Goal: Task Accomplishment & Management: Use online tool/utility

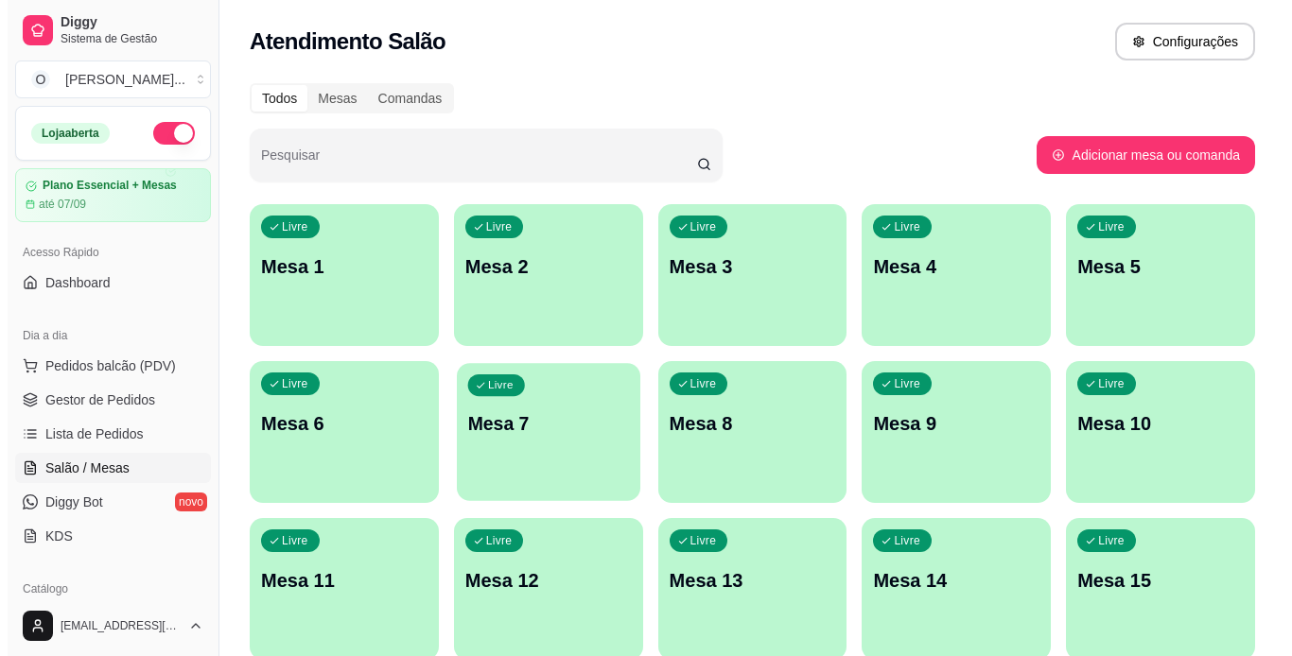
scroll to position [141, 0]
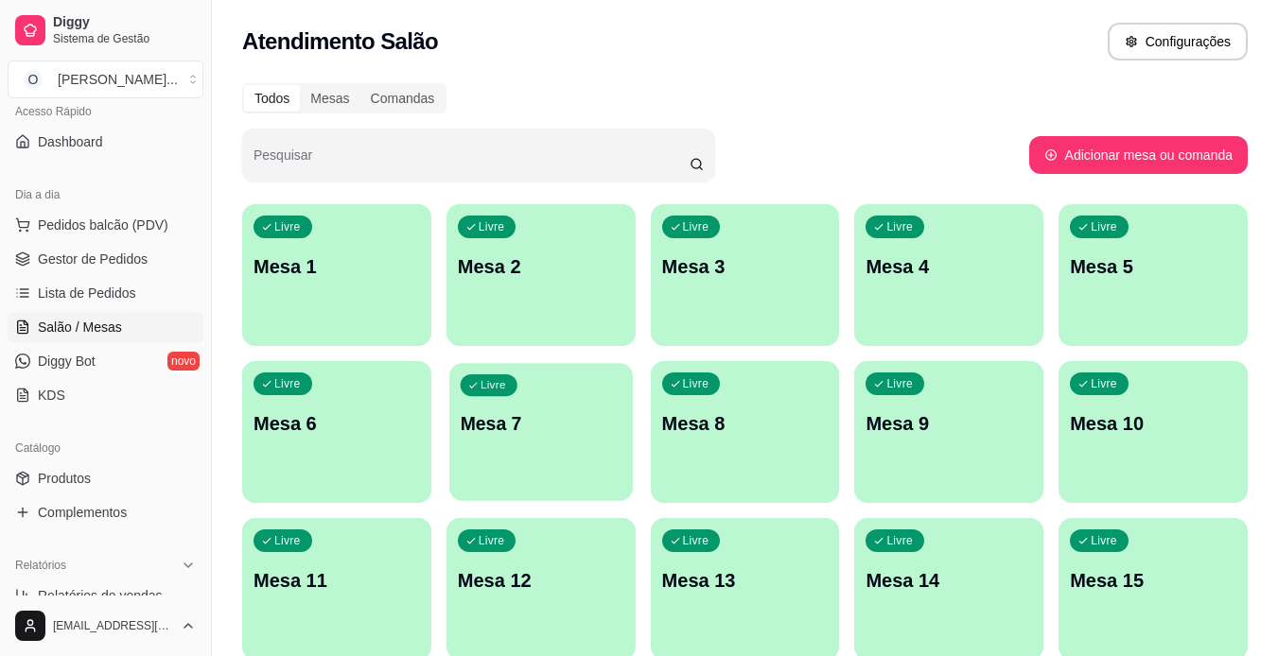
click at [505, 385] on span "Livre" at bounding box center [493, 385] width 31 height 15
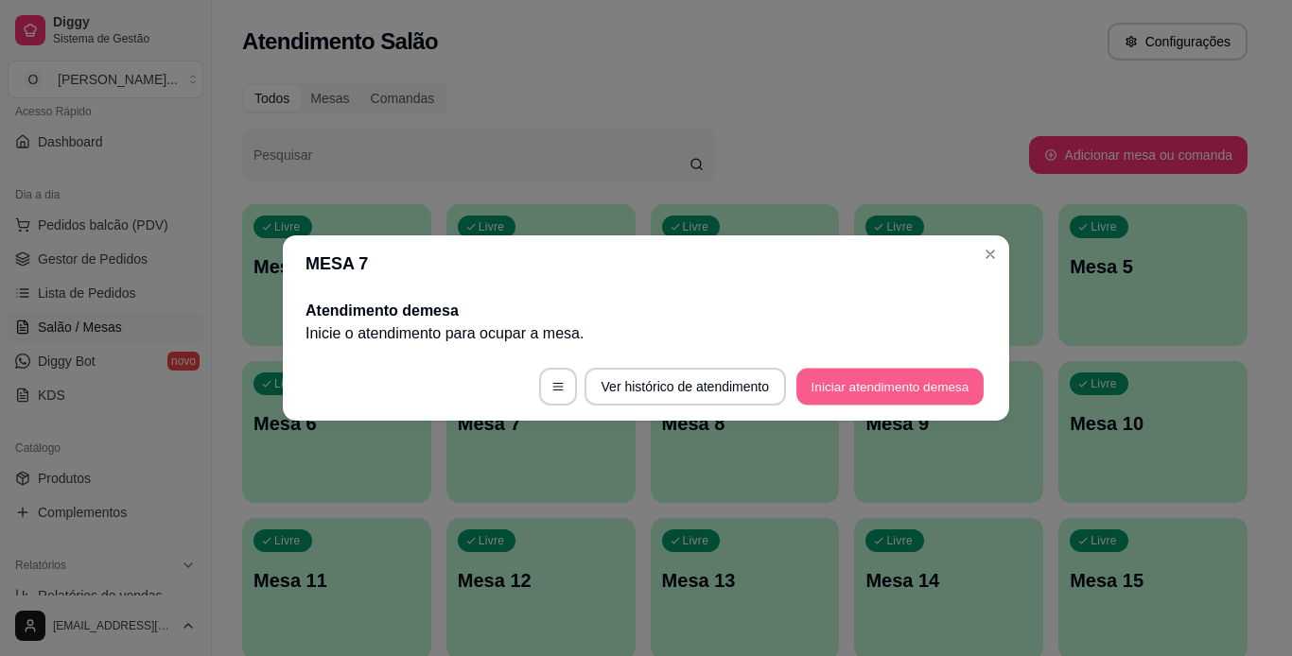
click at [913, 390] on button "Iniciar atendimento de mesa" at bounding box center [889, 387] width 187 height 37
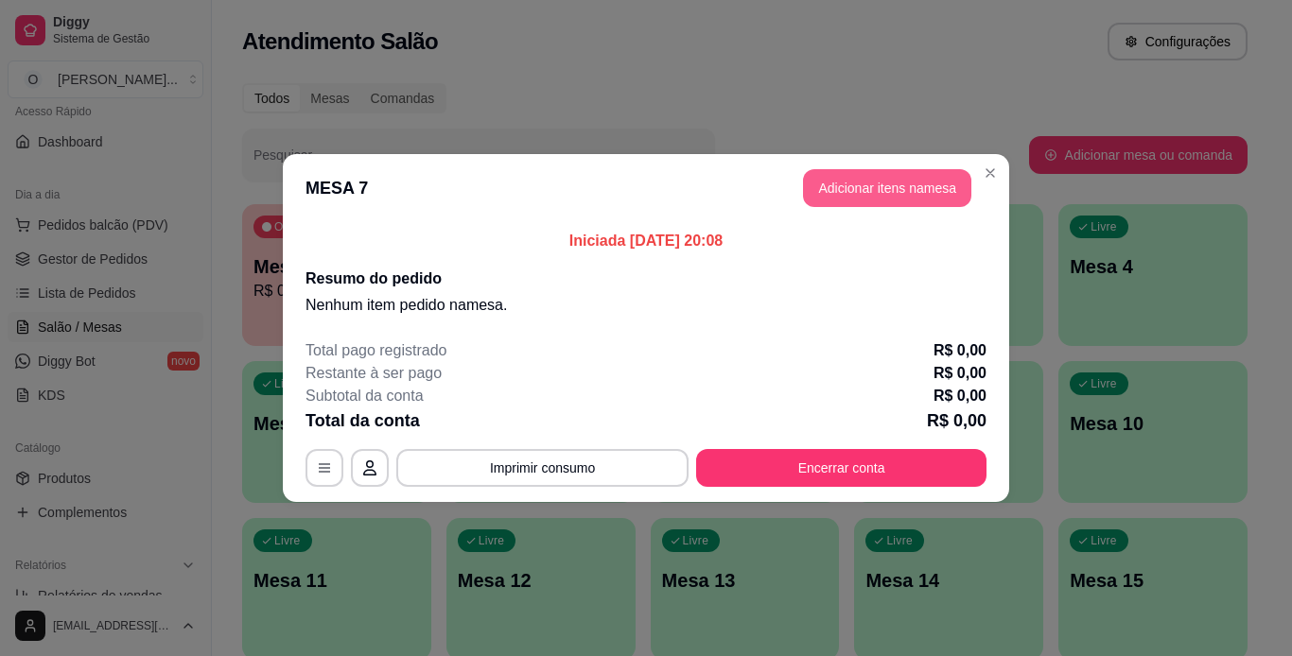
click at [903, 202] on button "Adicionar itens na mesa" at bounding box center [887, 188] width 168 height 38
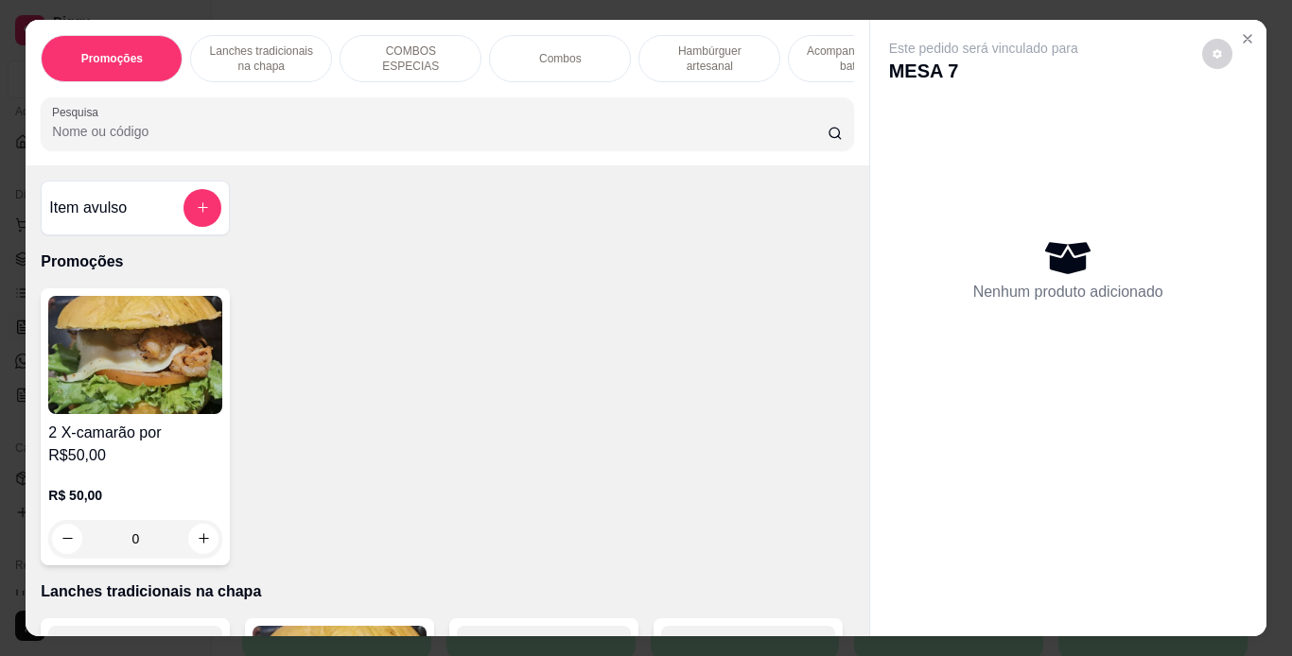
click at [287, 35] on div "Lanches tradicionais na chapa" at bounding box center [261, 58] width 142 height 47
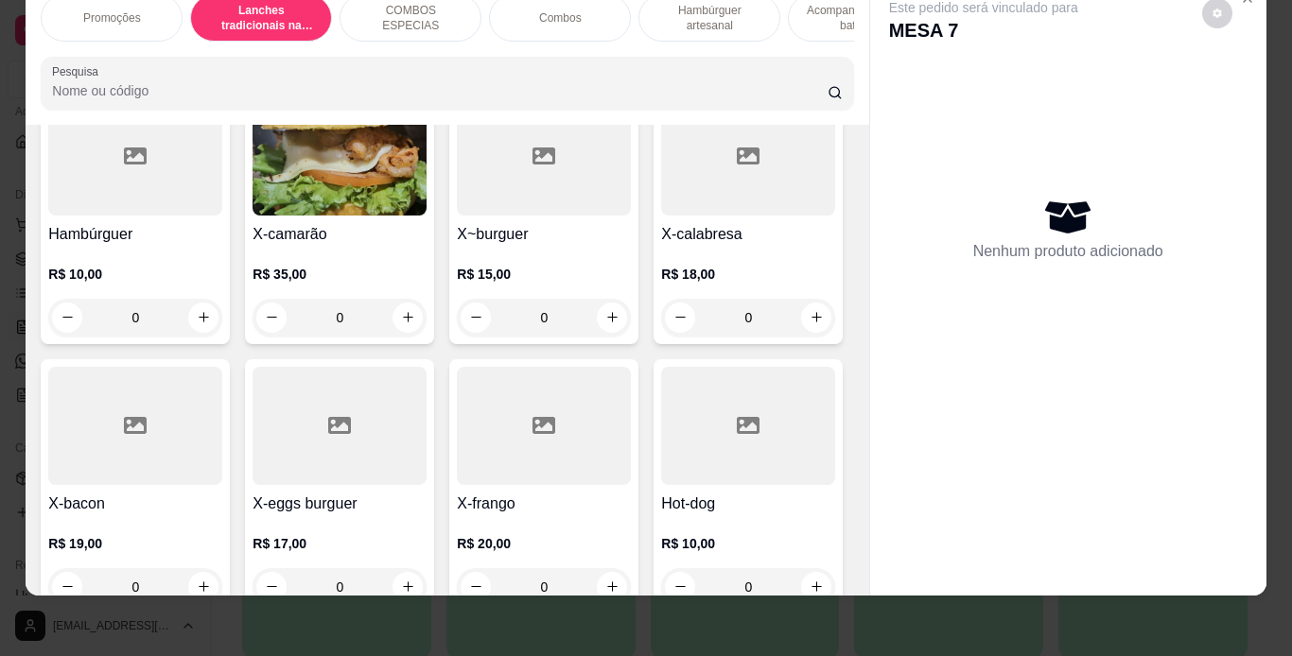
scroll to position [555, 0]
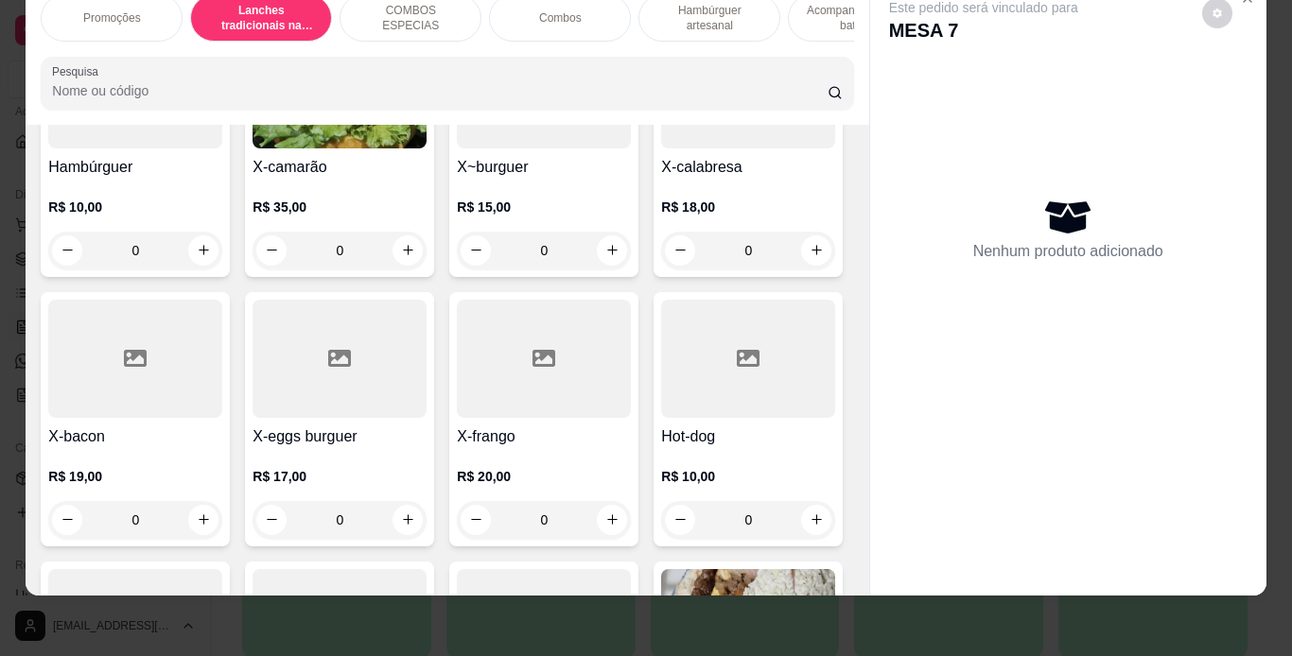
click at [222, 501] on div "0" at bounding box center [135, 520] width 174 height 38
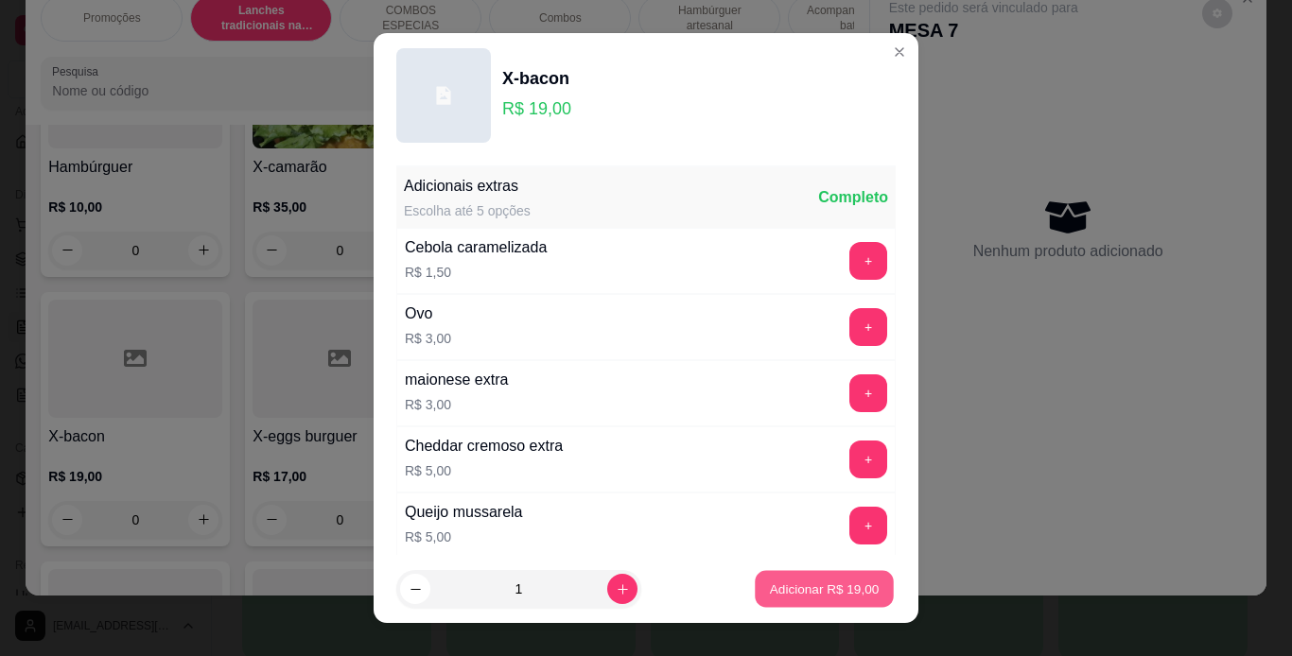
click at [772, 599] on button "Adicionar R$ 19,00" at bounding box center [824, 589] width 139 height 37
type input "1"
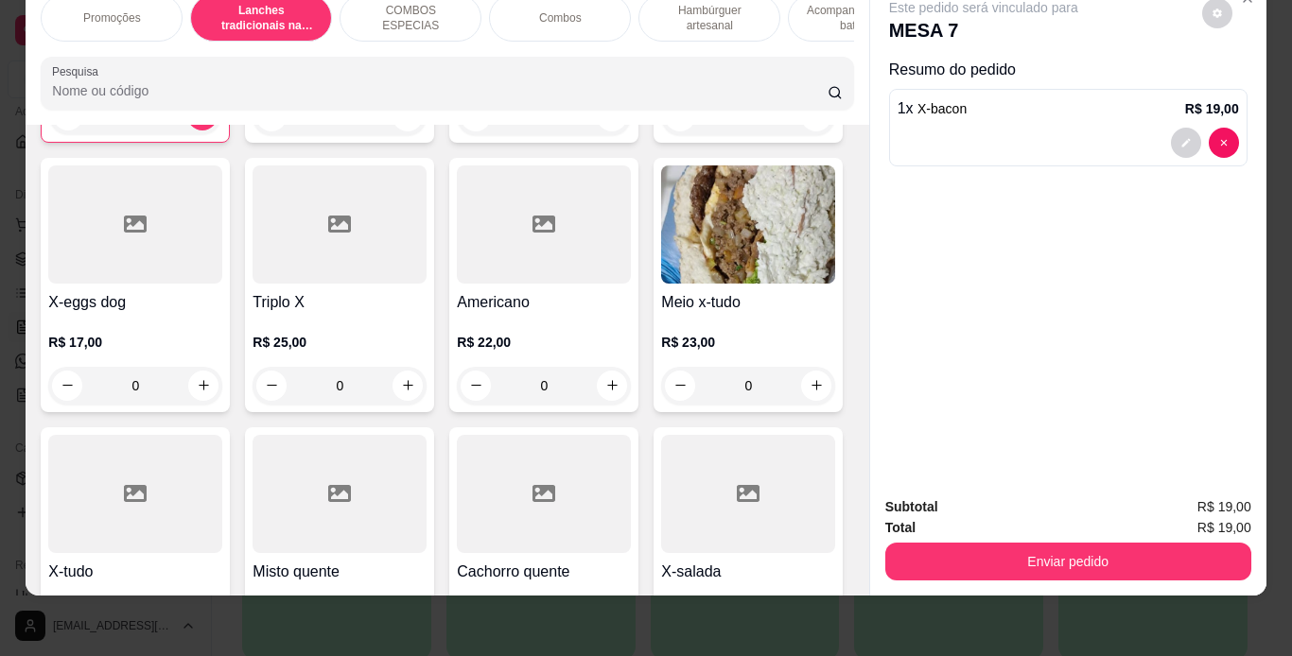
scroll to position [966, 0]
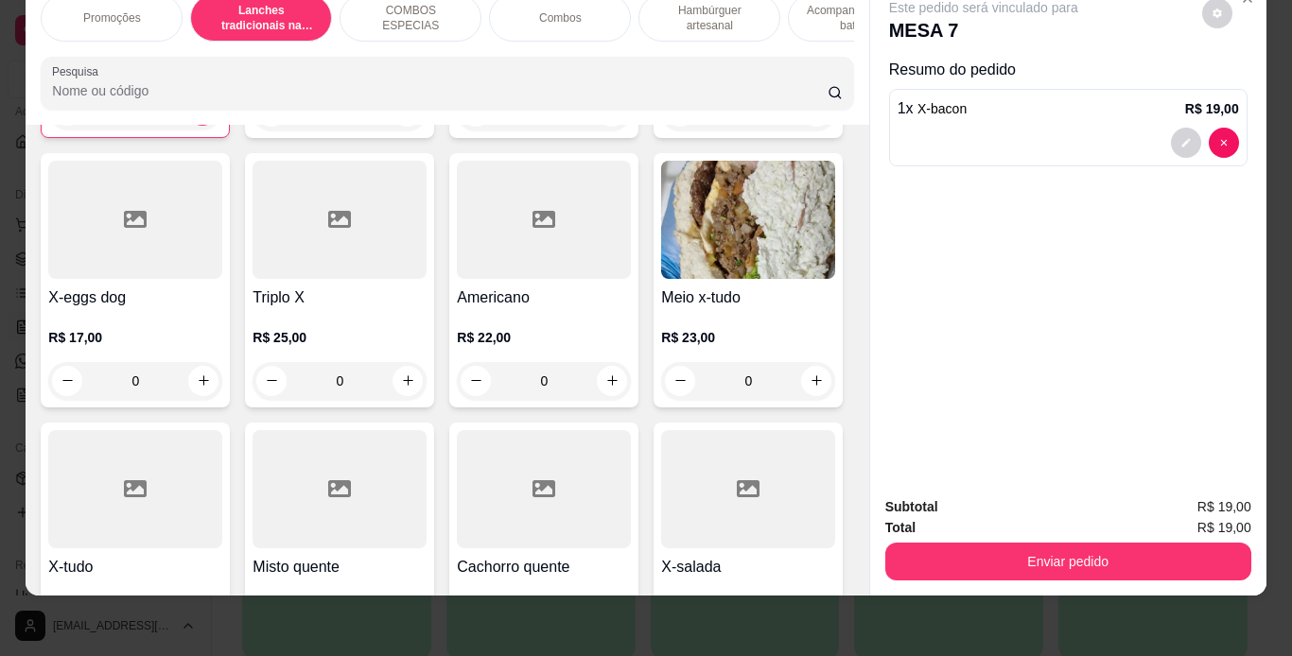
click at [457, 130] on div "0" at bounding box center [544, 112] width 174 height 38
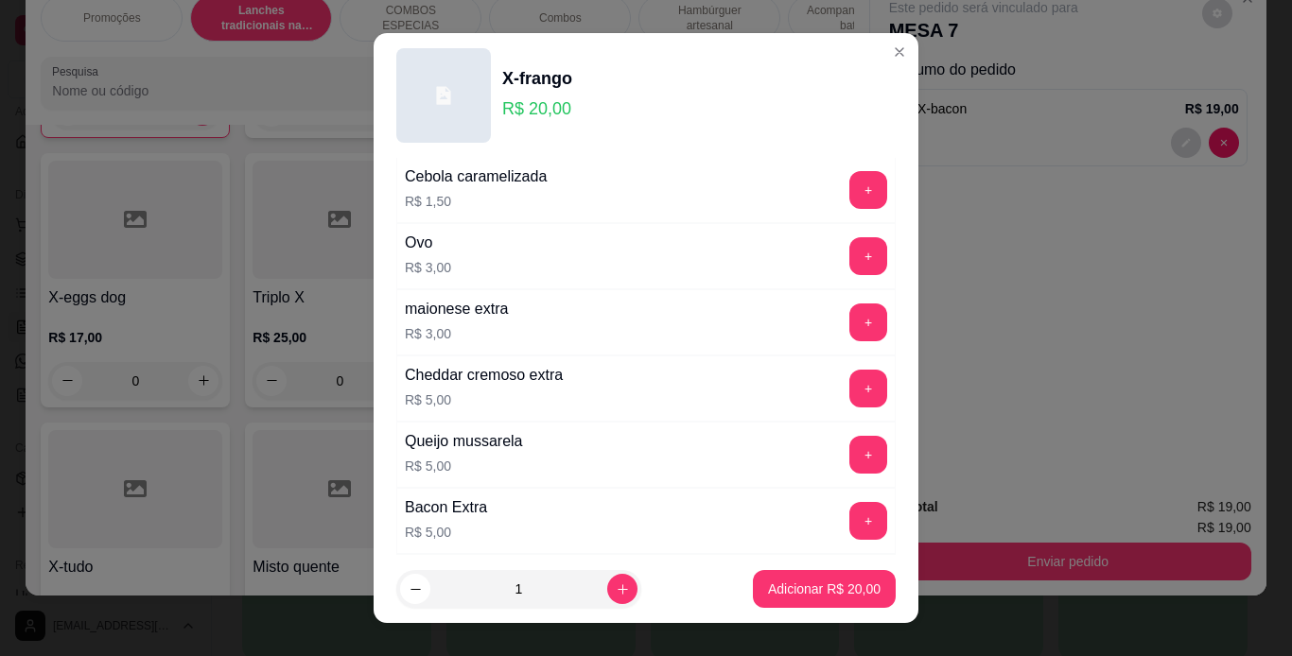
scroll to position [73, 0]
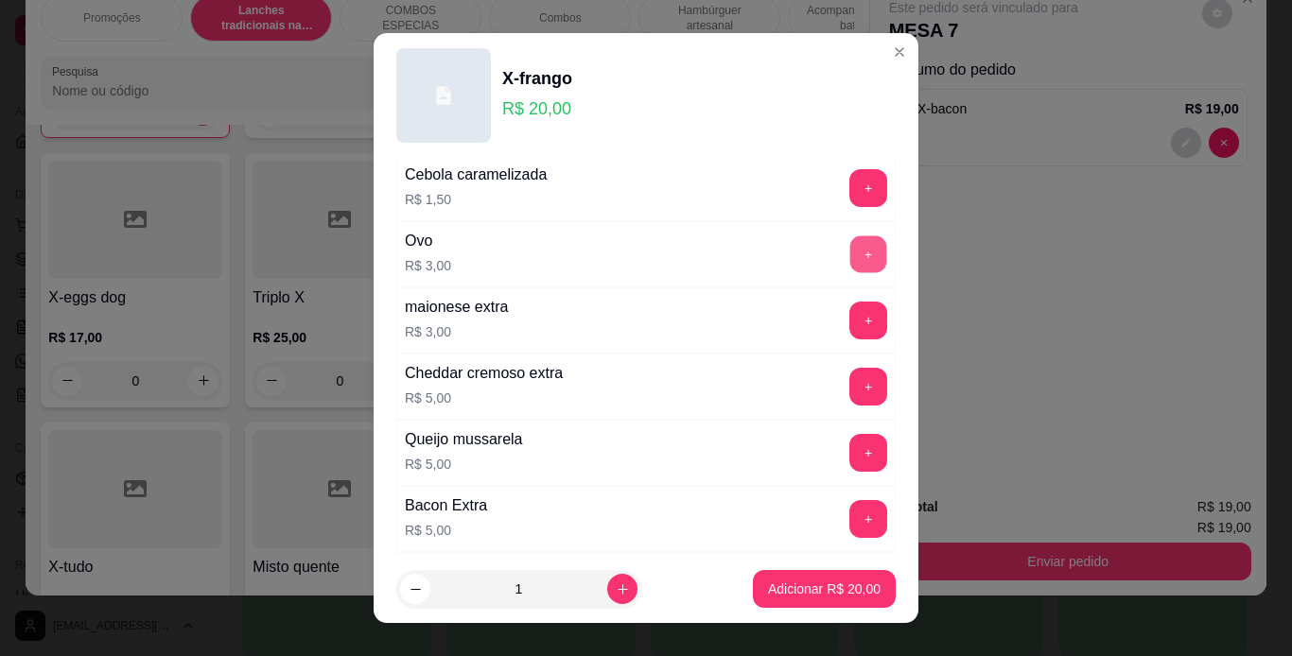
click at [850, 260] on button "+" at bounding box center [868, 253] width 37 height 37
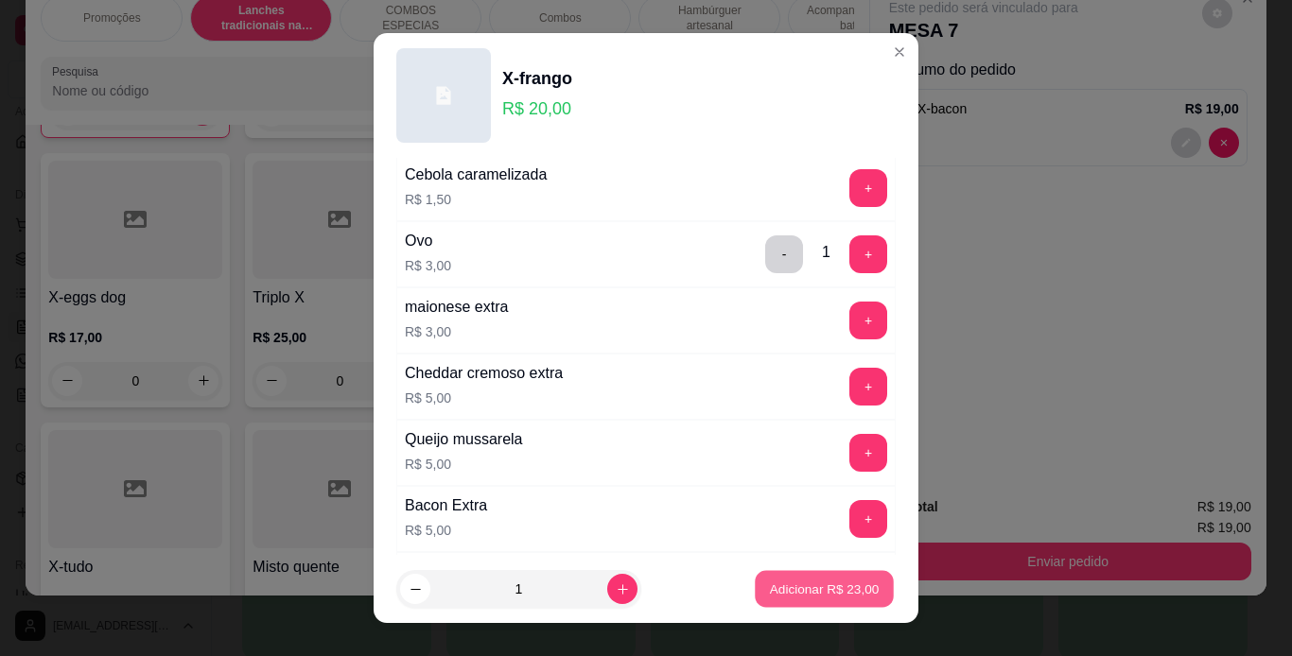
click at [757, 600] on button "Adicionar R$ 23,00" at bounding box center [824, 589] width 139 height 37
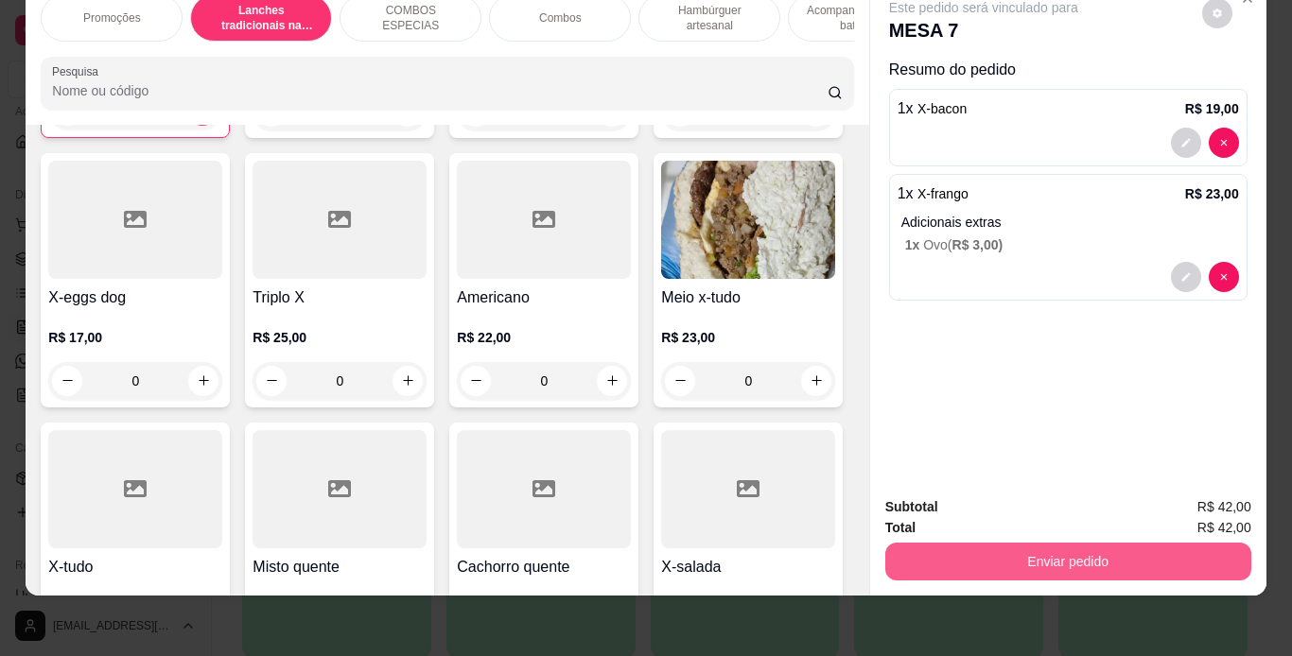
click at [920, 556] on button "Enviar pedido" at bounding box center [1068, 562] width 366 height 38
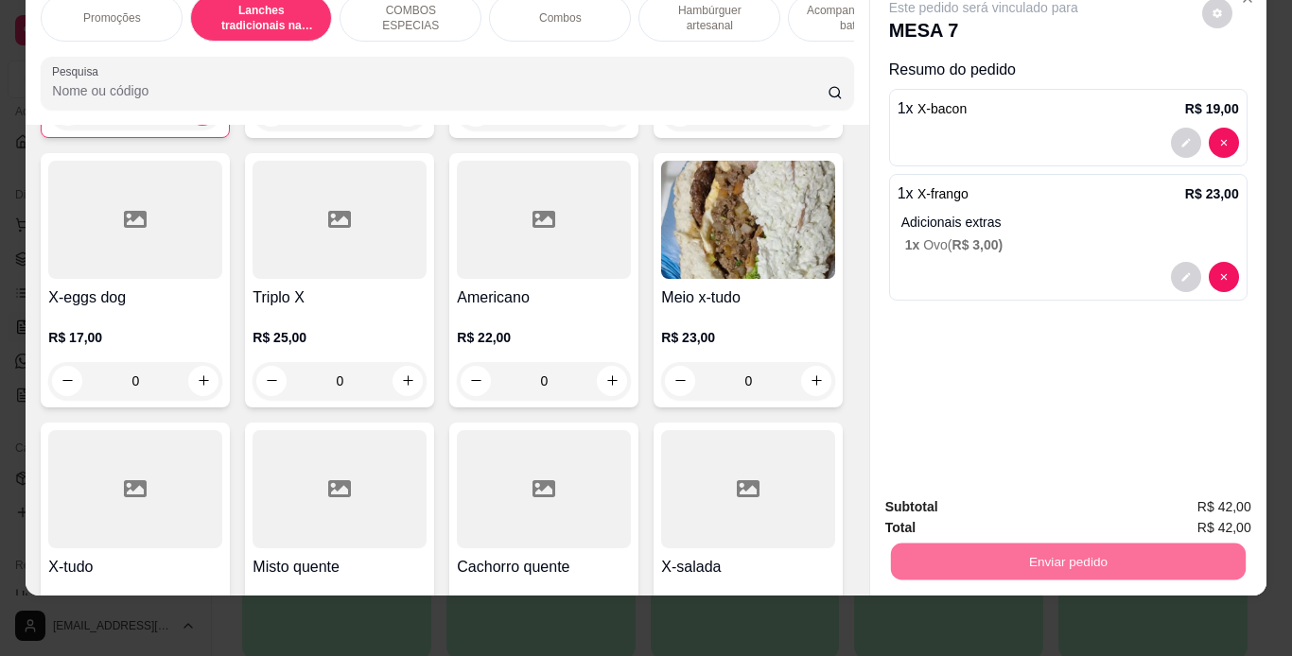
click at [969, 503] on button "Não registrar e enviar pedido" at bounding box center [1005, 500] width 191 height 35
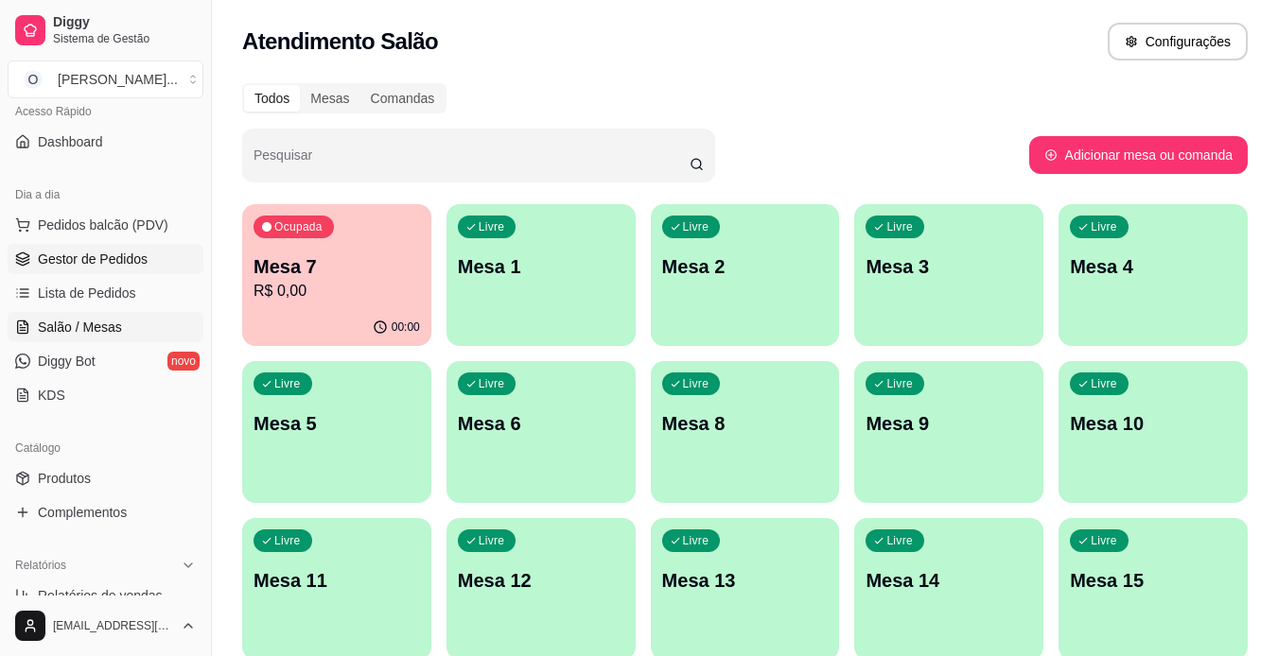
click at [67, 266] on span "Gestor de Pedidos" at bounding box center [93, 259] width 110 height 19
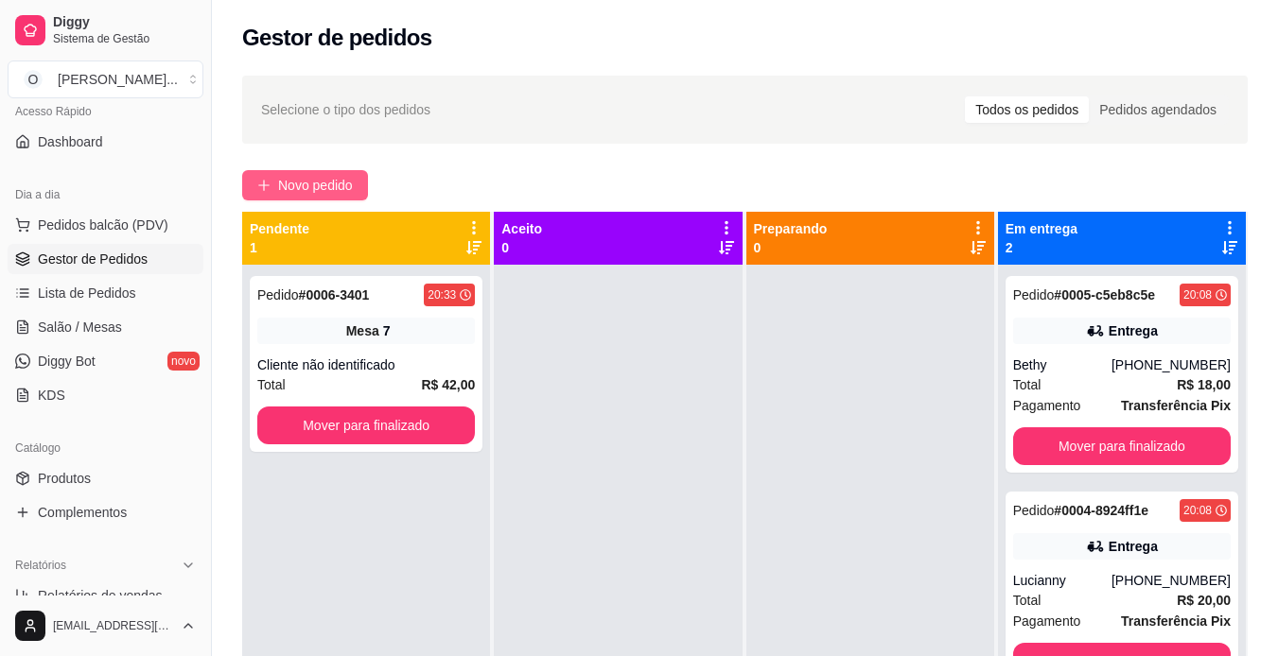
click at [351, 190] on span "Novo pedido" at bounding box center [315, 185] width 75 height 21
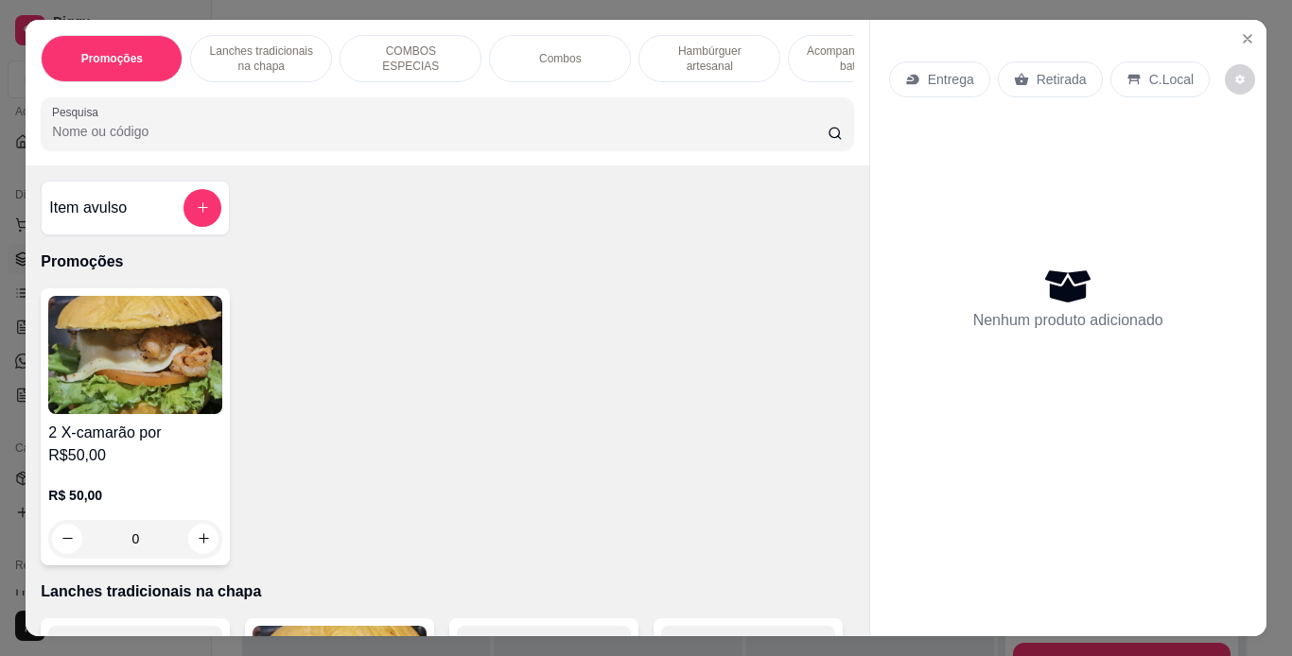
click at [262, 43] on p "Lanches tradicionais na chapa" at bounding box center [261, 58] width 110 height 30
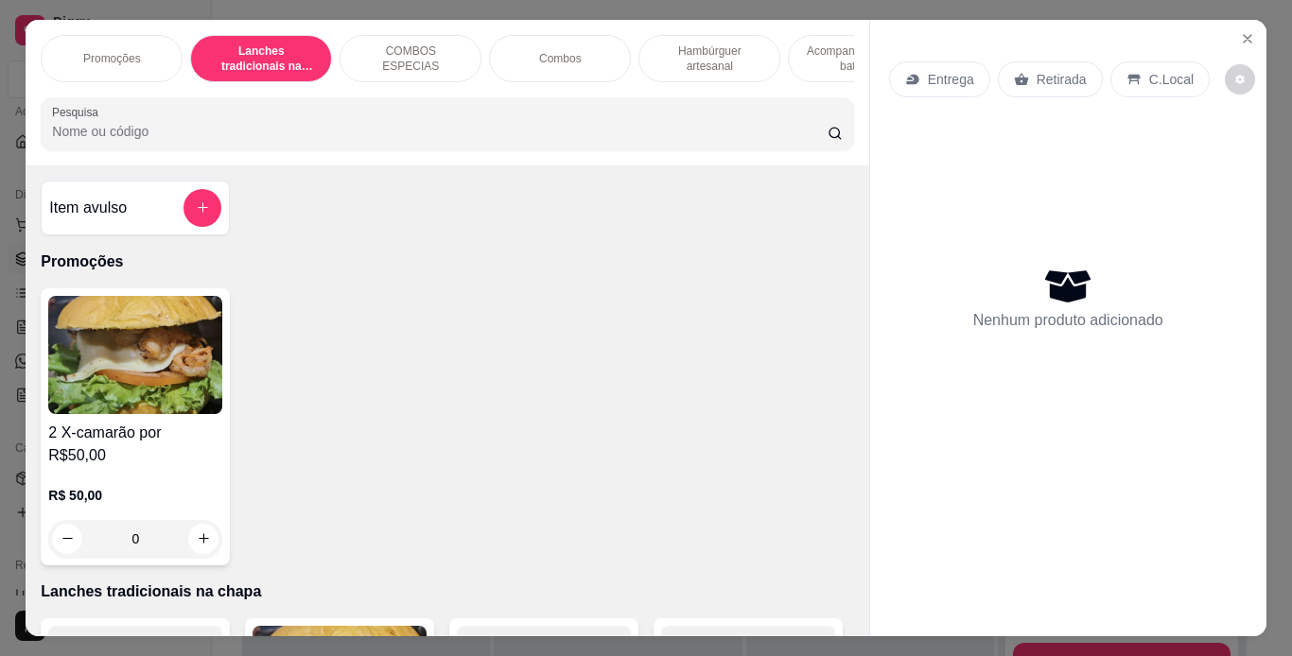
scroll to position [48, 0]
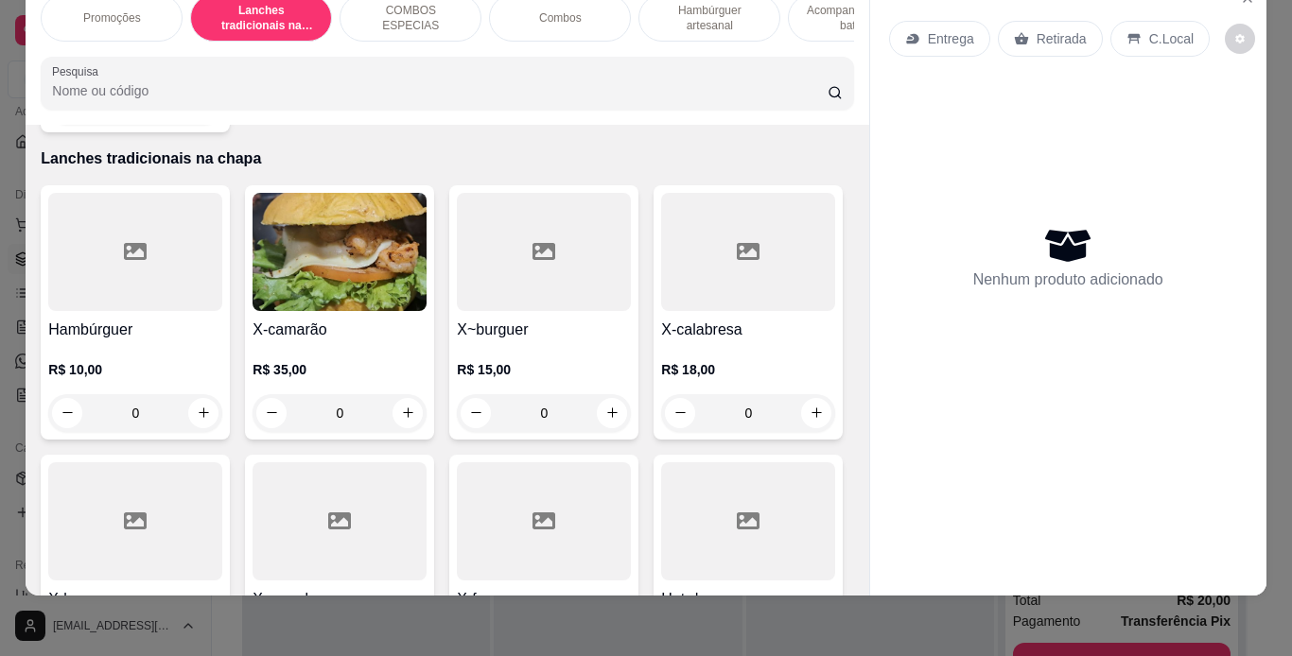
click at [1126, 32] on div "C.Local" at bounding box center [1159, 39] width 99 height 36
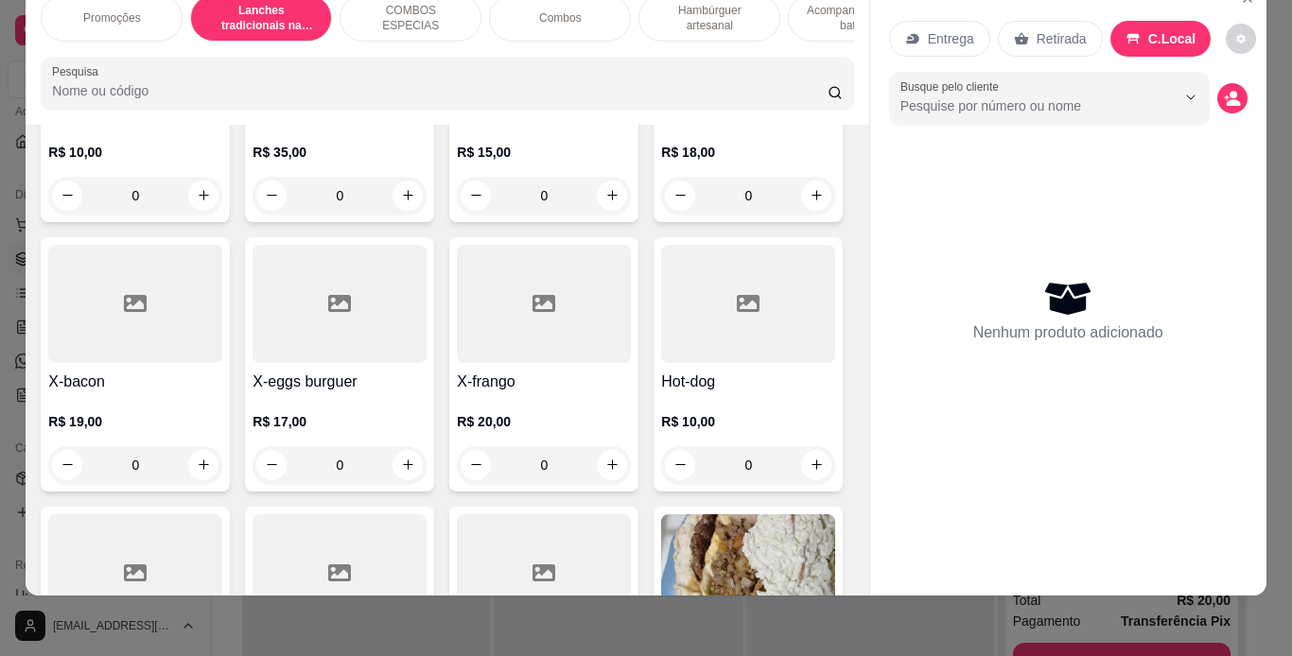
scroll to position [623, 0]
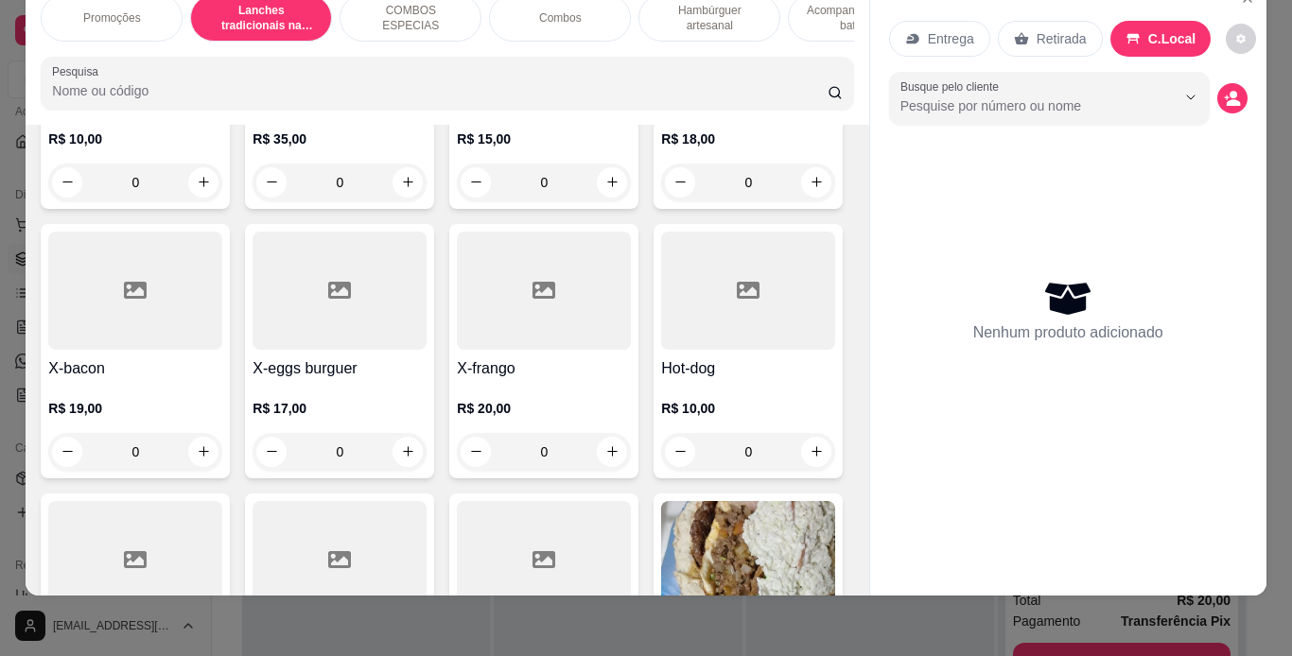
click at [222, 433] on div "0" at bounding box center [135, 452] width 174 height 38
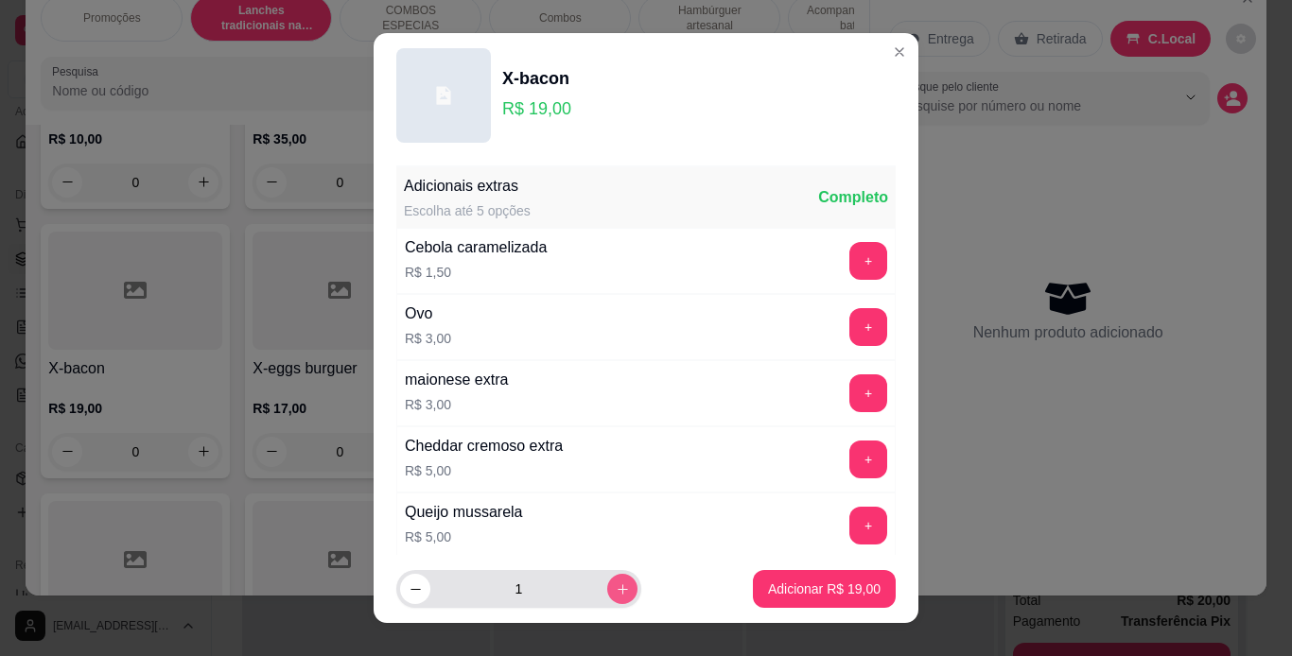
click at [616, 584] on icon "increase-product-quantity" at bounding box center [623, 590] width 14 height 14
type input "2"
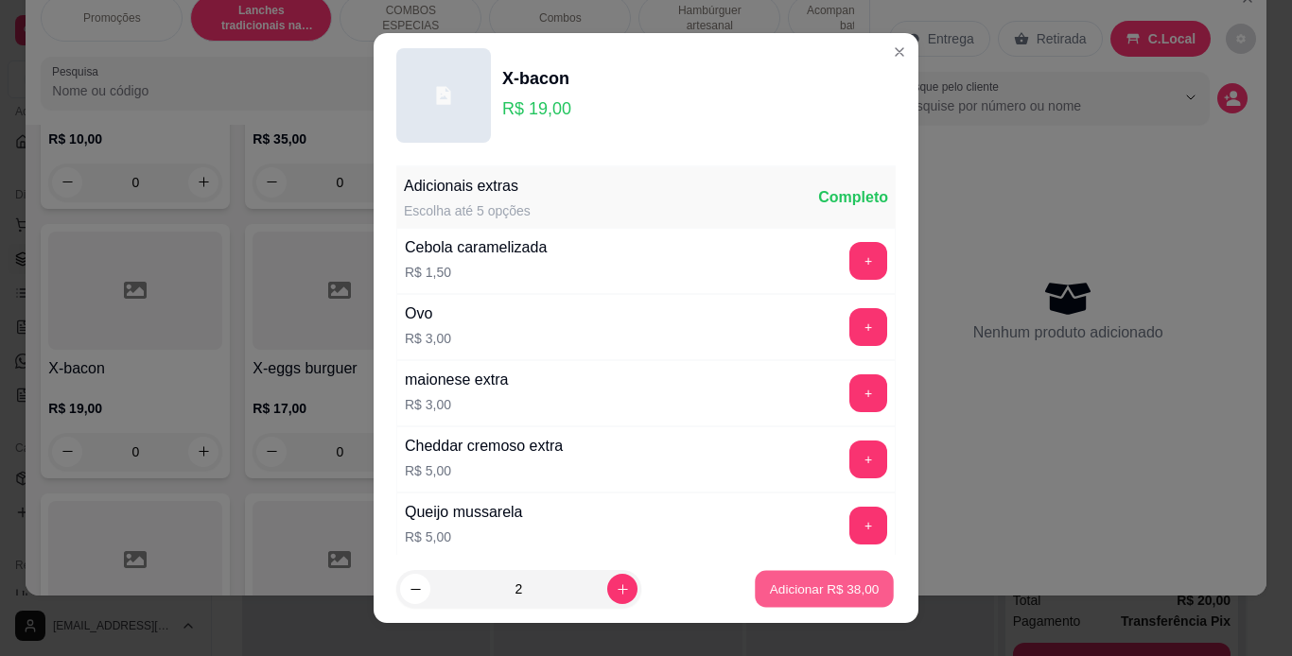
click at [755, 586] on button "Adicionar R$ 38,00" at bounding box center [824, 589] width 139 height 37
type input "2"
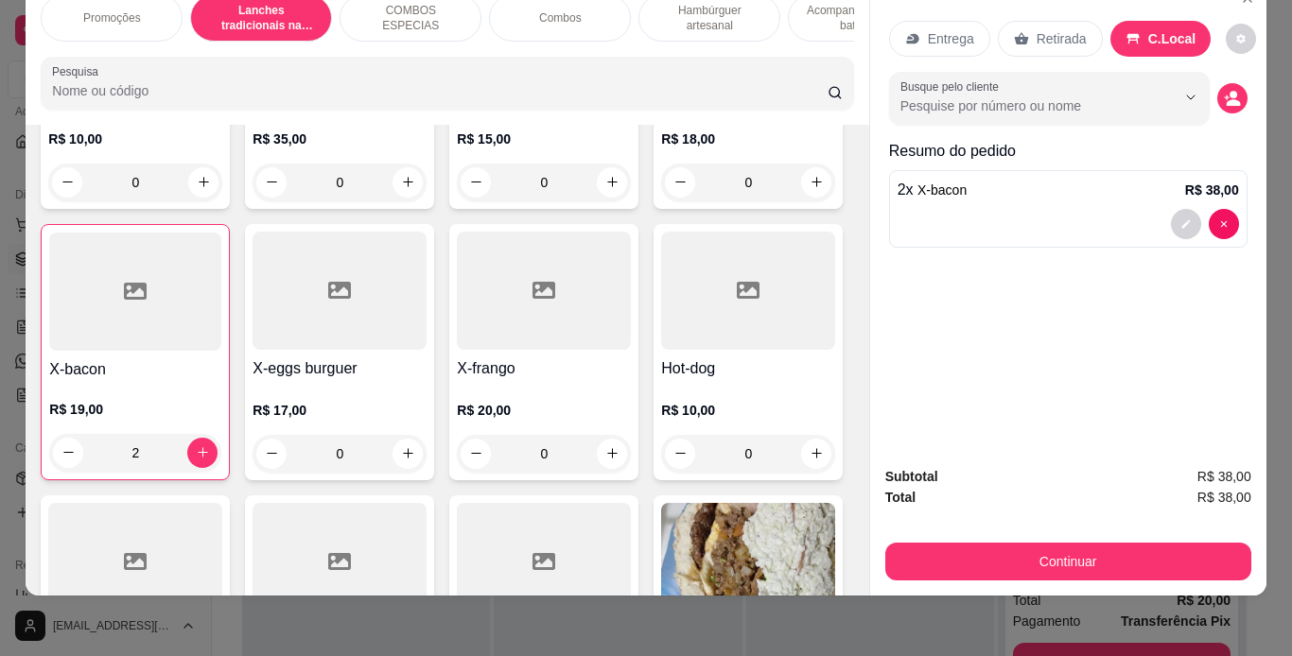
click at [792, 20] on div "Acompanhamentos ( batata )" at bounding box center [859, 17] width 142 height 47
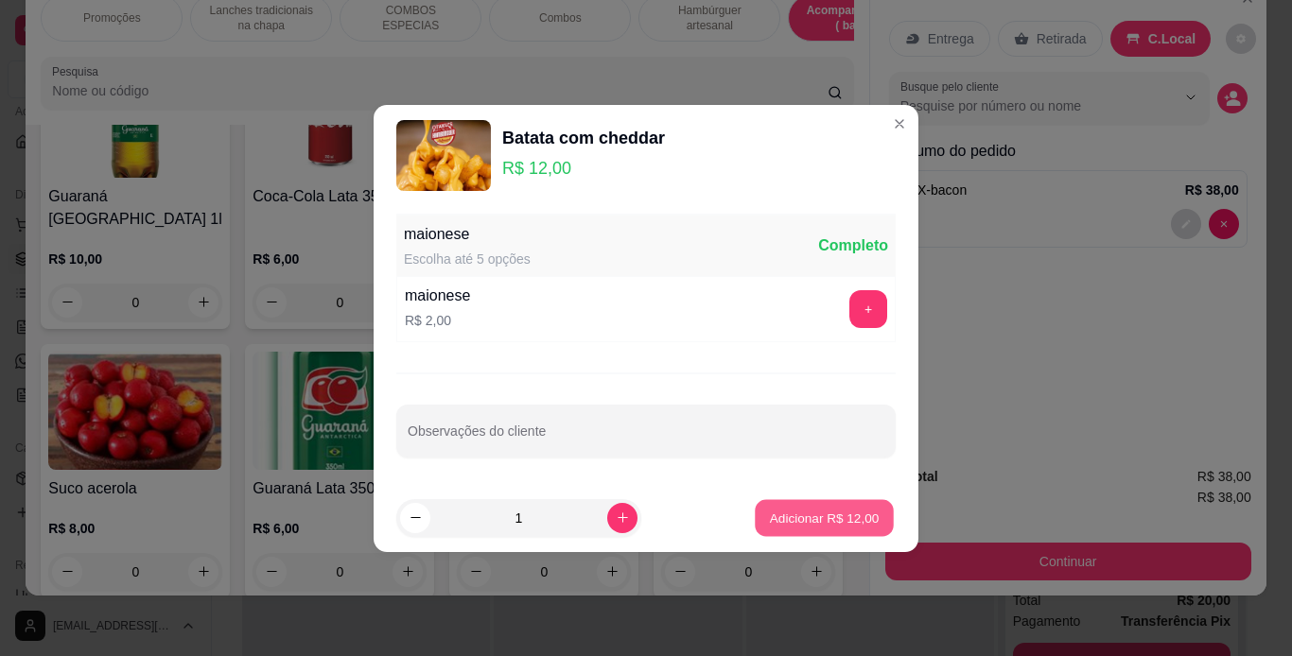
click at [755, 518] on button "Adicionar R$ 12,00" at bounding box center [824, 517] width 139 height 37
type input "1"
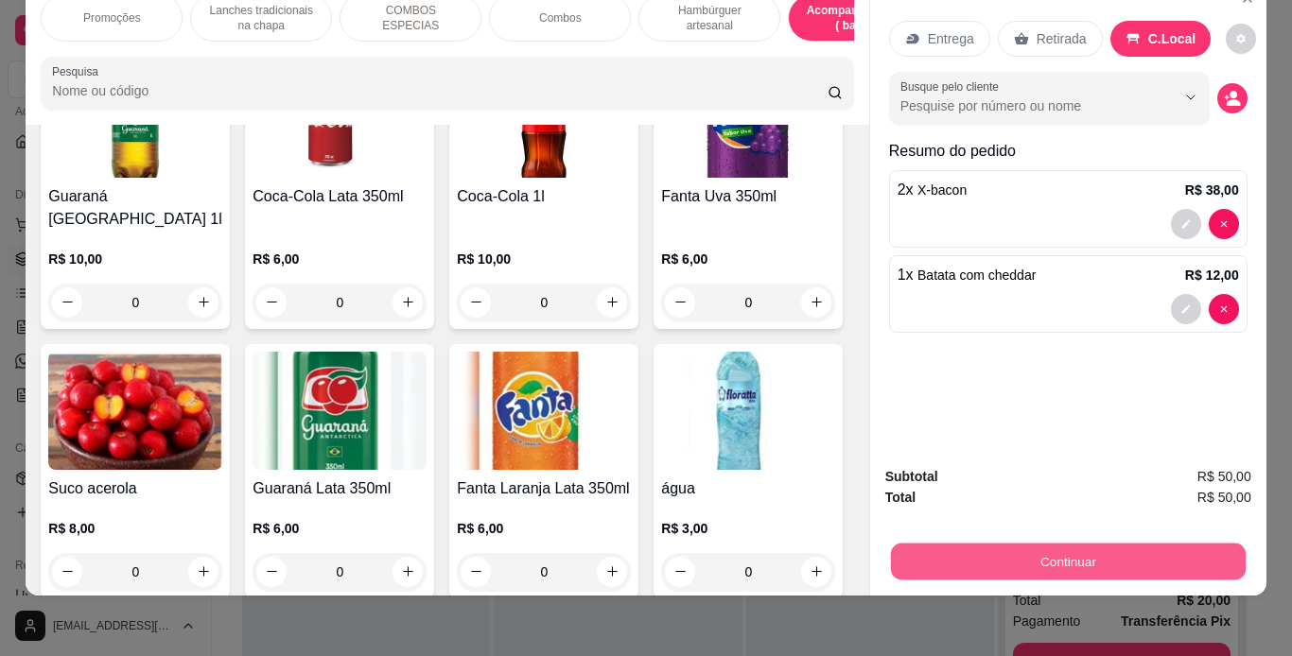
click at [946, 544] on button "Continuar" at bounding box center [1067, 562] width 355 height 37
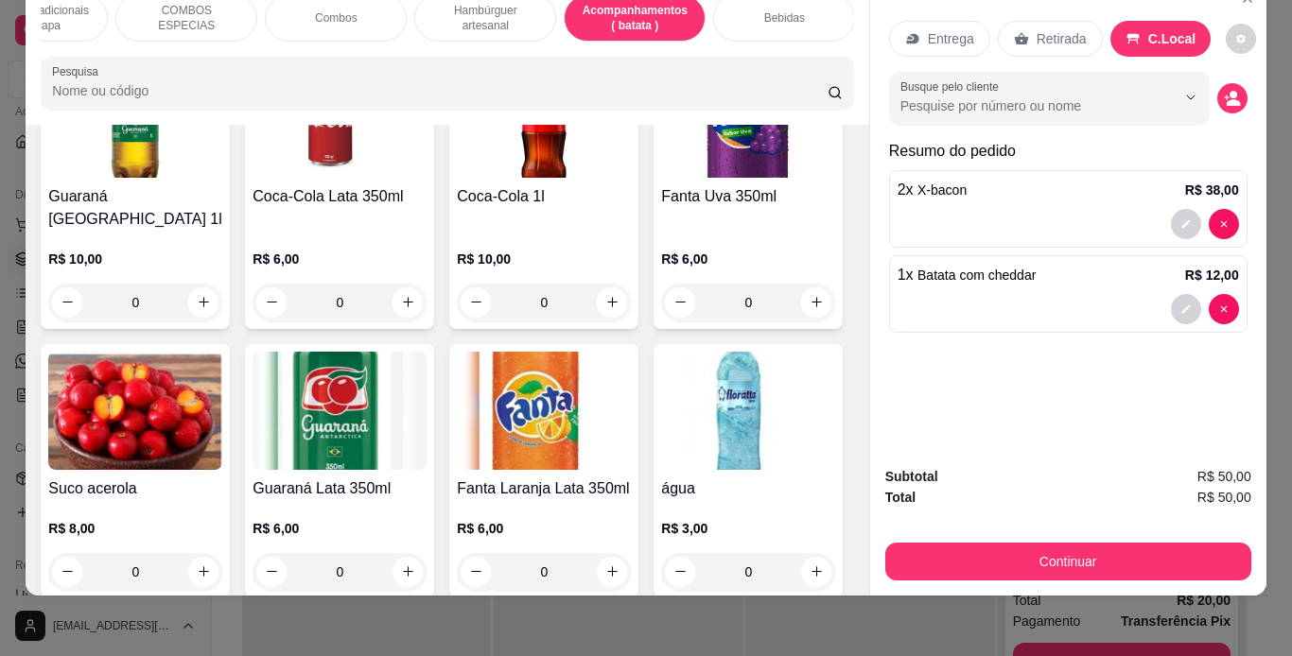
scroll to position [0, 225]
click at [783, 10] on p "Bebidas" at bounding box center [783, 17] width 41 height 15
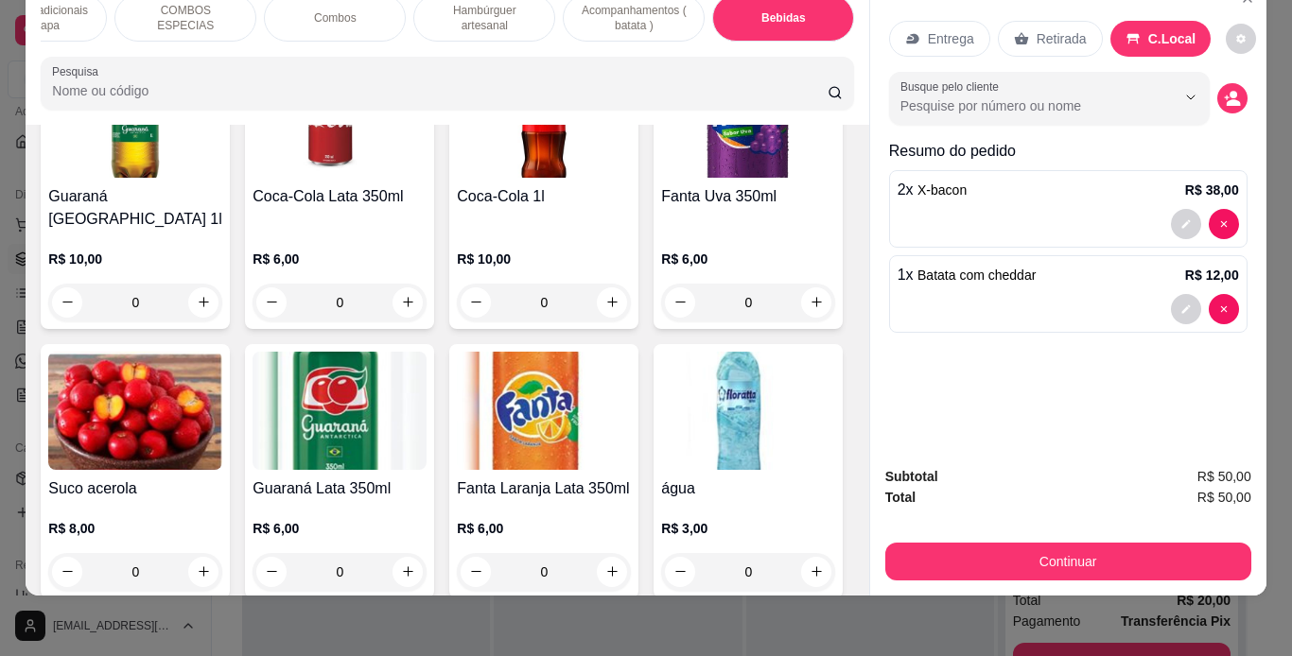
scroll to position [5787, 0]
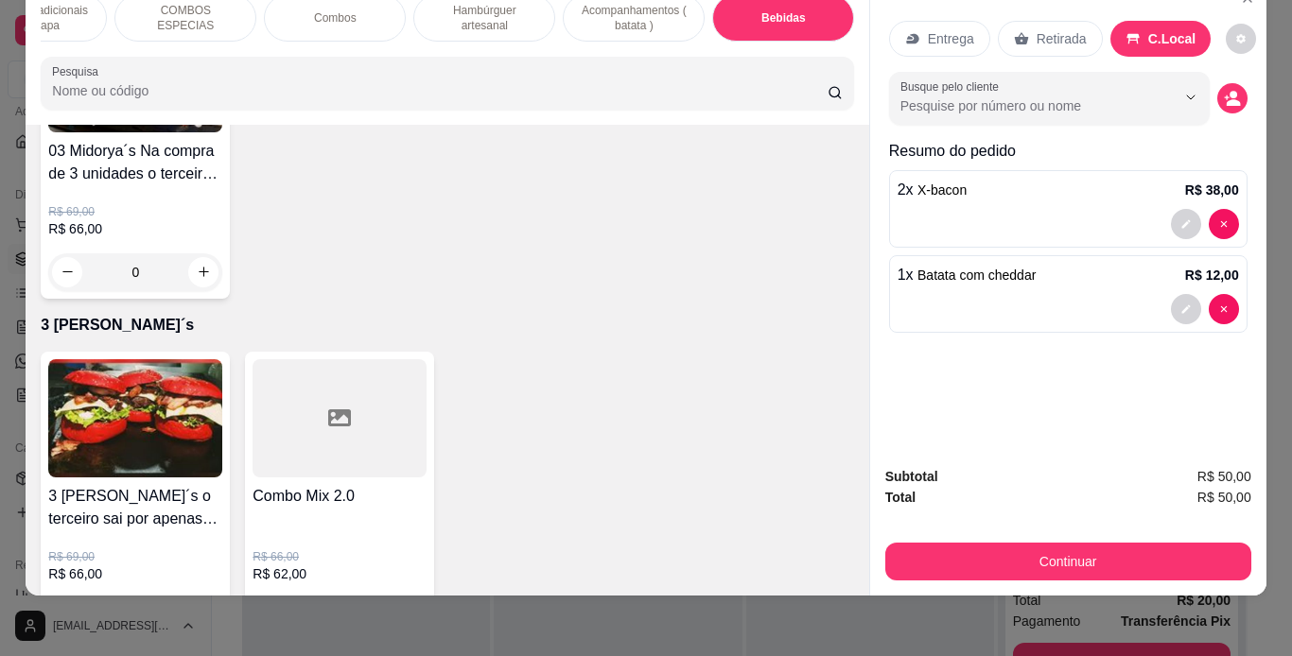
type input "1"
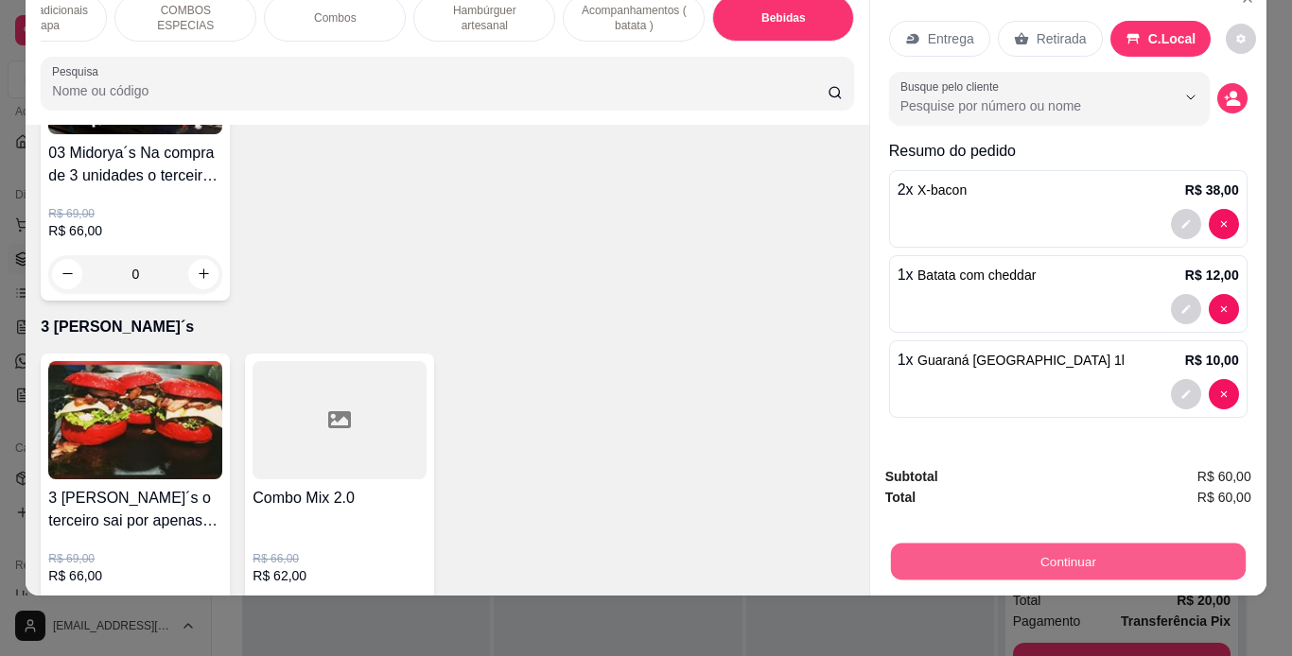
click at [930, 548] on button "Continuar" at bounding box center [1067, 562] width 355 height 37
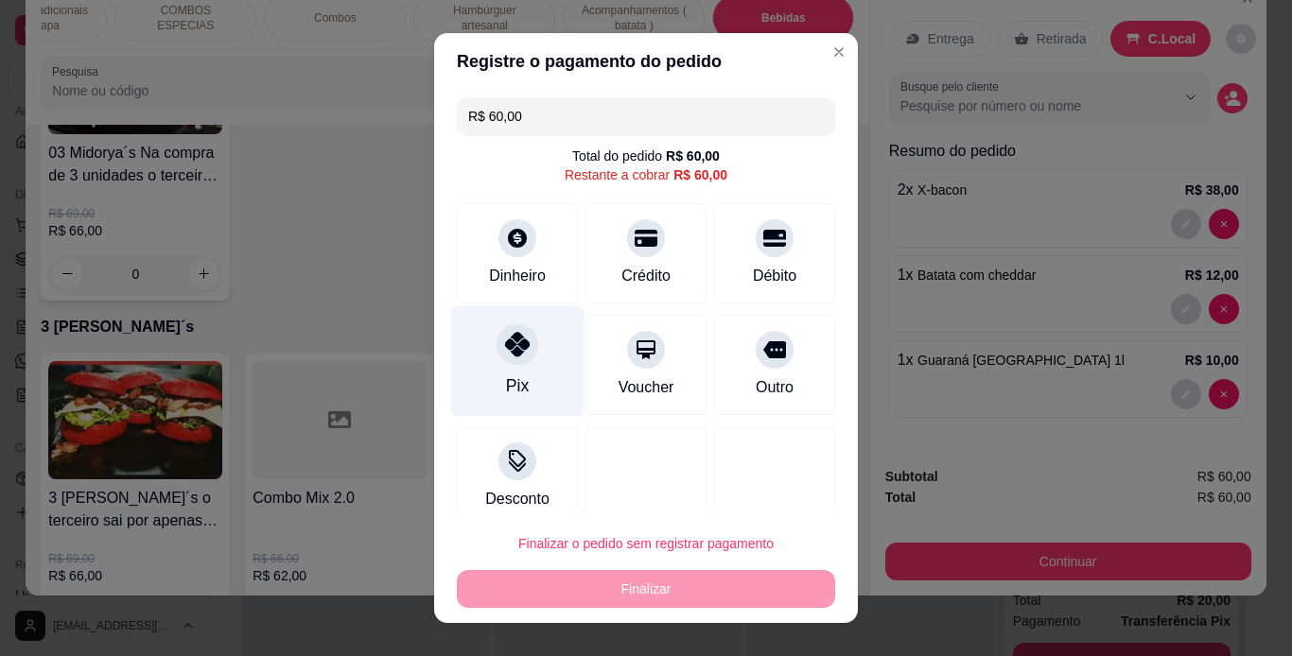
click at [506, 348] on icon at bounding box center [517, 344] width 25 height 25
type input "R$ 0,00"
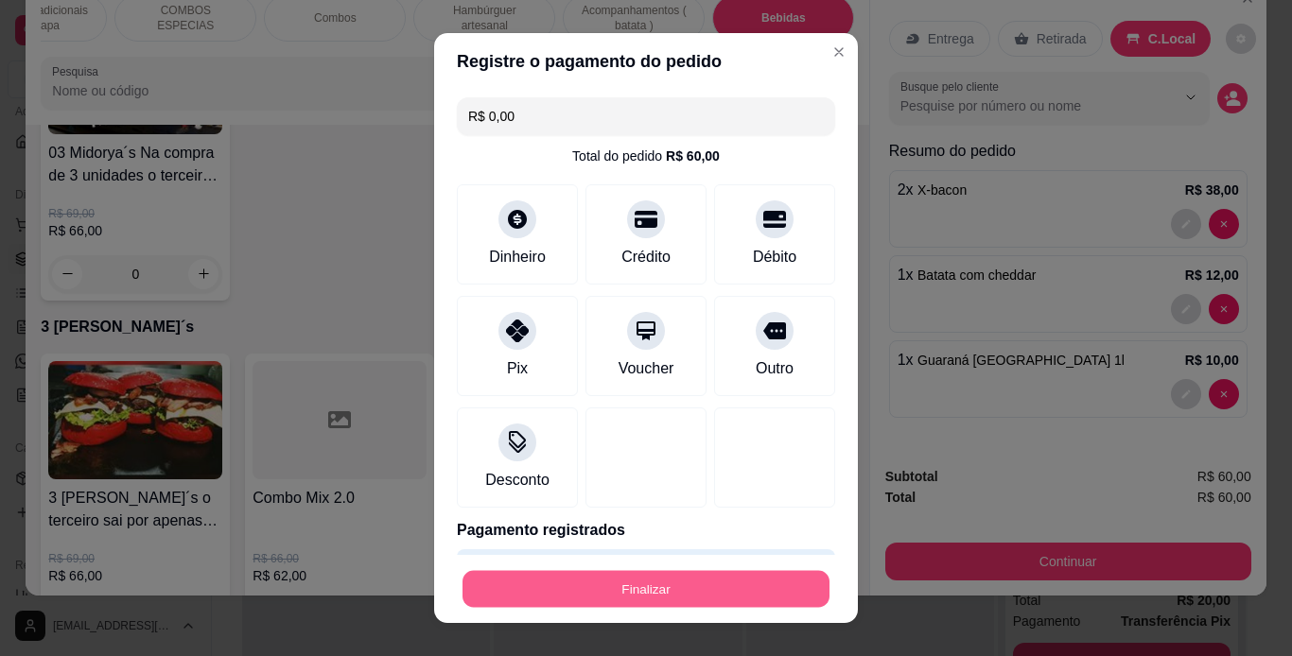
click at [654, 593] on button "Finalizar" at bounding box center [645, 589] width 367 height 37
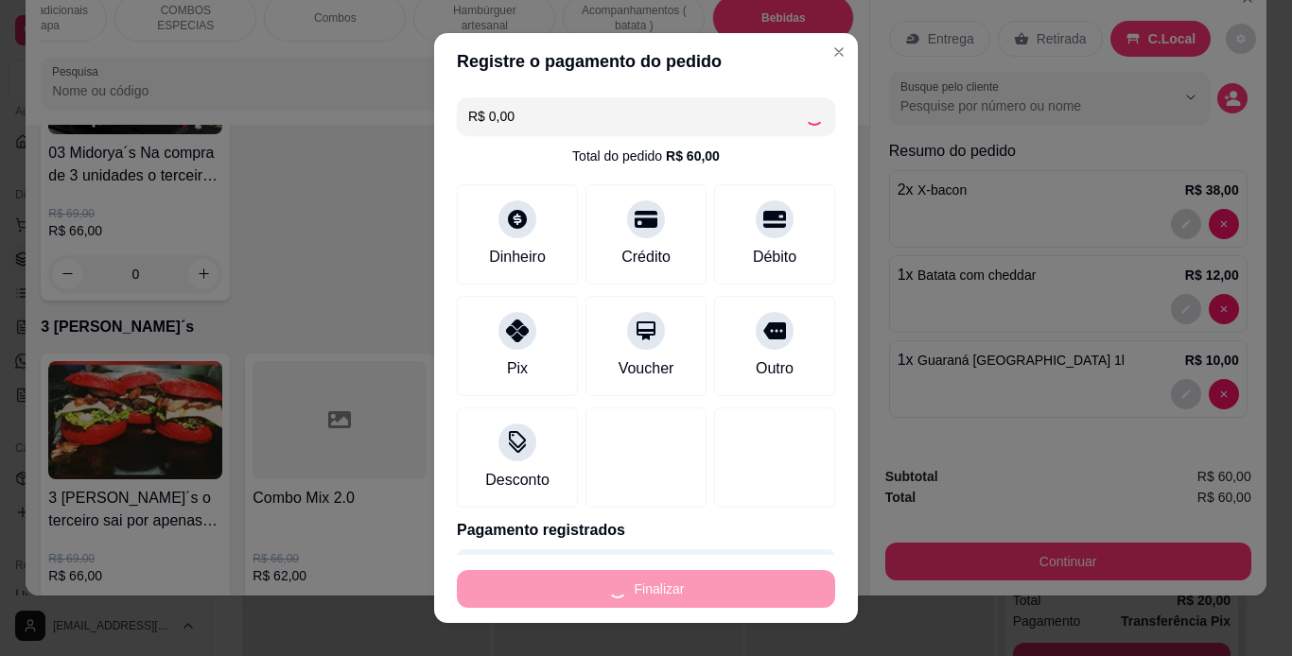
type input "0"
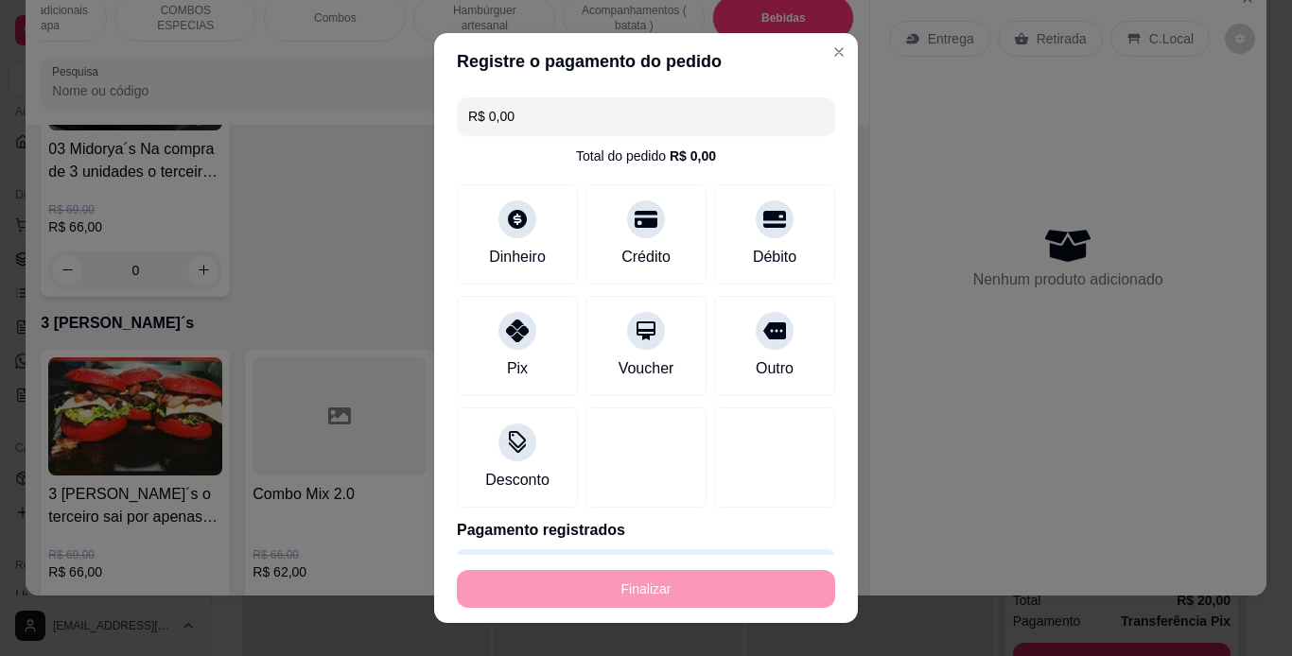
type input "-R$ 60,00"
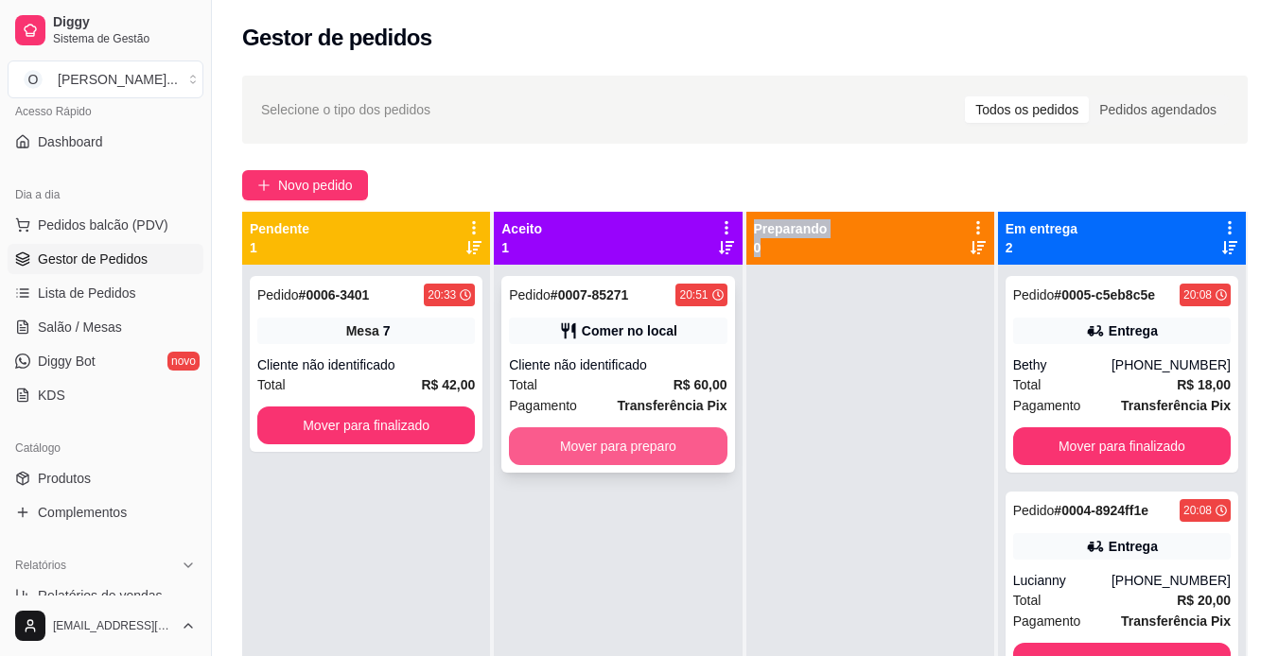
drag, startPoint x: 870, startPoint y: 541, endPoint x: 692, endPoint y: 443, distance: 203.2
click at [692, 443] on div "Pendente 1 Pedido # 0006-3401 20:33 Mesa 7 Cliente não identificado Total R$ 42…" at bounding box center [744, 540] width 1005 height 656
click at [692, 443] on button "Mover para preparo" at bounding box center [618, 446] width 211 height 37
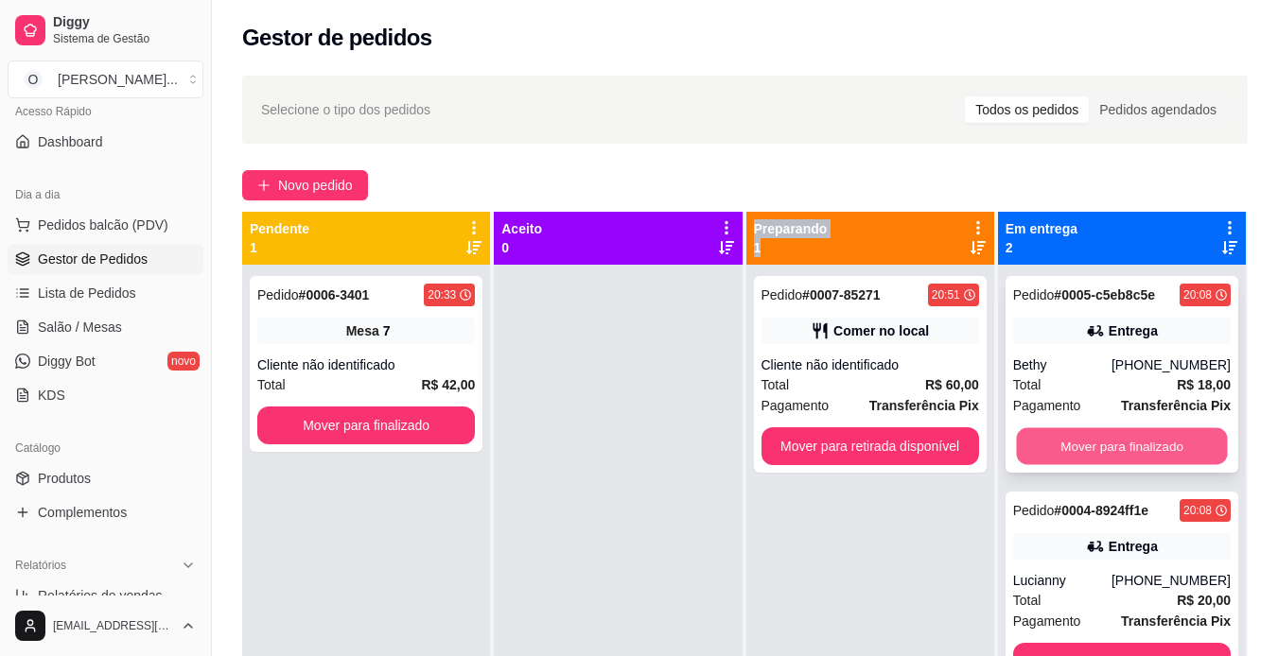
click at [1065, 440] on button "Mover para finalizado" at bounding box center [1121, 446] width 211 height 37
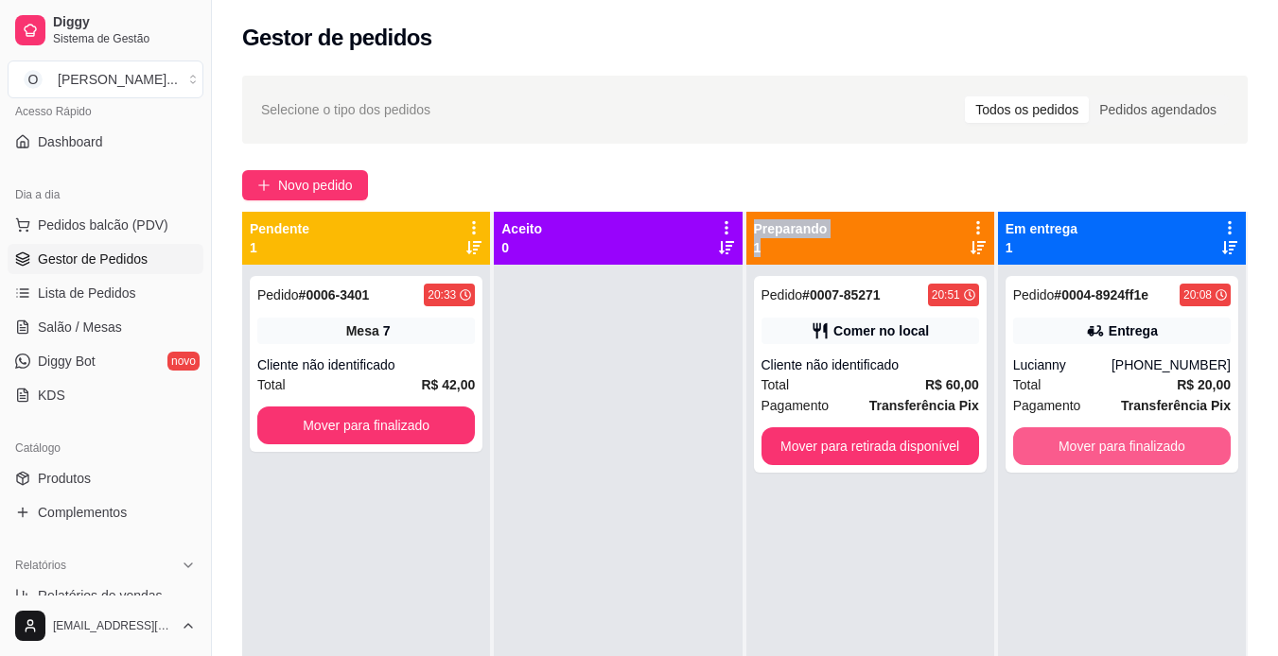
click at [1065, 440] on button "Mover para finalizado" at bounding box center [1121, 446] width 217 height 38
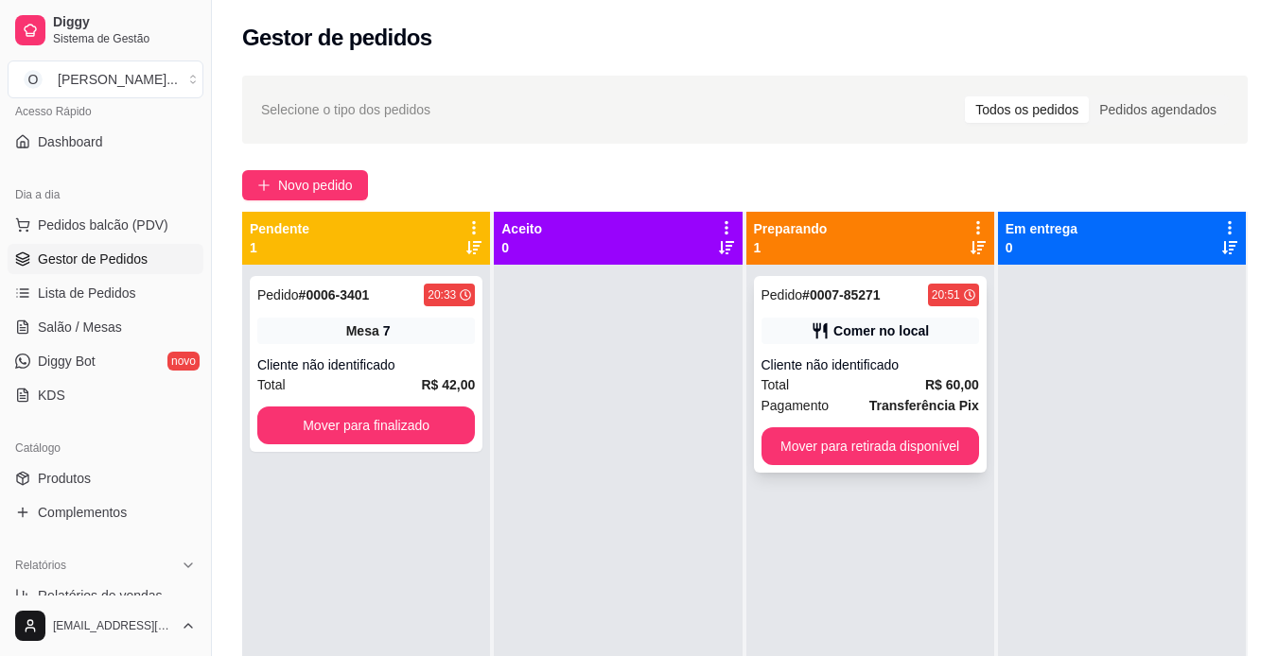
click at [815, 394] on div "Total R$ 60,00" at bounding box center [869, 384] width 217 height 21
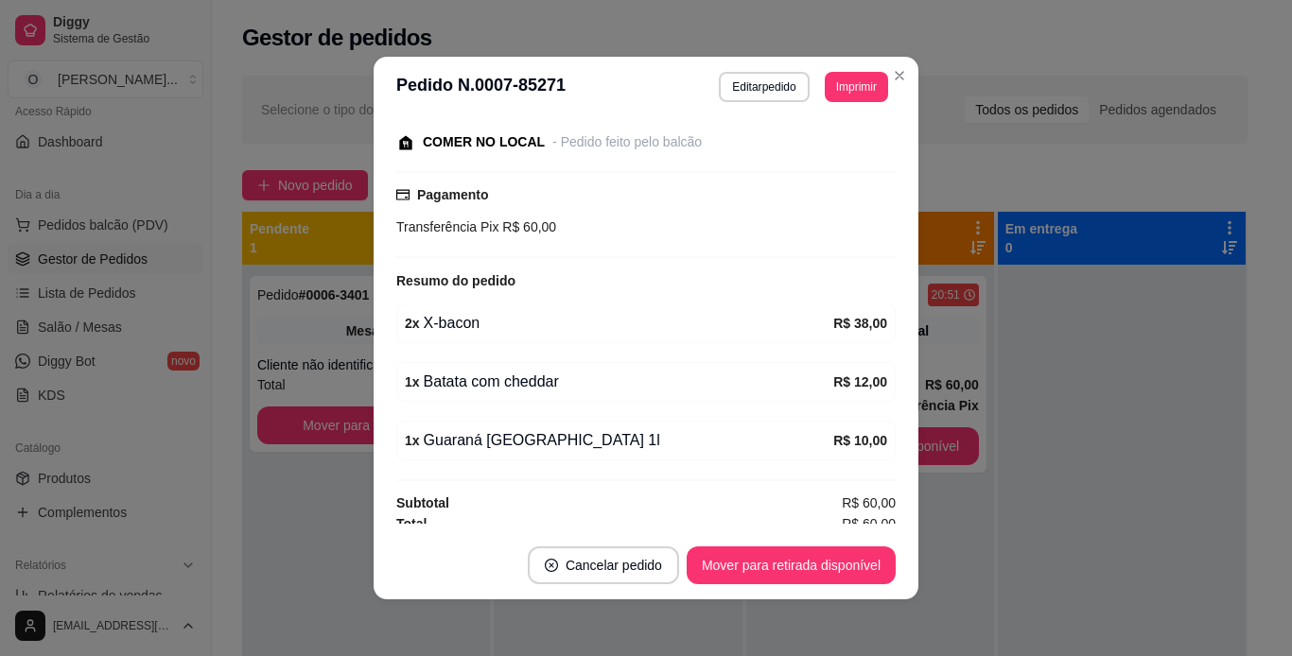
scroll to position [207, 0]
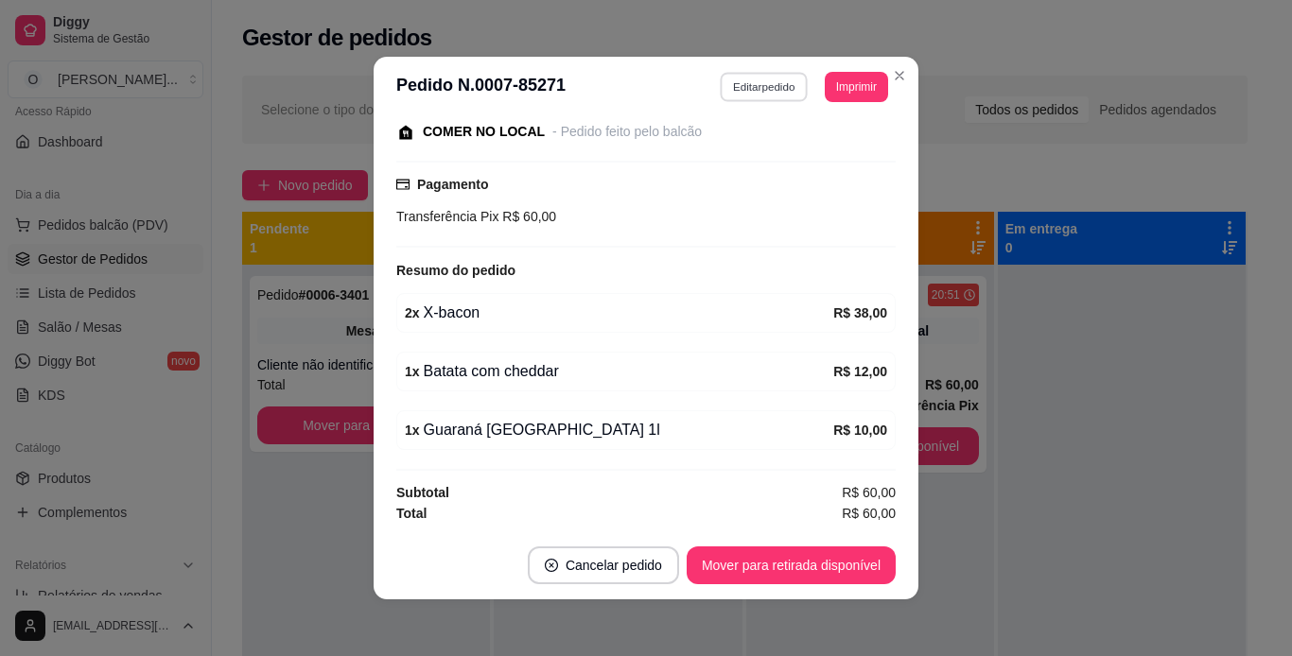
click at [792, 84] on button "Editar pedido" at bounding box center [765, 86] width 88 height 29
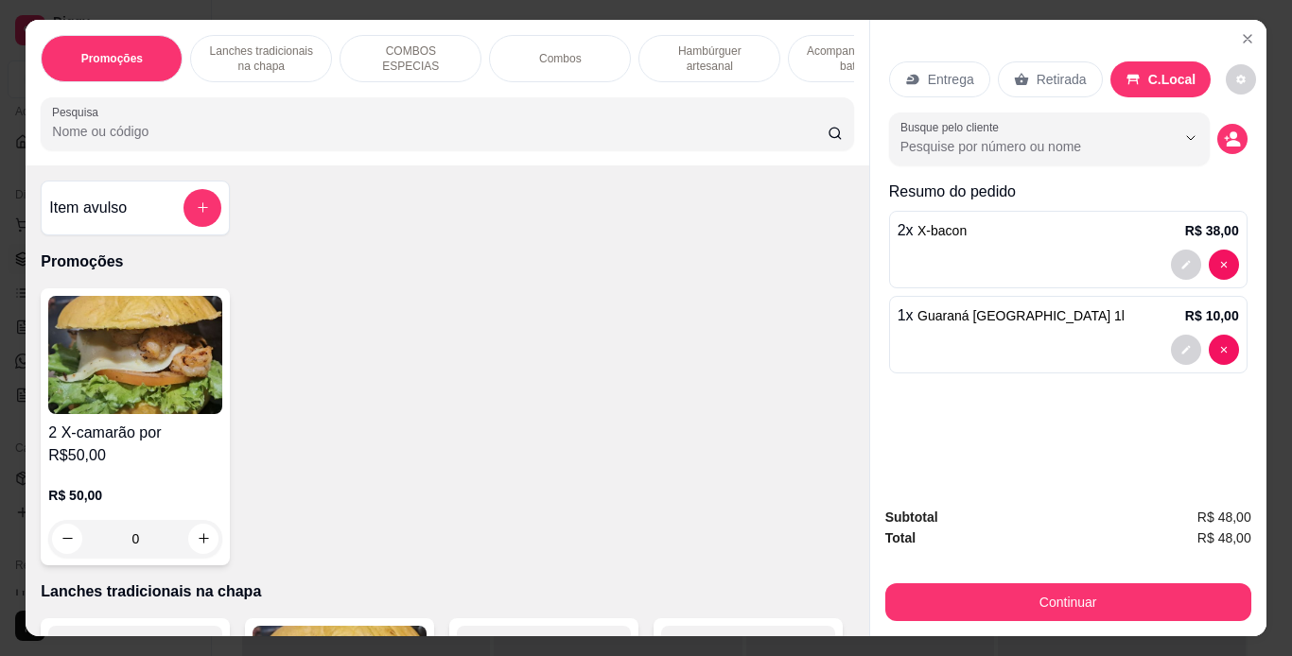
type input "0"
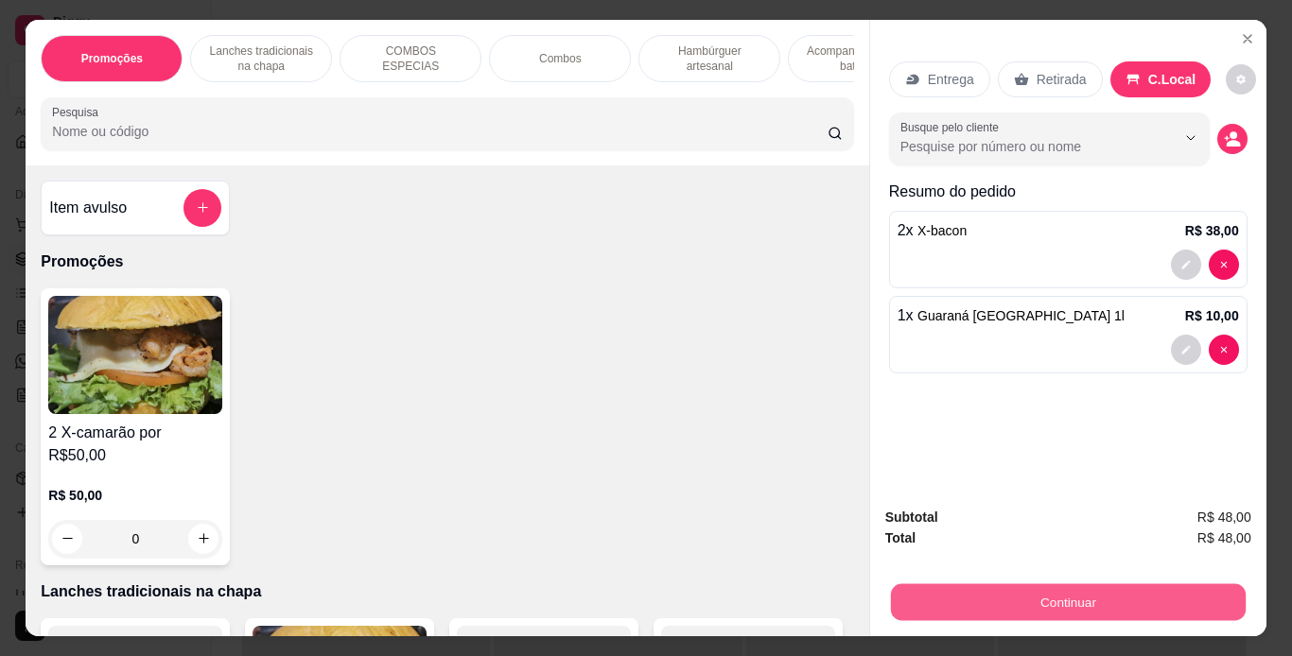
click at [1081, 592] on button "Continuar" at bounding box center [1067, 602] width 355 height 37
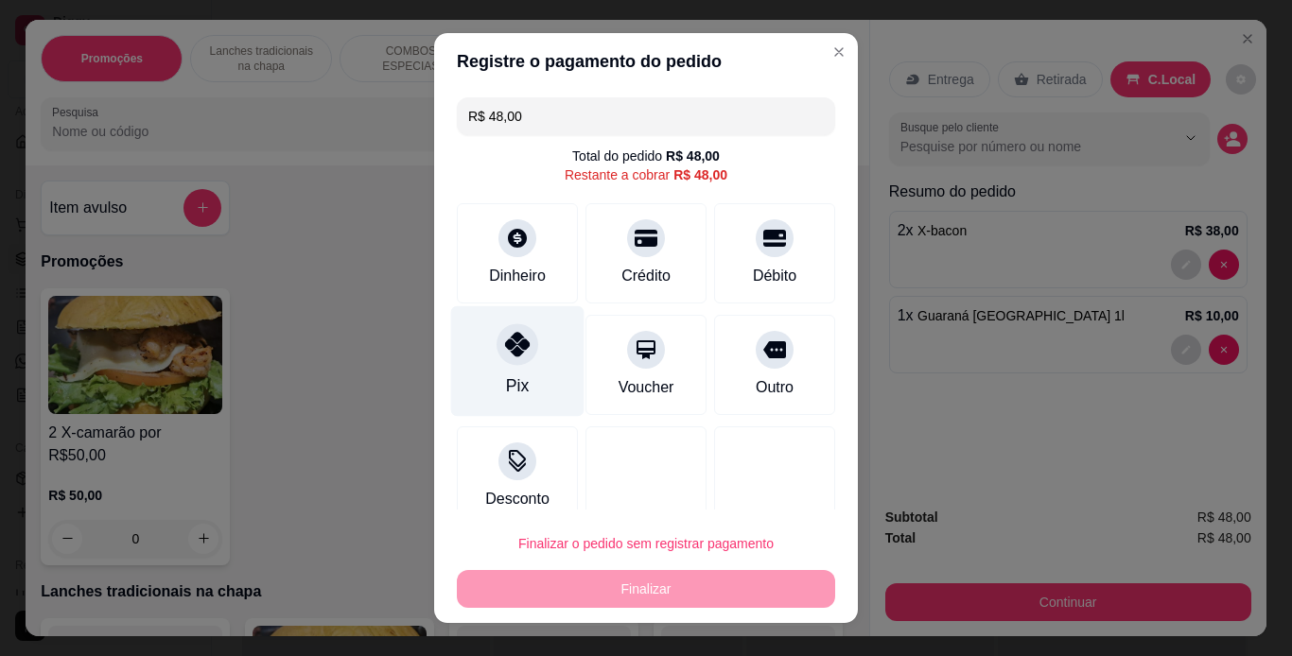
click at [483, 359] on div "Pix" at bounding box center [517, 360] width 133 height 111
type input "R$ 0,00"
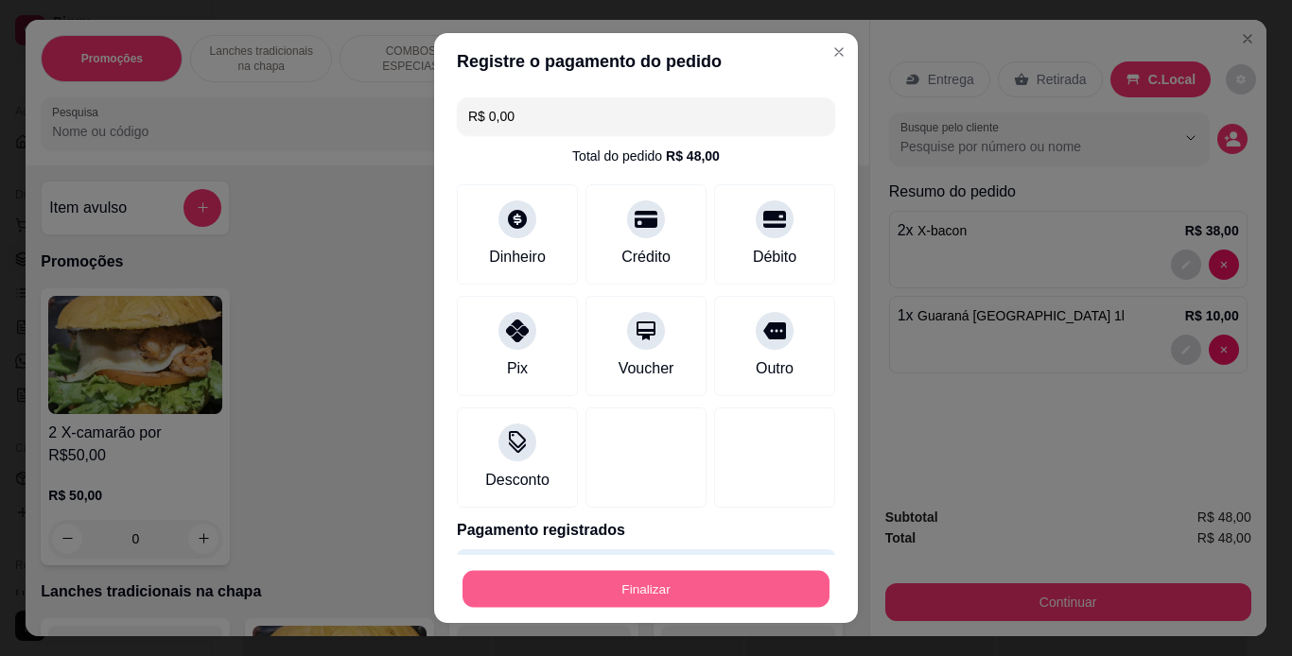
click at [670, 590] on button "Finalizar" at bounding box center [645, 589] width 367 height 37
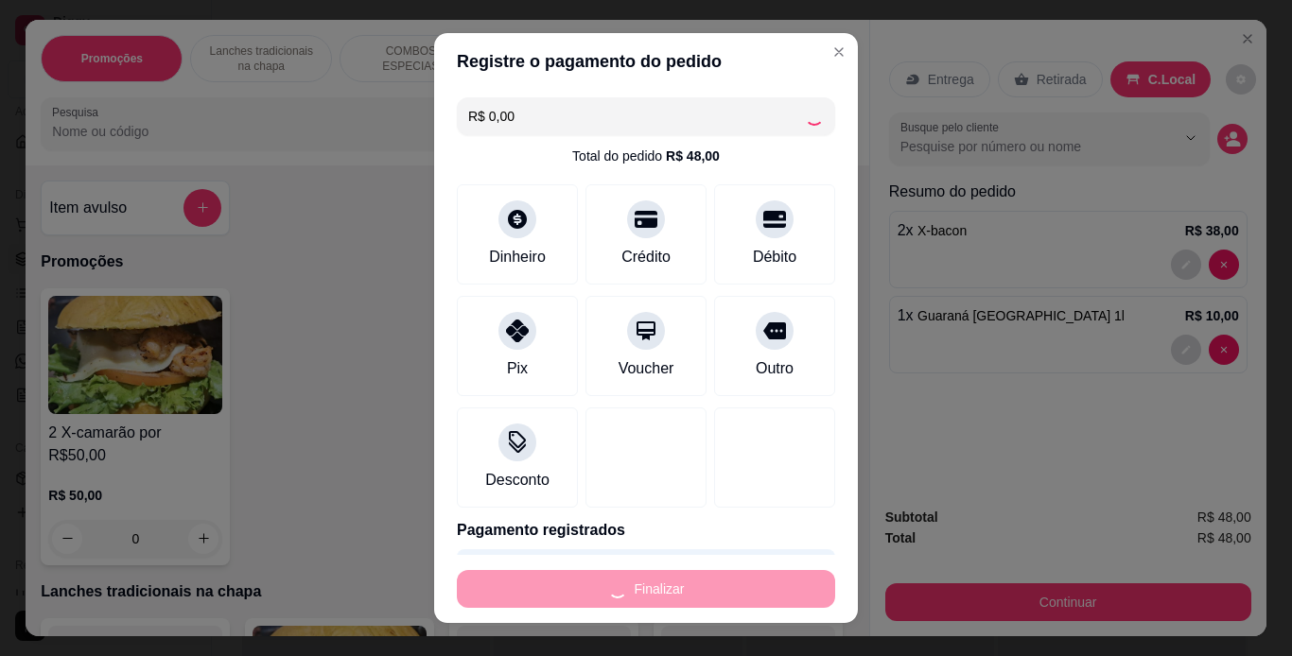
type input "0"
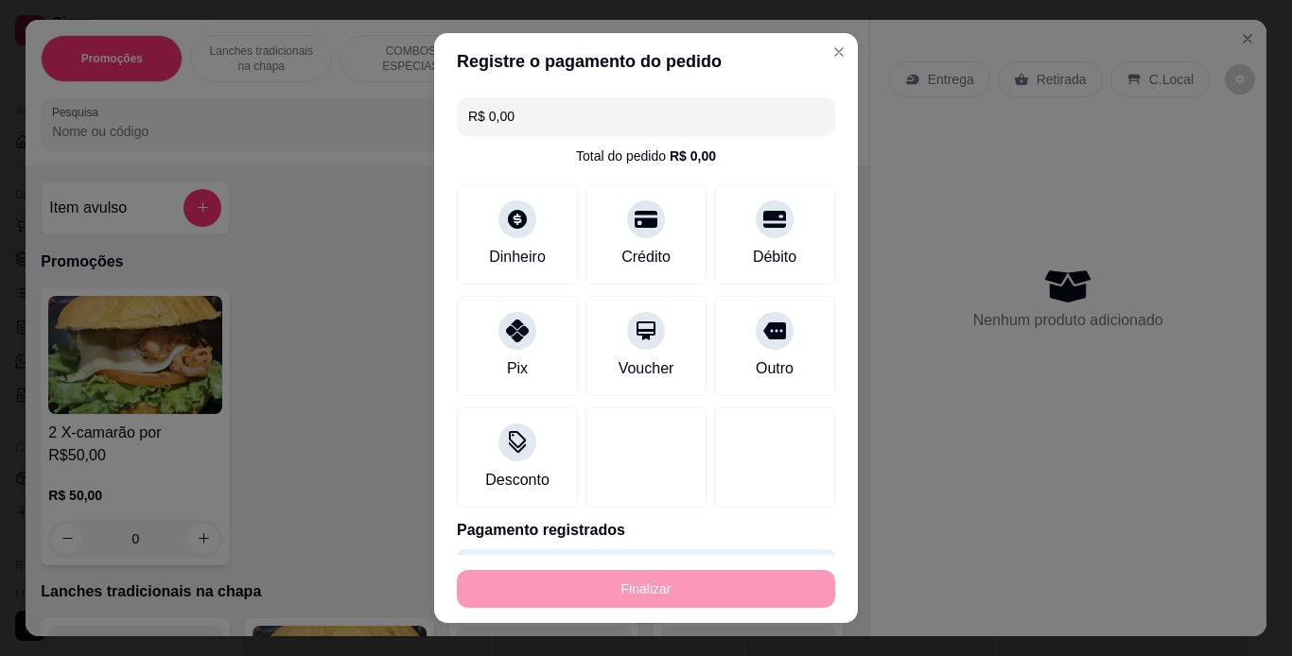
type input "-R$ 48,00"
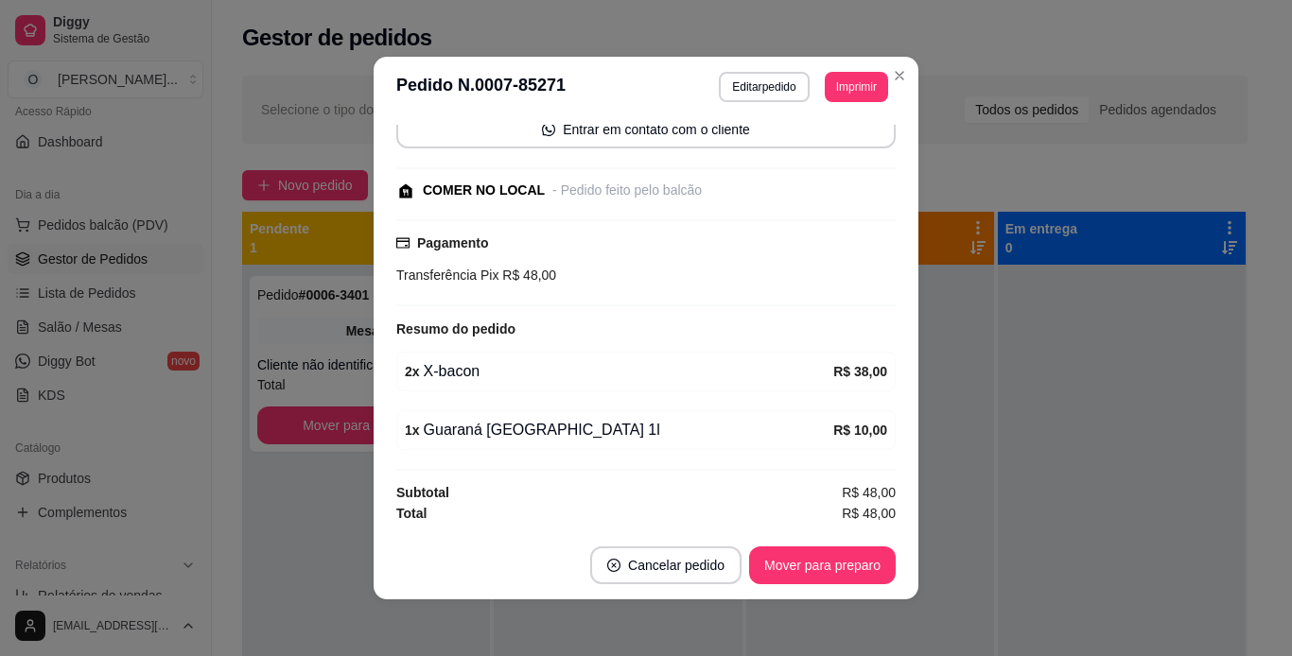
scroll to position [190, 0]
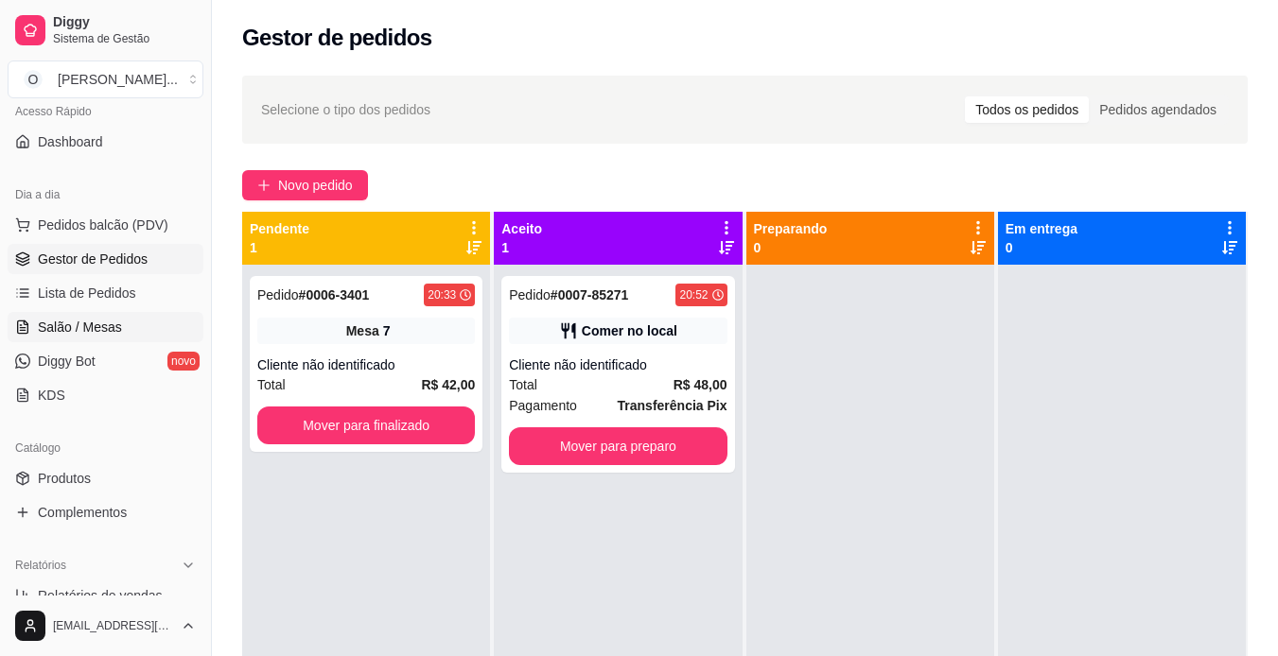
click at [117, 317] on link "Salão / Mesas" at bounding box center [106, 327] width 196 height 30
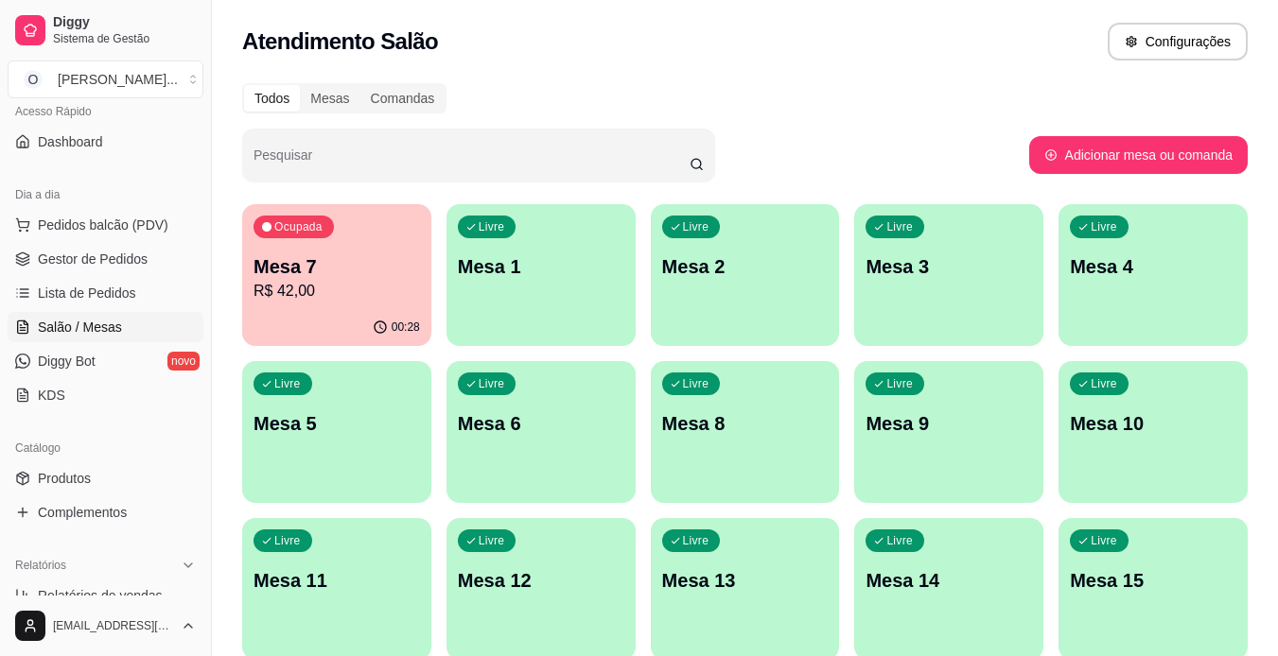
click at [246, 304] on div "Ocupada Mesa 7 R$ 42,00" at bounding box center [336, 256] width 189 height 105
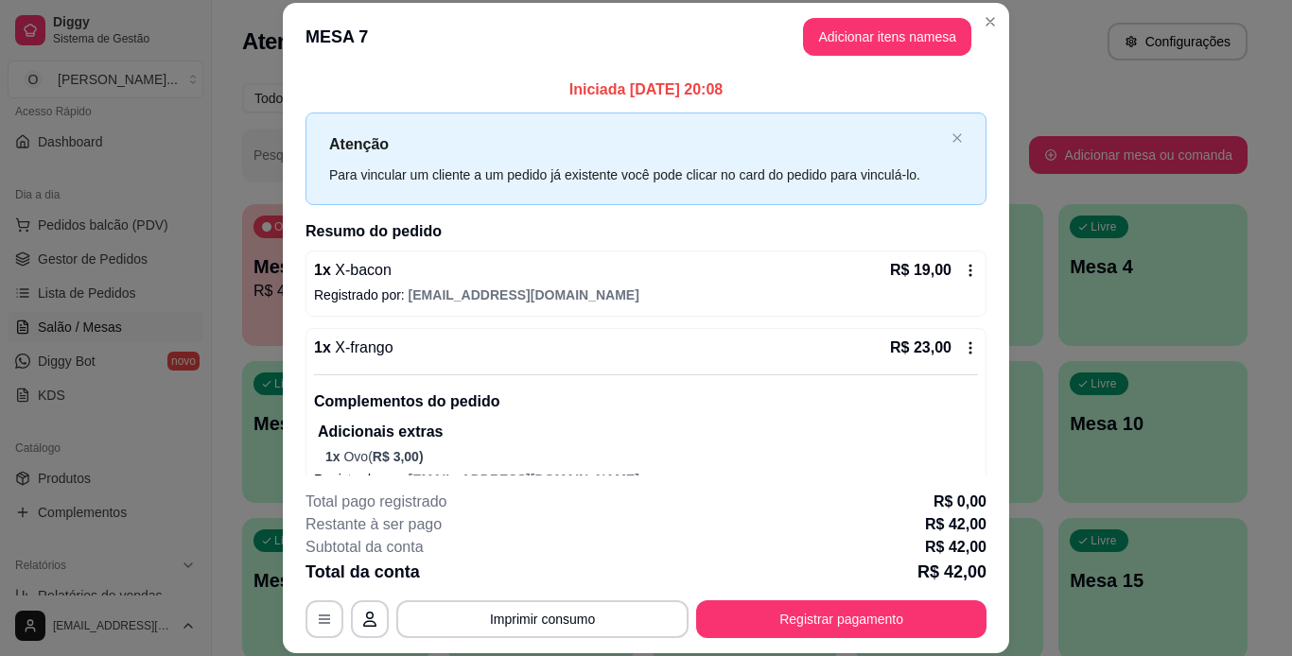
scroll to position [33, 0]
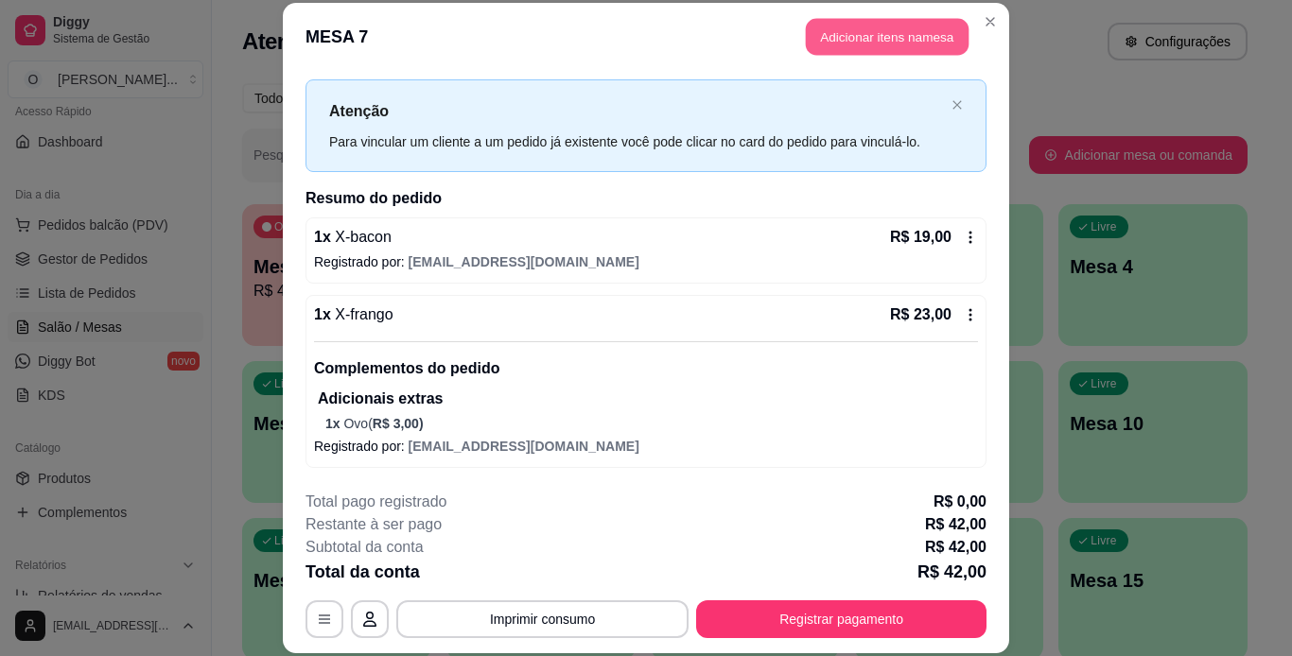
click at [888, 29] on button "Adicionar itens na mesa" at bounding box center [887, 37] width 163 height 37
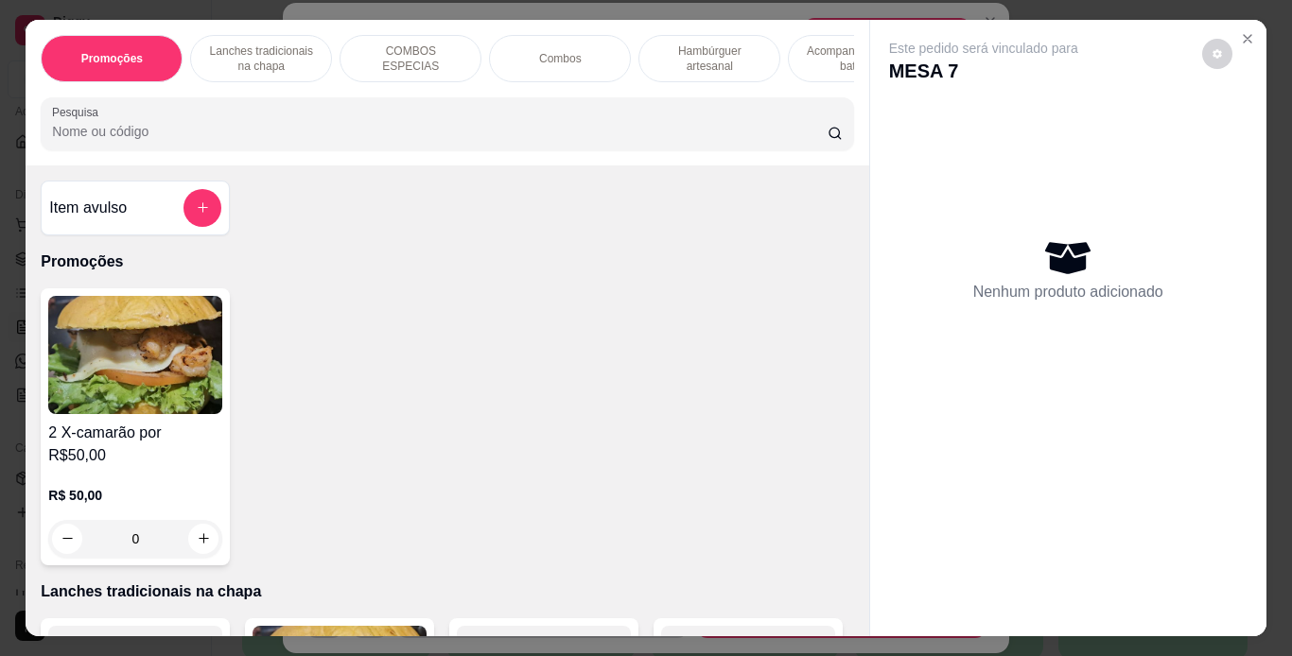
click at [811, 43] on p "Acompanhamentos ( batata )" at bounding box center [859, 58] width 110 height 30
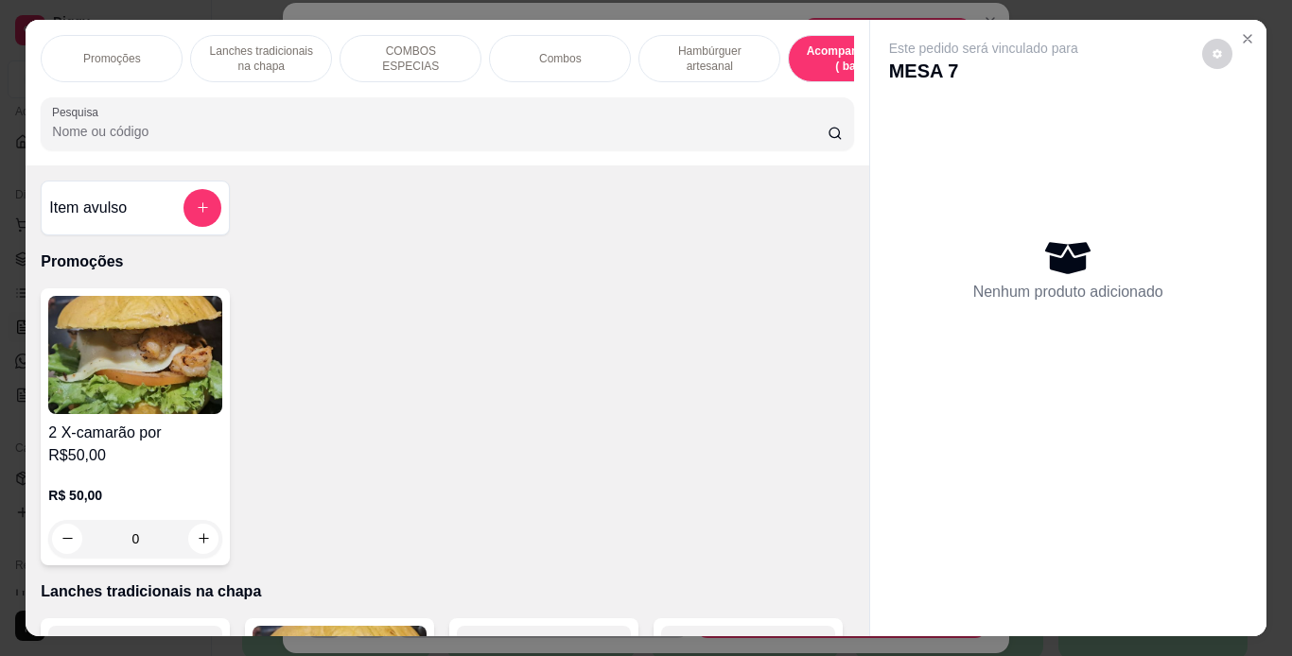
scroll to position [0, 525]
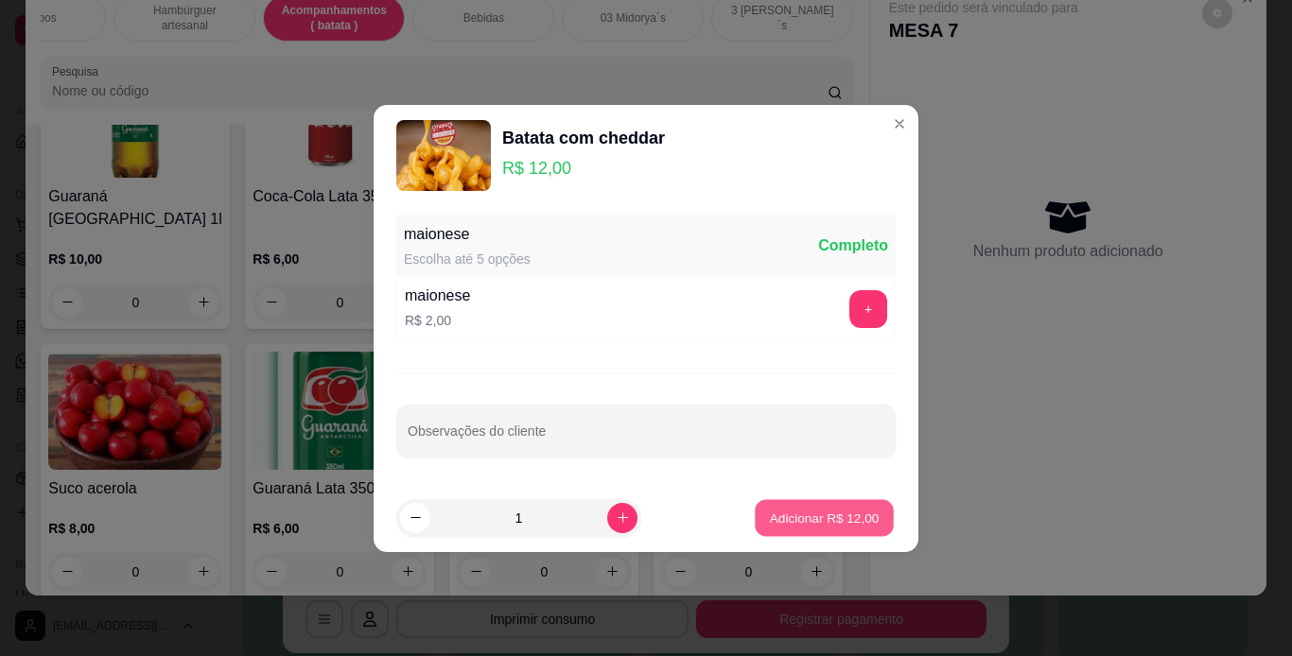
click at [777, 527] on p "Adicionar R$ 12,00" at bounding box center [825, 518] width 110 height 18
type input "1"
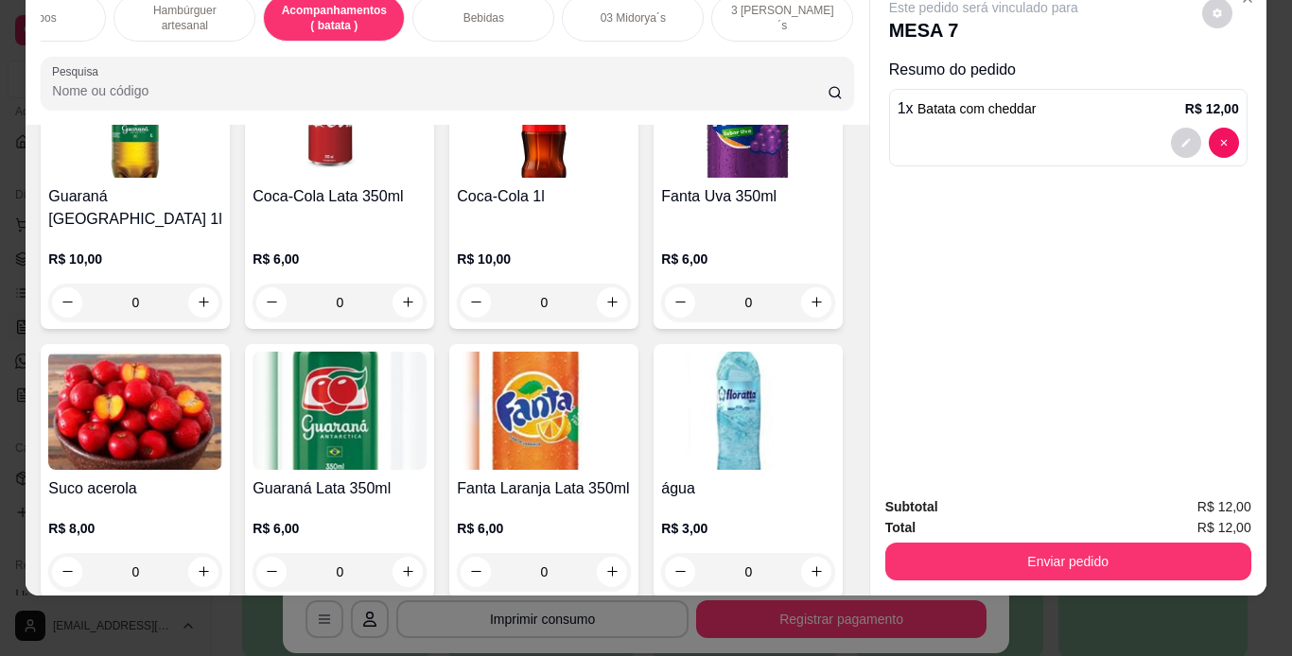
scroll to position [48, 2]
click at [486, 11] on div "Bebidas" at bounding box center [483, 17] width 142 height 47
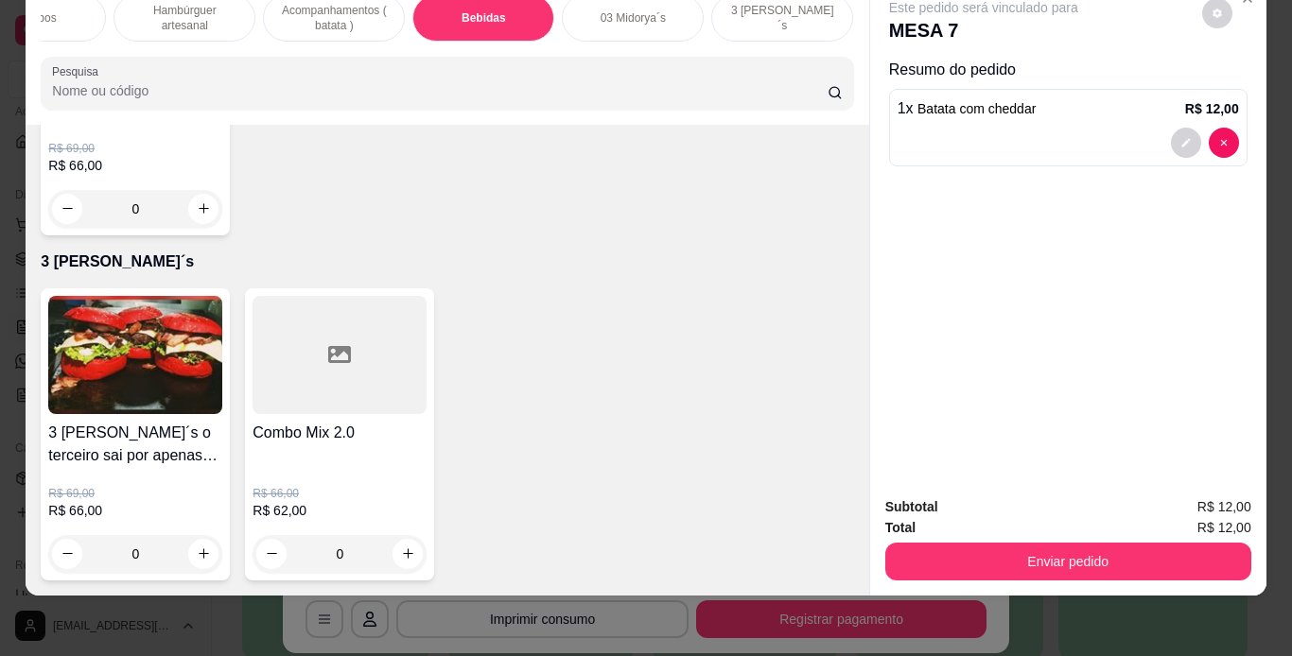
scroll to position [5937, 0]
type input "2"
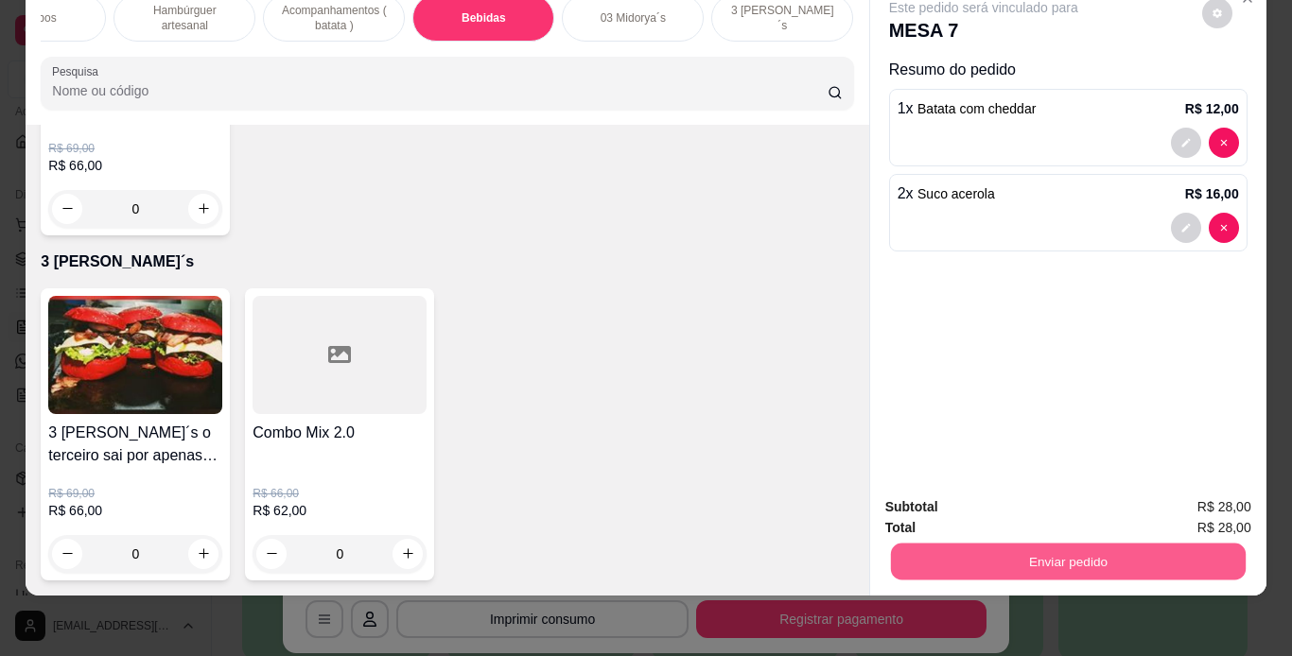
click at [953, 565] on button "Enviar pedido" at bounding box center [1067, 562] width 355 height 37
click at [989, 483] on button "Não registrar e enviar pedido" at bounding box center [1003, 500] width 191 height 35
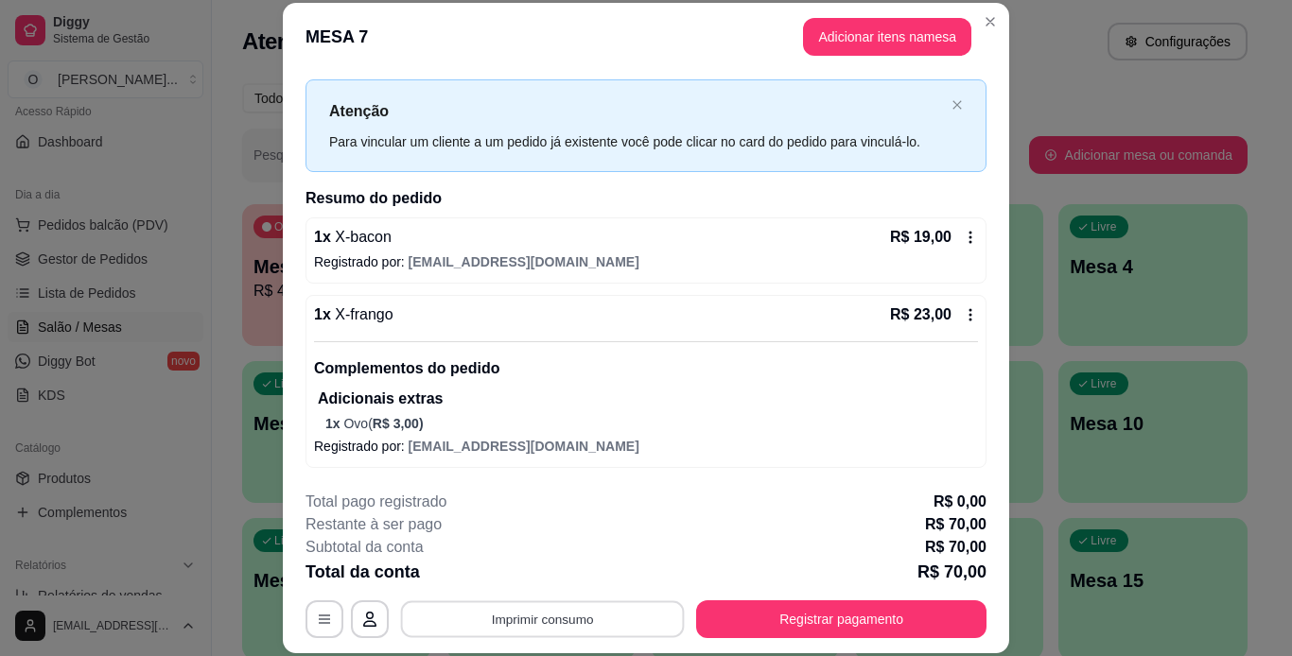
click at [666, 617] on button "Imprimir consumo" at bounding box center [543, 618] width 284 height 37
click at [531, 576] on button "IMPRESSORA" at bounding box center [541, 575] width 132 height 29
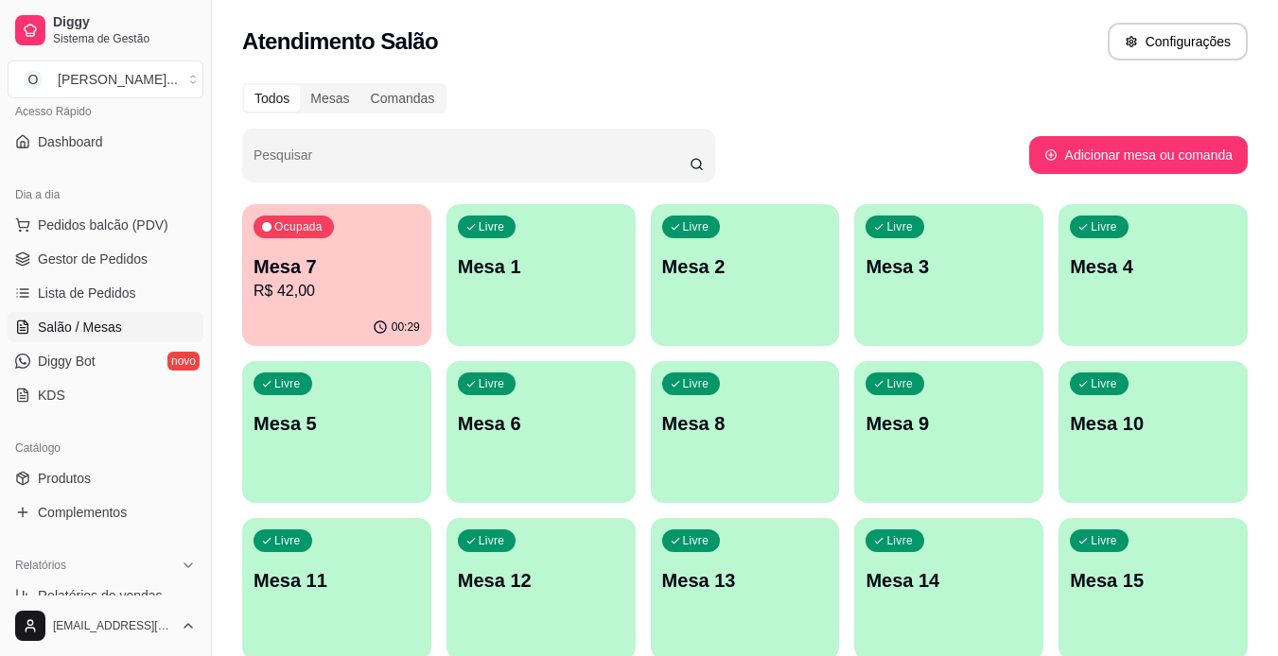
click at [88, 254] on span "Gestor de Pedidos" at bounding box center [93, 259] width 110 height 19
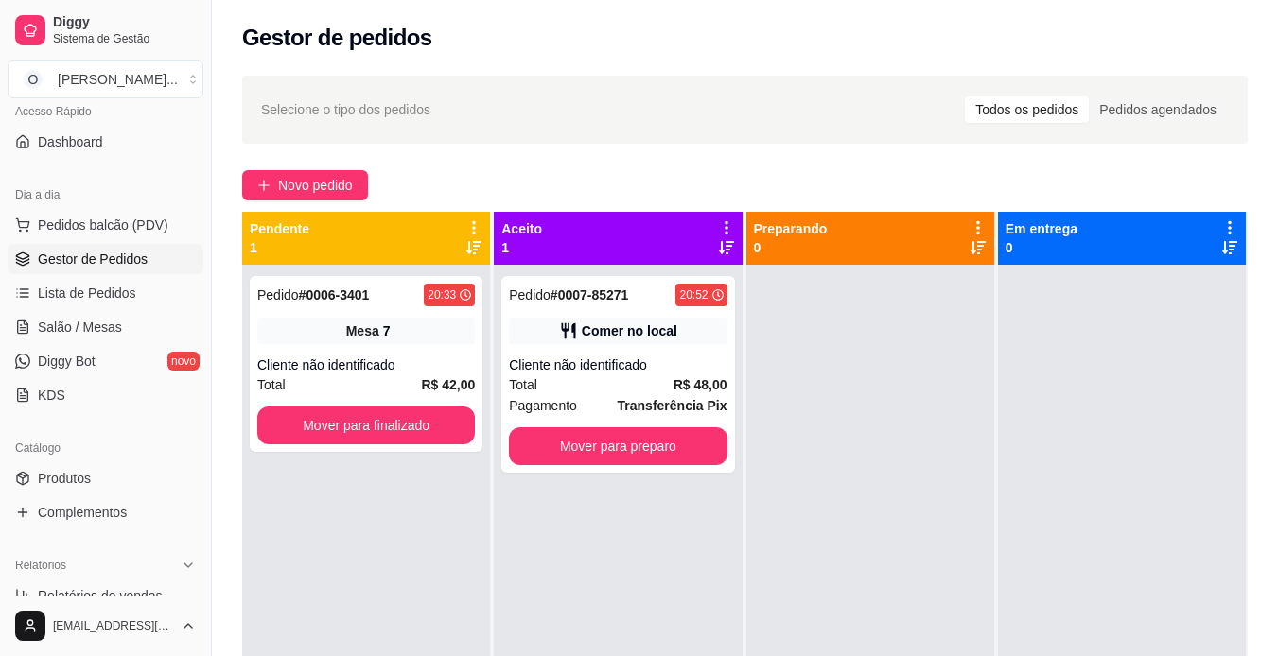
click at [88, 254] on span "Gestor de Pedidos" at bounding box center [93, 259] width 110 height 19
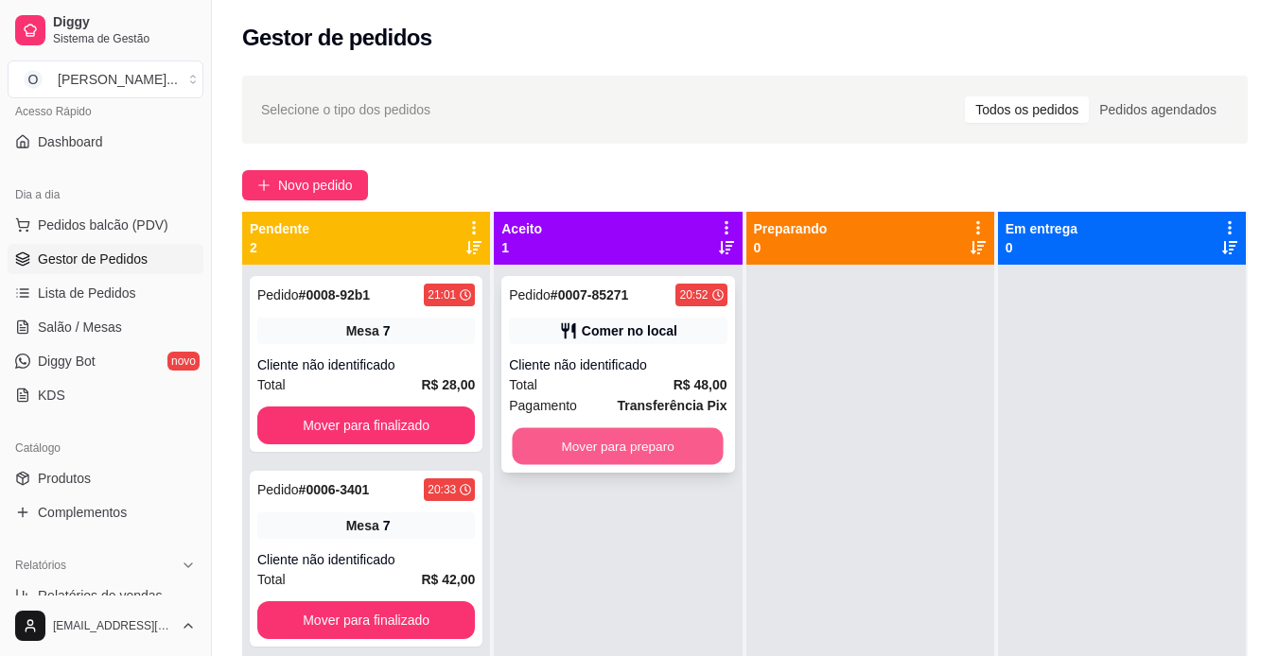
click at [561, 443] on button "Mover para preparo" at bounding box center [618, 446] width 211 height 37
click at [561, 443] on div "Mover para preparo" at bounding box center [617, 446] width 217 height 38
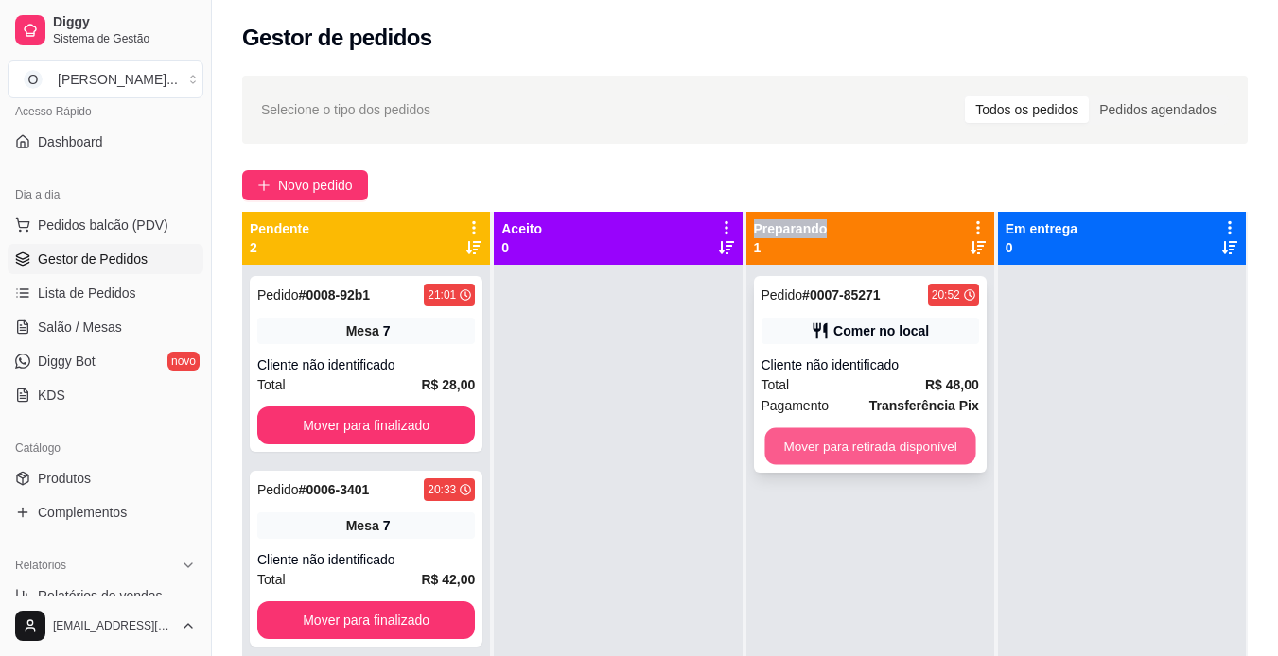
click at [910, 444] on button "Mover para retirada disponível" at bounding box center [869, 446] width 211 height 37
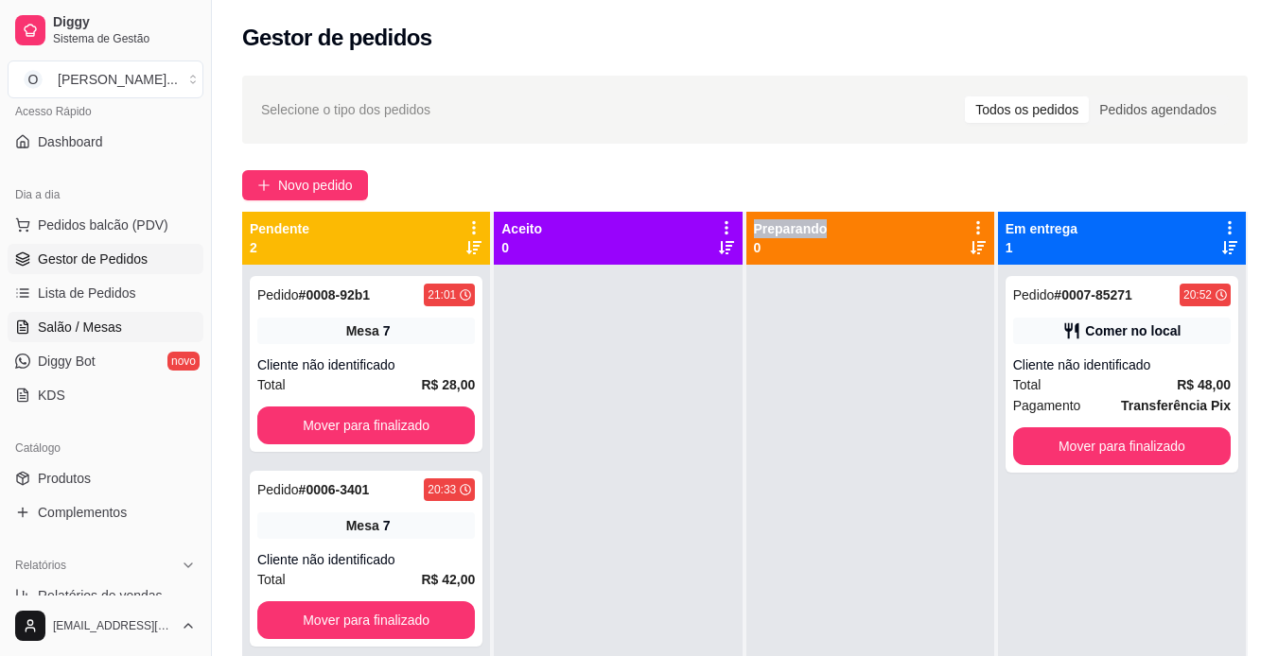
click at [103, 326] on span "Salão / Mesas" at bounding box center [80, 327] width 84 height 19
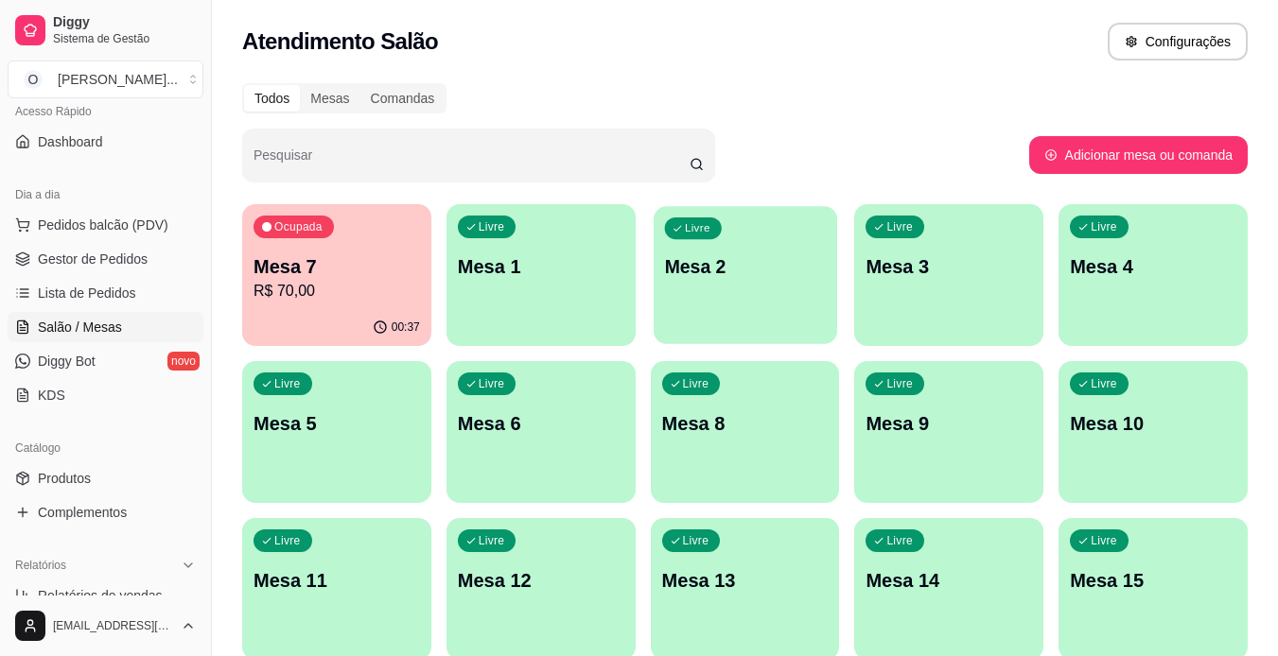
click at [688, 317] on div "Livre Mesa 2" at bounding box center [744, 263] width 183 height 115
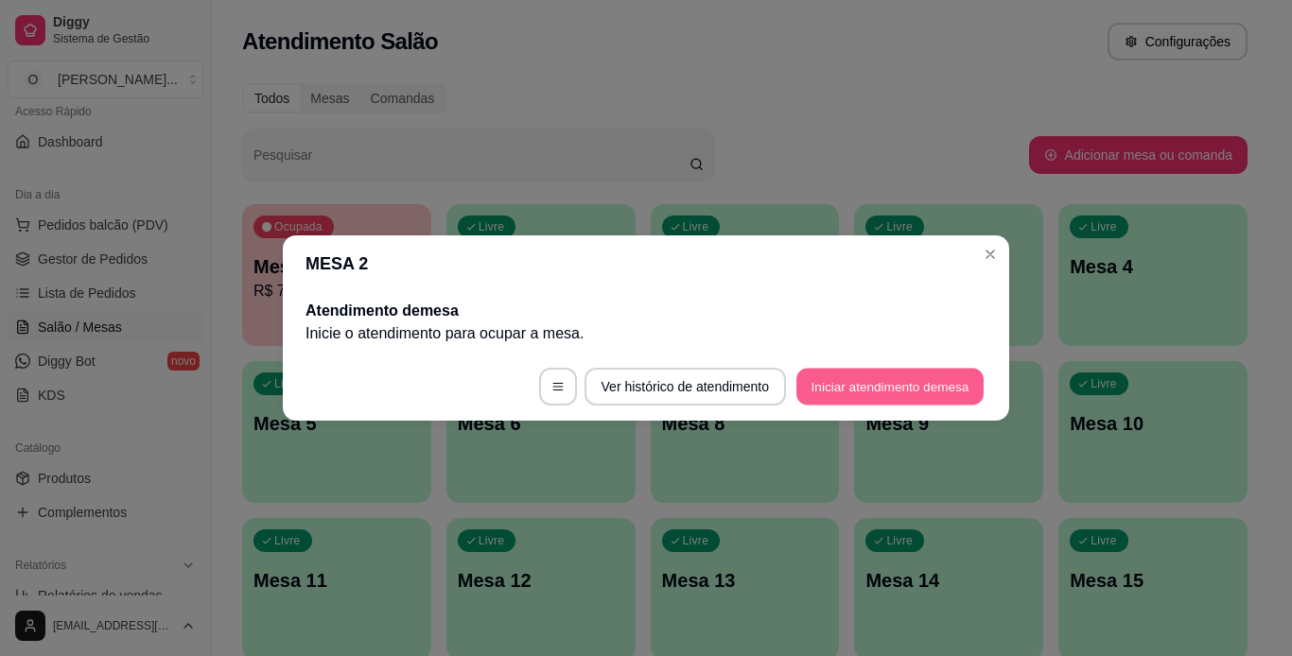
click at [826, 386] on button "Iniciar atendimento de mesa" at bounding box center [889, 387] width 187 height 37
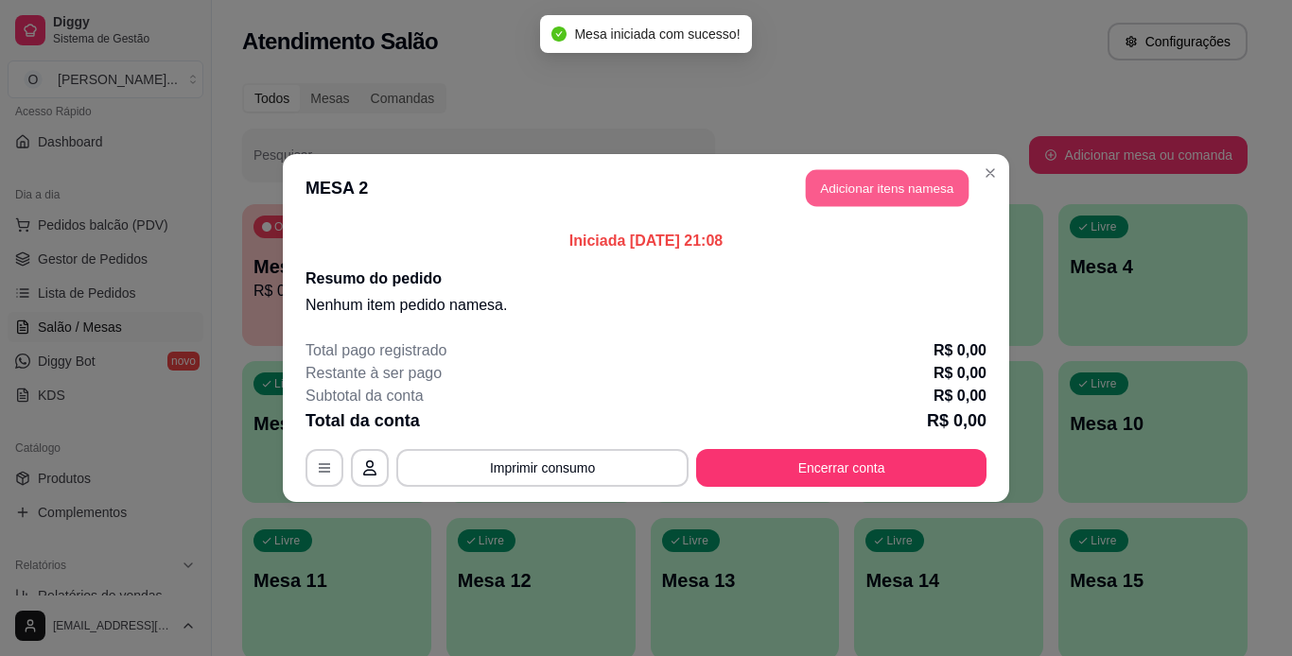
click at [927, 177] on button "Adicionar itens na mesa" at bounding box center [887, 188] width 163 height 37
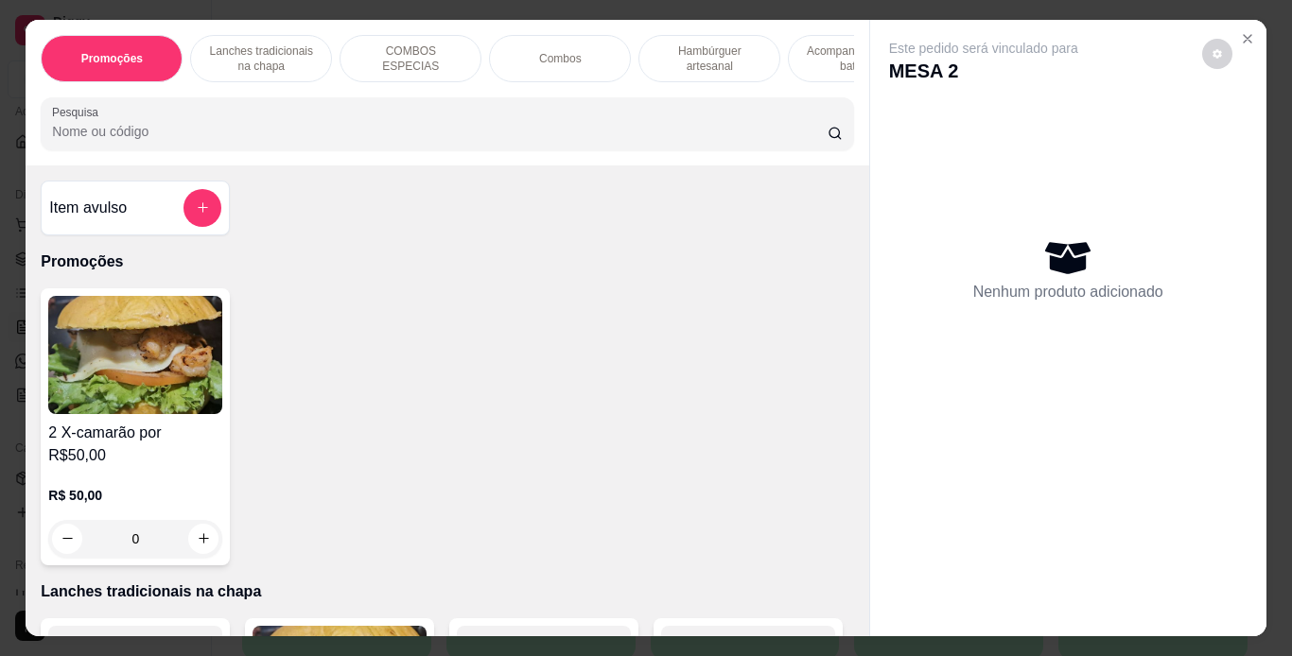
click at [248, 49] on p "Lanches tradicionais na chapa" at bounding box center [261, 58] width 110 height 30
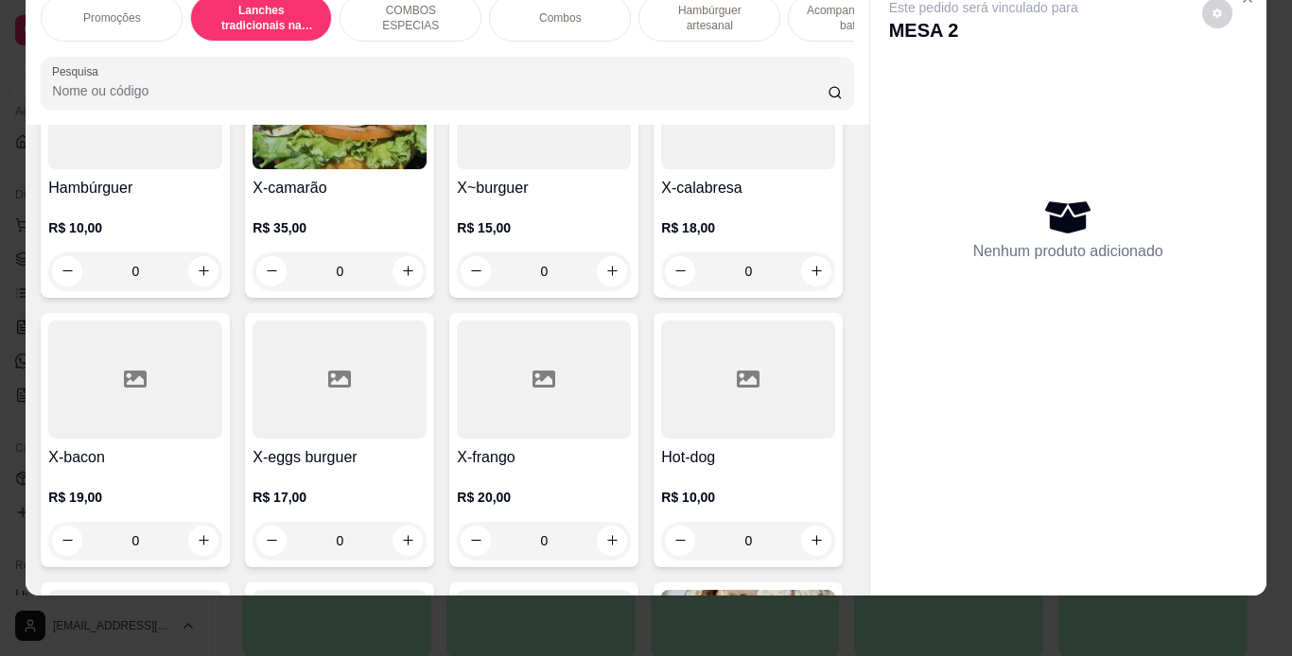
scroll to position [534, 0]
click at [604, 252] on div "0" at bounding box center [544, 271] width 174 height 38
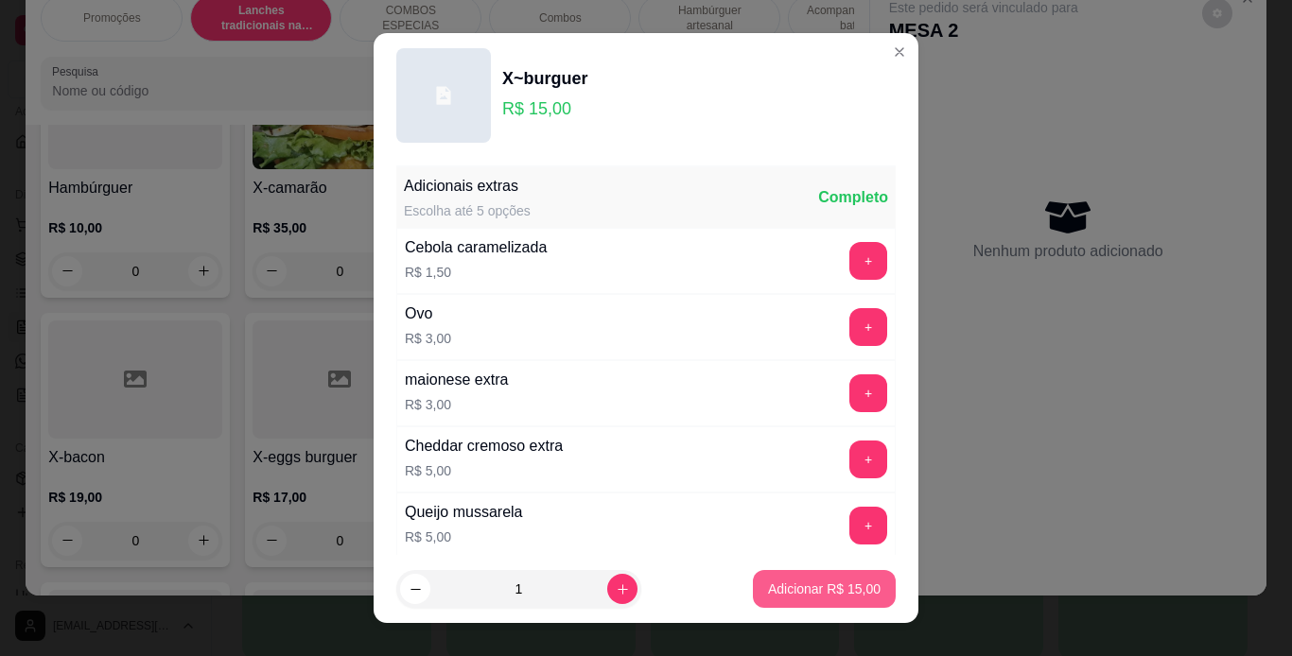
click at [799, 585] on p "Adicionar R$ 15,00" at bounding box center [824, 589] width 113 height 19
type input "1"
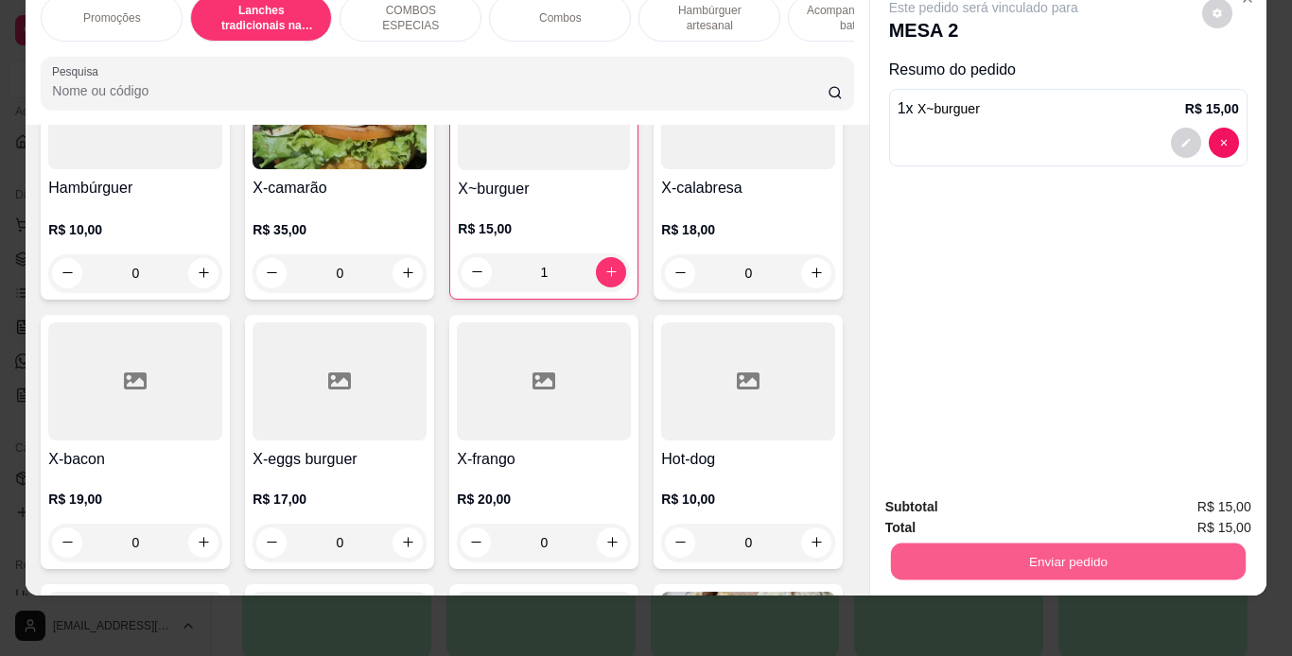
click at [896, 544] on button "Enviar pedido" at bounding box center [1067, 562] width 355 height 37
click at [959, 498] on button "Não registrar e enviar pedido" at bounding box center [1005, 500] width 191 height 35
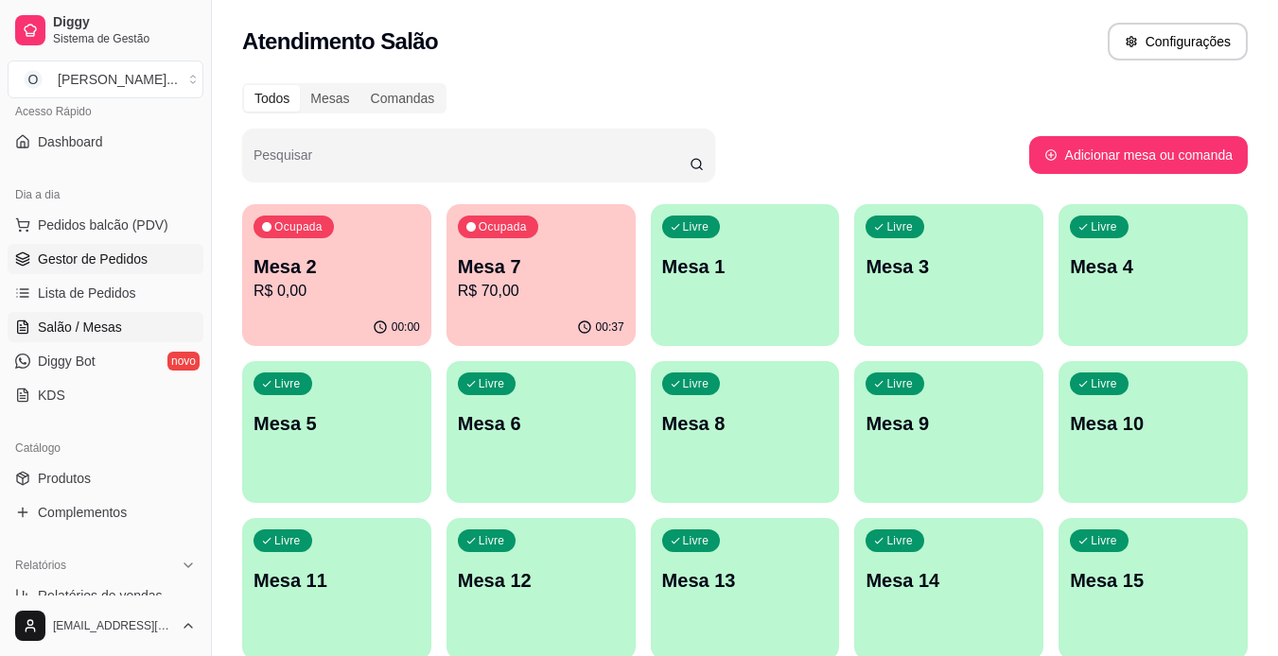
click at [141, 259] on span "Gestor de Pedidos" at bounding box center [93, 259] width 110 height 19
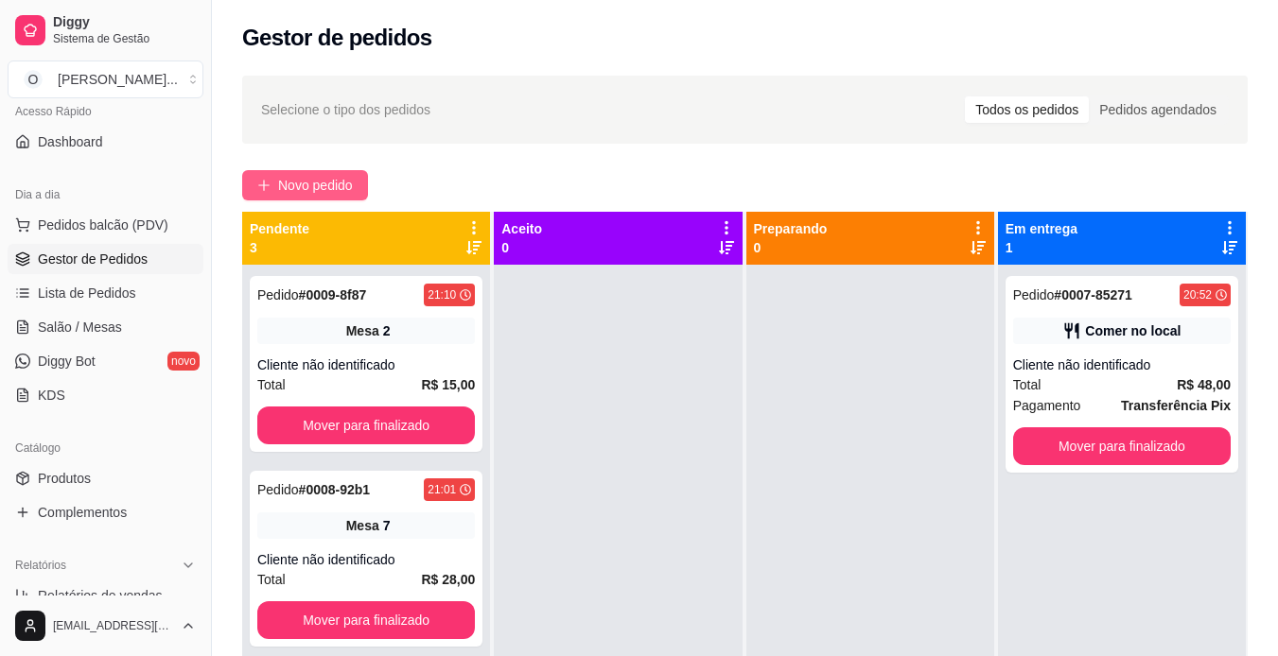
click at [270, 179] on button "Novo pedido" at bounding box center [305, 185] width 126 height 30
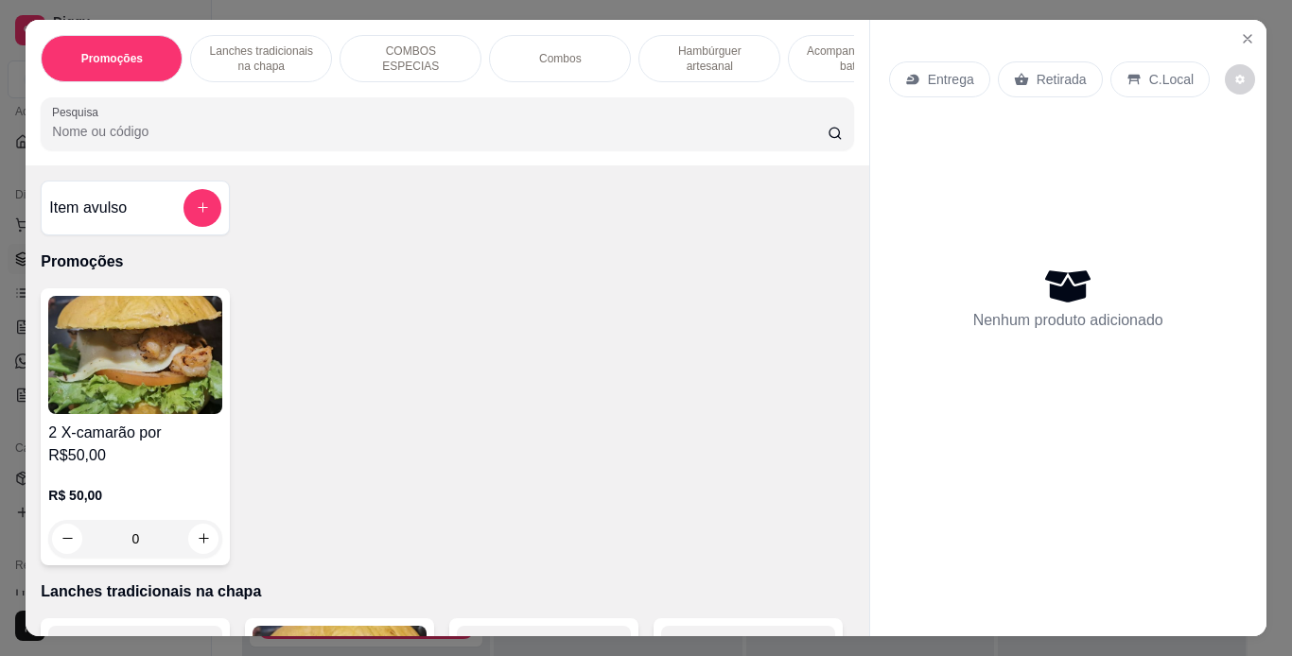
click at [958, 70] on p "Entrega" at bounding box center [951, 79] width 46 height 19
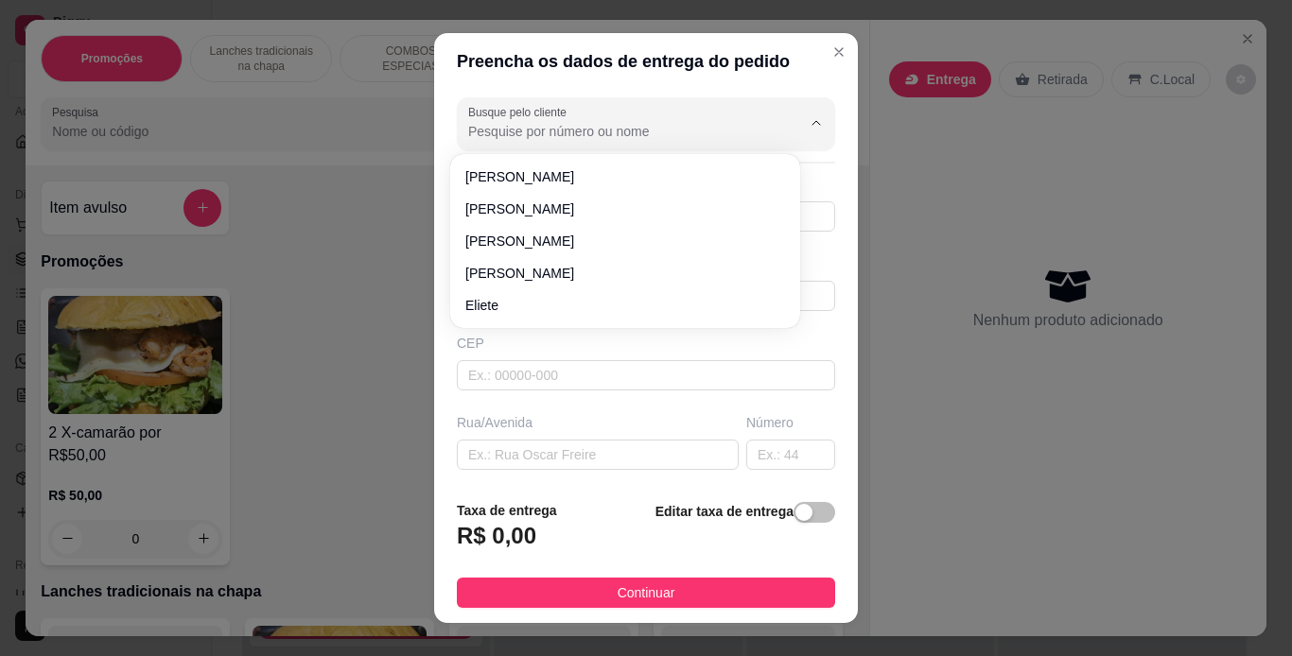
click at [629, 125] on input "Busque pelo cliente" at bounding box center [619, 131] width 303 height 19
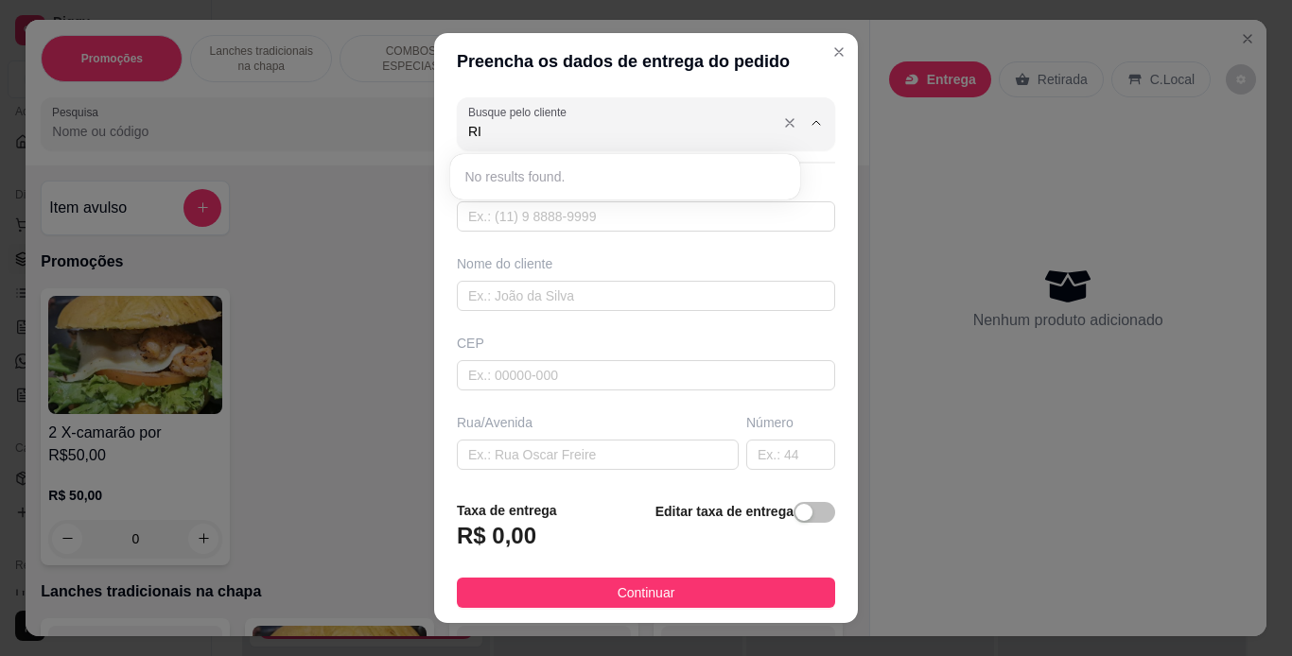
type input "R"
type input "r"
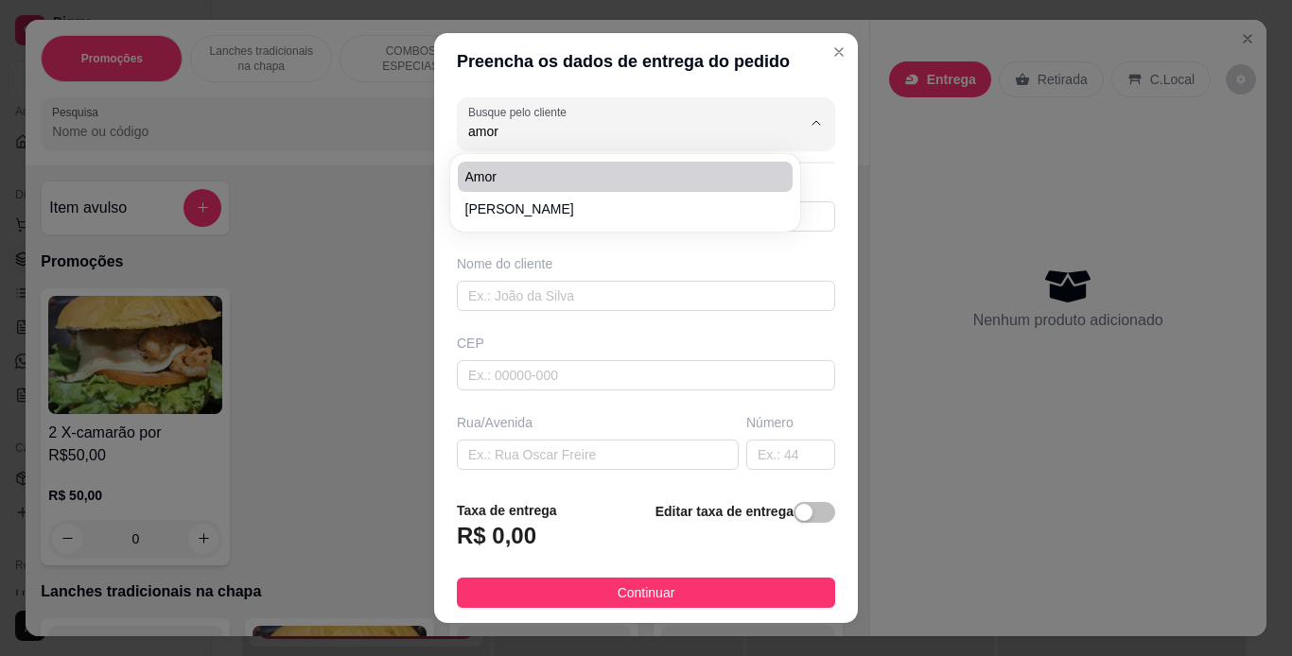
click at [575, 178] on span "Amor" at bounding box center [615, 176] width 301 height 19
type input "Amor"
type input "91981984686"
type input "Amor"
type input "travessa curuzu"
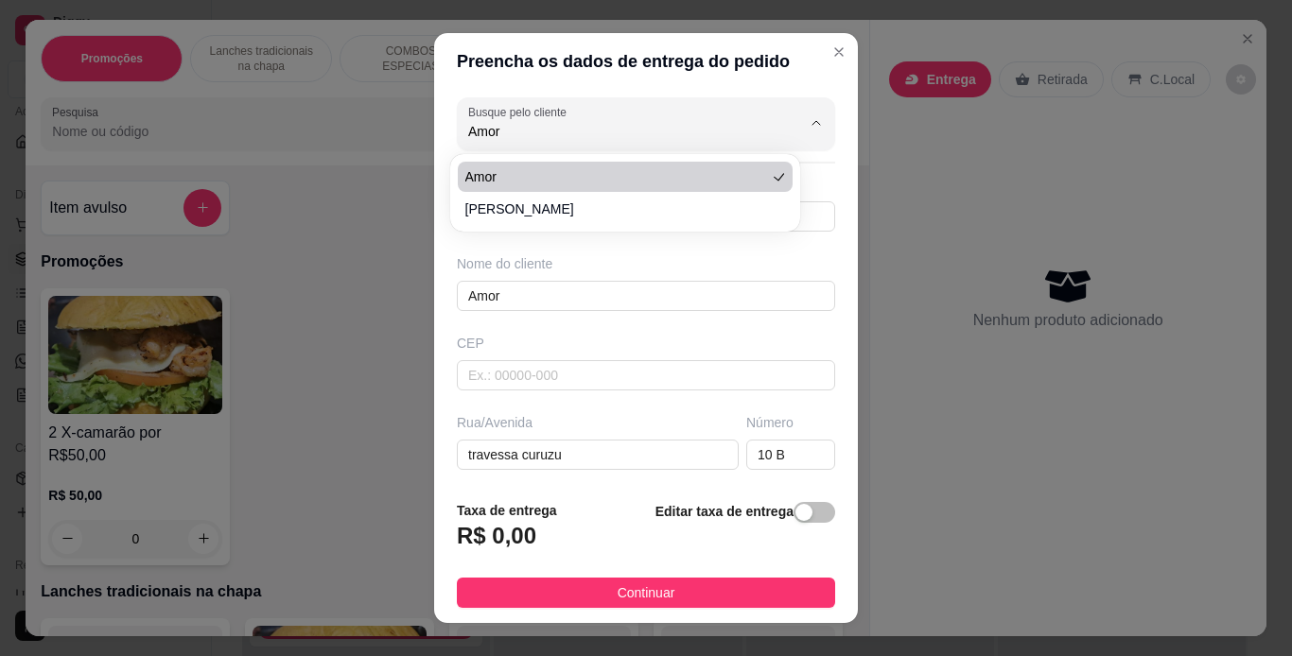
type input "10 B"
type input "[GEOGRAPHIC_DATA]"
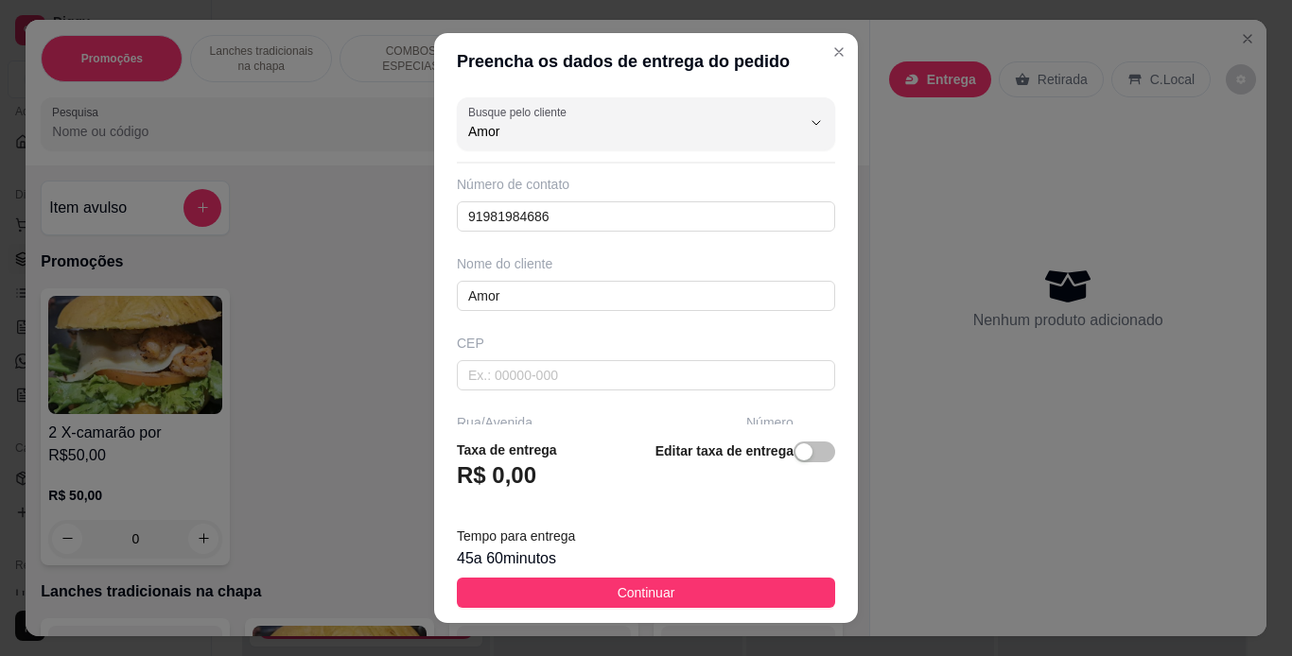
scroll to position [302, 0]
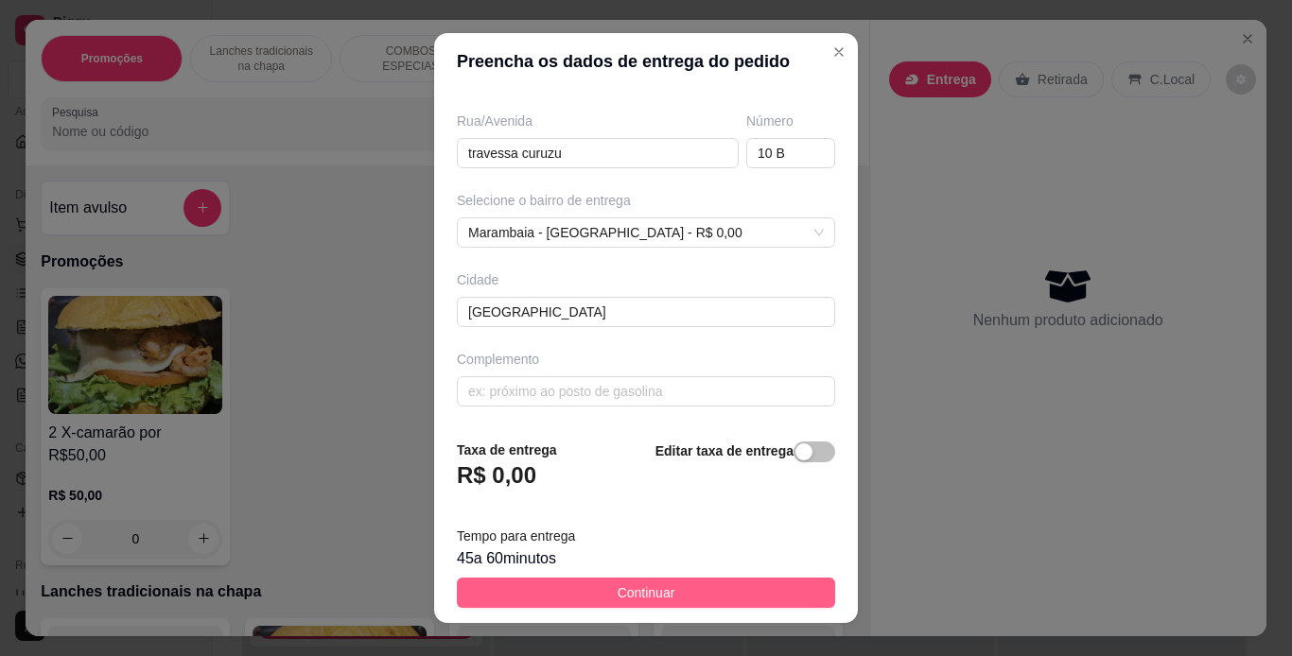
type input "Amor"
click at [622, 591] on span "Continuar" at bounding box center [647, 593] width 58 height 21
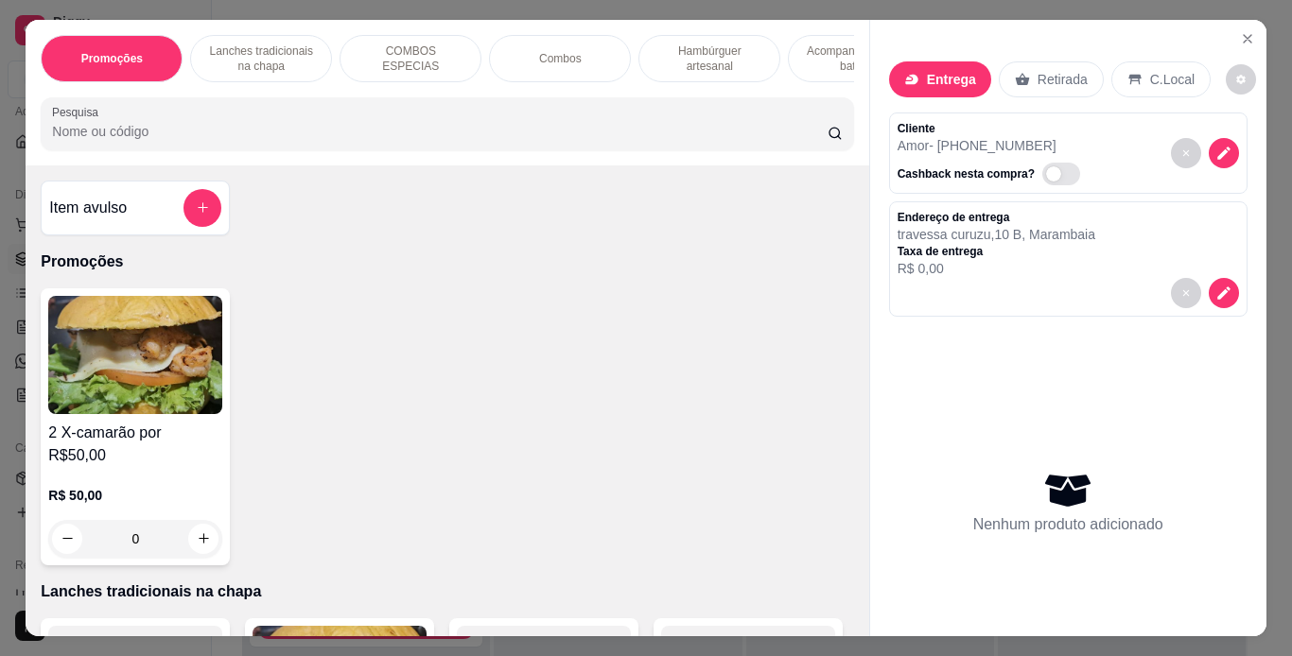
click at [274, 52] on p "Lanches tradicionais na chapa" at bounding box center [261, 58] width 110 height 30
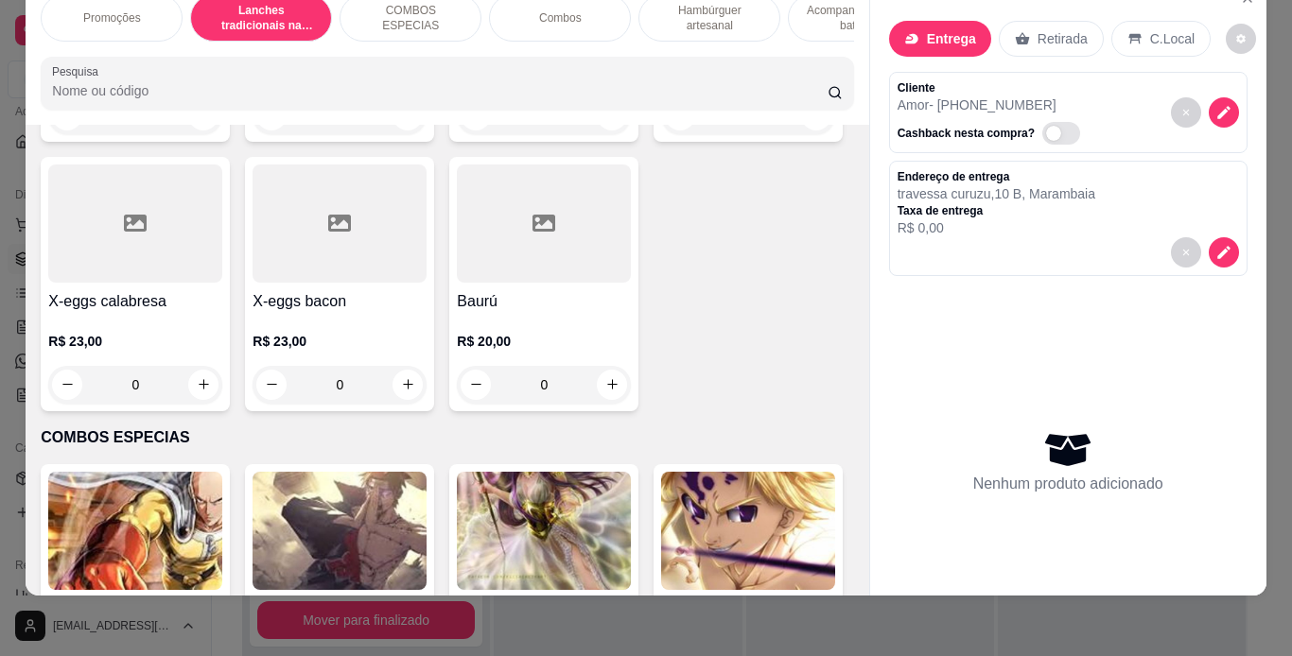
scroll to position [1500, 0]
click at [605, 133] on div "0" at bounding box center [544, 115] width 174 height 38
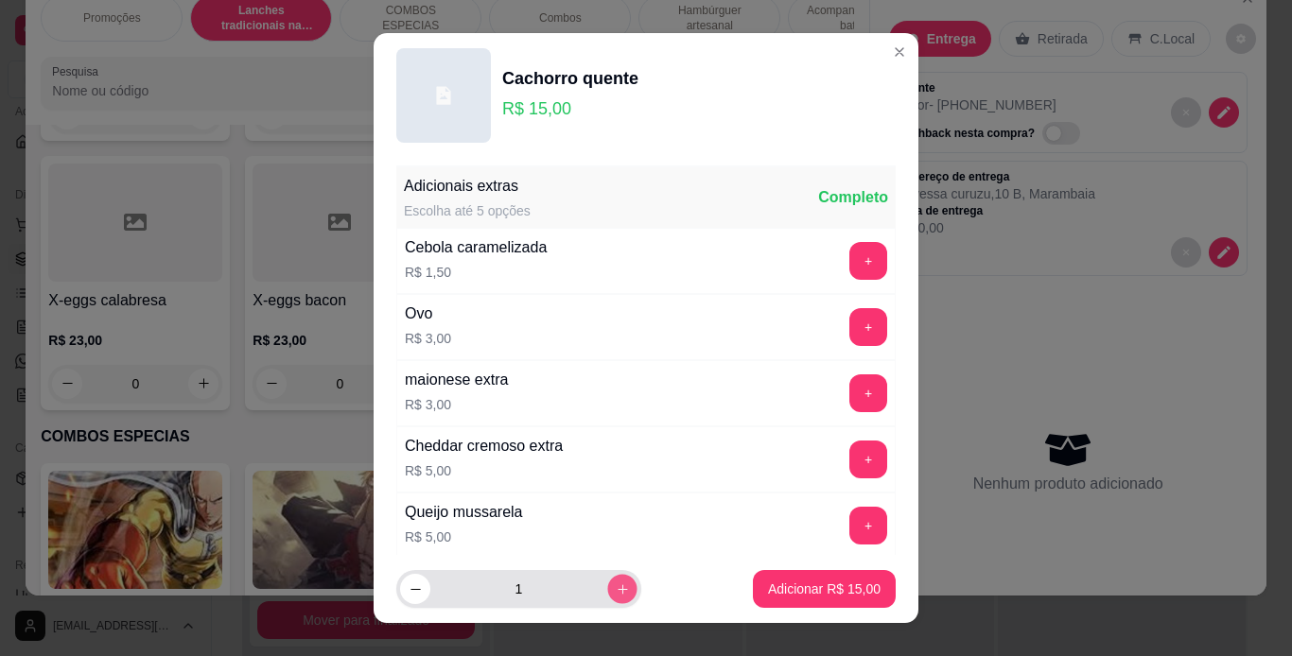
click at [616, 591] on icon "increase-product-quantity" at bounding box center [623, 590] width 14 height 14
type input "2"
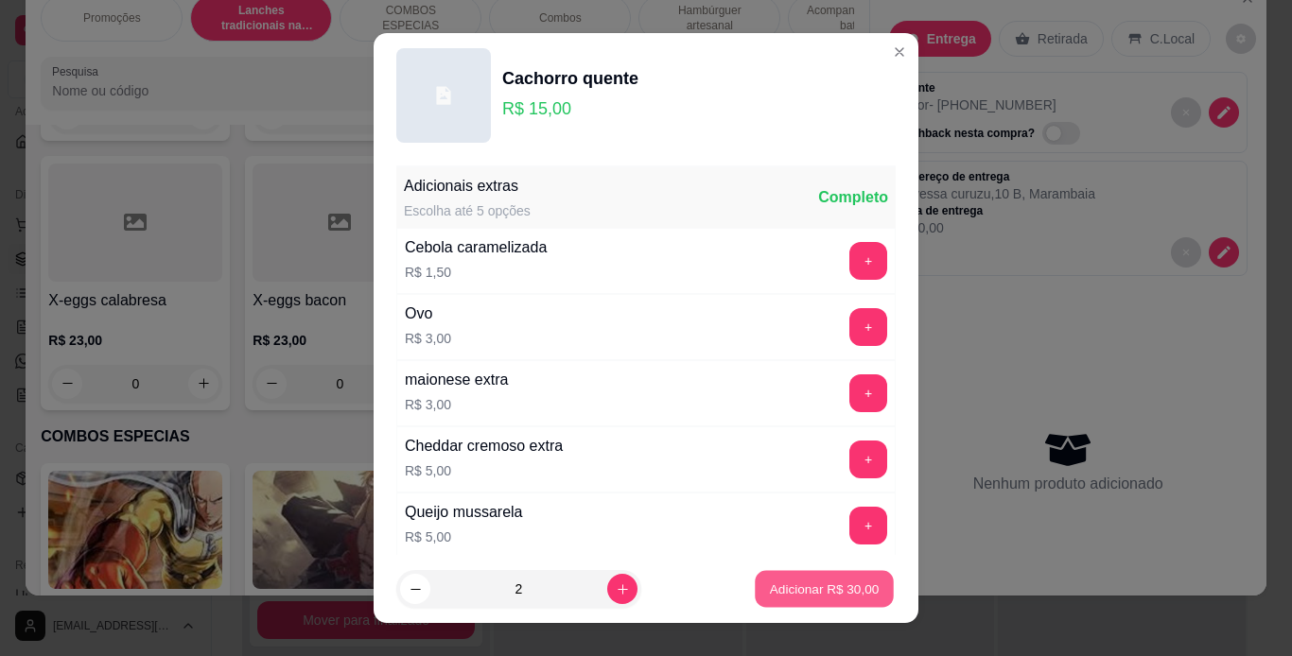
click at [770, 587] on p "Adicionar R$ 30,00" at bounding box center [825, 590] width 110 height 18
type input "2"
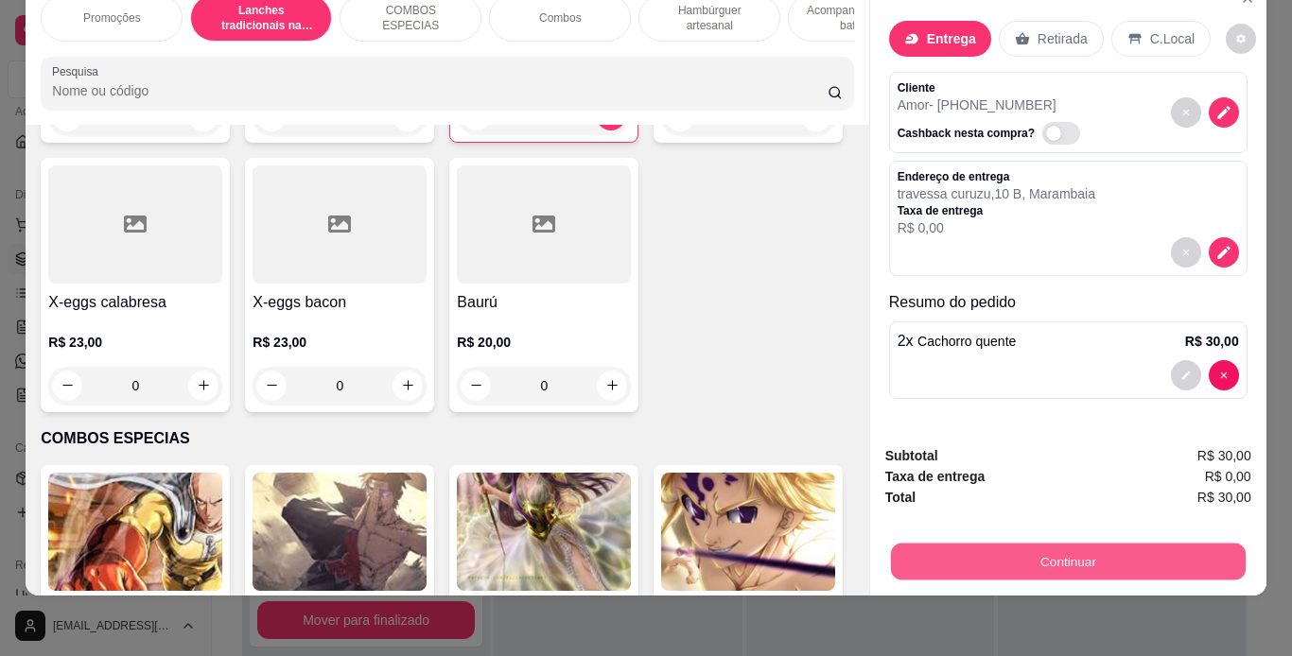
click at [902, 554] on button "Continuar" at bounding box center [1067, 562] width 355 height 37
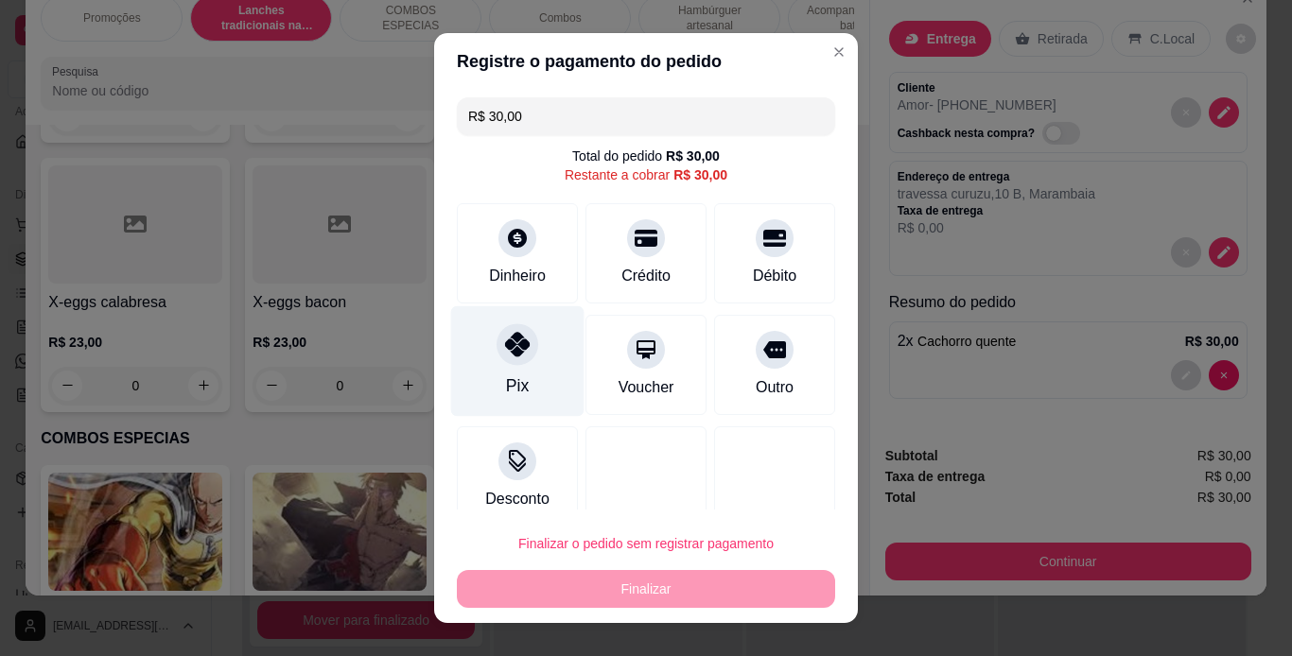
click at [505, 356] on icon at bounding box center [517, 344] width 25 height 25
type input "R$ 0,00"
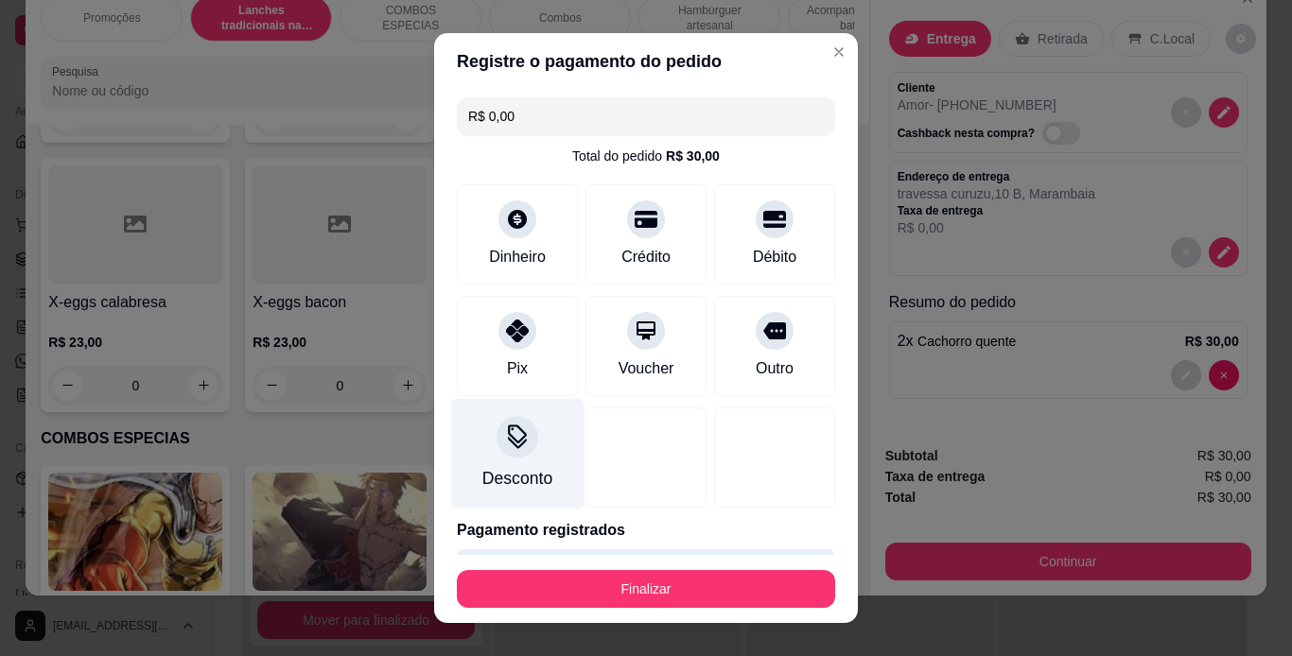
click at [508, 446] on icon at bounding box center [517, 442] width 19 height 12
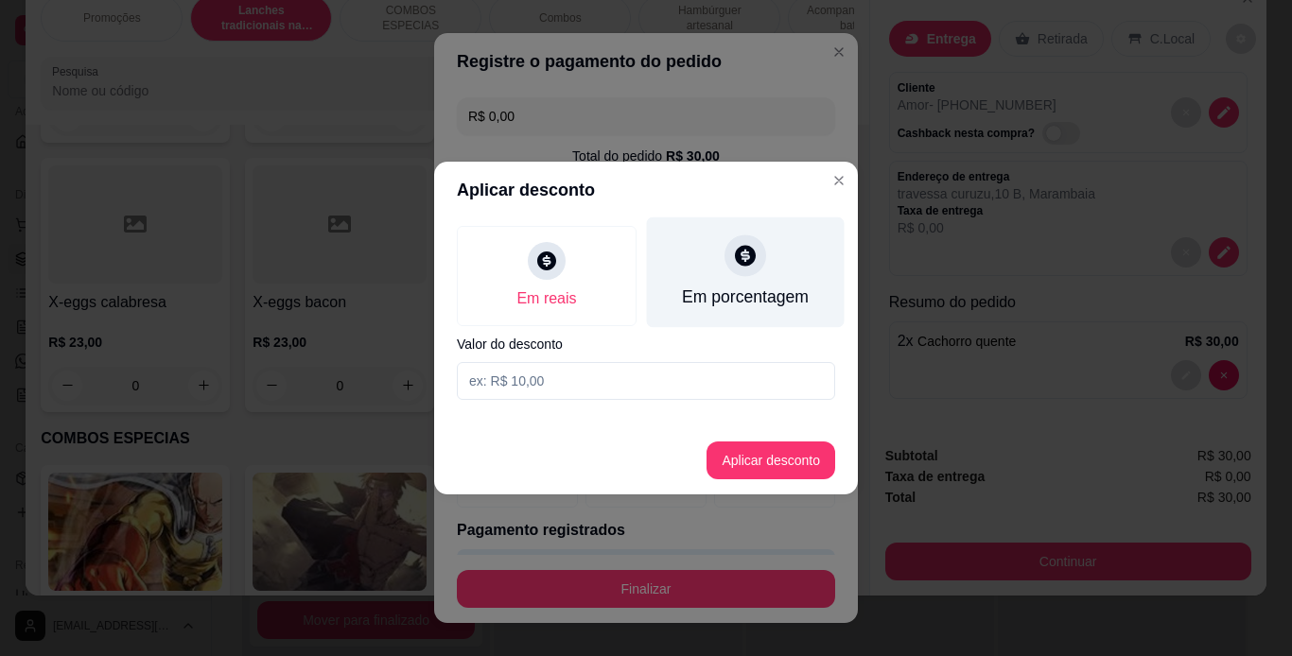
click at [708, 287] on div "Em porcentagem" at bounding box center [745, 297] width 127 height 25
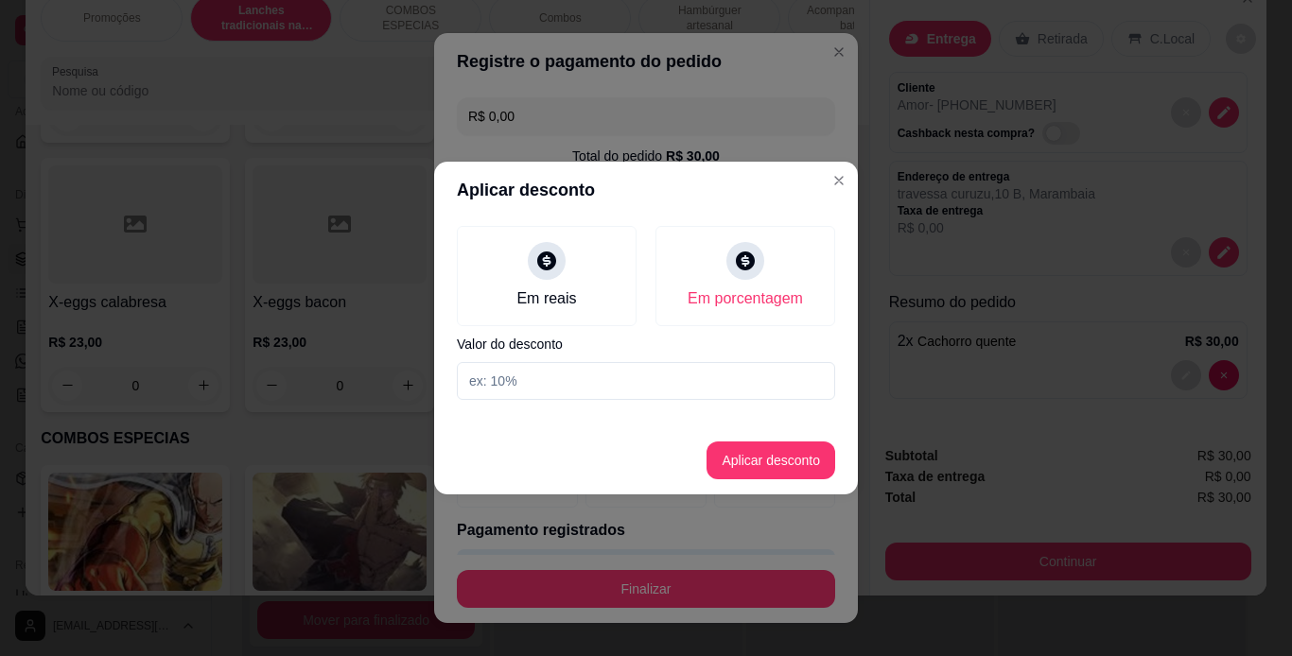
click at [506, 386] on input at bounding box center [646, 381] width 378 height 38
type input "100"
click at [749, 465] on button "Aplicar desconto" at bounding box center [770, 461] width 129 height 38
type input "0,00"
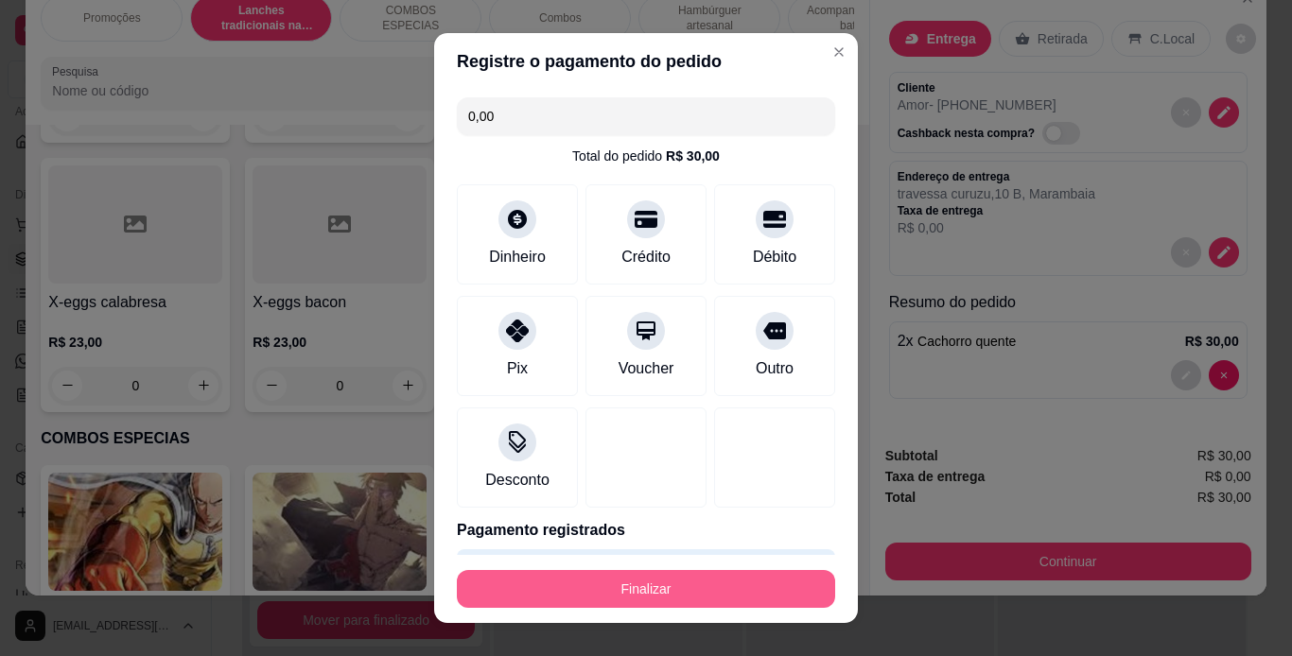
click at [690, 597] on button "Finalizar" at bounding box center [646, 589] width 378 height 38
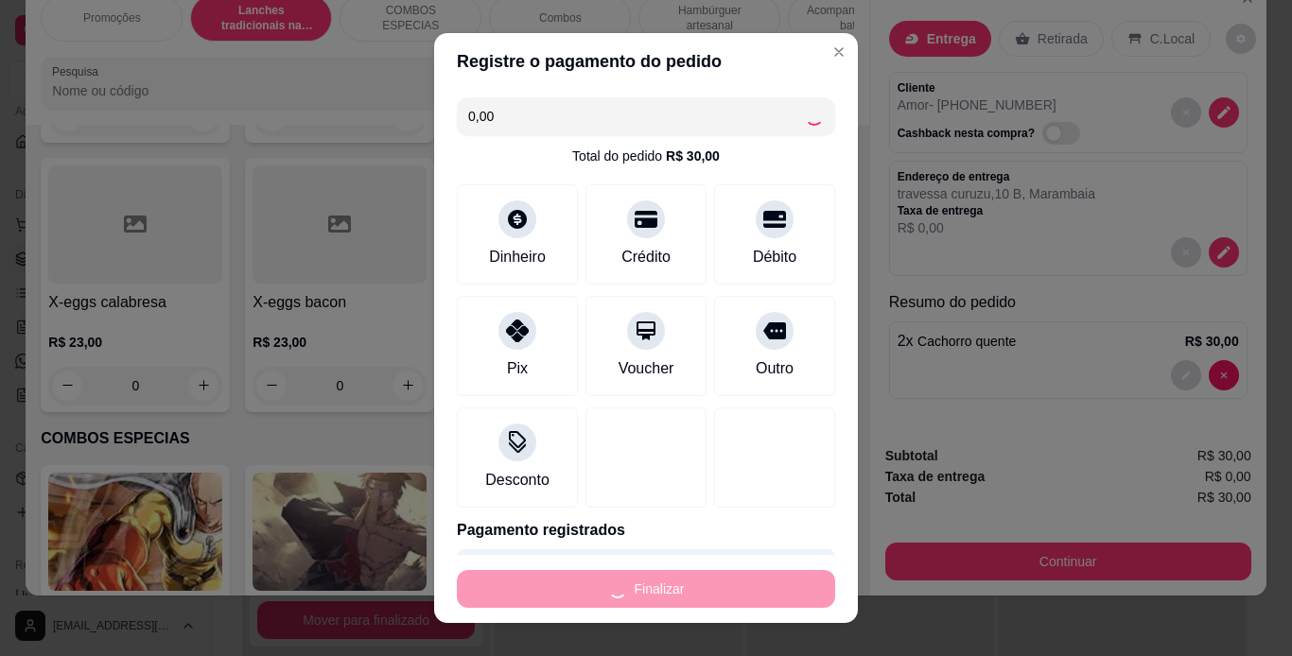
type input "0"
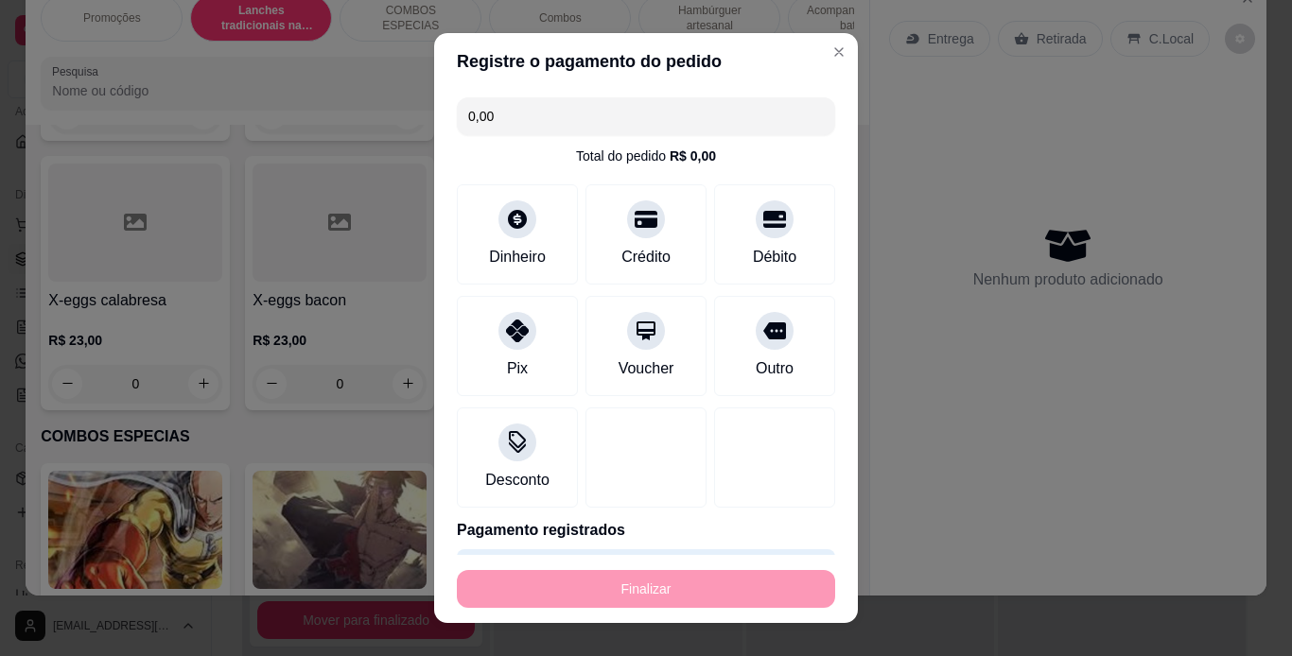
type input "-R$ 30,00"
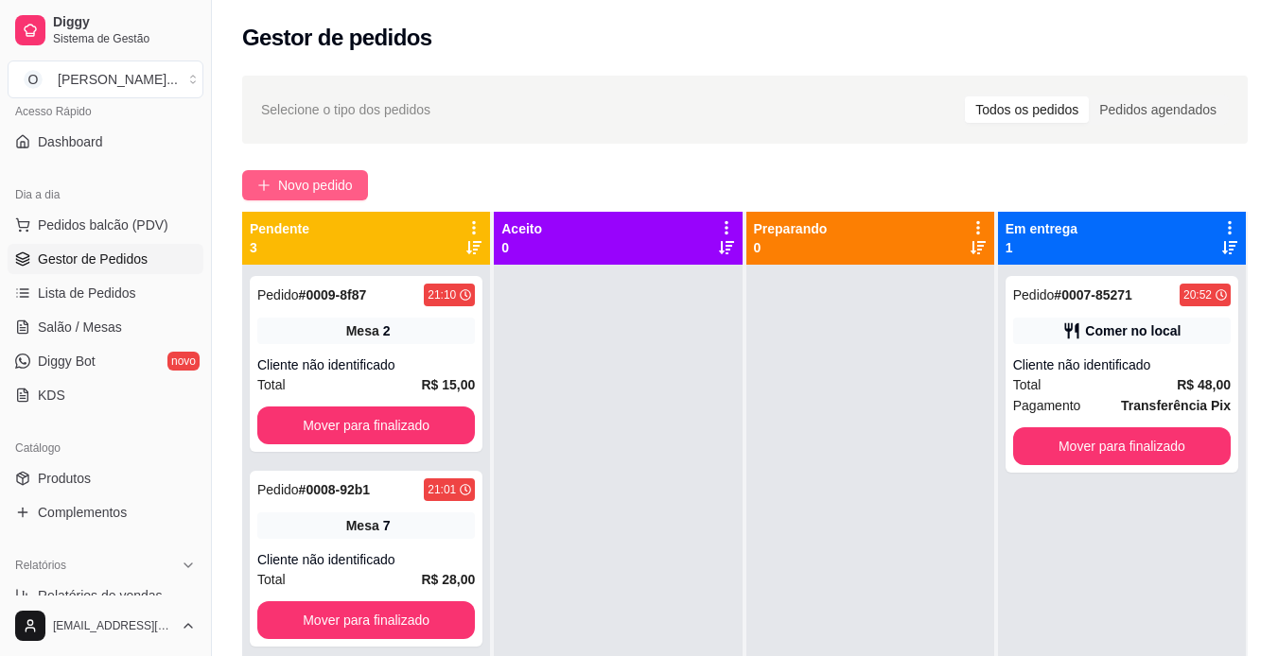
click at [310, 186] on span "Novo pedido" at bounding box center [315, 185] width 75 height 21
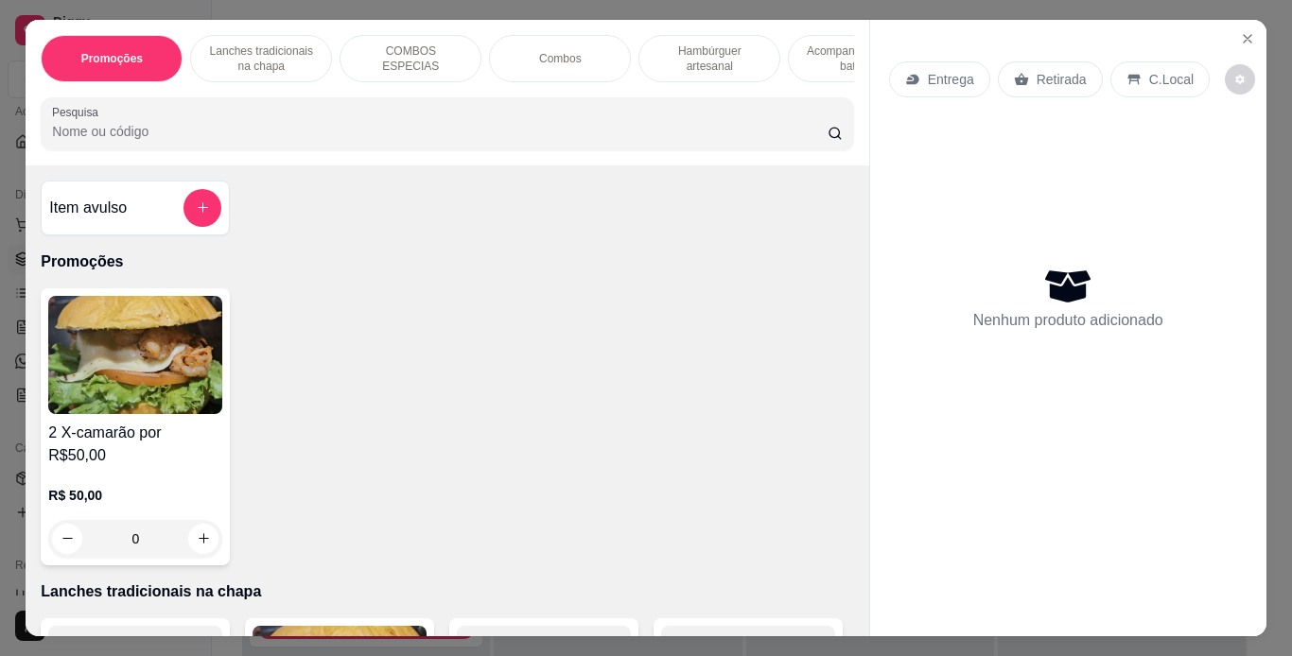
click at [274, 46] on p "Lanches tradicionais na chapa" at bounding box center [261, 58] width 110 height 30
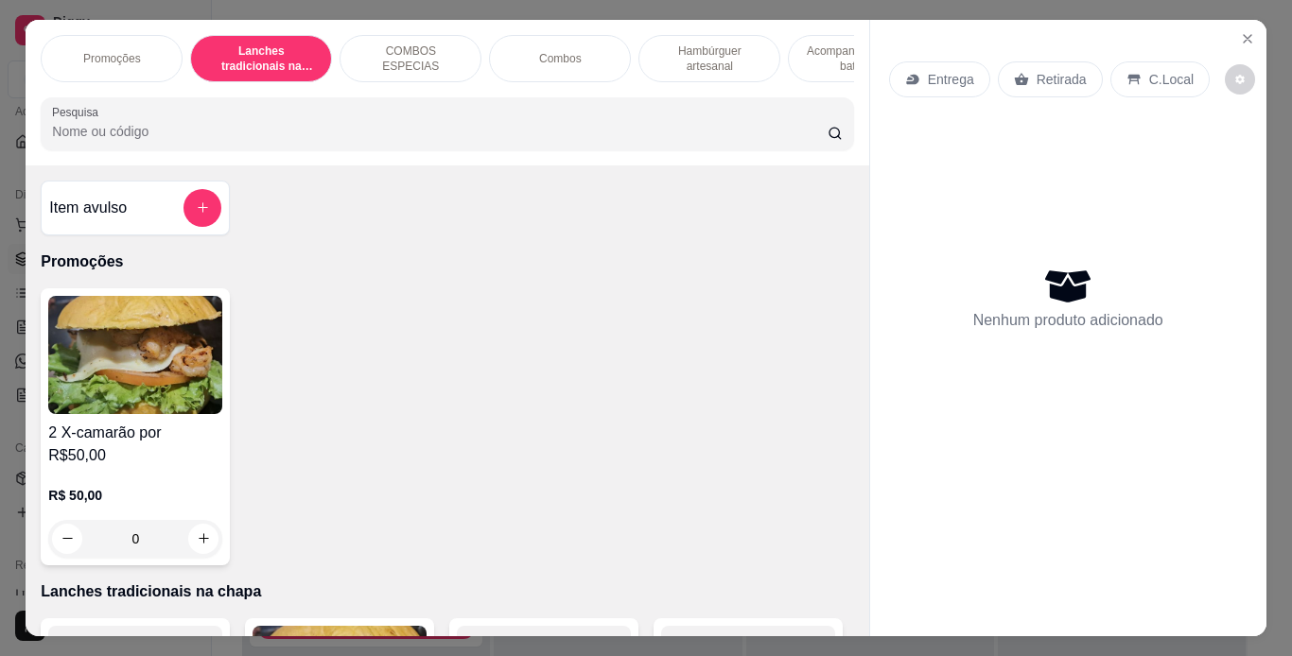
scroll to position [48, 0]
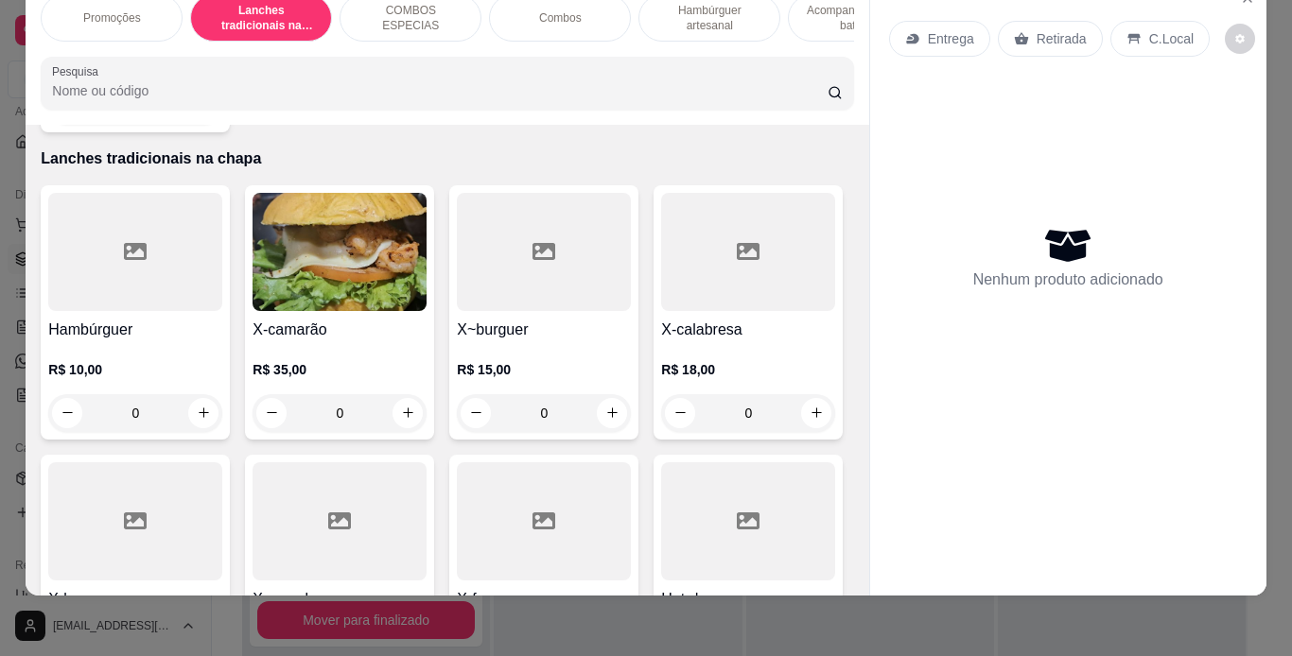
click at [192, 394] on div "0" at bounding box center [135, 413] width 174 height 38
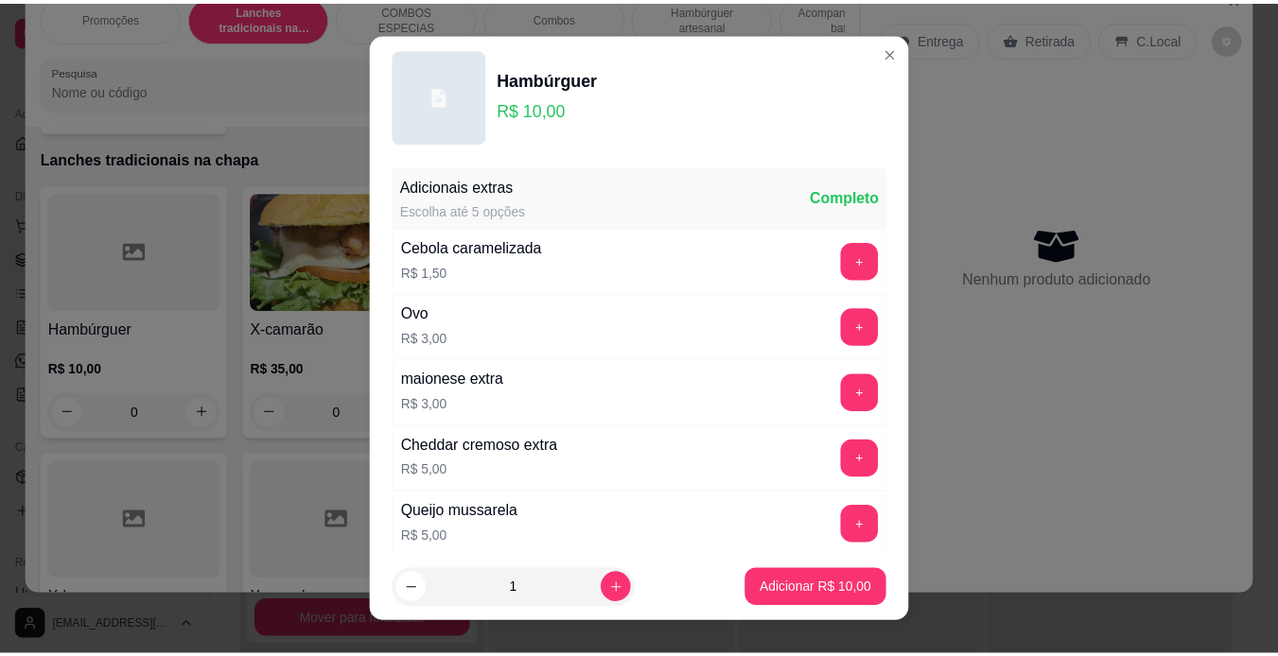
scroll to position [409, 0]
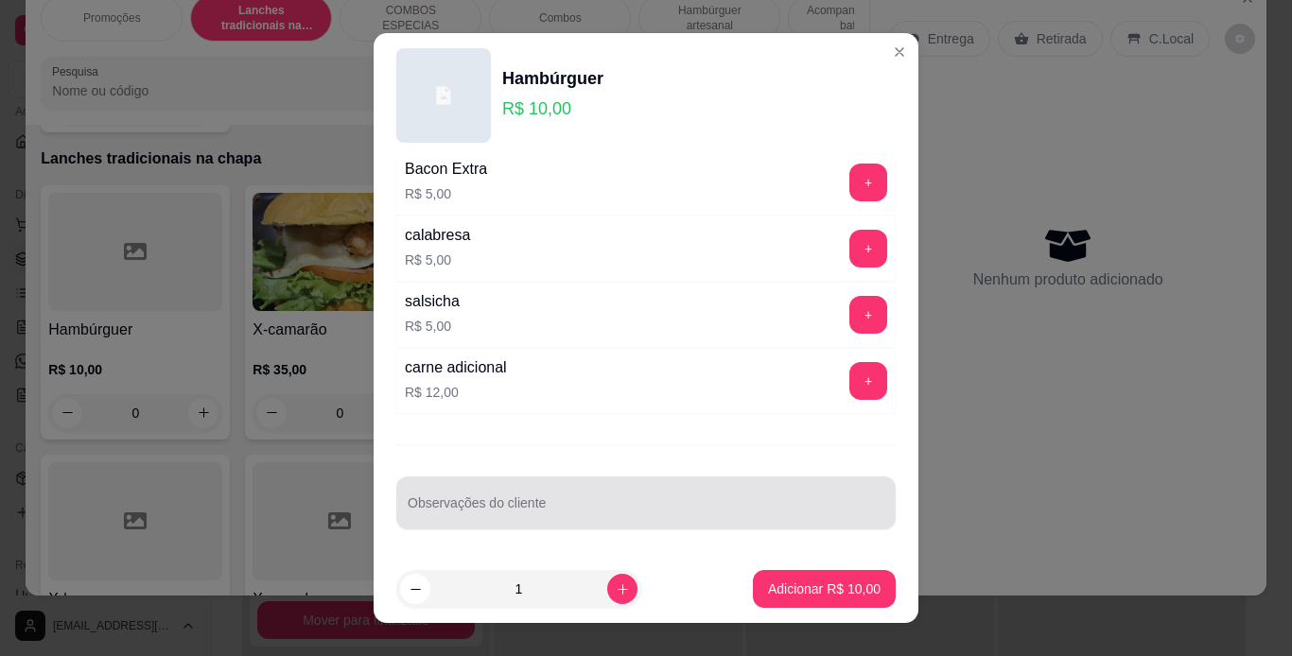
click at [582, 493] on div at bounding box center [646, 503] width 477 height 38
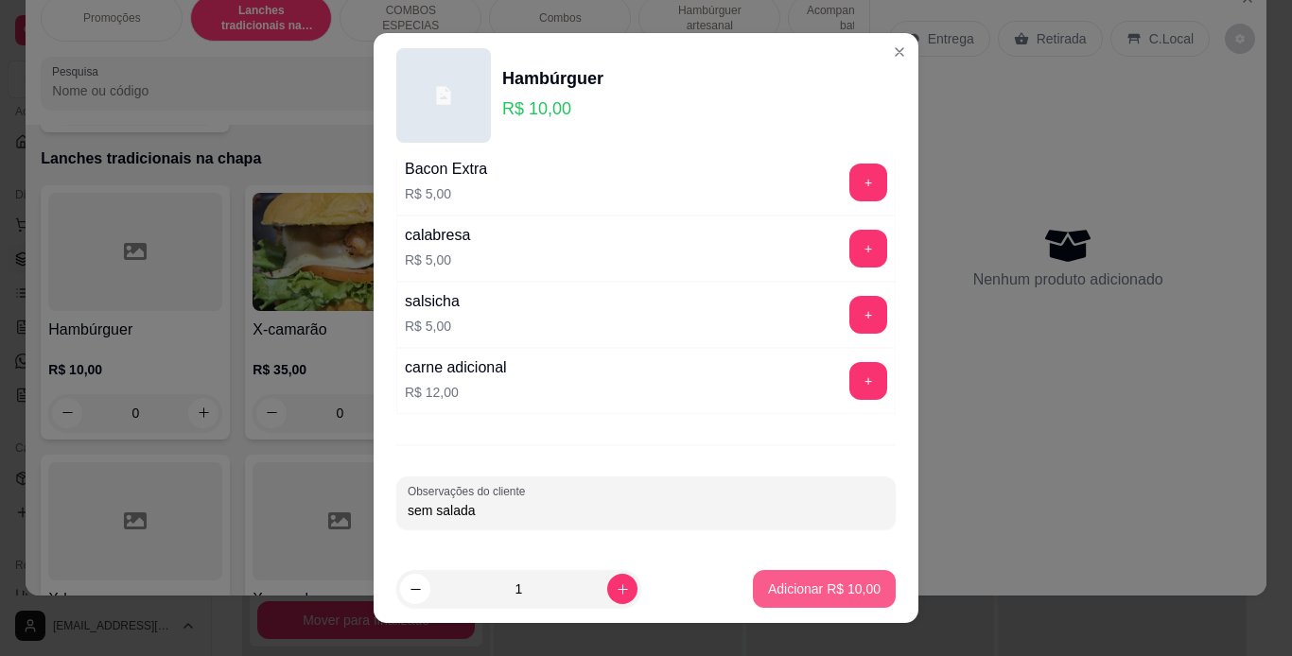
type input "sem salada"
click at [794, 577] on button "Adicionar R$ 10,00" at bounding box center [824, 589] width 139 height 37
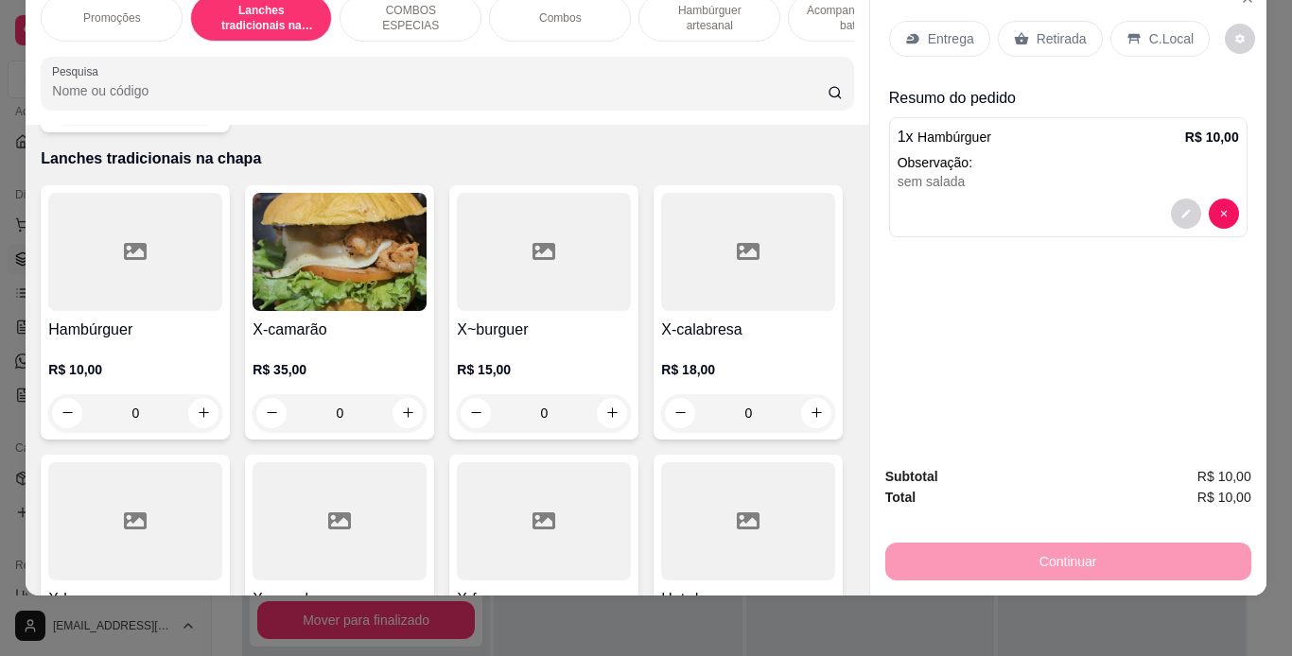
click at [1129, 31] on icon at bounding box center [1133, 38] width 15 height 15
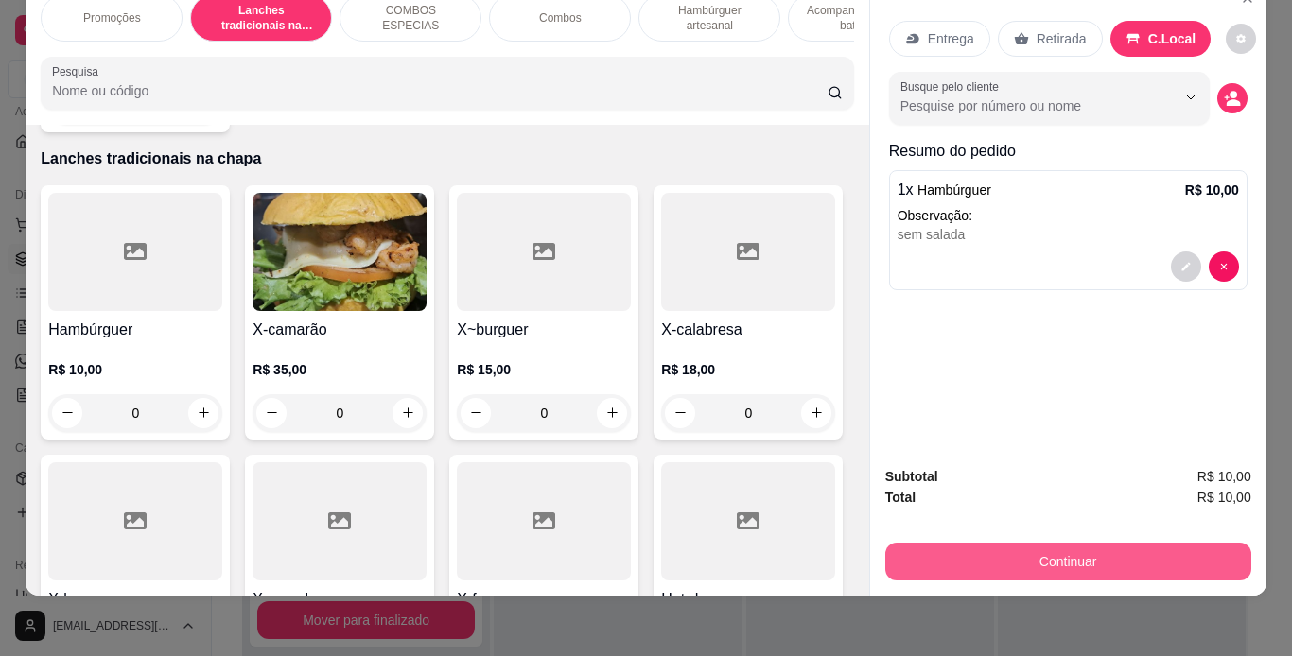
click at [1062, 548] on button "Continuar" at bounding box center [1068, 562] width 366 height 38
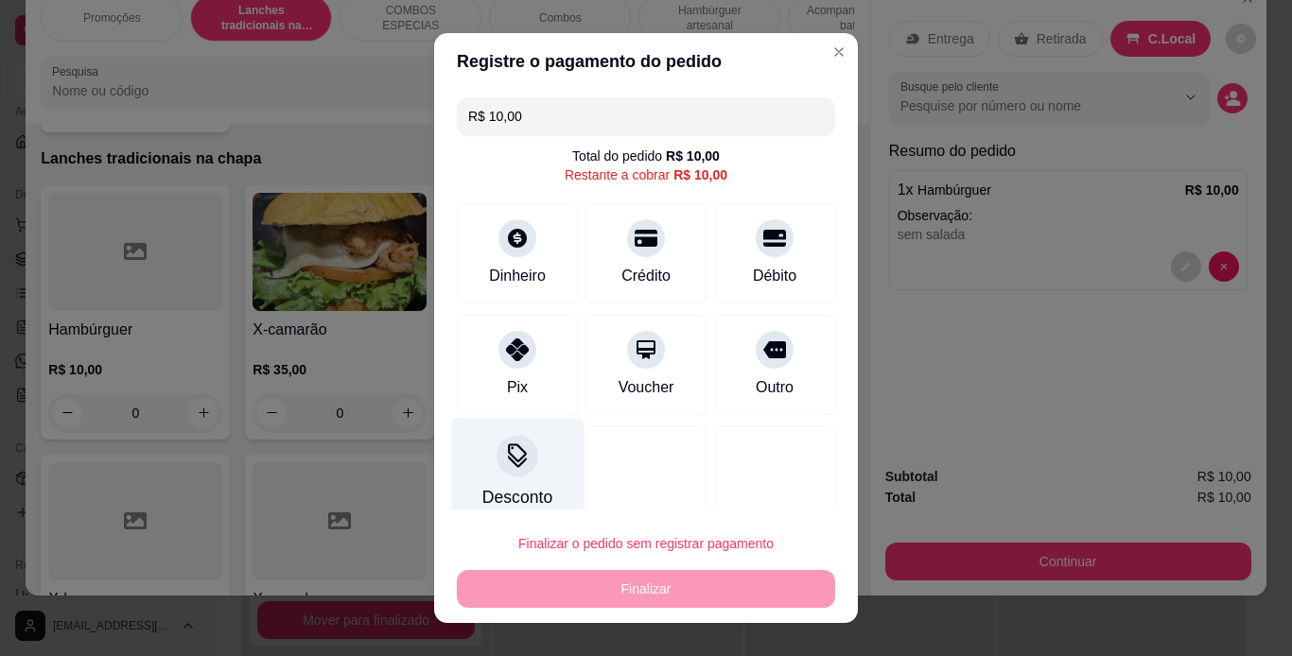
click at [496, 461] on div at bounding box center [517, 456] width 42 height 42
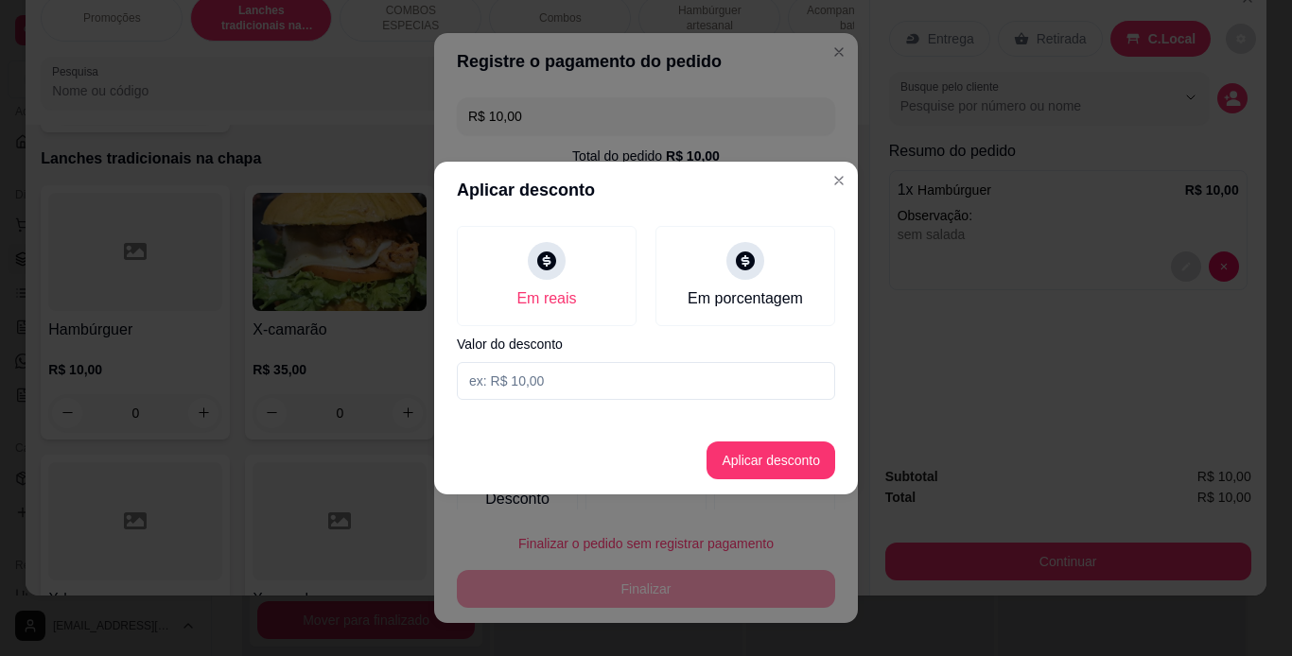
click at [625, 379] on input at bounding box center [646, 381] width 378 height 38
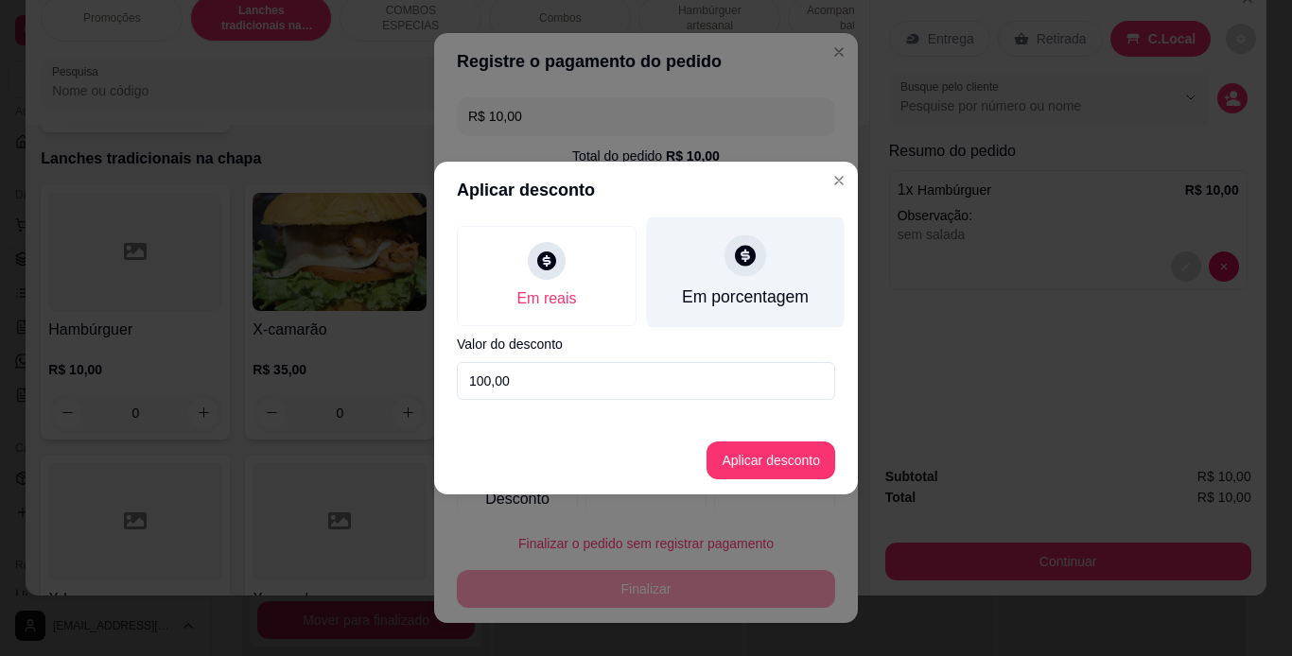
type input "100,00"
click at [711, 268] on div "Em porcentagem" at bounding box center [746, 272] width 198 height 111
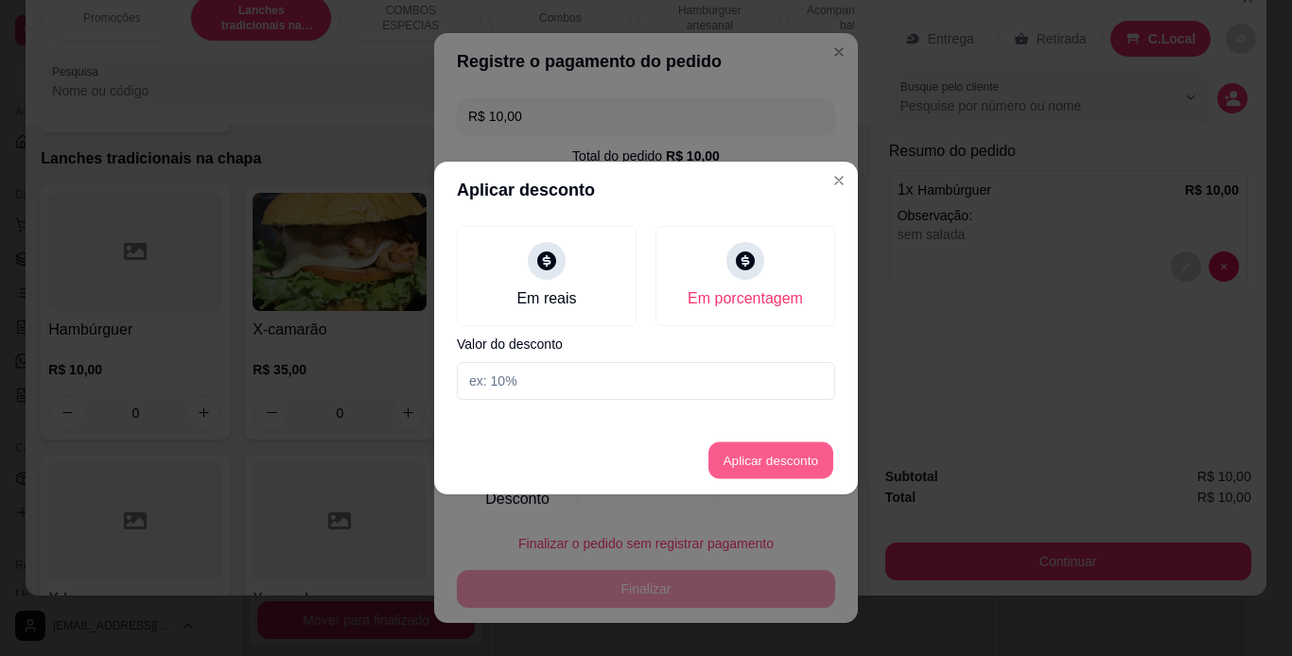
click at [787, 471] on button "Aplicar desconto" at bounding box center [771, 461] width 124 height 37
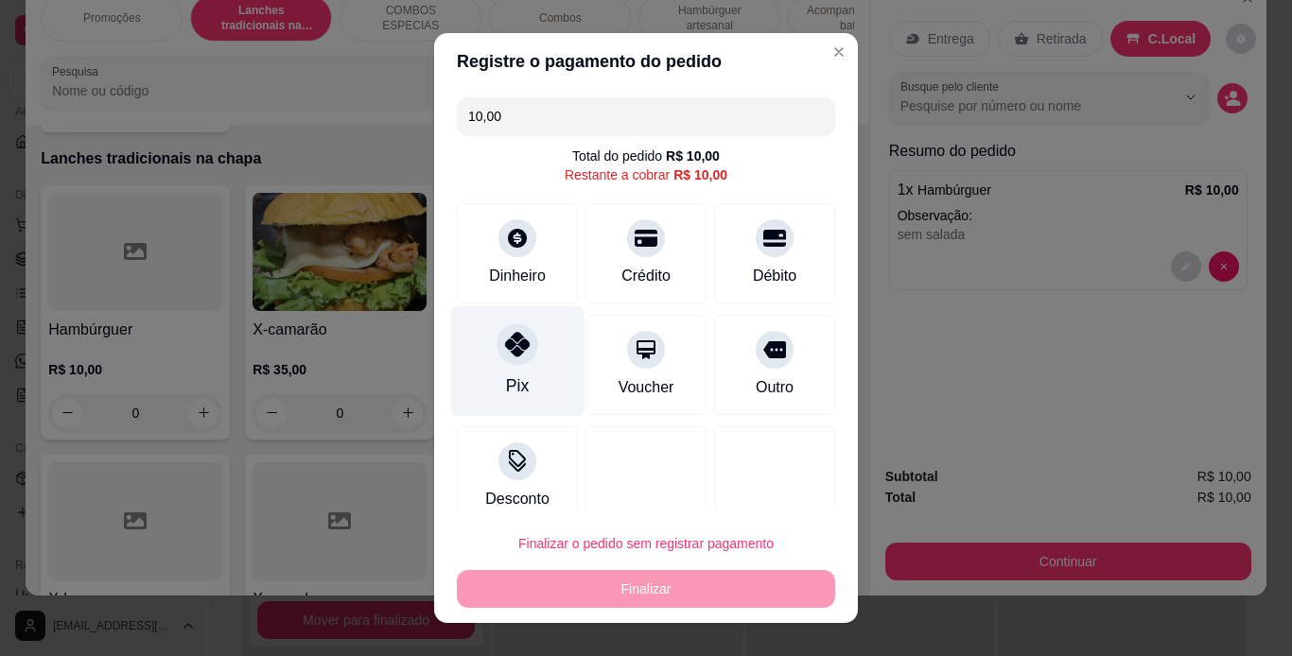
click at [510, 368] on div "Pix" at bounding box center [517, 360] width 133 height 111
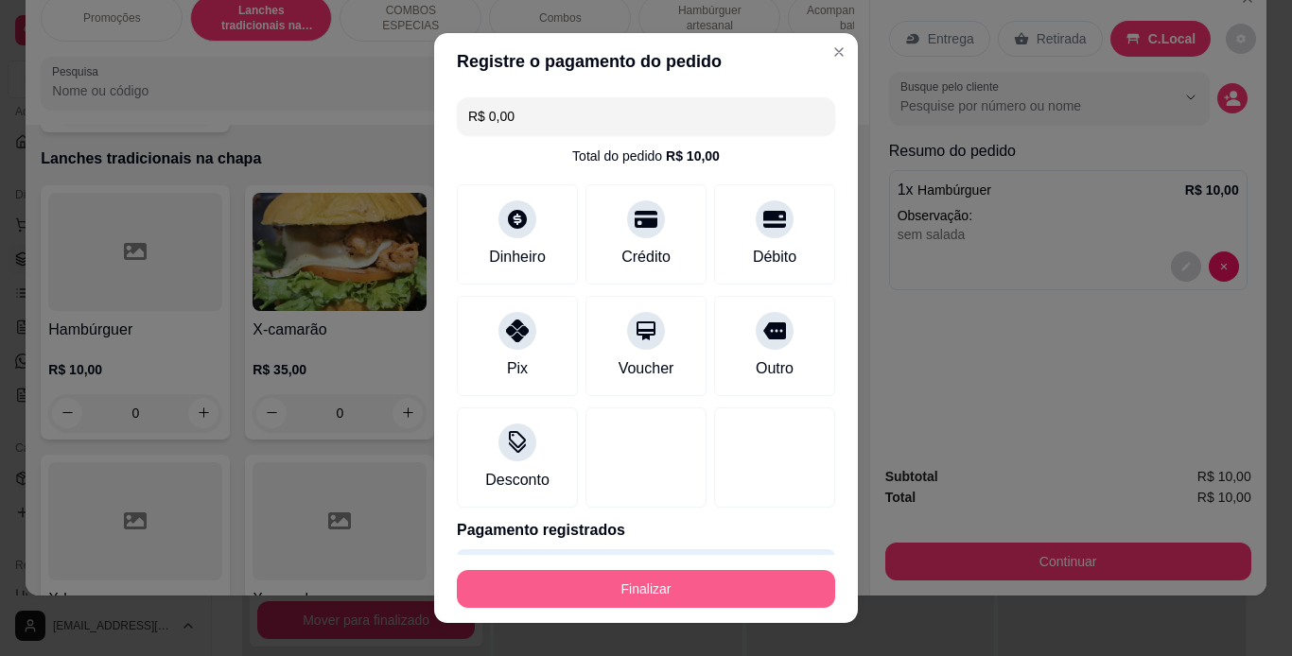
click at [617, 590] on button "Finalizar" at bounding box center [646, 589] width 378 height 38
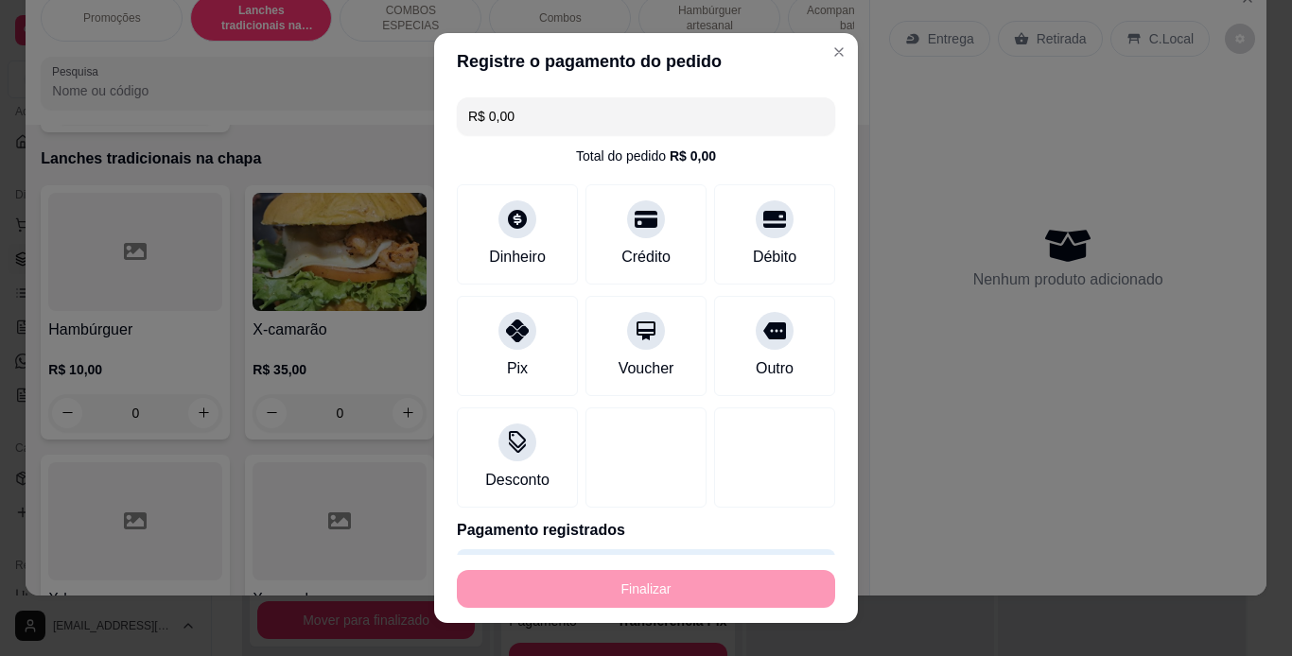
type input "-R$ 10,00"
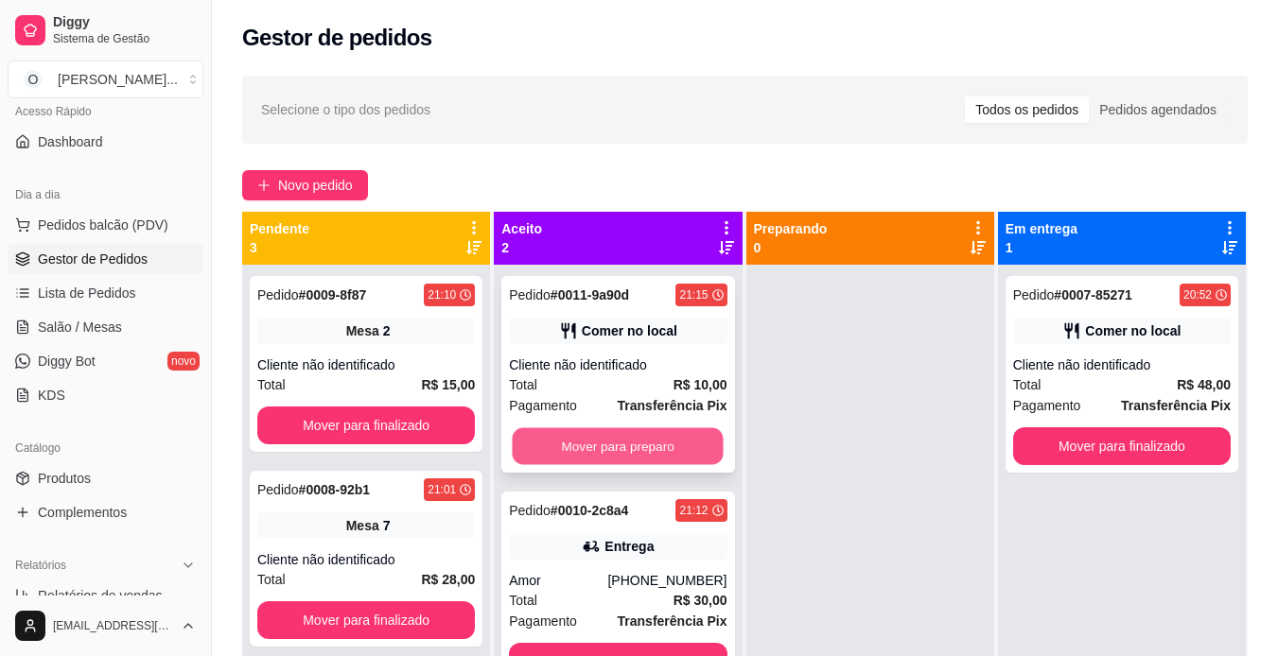
click at [635, 459] on button "Mover para preparo" at bounding box center [618, 446] width 211 height 37
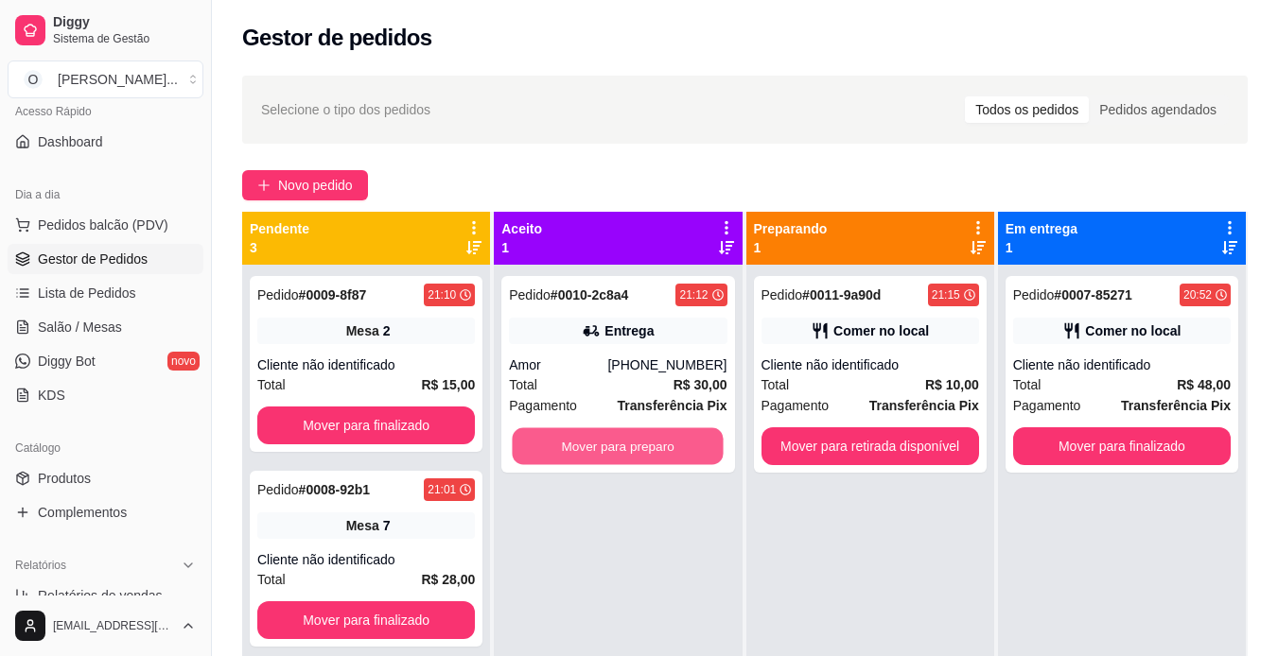
click at [635, 459] on button "Mover para preparo" at bounding box center [618, 446] width 211 height 37
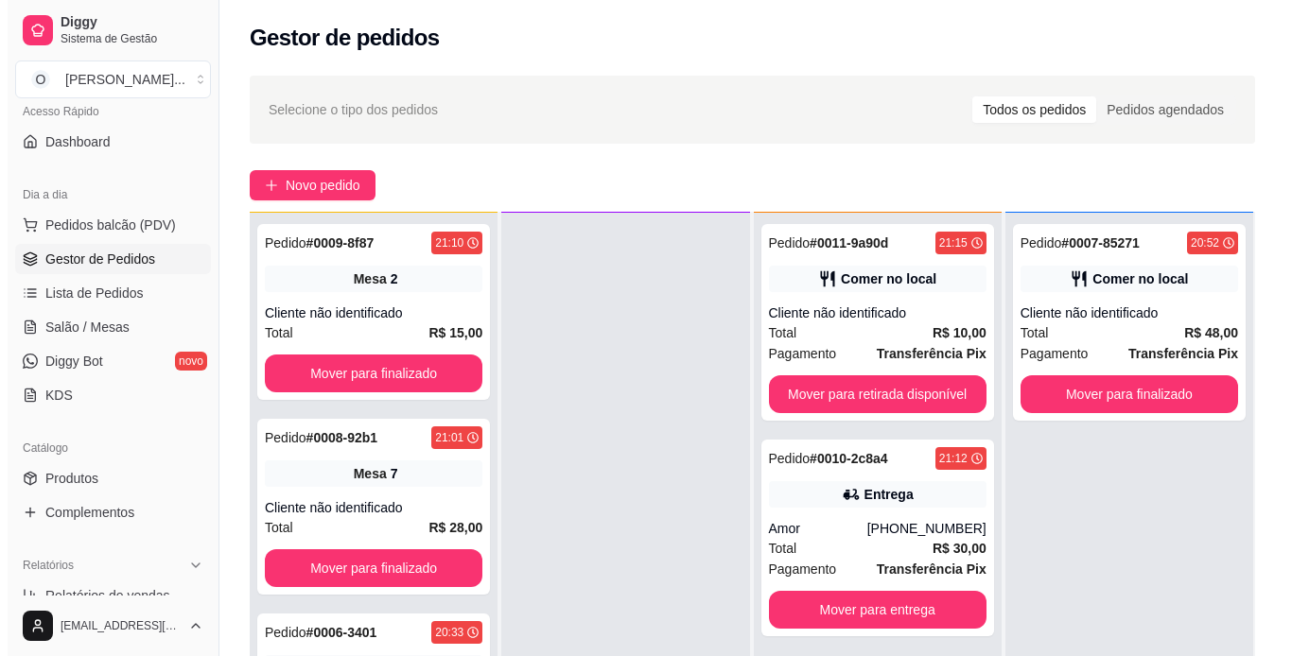
scroll to position [53, 0]
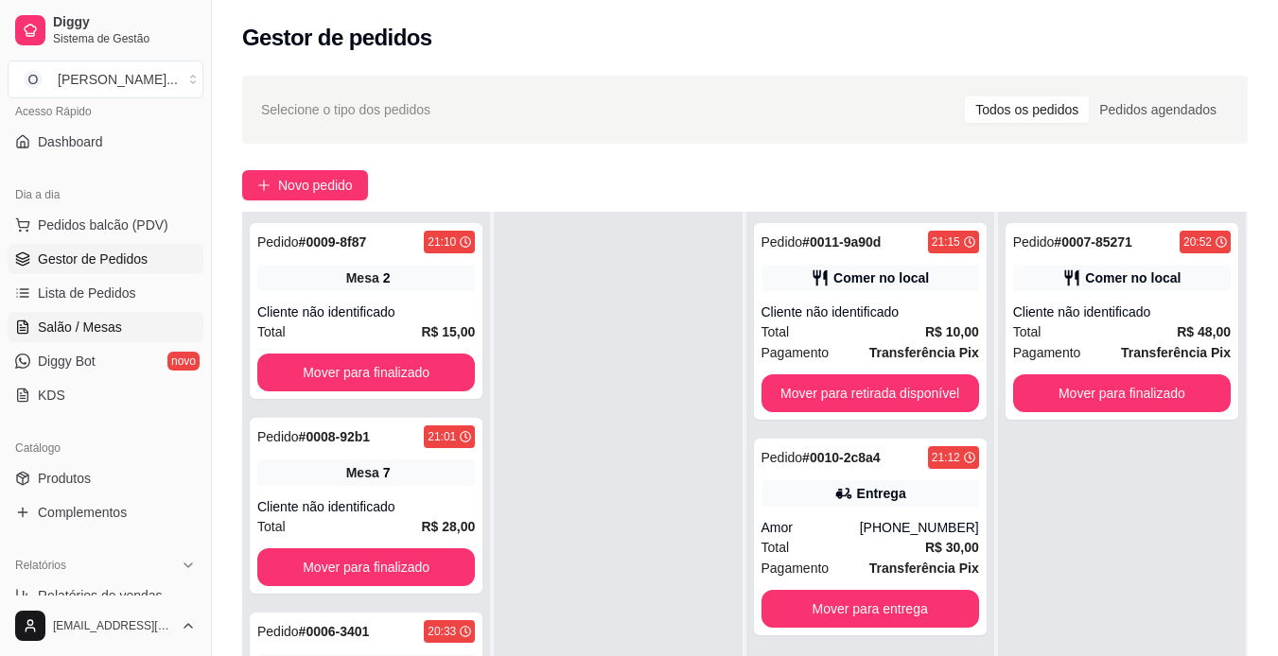
click at [122, 316] on link "Salão / Mesas" at bounding box center [106, 327] width 196 height 30
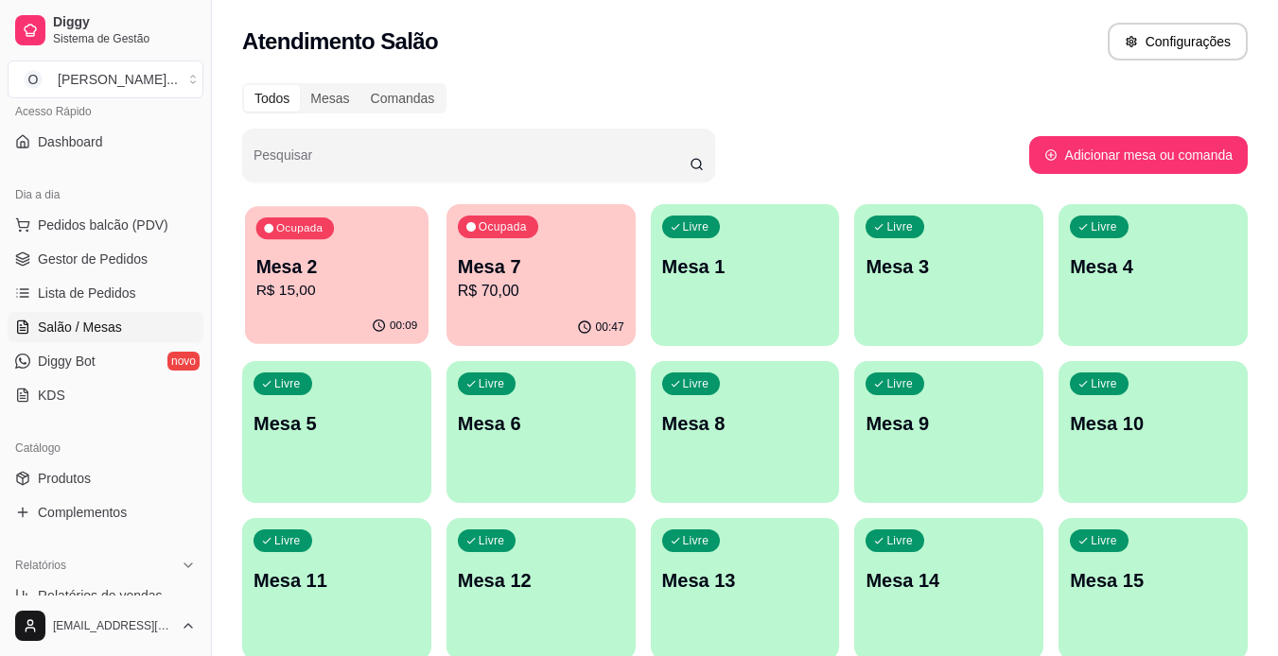
click at [256, 244] on div "Ocupada Mesa 2 R$ 15,00" at bounding box center [336, 257] width 183 height 102
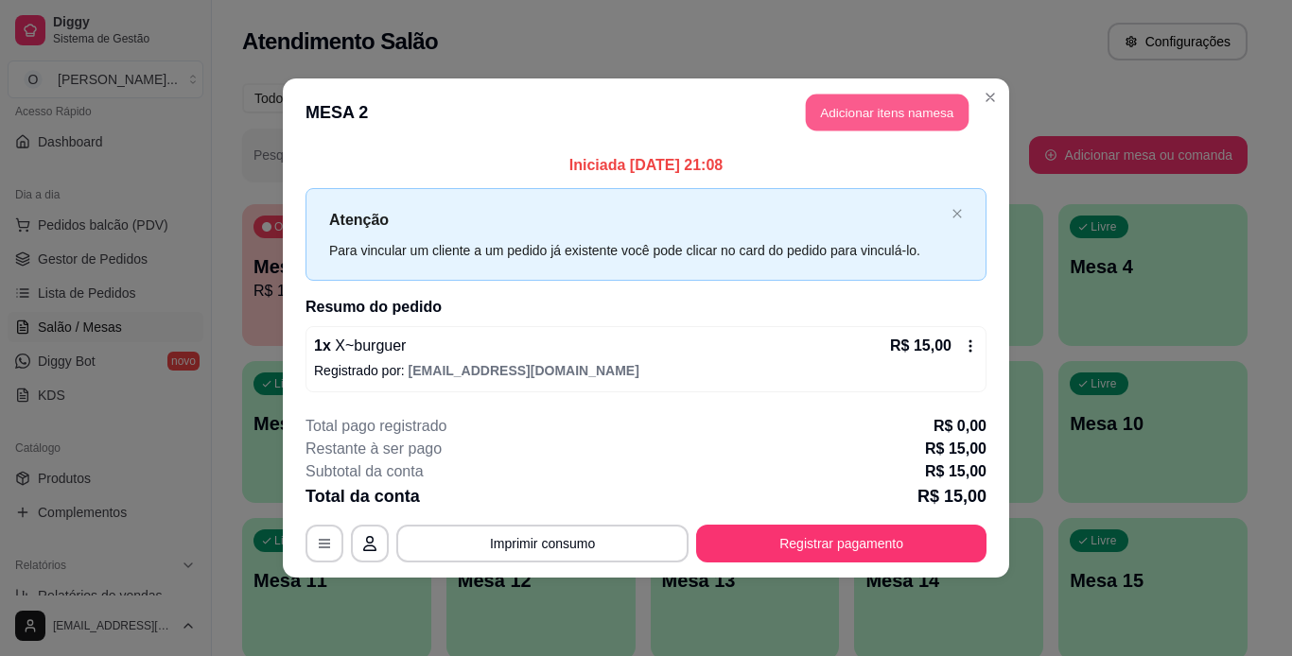
click at [852, 109] on button "Adicionar itens na mesa" at bounding box center [887, 113] width 163 height 37
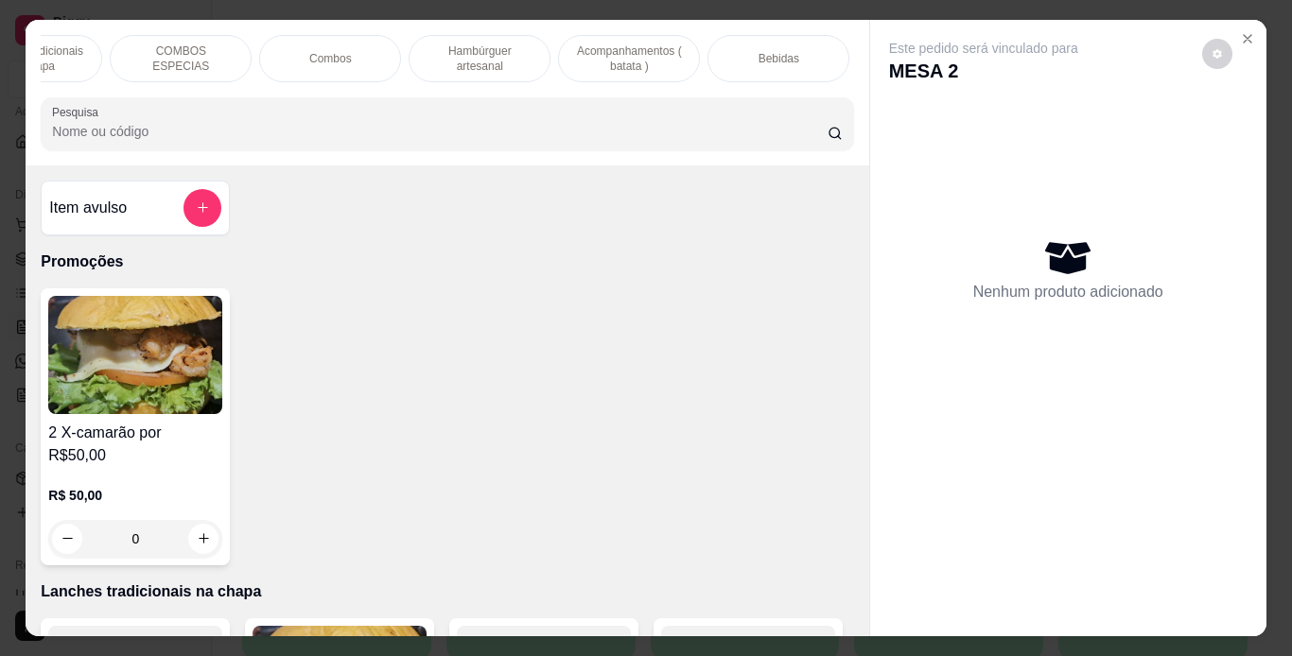
scroll to position [0, 231]
click at [765, 51] on p "Bebidas" at bounding box center [777, 58] width 41 height 15
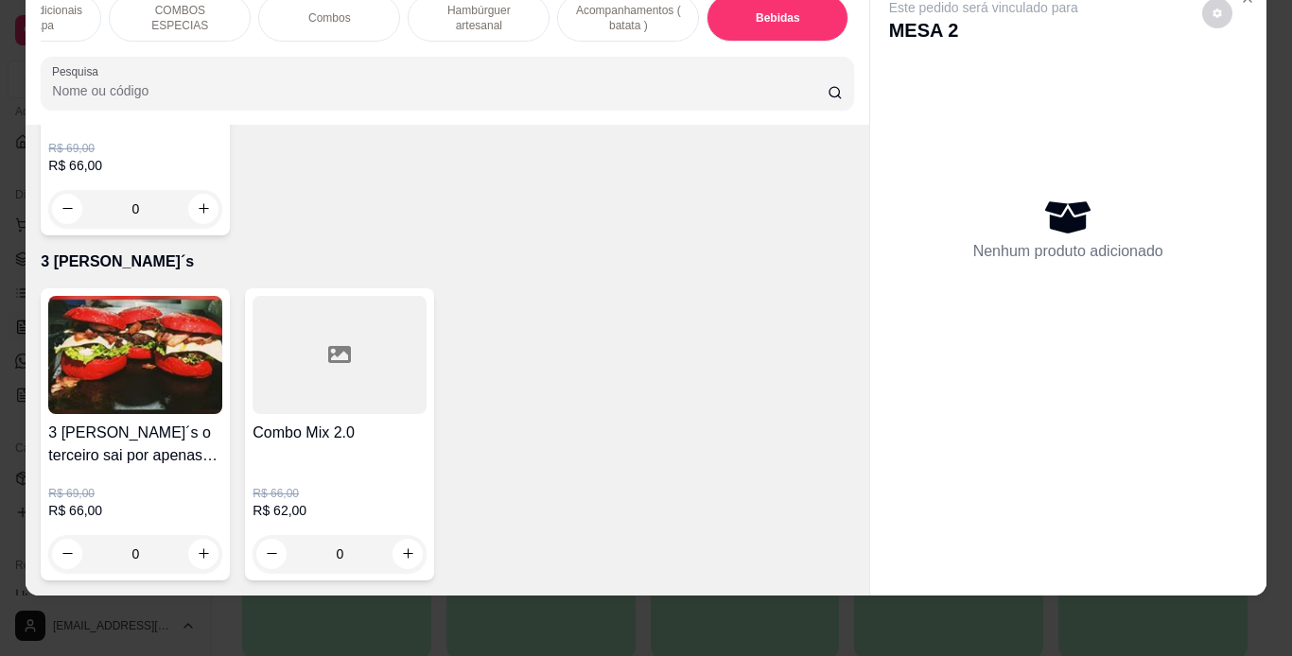
scroll to position [6127, 0]
type input "1"
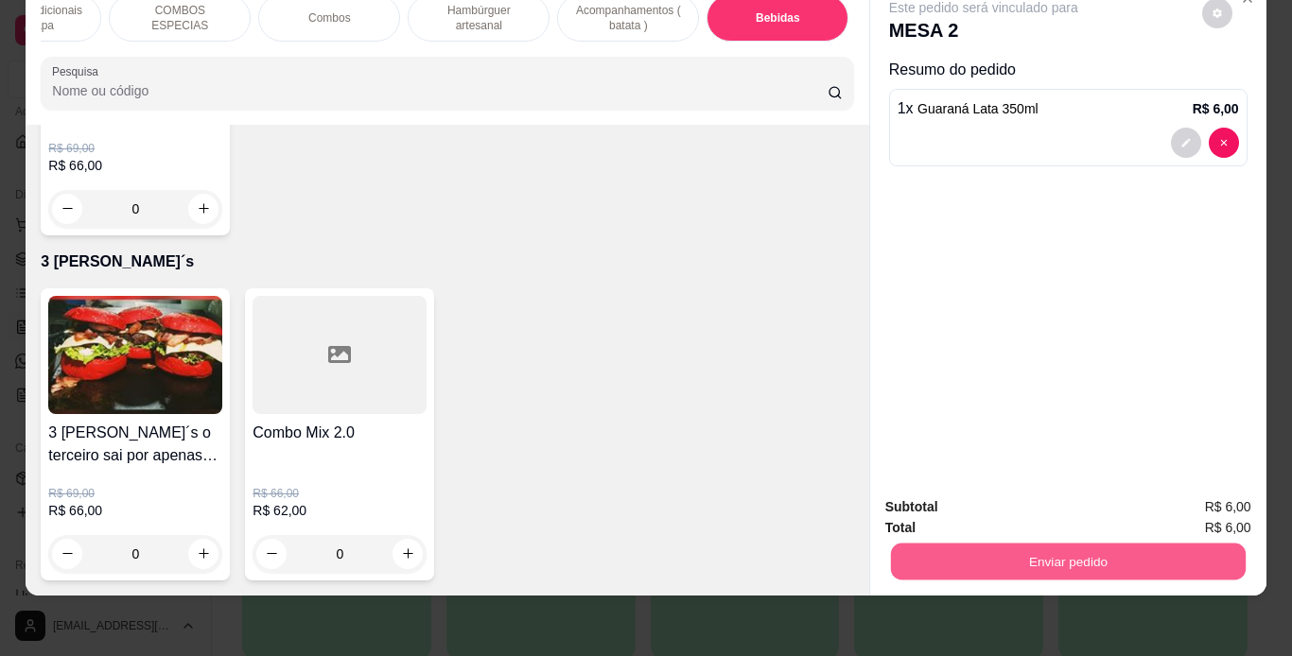
click at [957, 545] on button "Enviar pedido" at bounding box center [1067, 562] width 355 height 37
click at [975, 496] on button "Não registrar e enviar pedido" at bounding box center [1005, 500] width 191 height 35
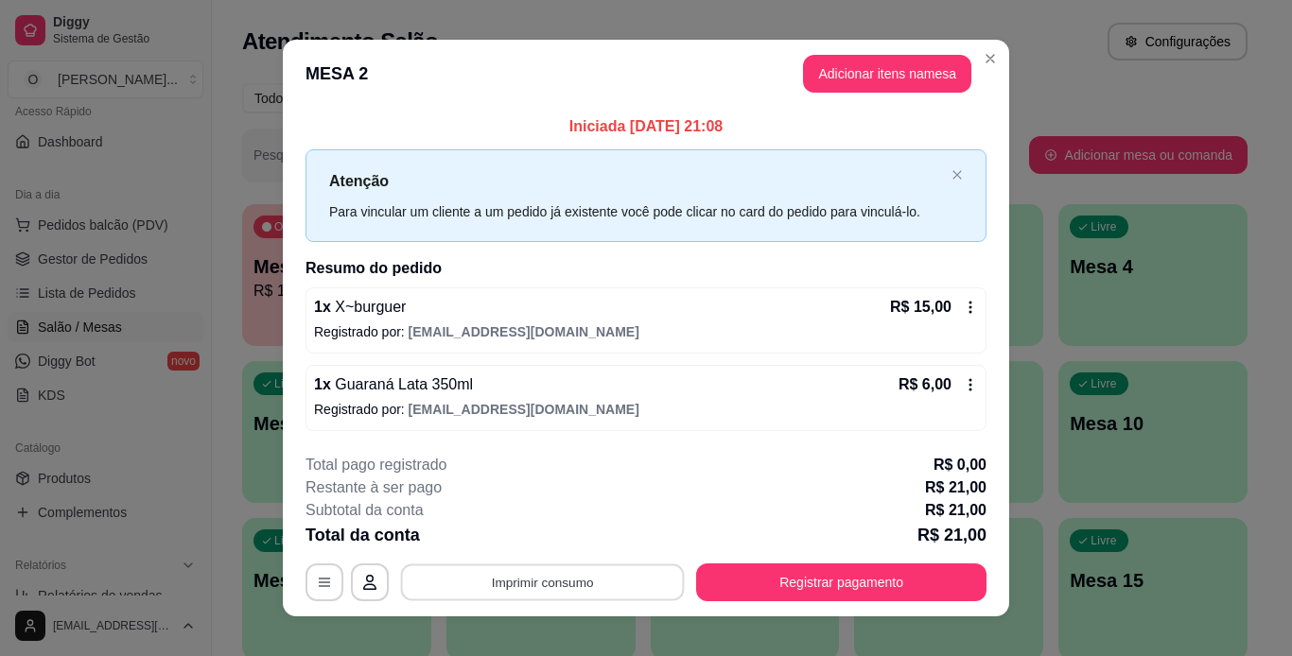
click at [564, 582] on button "Imprimir consumo" at bounding box center [543, 582] width 284 height 37
click at [563, 532] on button "IMPRESSORA" at bounding box center [541, 538] width 132 height 29
click at [519, 579] on button "Imprimir consumo" at bounding box center [542, 583] width 292 height 38
click at [535, 535] on button "IMPRESSORA" at bounding box center [541, 537] width 132 height 29
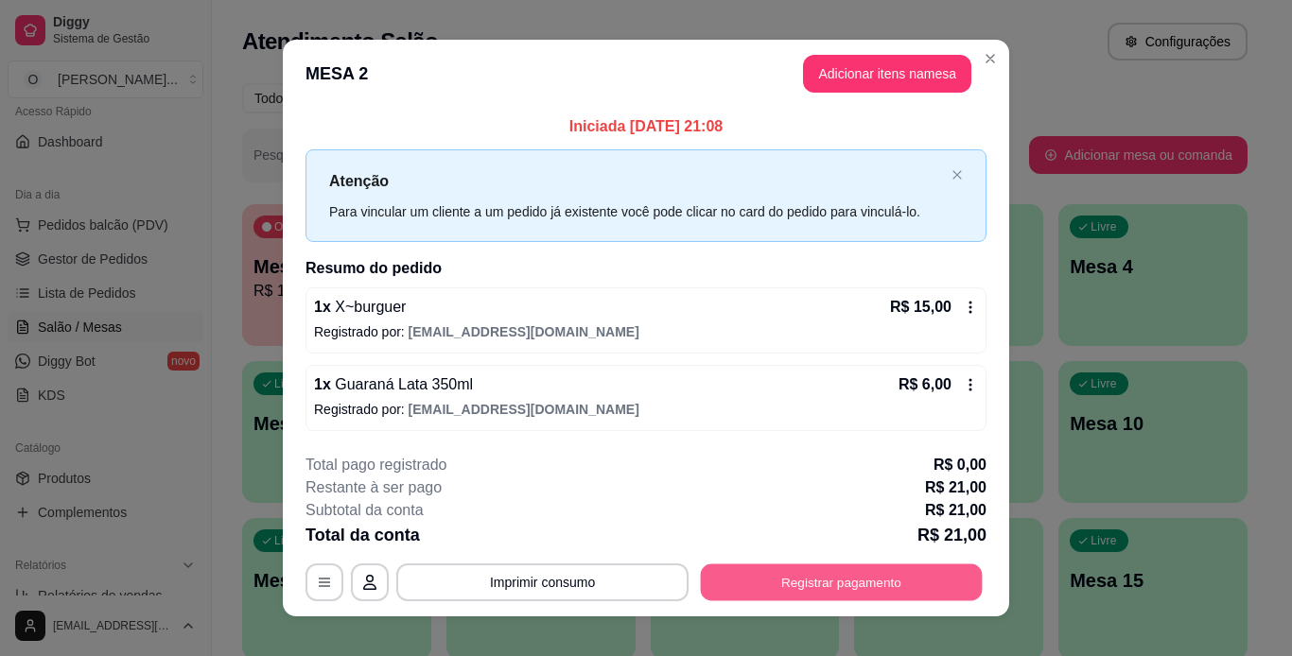
click at [806, 581] on button "Registrar pagamento" at bounding box center [842, 582] width 282 height 37
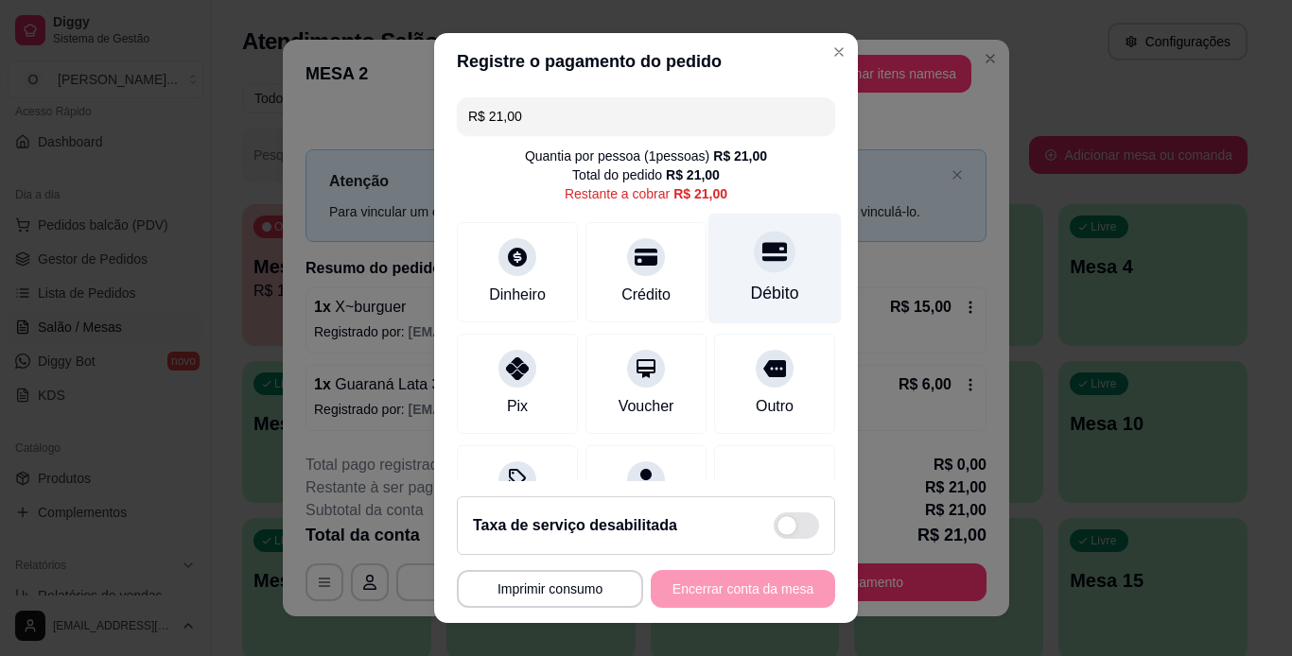
click at [751, 283] on div "Débito" at bounding box center [775, 293] width 48 height 25
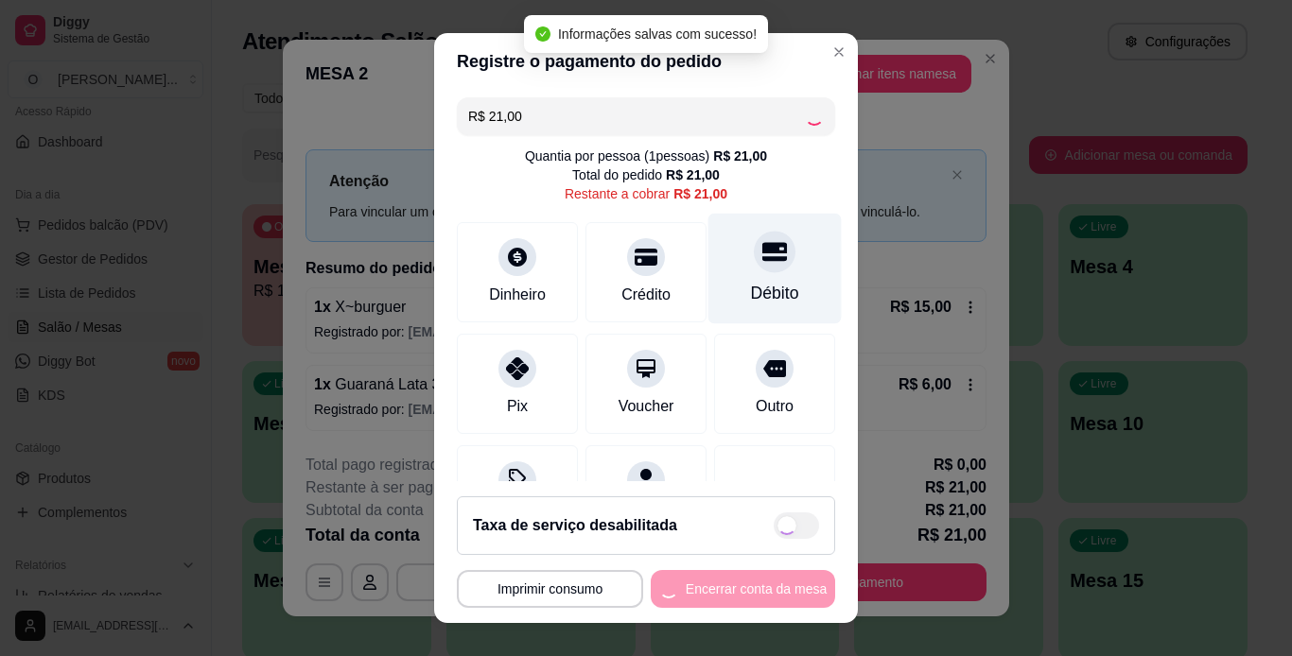
type input "R$ 0,00"
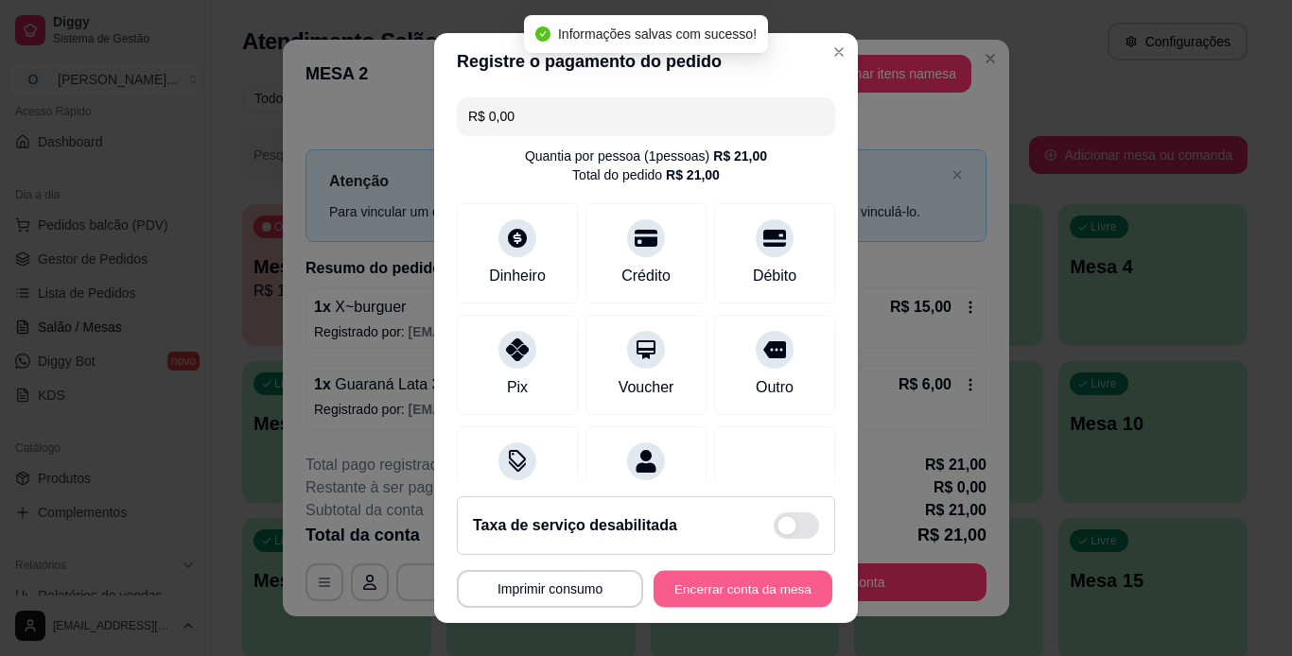
click at [669, 573] on button "Encerrar conta da mesa" at bounding box center [742, 589] width 179 height 37
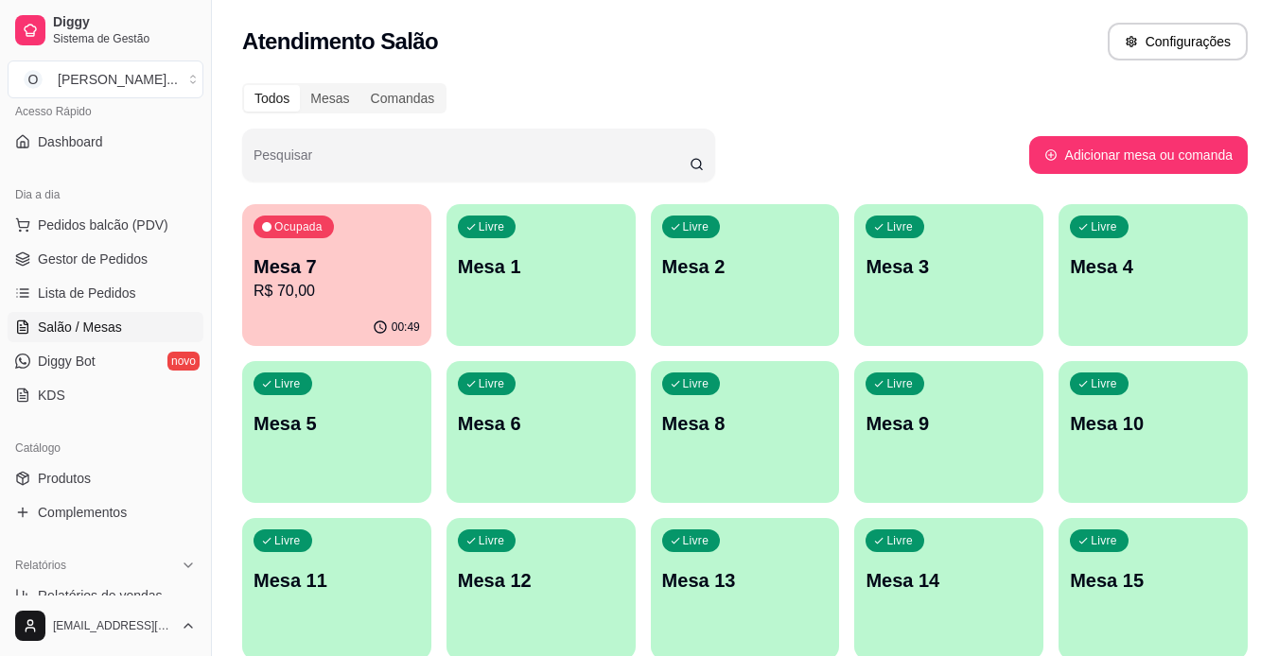
click at [126, 253] on span "Gestor de Pedidos" at bounding box center [93, 259] width 110 height 19
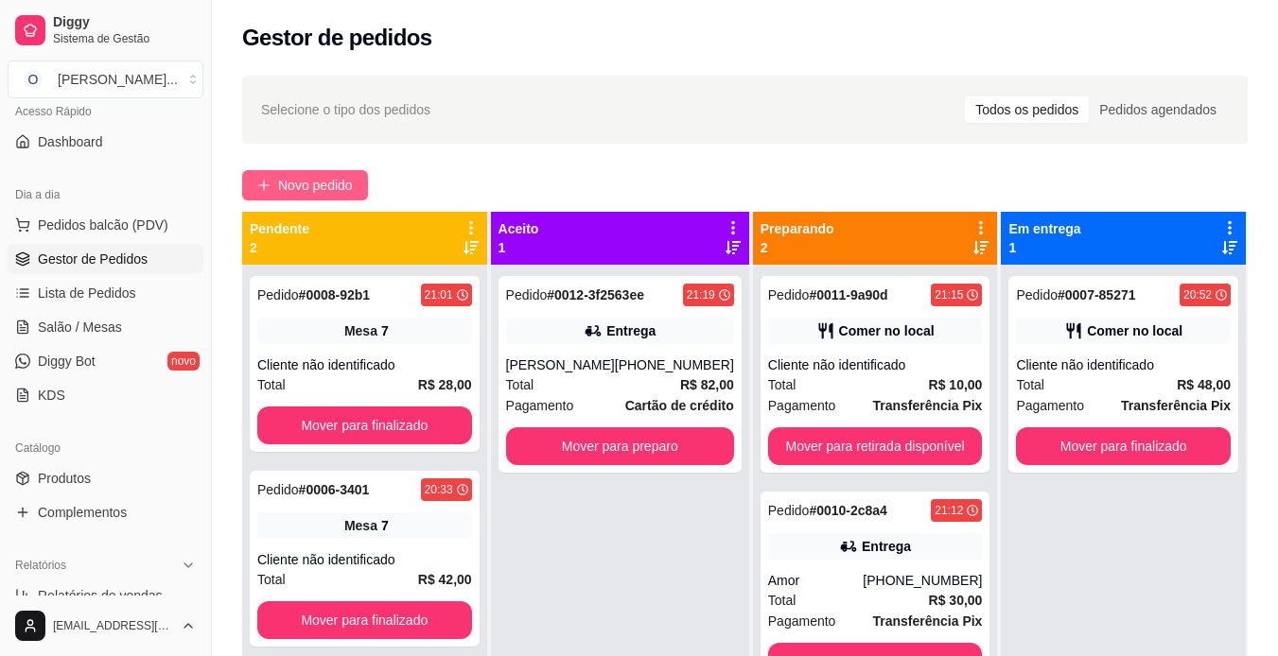
click at [339, 180] on span "Novo pedido" at bounding box center [315, 185] width 75 height 21
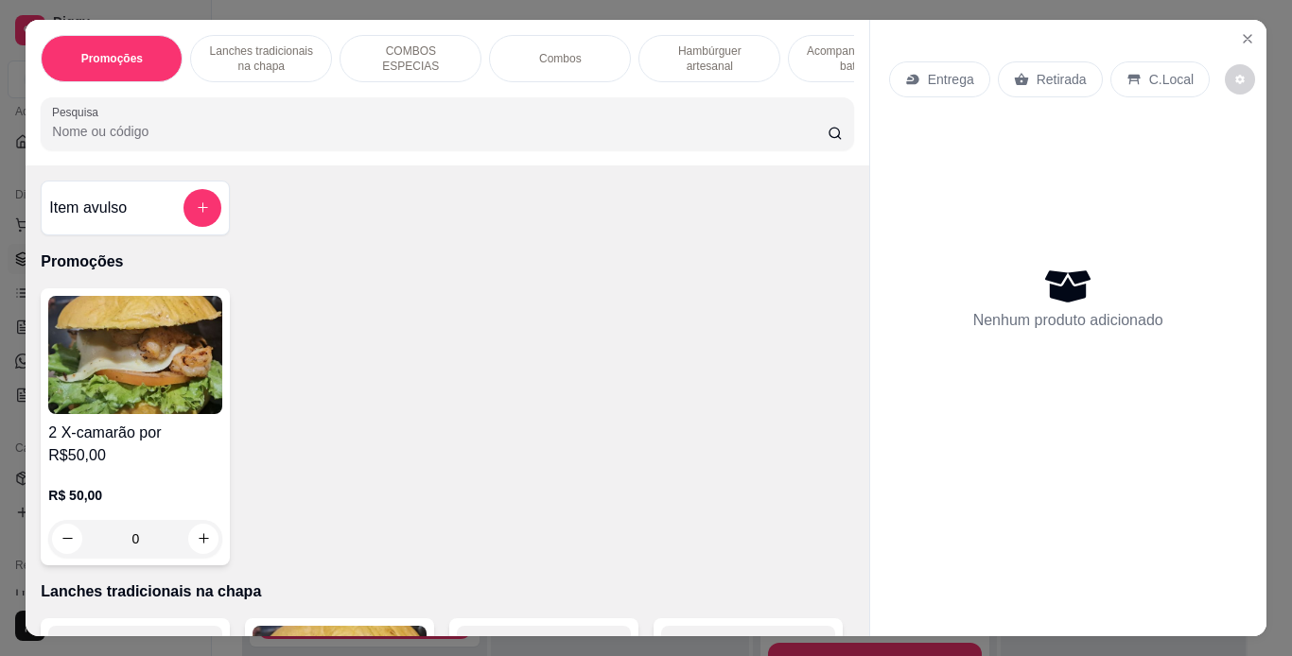
click at [282, 56] on p "Lanches tradicionais na chapa" at bounding box center [261, 58] width 110 height 30
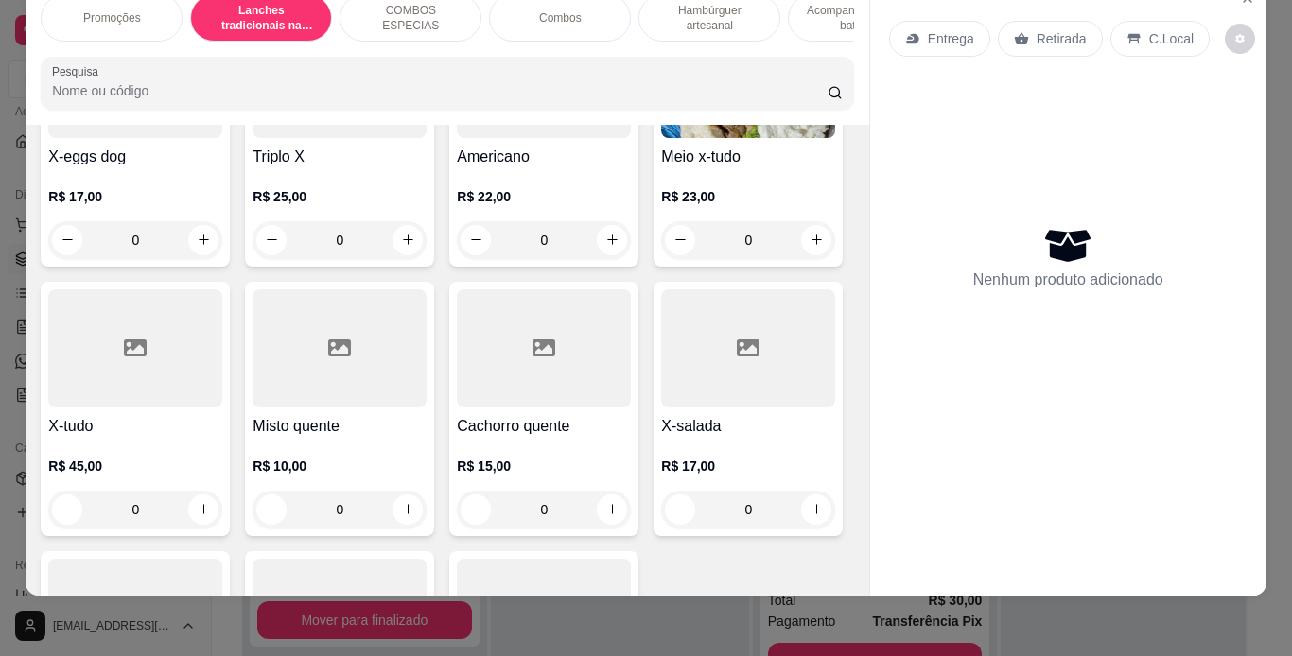
scroll to position [1123, 0]
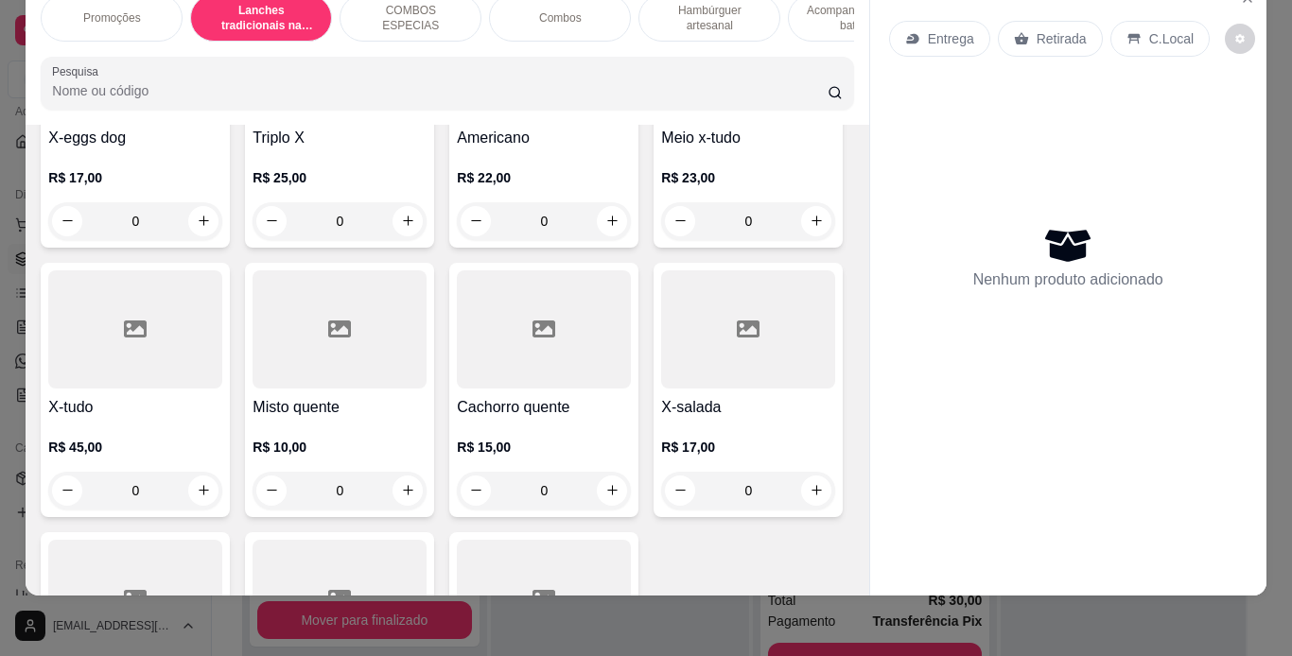
click at [661, 240] on div "0" at bounding box center [748, 221] width 174 height 38
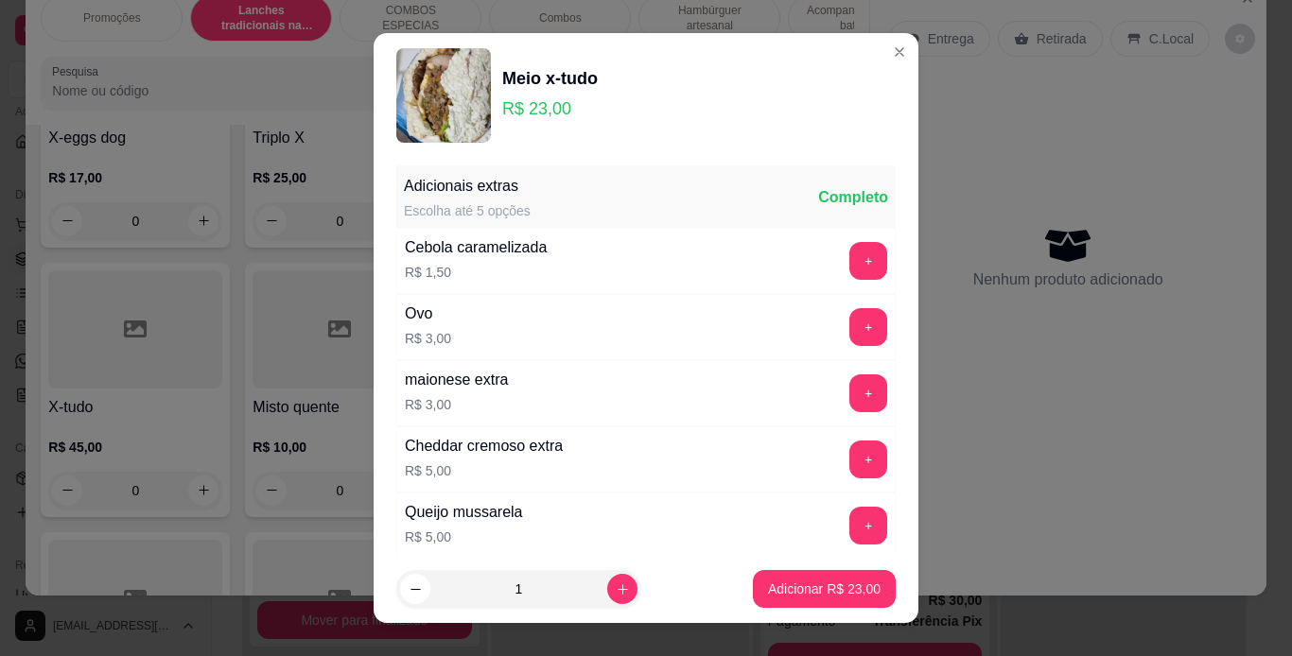
scroll to position [409, 0]
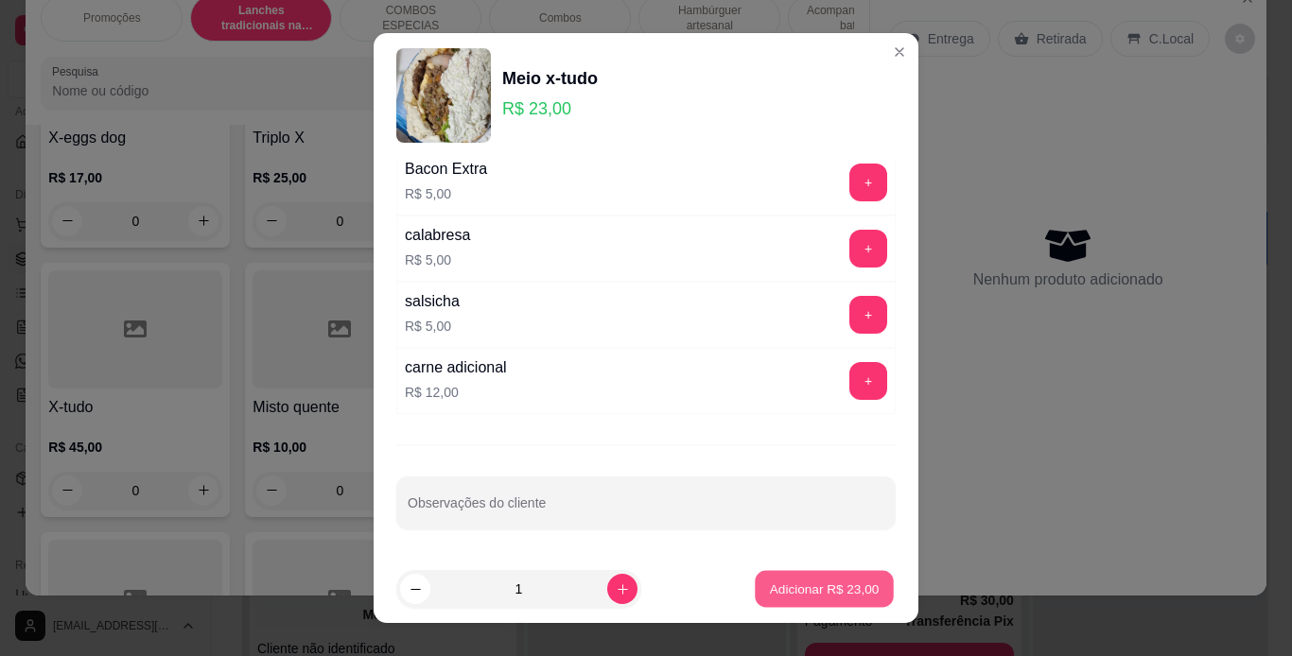
click at [806, 585] on p "Adicionar R$ 23,00" at bounding box center [825, 590] width 110 height 18
type input "1"
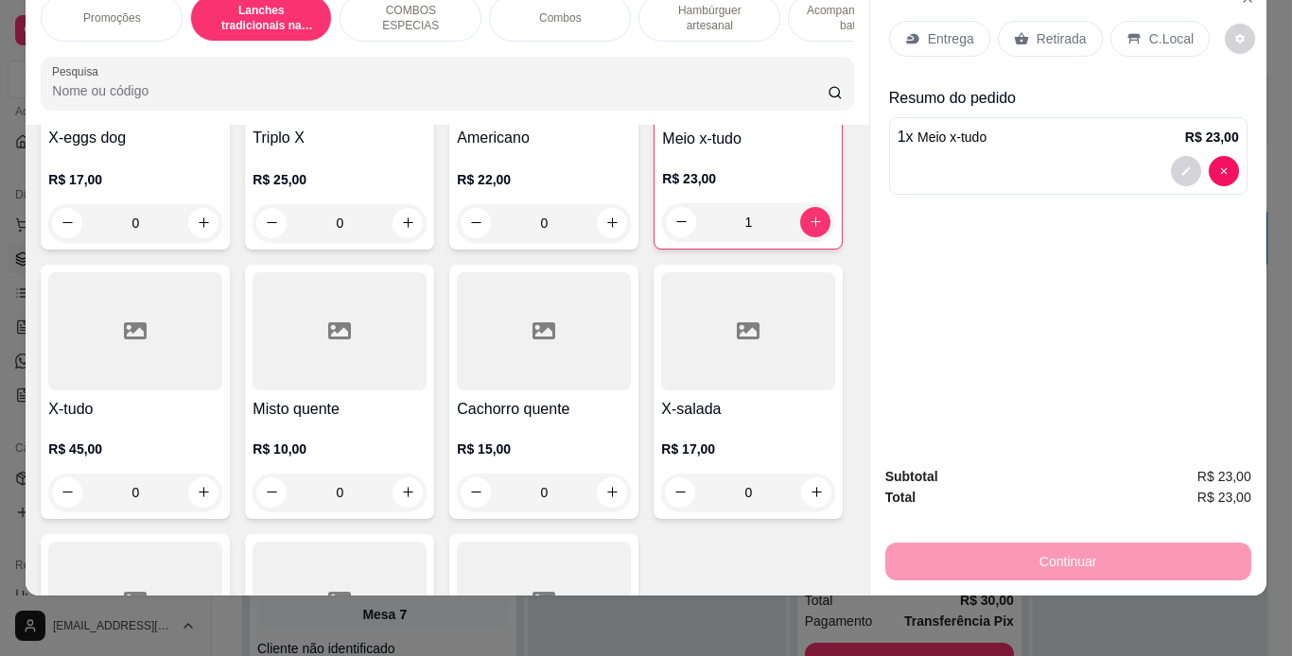
click at [1157, 29] on p "C.Local" at bounding box center [1171, 38] width 44 height 19
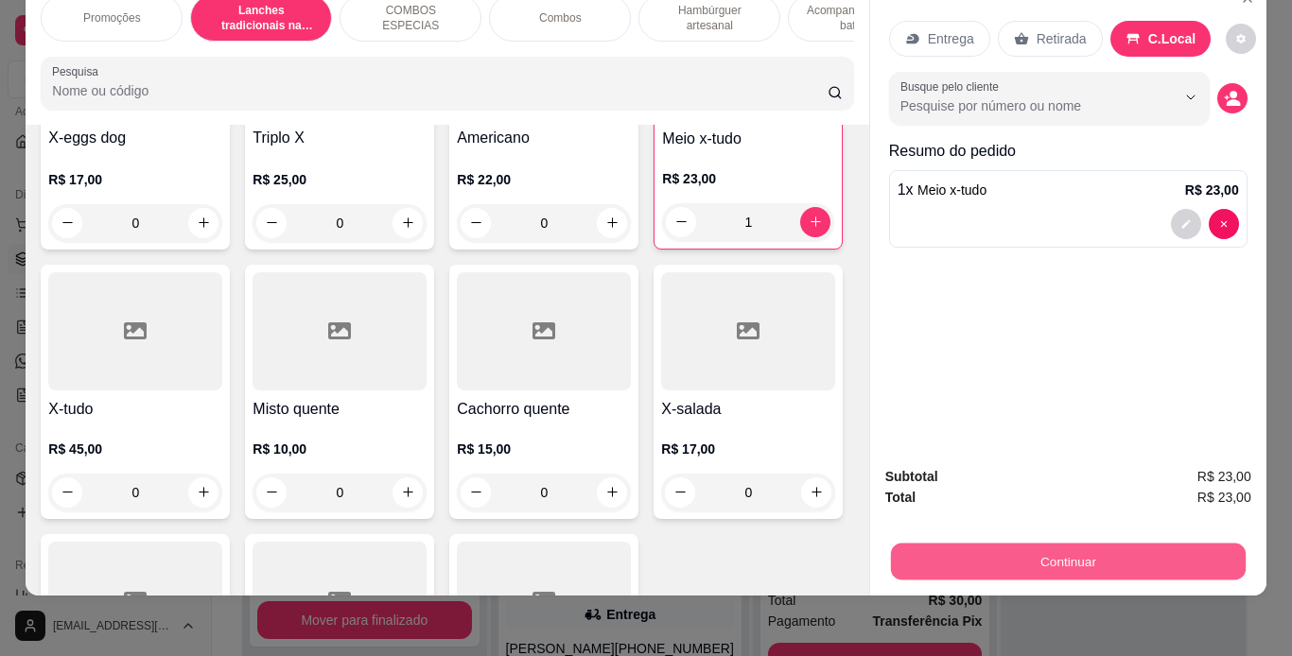
click at [1106, 547] on button "Continuar" at bounding box center [1067, 562] width 355 height 37
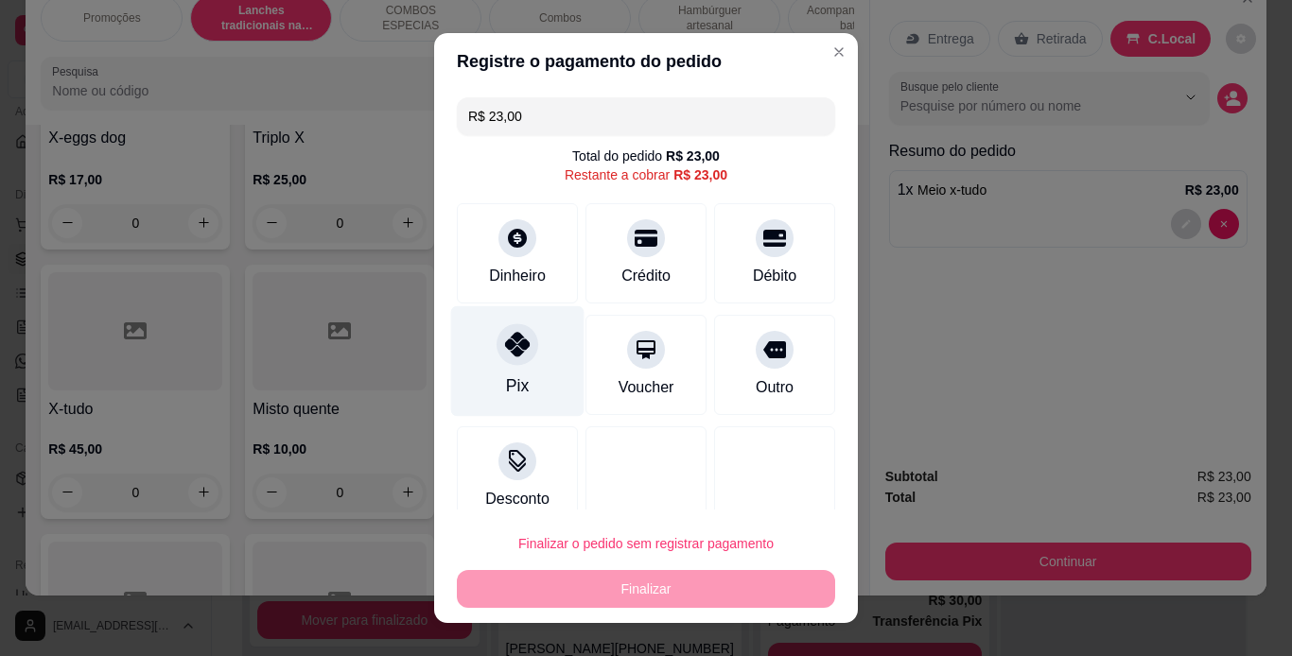
click at [506, 378] on div "Pix" at bounding box center [517, 386] width 23 height 25
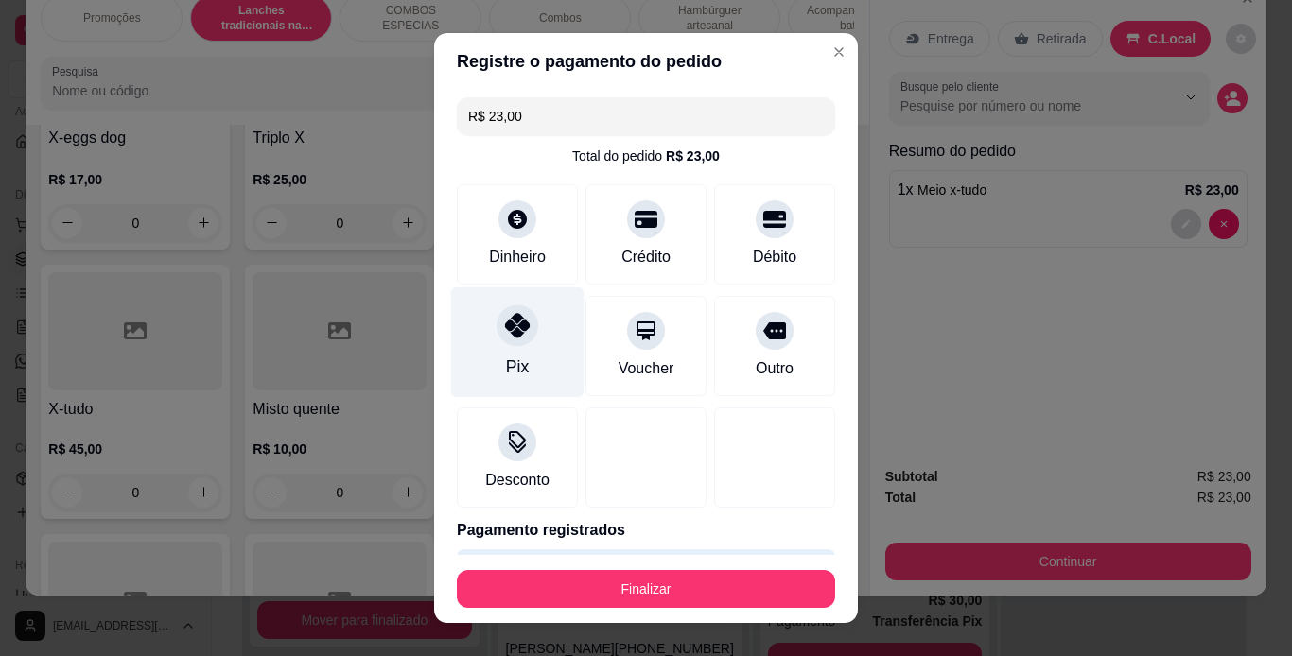
type input "R$ 0,00"
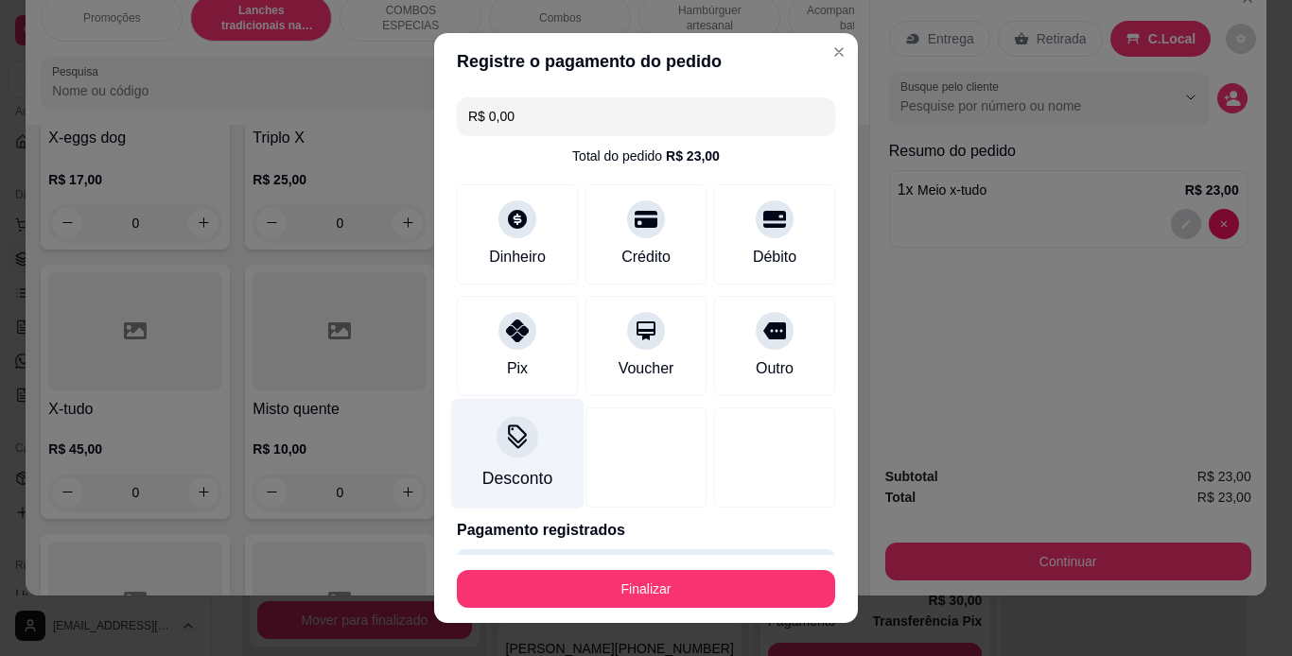
click at [523, 447] on div at bounding box center [517, 437] width 42 height 42
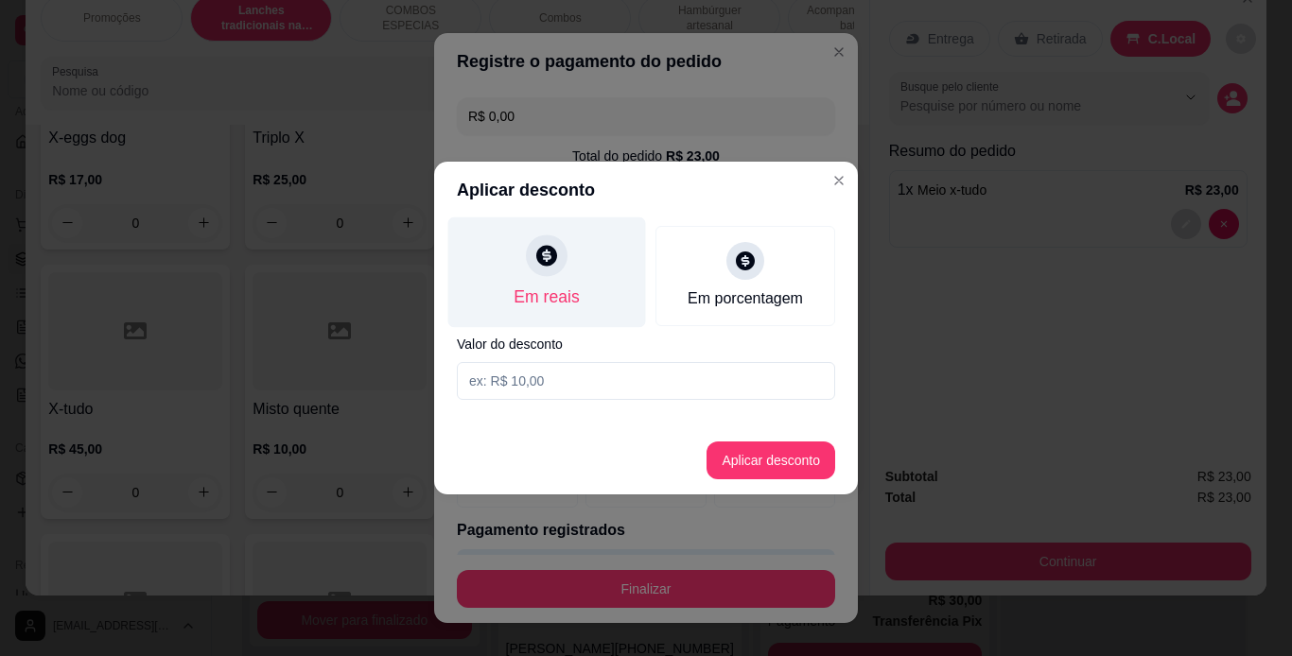
click at [559, 273] on div "Em reais" at bounding box center [547, 272] width 198 height 111
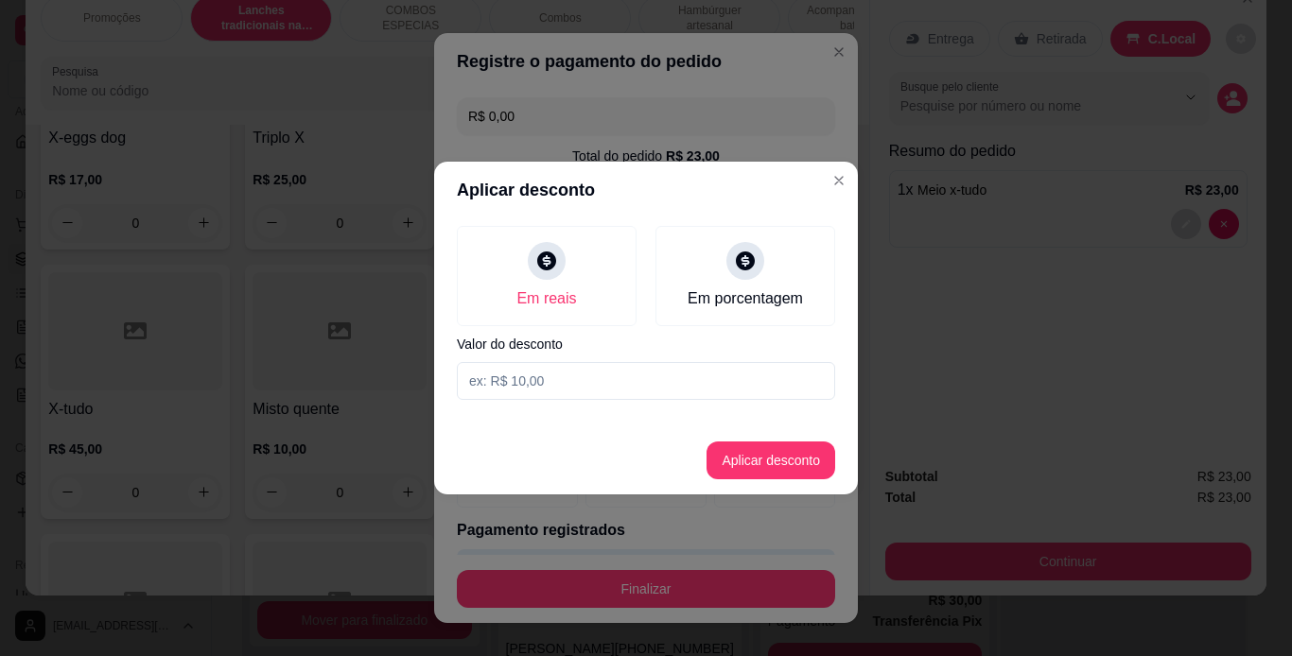
click at [529, 389] on input at bounding box center [646, 381] width 378 height 38
type input "18,00"
click at [766, 457] on button "Aplicar desconto" at bounding box center [771, 461] width 124 height 37
type input "-R$ 18,00"
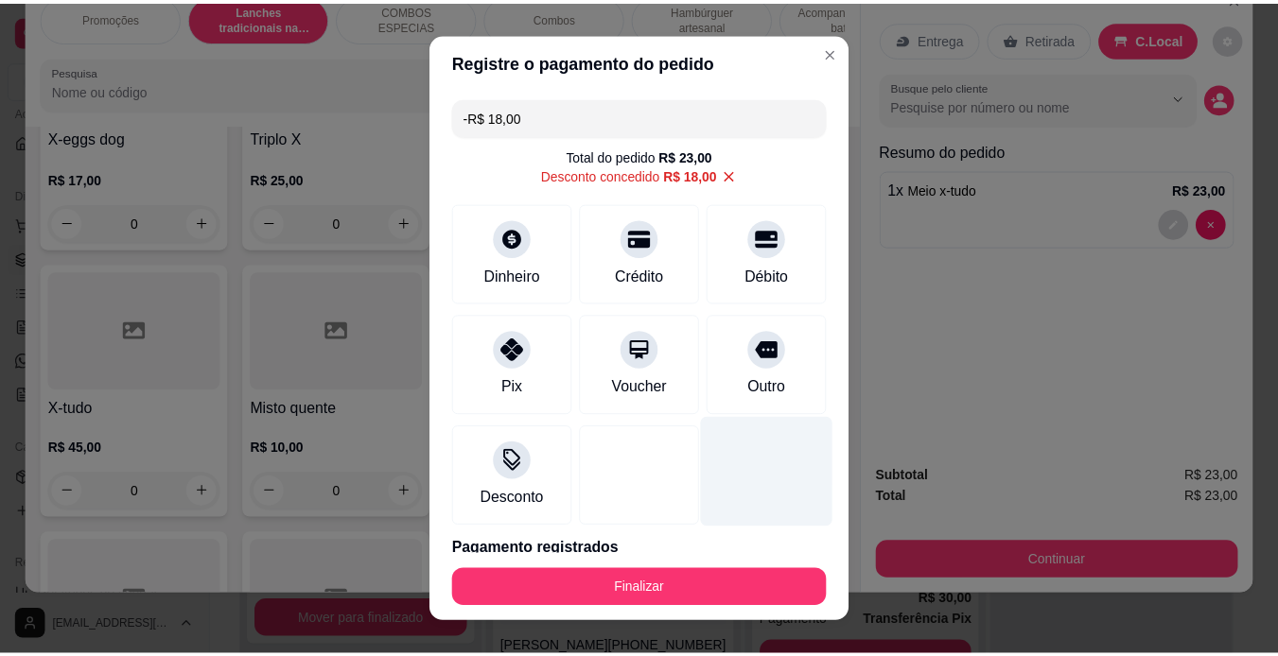
scroll to position [77, 0]
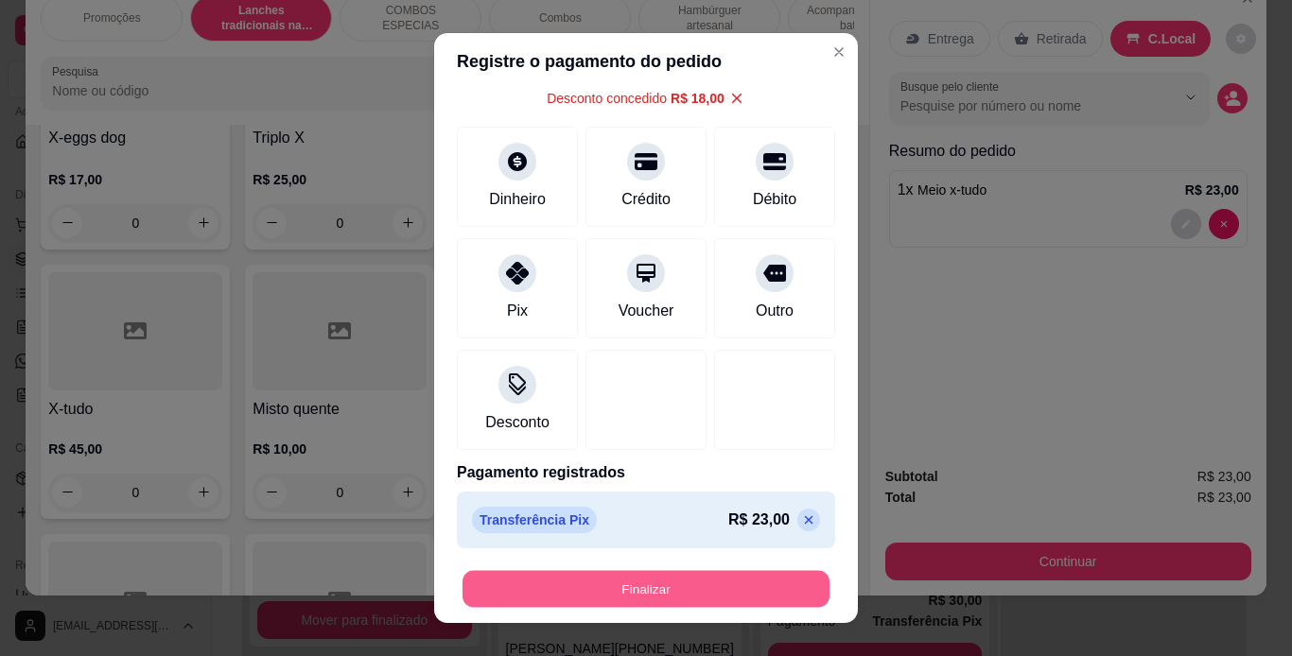
click at [694, 585] on button "Finalizar" at bounding box center [645, 589] width 367 height 37
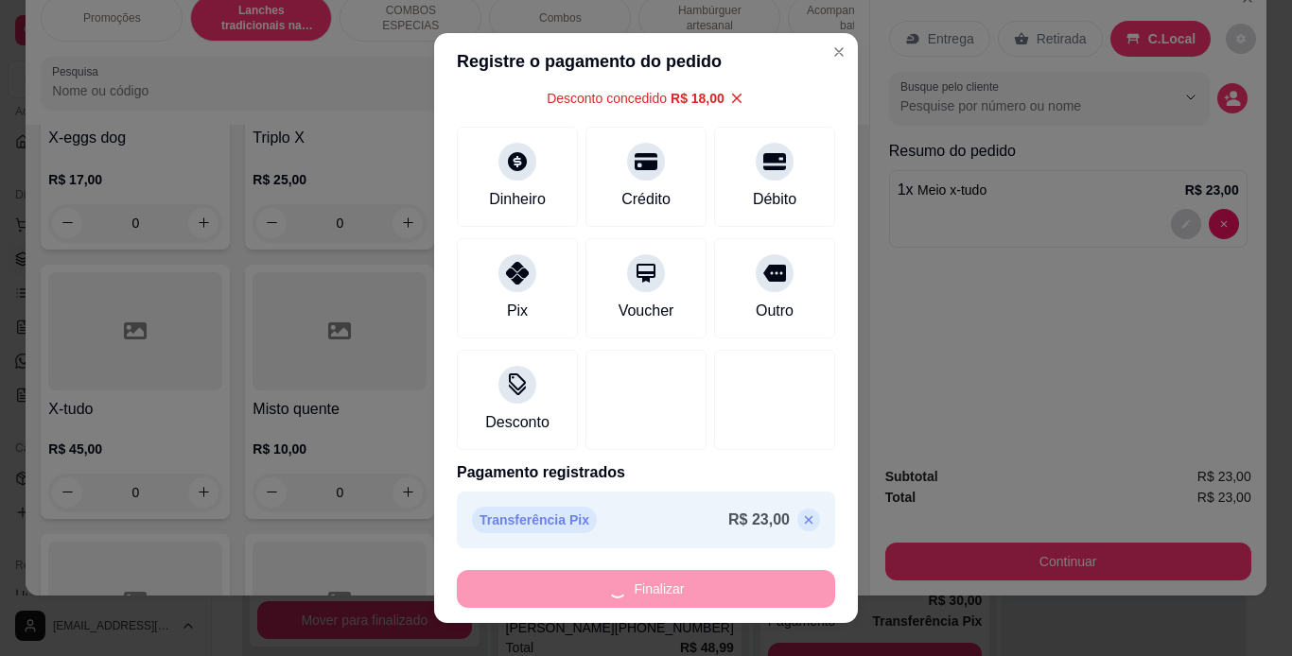
type input "0"
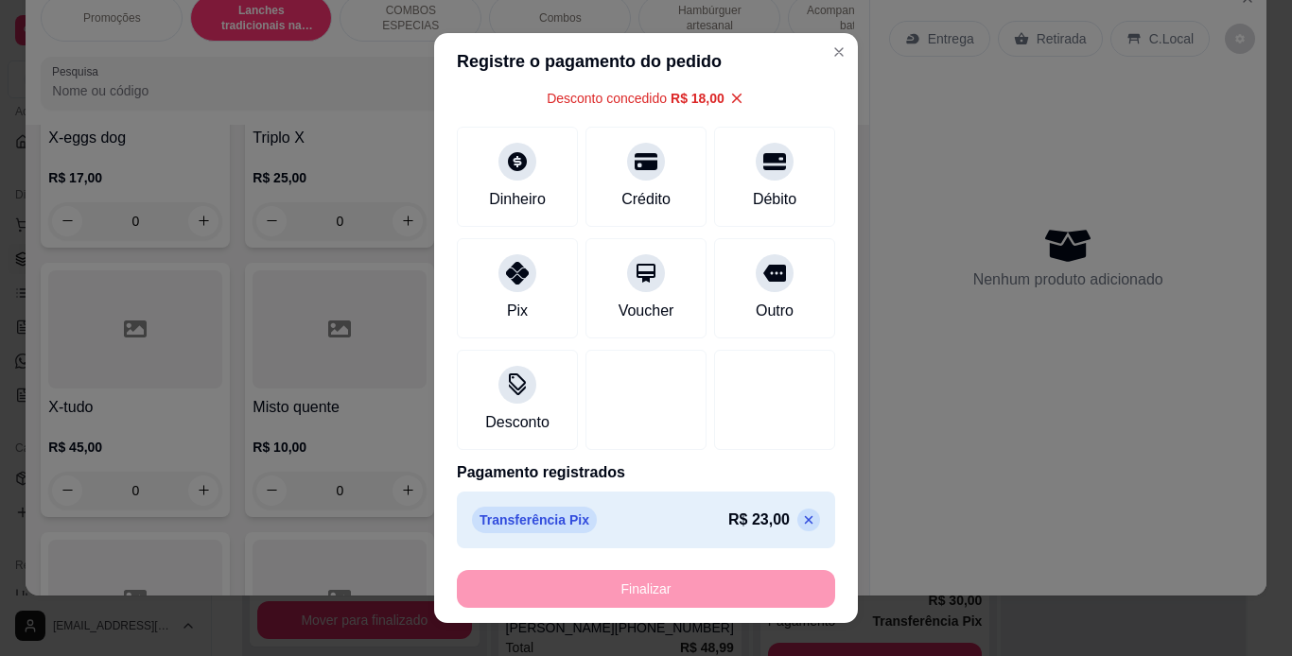
type input "-R$ 41,00"
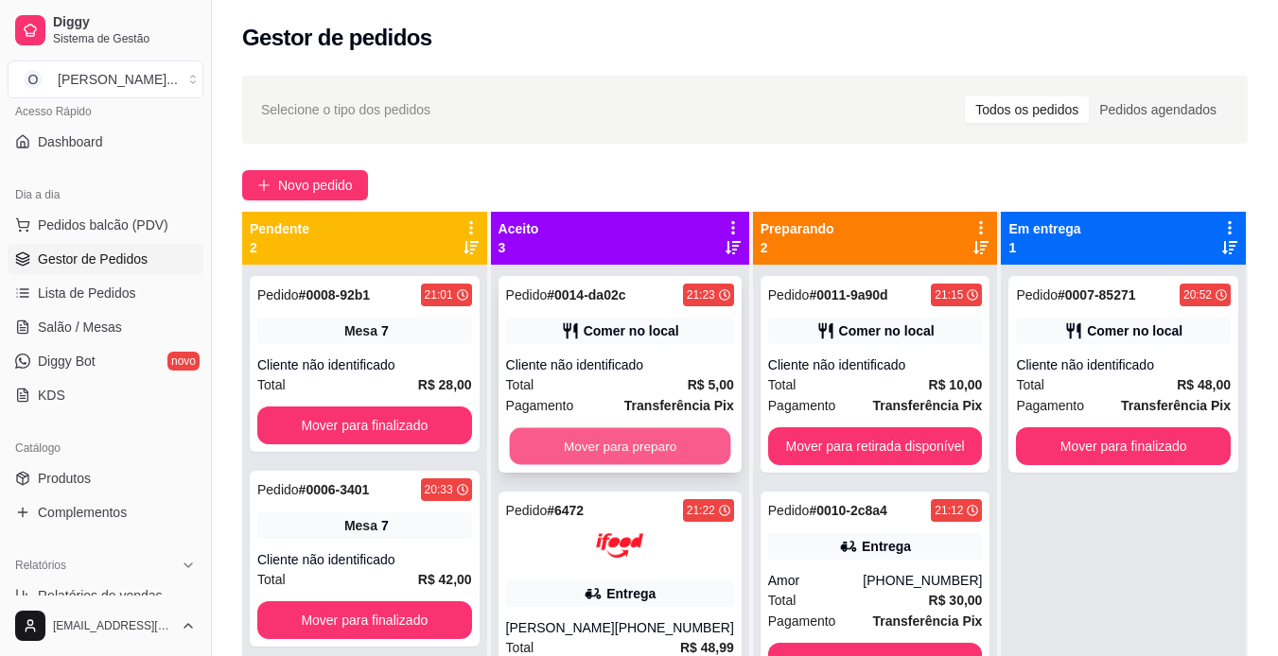
click at [646, 442] on button "Mover para preparo" at bounding box center [619, 446] width 221 height 37
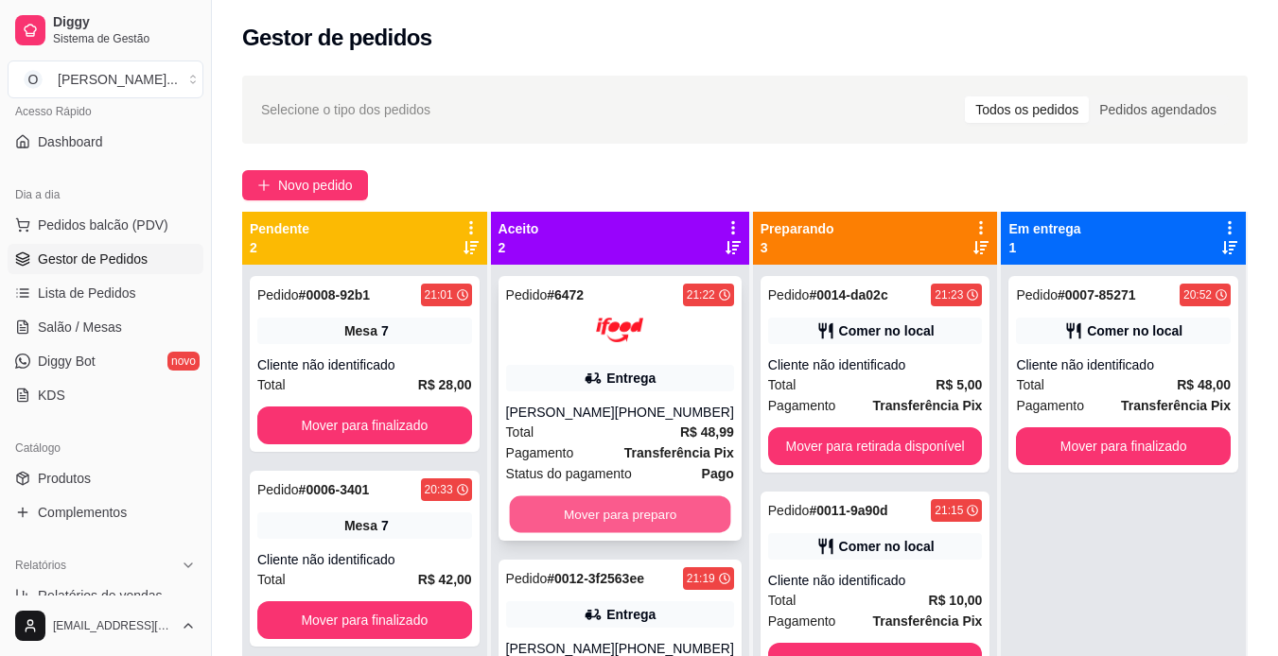
click at [650, 516] on button "Mover para preparo" at bounding box center [619, 514] width 221 height 37
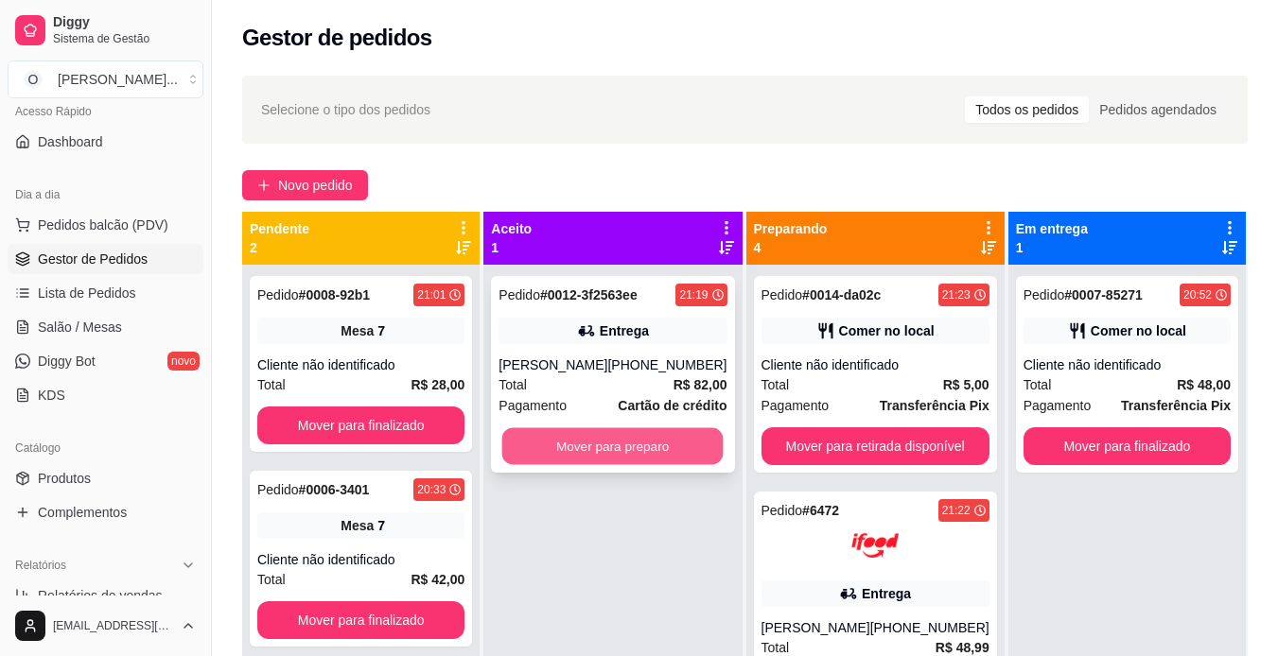
click at [628, 464] on button "Mover para preparo" at bounding box center [612, 446] width 221 height 37
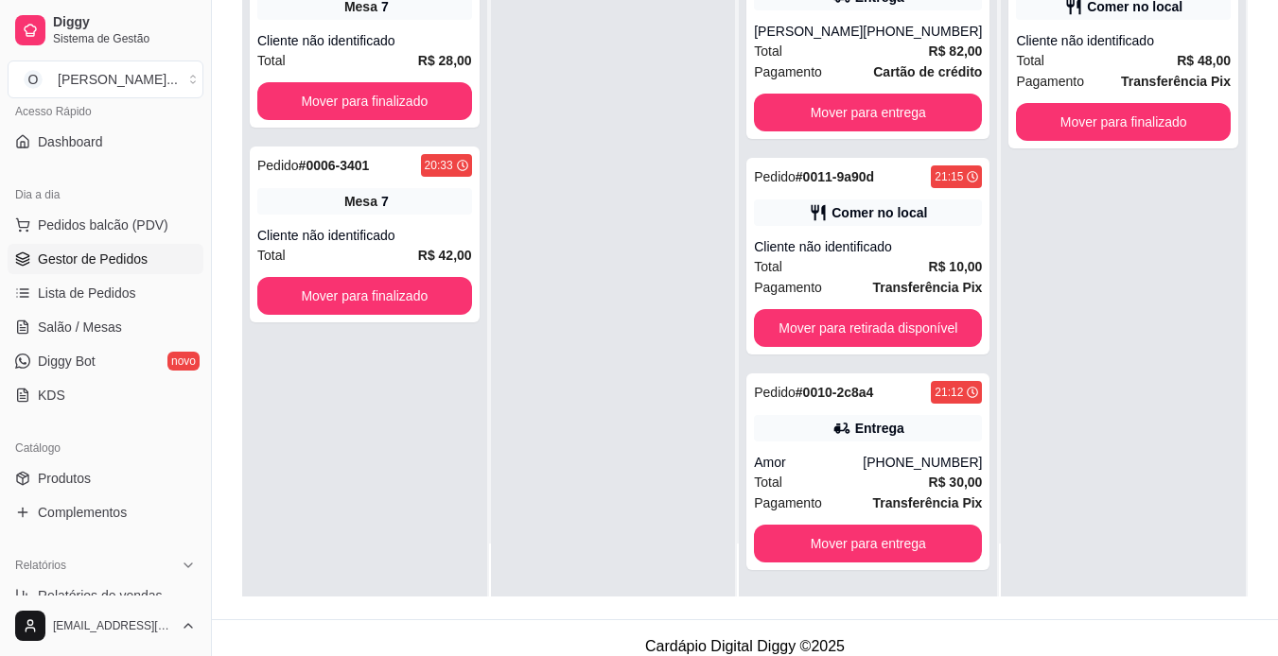
scroll to position [272, 0]
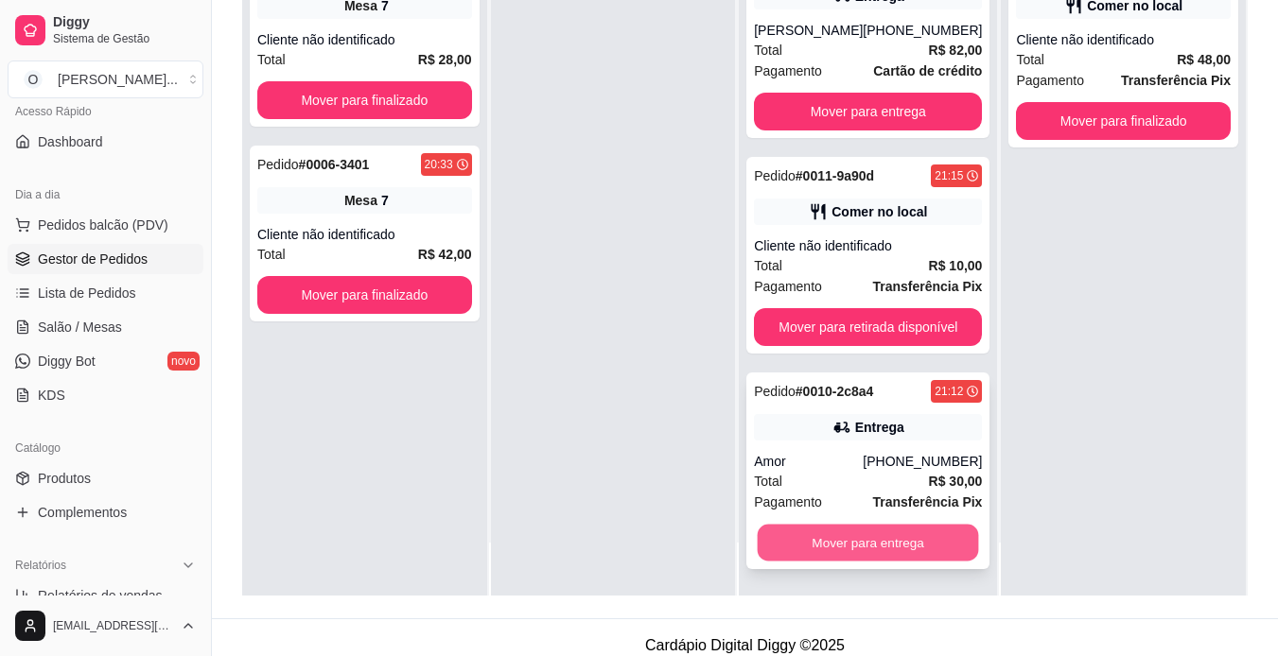
click at [848, 545] on button "Mover para entrega" at bounding box center [867, 543] width 221 height 37
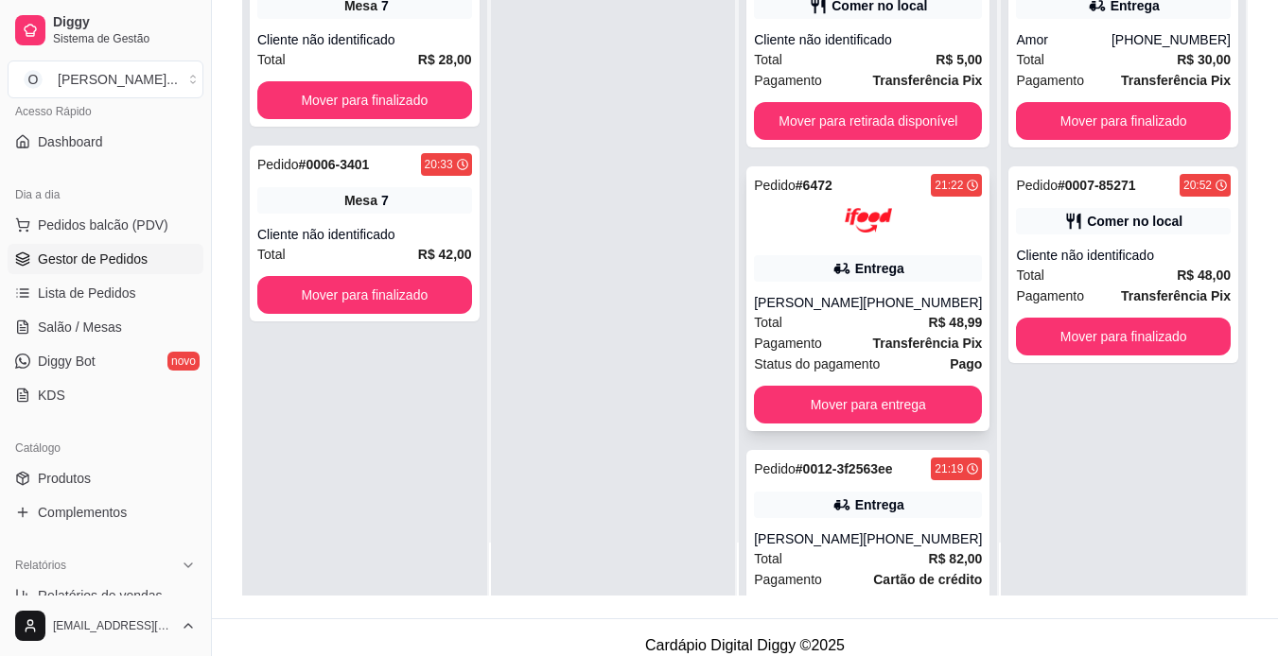
scroll to position [331, 0]
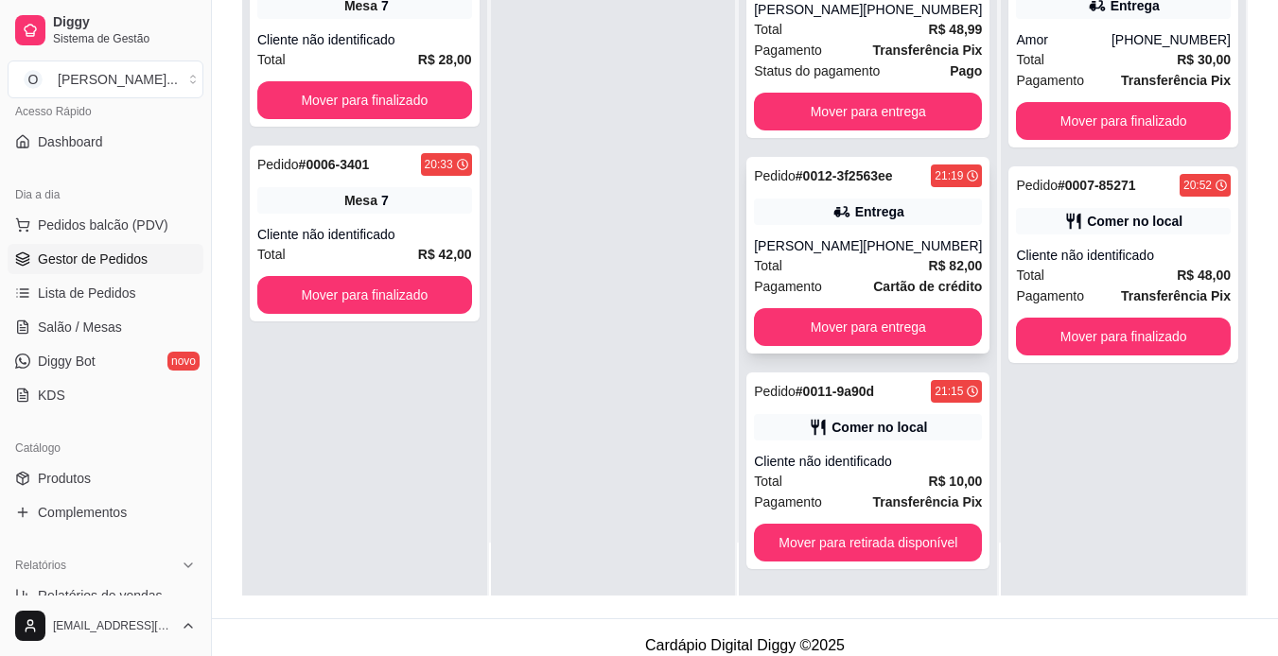
click at [861, 208] on div "Pedido # 0012-3f2563ee 21:19 Entrega [PERSON_NAME] [PHONE_NUMBER] Total R$ 82,0…" at bounding box center [867, 255] width 243 height 197
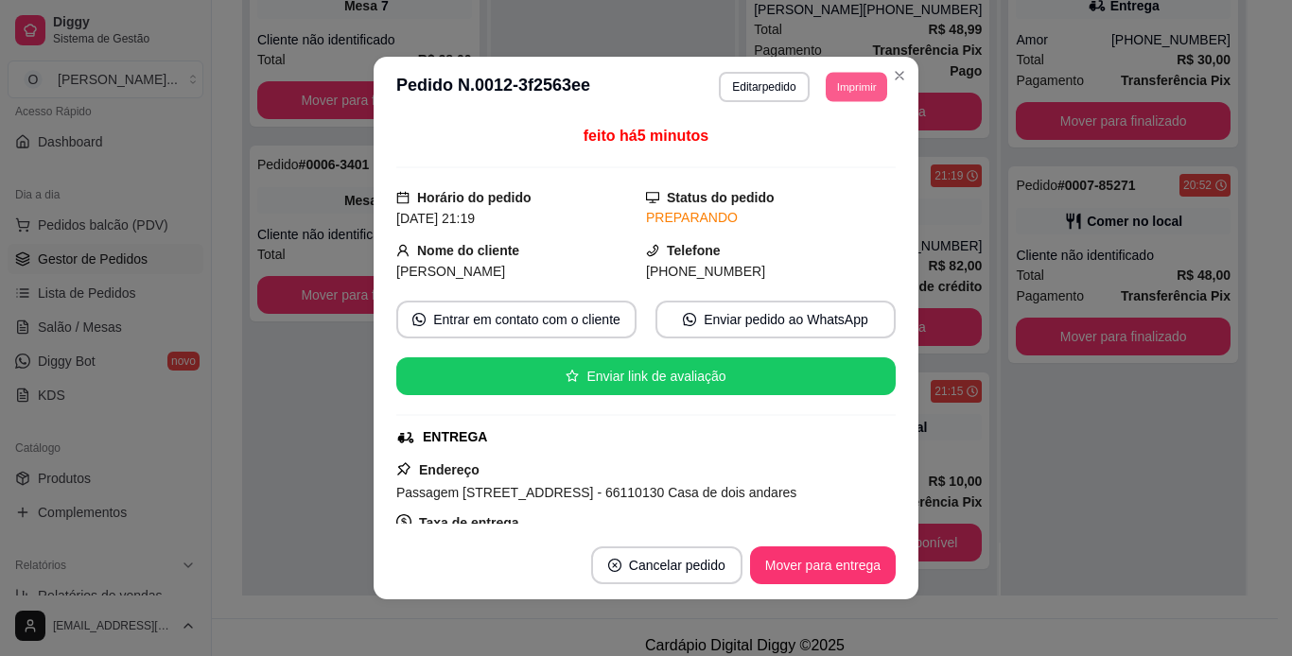
click at [839, 89] on button "Imprimir" at bounding box center [856, 86] width 61 height 29
click at [771, 153] on button "IMPRESSORA" at bounding box center [813, 152] width 132 height 29
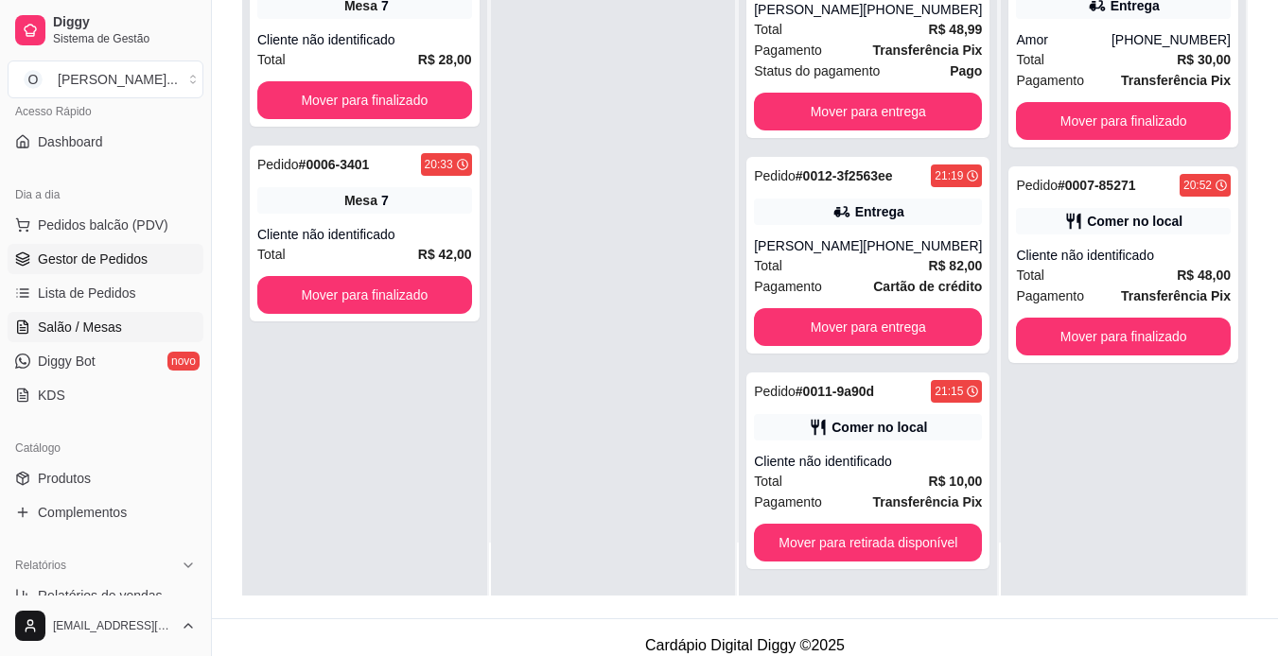
click at [72, 336] on span "Salão / Mesas" at bounding box center [80, 327] width 84 height 19
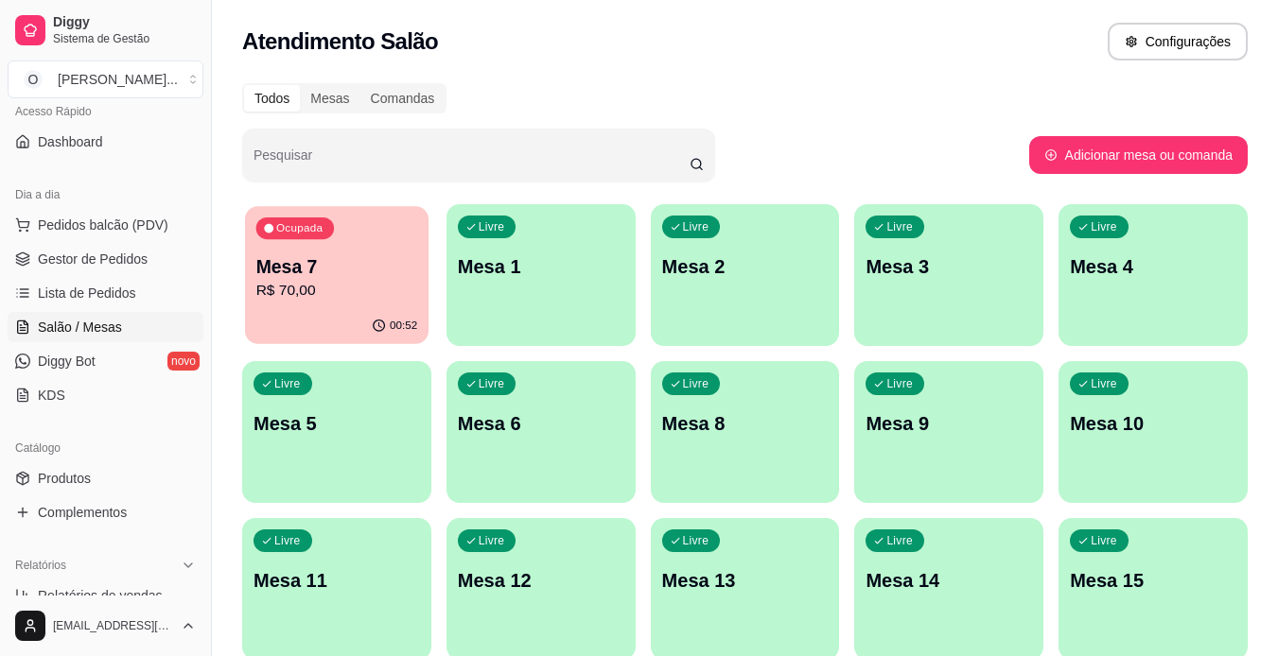
click at [287, 284] on p "R$ 70,00" at bounding box center [337, 291] width 162 height 22
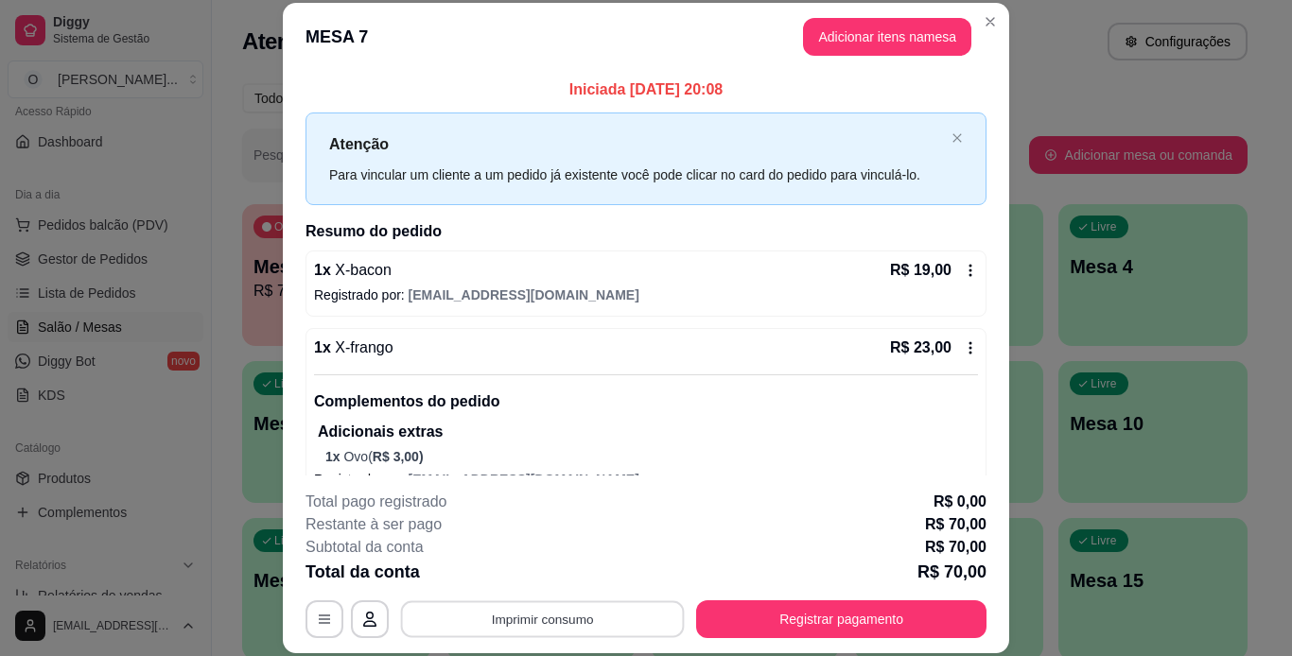
click at [568, 619] on button "Imprimir consumo" at bounding box center [543, 618] width 284 height 37
click at [559, 581] on button "IMPRESSORA" at bounding box center [541, 575] width 132 height 29
click at [548, 619] on button "Imprimir consumo" at bounding box center [543, 618] width 284 height 37
click at [553, 580] on button "IMPRESSORA" at bounding box center [541, 575] width 132 height 29
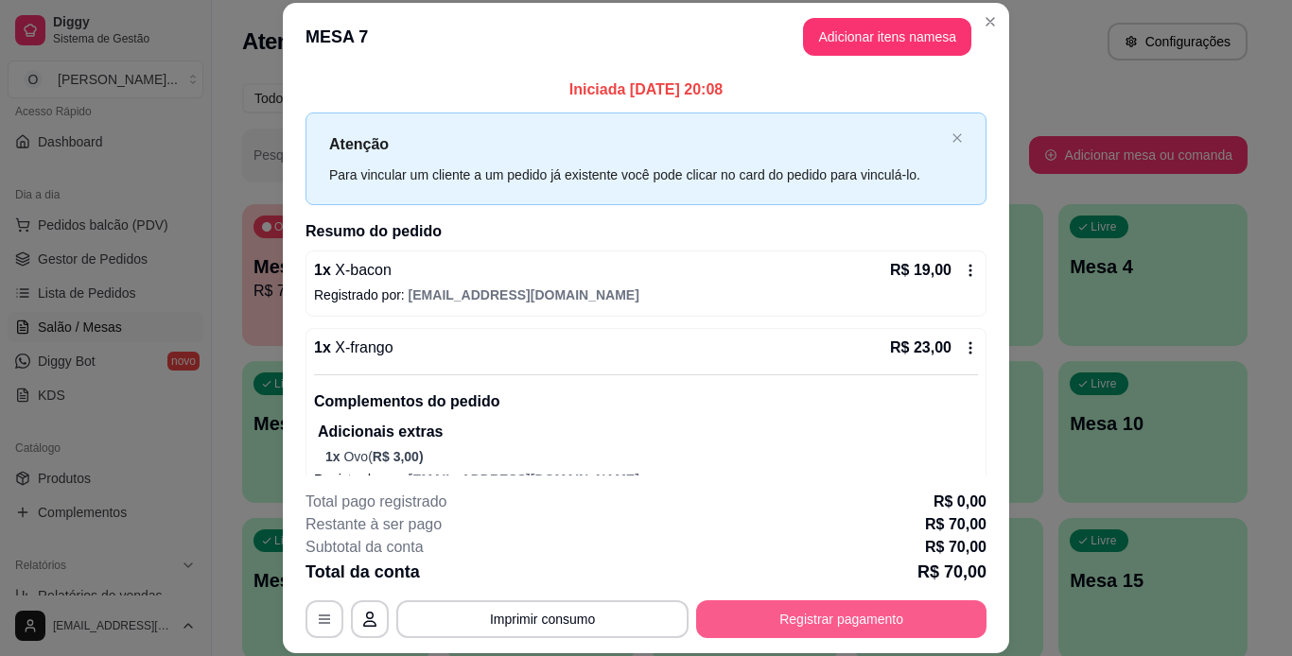
click at [769, 618] on button "Registrar pagamento" at bounding box center [841, 619] width 290 height 38
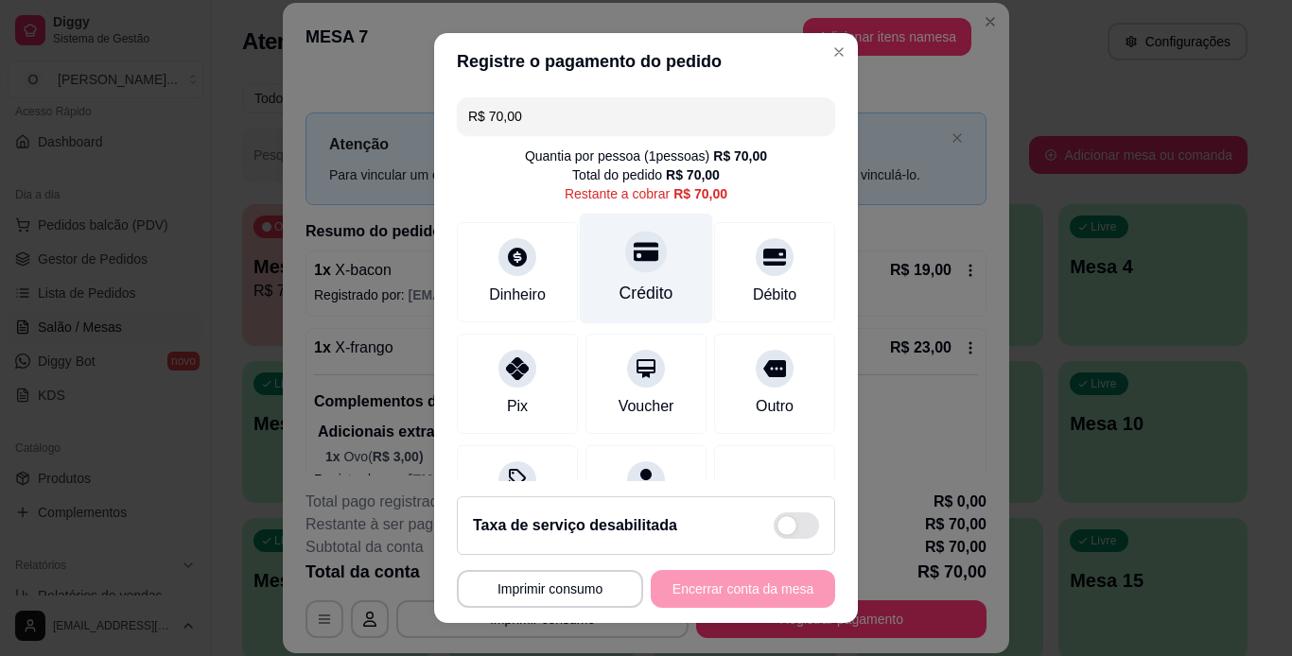
click at [638, 275] on div "Crédito" at bounding box center [646, 268] width 133 height 111
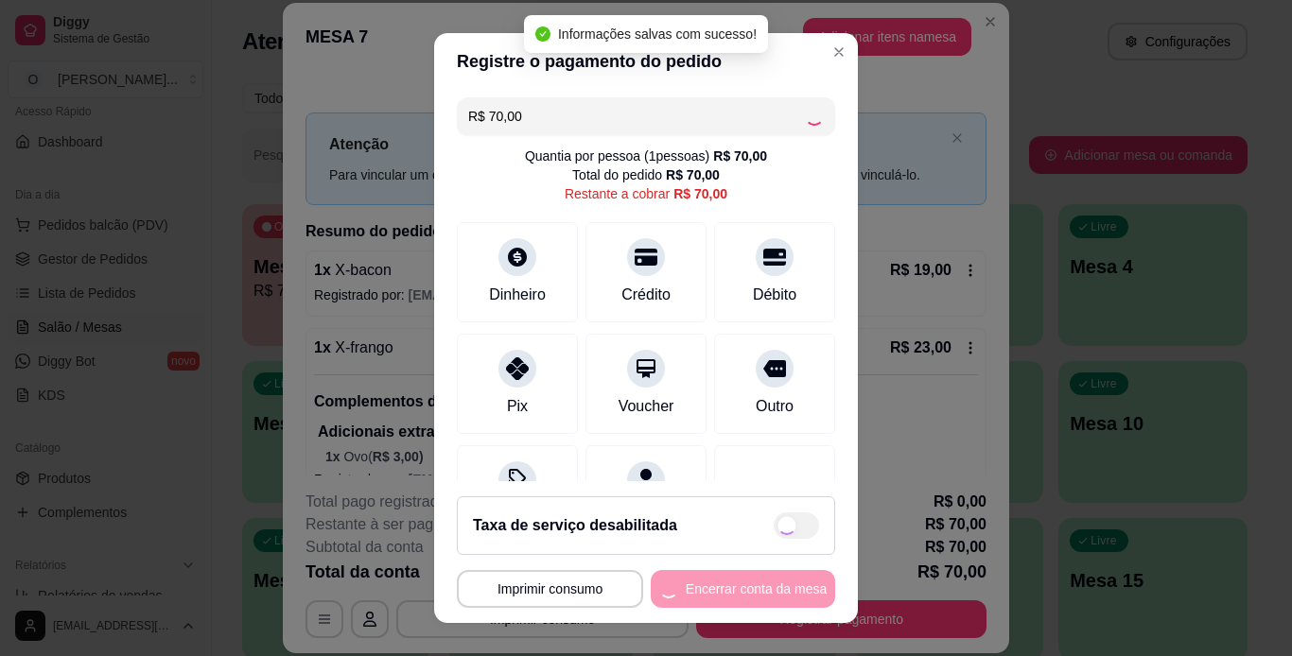
type input "R$ 0,00"
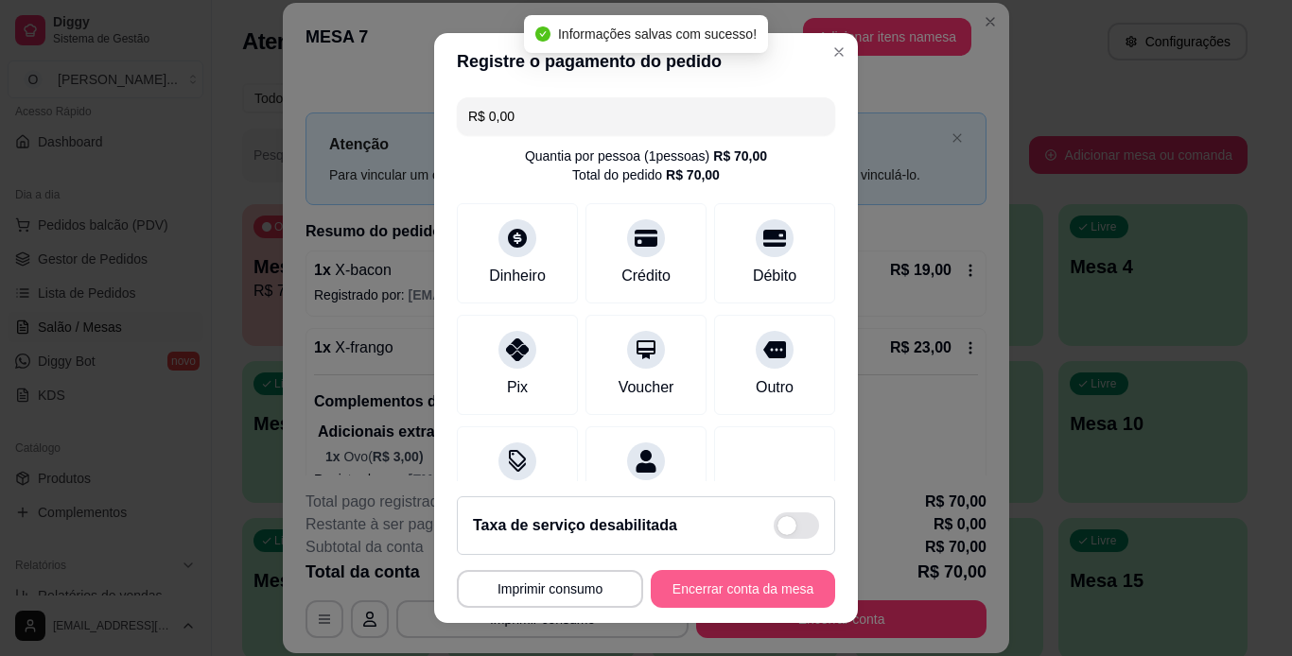
click at [725, 597] on button "Encerrar conta da mesa" at bounding box center [743, 589] width 184 height 38
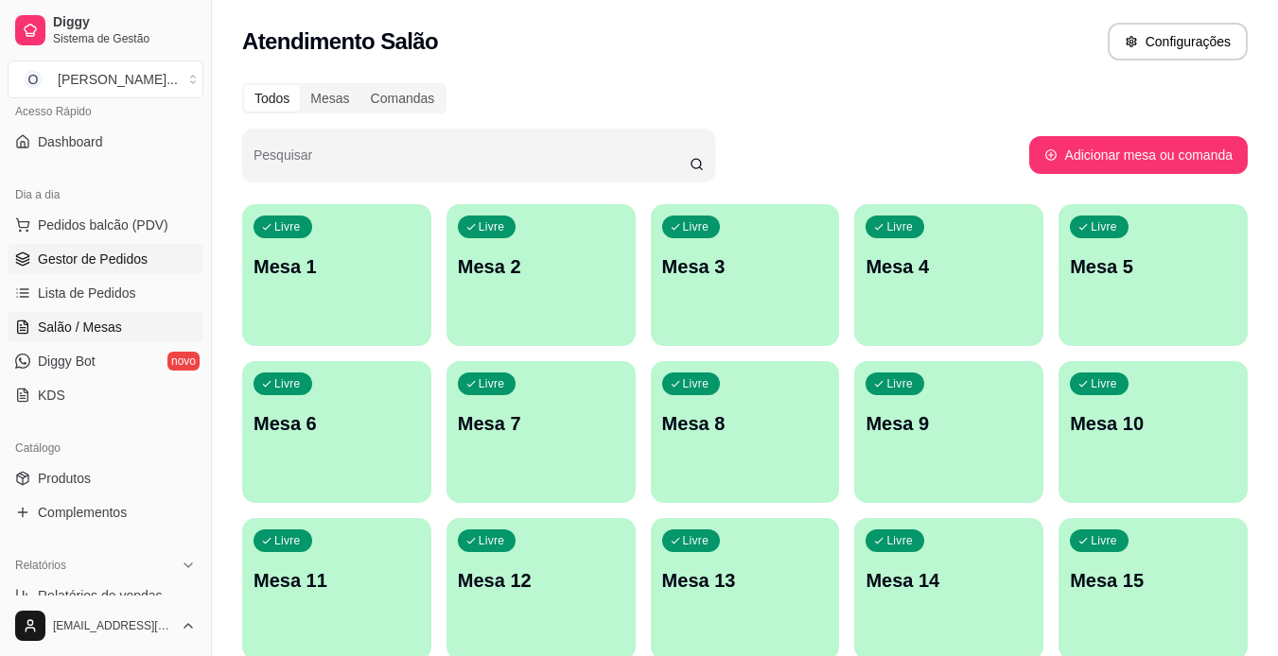
click at [104, 263] on span "Gestor de Pedidos" at bounding box center [93, 259] width 110 height 19
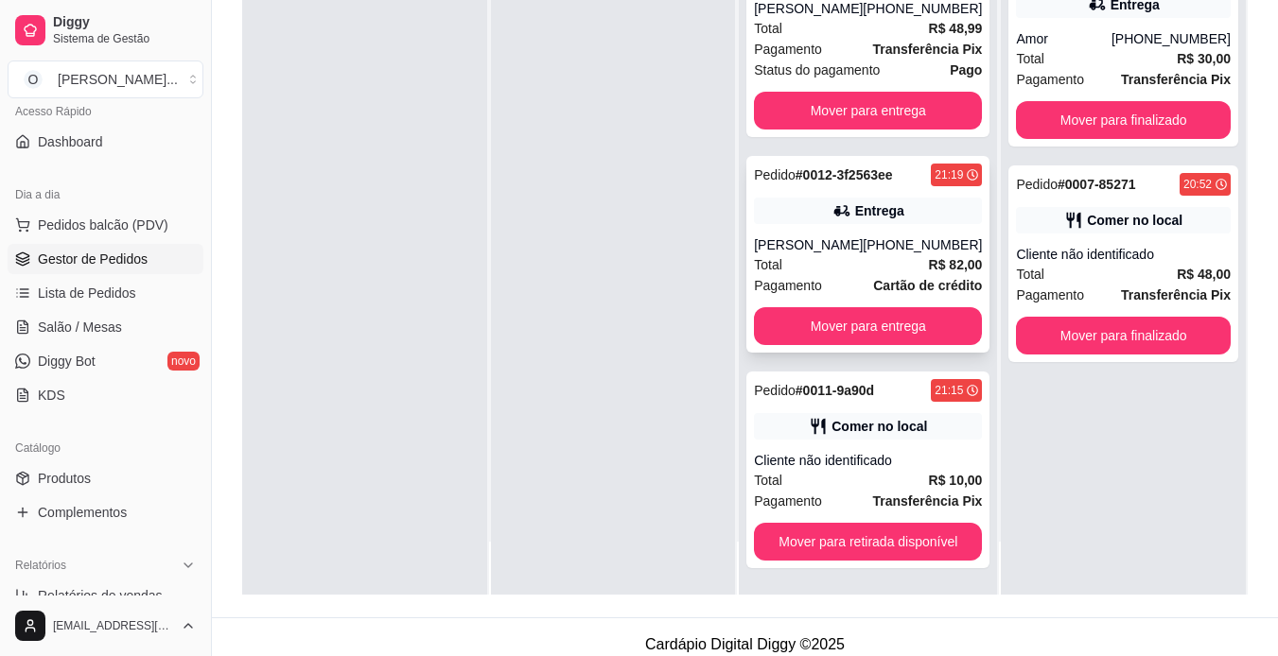
scroll to position [288, 0]
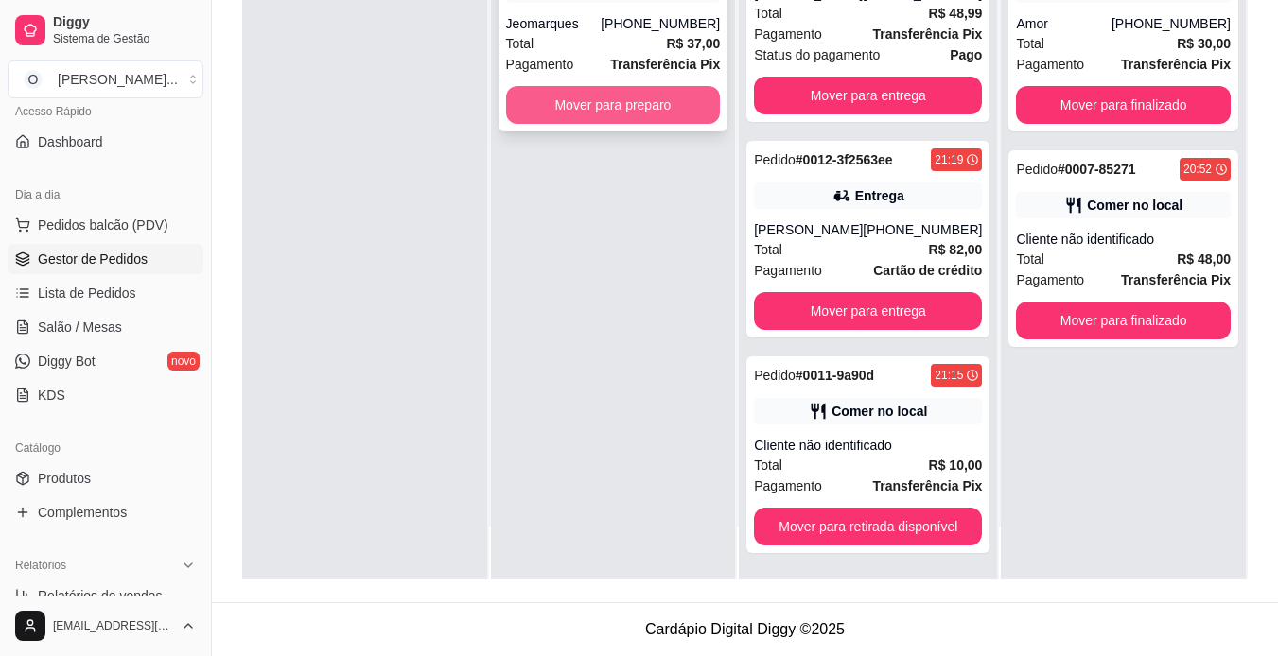
click at [622, 102] on button "Mover para preparo" at bounding box center [613, 105] width 215 height 38
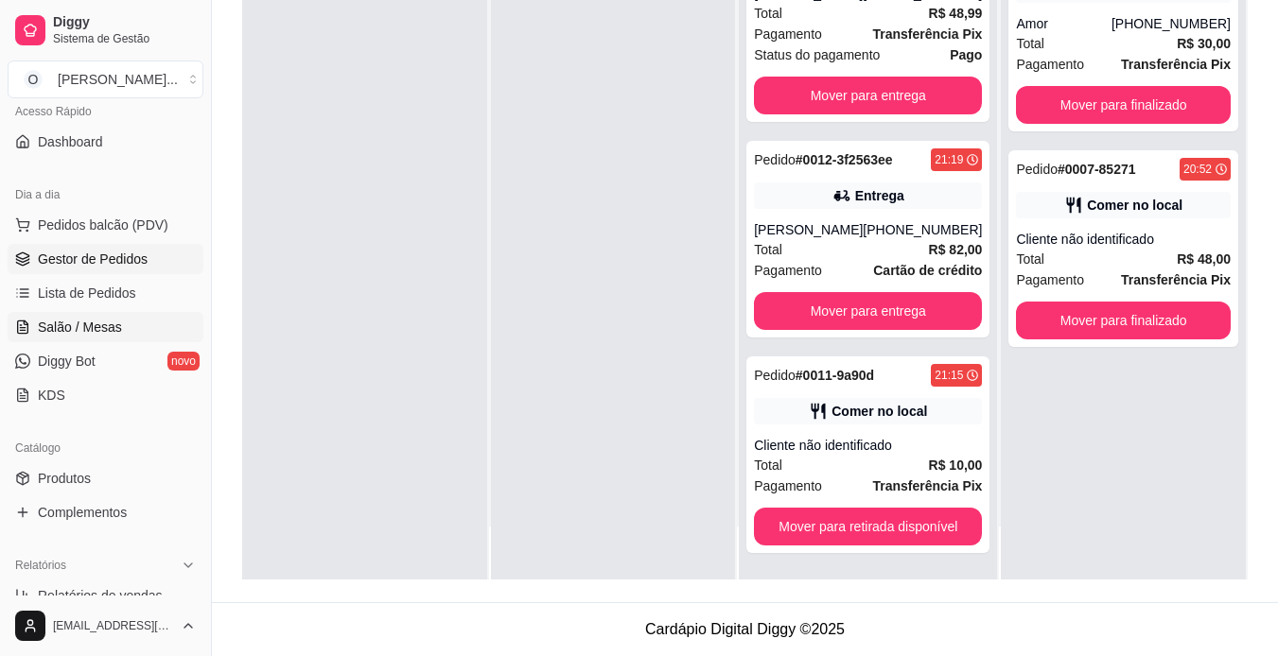
click at [82, 313] on link "Salão / Mesas" at bounding box center [106, 327] width 196 height 30
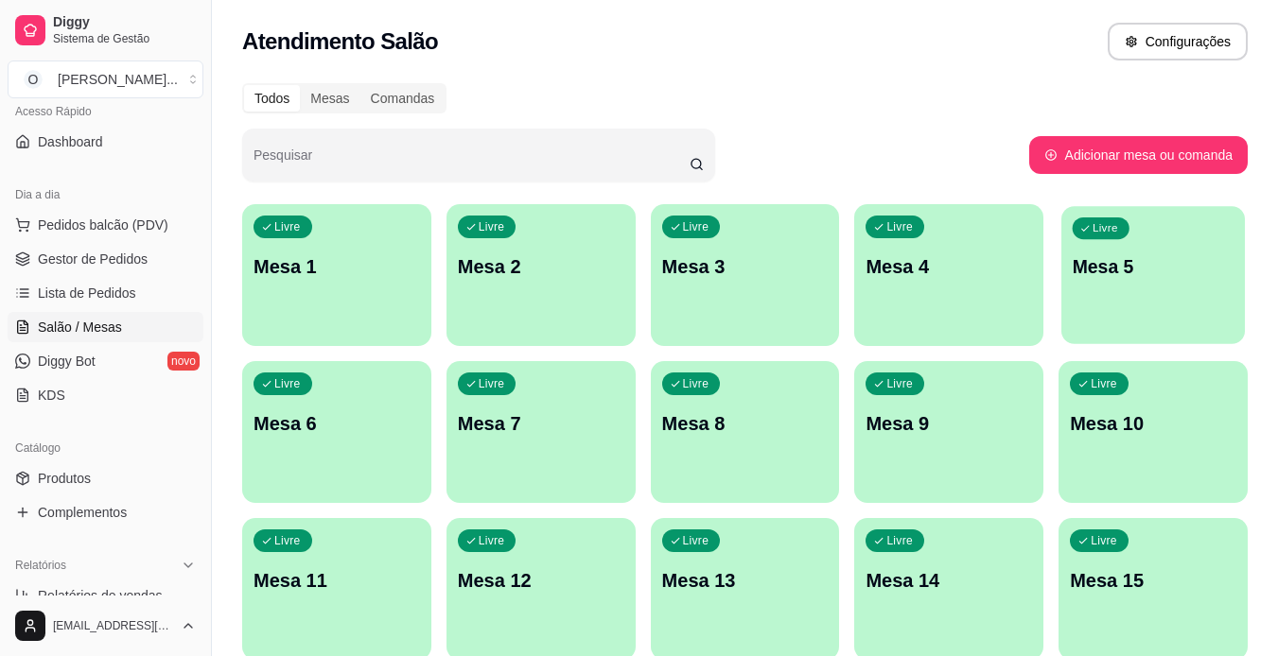
click at [1082, 292] on div "Livre Mesa 5" at bounding box center [1152, 263] width 183 height 115
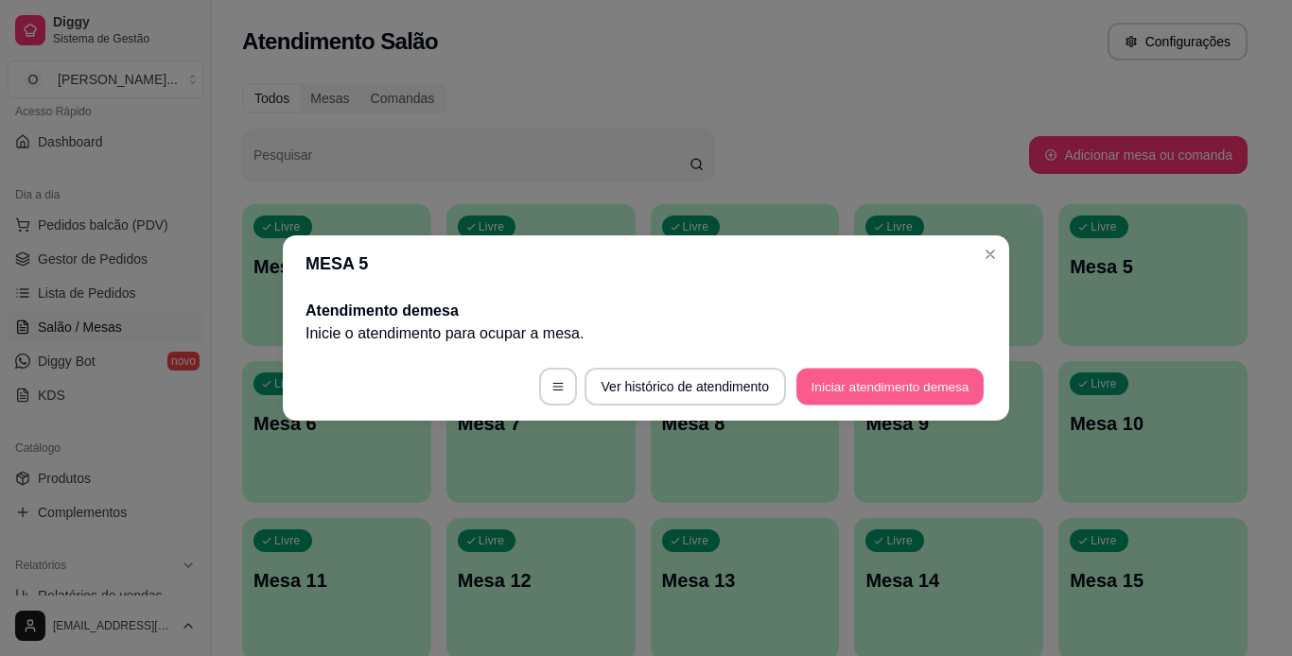
click at [877, 378] on button "Iniciar atendimento de mesa" at bounding box center [889, 387] width 187 height 37
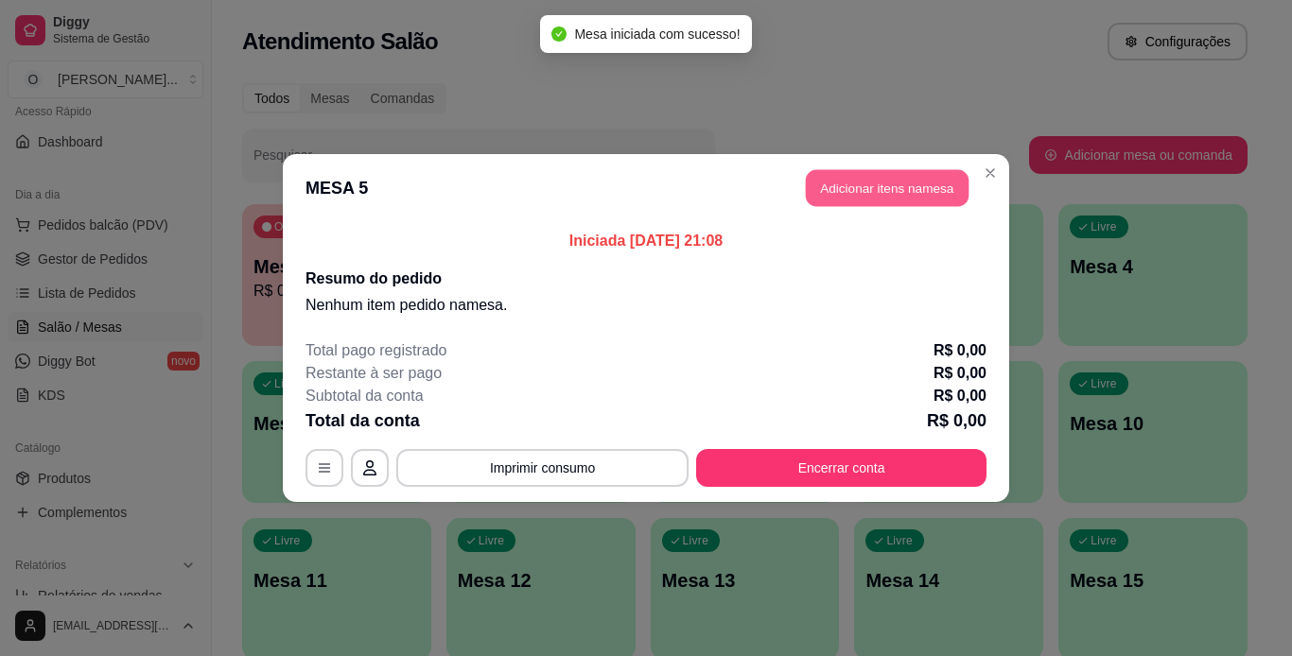
click at [931, 181] on button "Adicionar itens na mesa" at bounding box center [887, 188] width 163 height 37
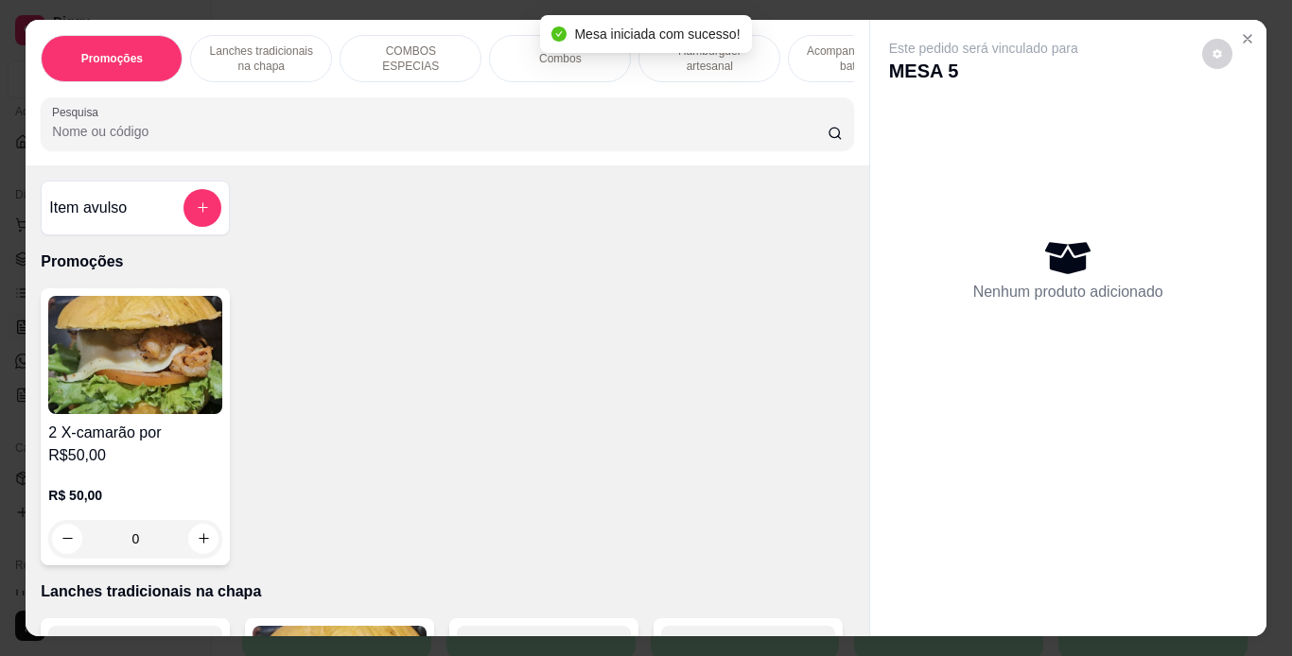
click at [236, 43] on p "Lanches tradicionais na chapa" at bounding box center [261, 58] width 110 height 30
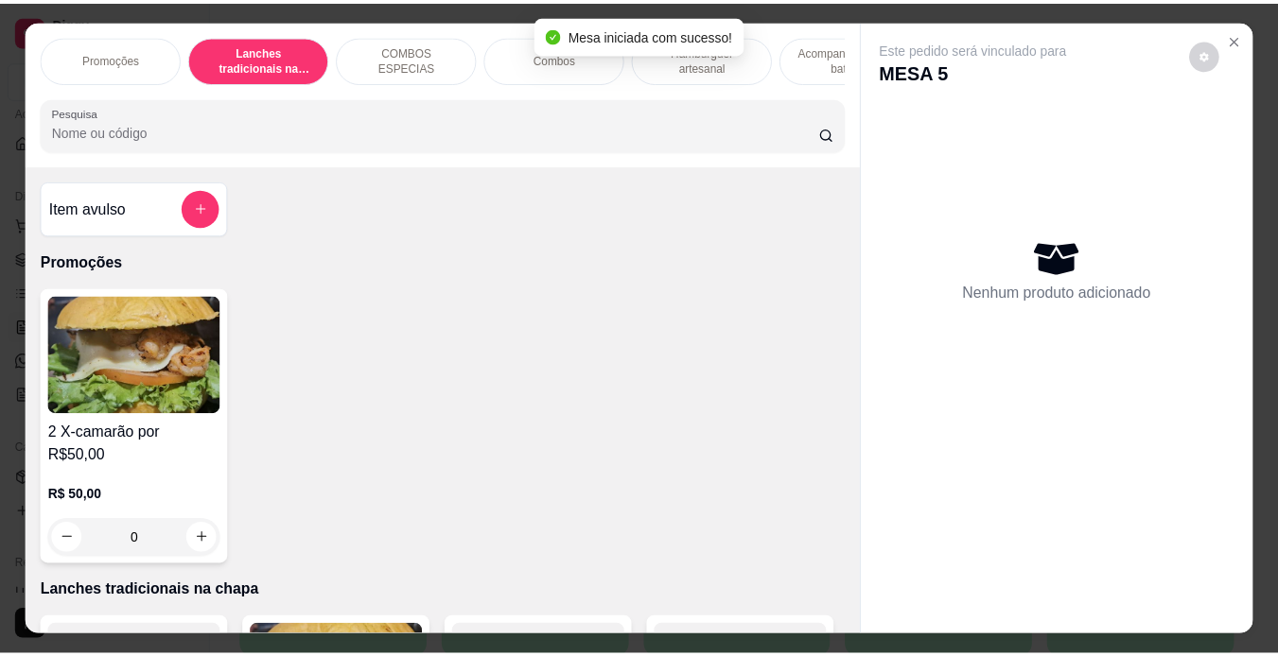
scroll to position [48, 0]
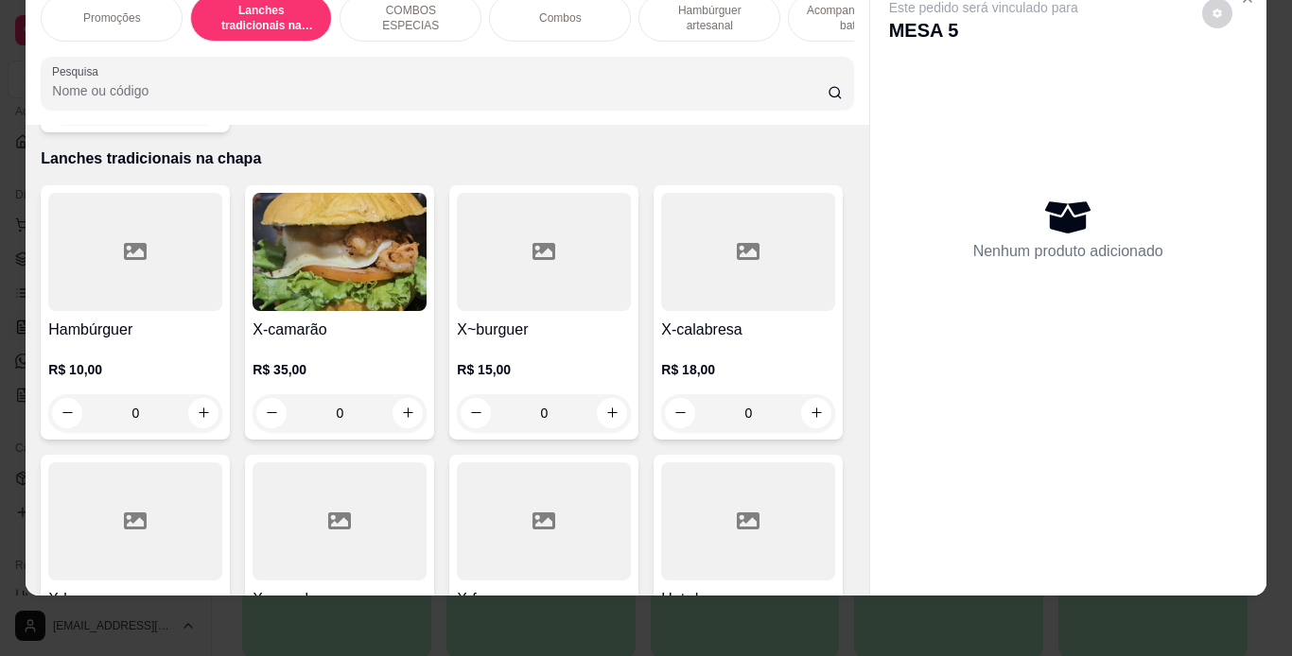
click at [606, 394] on div "0" at bounding box center [544, 413] width 174 height 38
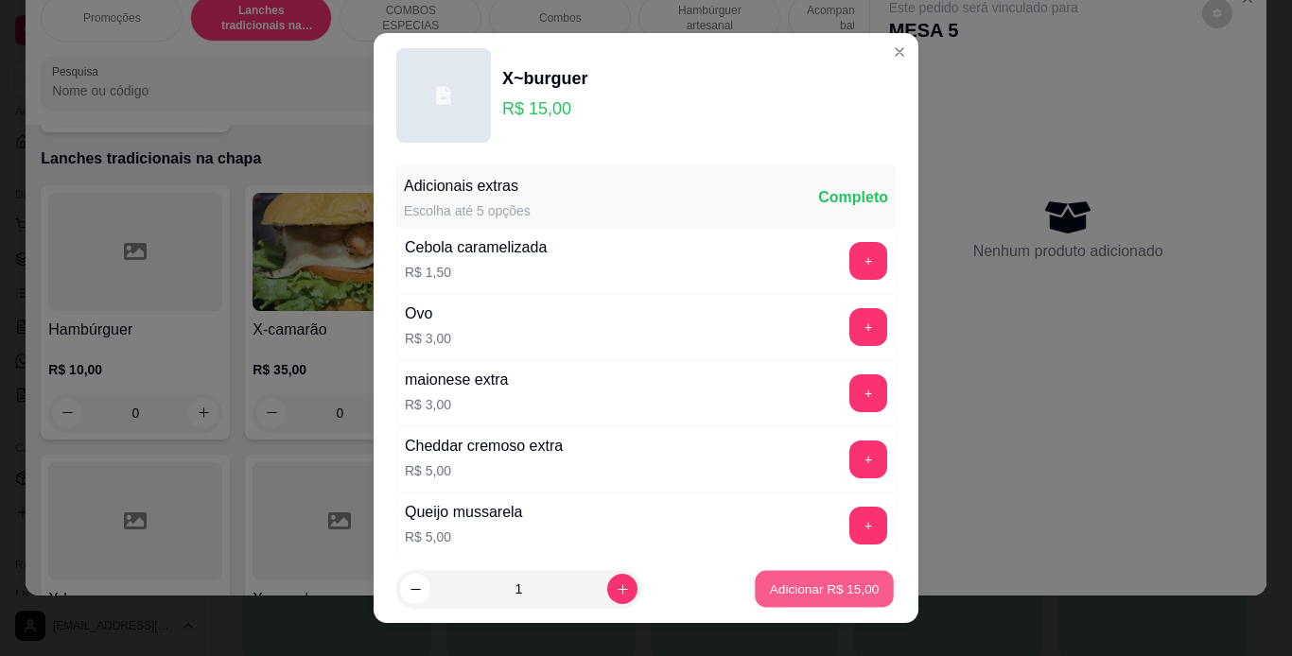
click at [771, 583] on p "Adicionar R$ 15,00" at bounding box center [825, 590] width 110 height 18
type input "1"
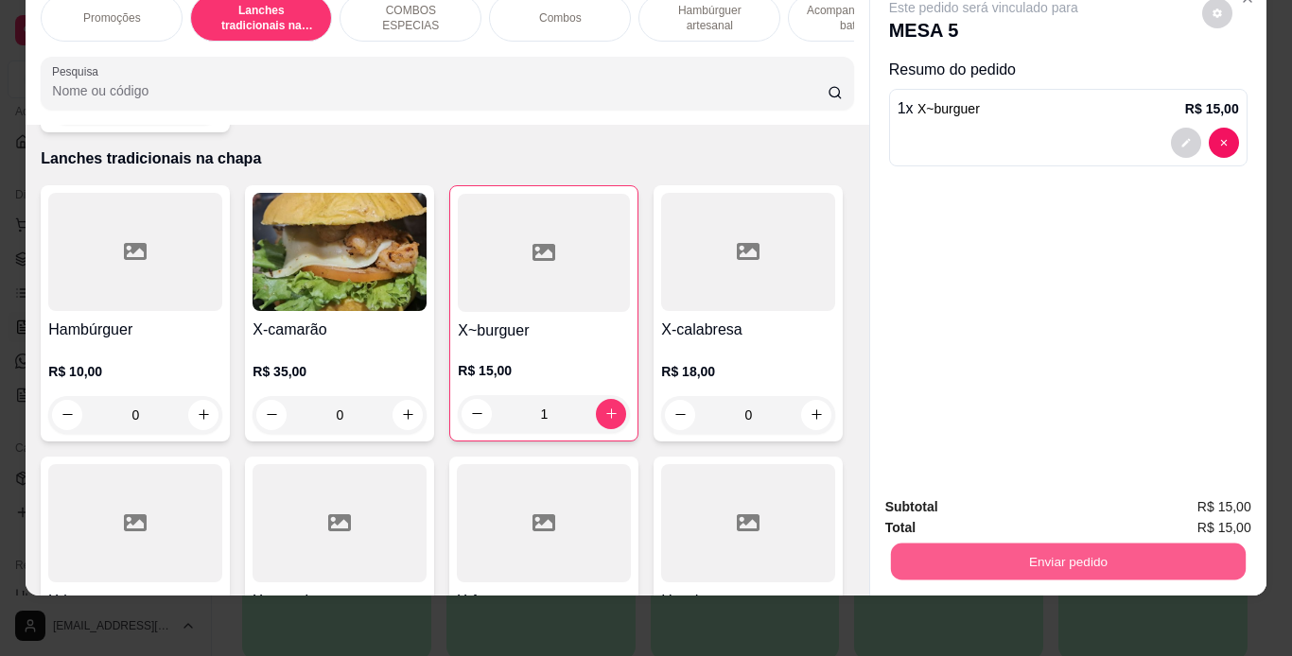
click at [900, 553] on button "Enviar pedido" at bounding box center [1067, 562] width 355 height 37
click at [956, 502] on button "Não registrar e enviar pedido" at bounding box center [1005, 500] width 191 height 35
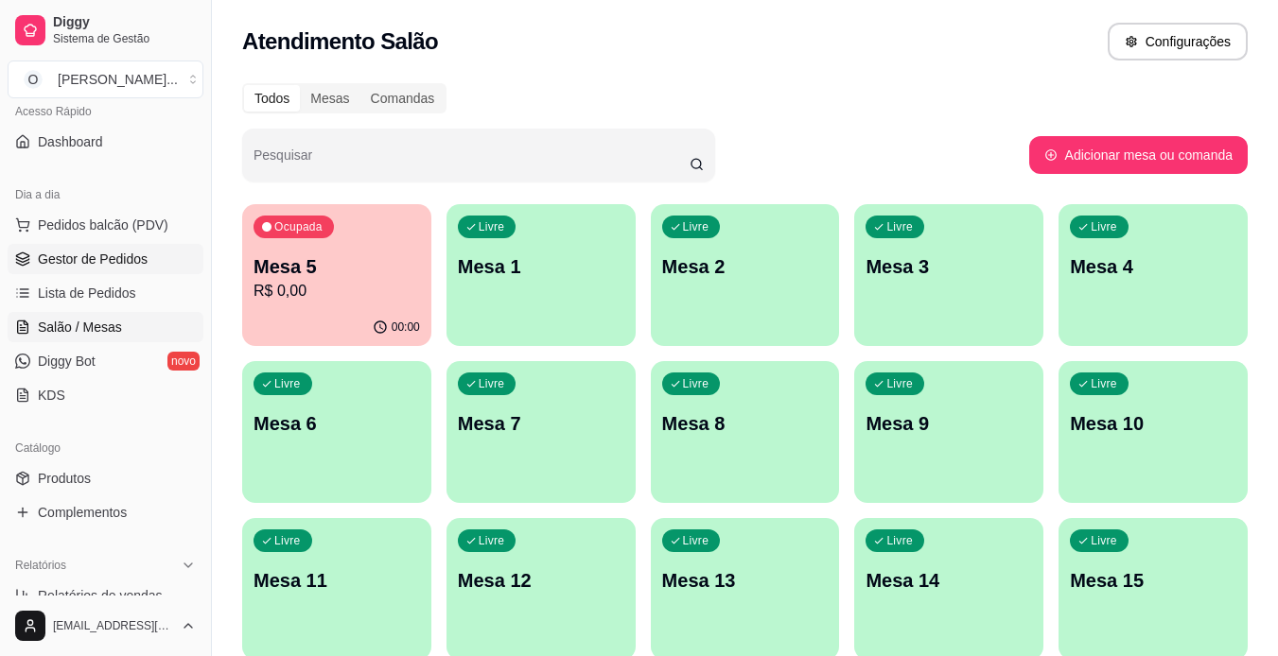
click at [138, 257] on span "Gestor de Pedidos" at bounding box center [93, 259] width 110 height 19
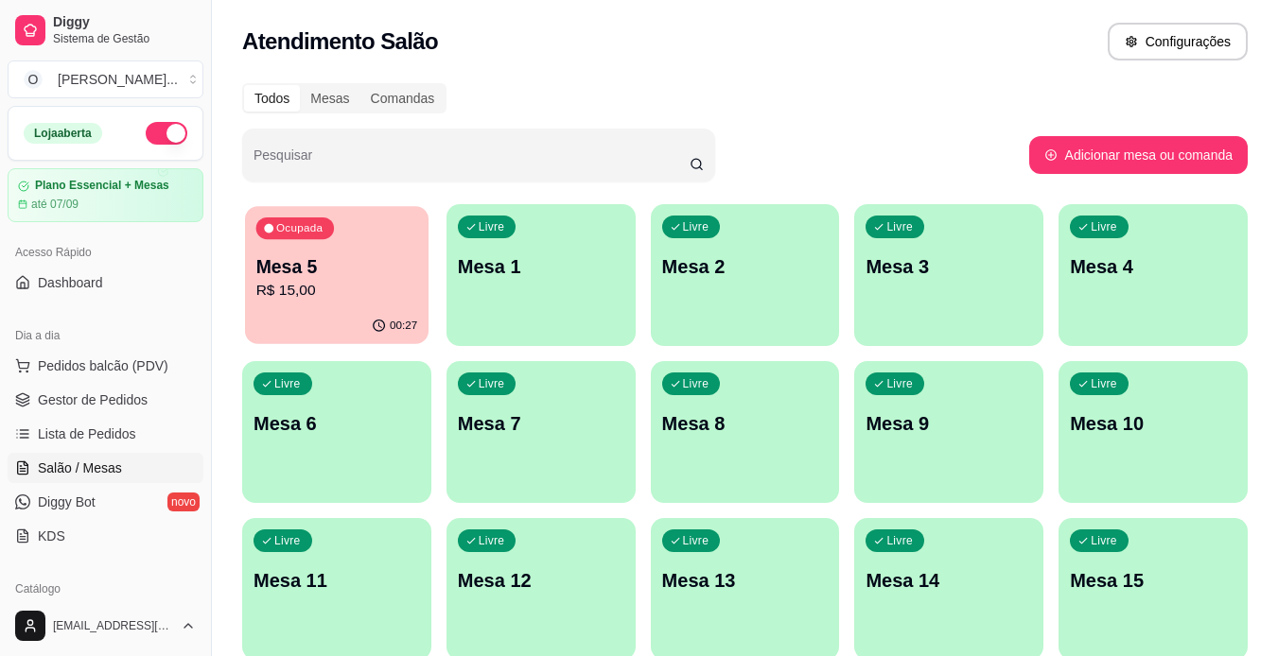
click at [299, 264] on p "Mesa 5" at bounding box center [337, 267] width 162 height 26
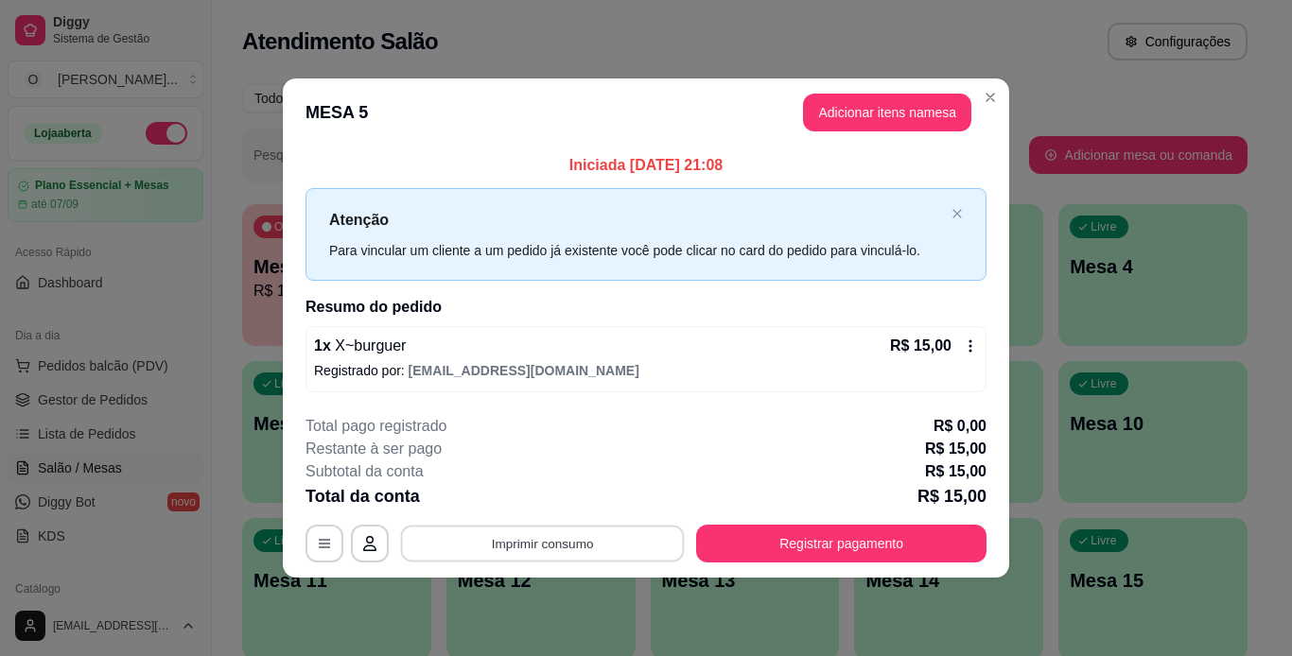
click at [557, 539] on button "Imprimir consumo" at bounding box center [543, 543] width 284 height 37
click at [542, 497] on button "IMPRESSORA" at bounding box center [548, 499] width 132 height 29
click at [931, 113] on button "Adicionar itens na mesa" at bounding box center [887, 113] width 163 height 37
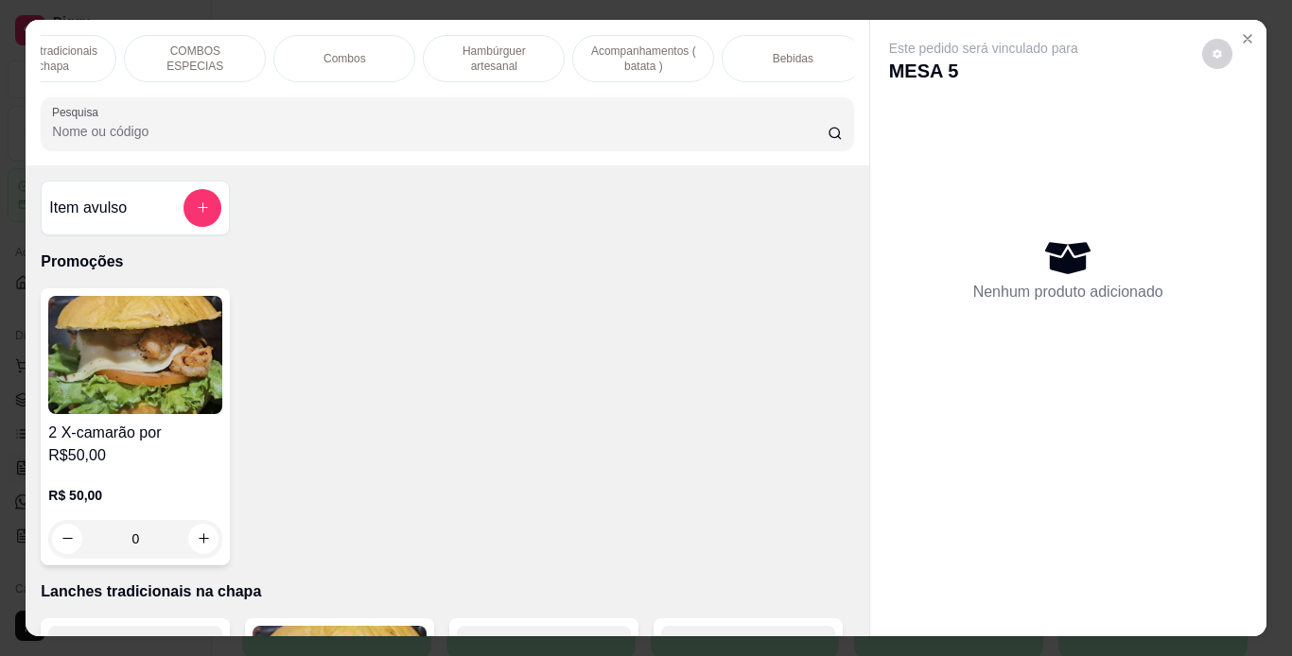
scroll to position [0, 217]
click at [779, 35] on div "Bebidas" at bounding box center [792, 58] width 142 height 47
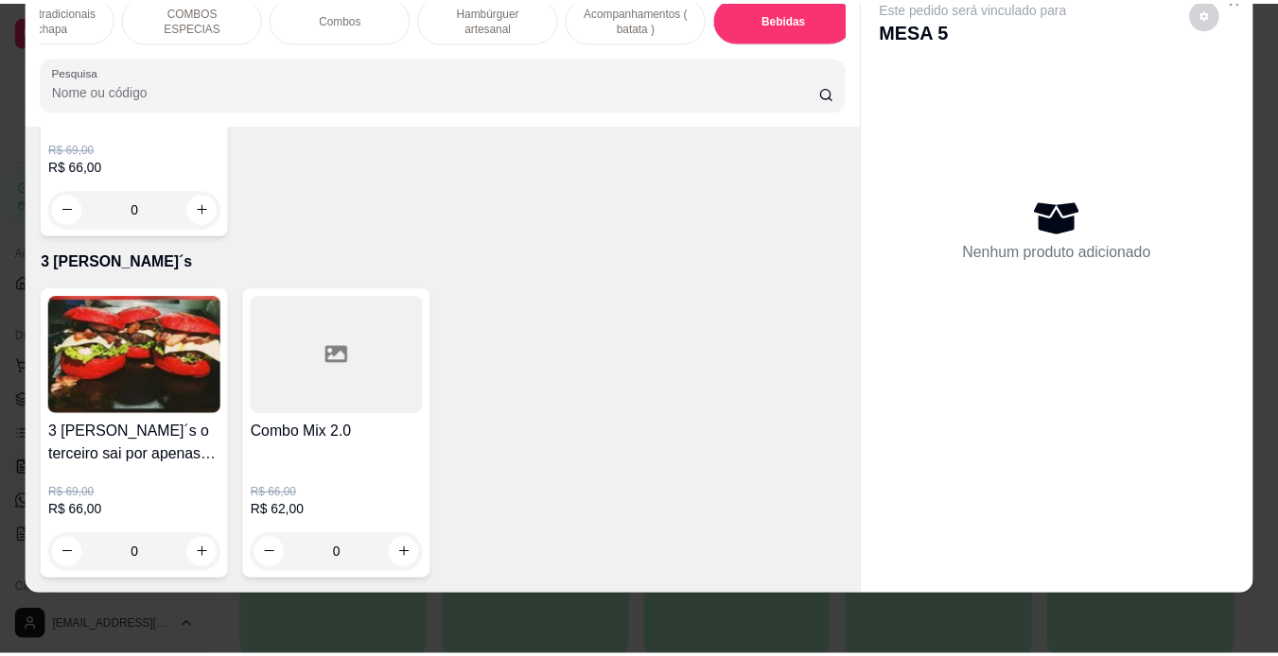
scroll to position [6001, 0]
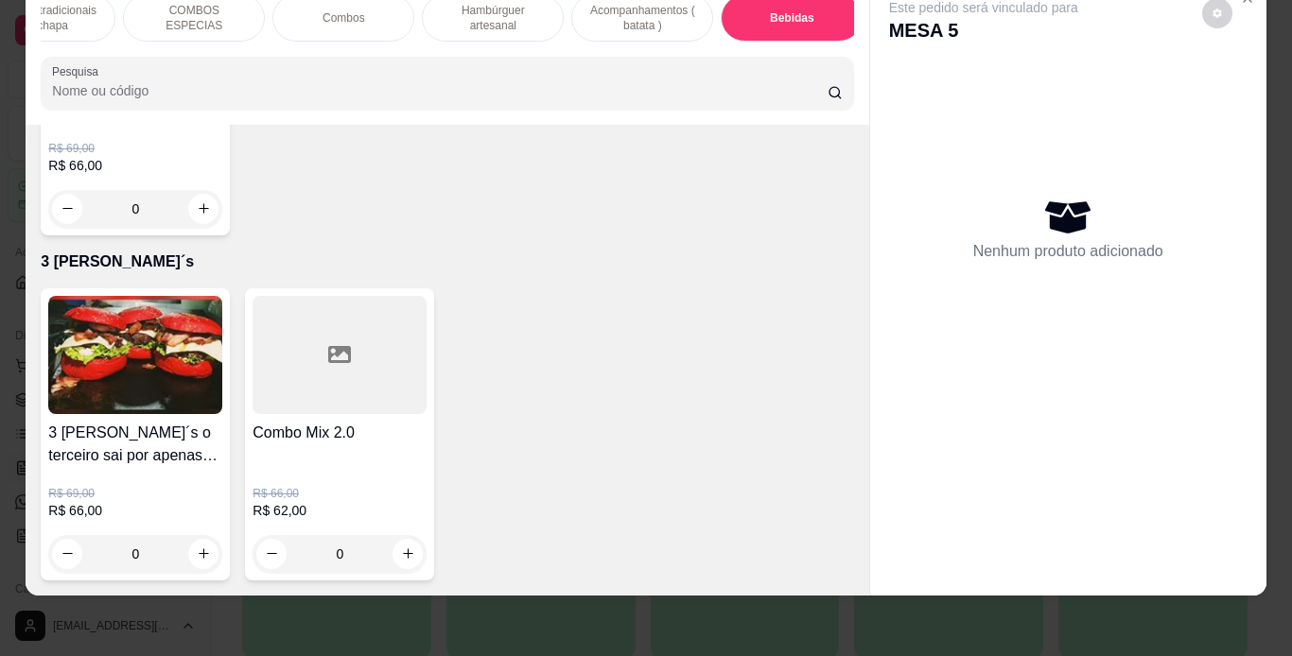
type input "1"
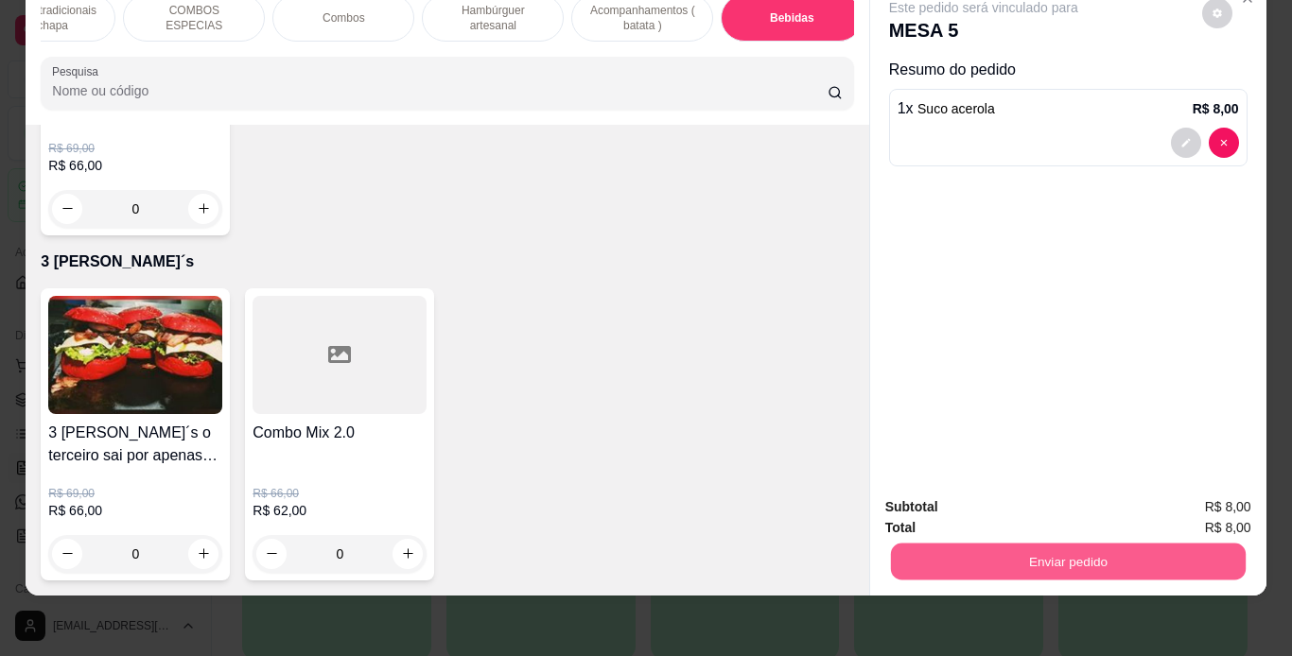
click at [914, 548] on button "Enviar pedido" at bounding box center [1067, 562] width 355 height 37
click at [929, 503] on button "Não registrar e enviar pedido" at bounding box center [1005, 500] width 191 height 35
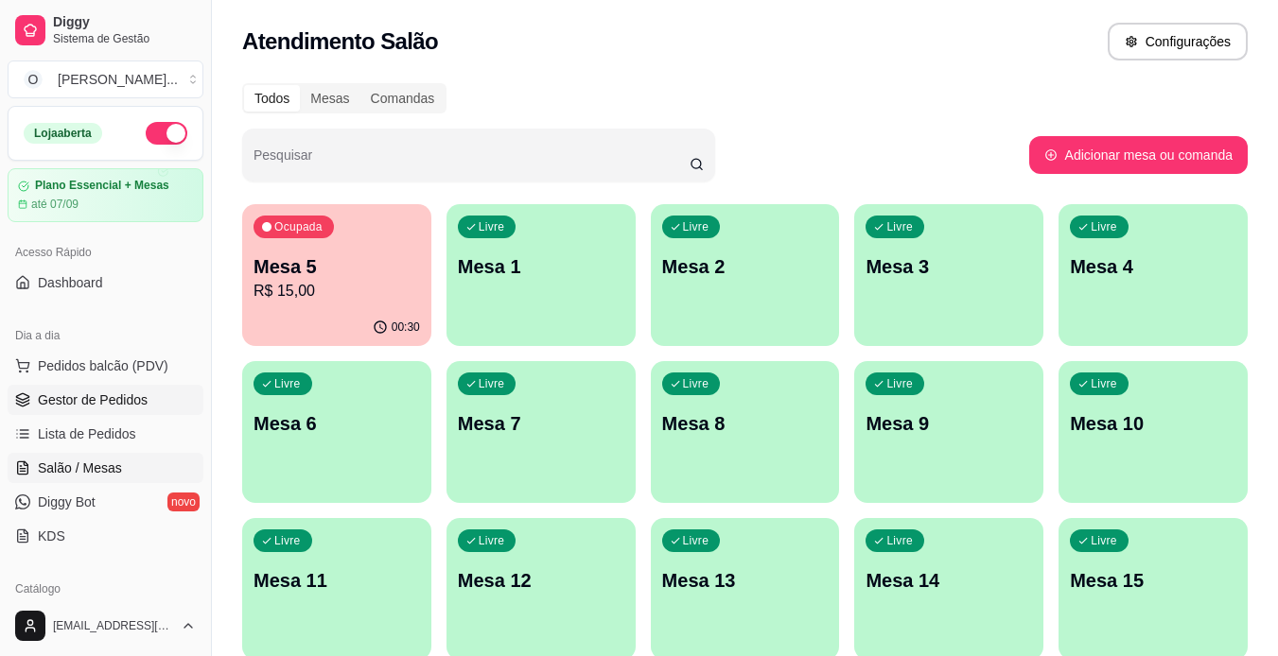
click at [179, 389] on link "Gestor de Pedidos" at bounding box center [106, 400] width 196 height 30
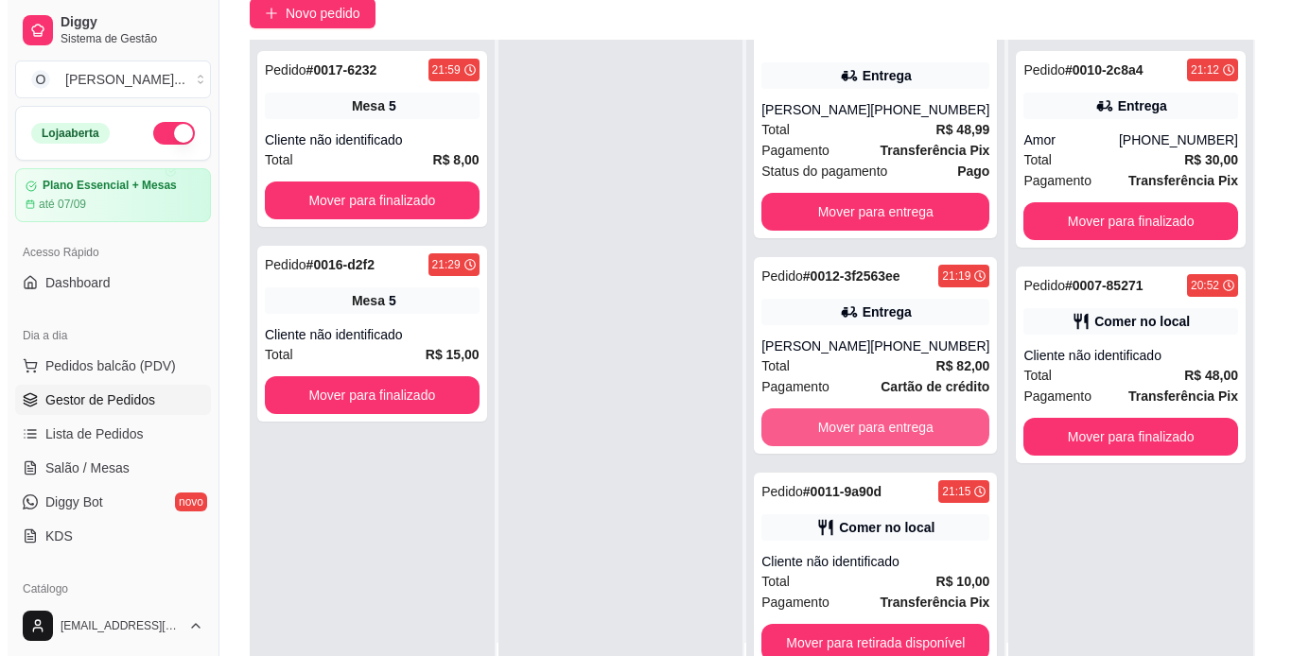
scroll to position [178, 0]
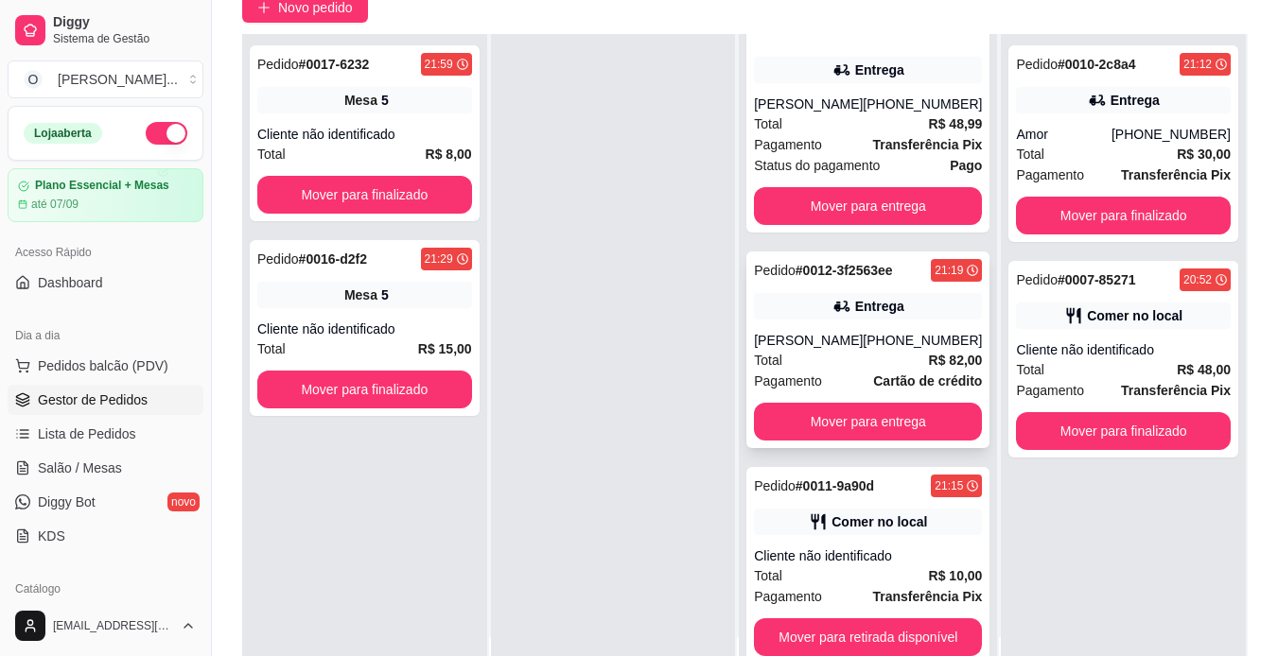
click at [838, 293] on div "Entrega" at bounding box center [868, 306] width 228 height 26
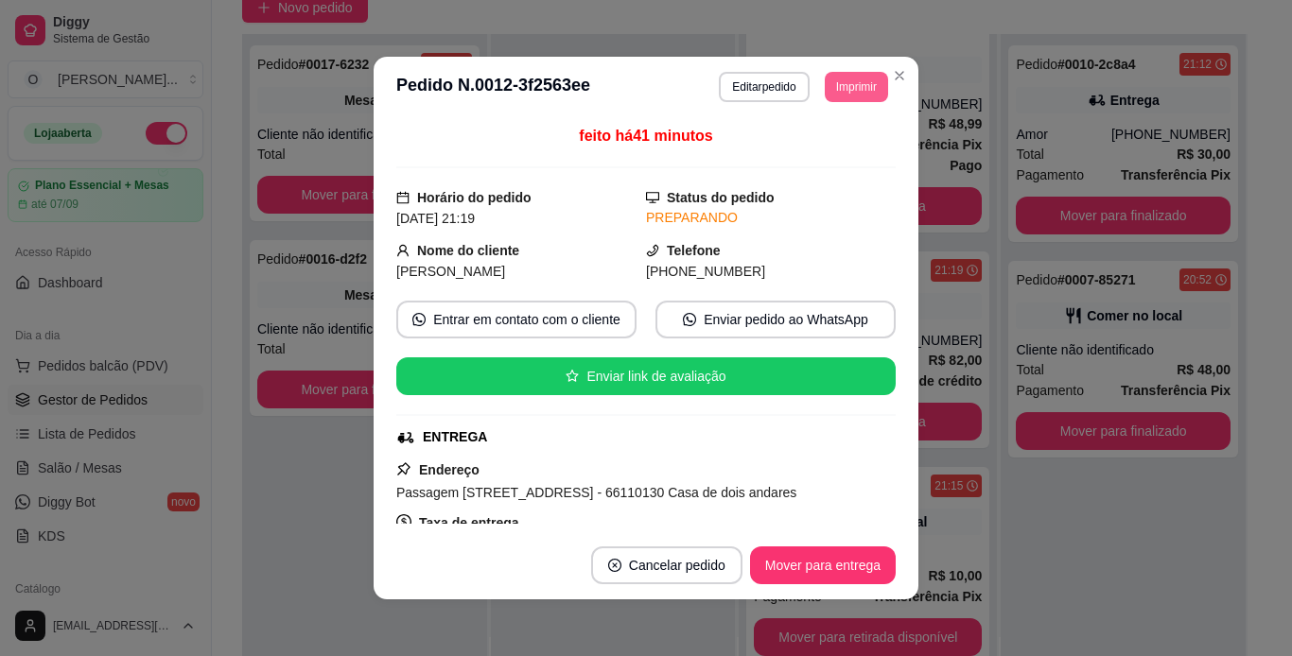
click at [831, 80] on button "Imprimir" at bounding box center [856, 87] width 63 height 30
click at [805, 152] on button "IMPRESSORA" at bounding box center [813, 152] width 132 height 29
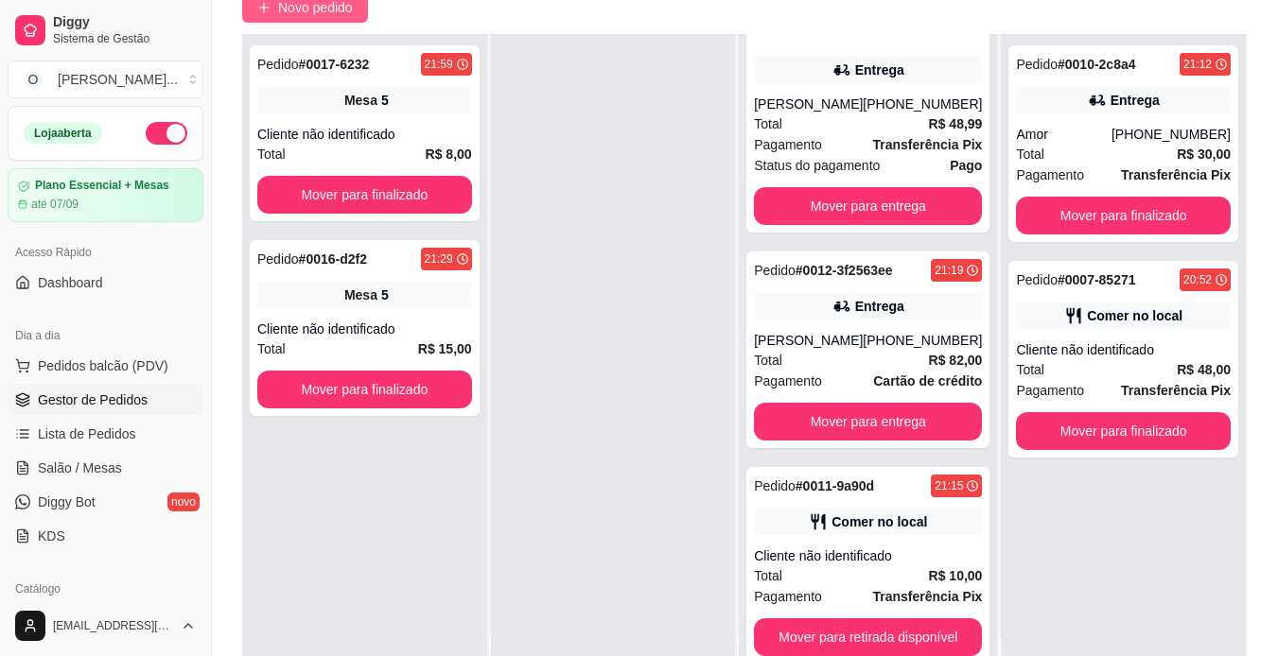
click at [286, 14] on span "Novo pedido" at bounding box center [315, 7] width 75 height 21
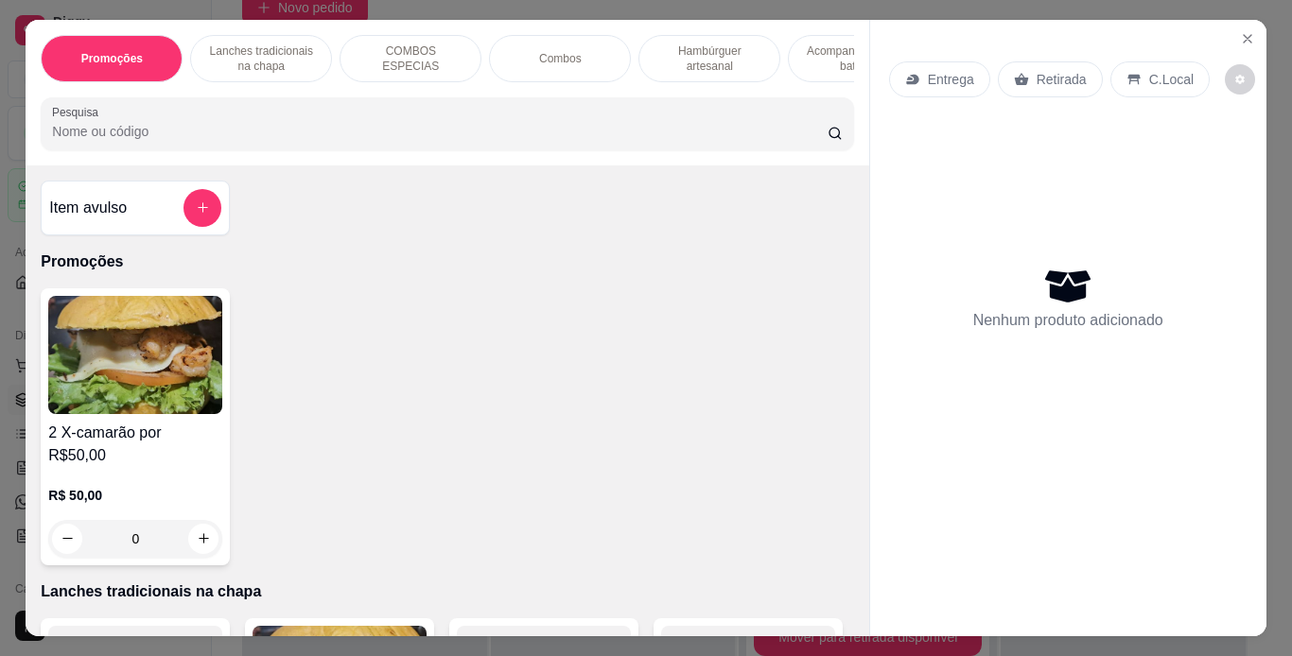
click at [286, 62] on p "Lanches tradicionais na chapa" at bounding box center [261, 58] width 110 height 30
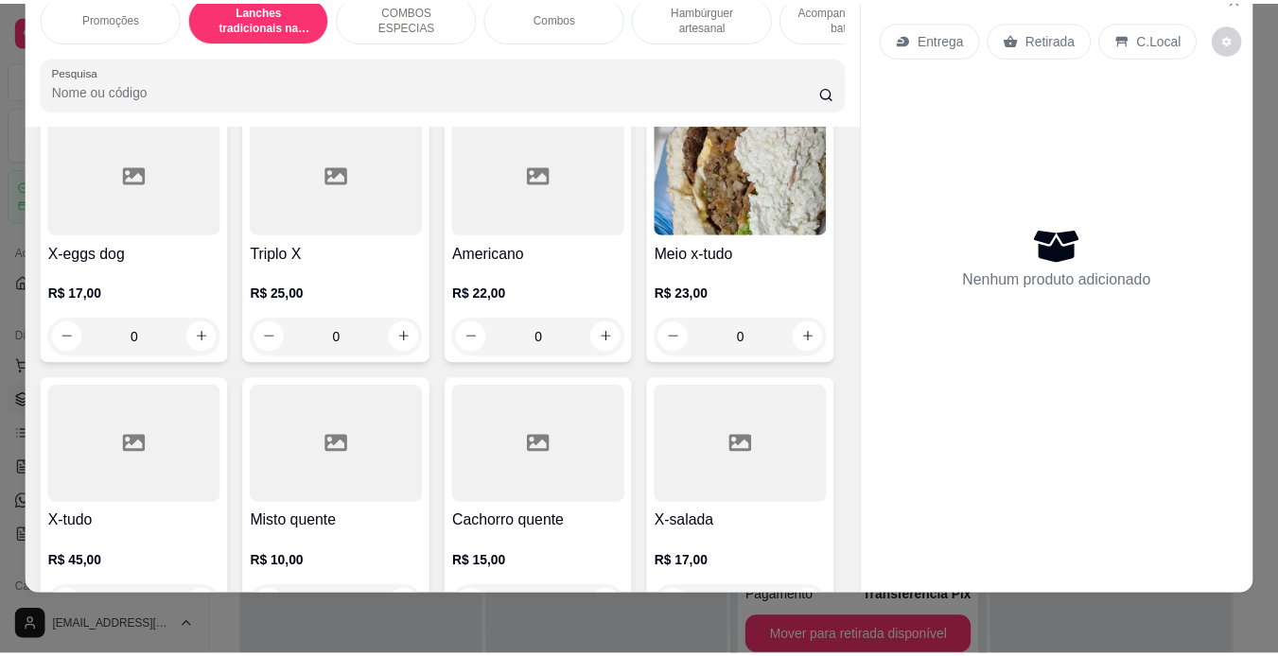
scroll to position [1154, 0]
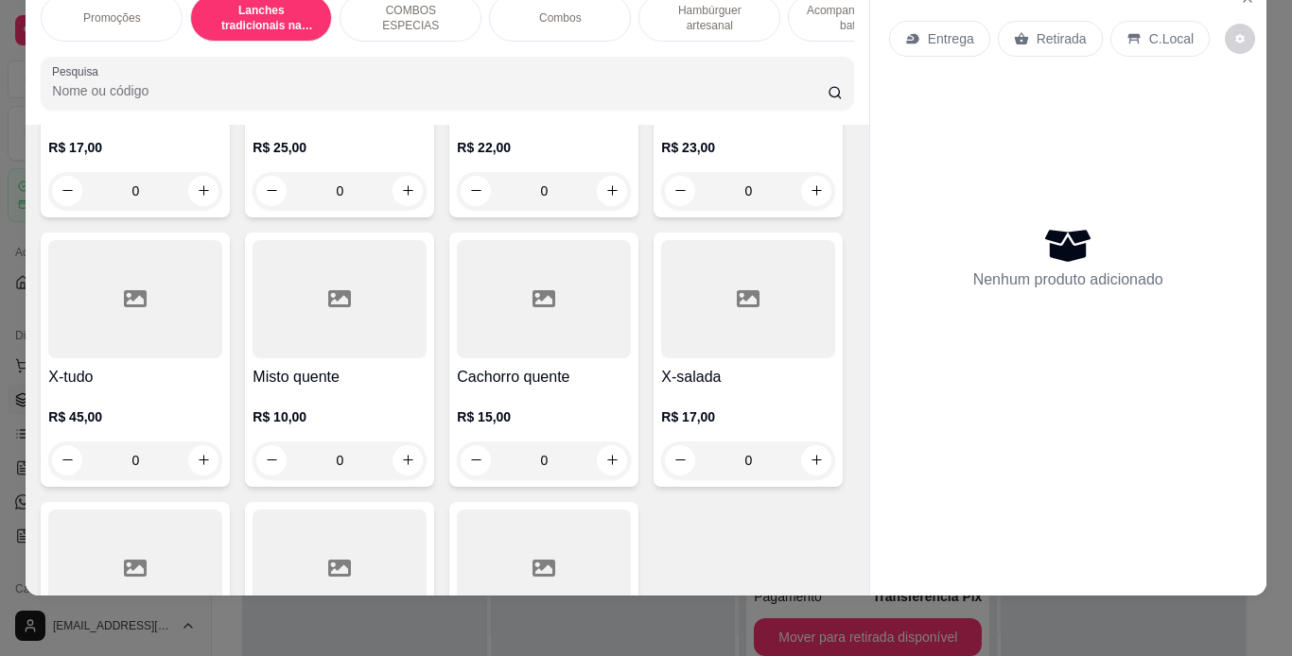
click at [661, 210] on div "0" at bounding box center [748, 191] width 174 height 38
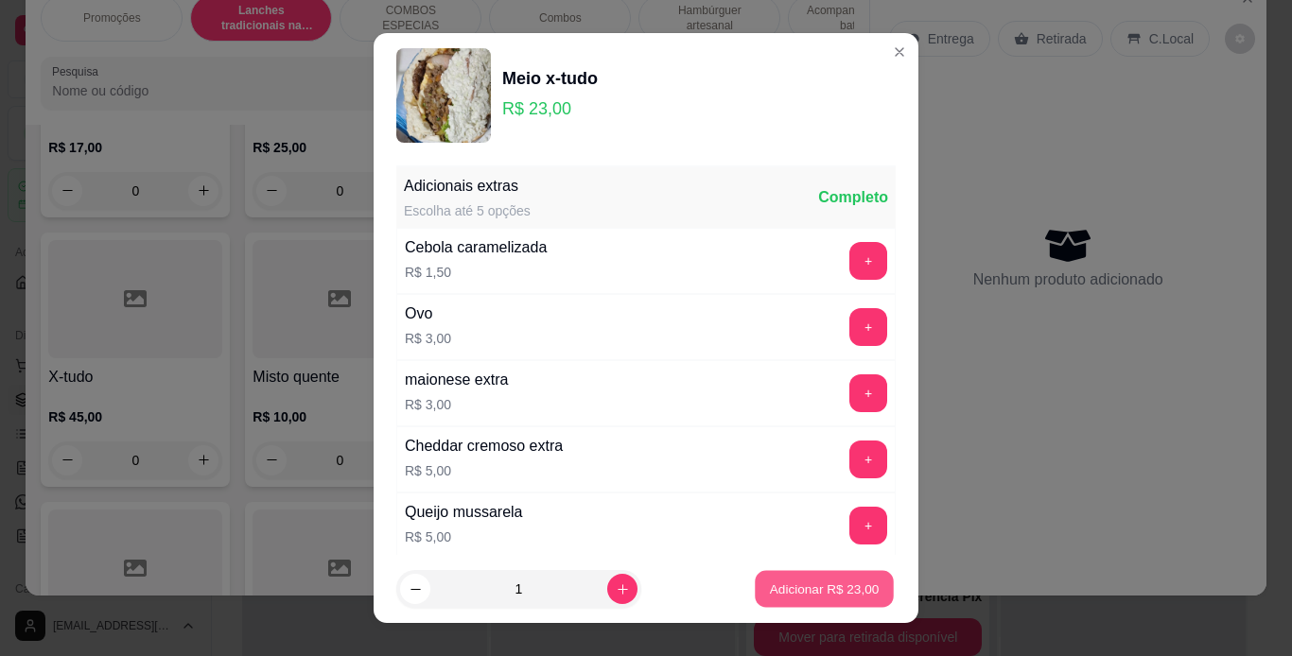
click at [811, 576] on button "Adicionar R$ 23,00" at bounding box center [824, 589] width 139 height 37
type input "1"
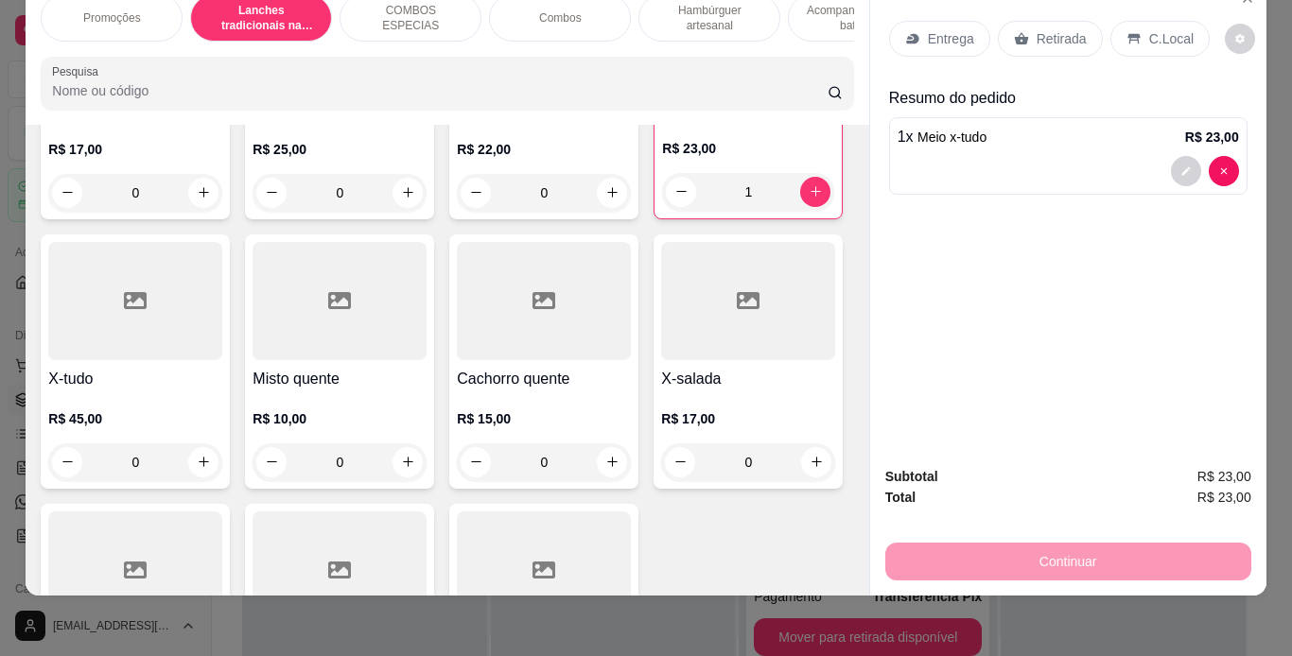
click at [1132, 21] on div "C.Local" at bounding box center [1159, 39] width 99 height 36
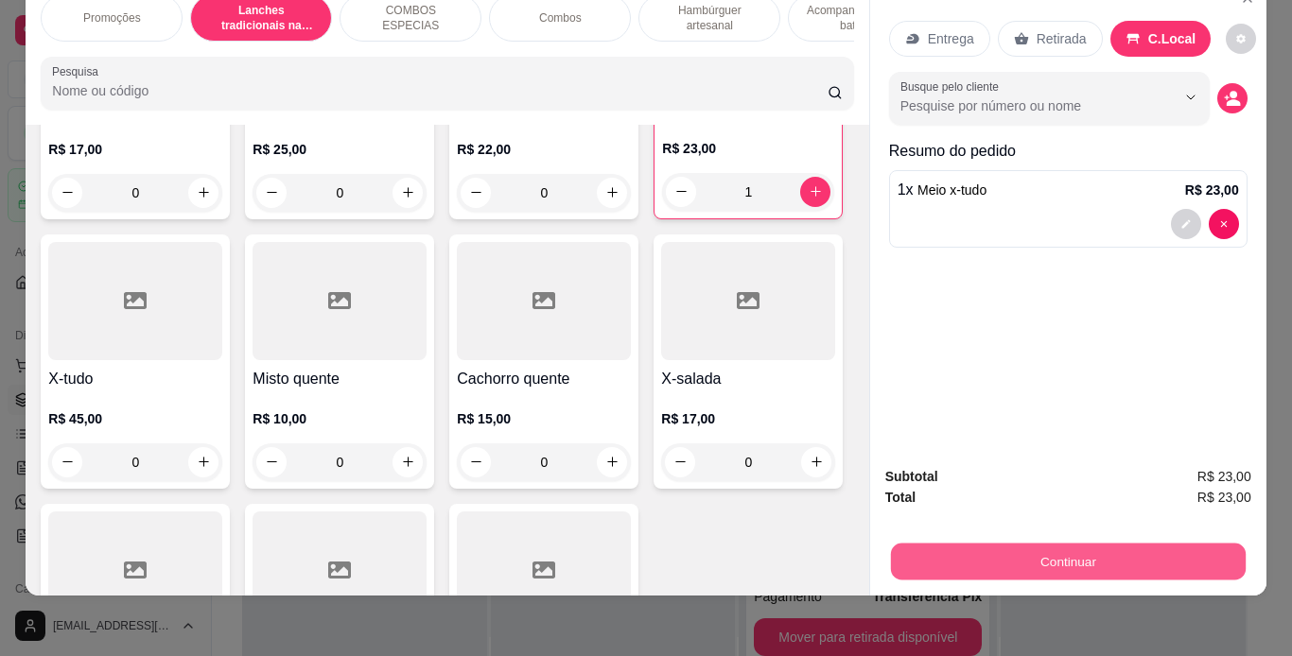
click at [917, 562] on button "Continuar" at bounding box center [1067, 562] width 355 height 37
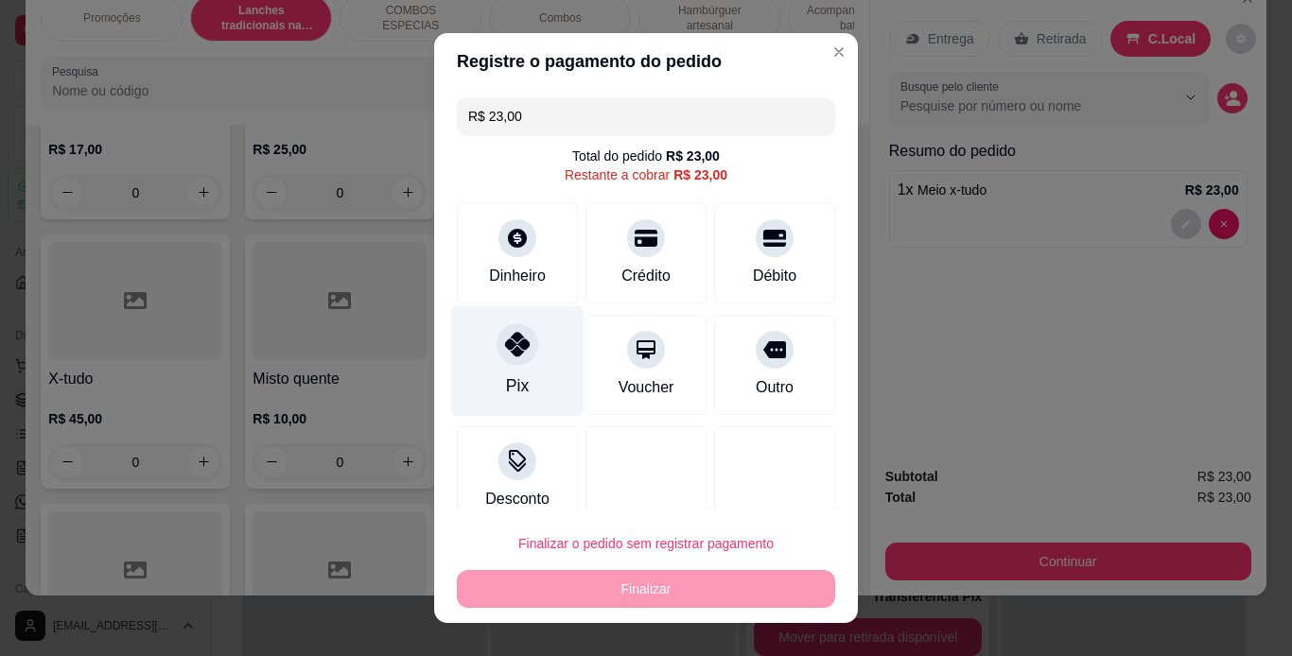
click at [506, 336] on icon at bounding box center [517, 344] width 25 height 25
type input "R$ 0,00"
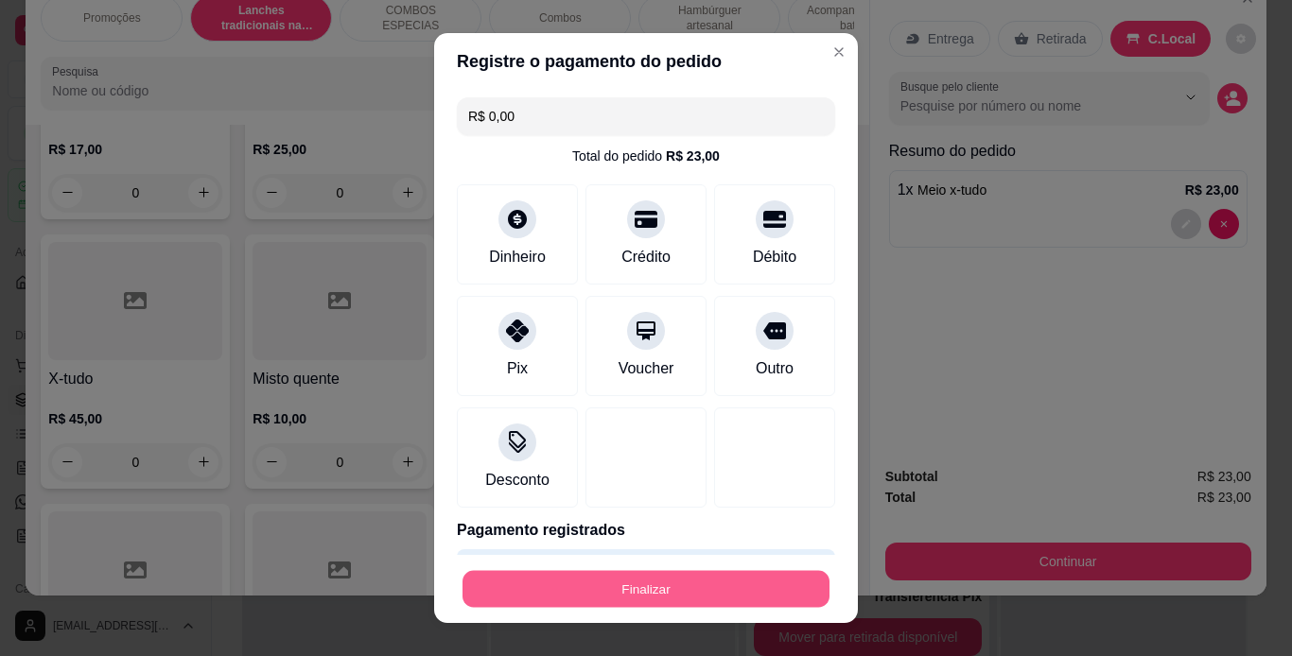
click at [719, 583] on button "Finalizar" at bounding box center [645, 589] width 367 height 37
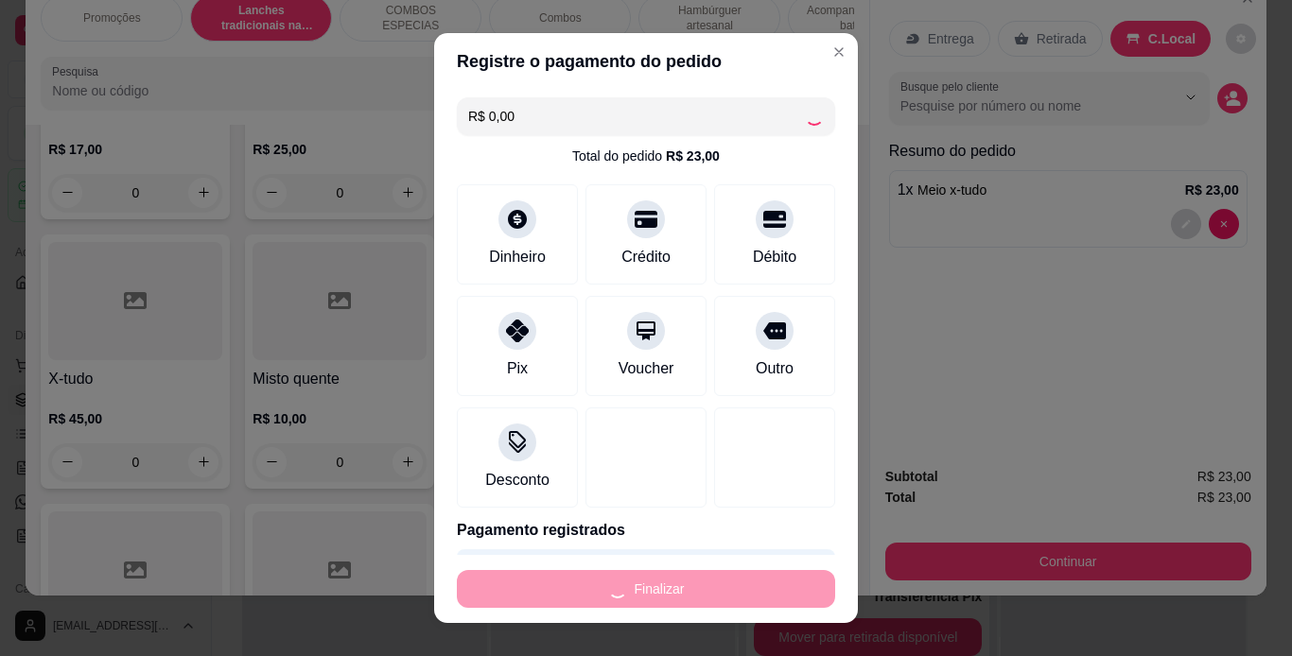
type input "0"
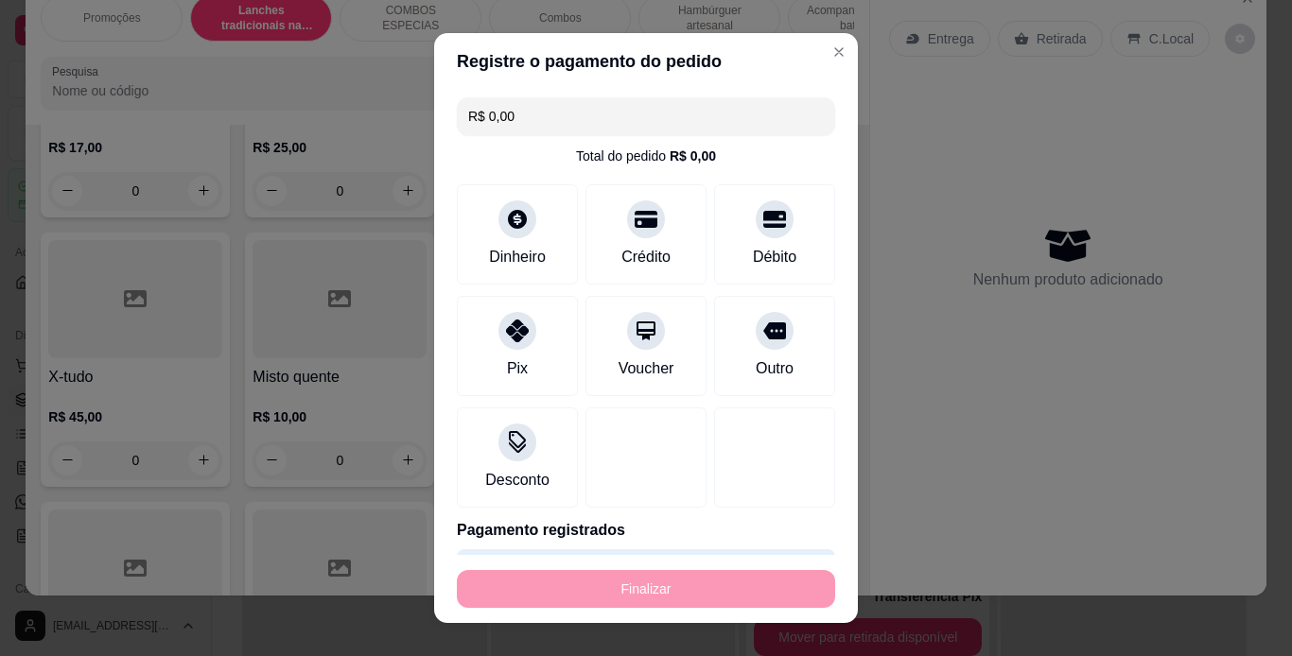
type input "-R$ 23,00"
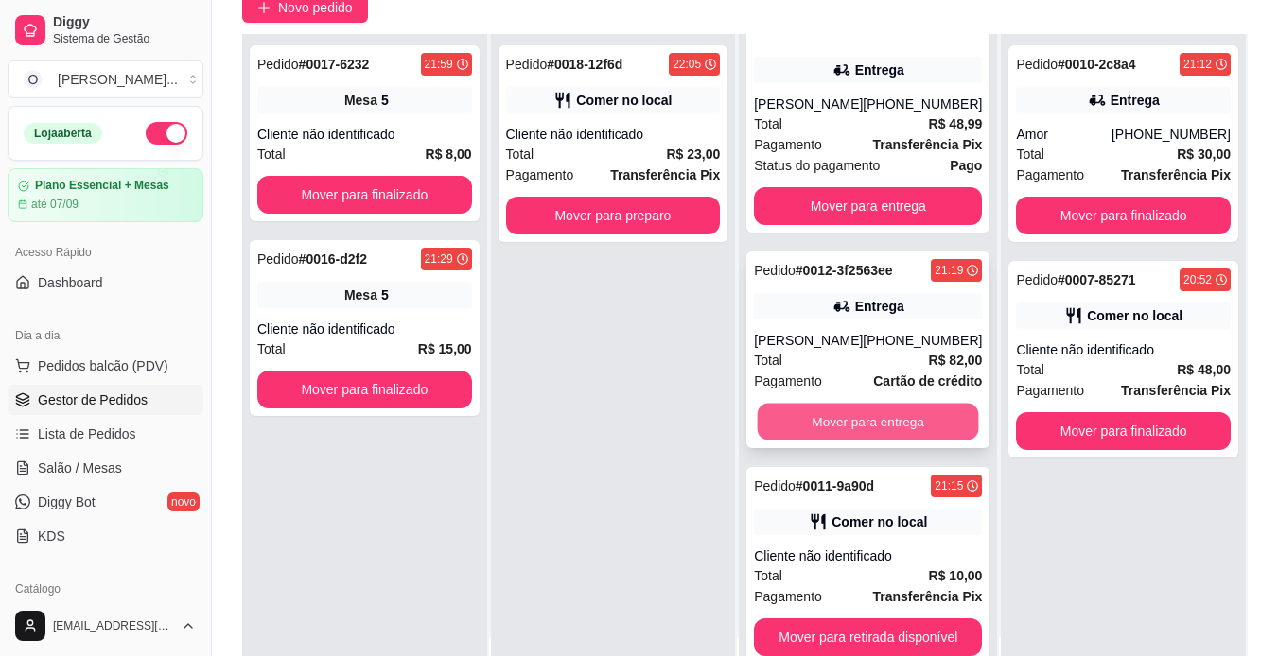
click at [838, 427] on button "Mover para entrega" at bounding box center [867, 422] width 221 height 37
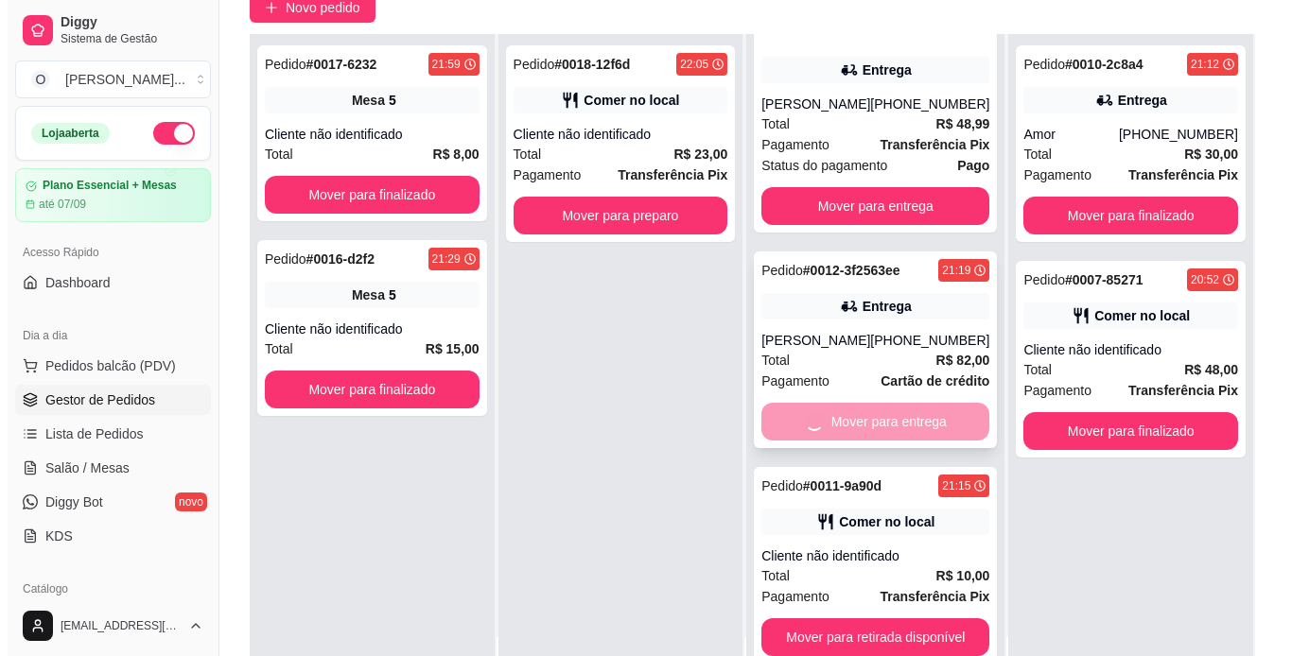
scroll to position [312, 0]
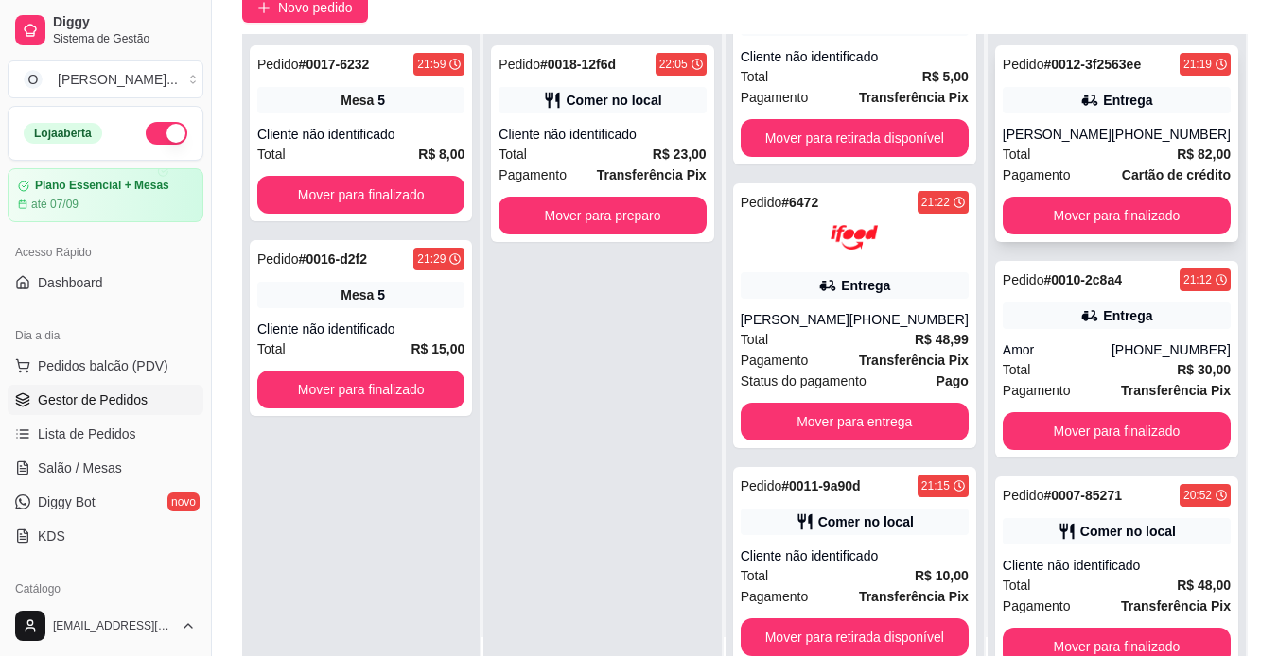
click at [1140, 96] on div "Entrega" at bounding box center [1116, 100] width 228 height 26
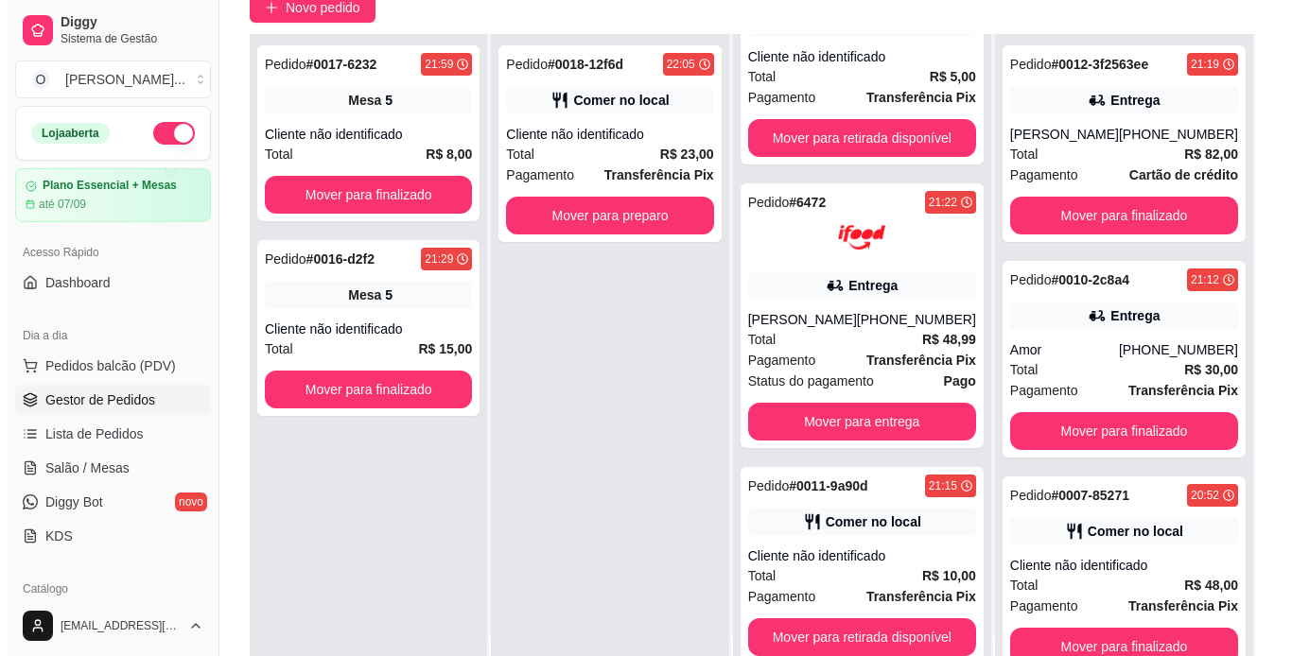
scroll to position [0, 0]
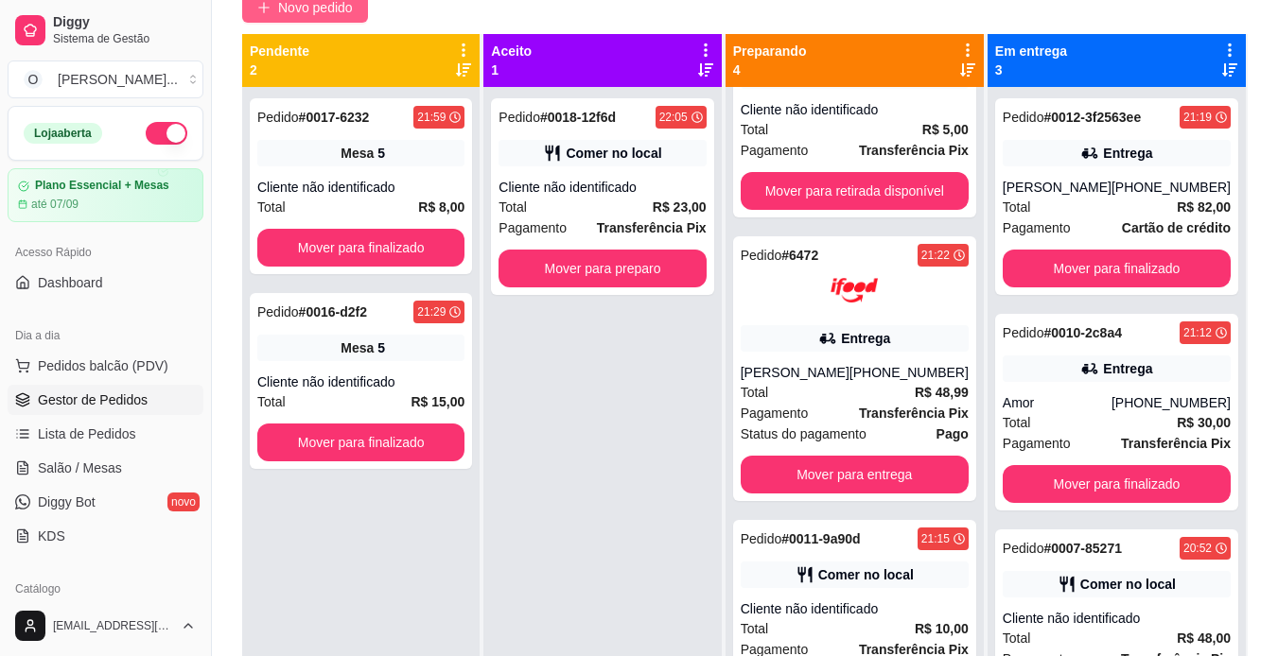
click at [296, 5] on span "Novo pedido" at bounding box center [315, 7] width 75 height 21
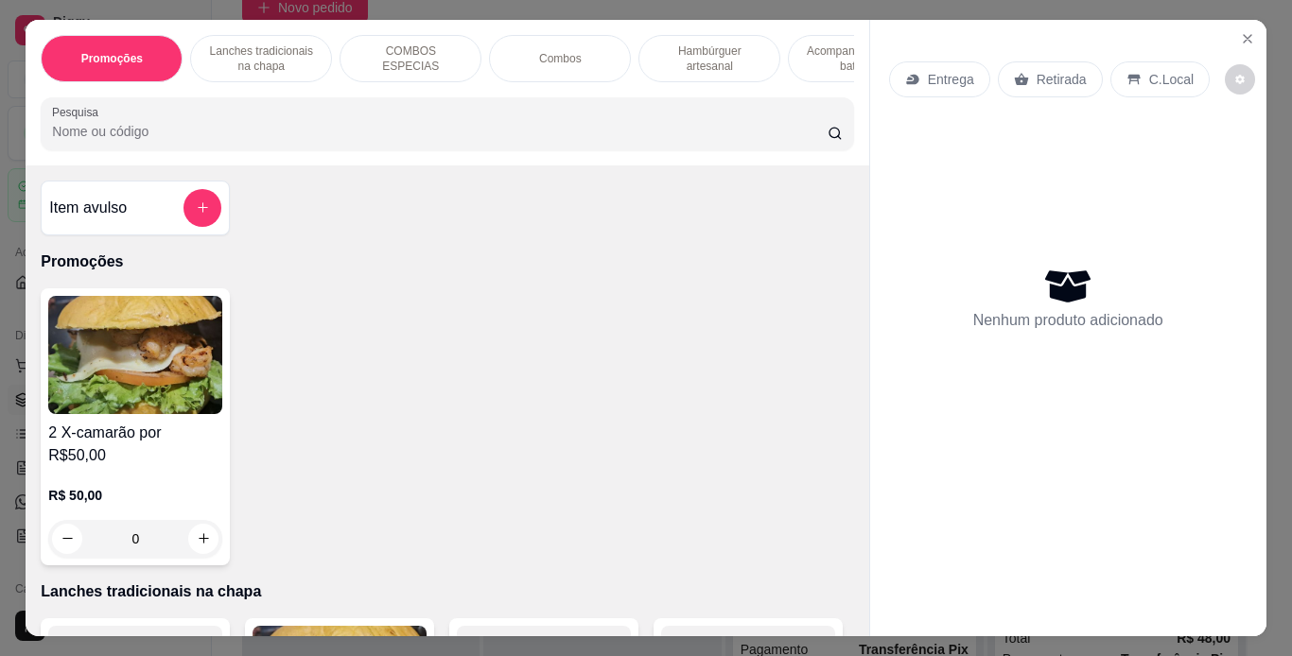
click at [251, 56] on p "Lanches tradicionais na chapa" at bounding box center [261, 58] width 110 height 30
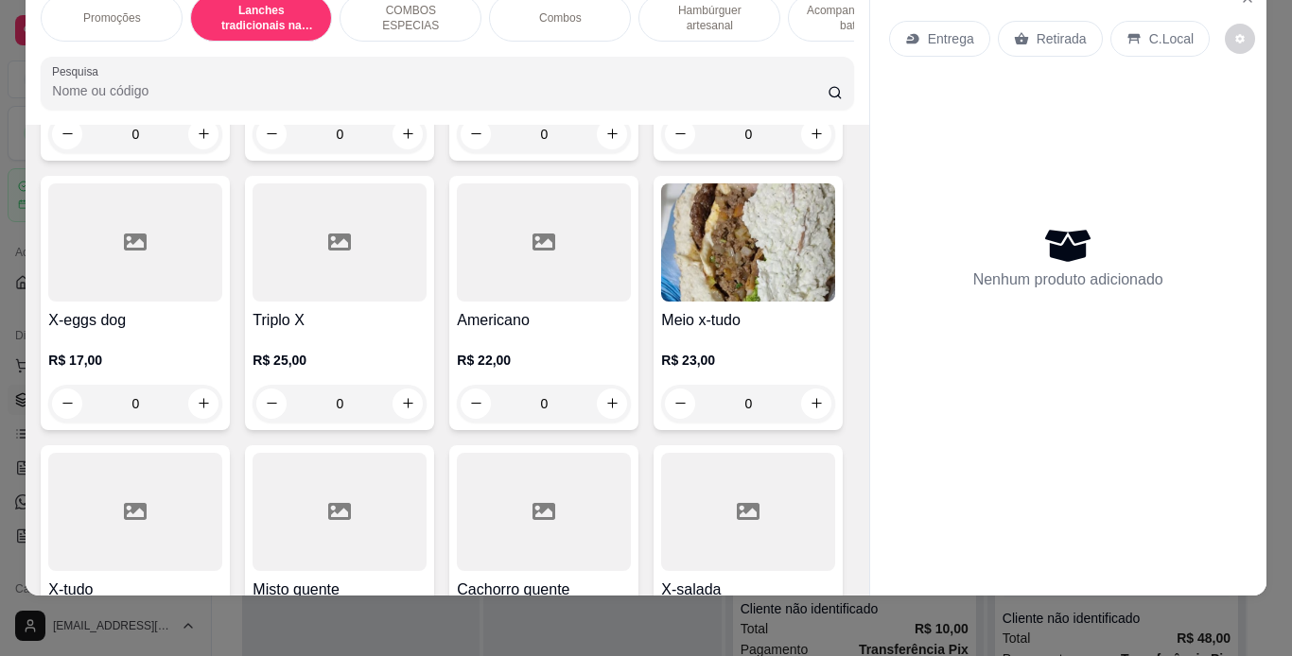
scroll to position [948, 0]
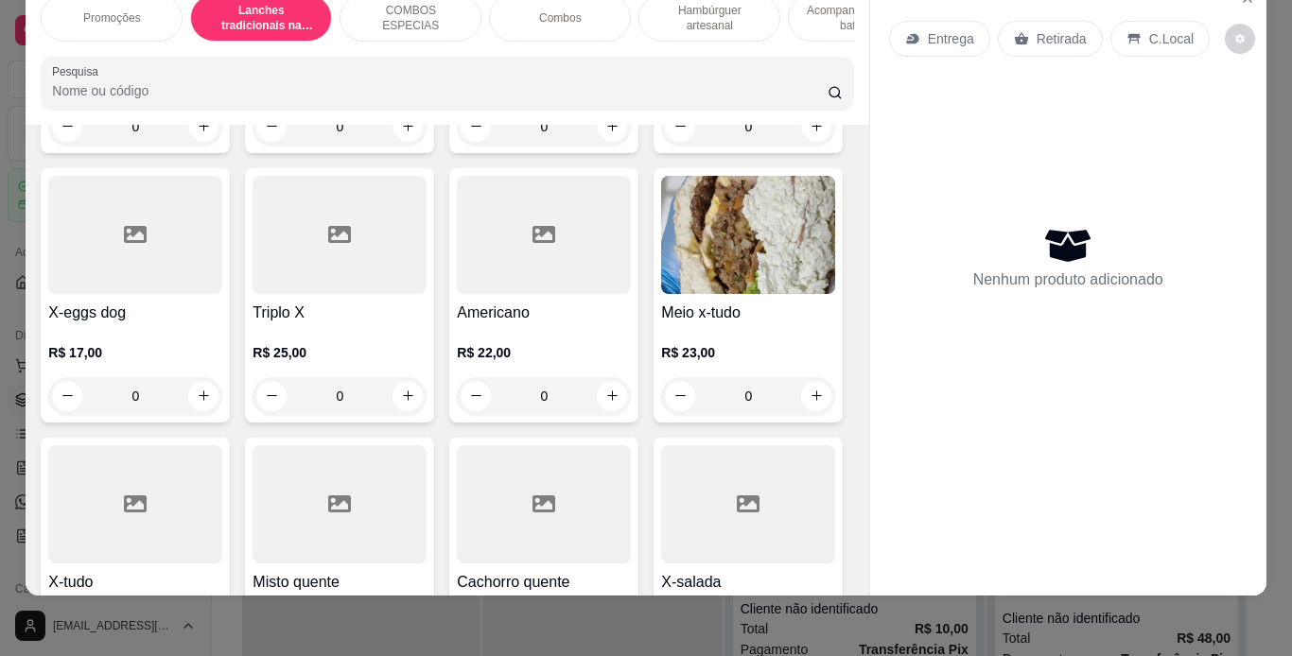
click at [457, 146] on div "0" at bounding box center [544, 127] width 174 height 38
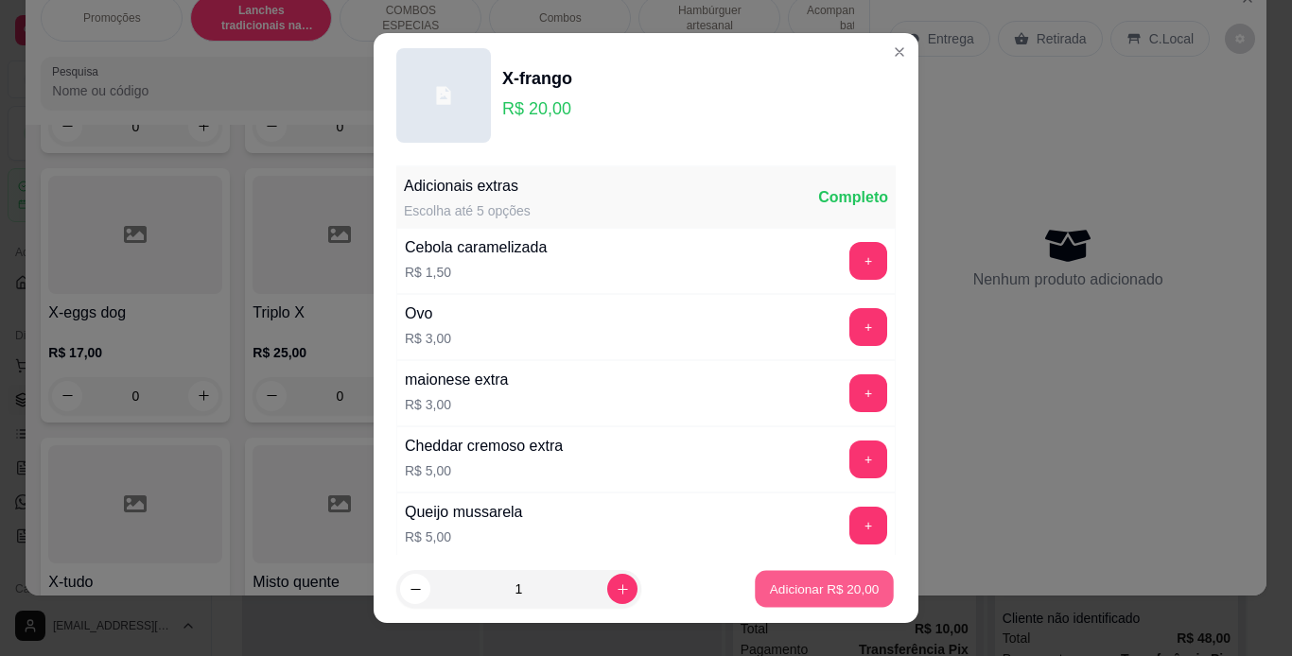
click at [786, 583] on p "Adicionar R$ 20,00" at bounding box center [825, 590] width 110 height 18
type input "1"
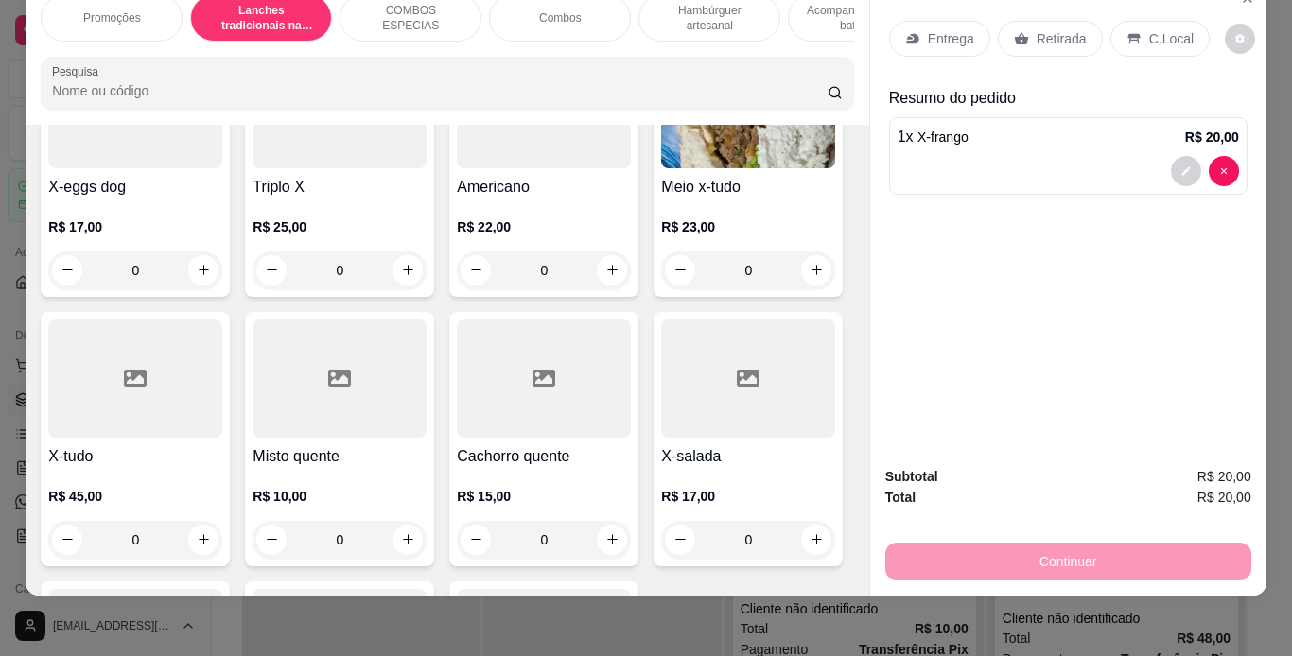
scroll to position [1122, 0]
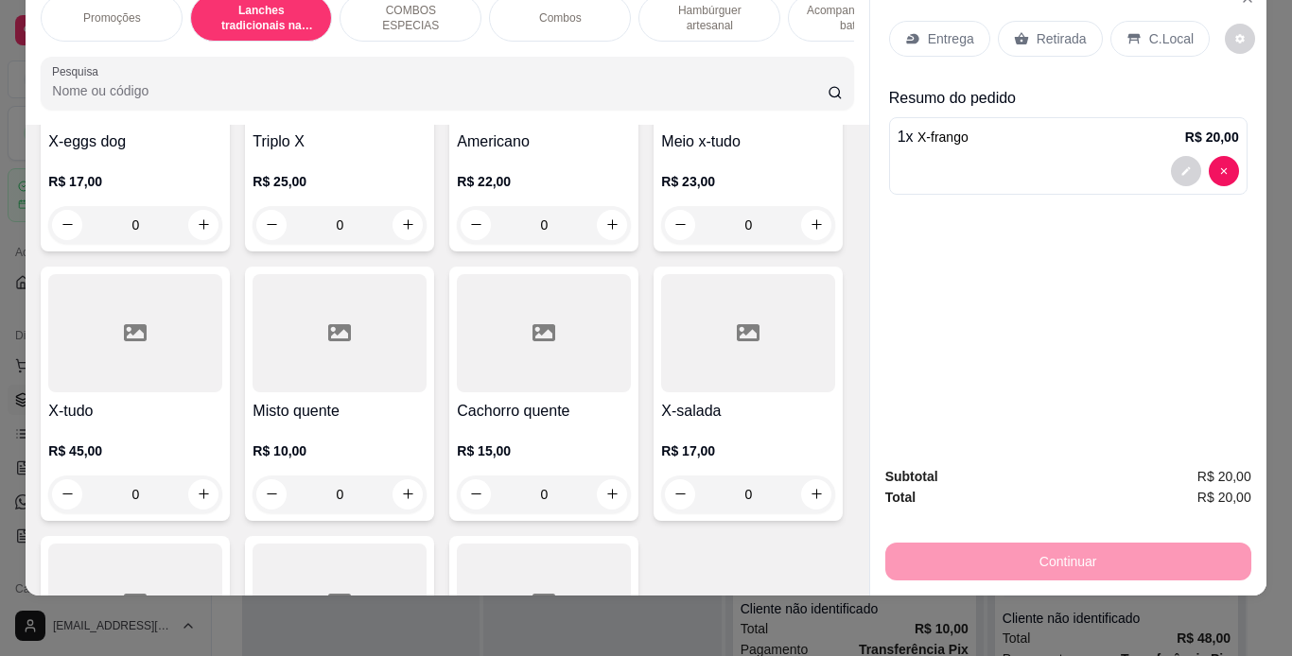
click at [661, 244] on div "0" at bounding box center [748, 225] width 174 height 38
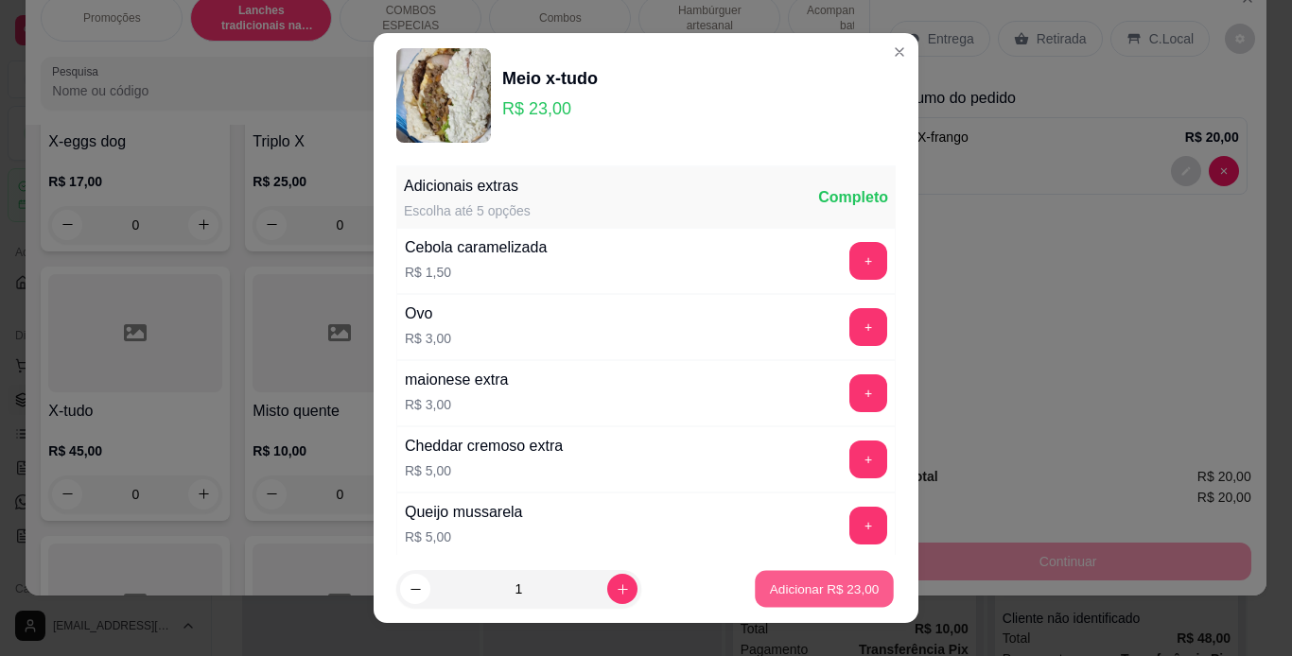
click at [789, 581] on p "Adicionar R$ 23,00" at bounding box center [825, 590] width 110 height 18
type input "1"
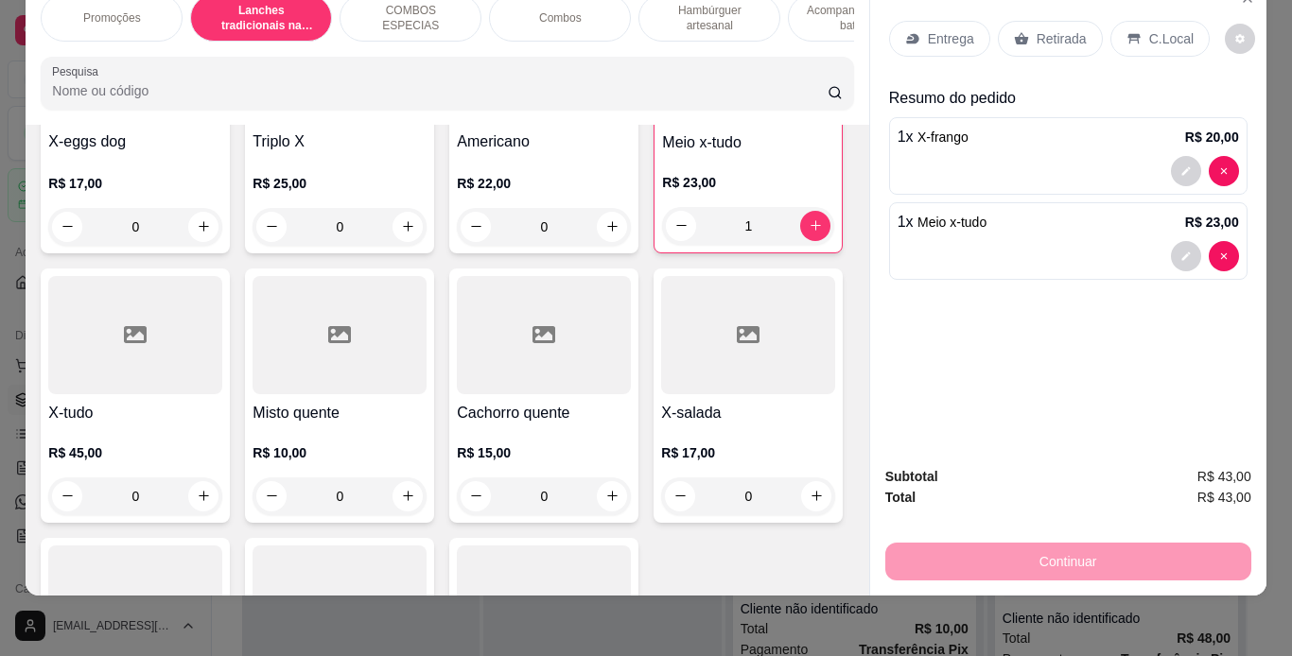
click at [1025, 21] on div "Retirada" at bounding box center [1050, 39] width 105 height 36
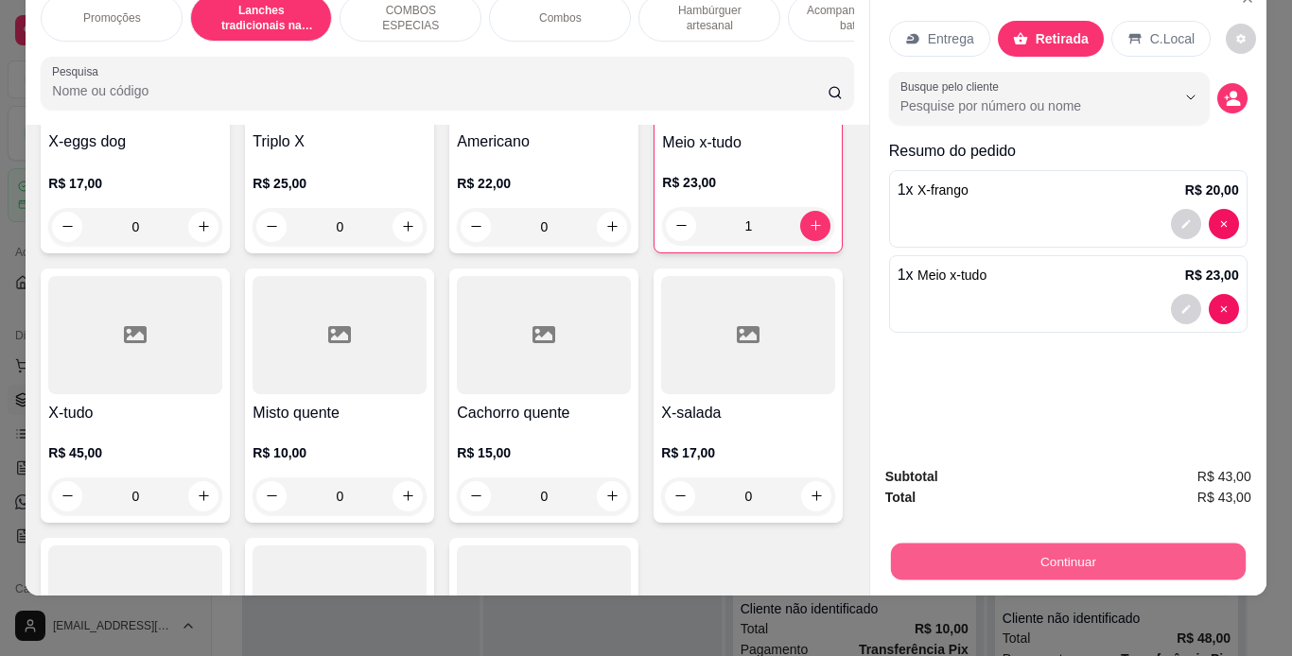
click at [1049, 544] on button "Continuar" at bounding box center [1067, 562] width 355 height 37
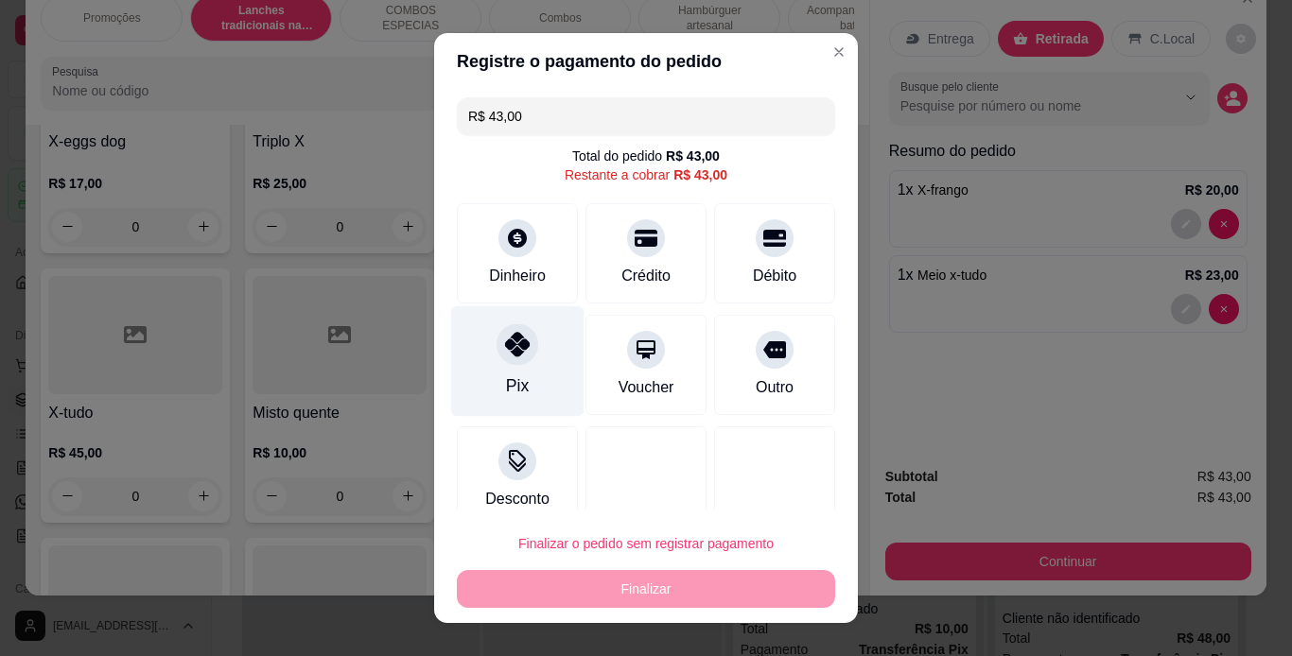
click at [502, 363] on div at bounding box center [517, 344] width 42 height 42
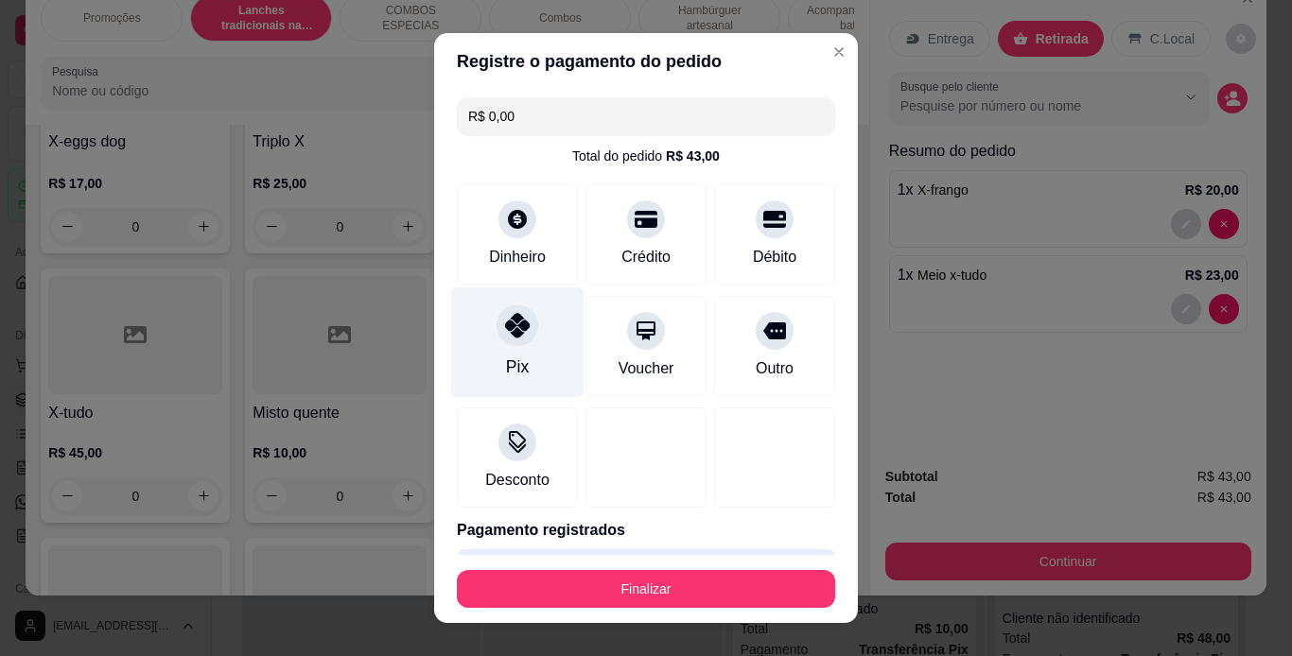
type input "R$ 0,00"
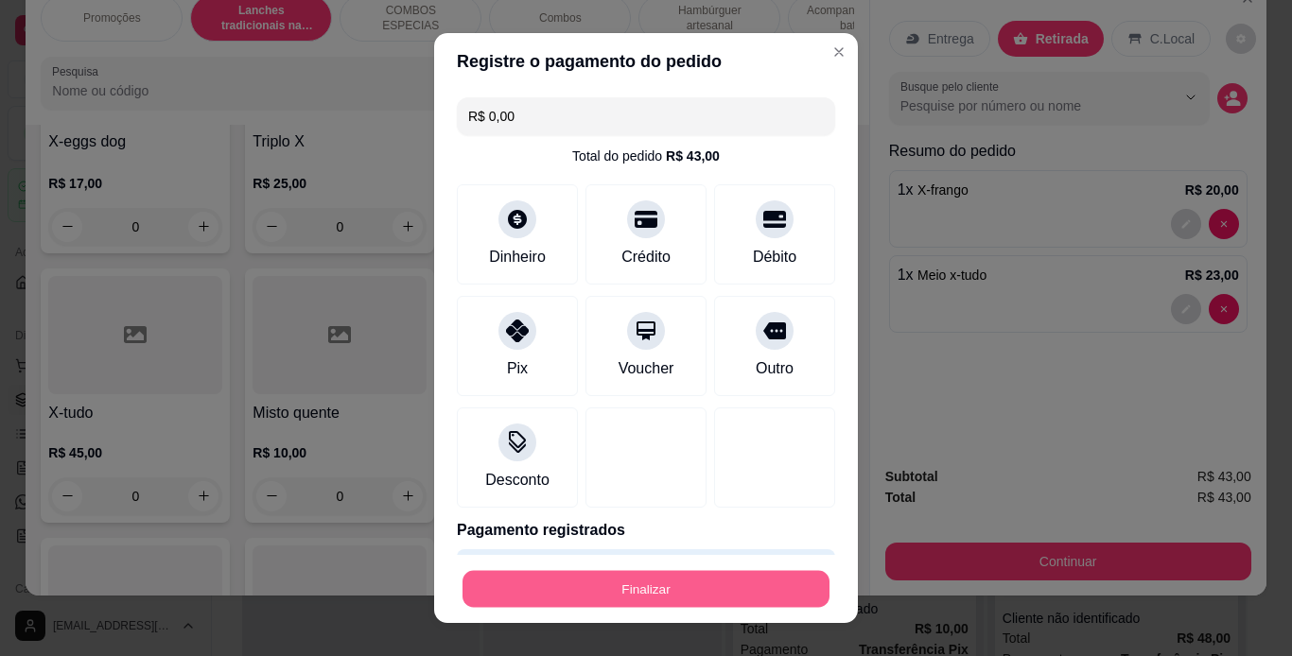
click at [631, 589] on button "Finalizar" at bounding box center [645, 589] width 367 height 37
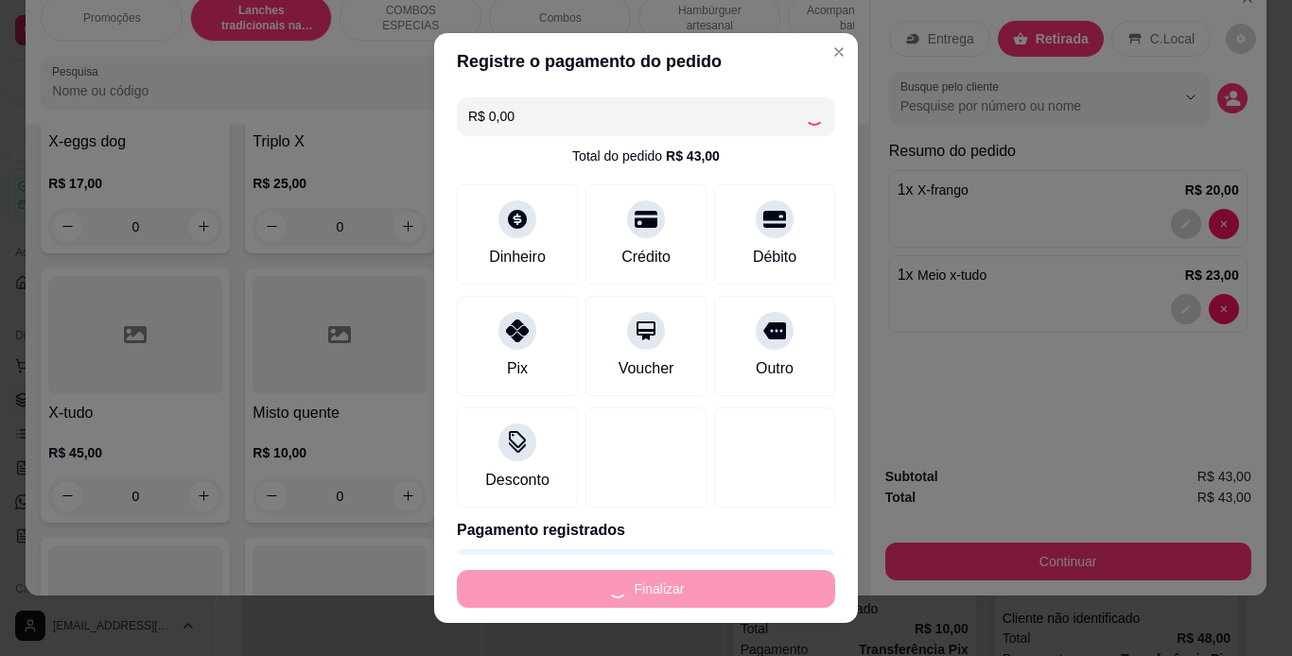
type input "0"
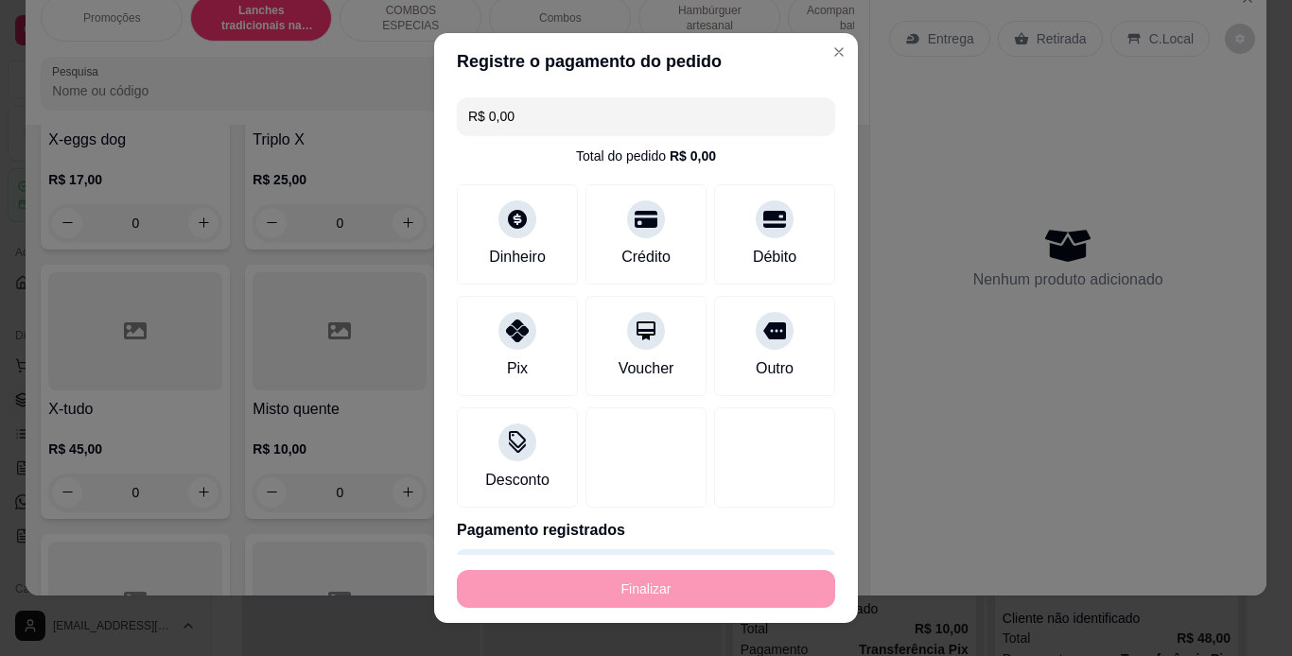
type input "-R$ 43,00"
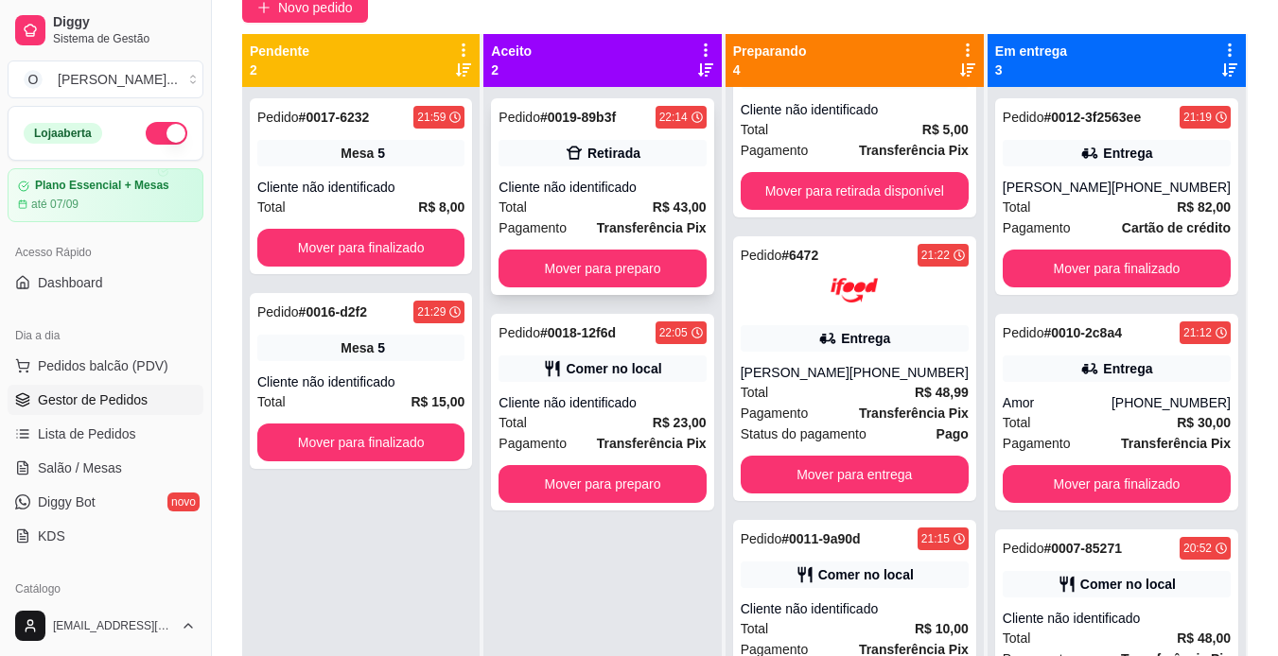
click at [584, 199] on div "Total R$ 43,00" at bounding box center [601, 207] width 207 height 21
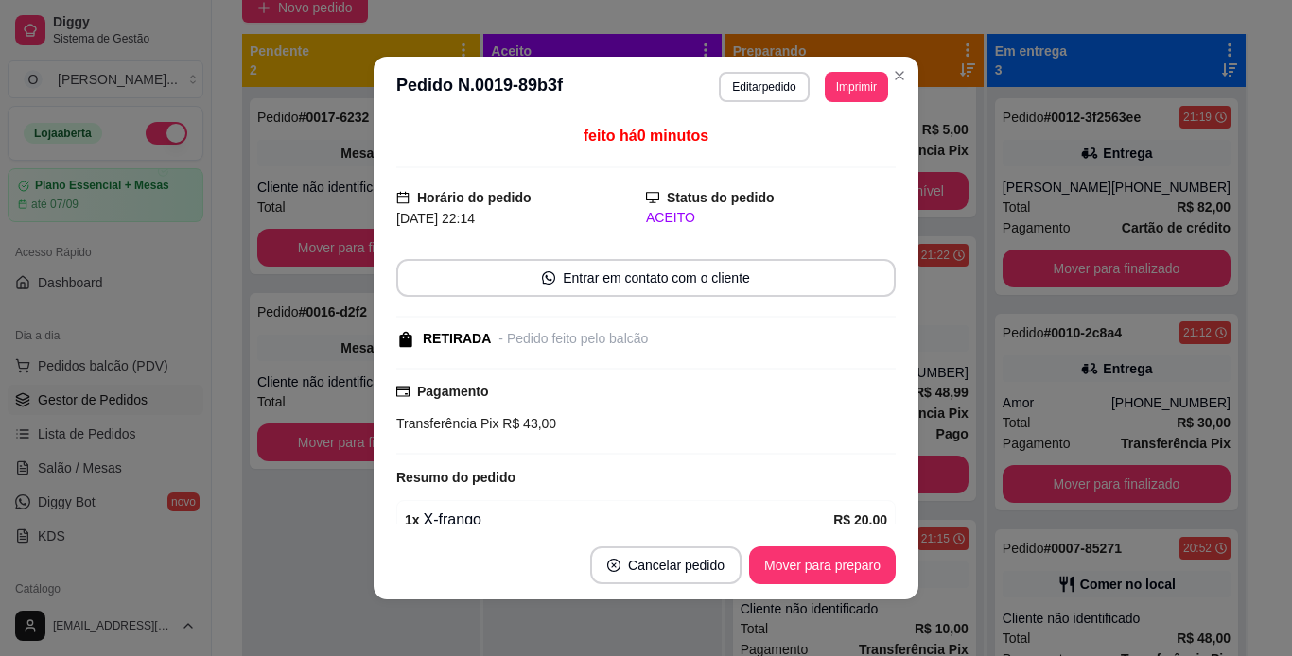
scroll to position [148, 0]
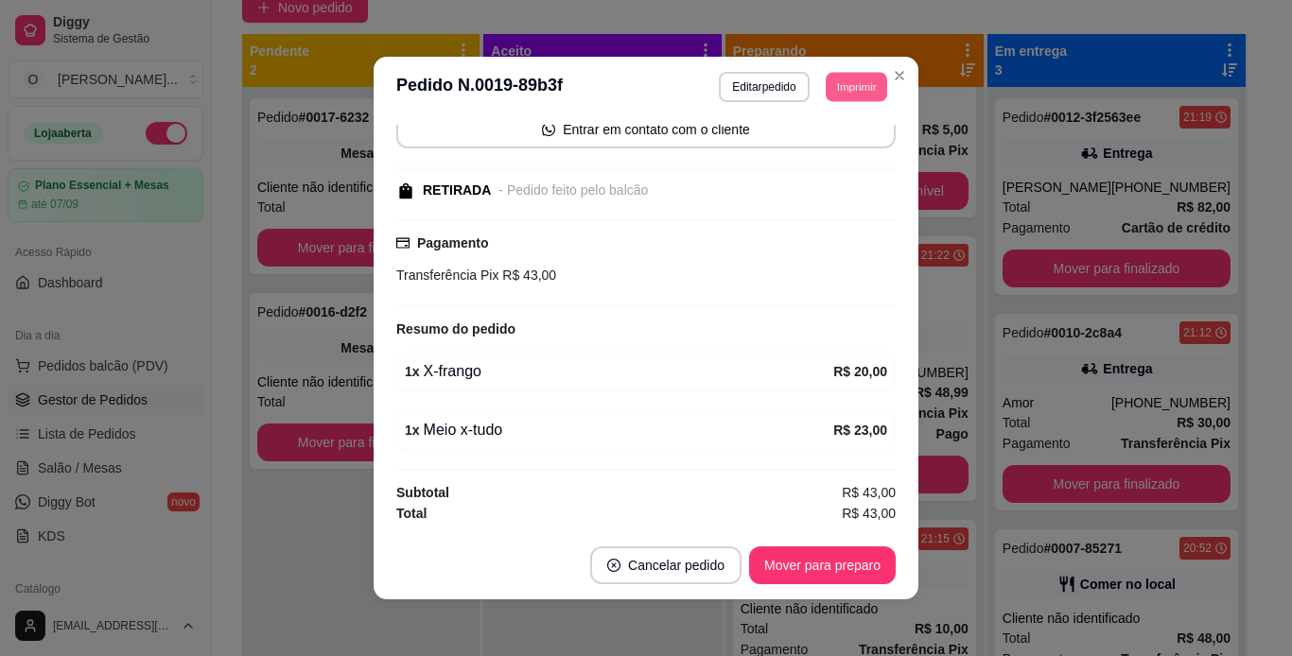
click at [840, 84] on button "Imprimir" at bounding box center [856, 86] width 61 height 29
click at [824, 149] on button "IMPRESSORA" at bounding box center [813, 152] width 132 height 29
click at [837, 96] on button "Imprimir" at bounding box center [856, 86] width 61 height 29
click at [826, 151] on button "IMPRESSORA" at bounding box center [813, 152] width 132 height 29
drag, startPoint x: 841, startPoint y: 69, endPoint x: 843, endPoint y: 96, distance: 26.5
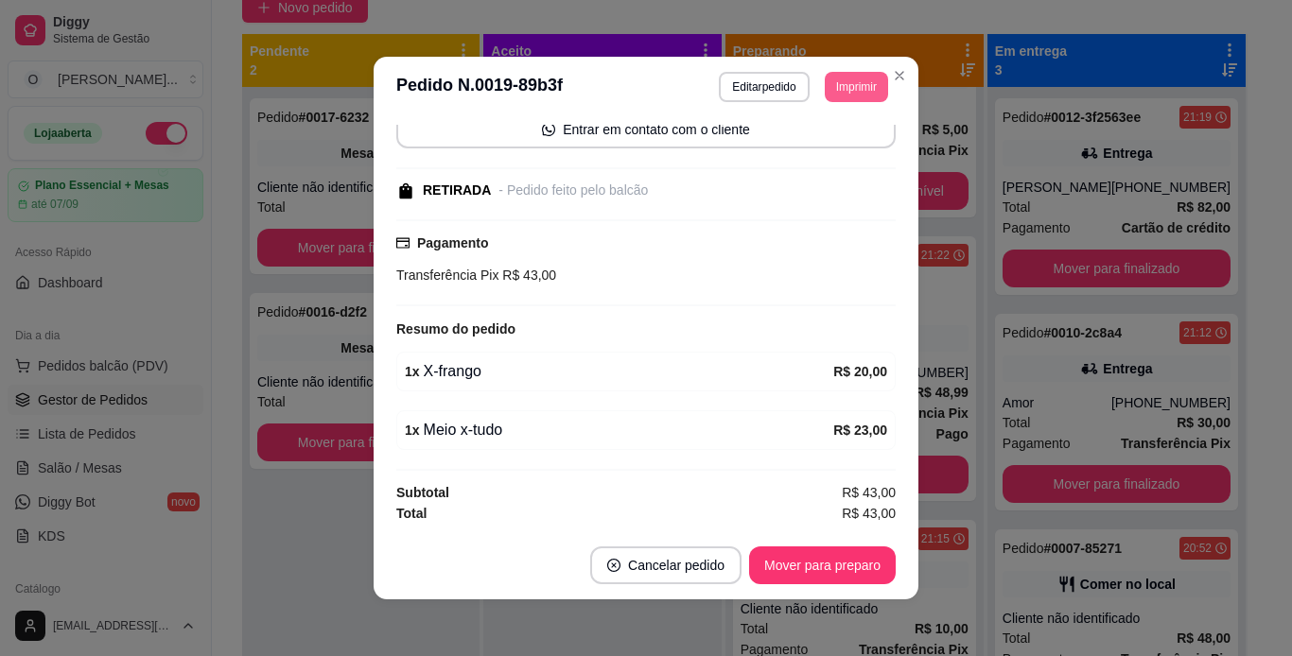
click at [843, 96] on header "**********" at bounding box center [646, 87] width 545 height 61
click at [843, 96] on button "Imprimir" at bounding box center [856, 86] width 61 height 29
click at [832, 156] on button "IMPRESSORA" at bounding box center [813, 152] width 132 height 29
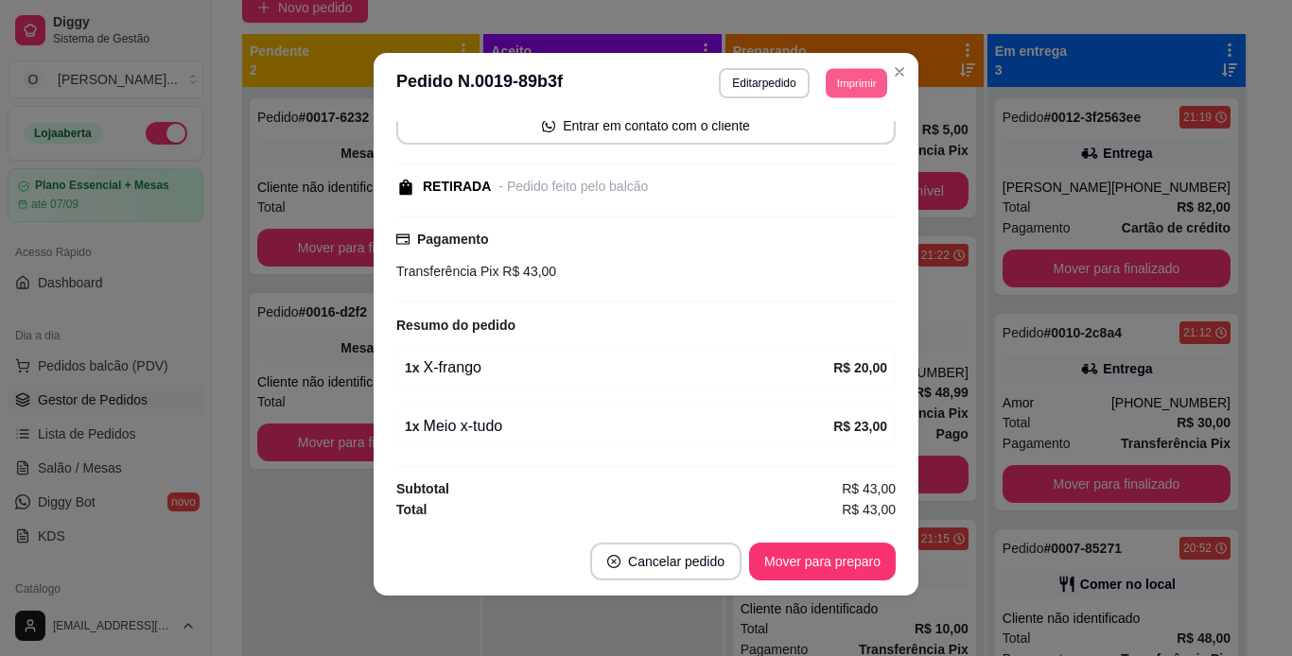
click at [826, 92] on button "Imprimir" at bounding box center [856, 82] width 61 height 29
click at [809, 145] on button "IMPRESSORA" at bounding box center [813, 149] width 137 height 30
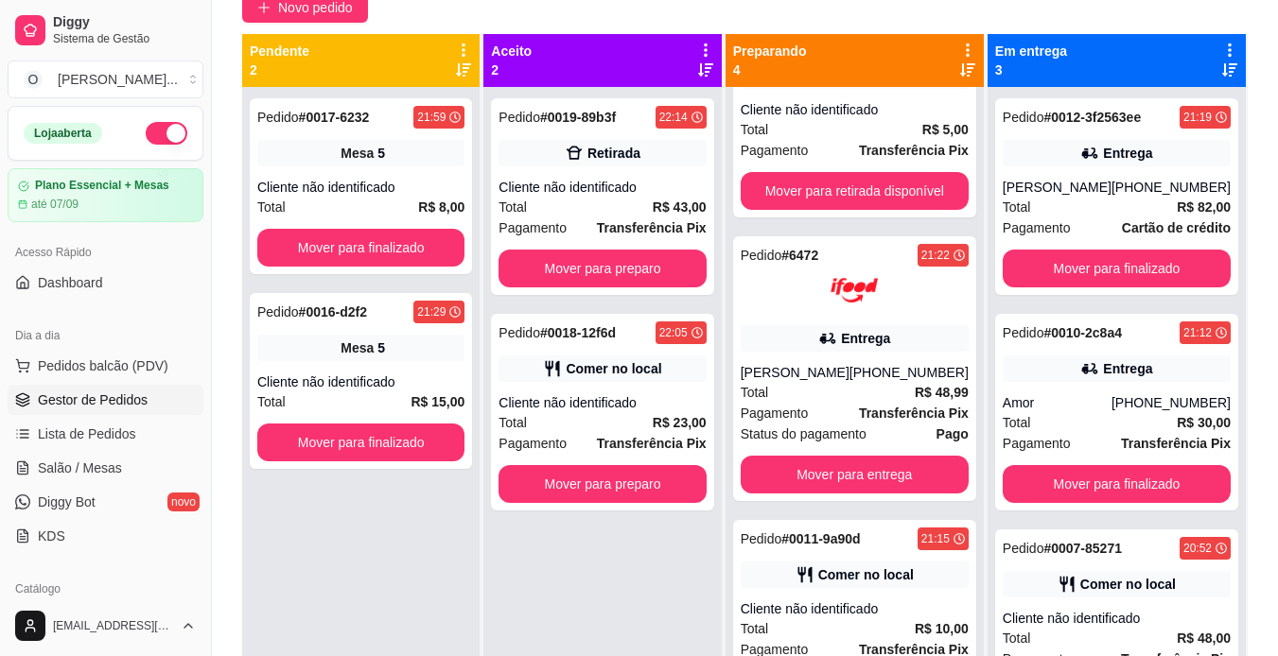
click at [334, 7] on span "Novo pedido" at bounding box center [315, 7] width 75 height 21
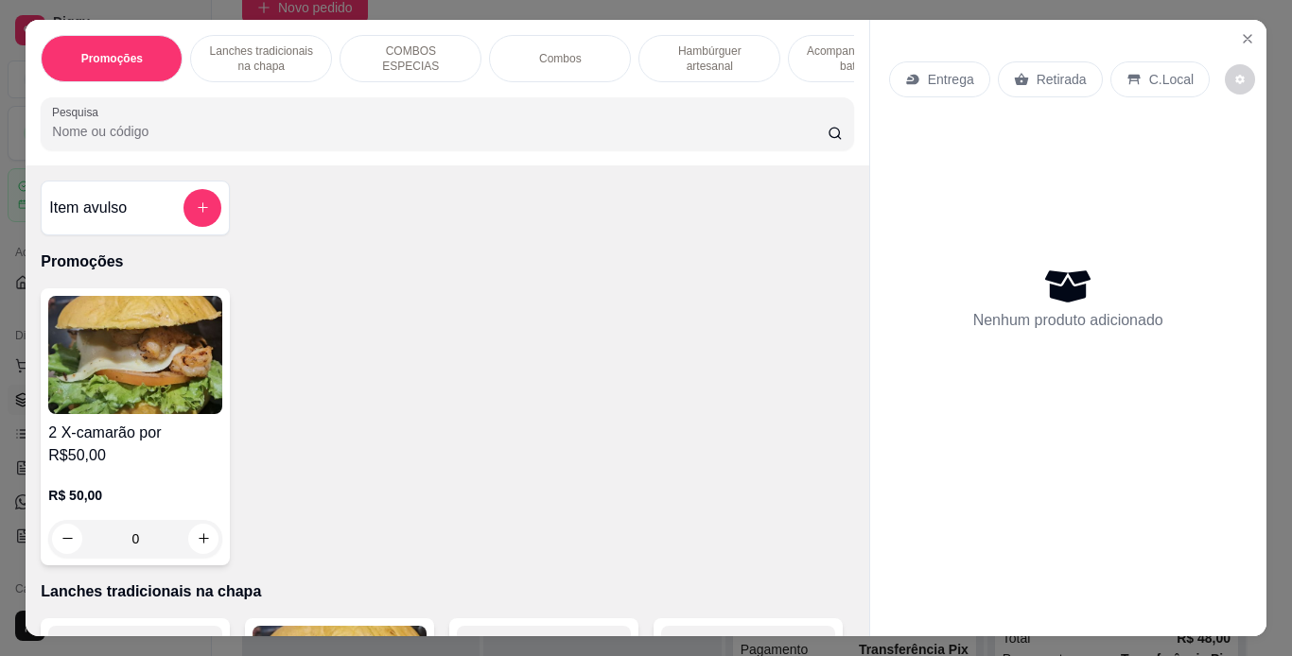
click at [262, 60] on p "Lanches tradicionais na chapa" at bounding box center [261, 58] width 110 height 30
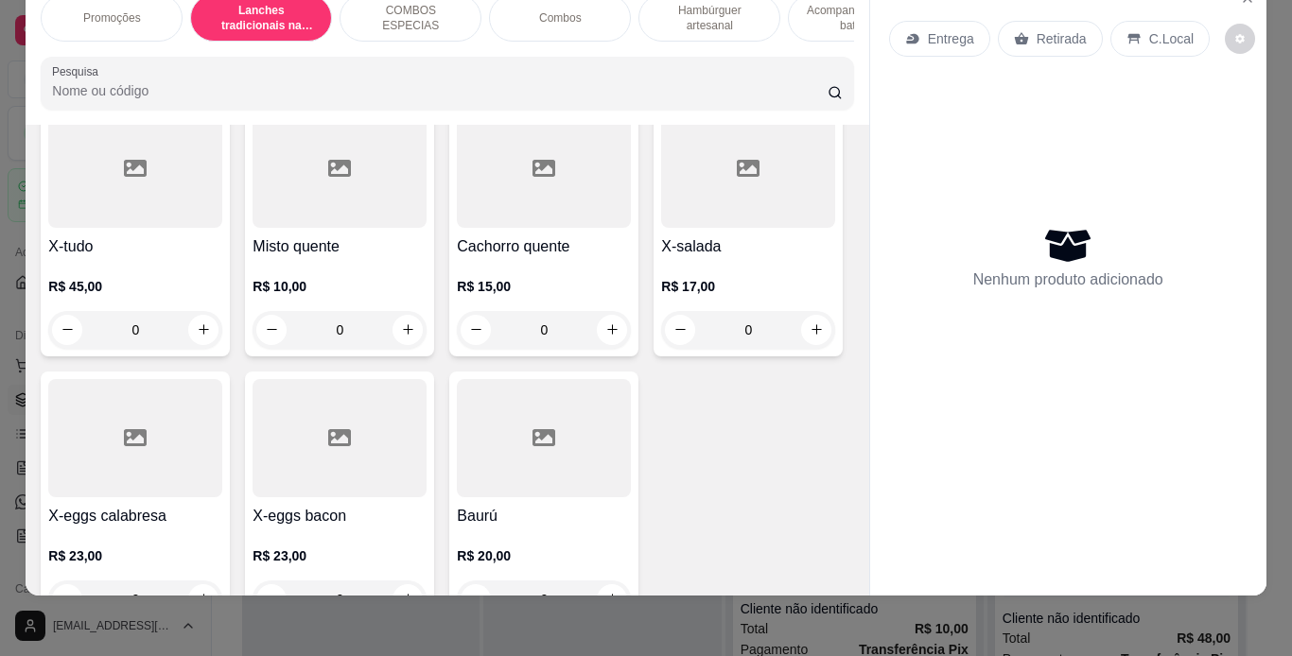
scroll to position [1421, 0]
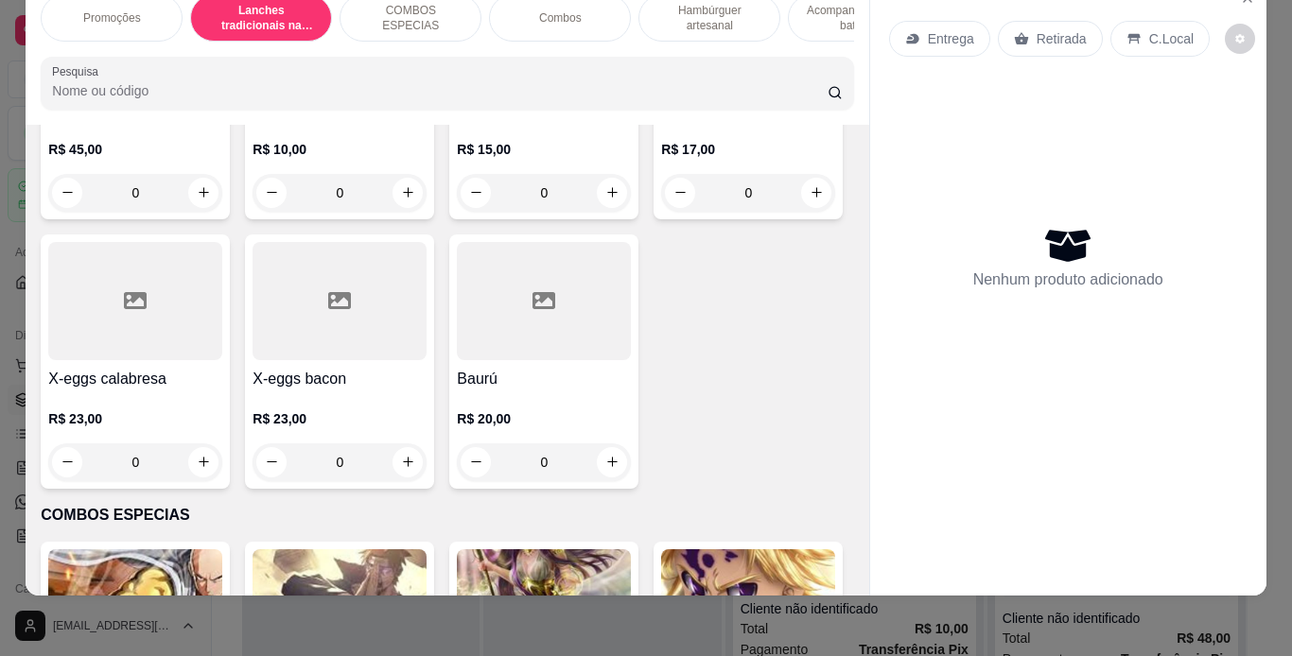
click at [202, 212] on div "0" at bounding box center [135, 193] width 174 height 38
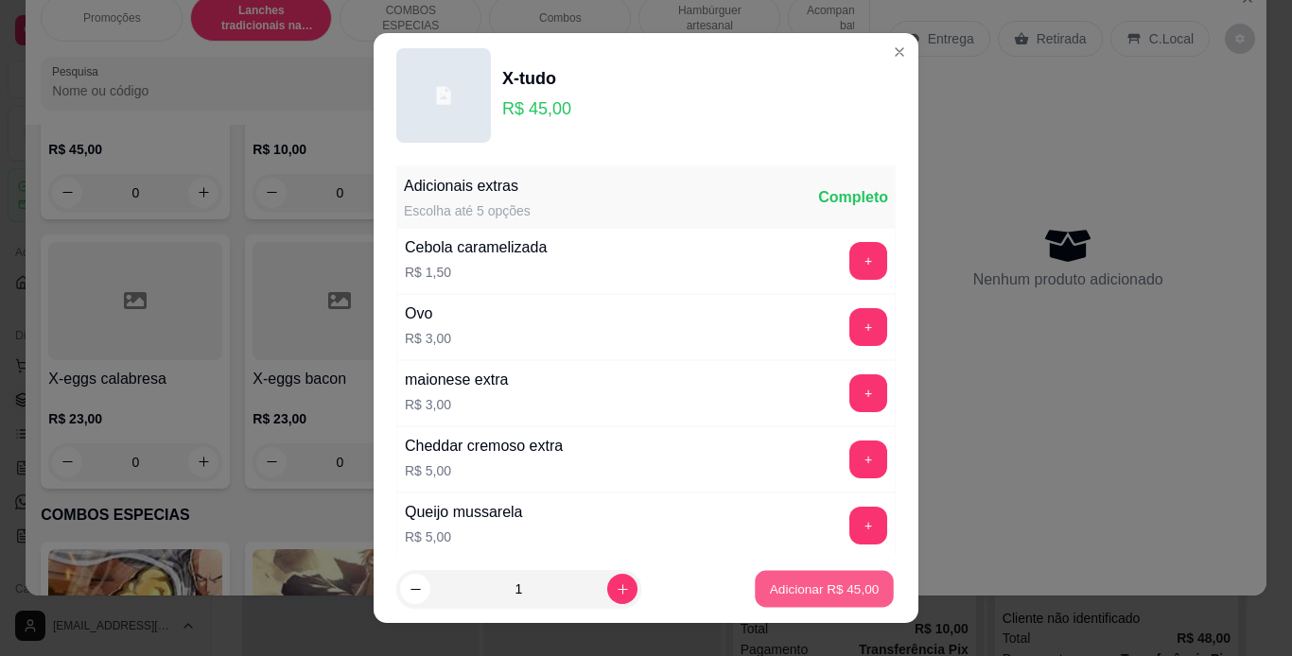
click at [770, 581] on p "Adicionar R$ 45,00" at bounding box center [825, 590] width 110 height 18
type input "1"
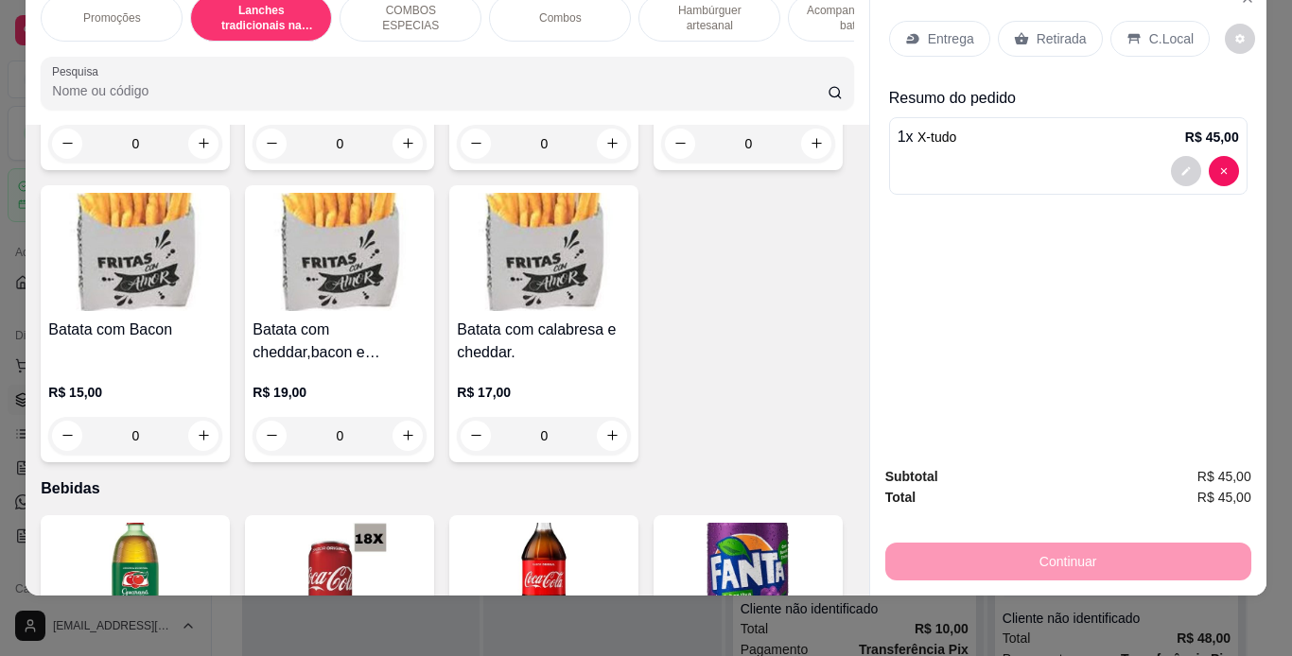
scroll to position [4648, 0]
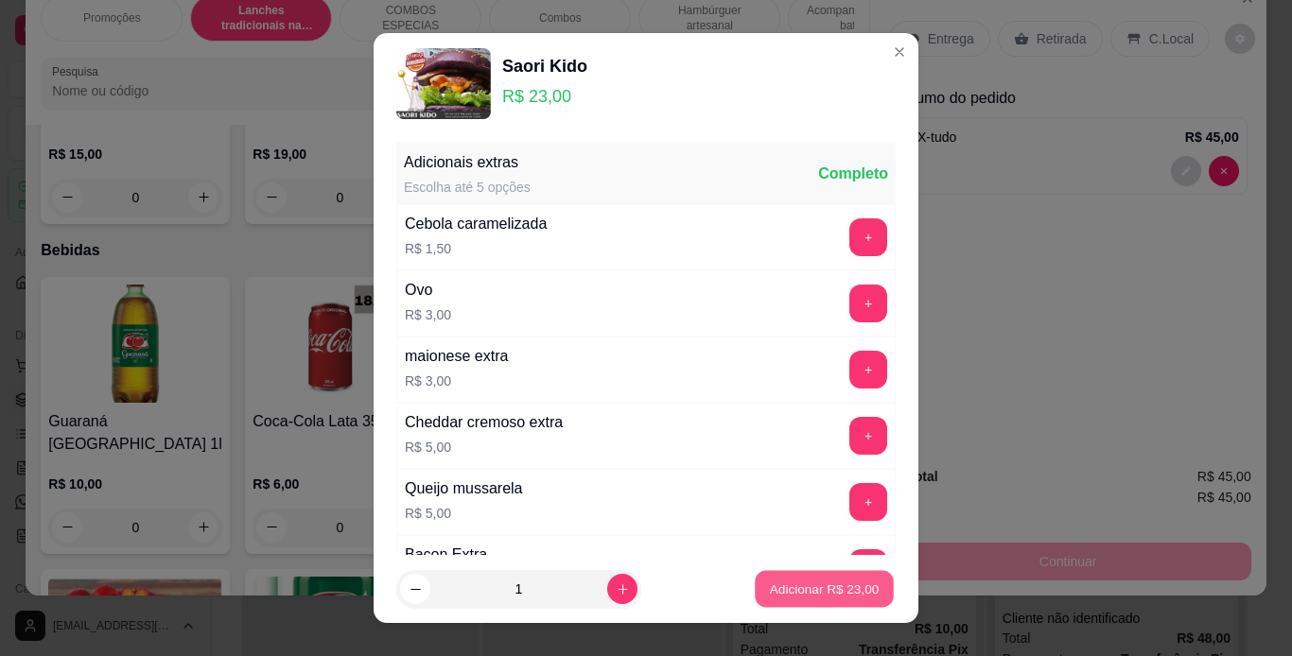
click at [776, 583] on p "Adicionar R$ 23,00" at bounding box center [825, 590] width 110 height 18
type input "1"
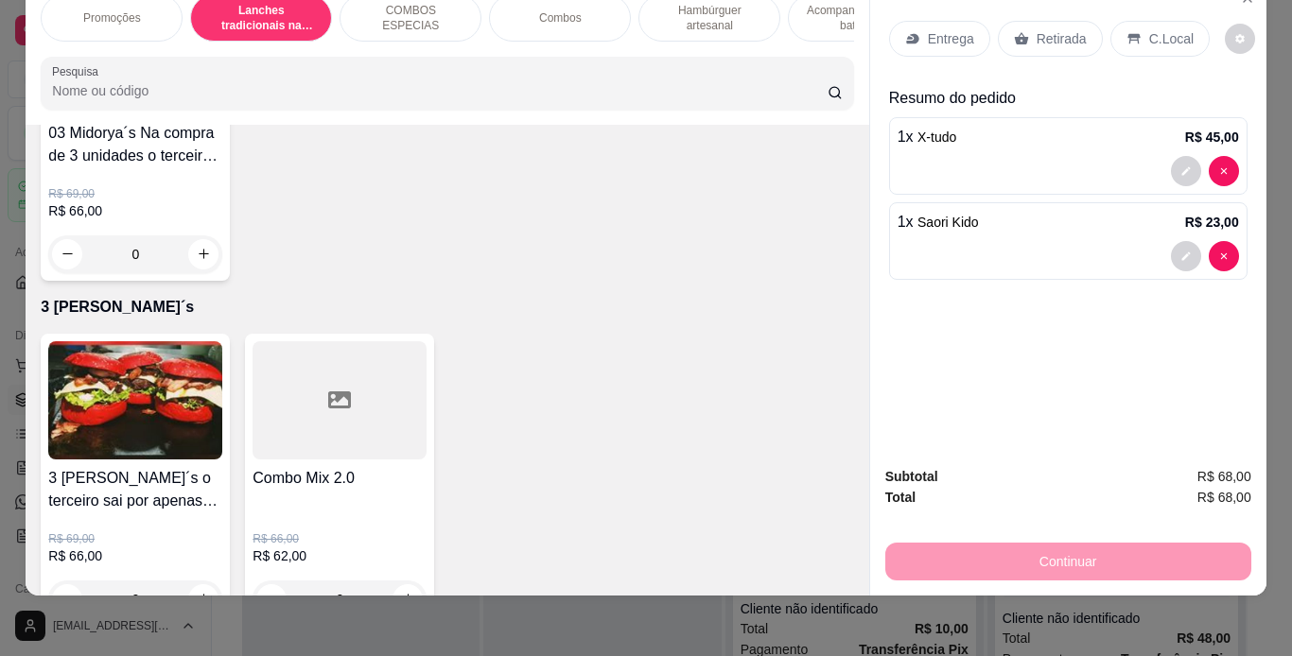
scroll to position [5813, 0]
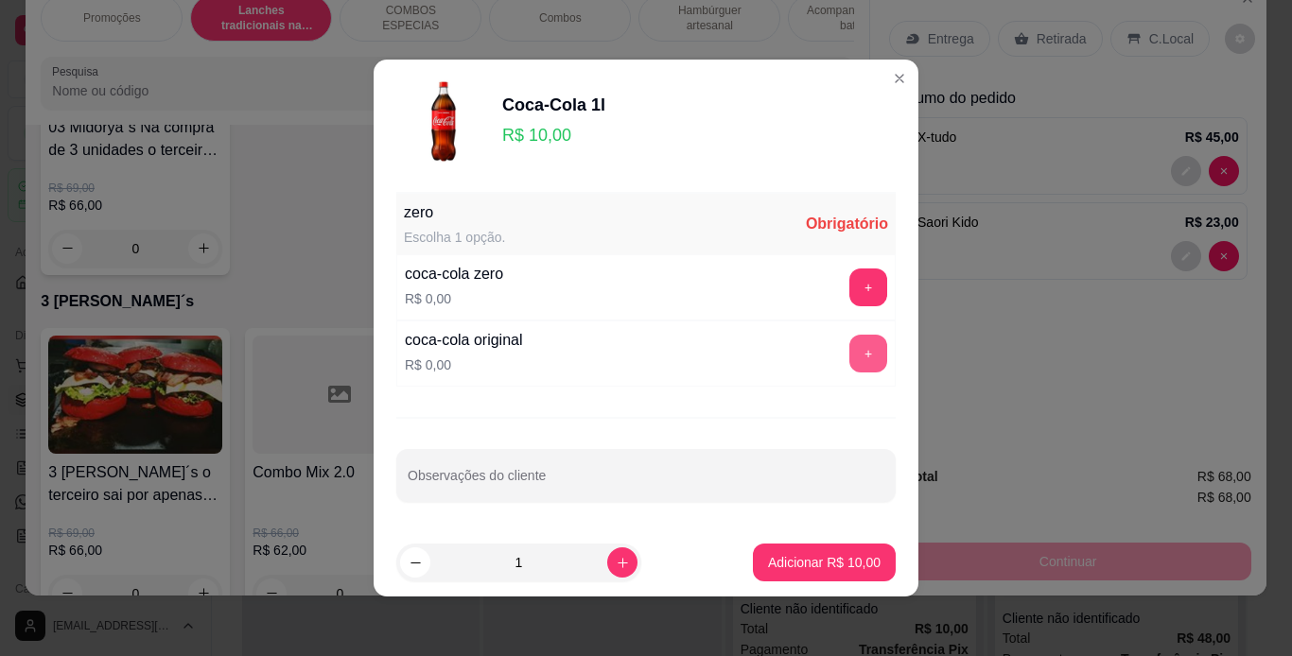
click at [852, 356] on button "+" at bounding box center [868, 354] width 38 height 38
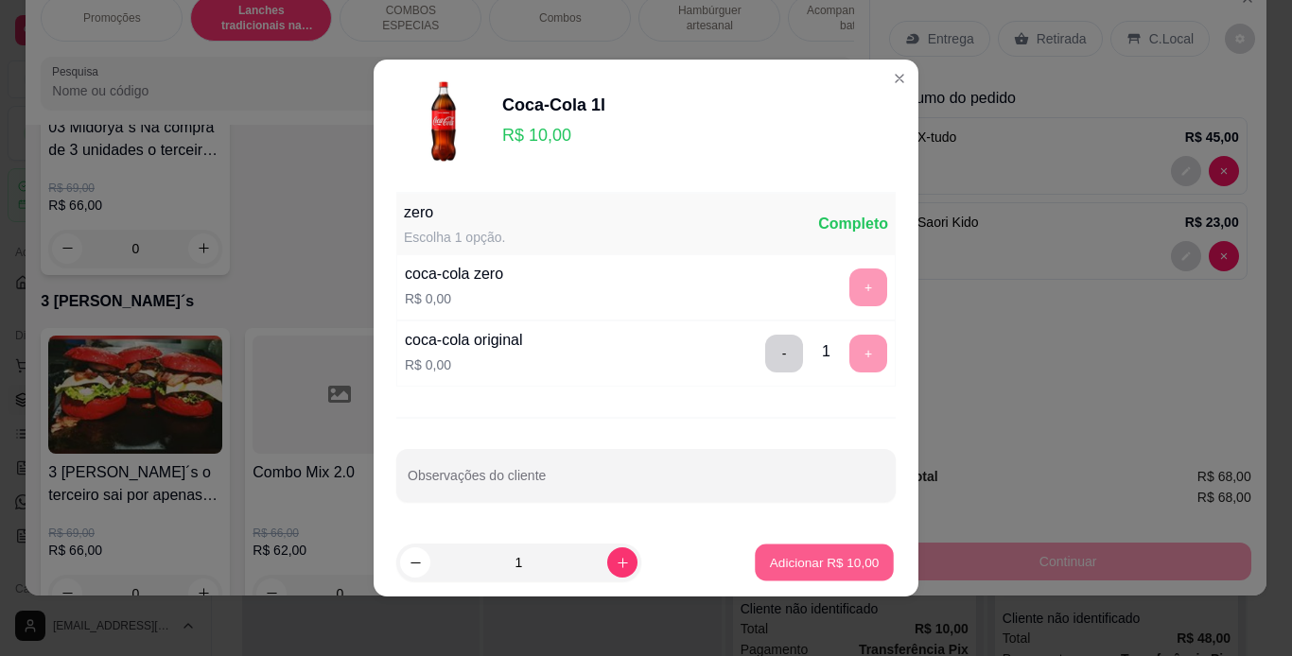
click at [830, 554] on p "Adicionar R$ 10,00" at bounding box center [825, 562] width 110 height 18
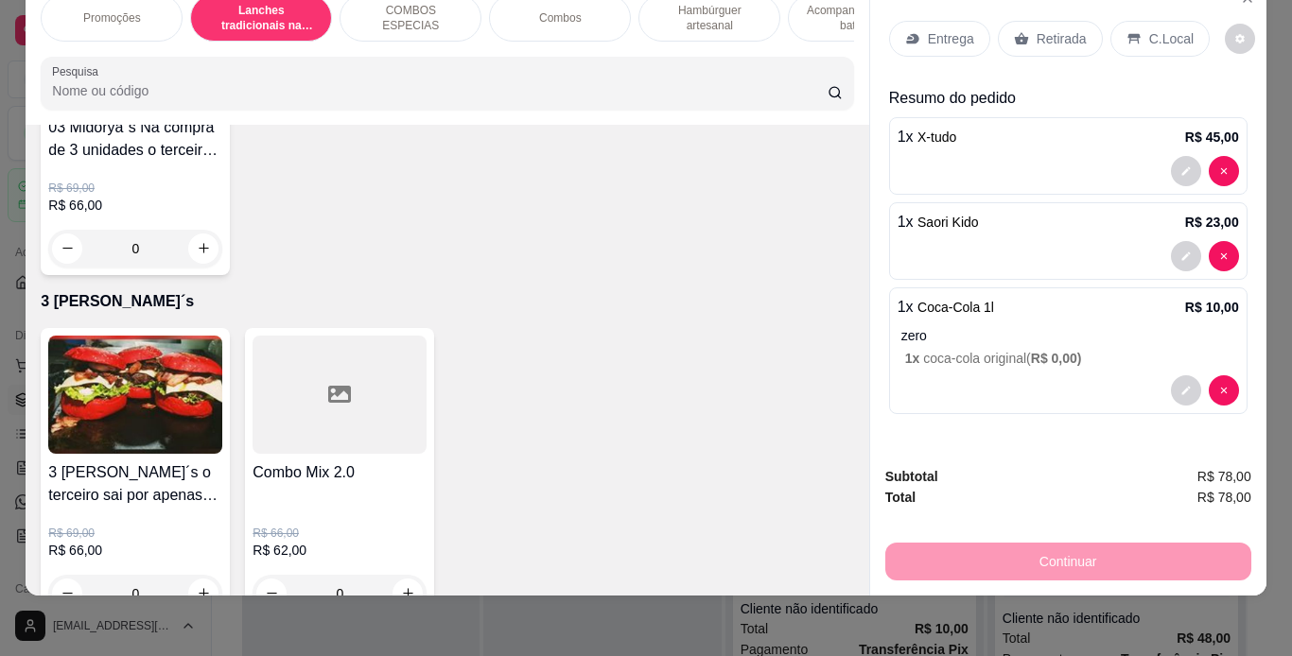
click at [1110, 28] on div "C.Local" at bounding box center [1159, 39] width 99 height 36
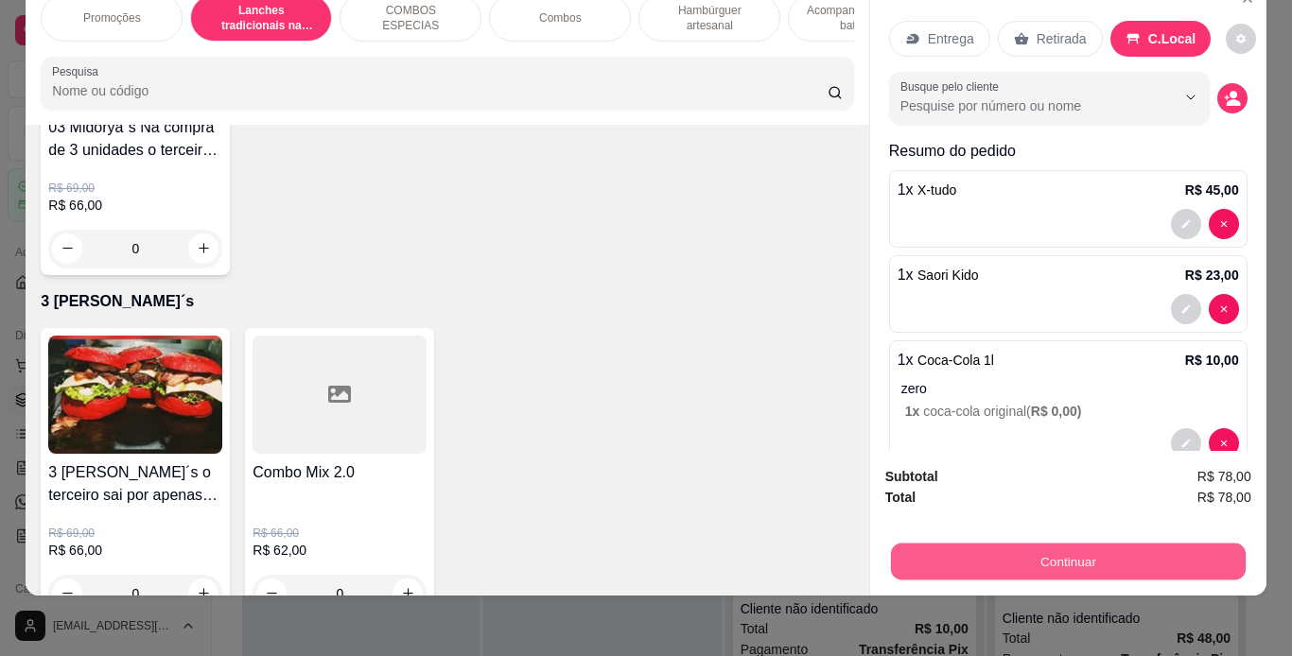
click at [970, 544] on button "Continuar" at bounding box center [1067, 562] width 355 height 37
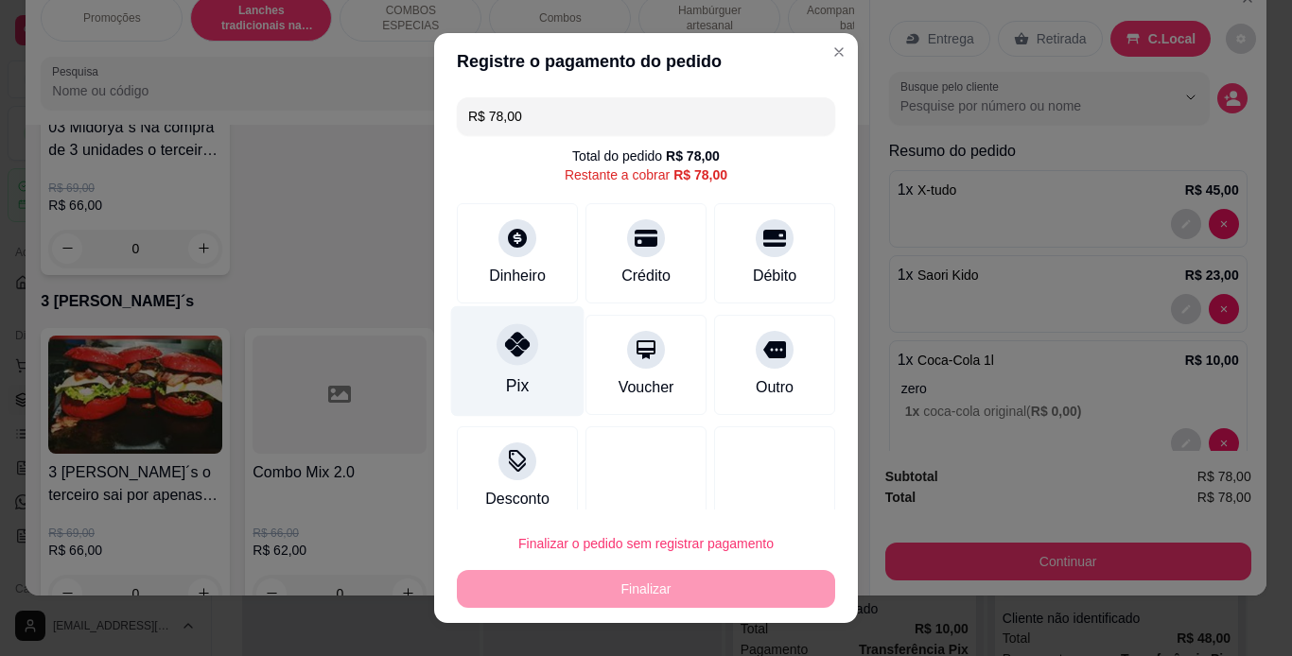
click at [486, 355] on div "Pix" at bounding box center [517, 360] width 133 height 111
type input "R$ 0,00"
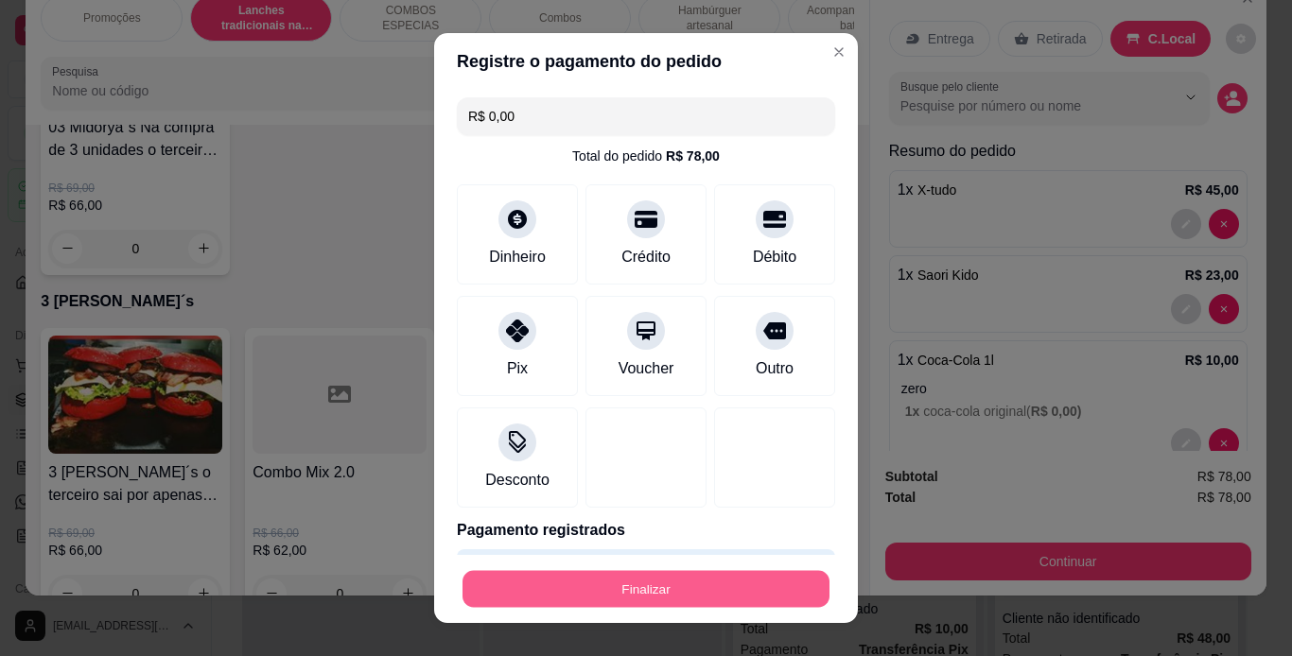
click at [639, 589] on button "Finalizar" at bounding box center [645, 589] width 367 height 37
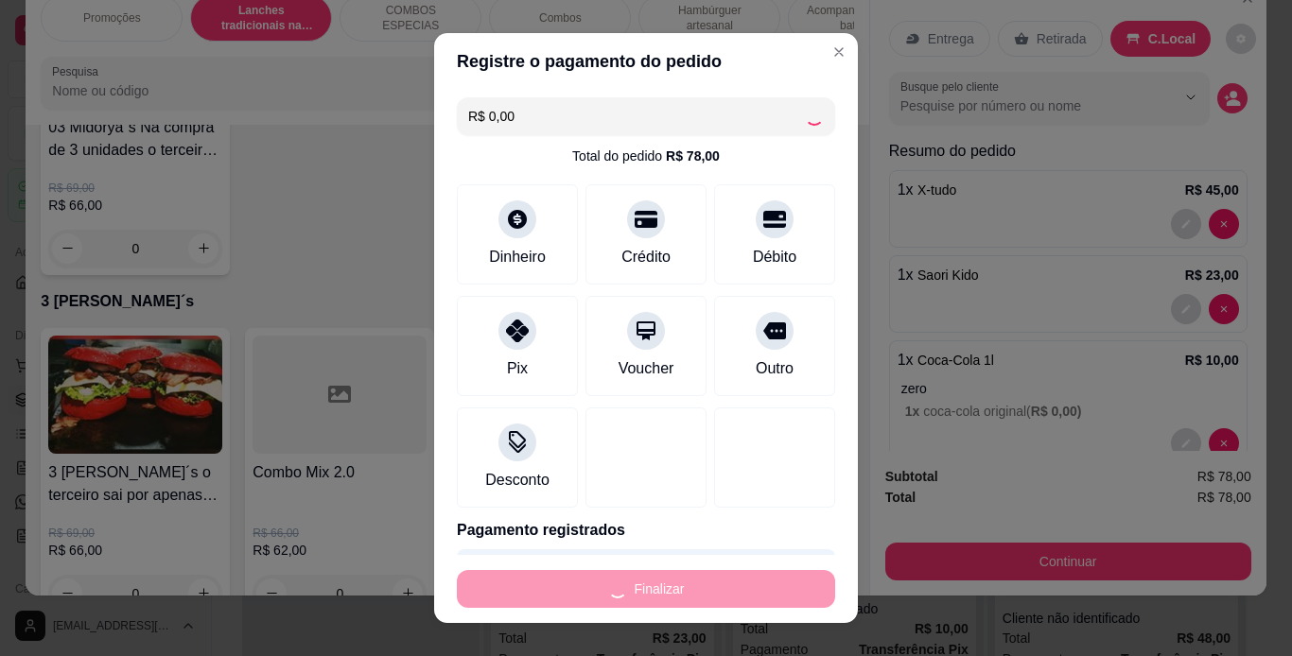
type input "0"
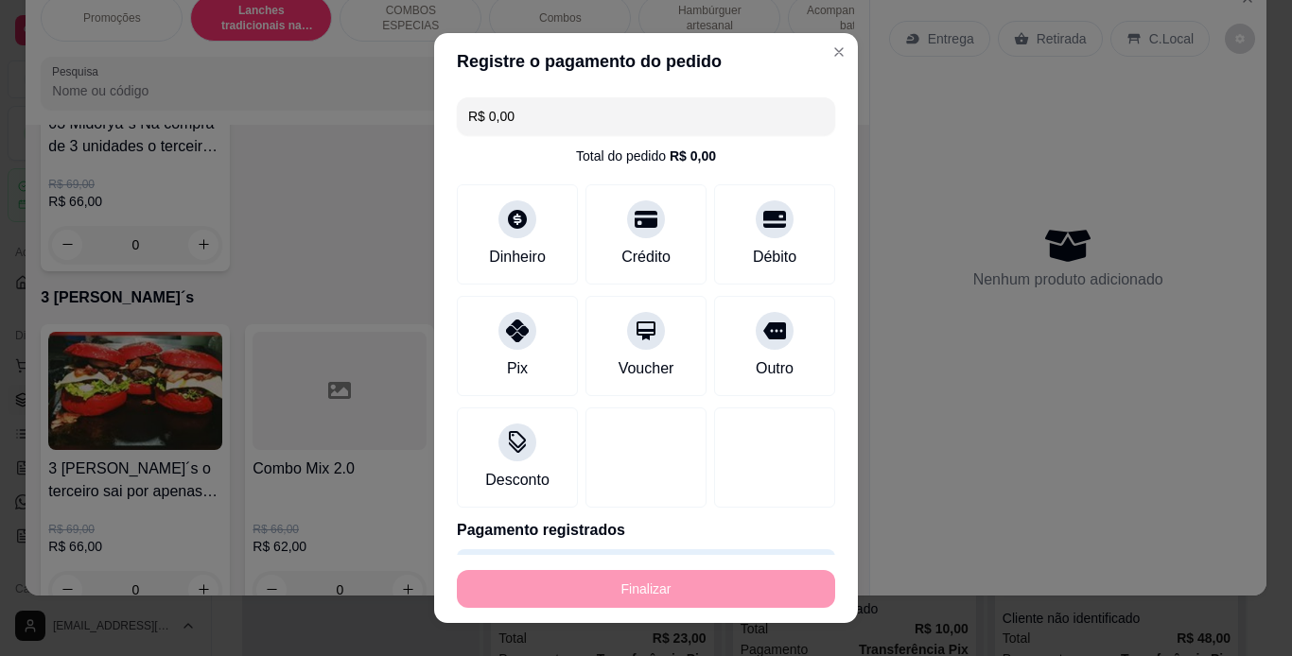
type input "-R$ 78,00"
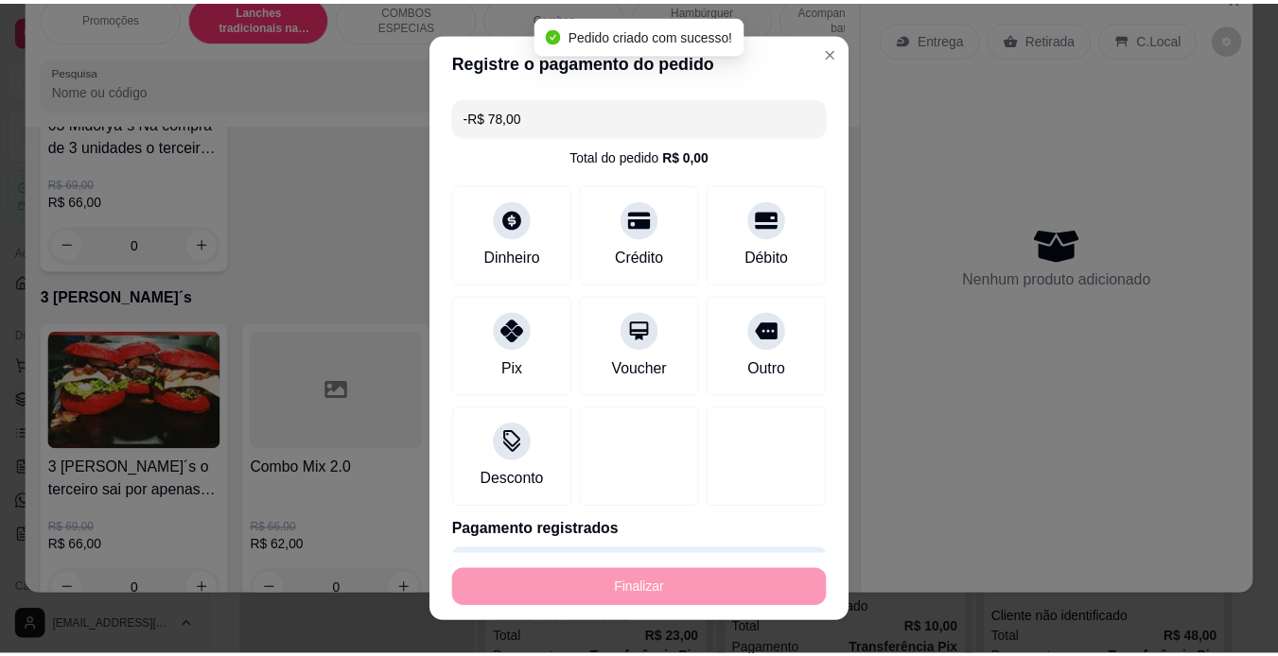
scroll to position [5809, 0]
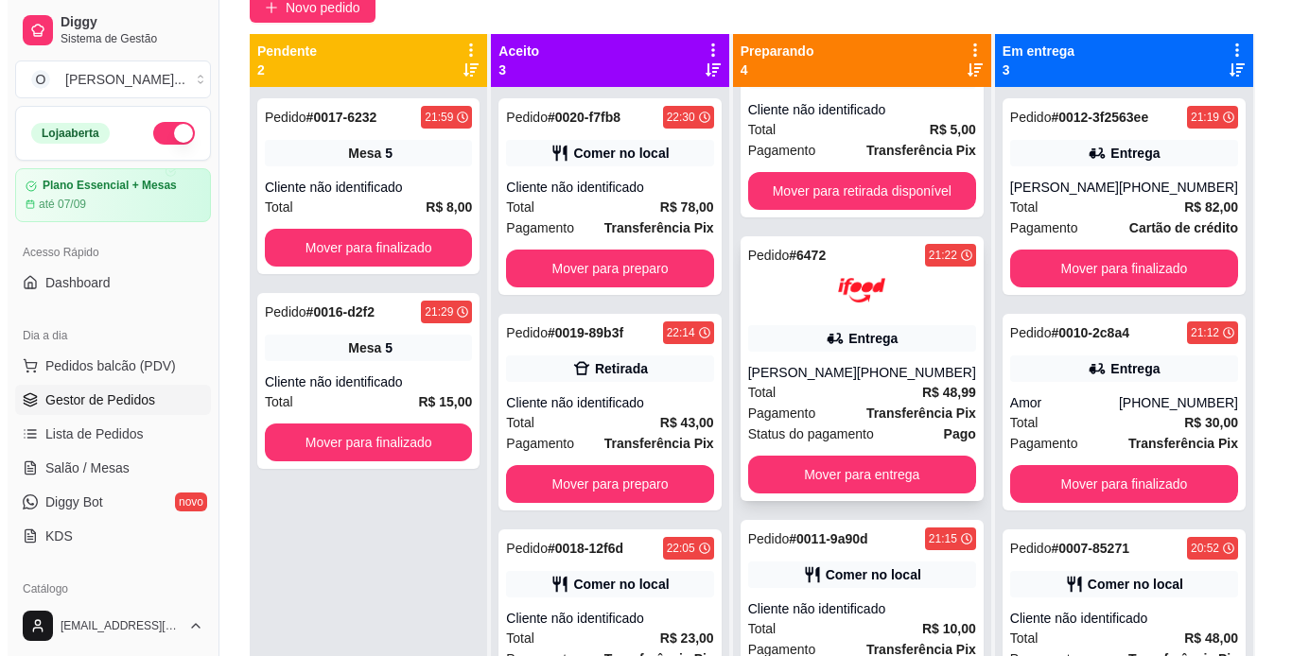
scroll to position [53, 0]
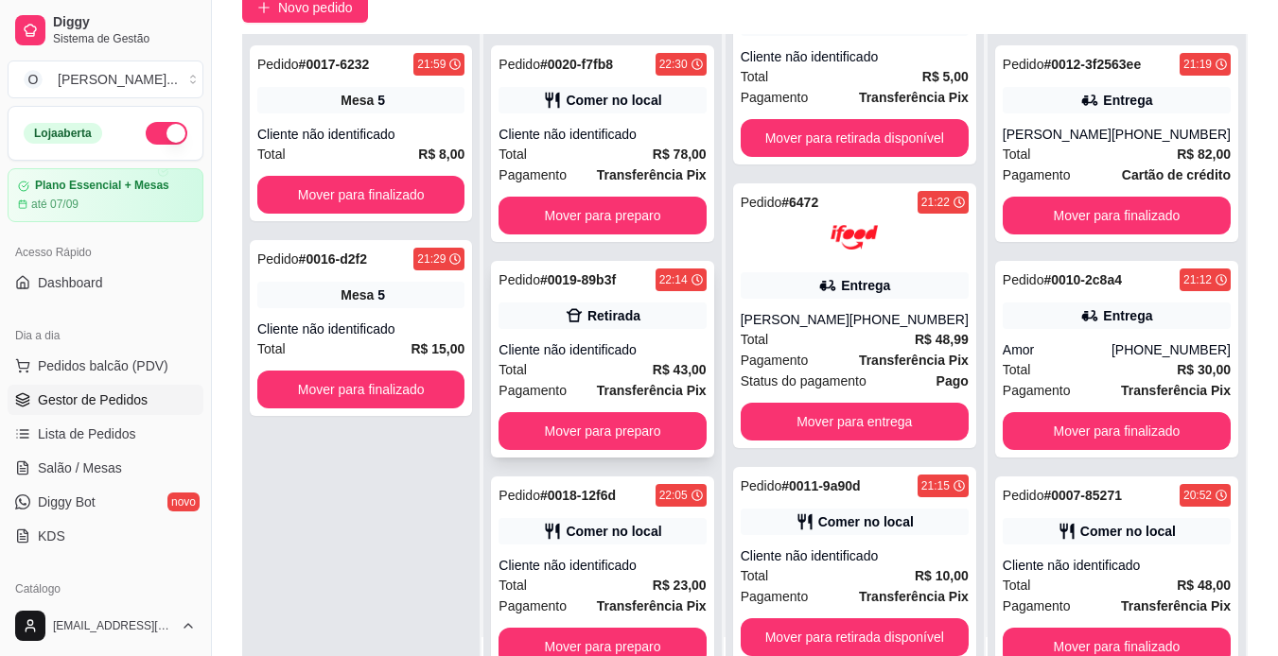
click at [639, 305] on div "Retirada" at bounding box center [601, 316] width 207 height 26
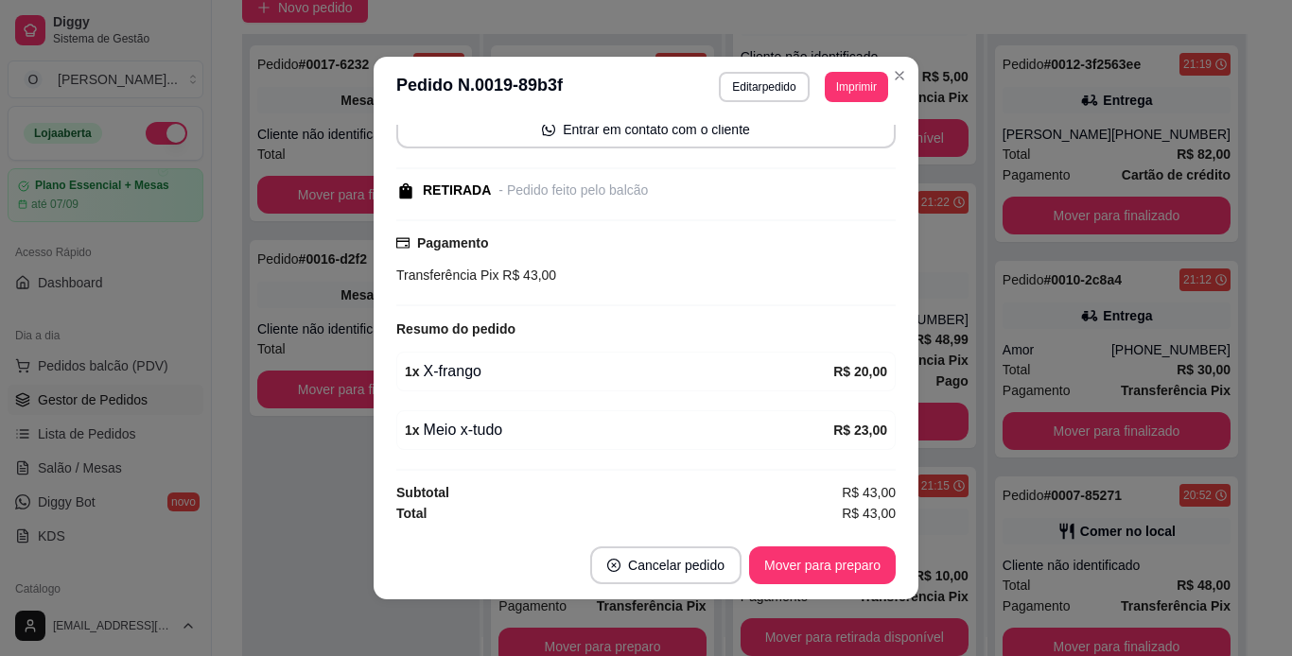
scroll to position [148, 0]
click at [831, 78] on button "Imprimir" at bounding box center [856, 86] width 61 height 29
click at [809, 155] on button "IMPRESSORA" at bounding box center [813, 153] width 137 height 30
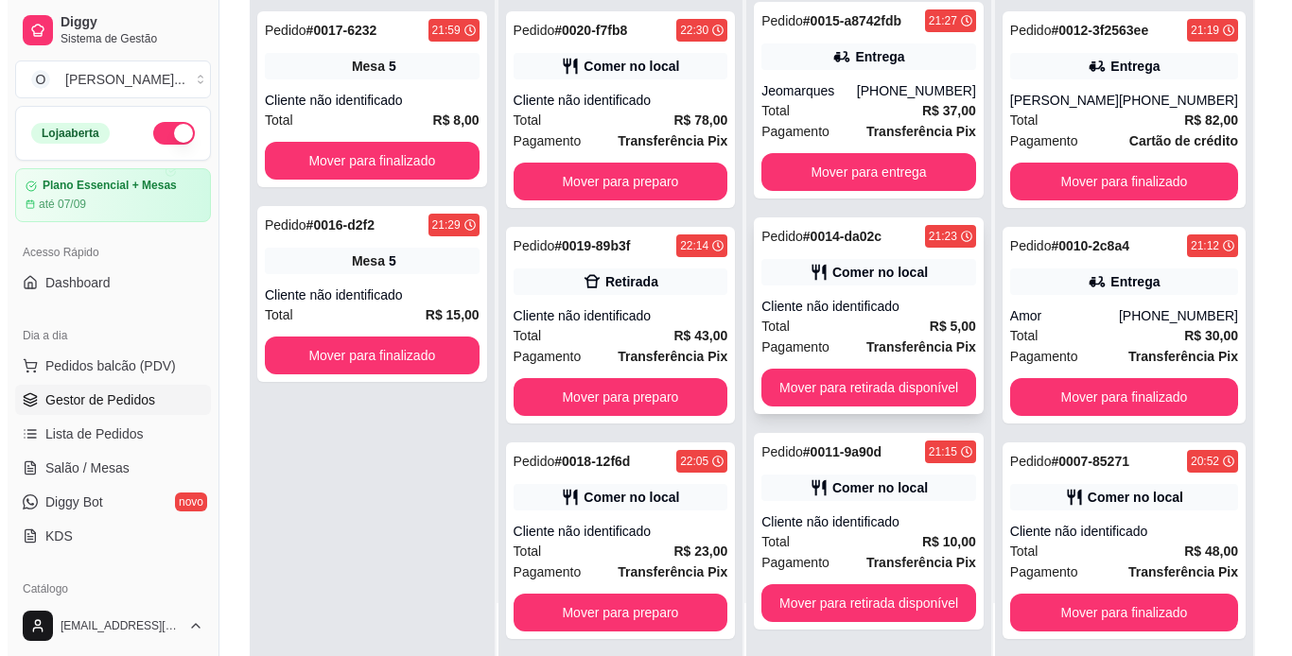
scroll to position [0, 0]
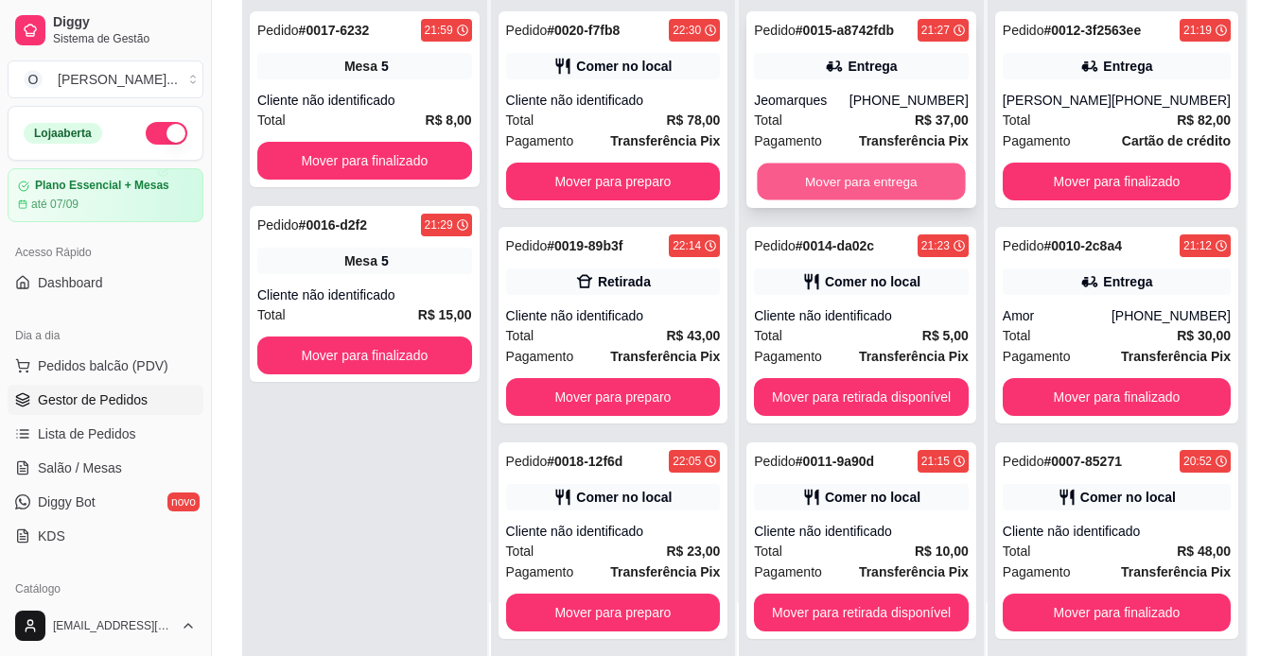
click at [848, 180] on button "Mover para entrega" at bounding box center [861, 182] width 208 height 37
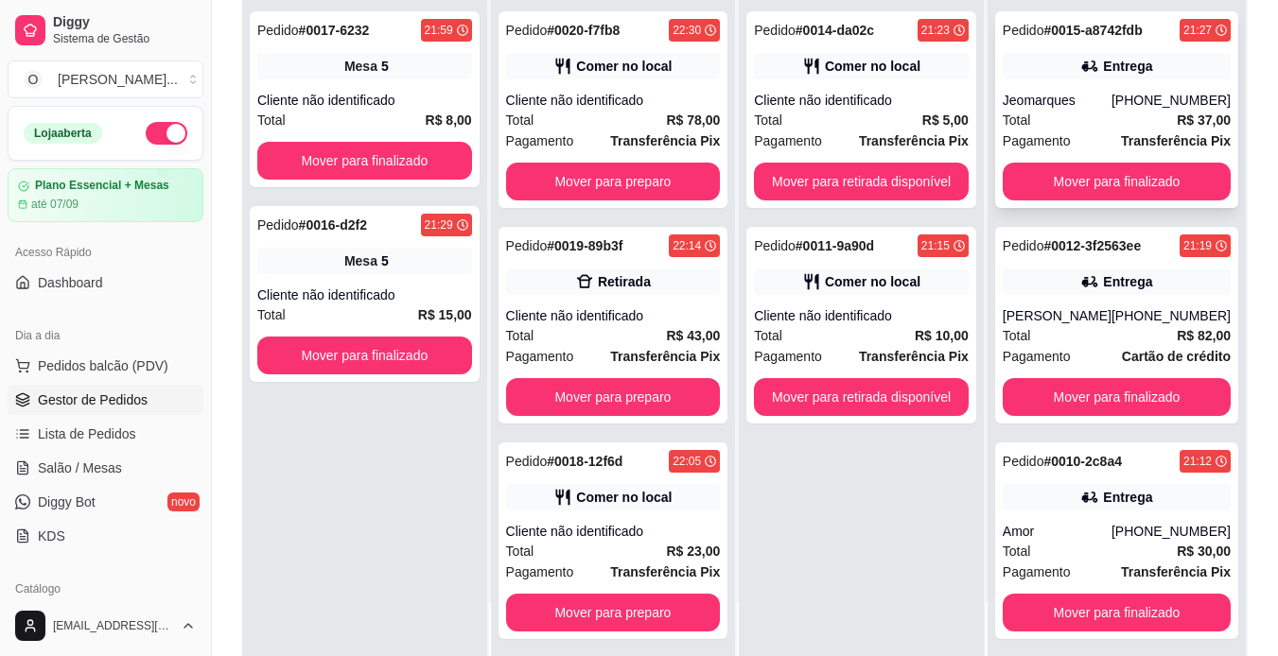
click at [1113, 107] on div "[PHONE_NUMBER]" at bounding box center [1170, 100] width 119 height 19
click at [1106, 305] on div "Pedido # 0012-3f2563ee 21:19 Entrega Victoria Juliana Furtado De Souza (91) 985…" at bounding box center [1116, 325] width 243 height 197
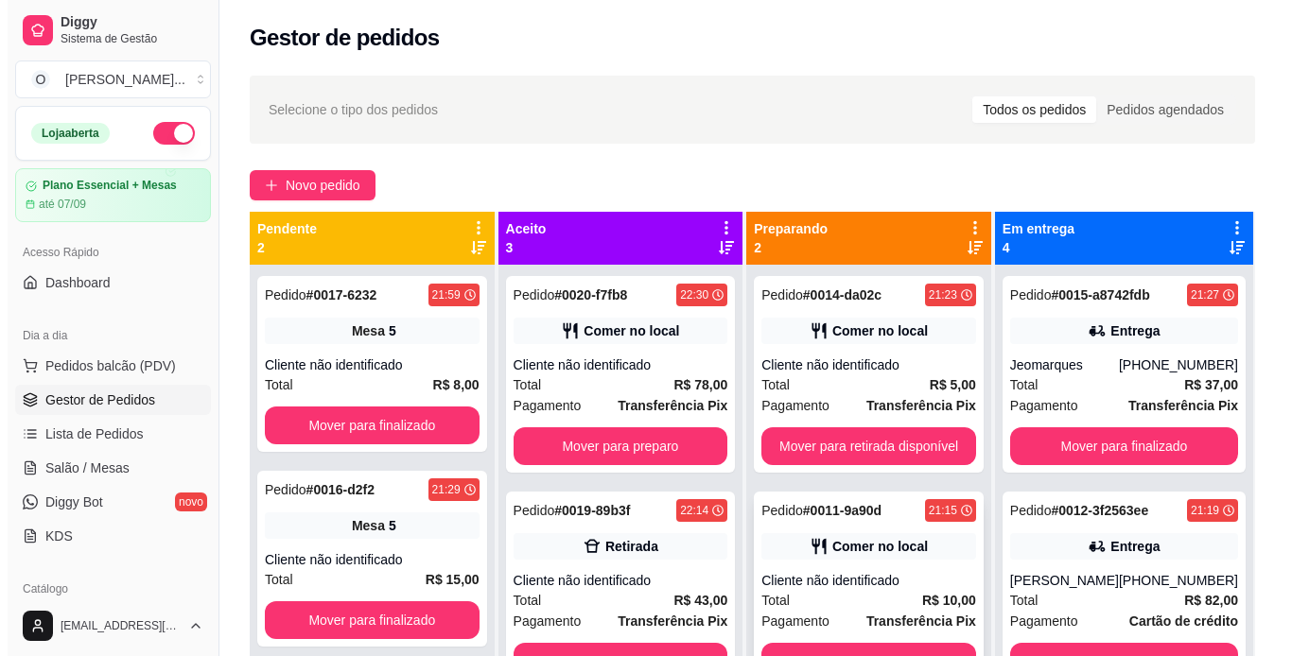
scroll to position [53, 0]
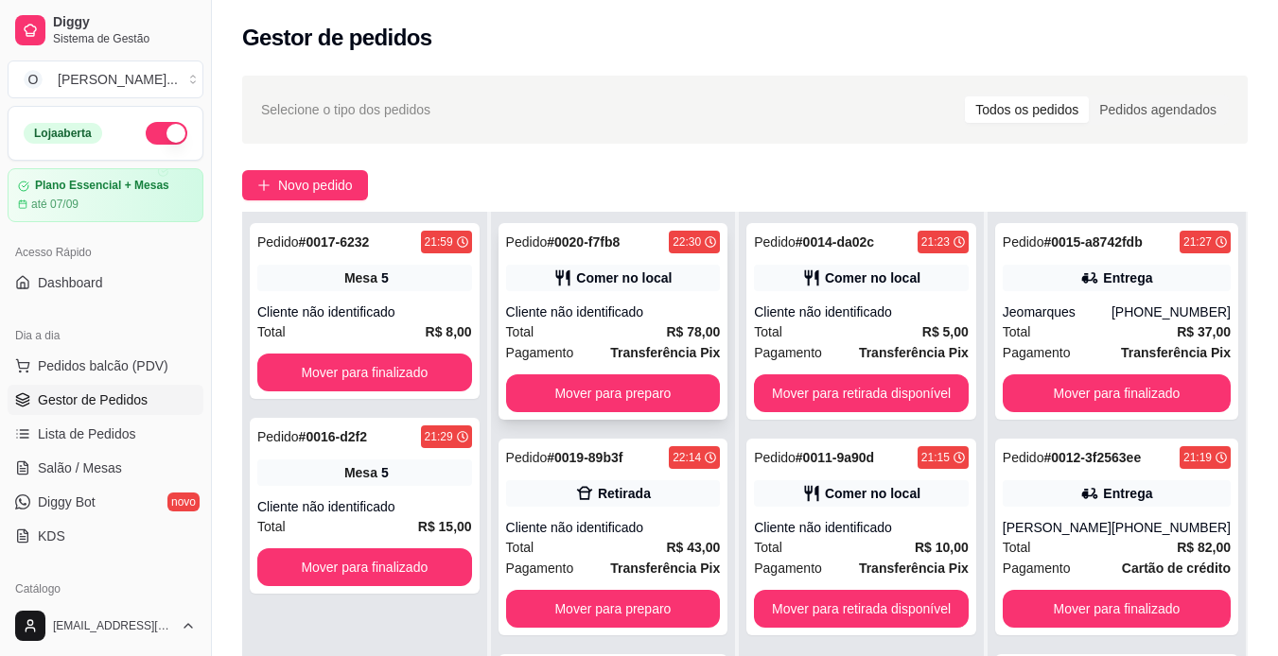
click at [623, 286] on div "Comer no local" at bounding box center [624, 278] width 96 height 19
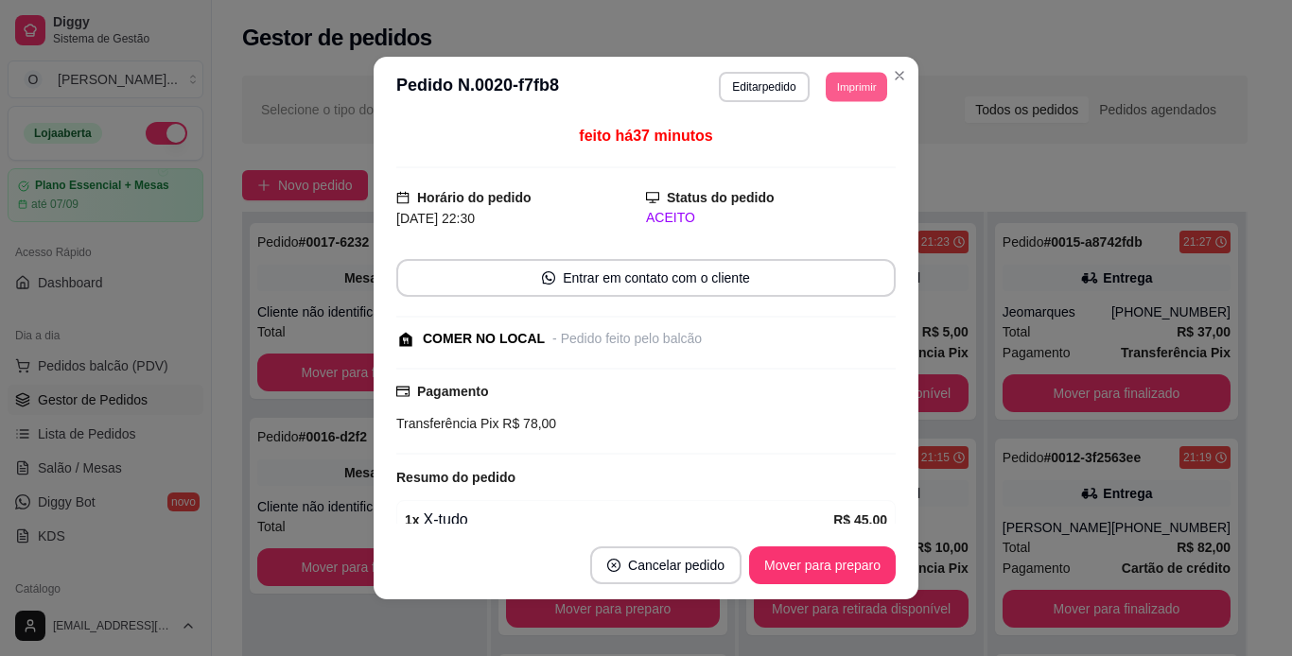
click at [846, 82] on button "Imprimir" at bounding box center [856, 86] width 61 height 29
click at [833, 152] on button "IMPRESSORA" at bounding box center [813, 152] width 132 height 29
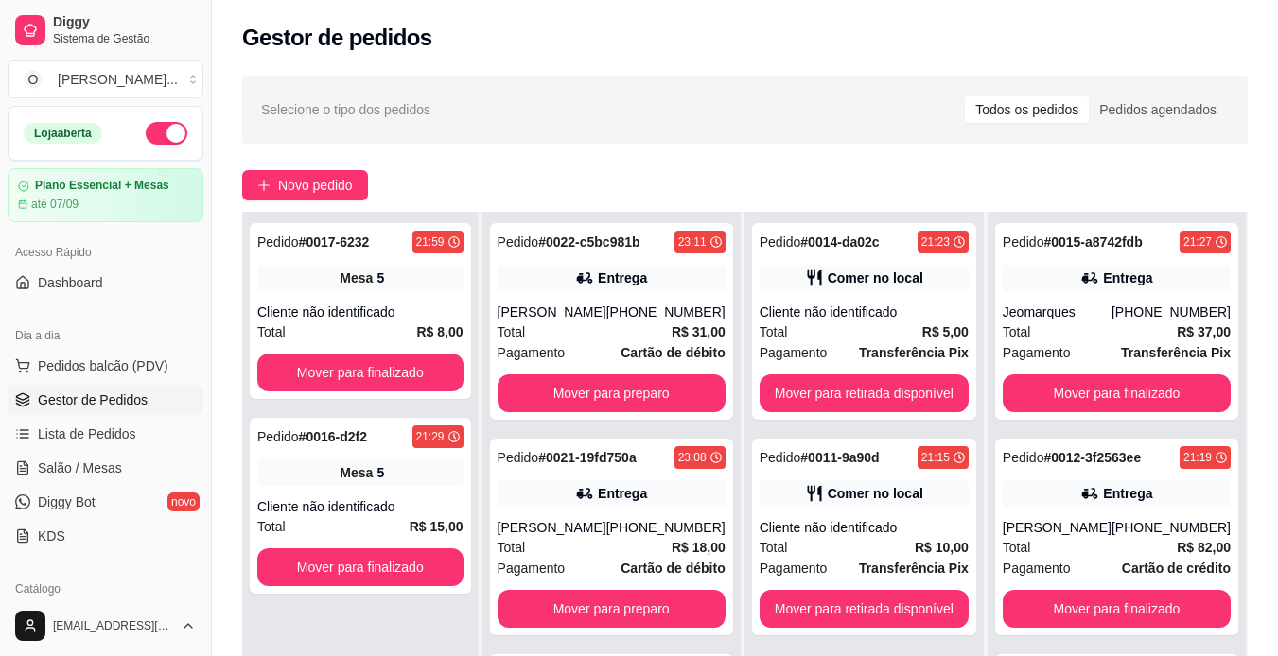
click at [308, 183] on span "Novo pedido" at bounding box center [315, 185] width 75 height 21
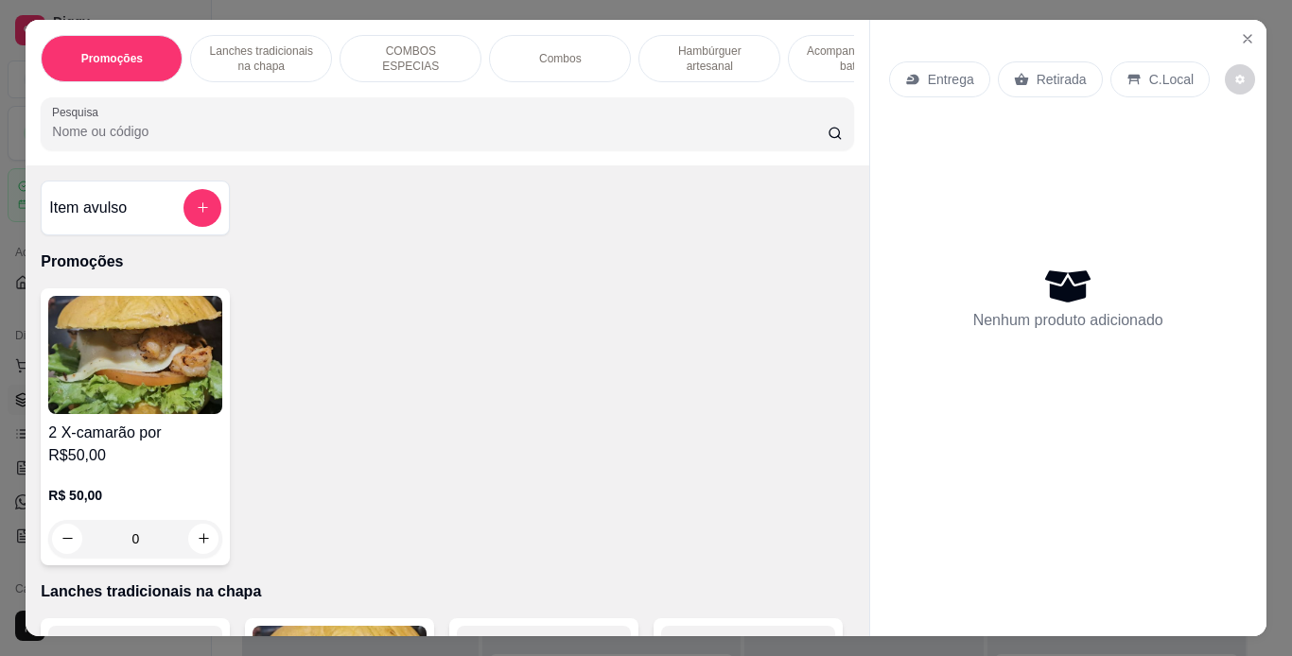
click at [263, 59] on p "Lanches tradicionais na chapa" at bounding box center [261, 58] width 110 height 30
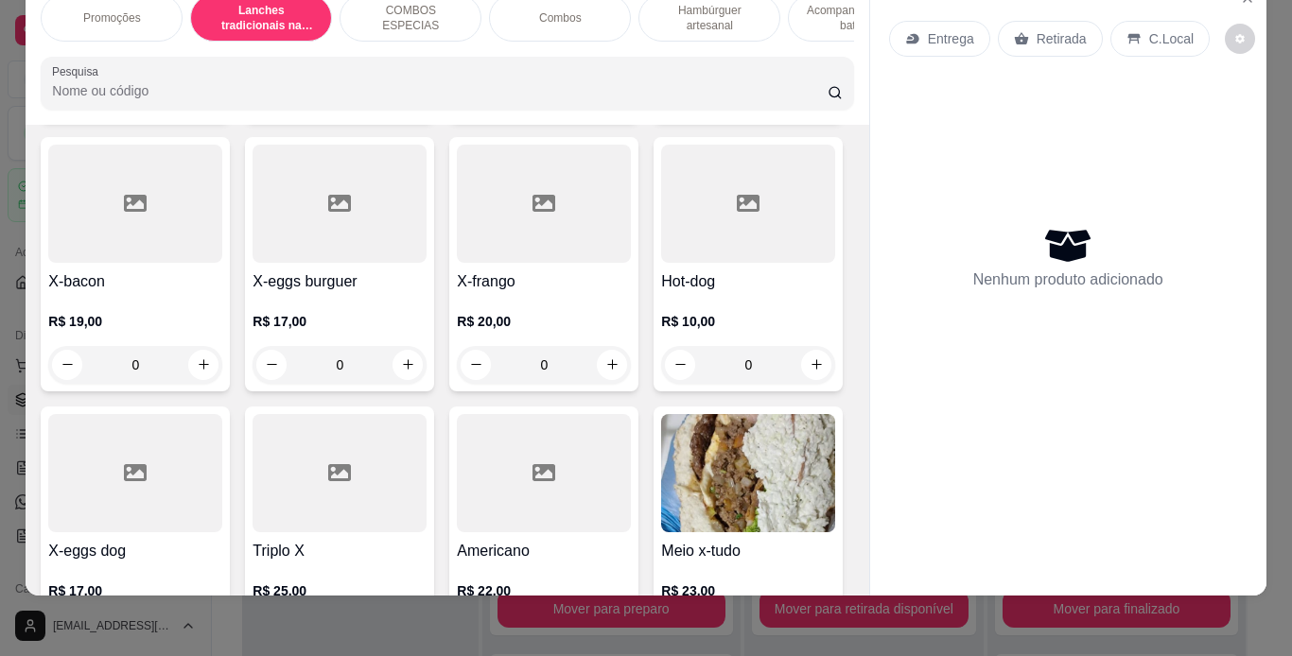
scroll to position [710, 0]
click at [661, 114] on div "0" at bounding box center [748, 96] width 174 height 38
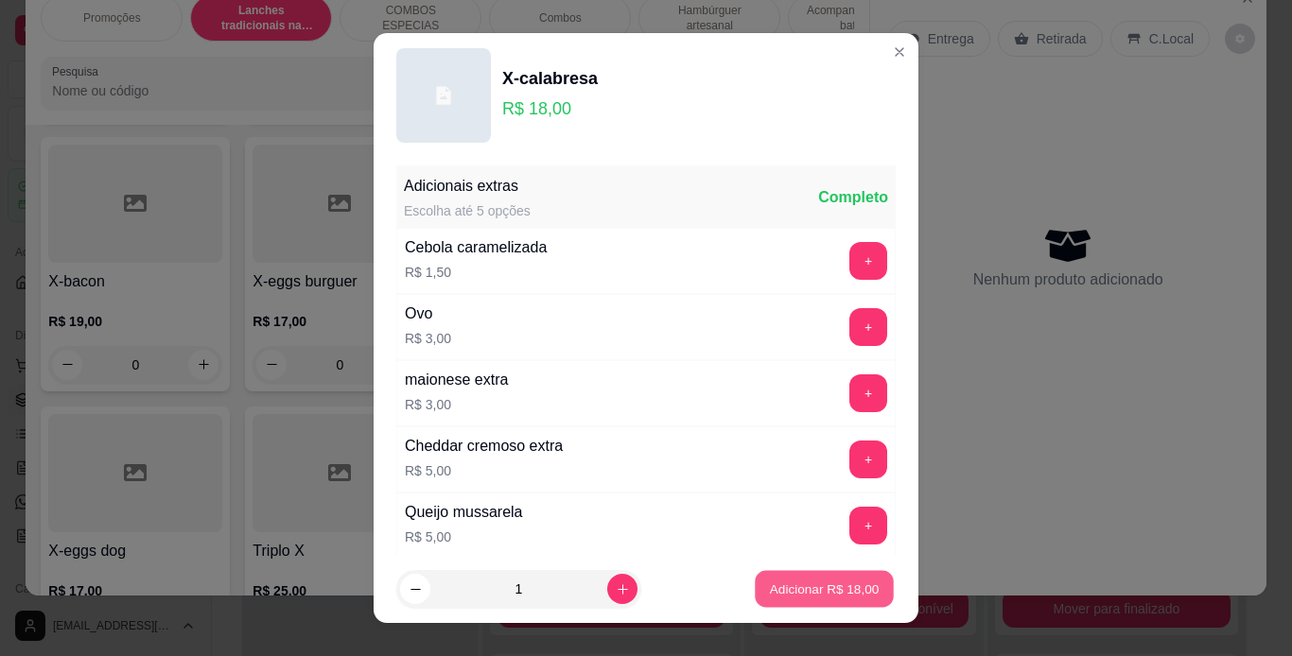
click at [809, 586] on p "Adicionar R$ 18,00" at bounding box center [825, 590] width 110 height 18
type input "1"
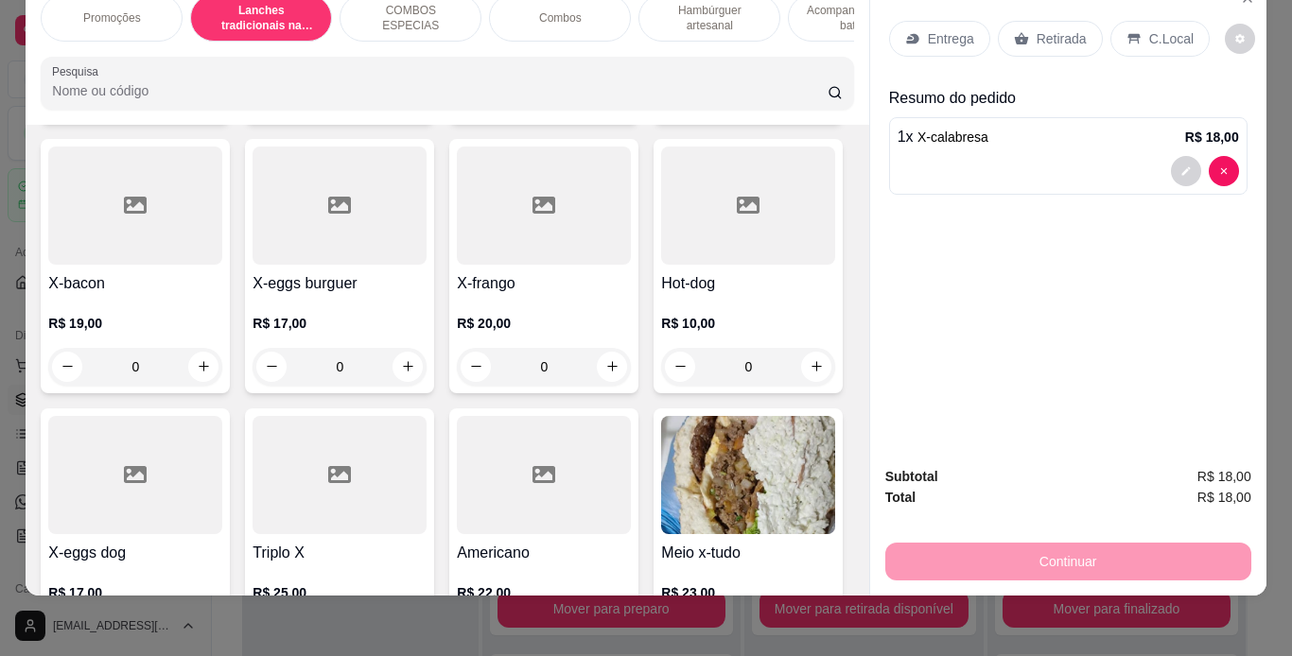
scroll to position [711, 0]
click at [1036, 29] on p "Retirada" at bounding box center [1061, 38] width 50 height 19
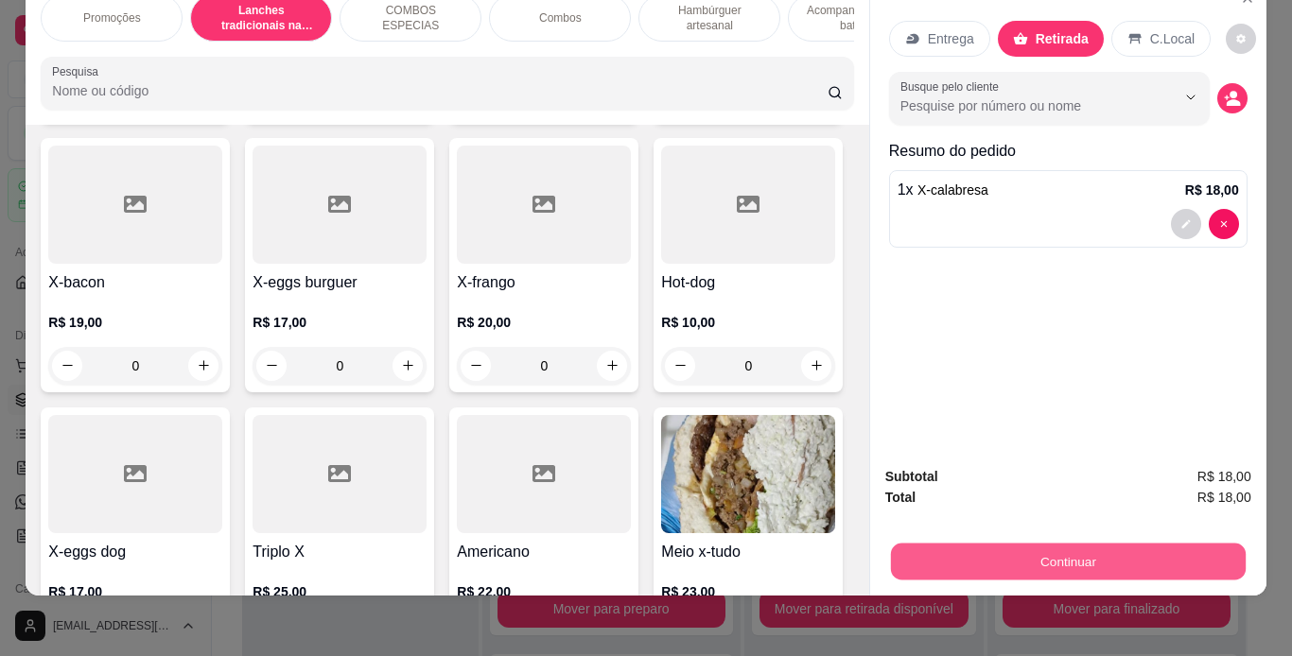
click at [970, 544] on button "Continuar" at bounding box center [1067, 562] width 355 height 37
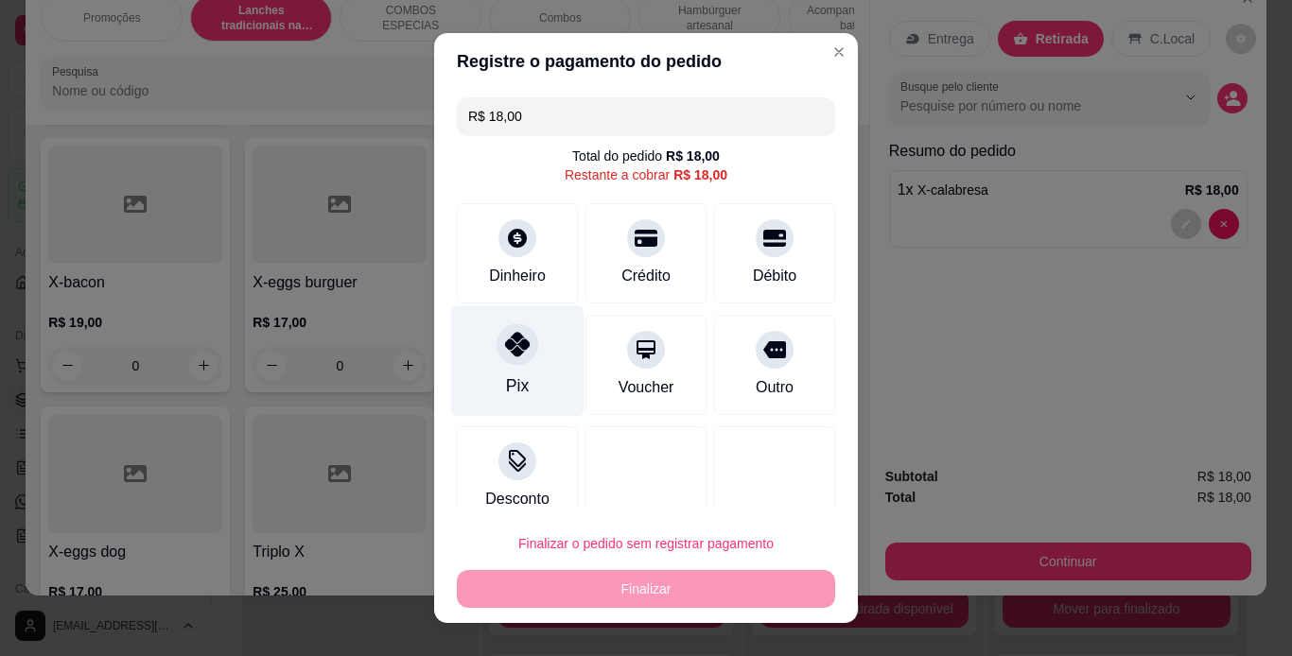
click at [533, 371] on div "Pix" at bounding box center [517, 360] width 133 height 111
type input "R$ 0,00"
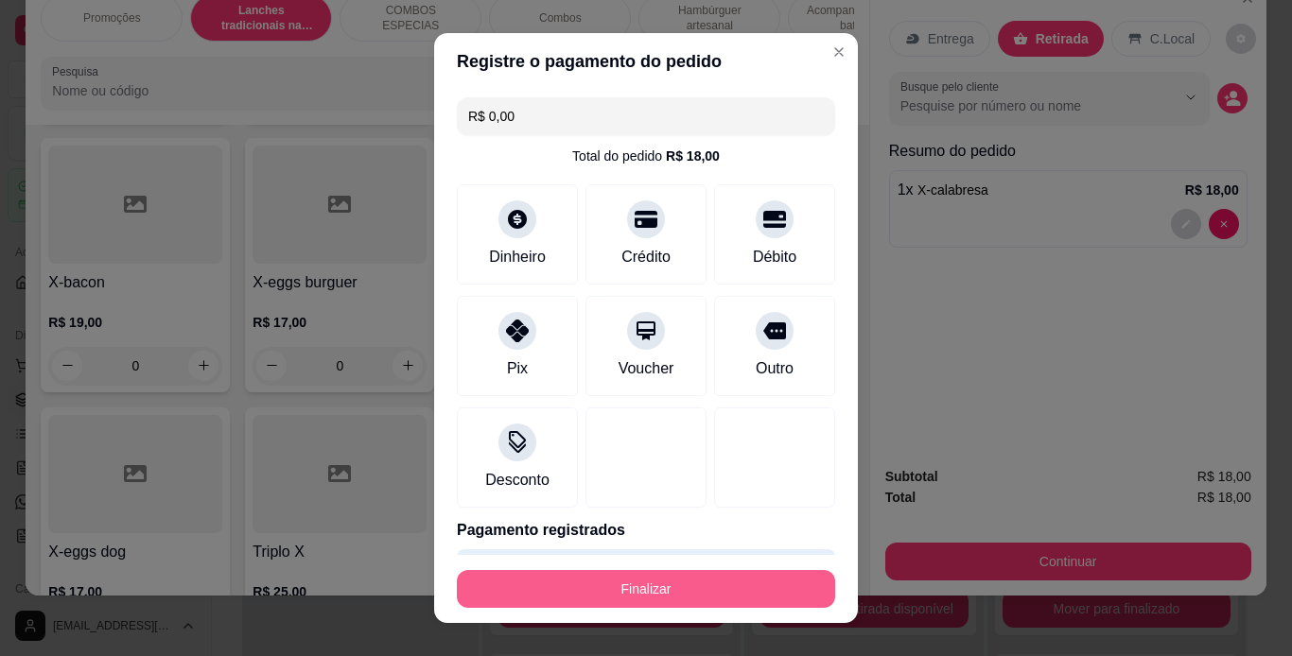
click at [599, 586] on button "Finalizar" at bounding box center [646, 589] width 378 height 38
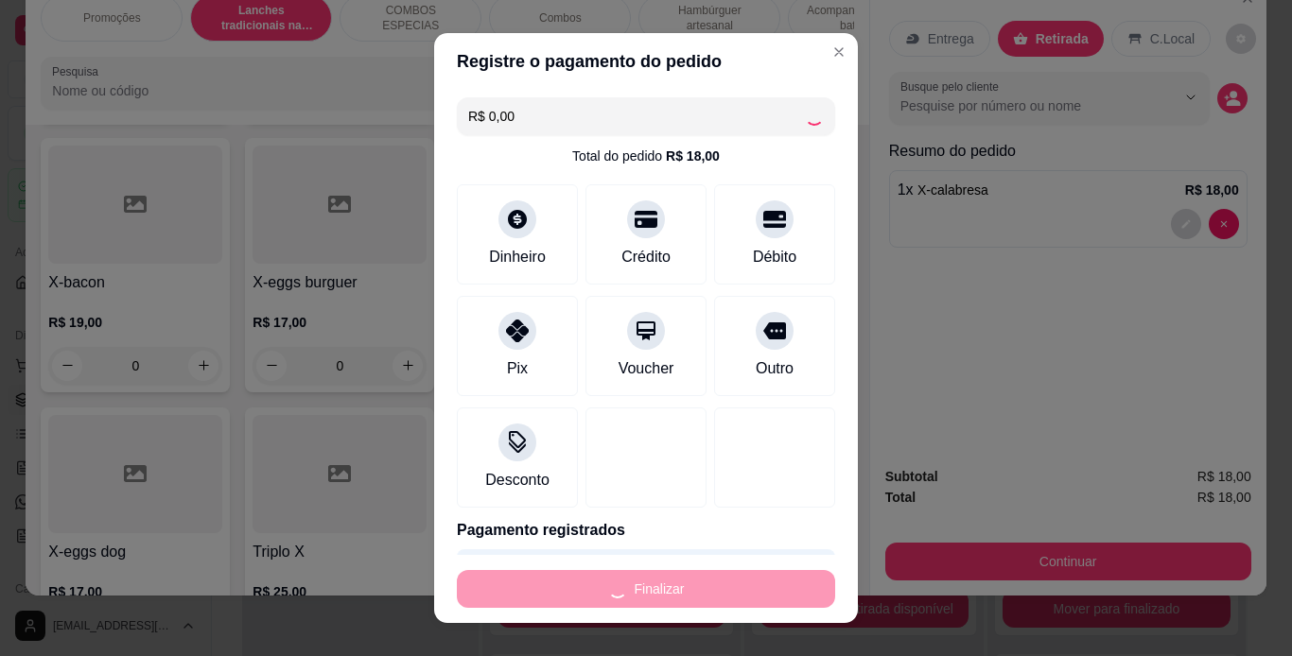
type input "0"
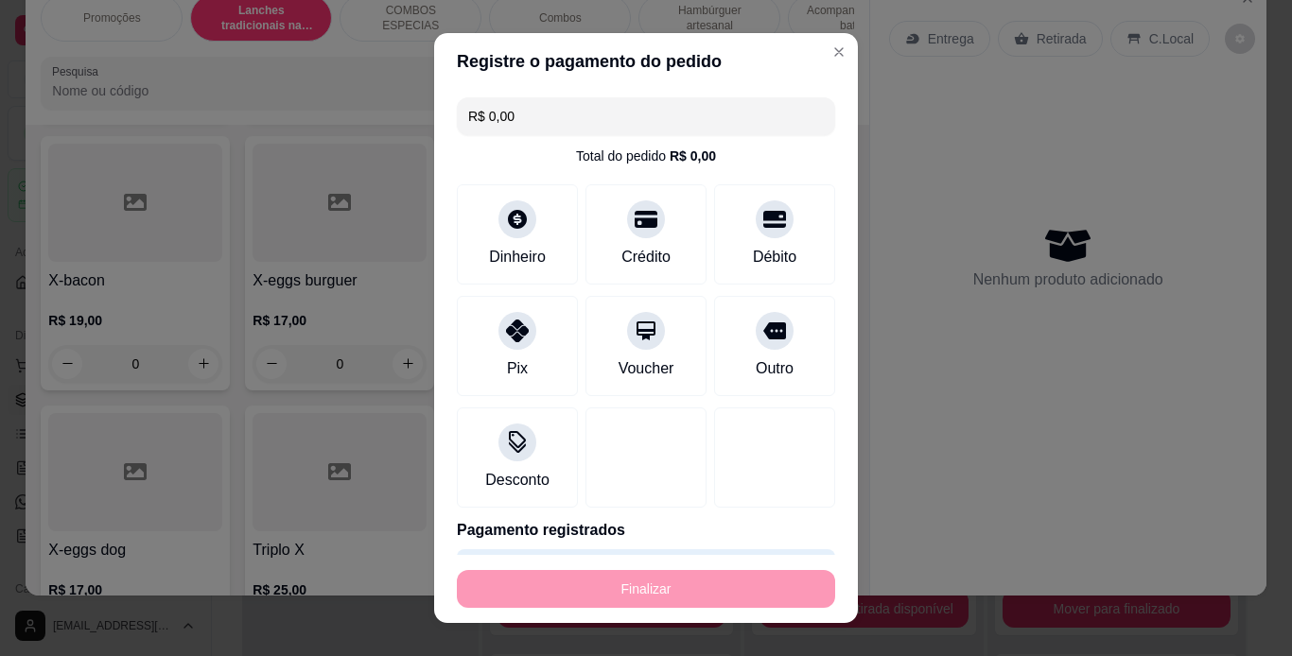
type input "-R$ 18,00"
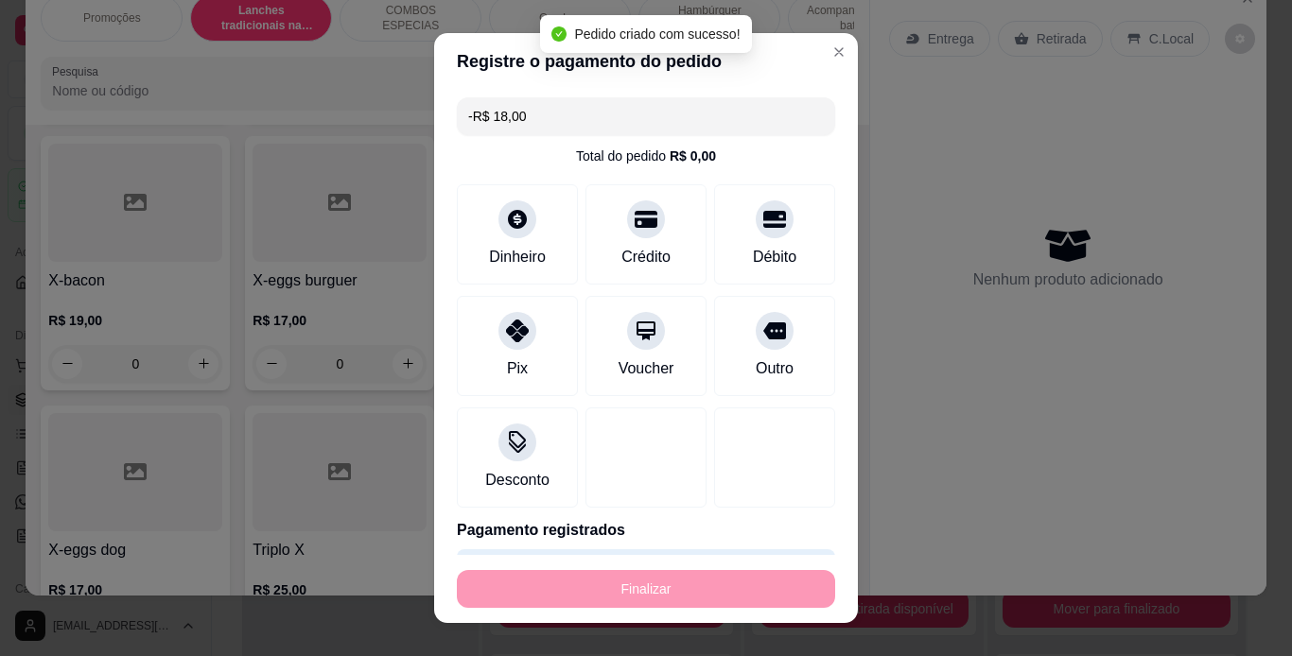
scroll to position [710, 0]
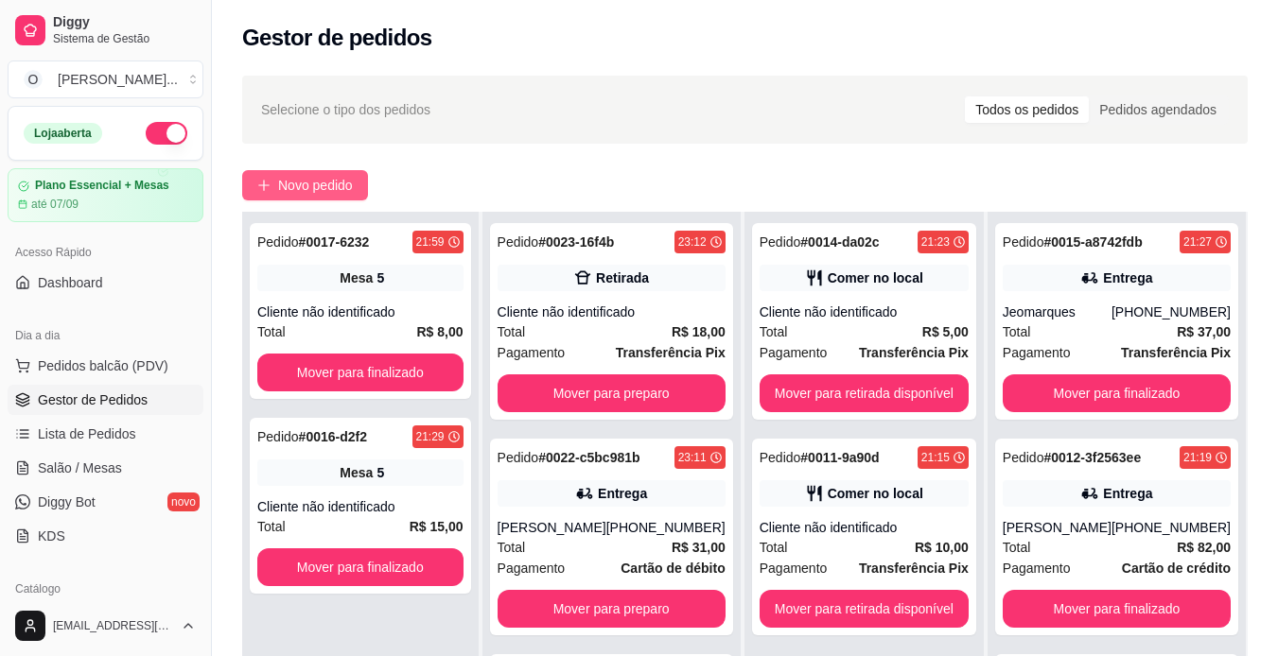
click at [340, 186] on span "Novo pedido" at bounding box center [315, 185] width 75 height 21
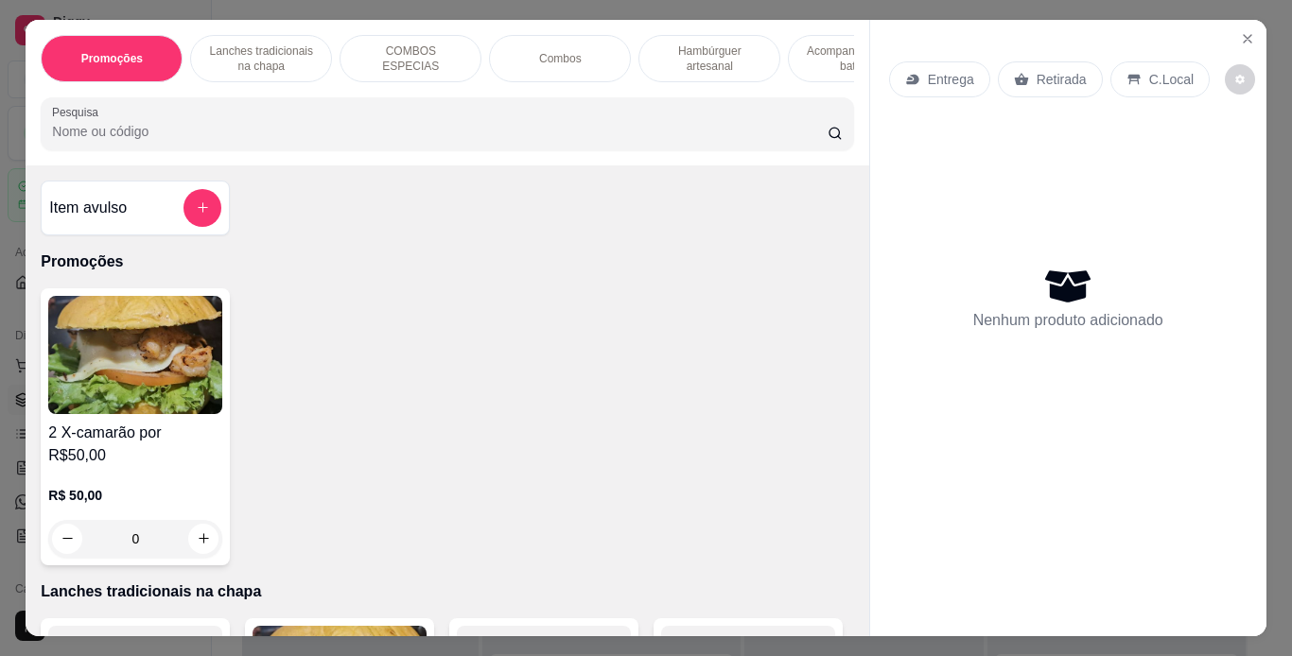
click at [235, 43] on p "Lanches tradicionais na chapa" at bounding box center [261, 58] width 110 height 30
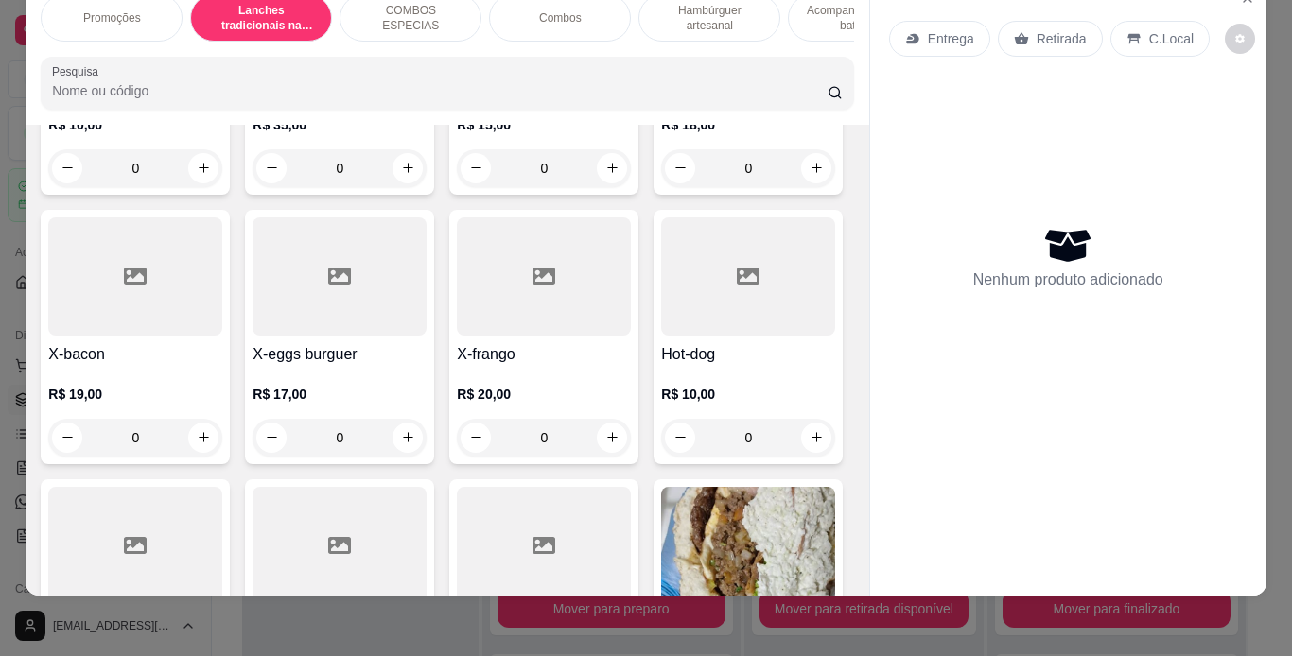
scroll to position [636, 0]
click at [426, 420] on div "0" at bounding box center [339, 439] width 174 height 38
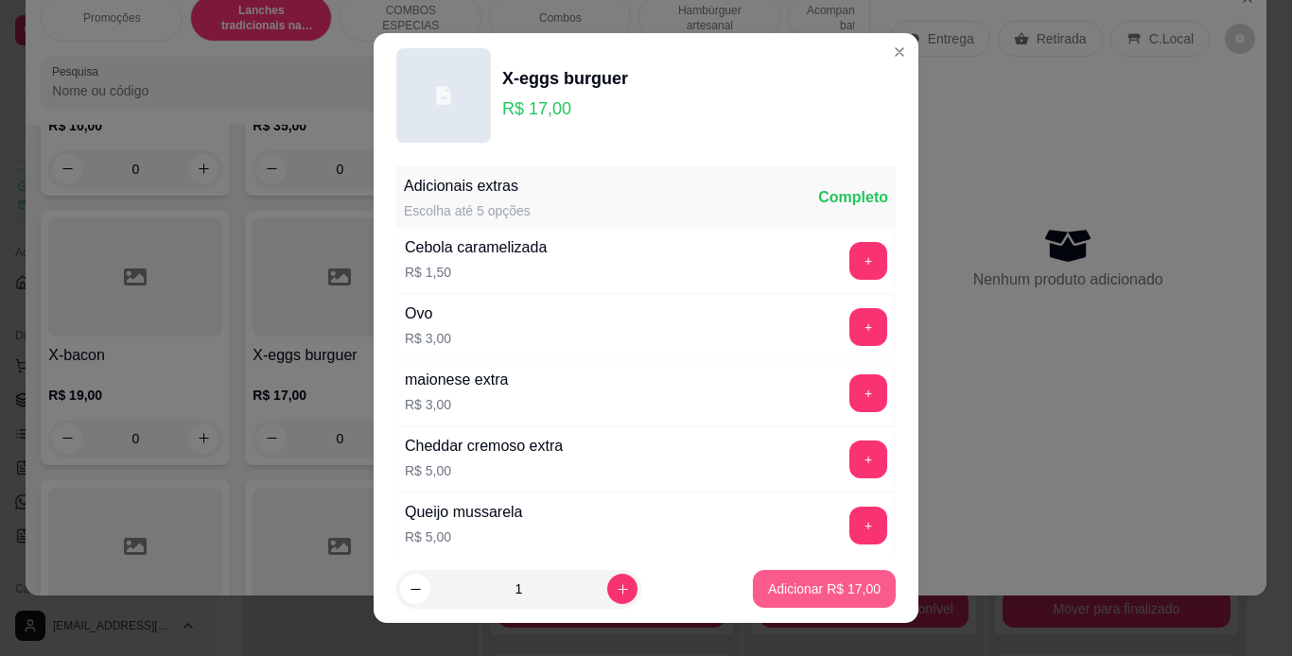
click at [776, 577] on button "Adicionar R$ 17,00" at bounding box center [824, 589] width 143 height 38
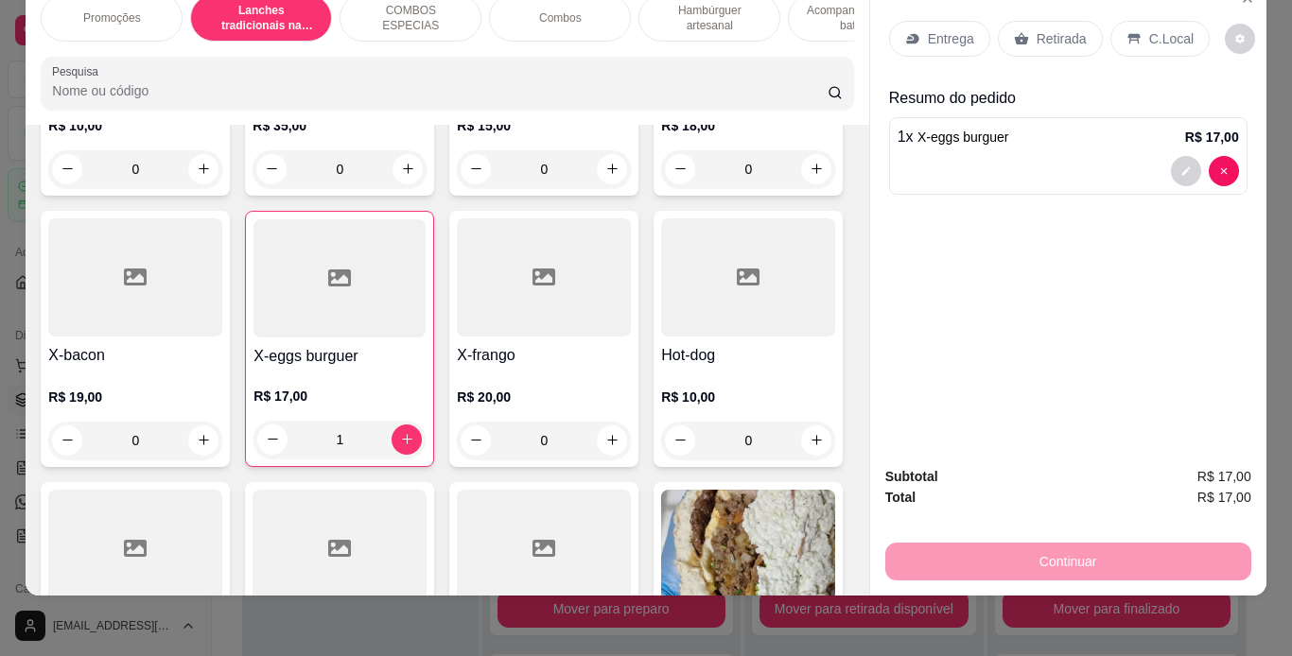
type input "1"
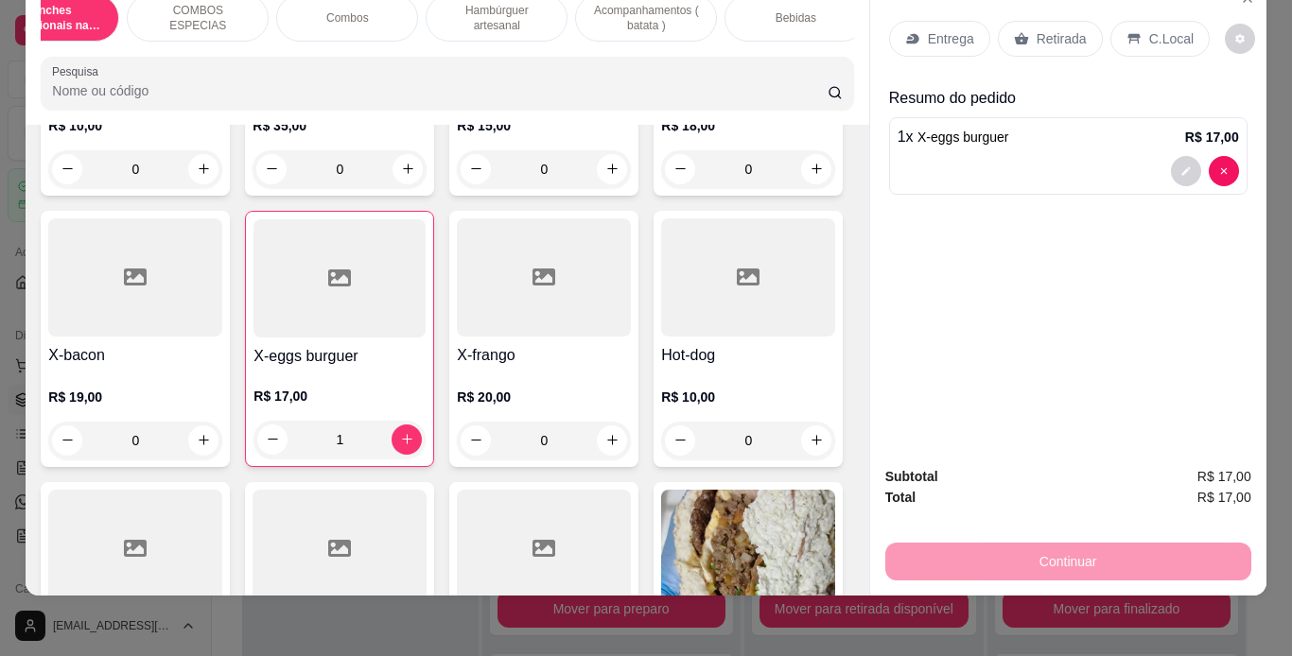
scroll to position [0, 213]
click at [804, 10] on p "Bebidas" at bounding box center [795, 17] width 41 height 15
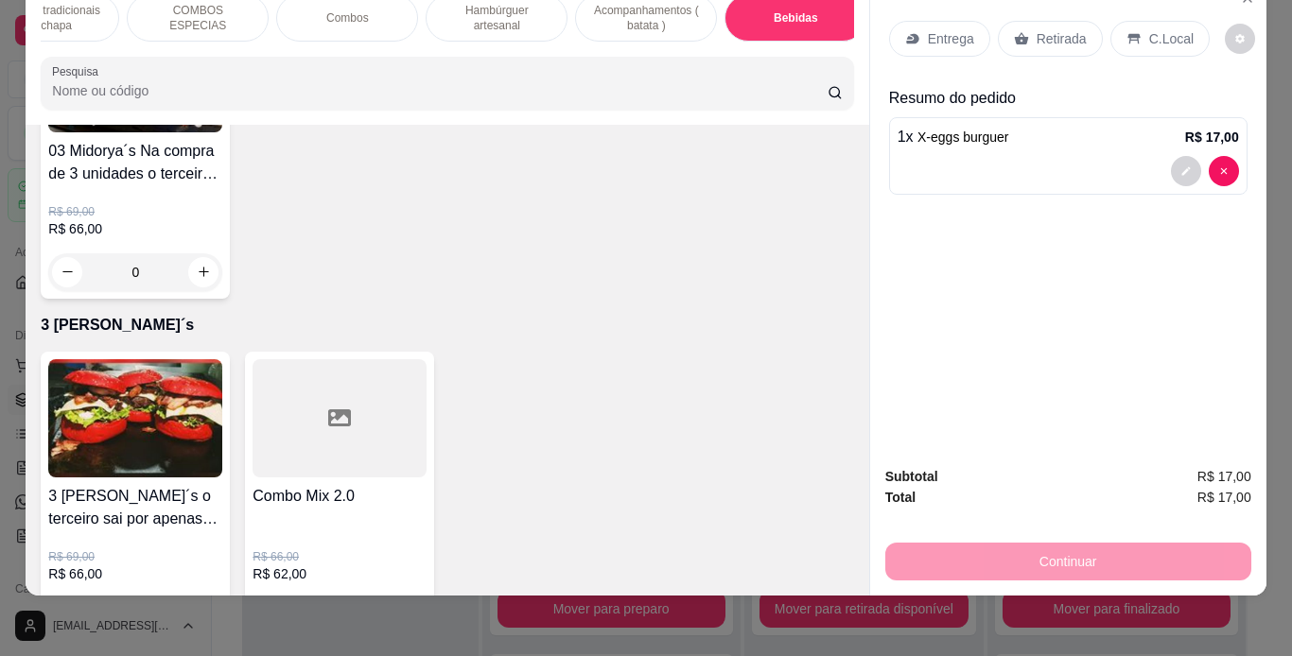
type input "1"
click at [1069, 21] on div "Retirada" at bounding box center [1050, 39] width 105 height 36
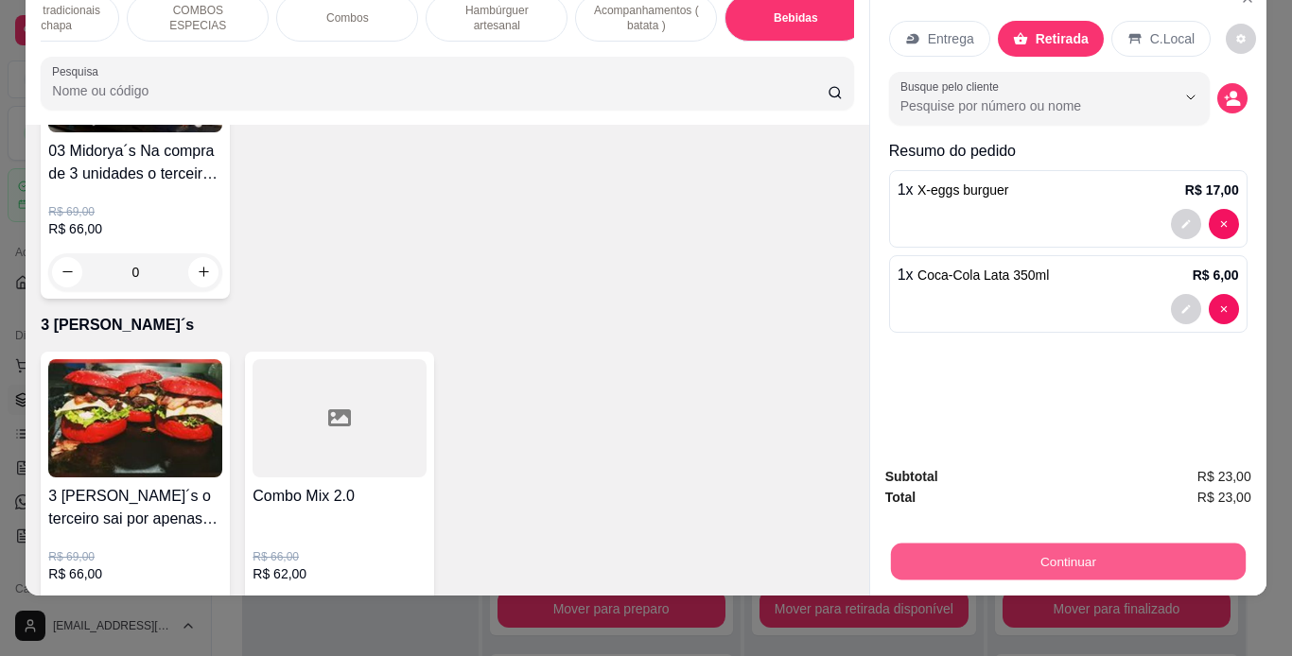
click at [1010, 544] on button "Continuar" at bounding box center [1067, 562] width 355 height 37
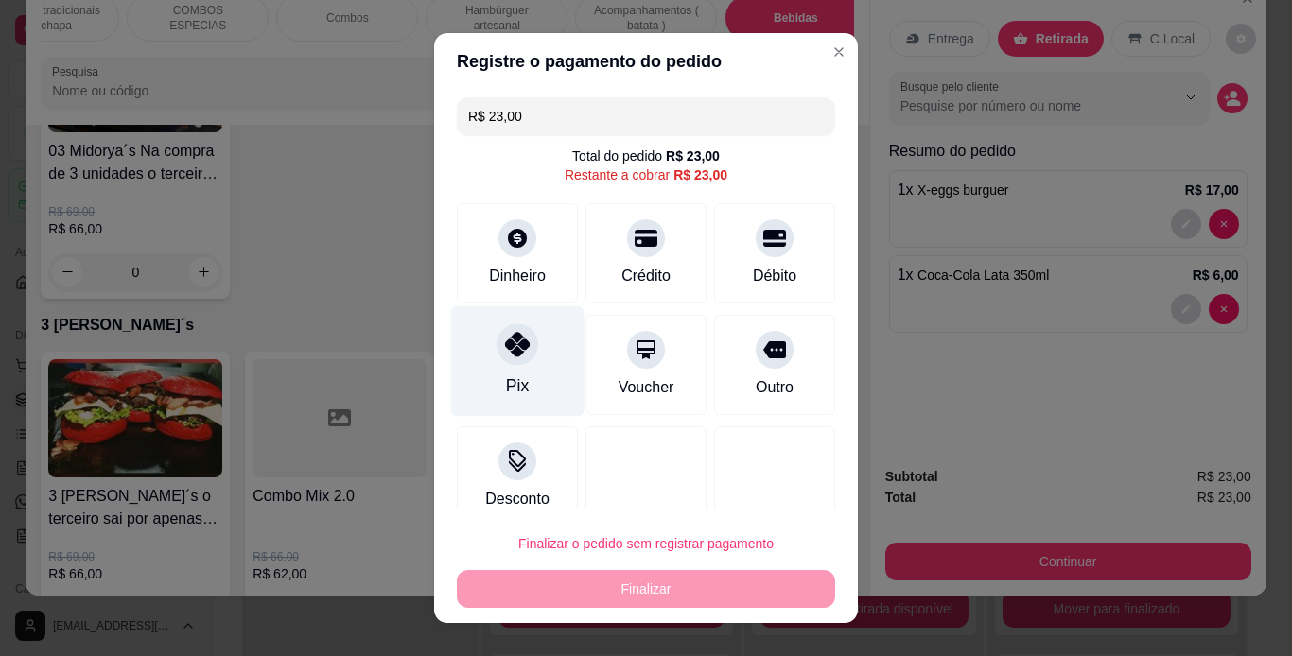
click at [522, 344] on div at bounding box center [517, 344] width 42 height 42
type input "R$ 0,00"
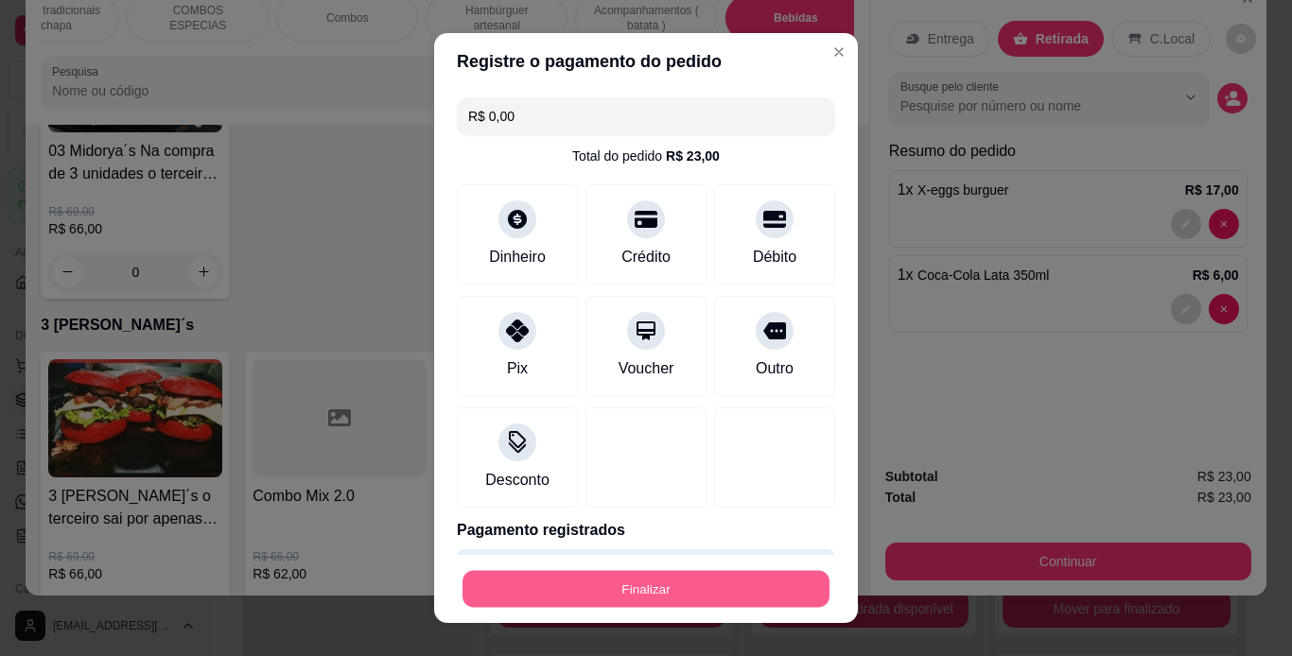
click at [716, 591] on button "Finalizar" at bounding box center [645, 589] width 367 height 37
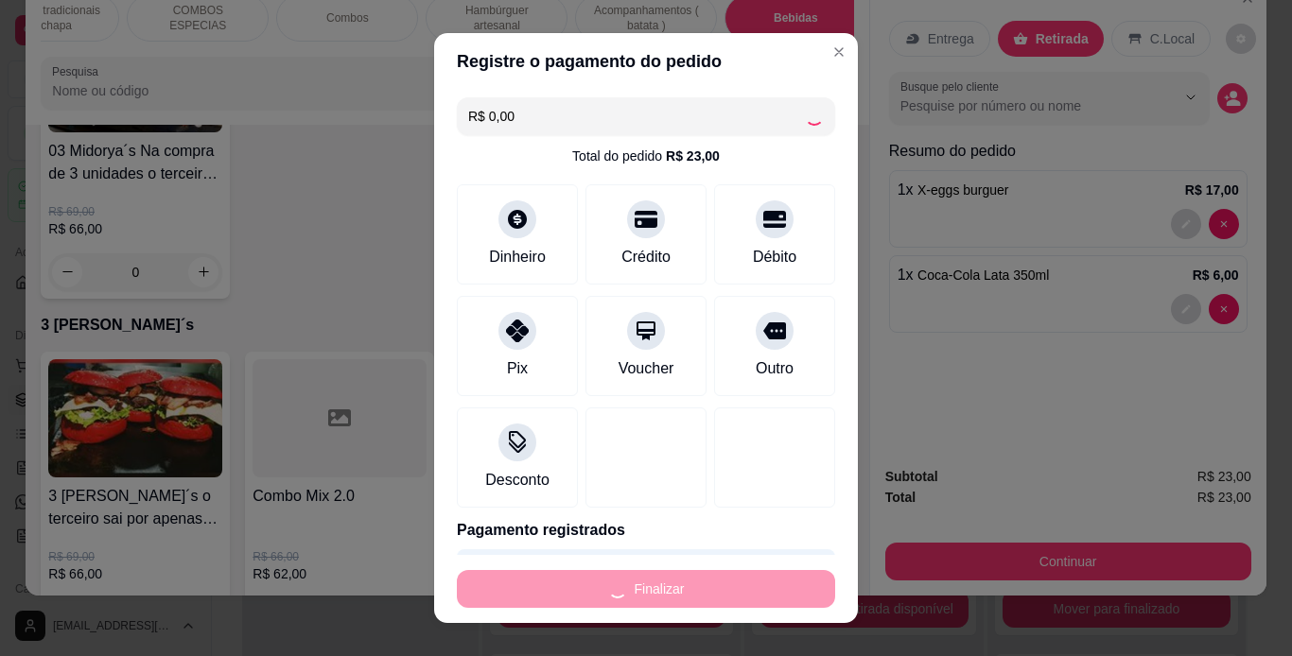
type input "0"
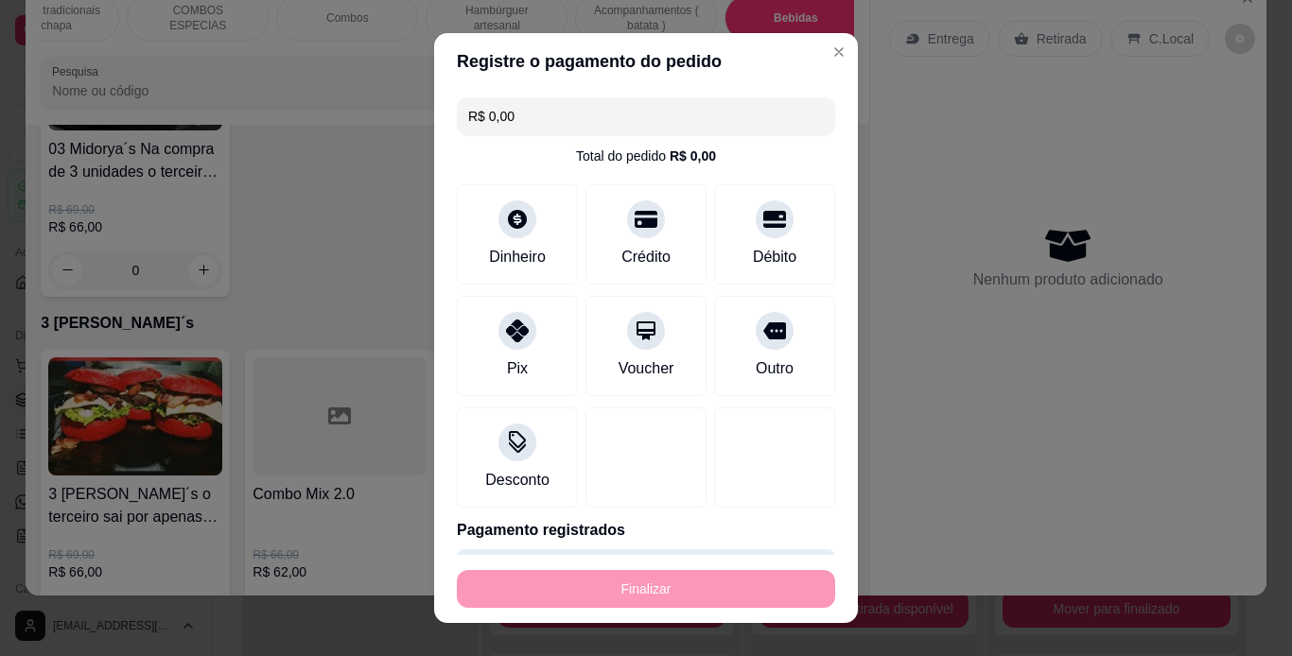
type input "-R$ 23,00"
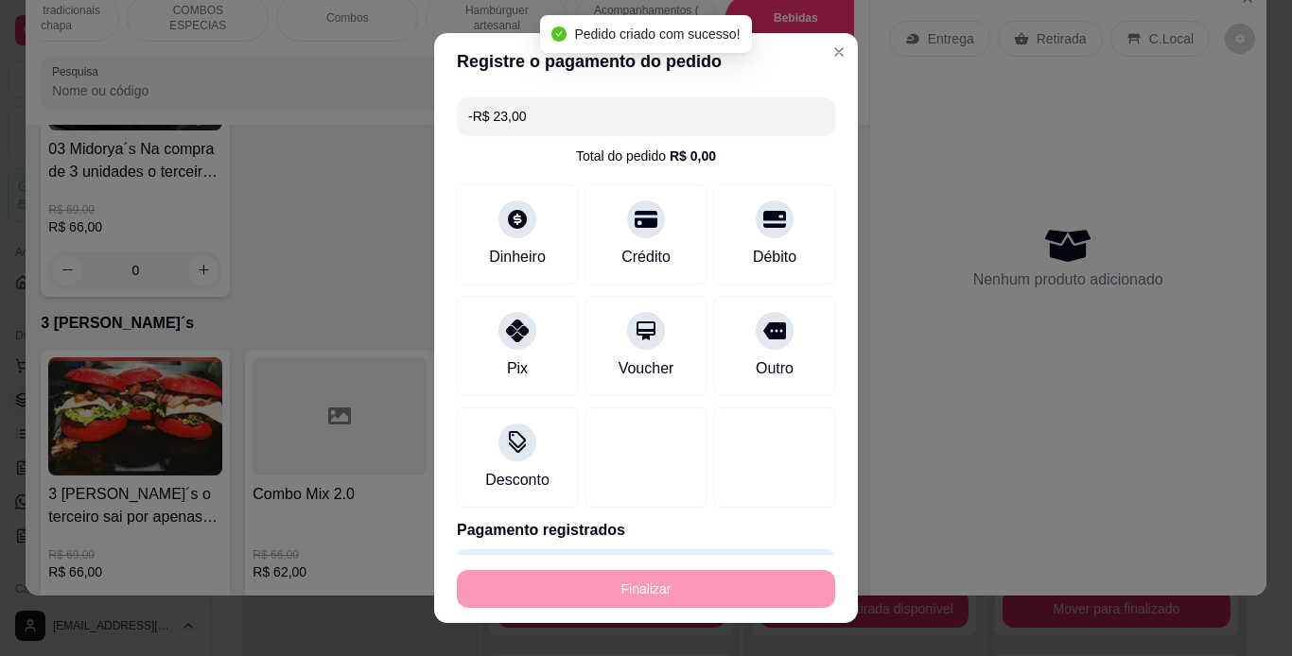
scroll to position [5785, 0]
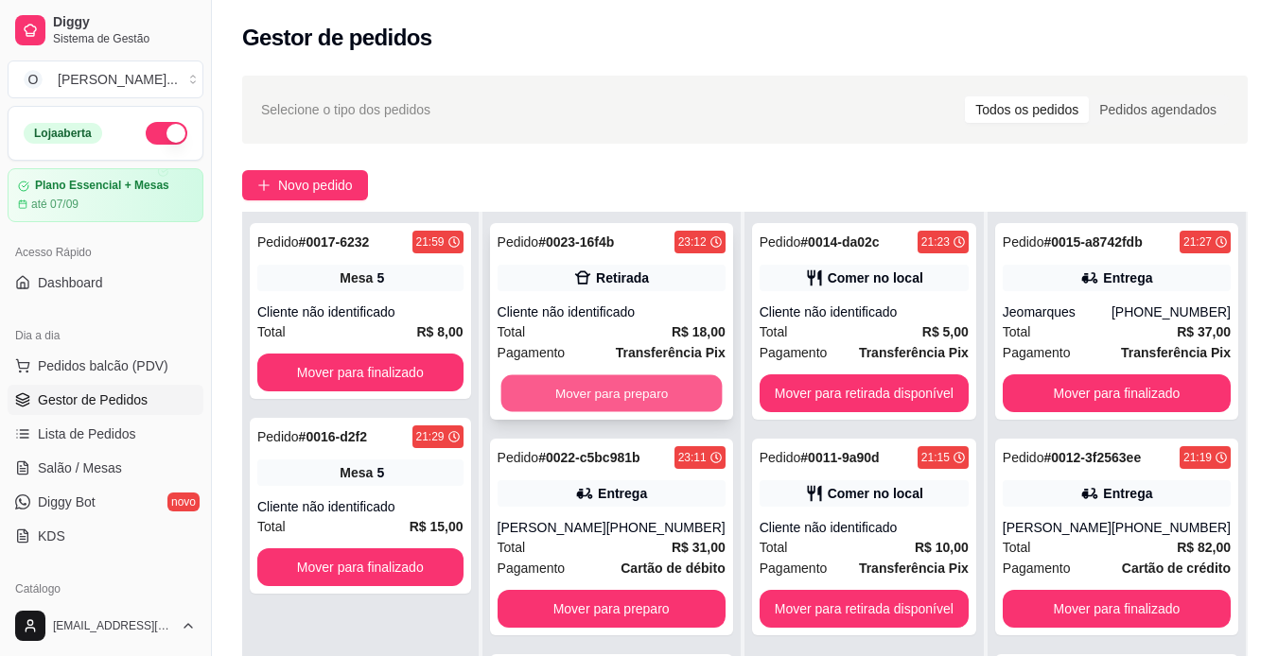
click at [592, 409] on button "Mover para preparo" at bounding box center [610, 393] width 221 height 37
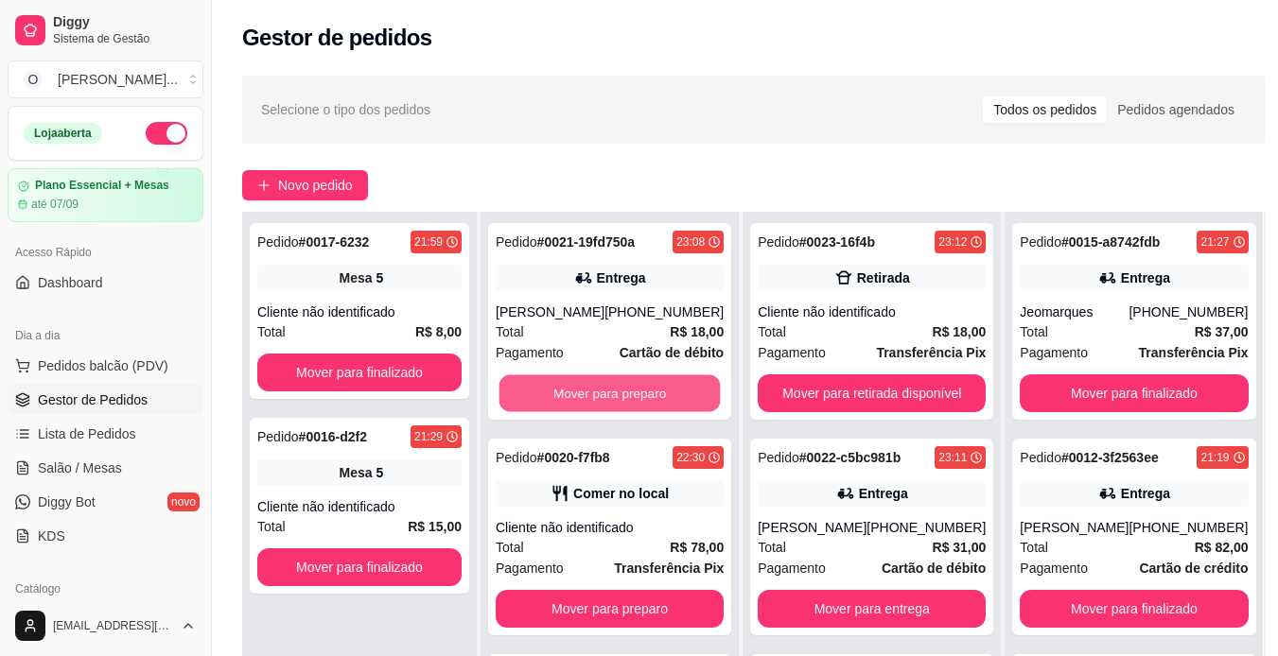
click at [592, 409] on button "Mover para preparo" at bounding box center [609, 393] width 221 height 37
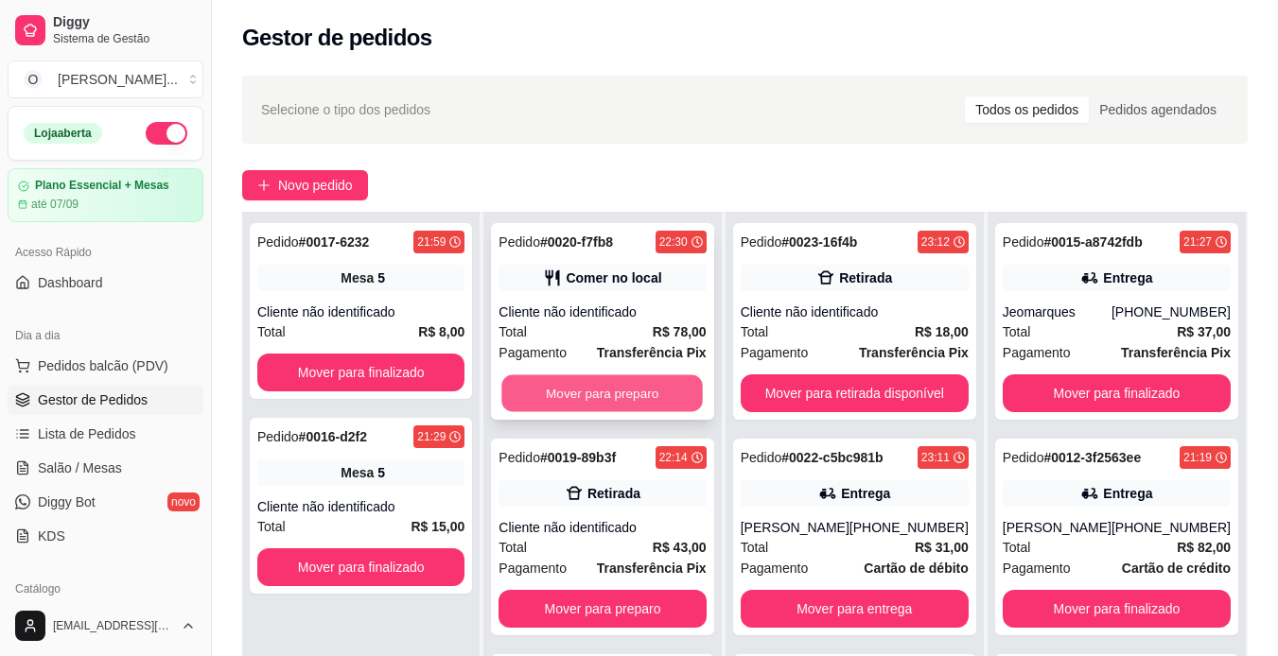
click at [600, 399] on button "Mover para preparo" at bounding box center [602, 393] width 201 height 37
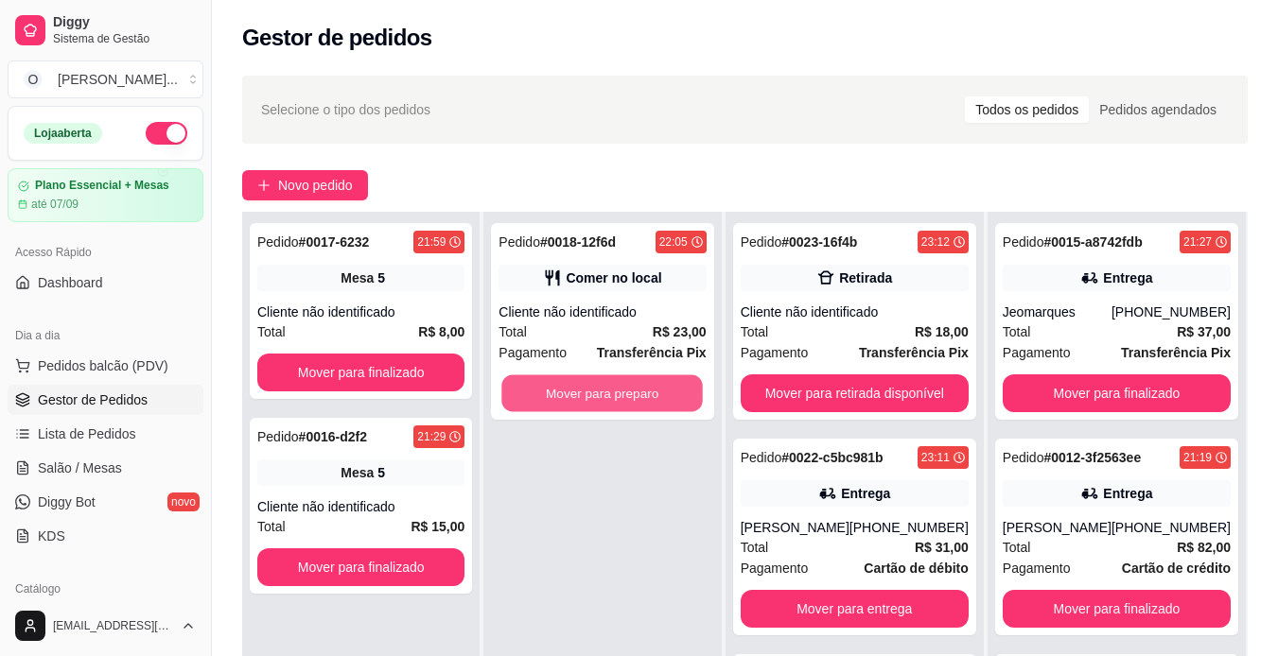
click at [600, 399] on button "Mover para preparo" at bounding box center [602, 393] width 201 height 37
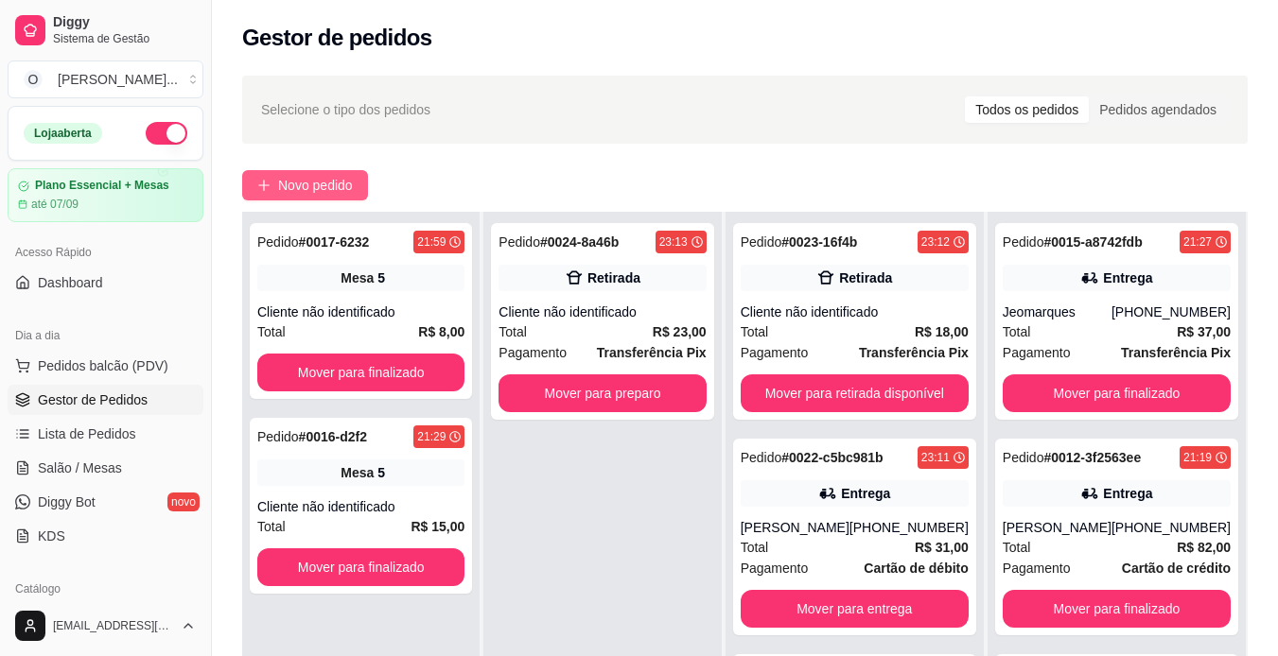
click at [334, 184] on span "Novo pedido" at bounding box center [315, 185] width 75 height 21
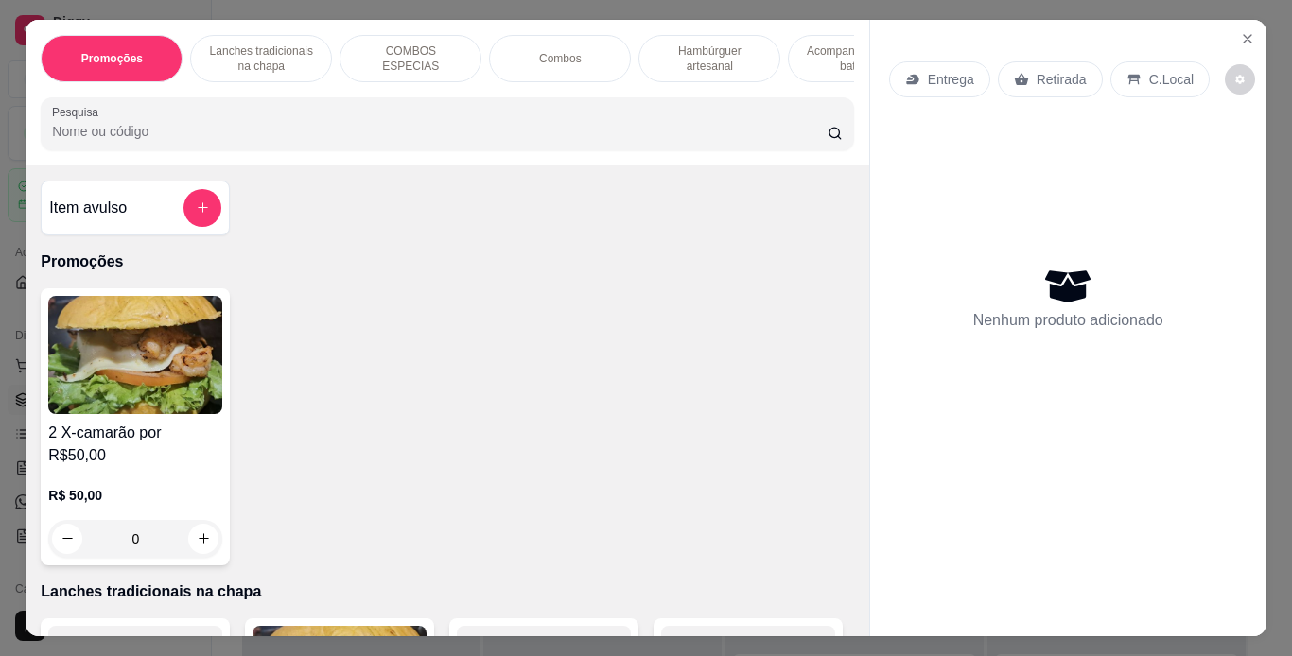
click at [258, 54] on p "Lanches tradicionais na chapa" at bounding box center [261, 58] width 110 height 30
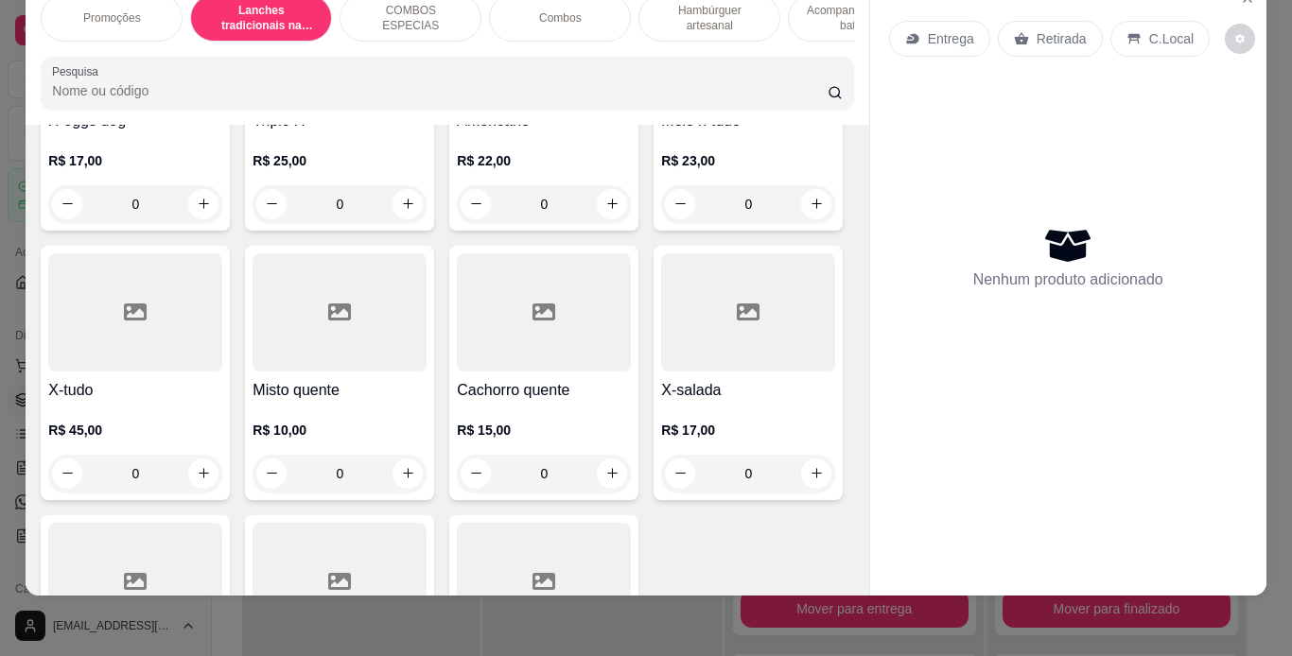
scroll to position [1156, 0]
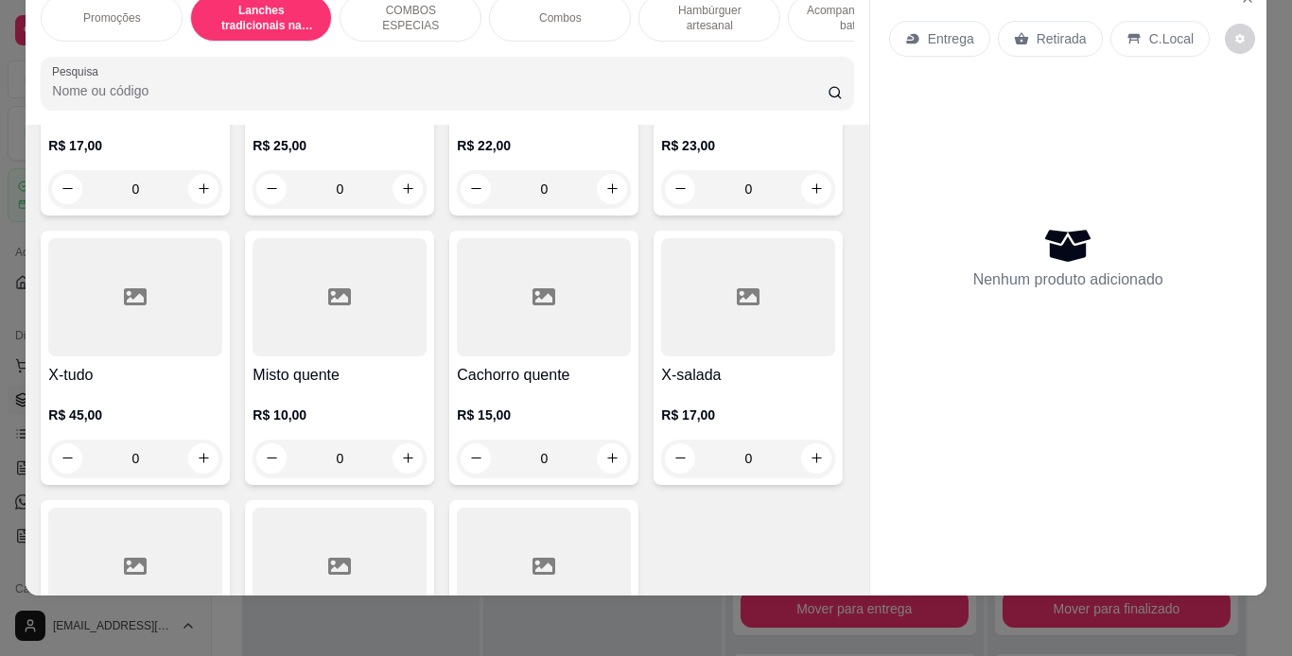
click at [661, 208] on div "0" at bounding box center [748, 189] width 174 height 38
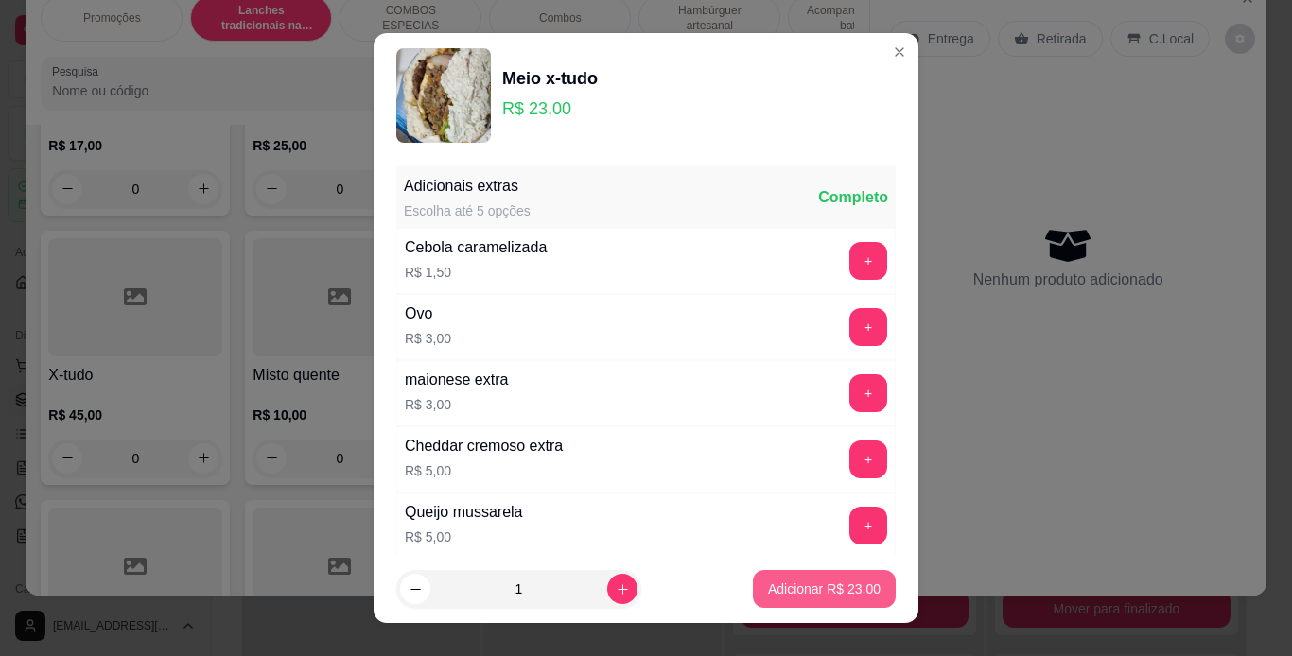
click at [775, 583] on p "Adicionar R$ 23,00" at bounding box center [824, 589] width 113 height 19
type input "1"
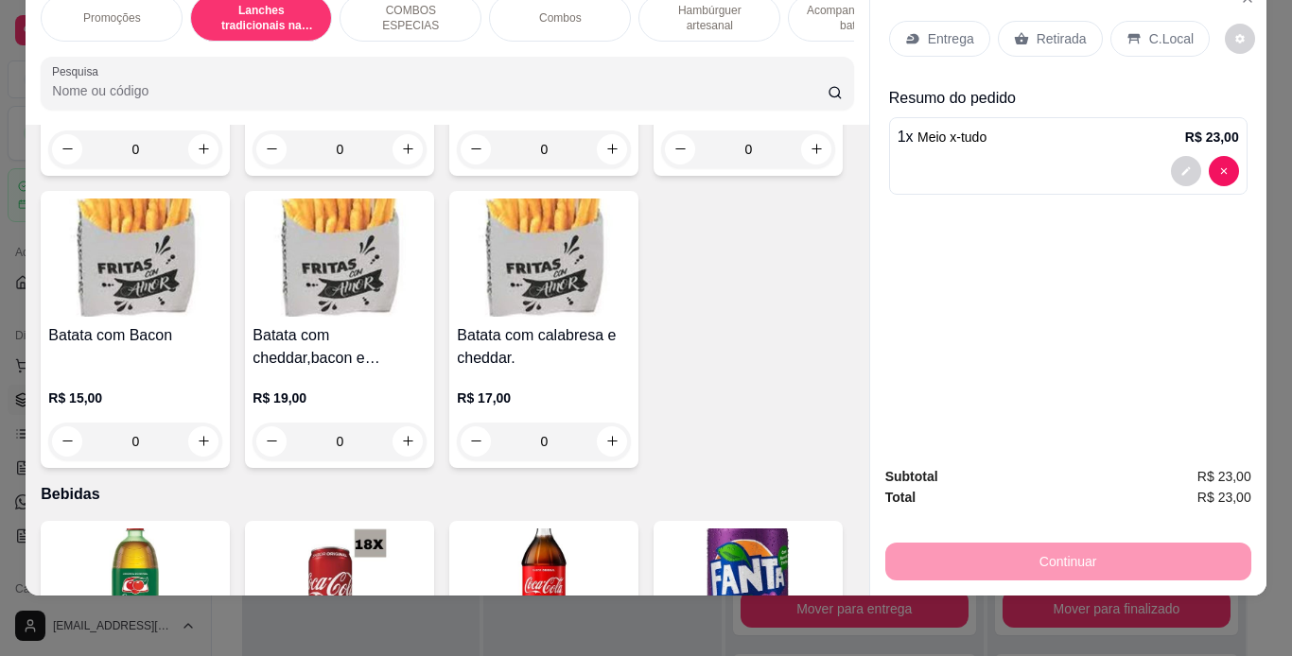
scroll to position [4458, 0]
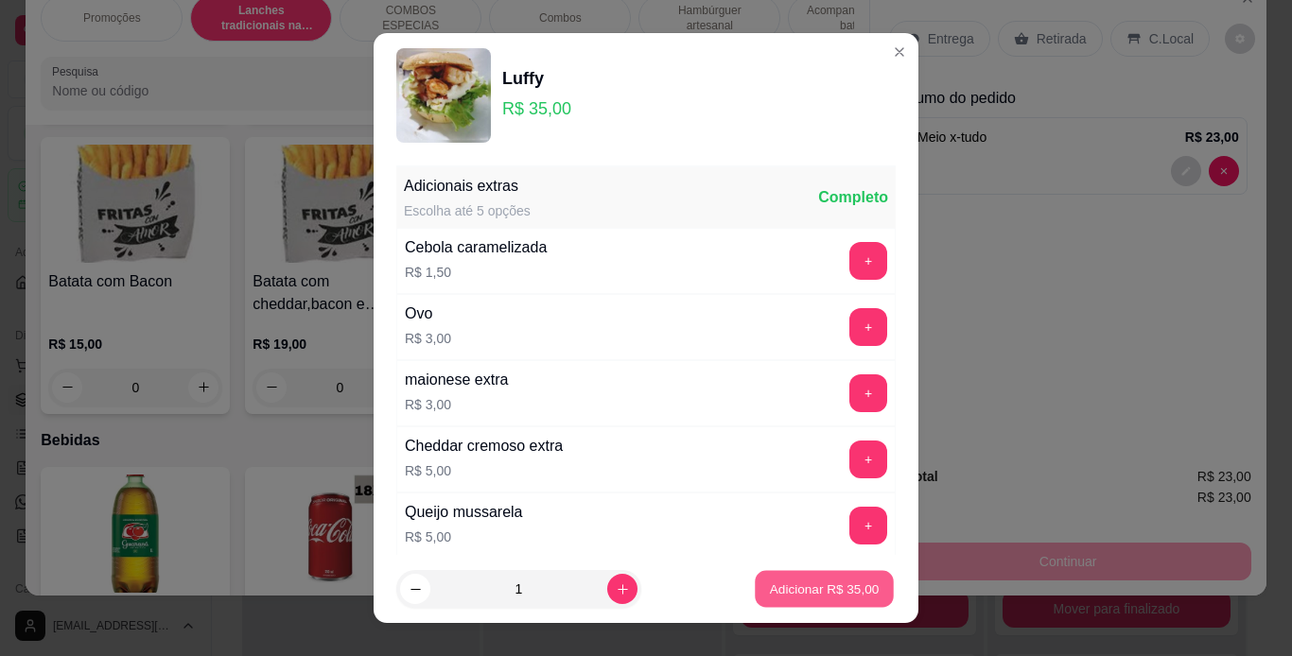
click at [770, 583] on p "Adicionar R$ 35,00" at bounding box center [825, 590] width 110 height 18
type input "1"
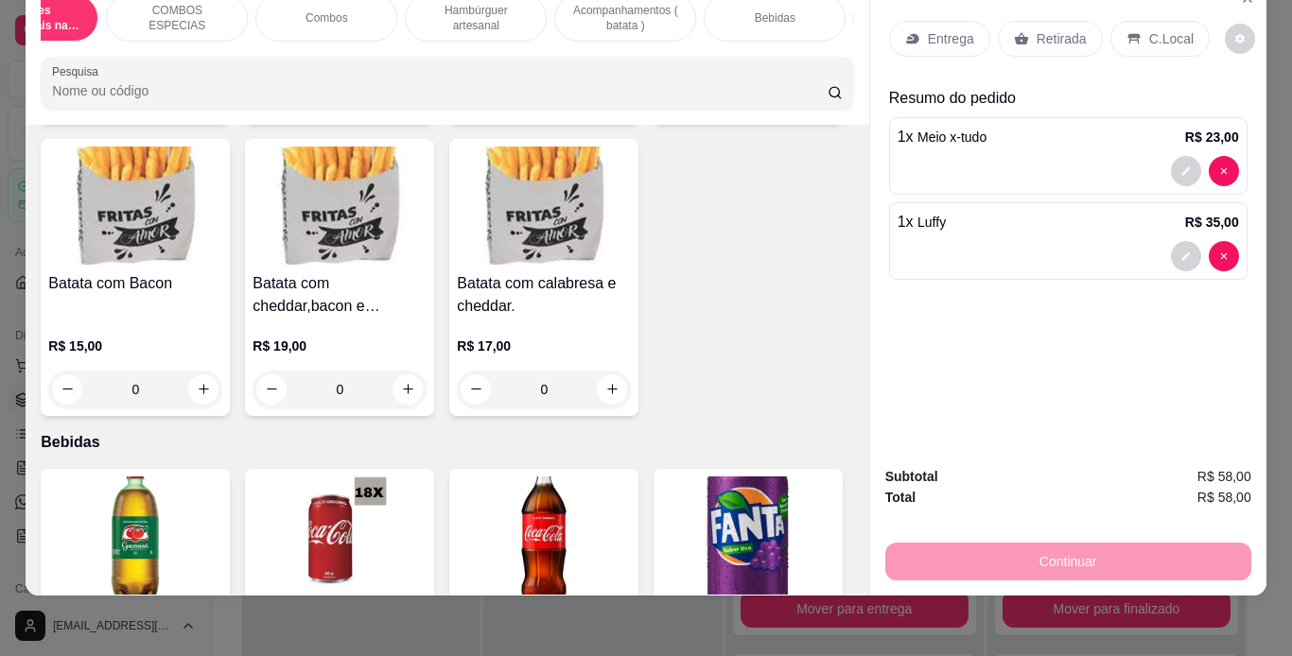
scroll to position [0, 236]
click at [793, 19] on div "Bebidas" at bounding box center [772, 17] width 142 height 47
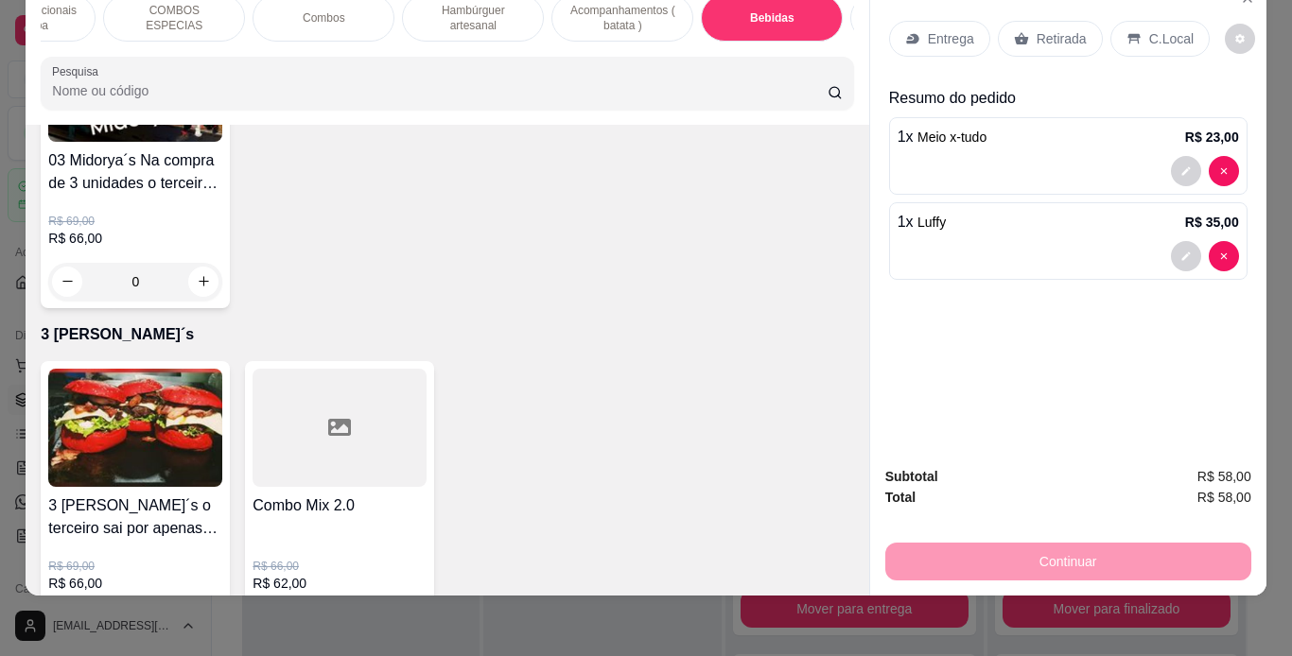
scroll to position [5779, 0]
drag, startPoint x: 379, startPoint y: 444, endPoint x: 387, endPoint y: 464, distance: 21.3
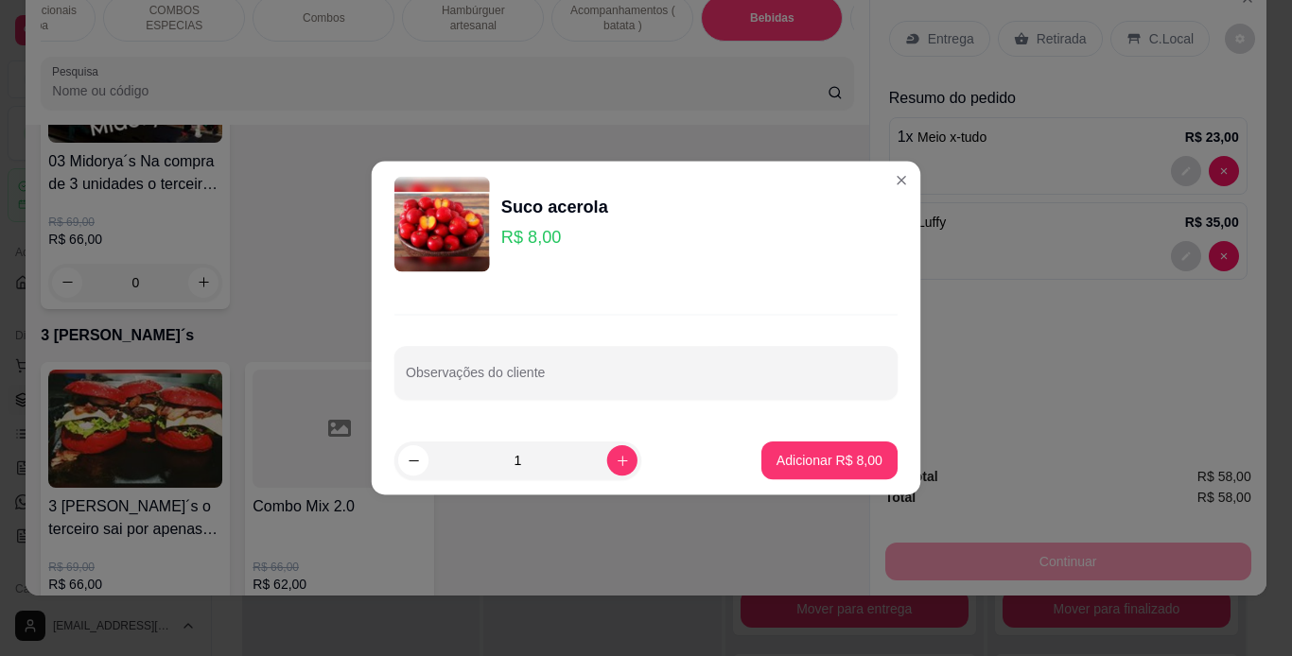
click at [387, 464] on footer "1 Adicionar R$ 8,00" at bounding box center [646, 460] width 549 height 69
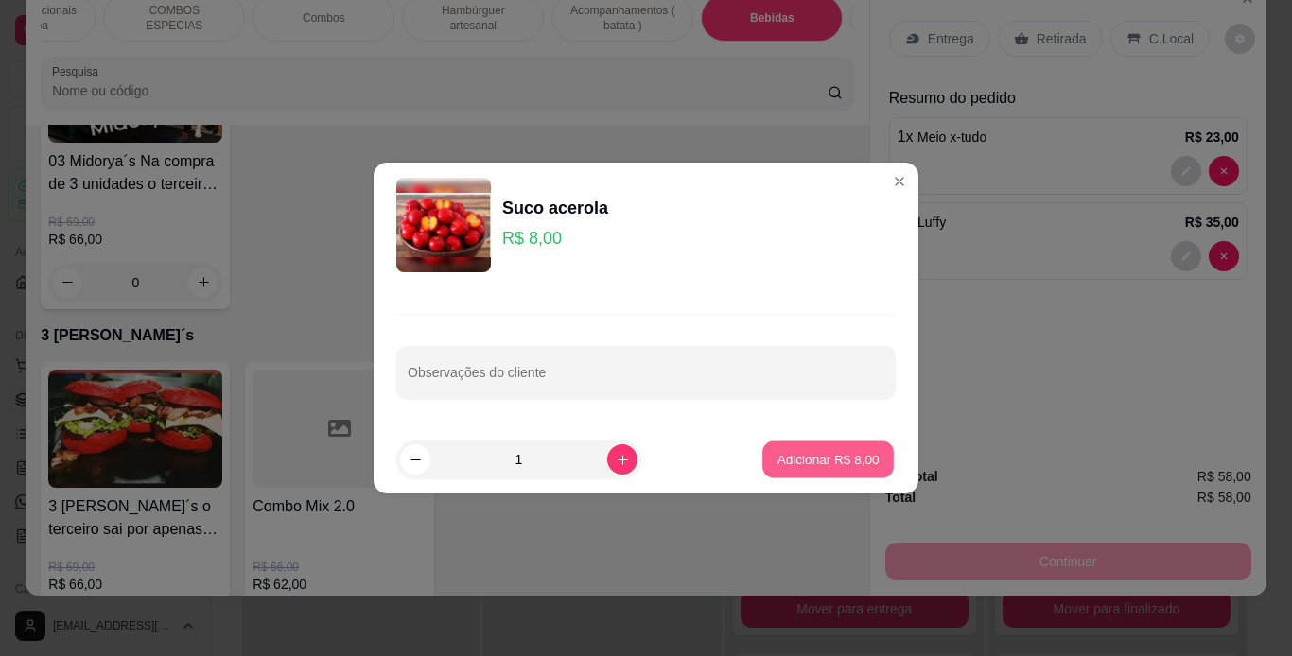
click at [780, 448] on button "Adicionar R$ 8,00" at bounding box center [827, 460] width 131 height 37
type input "1"
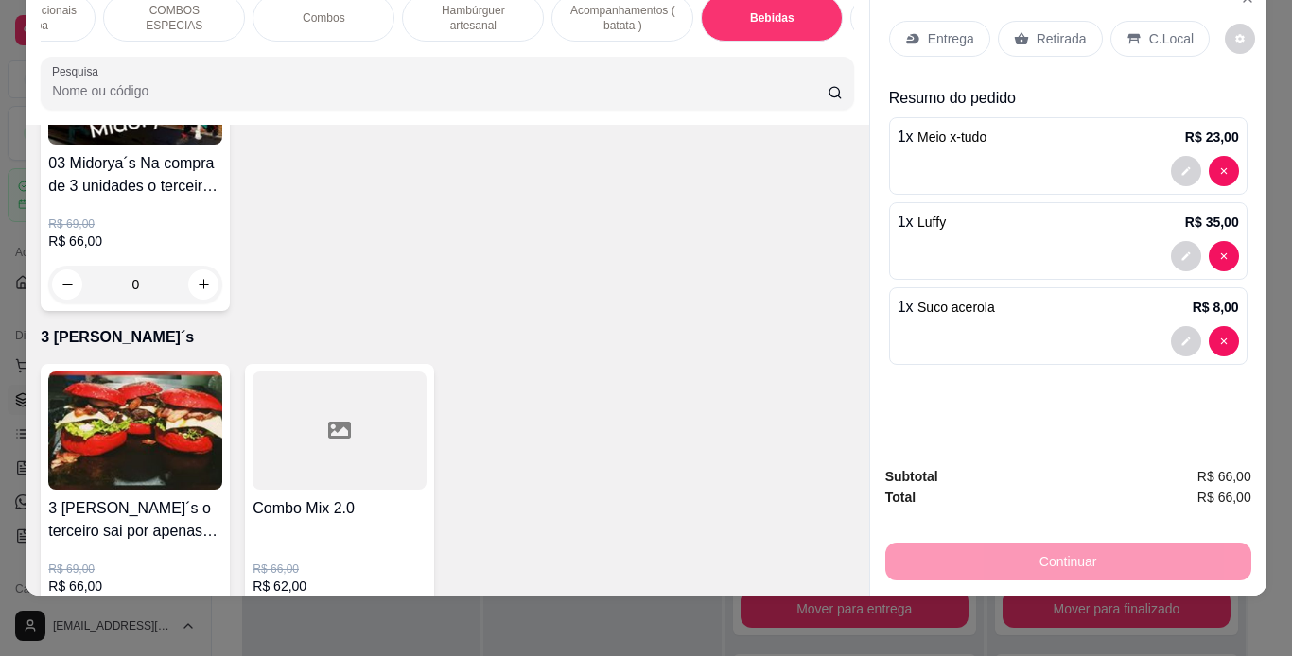
click at [1161, 29] on p "C.Local" at bounding box center [1171, 38] width 44 height 19
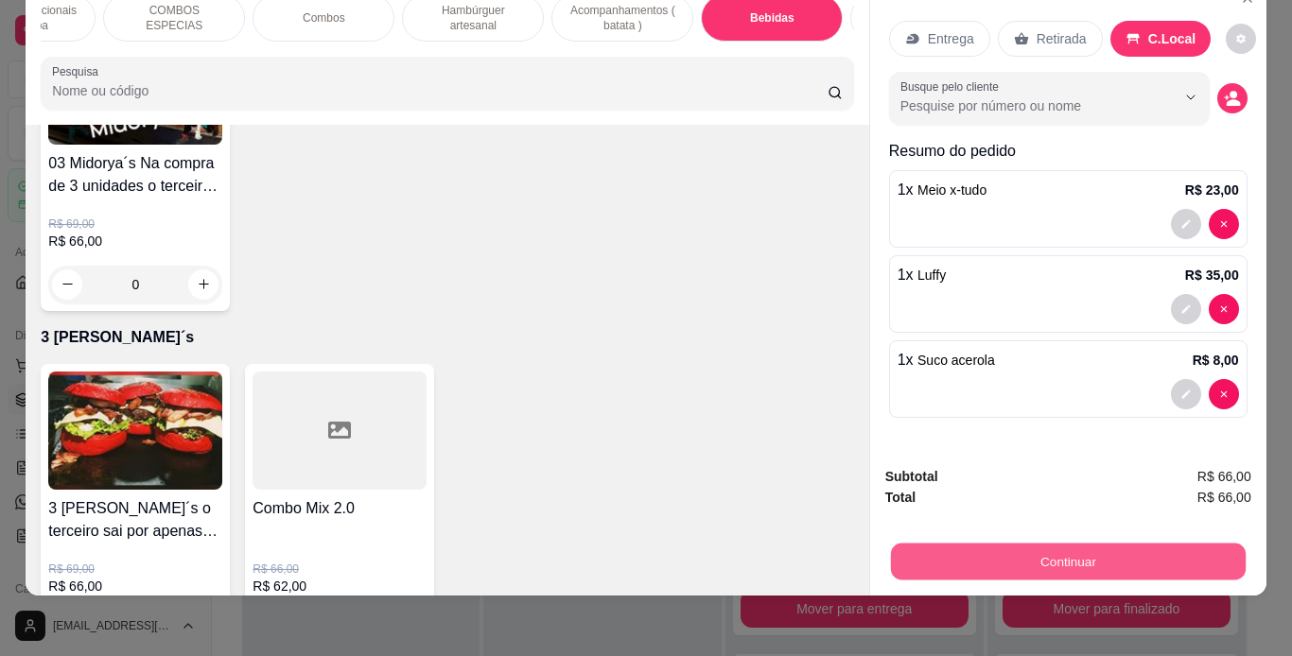
click at [1020, 544] on button "Continuar" at bounding box center [1067, 562] width 355 height 37
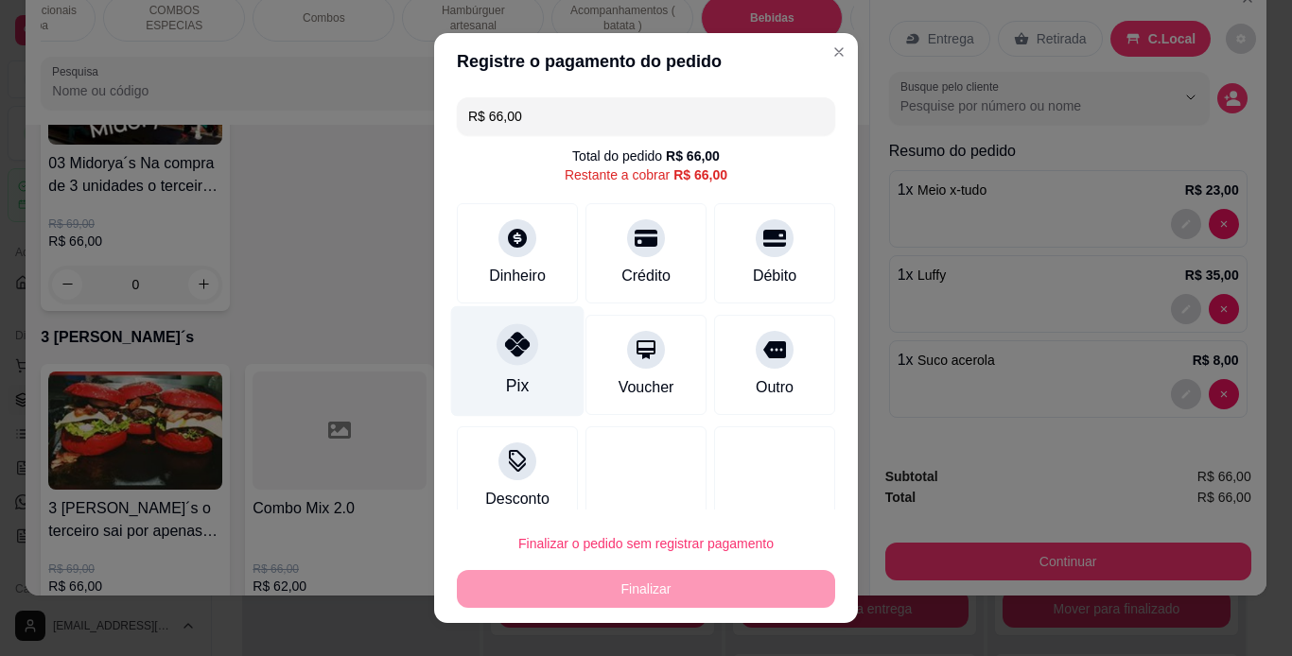
click at [513, 369] on div "Pix" at bounding box center [517, 360] width 133 height 111
type input "R$ 0,00"
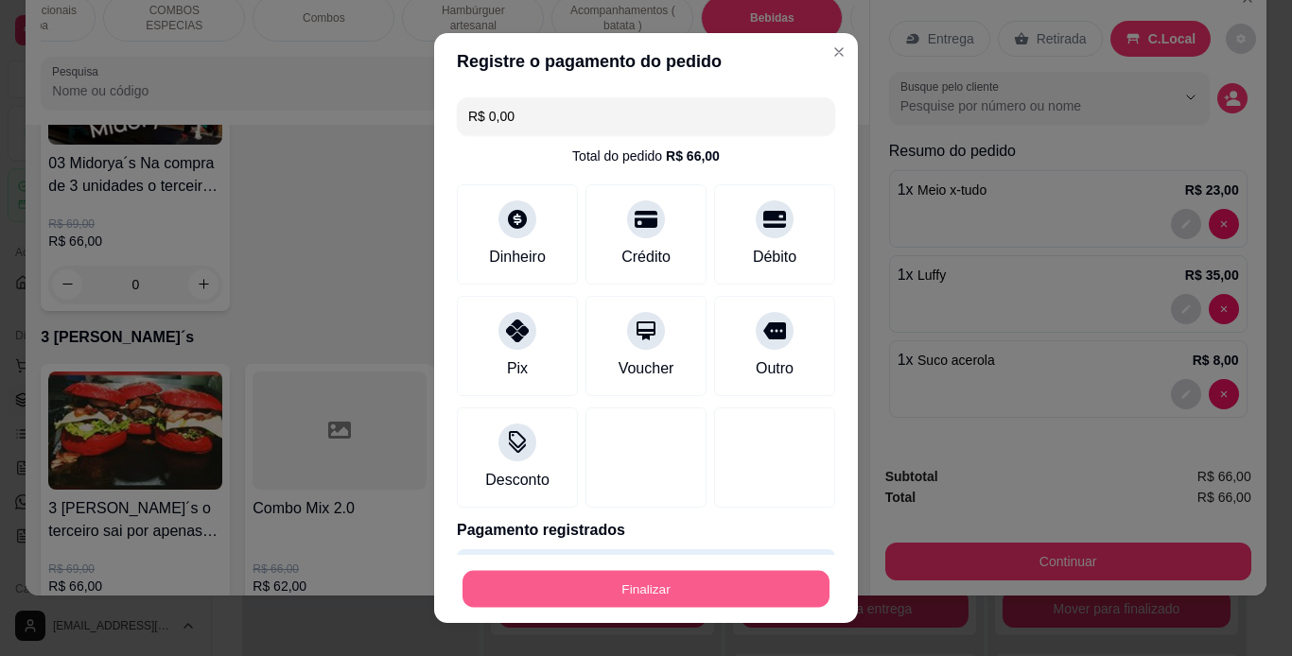
click at [642, 583] on button "Finalizar" at bounding box center [645, 589] width 367 height 37
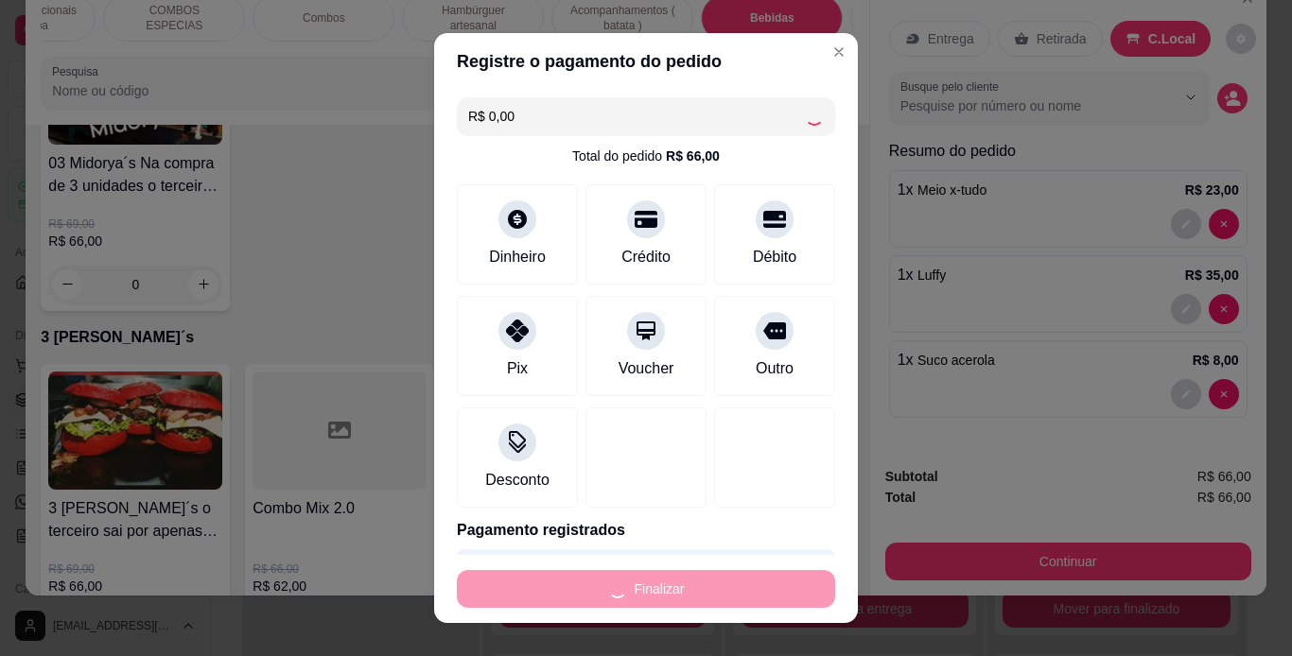
type input "0"
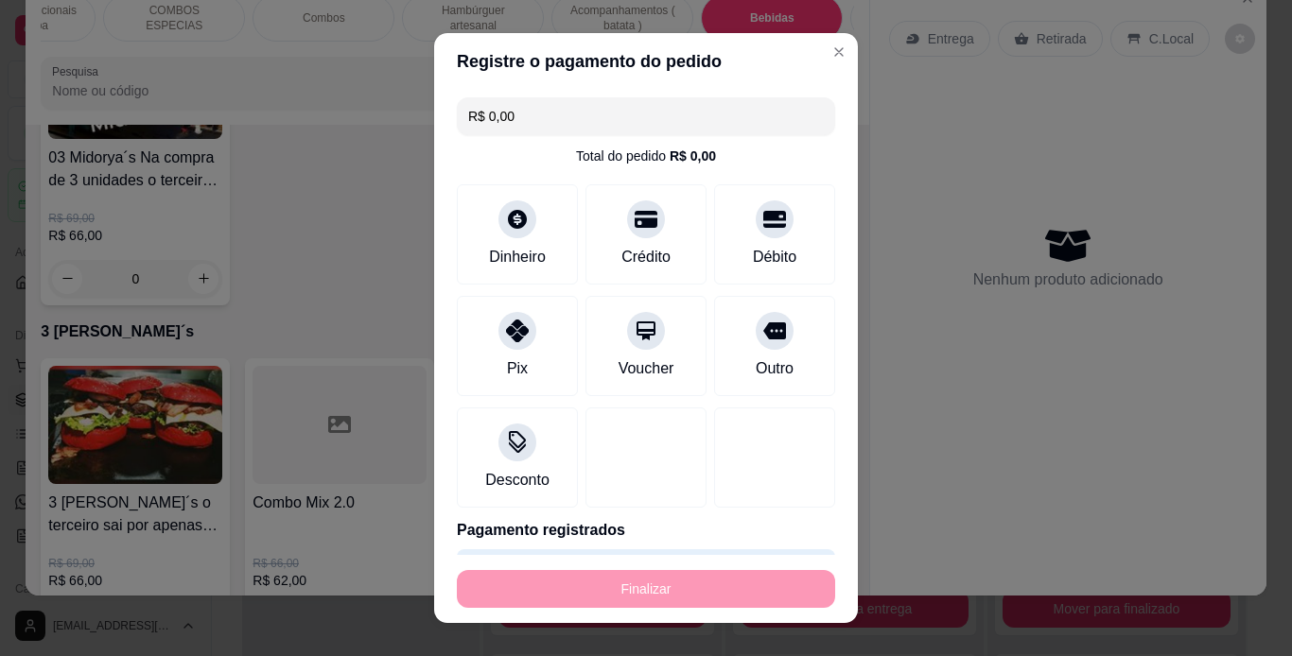
type input "-R$ 66,00"
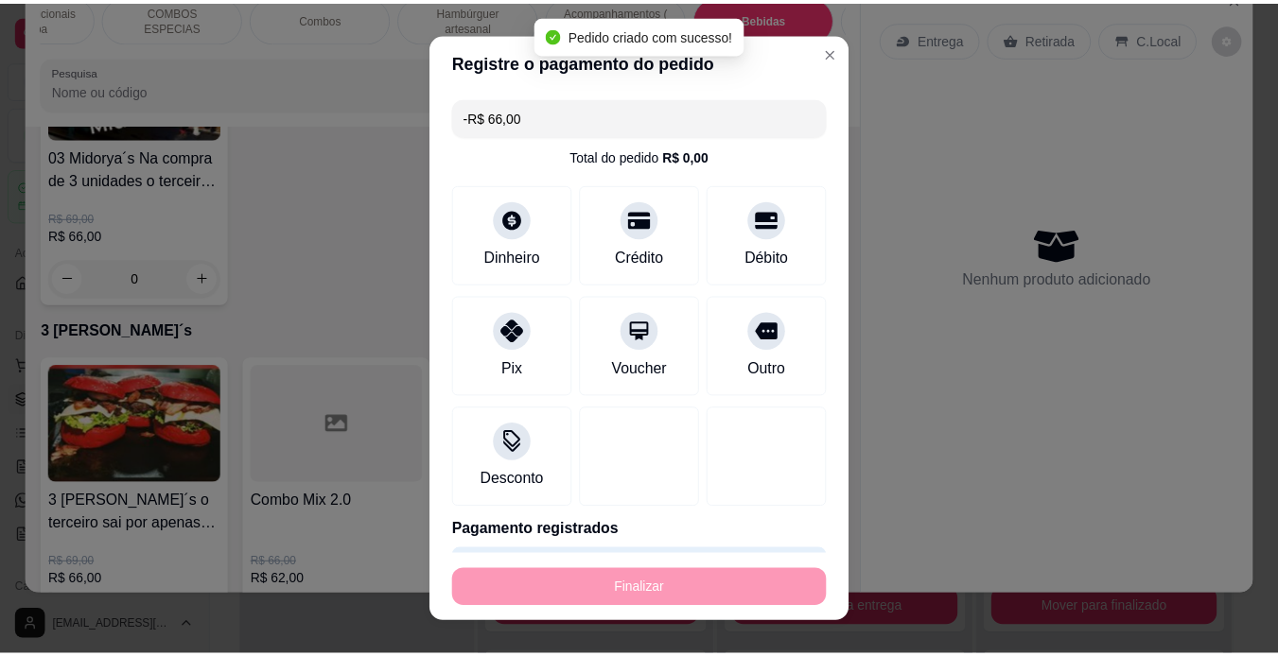
scroll to position [5775, 0]
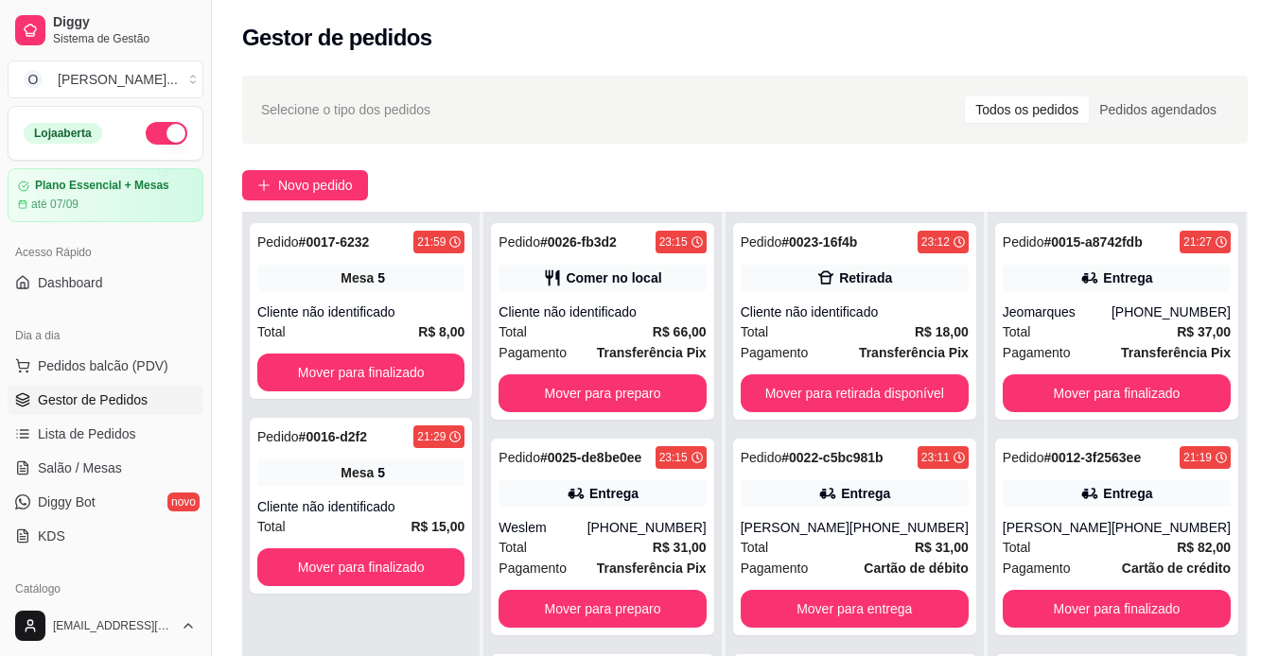
click at [466, 613] on div "Pedido # 0017-6232 21:59 Mesa 5 Cliente não identificado Total R$ 8,00 Mover pa…" at bounding box center [360, 540] width 237 height 656
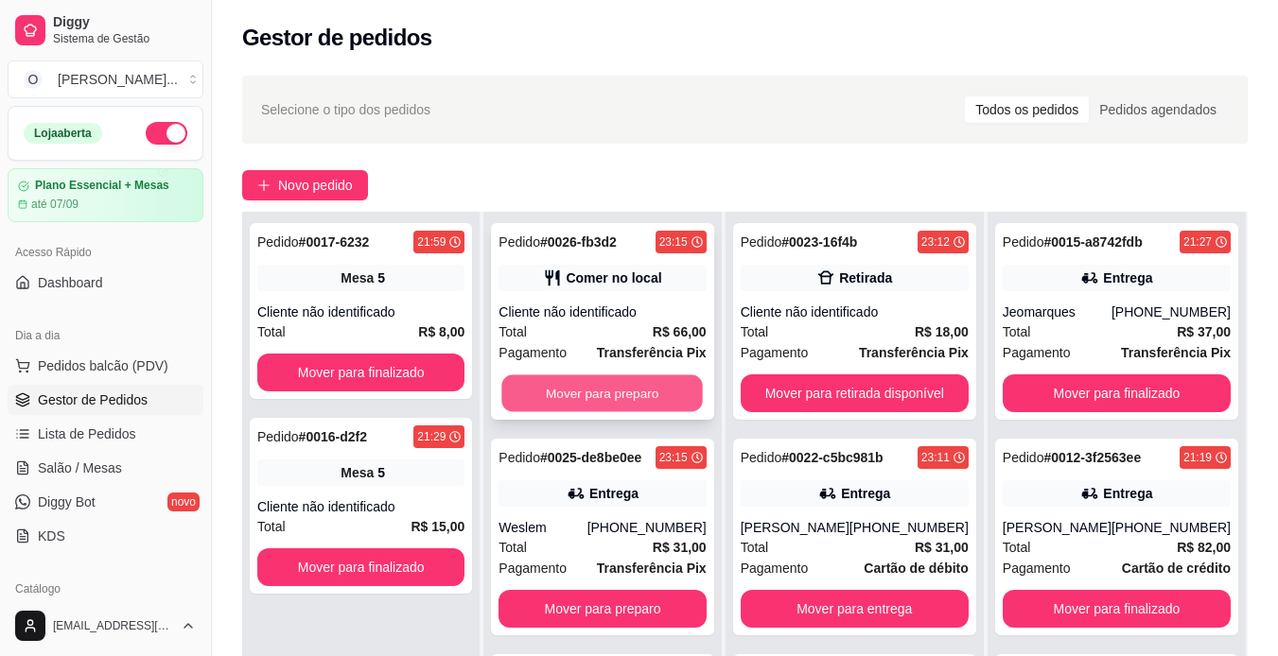
click at [671, 388] on button "Mover para preparo" at bounding box center [602, 393] width 201 height 37
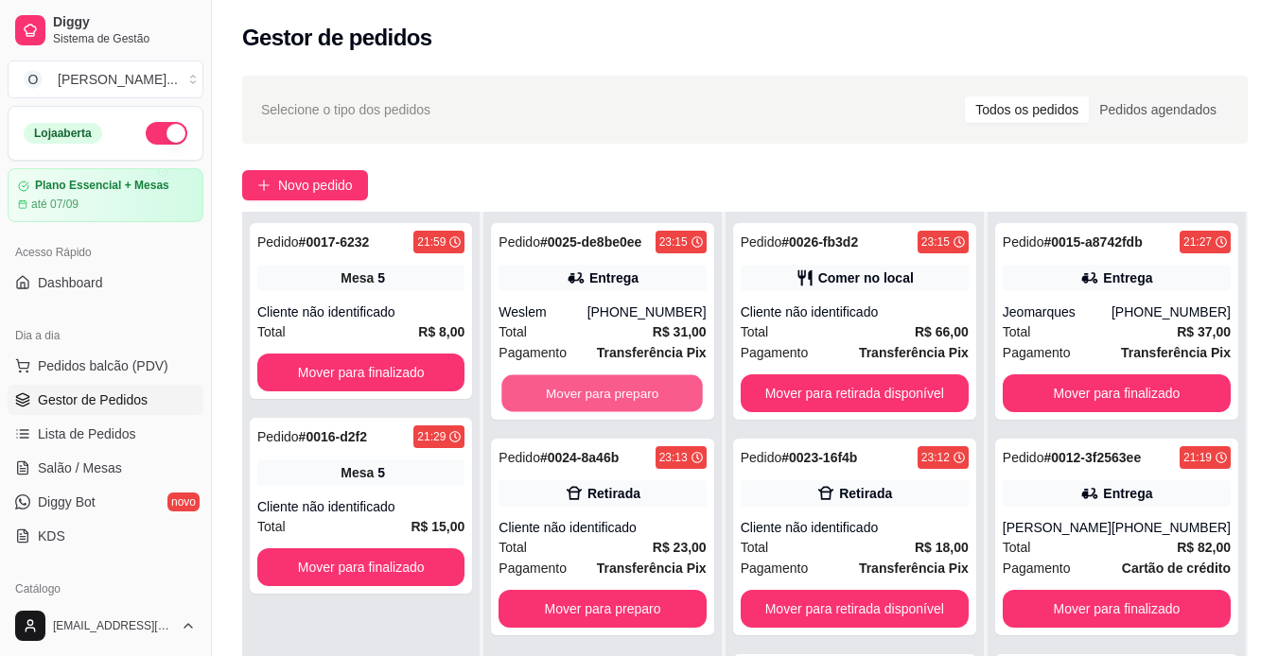
click at [671, 388] on button "Mover para preparo" at bounding box center [602, 393] width 201 height 37
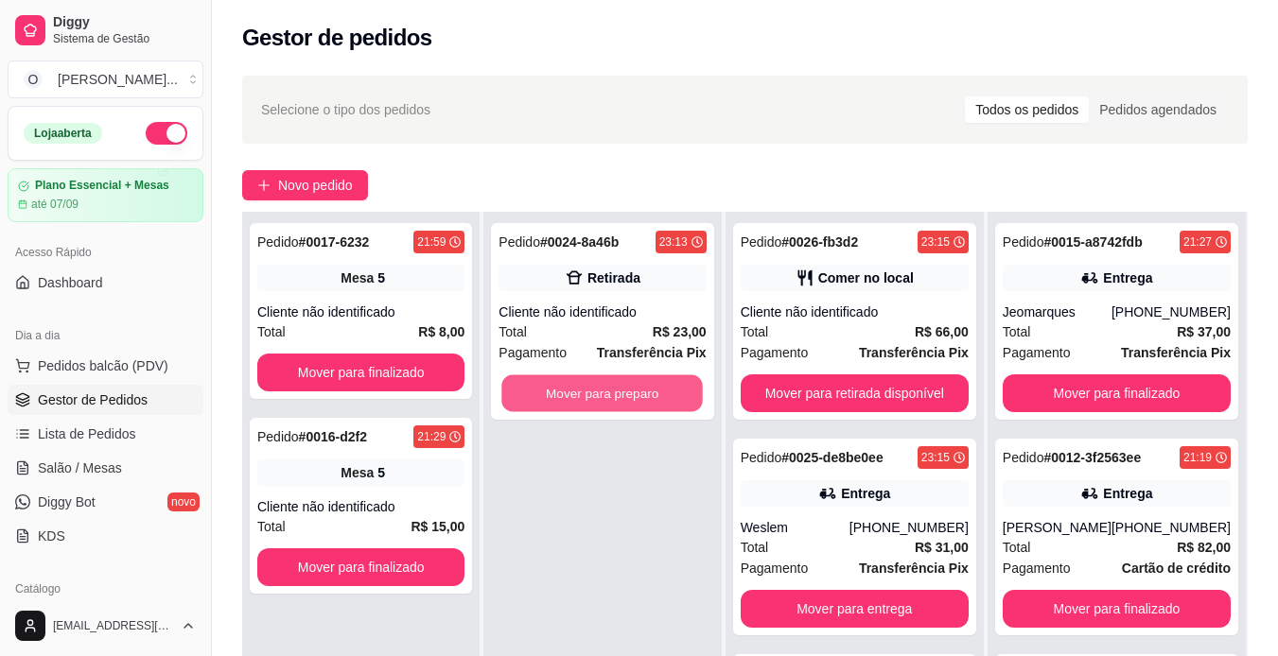
click at [671, 388] on button "Mover para preparo" at bounding box center [602, 393] width 201 height 37
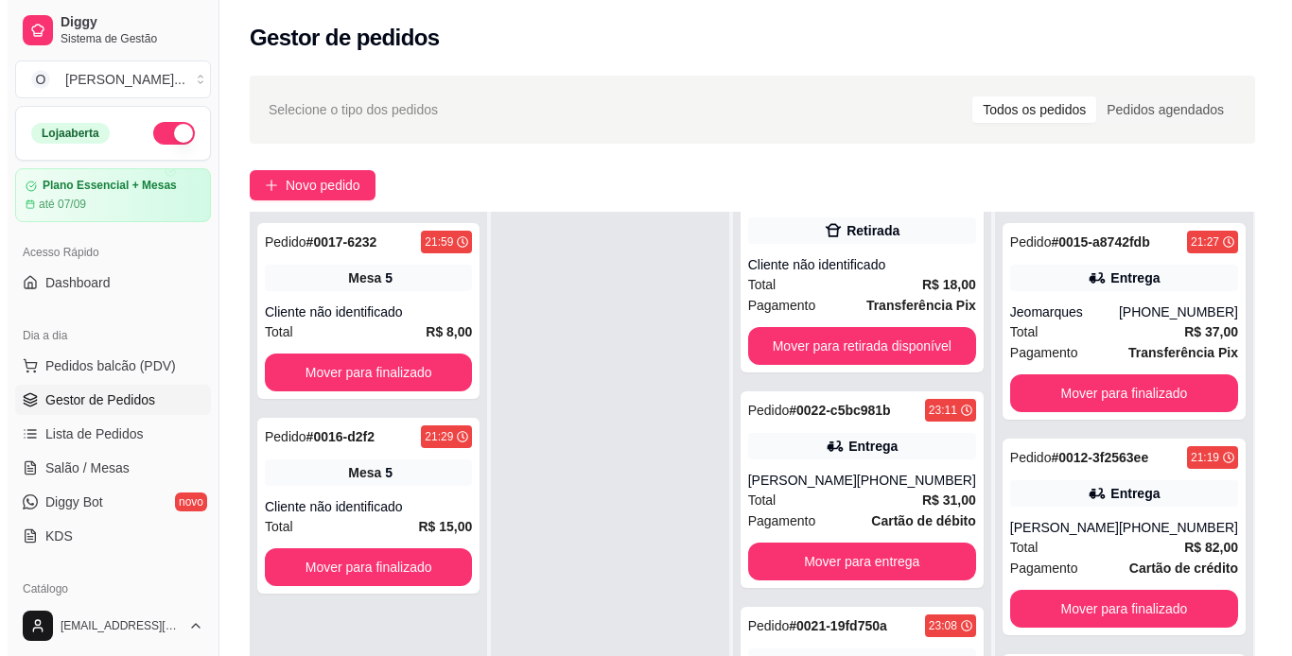
scroll to position [694, 0]
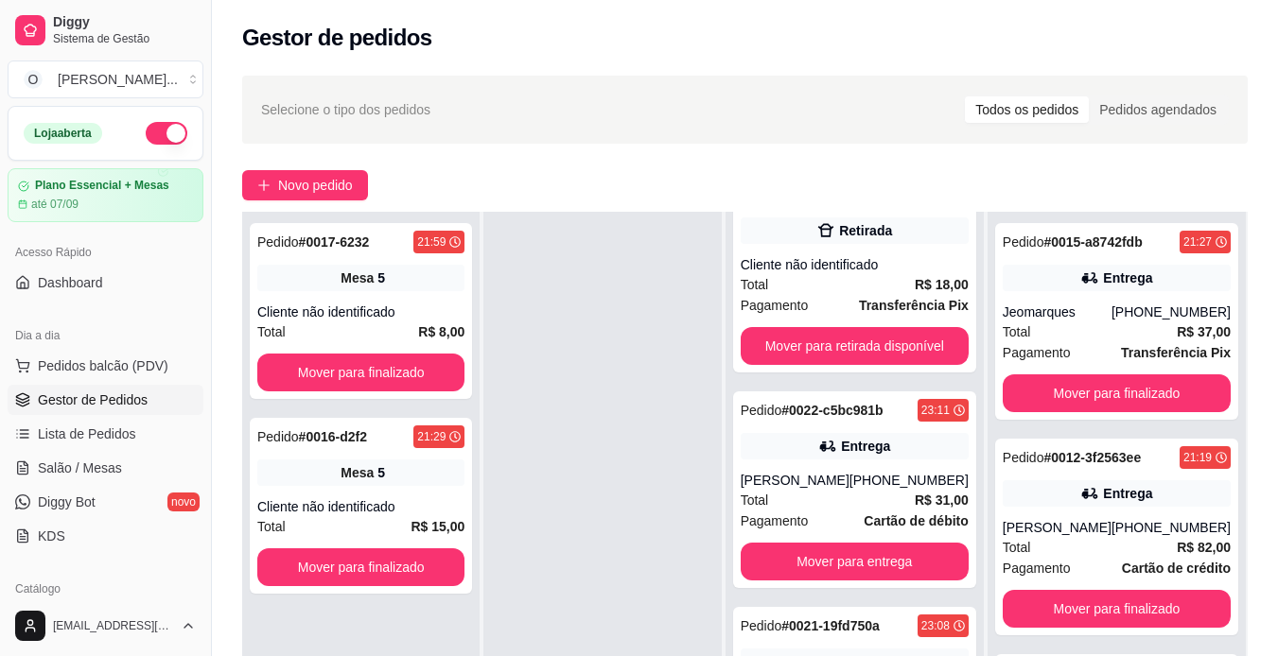
click at [851, 520] on div "Pagamento Cartão de débito" at bounding box center [854, 521] width 228 height 21
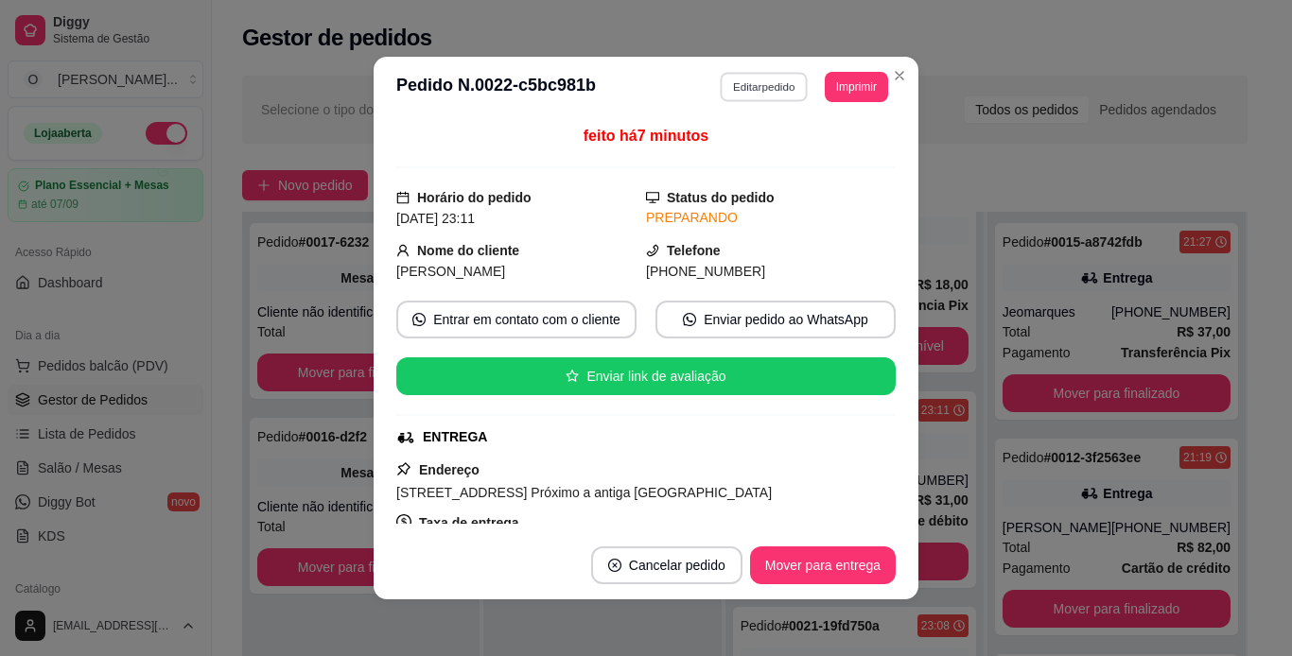
click at [746, 90] on button "Editar pedido" at bounding box center [765, 86] width 88 height 29
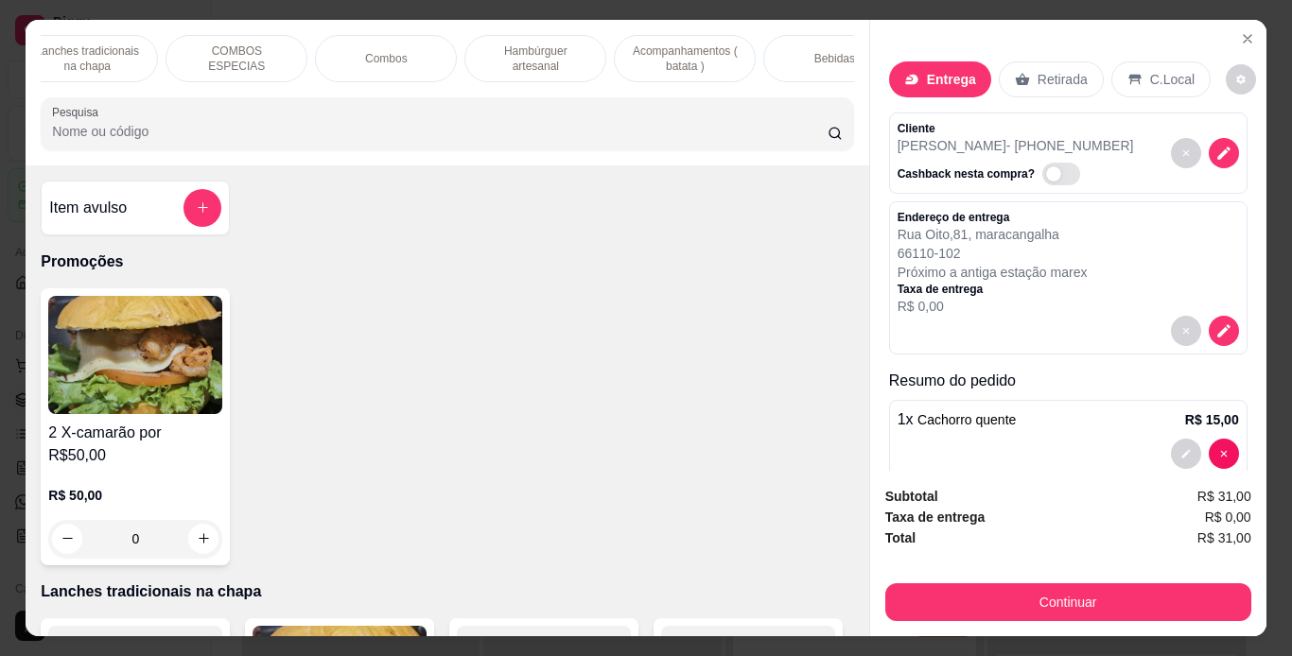
scroll to position [0, 211]
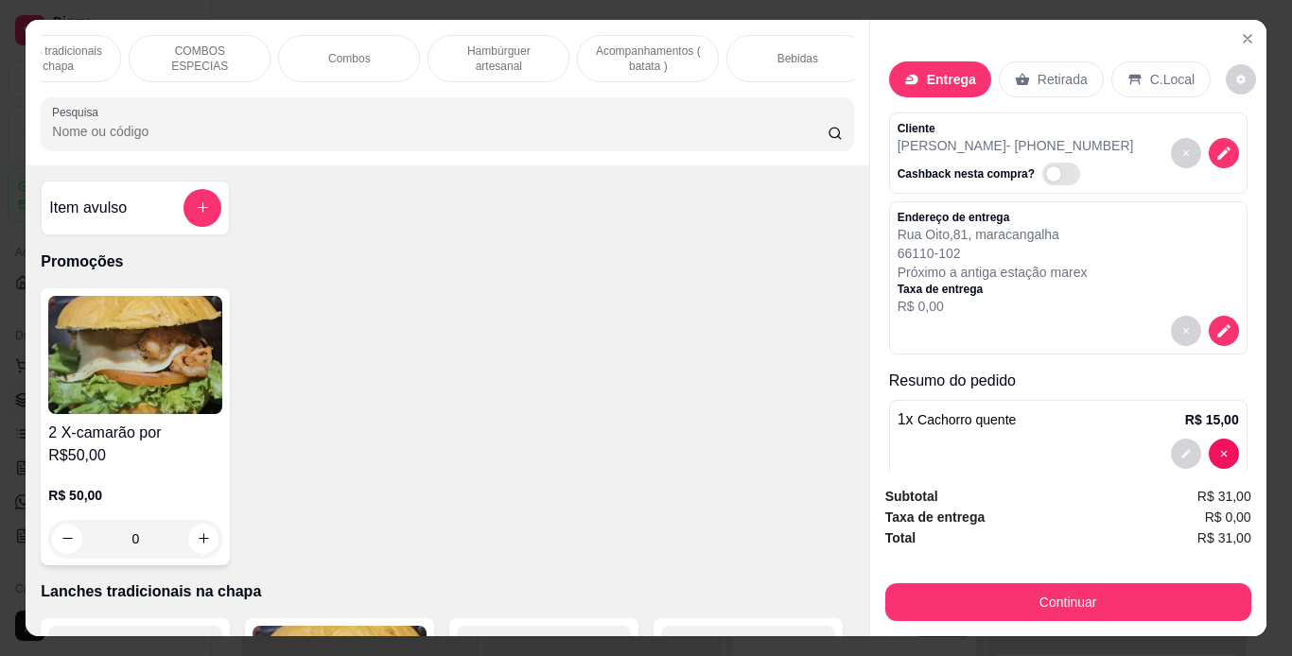
click at [66, 44] on p "Lanches tradicionais na chapa" at bounding box center [50, 58] width 110 height 30
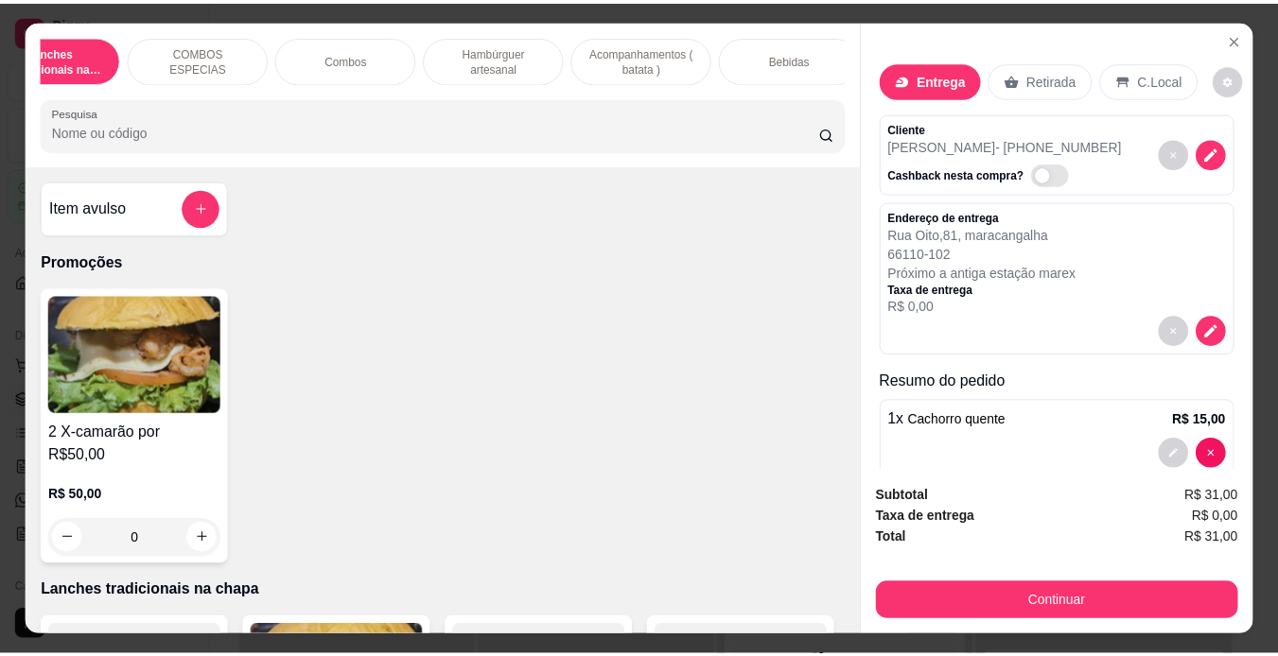
scroll to position [48, 0]
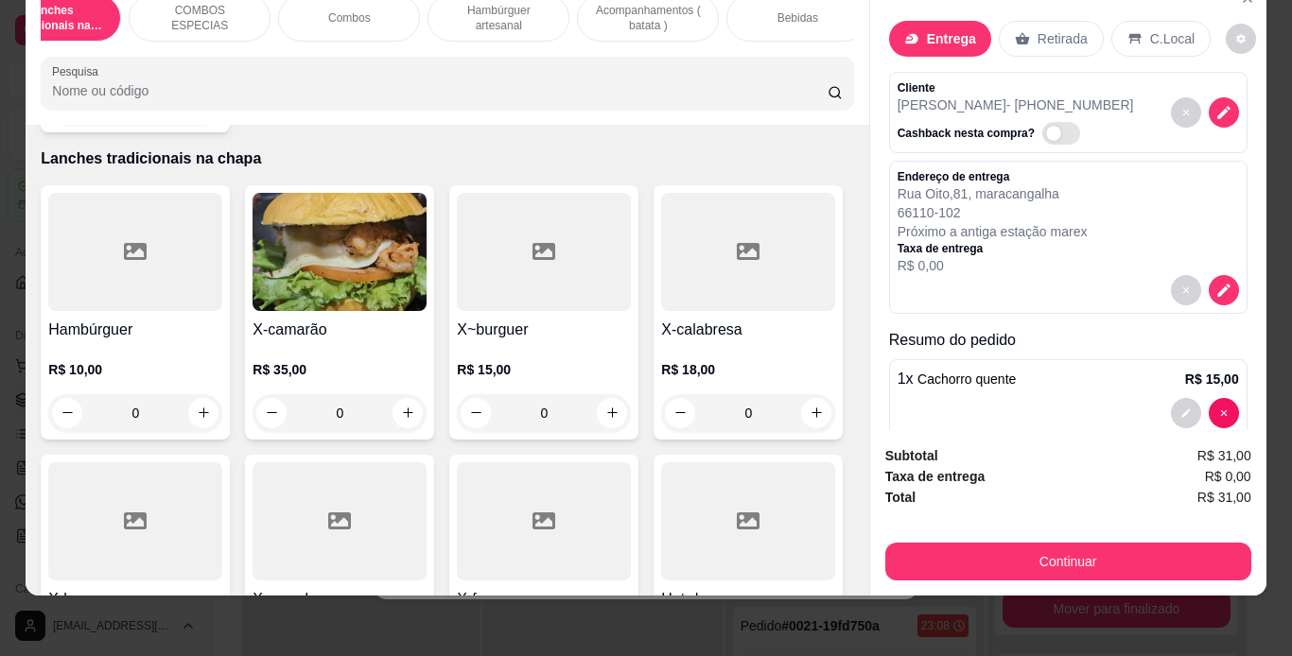
click at [351, 513] on icon at bounding box center [339, 521] width 23 height 17
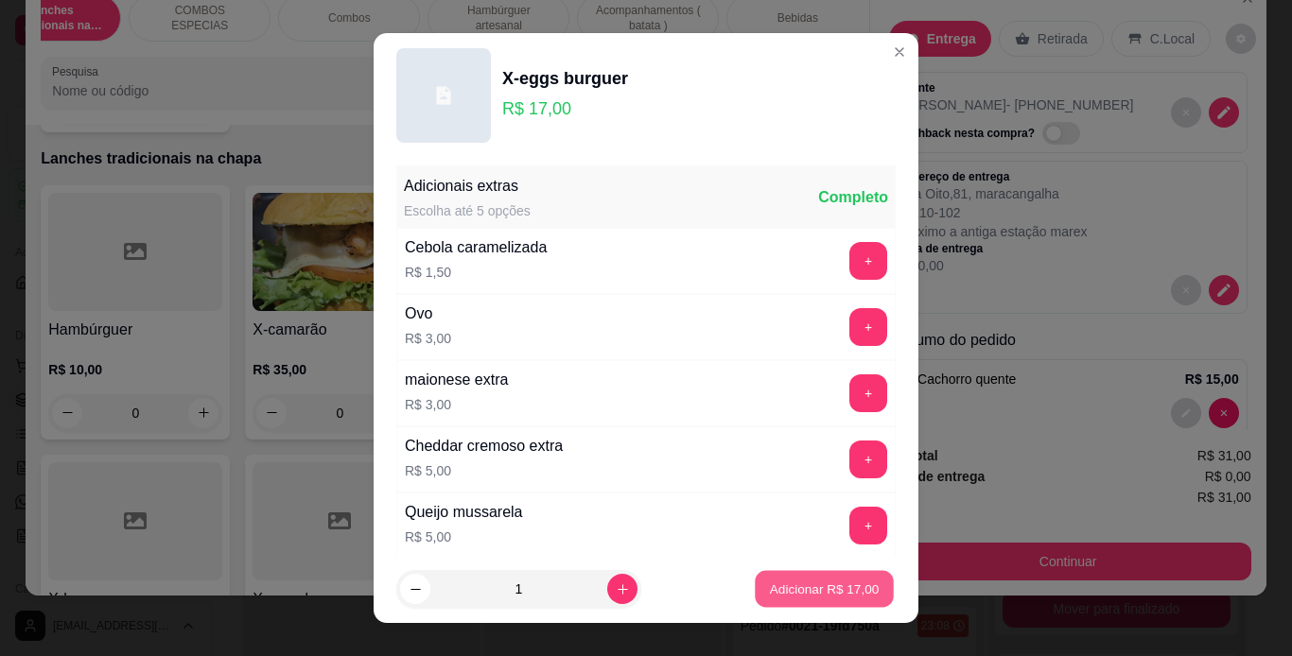
click at [827, 600] on button "Adicionar R$ 17,00" at bounding box center [824, 589] width 139 height 37
type input "1"
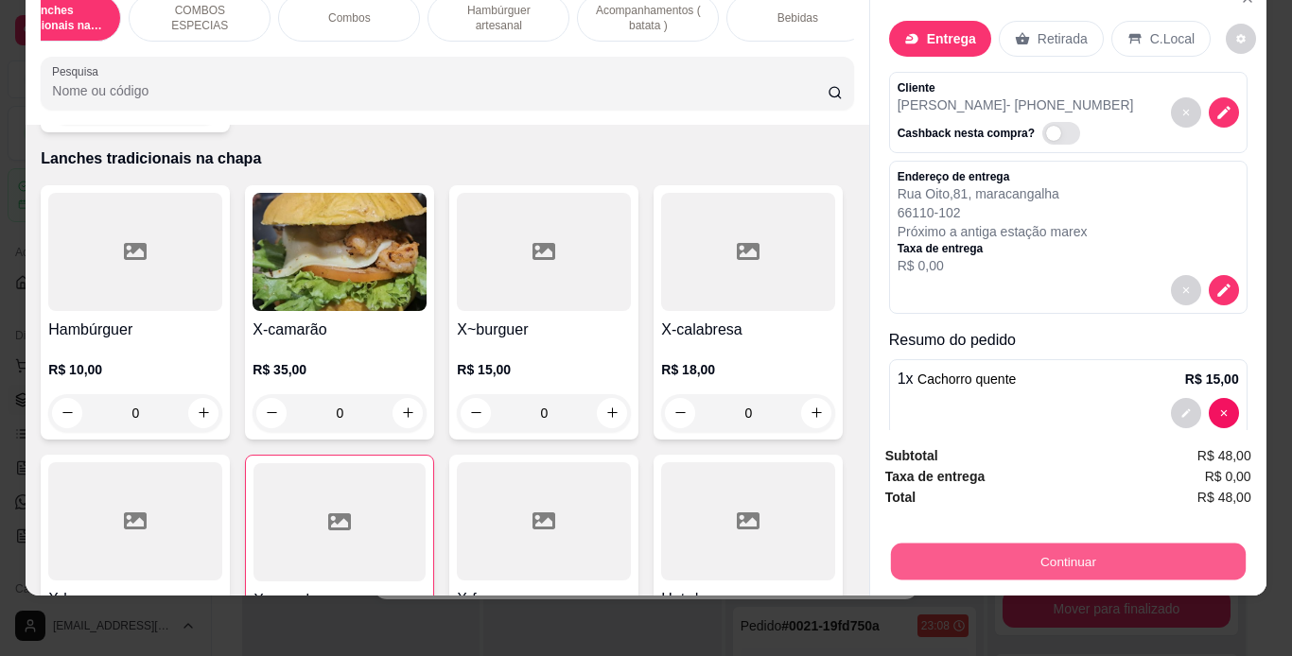
click at [950, 549] on button "Continuar" at bounding box center [1067, 562] width 355 height 37
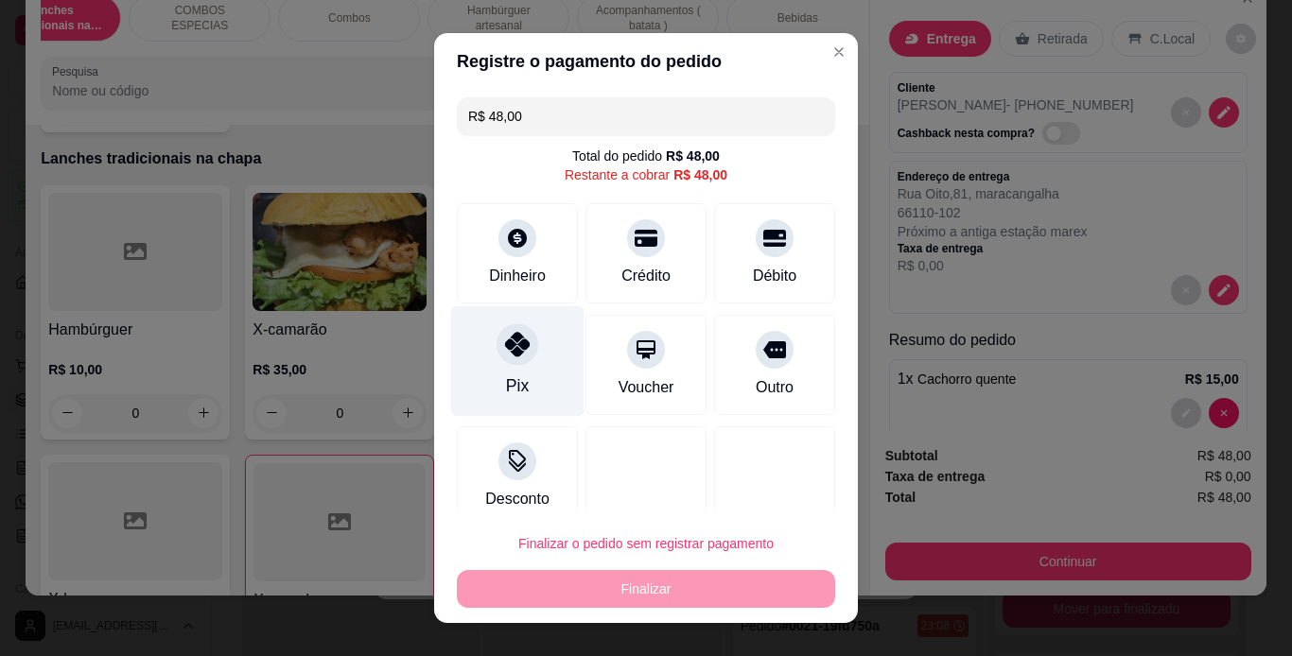
click at [499, 361] on div at bounding box center [517, 344] width 42 height 42
type input "R$ 0,00"
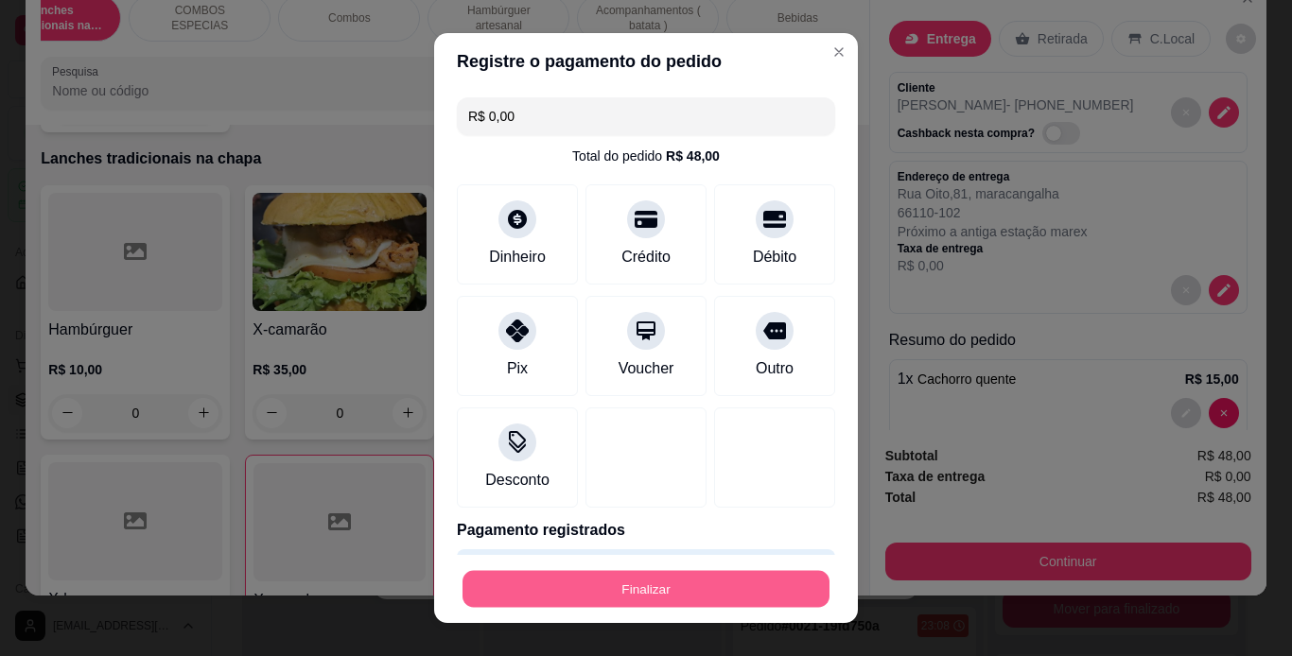
click at [722, 583] on button "Finalizar" at bounding box center [645, 589] width 367 height 37
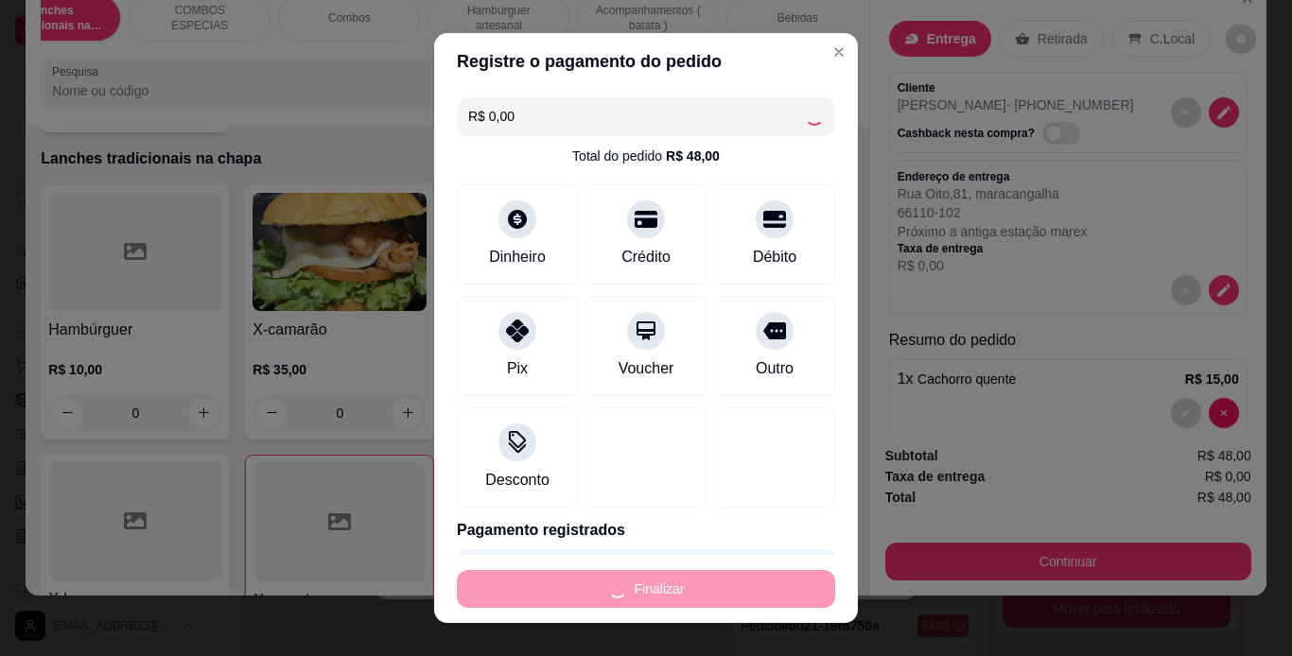
type input "0"
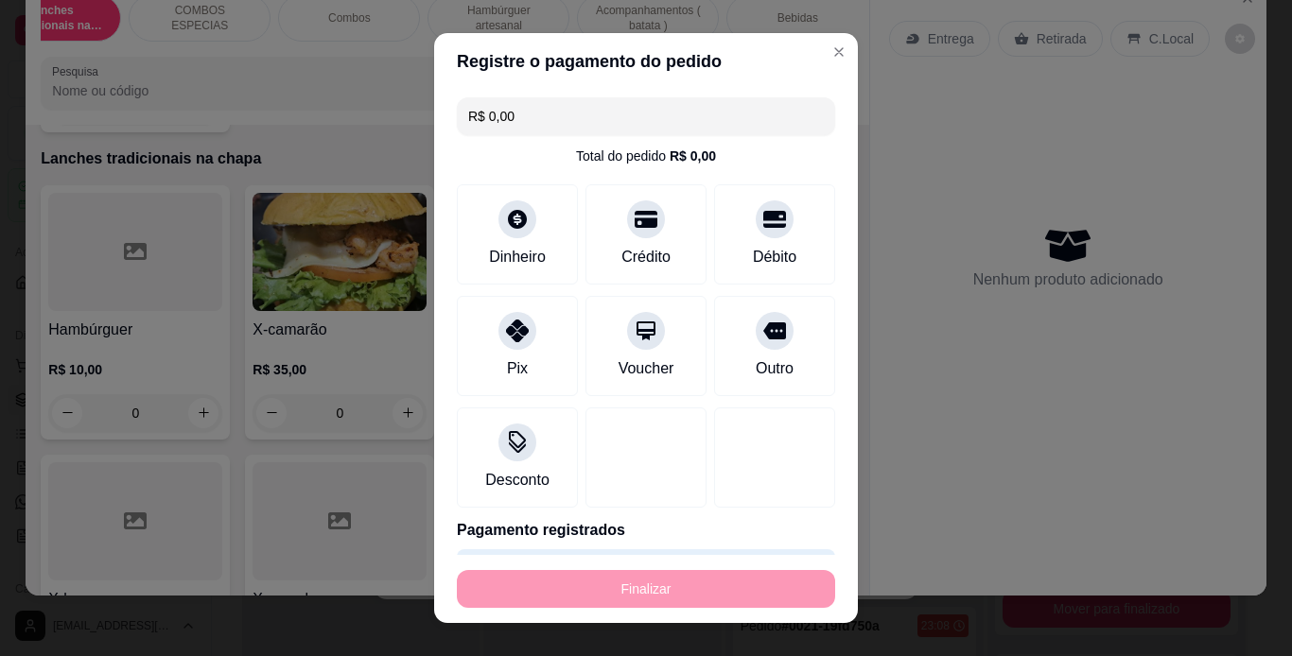
type input "-R$ 48,00"
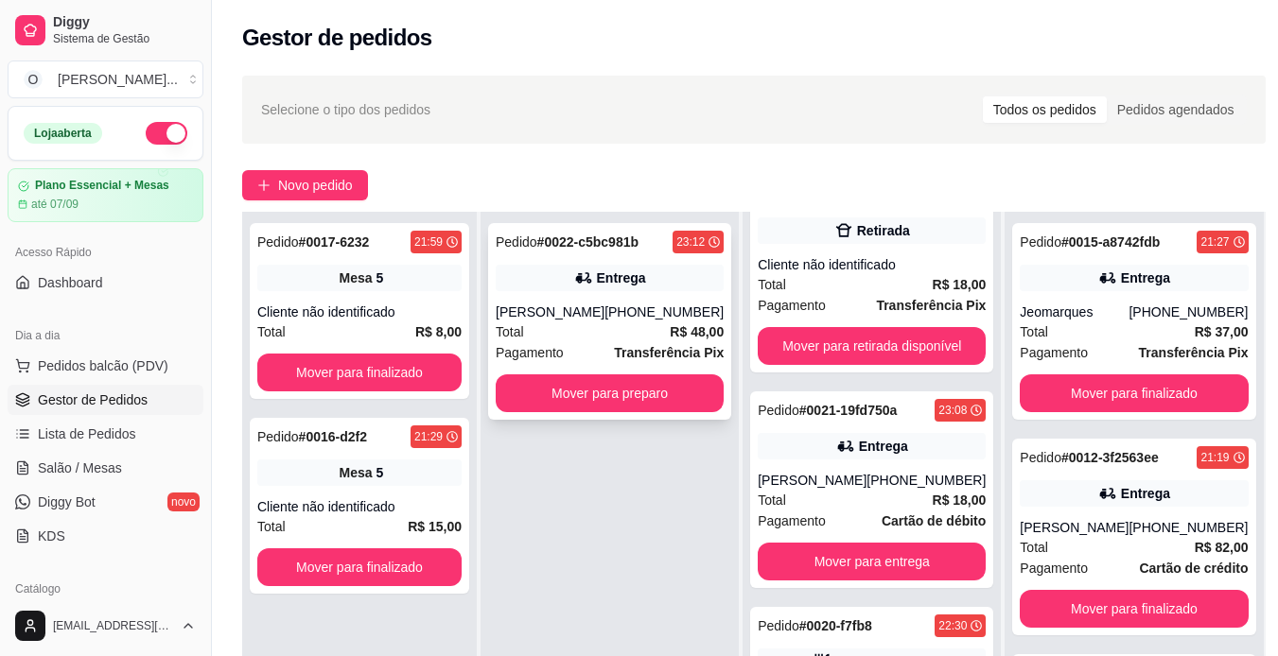
click at [618, 316] on div "(91) 98355-1669" at bounding box center [663, 312] width 119 height 19
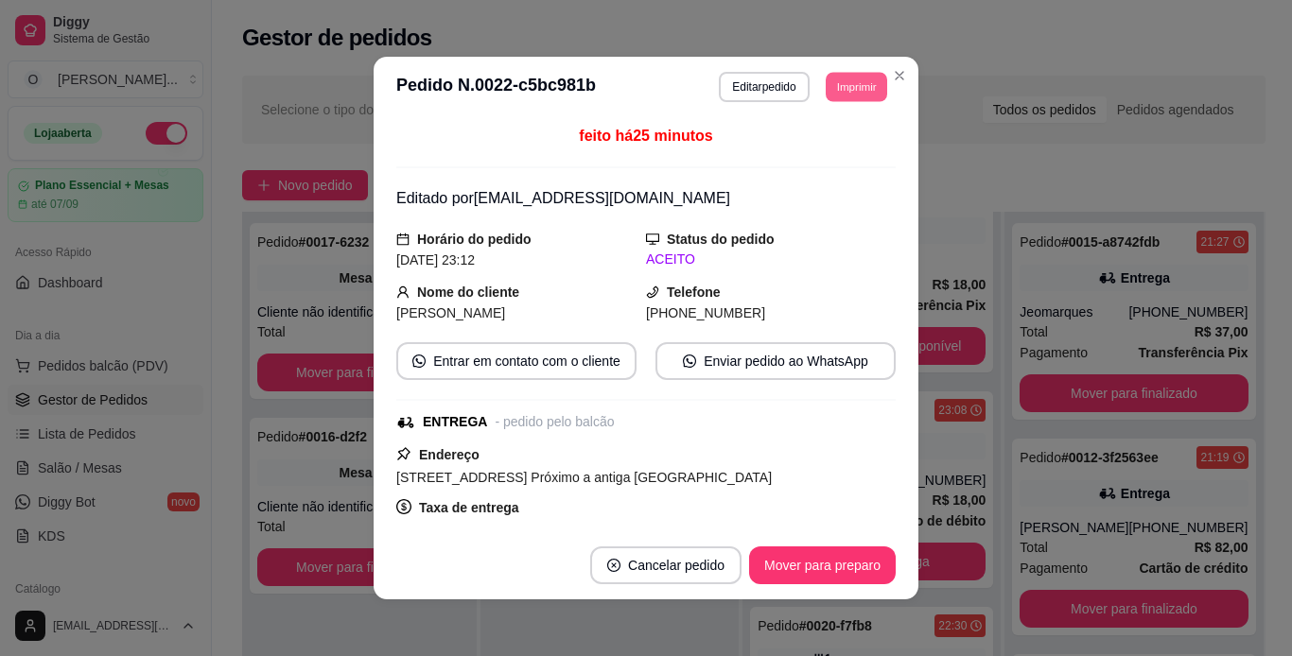
click at [835, 85] on button "Imprimir" at bounding box center [856, 86] width 61 height 29
click at [838, 157] on button "IMPRESSORA" at bounding box center [813, 152] width 132 height 29
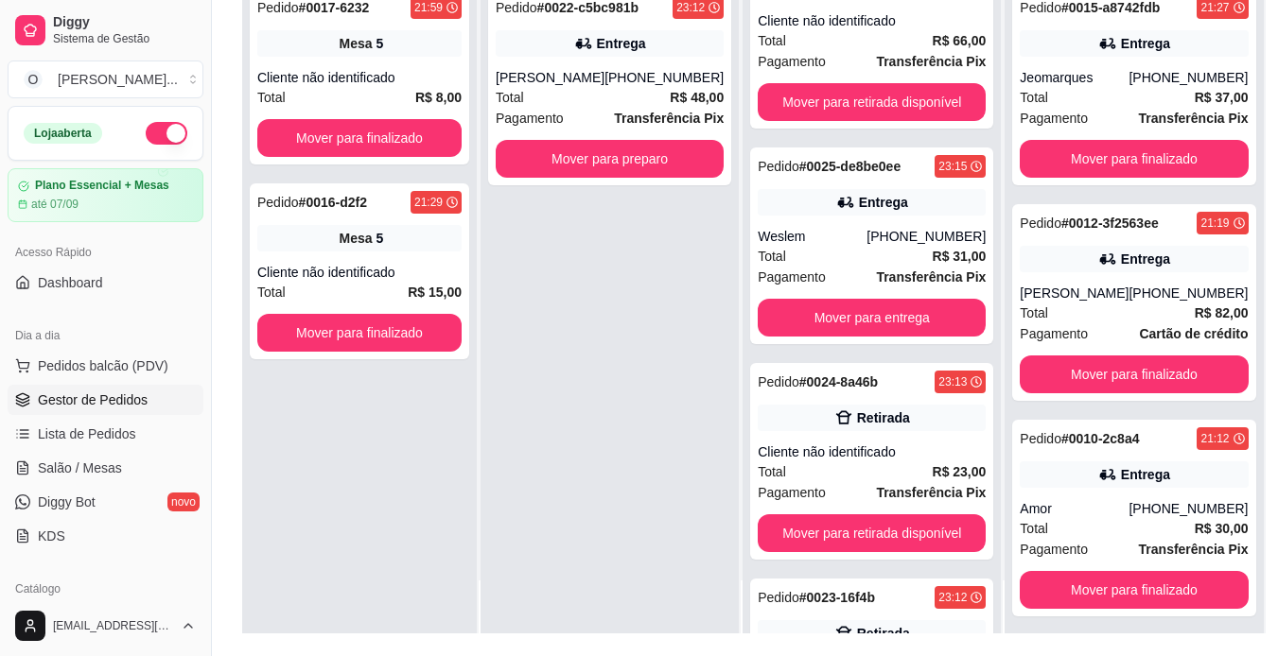
scroll to position [56, 0]
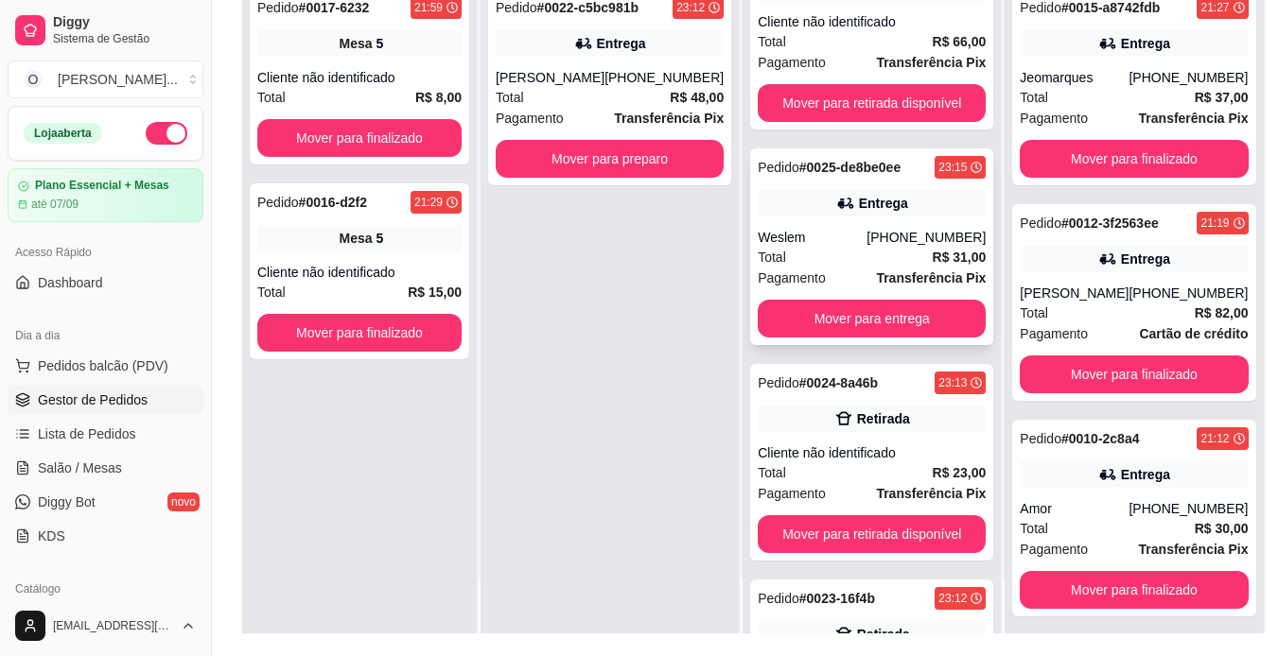
click at [879, 243] on div "(91) 99971-8954" at bounding box center [925, 237] width 119 height 19
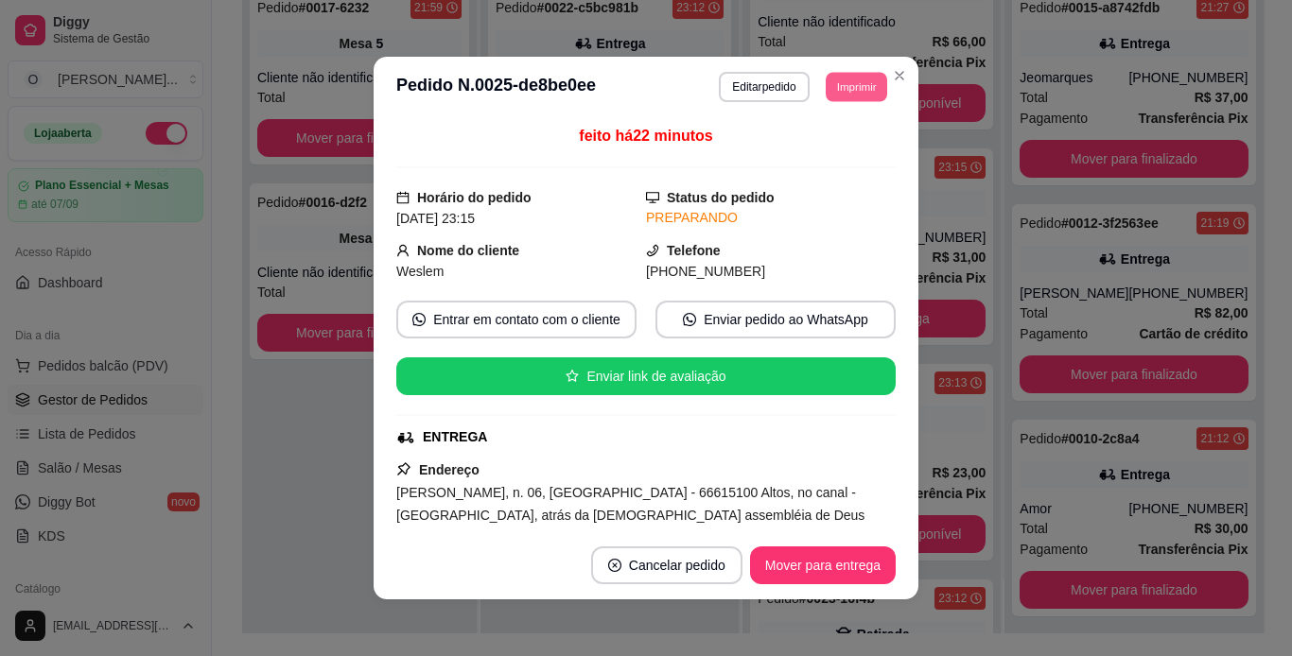
click at [836, 90] on button "Imprimir" at bounding box center [856, 86] width 61 height 29
click at [821, 153] on button "IMPRESSORA" at bounding box center [813, 152] width 132 height 29
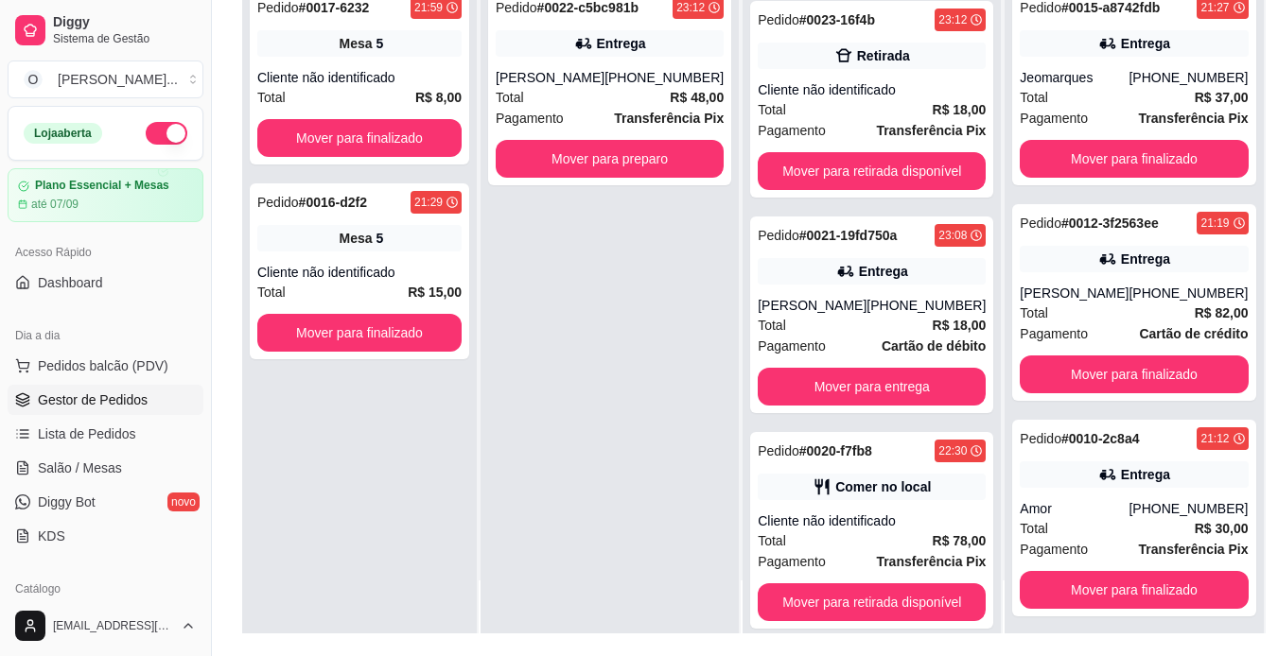
scroll to position [634, 0]
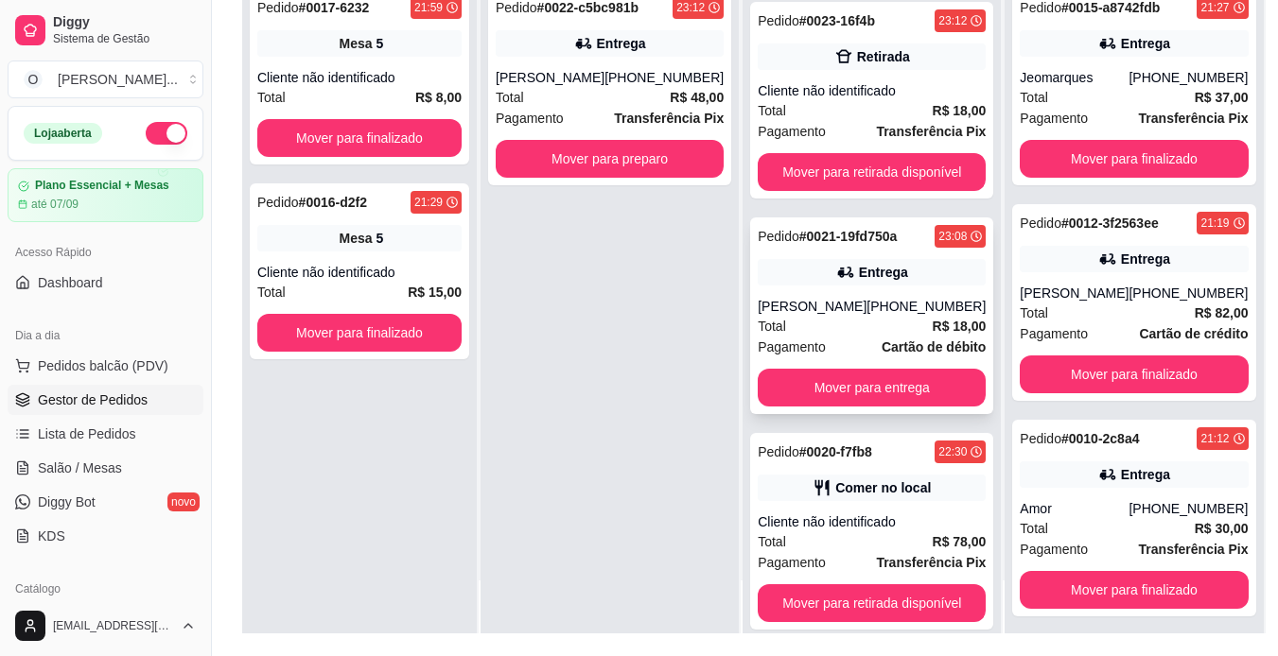
click at [873, 304] on div "(91) 98091-8988" at bounding box center [925, 306] width 119 height 19
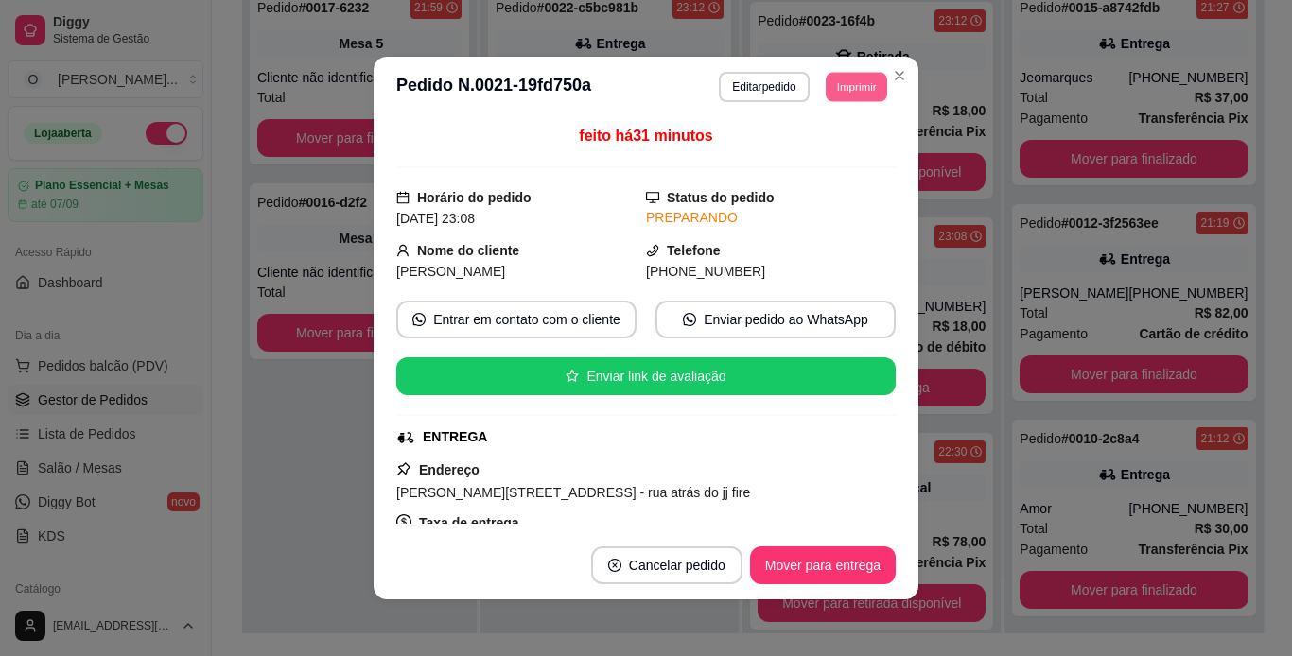
click at [845, 87] on button "Imprimir" at bounding box center [856, 86] width 61 height 29
click at [826, 147] on button "IMPRESSORA" at bounding box center [813, 152] width 132 height 29
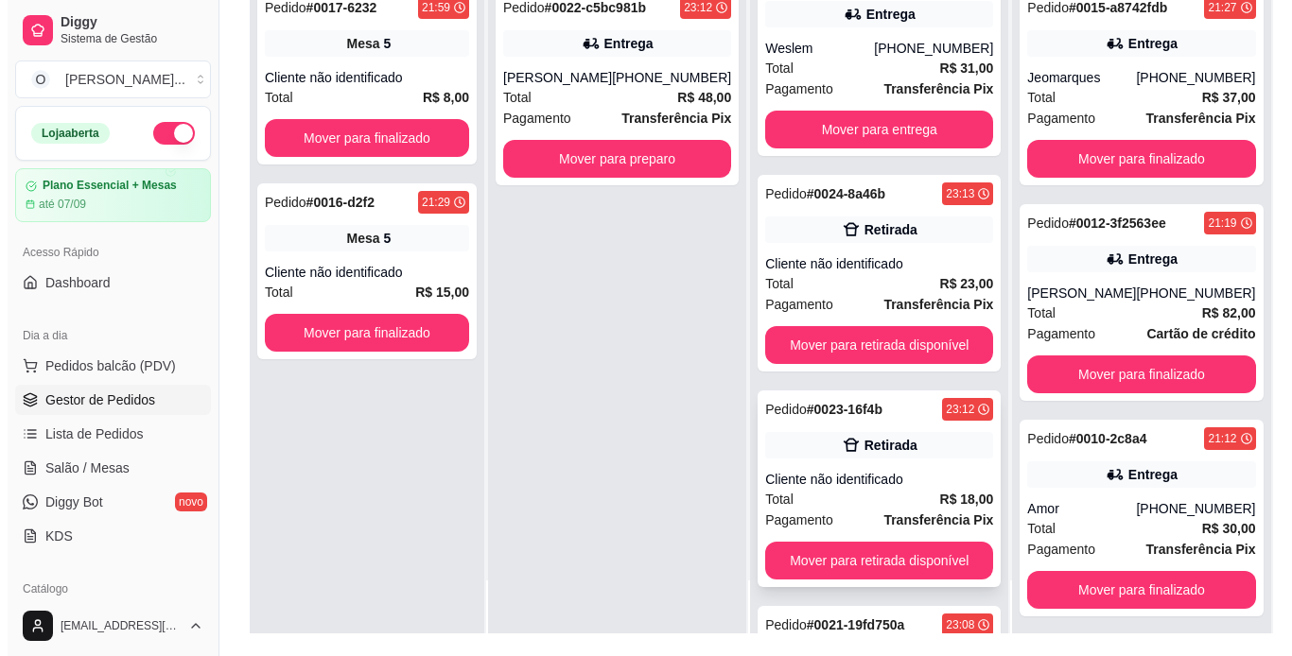
scroll to position [244, 0]
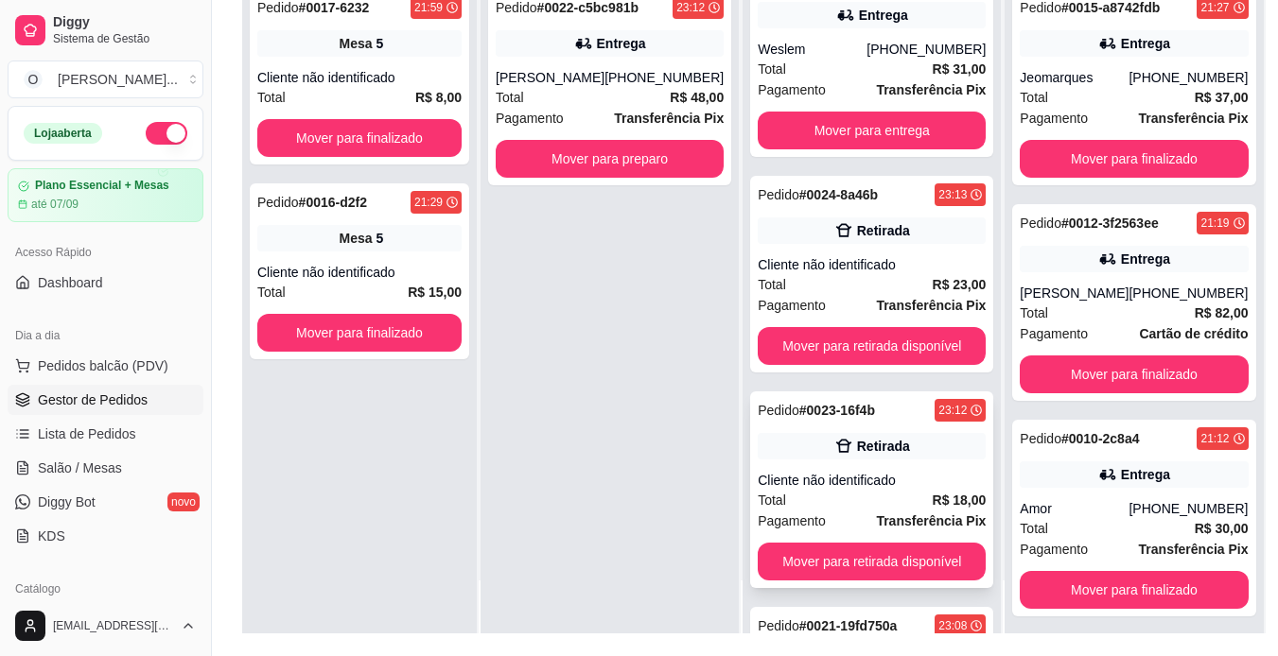
click at [882, 214] on div "Pedido # 0024-8a46b 23:13 Retirada Cliente não identificado Total R$ 23,00 Paga…" at bounding box center [871, 274] width 243 height 197
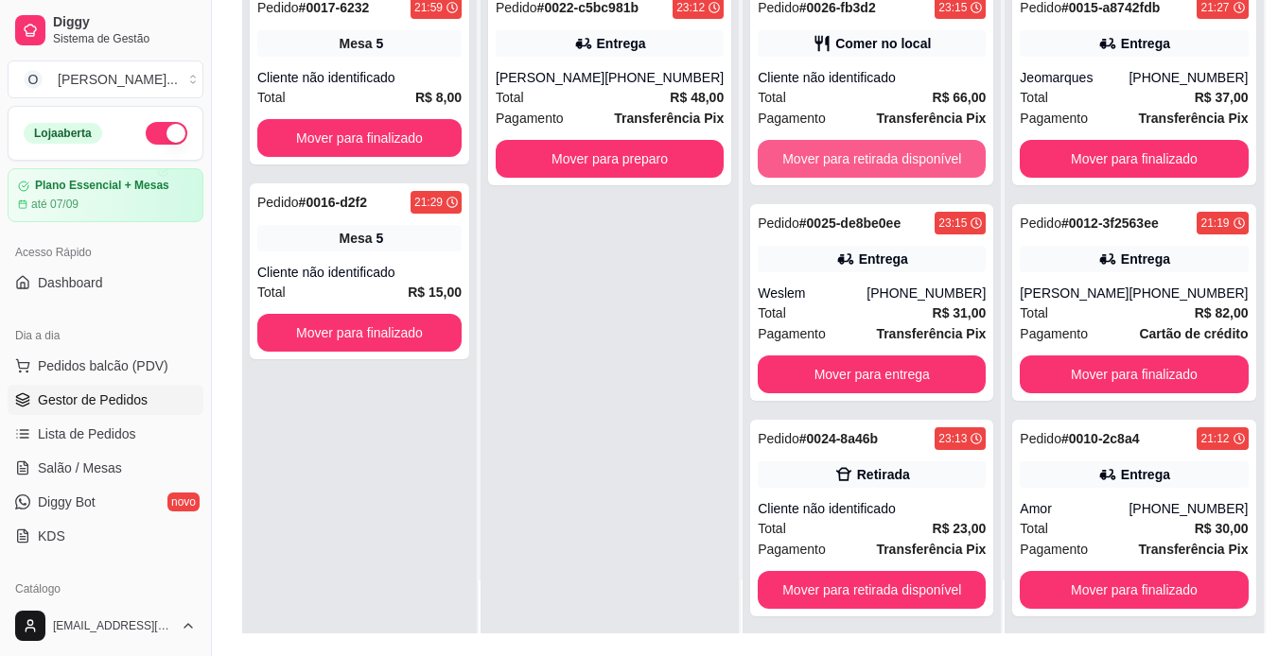
scroll to position [0, 0]
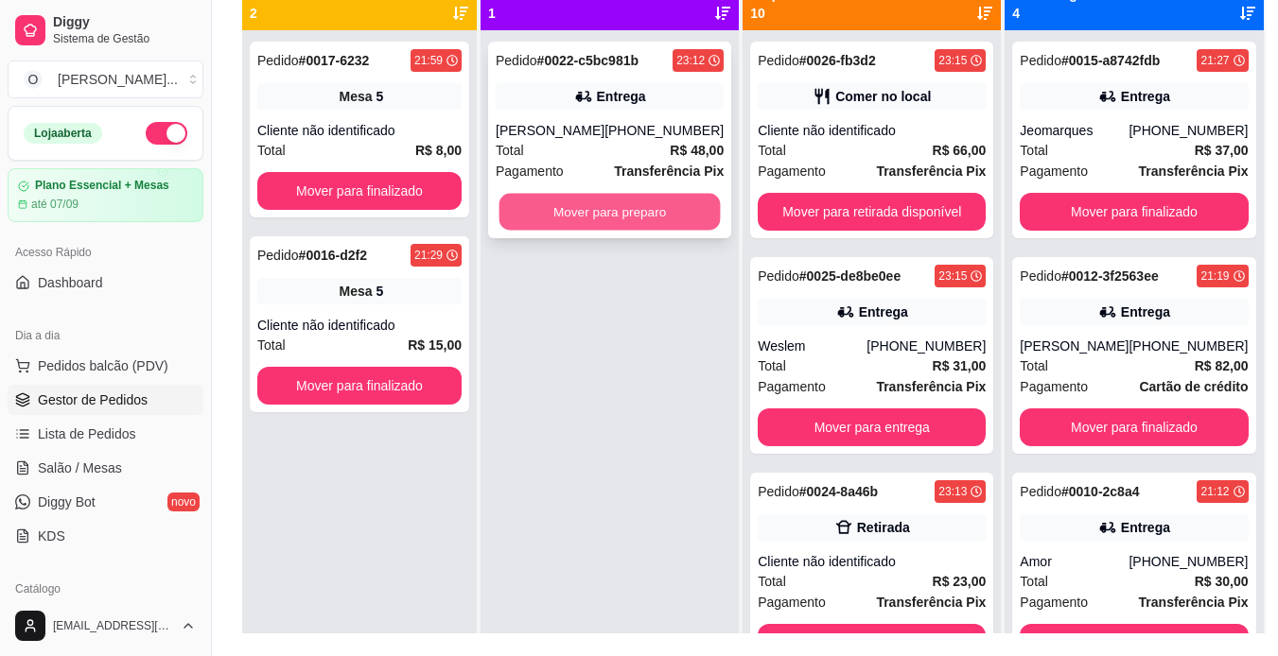
click at [660, 199] on button "Mover para preparo" at bounding box center [609, 212] width 221 height 37
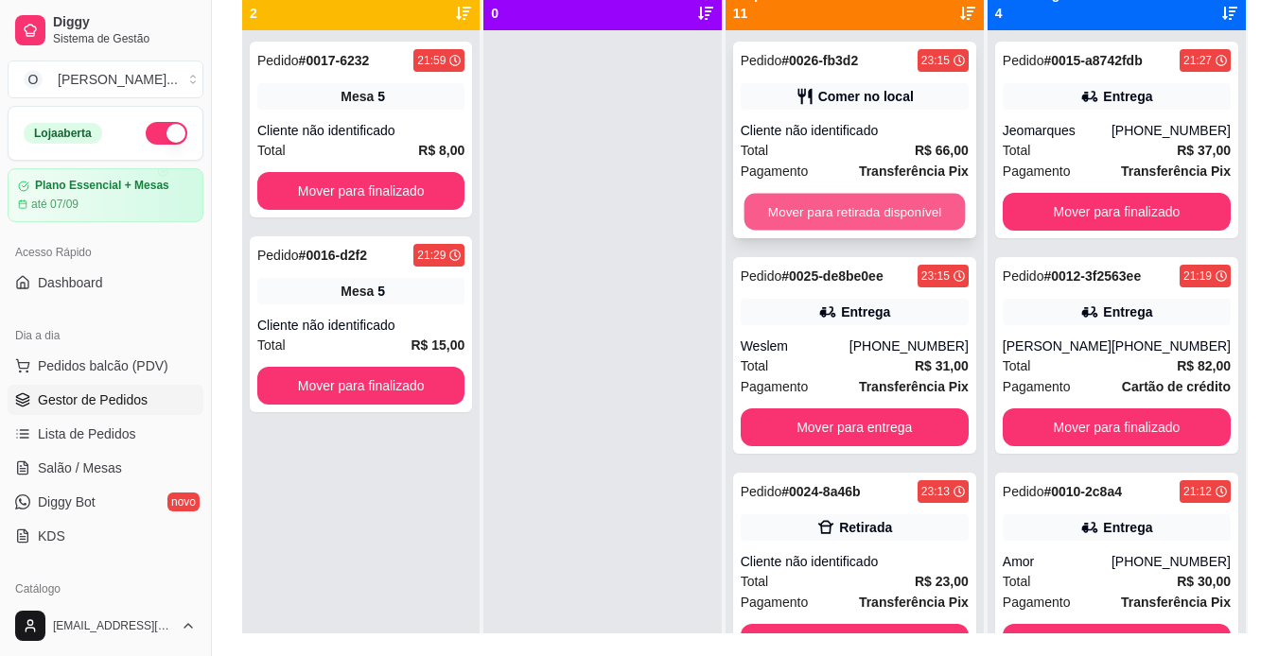
click at [802, 207] on button "Mover para retirada disponível" at bounding box center [853, 212] width 221 height 37
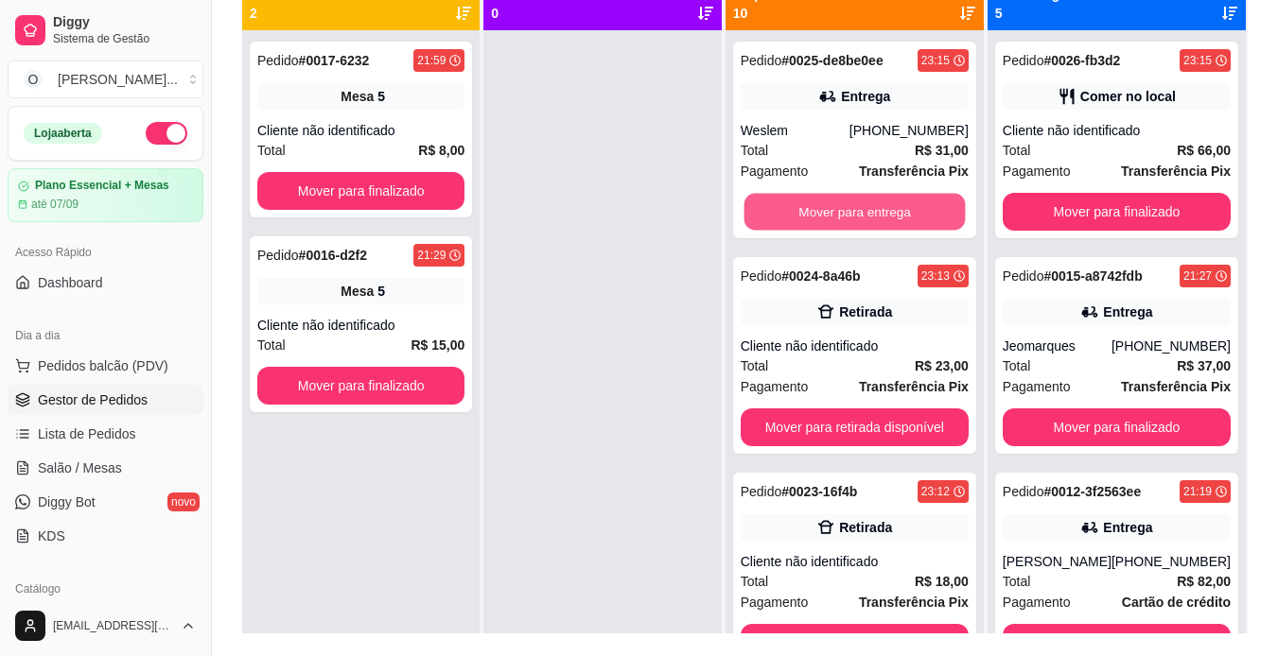
click at [802, 207] on button "Mover para entrega" at bounding box center [853, 212] width 221 height 37
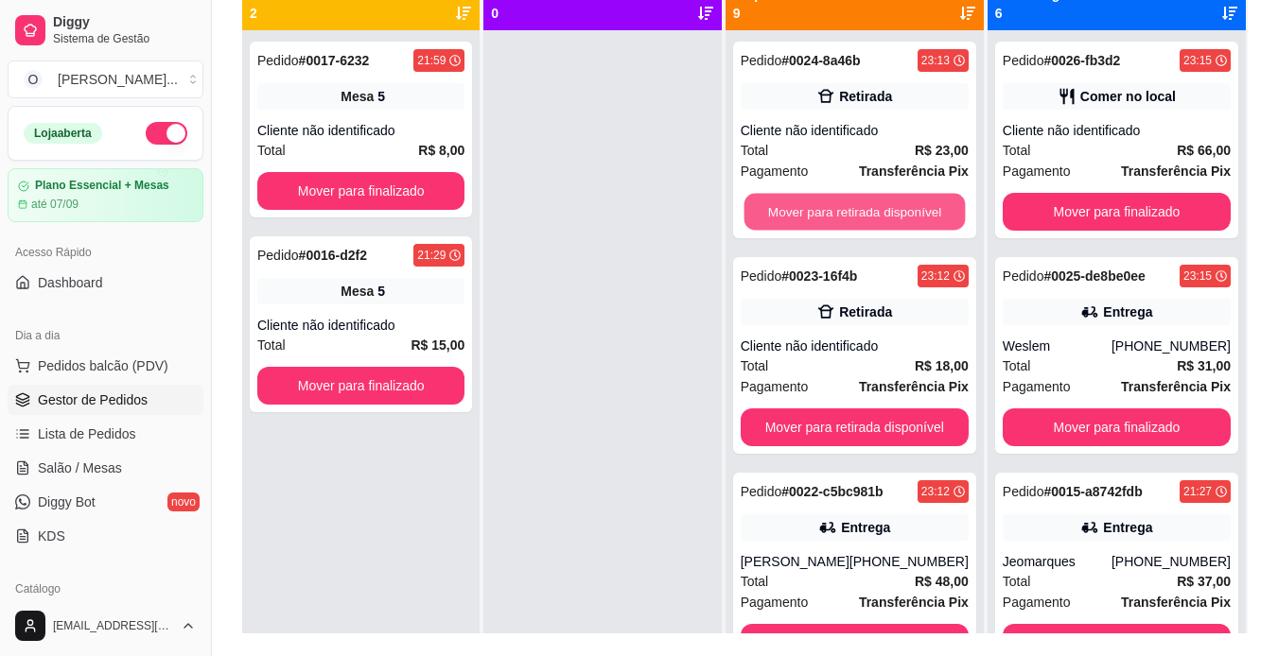
click at [802, 207] on button "Mover para retirada disponível" at bounding box center [853, 212] width 221 height 37
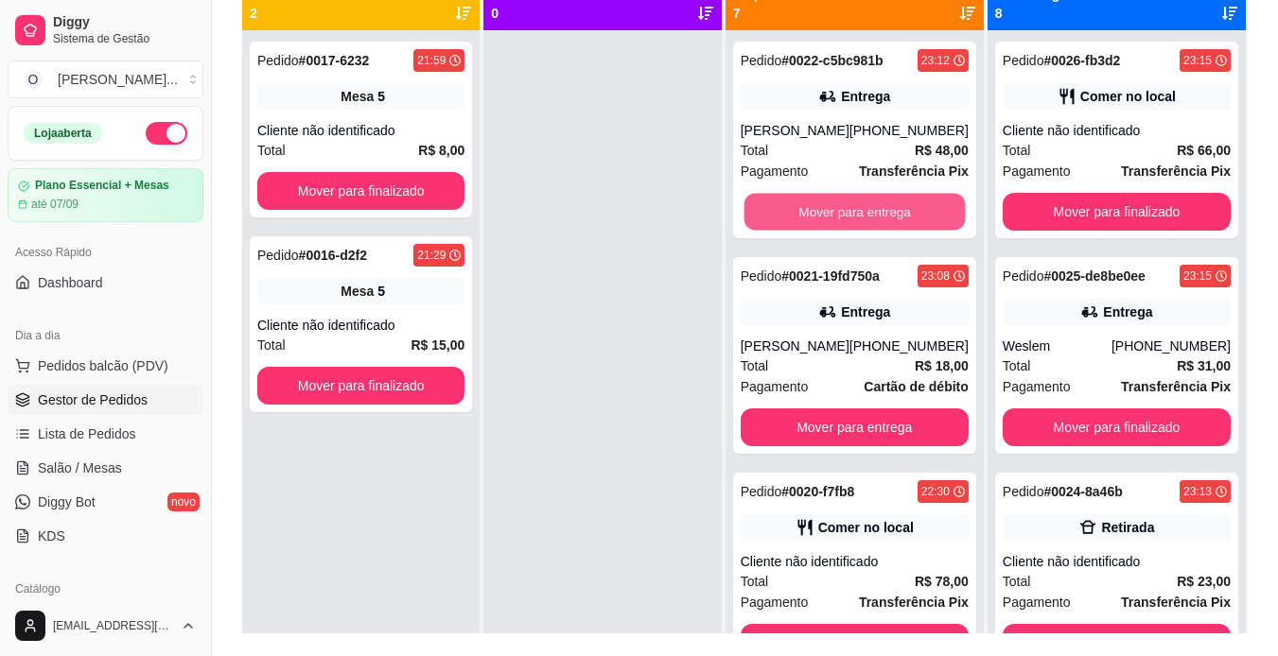
click at [802, 207] on button "Mover para entrega" at bounding box center [853, 212] width 221 height 37
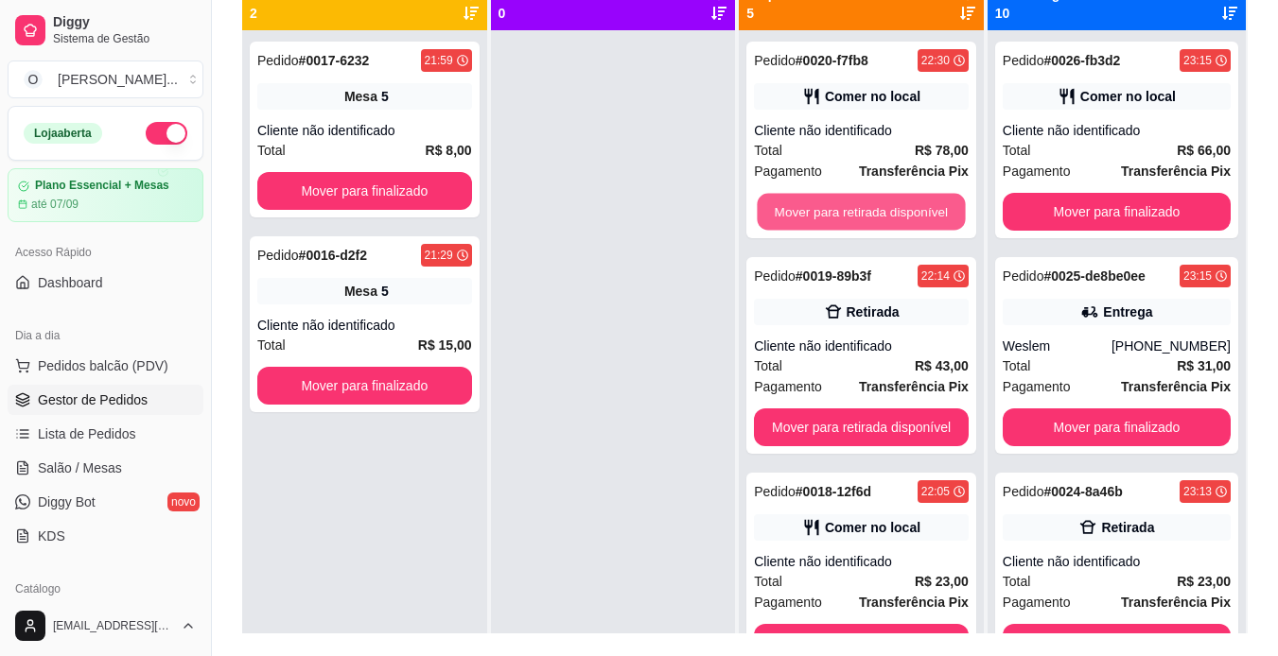
click at [802, 207] on button "Mover para retirada disponível" at bounding box center [861, 212] width 208 height 37
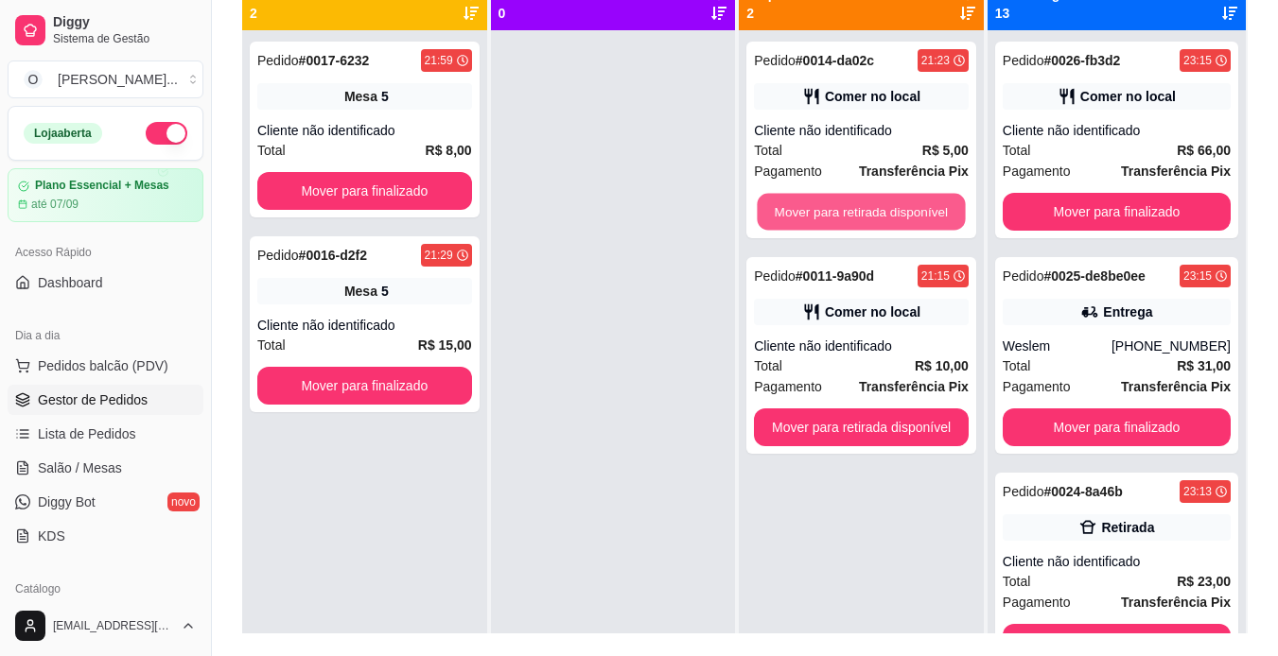
click at [802, 207] on button "Mover para retirada disponível" at bounding box center [861, 212] width 208 height 37
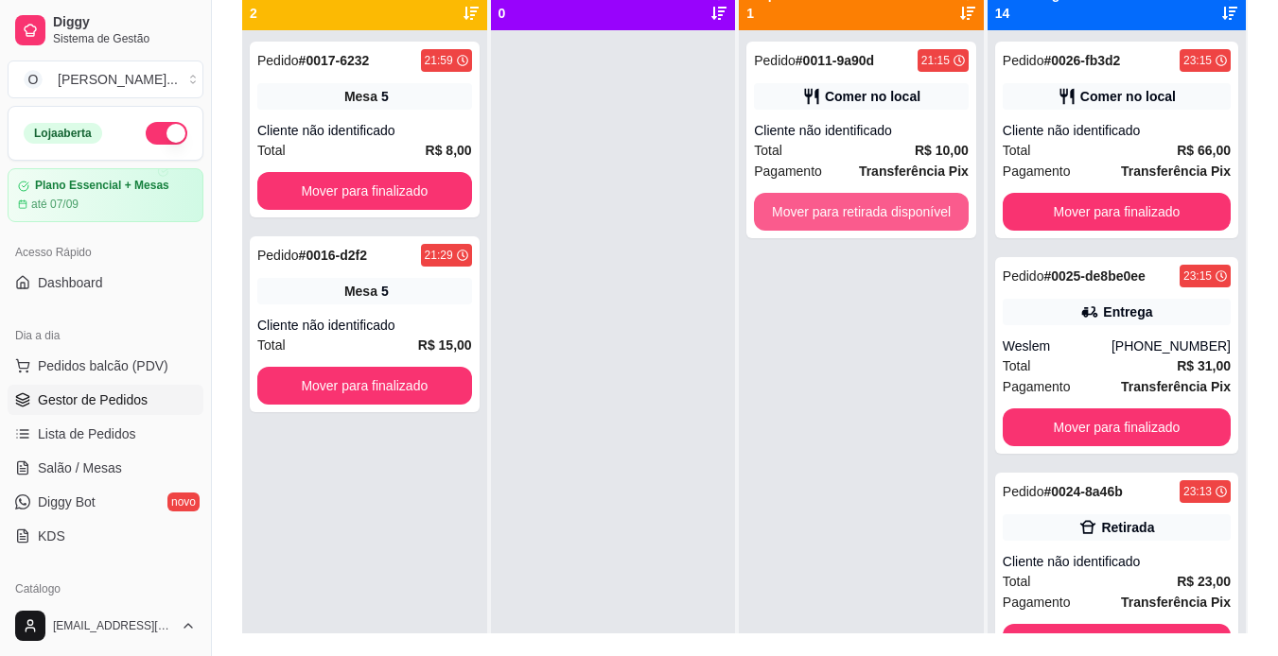
click at [802, 207] on button "Mover para retirada disponível" at bounding box center [861, 212] width 215 height 38
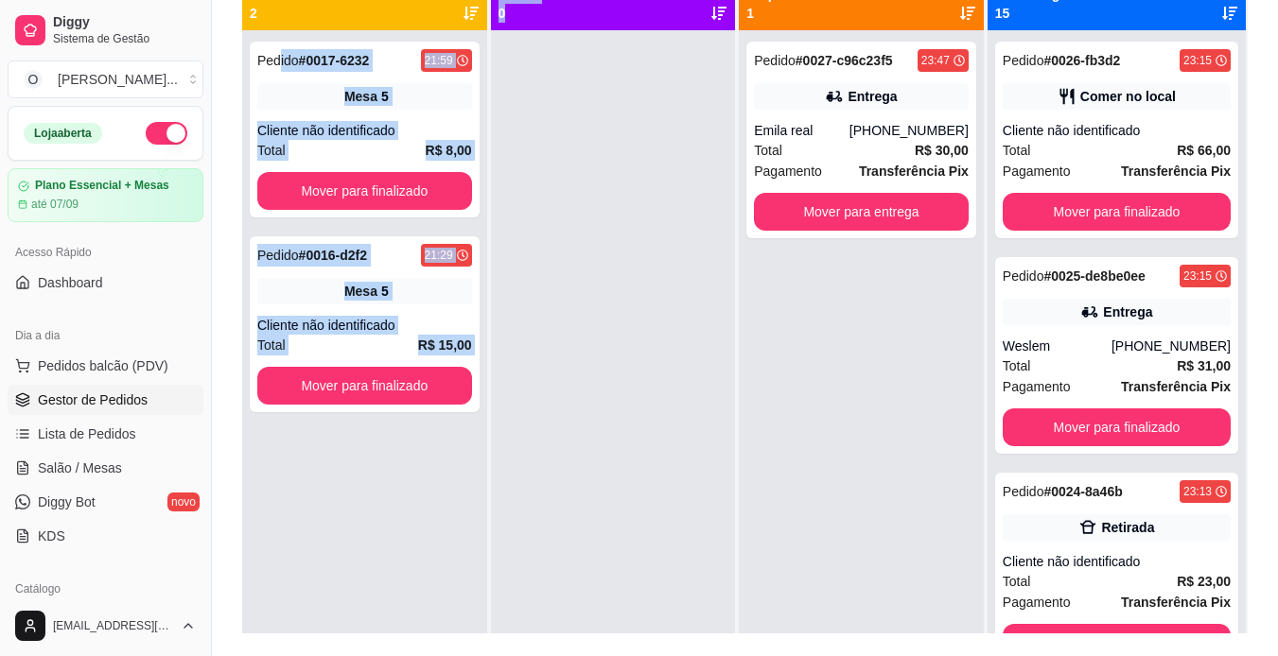
drag, startPoint x: 277, startPoint y: 61, endPoint x: 720, endPoint y: 210, distance: 467.1
click at [720, 210] on div "Pendente 2 Pedido # 0017-6232 21:59 Mesa 5 Cliente não identificado Total R$ 8,…" at bounding box center [744, 305] width 1005 height 656
click at [783, 336] on div "Pedido # 0027-c96c23f5 23:47 Entrega Emila real (91) 98540-3131 Total R$ 30,00 …" at bounding box center [861, 358] width 245 height 656
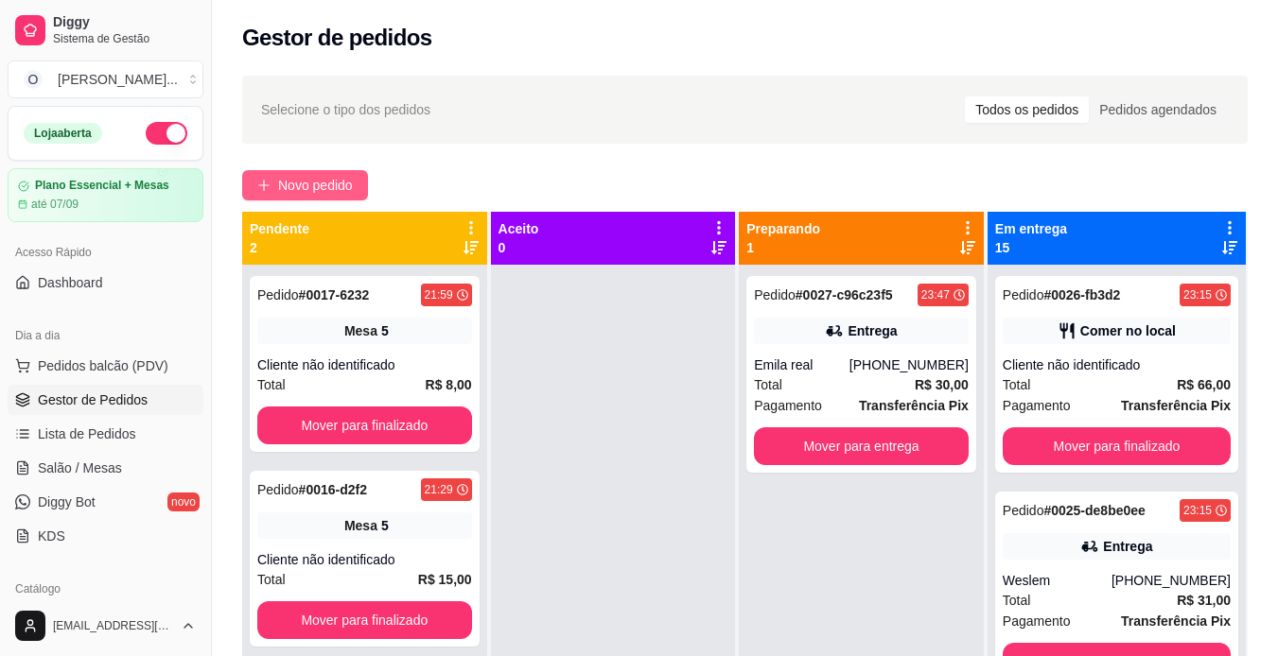
click at [319, 184] on span "Novo pedido" at bounding box center [315, 185] width 75 height 21
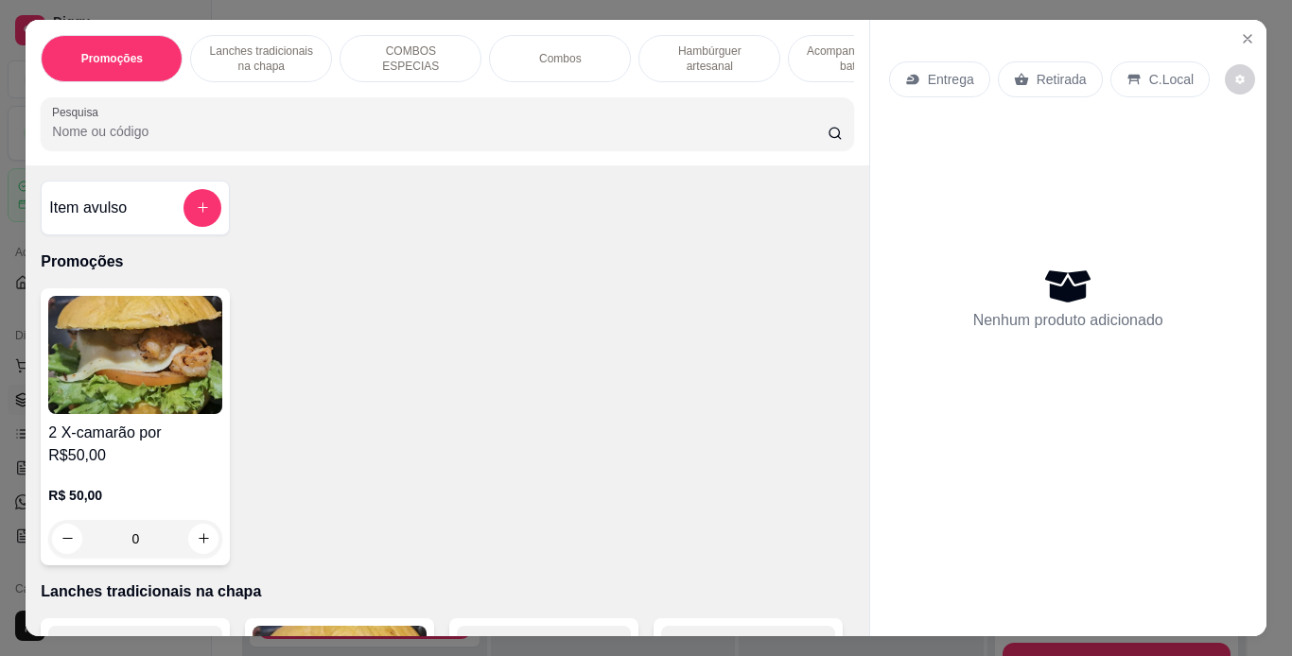
click at [552, 51] on p "Combos" at bounding box center [560, 58] width 43 height 15
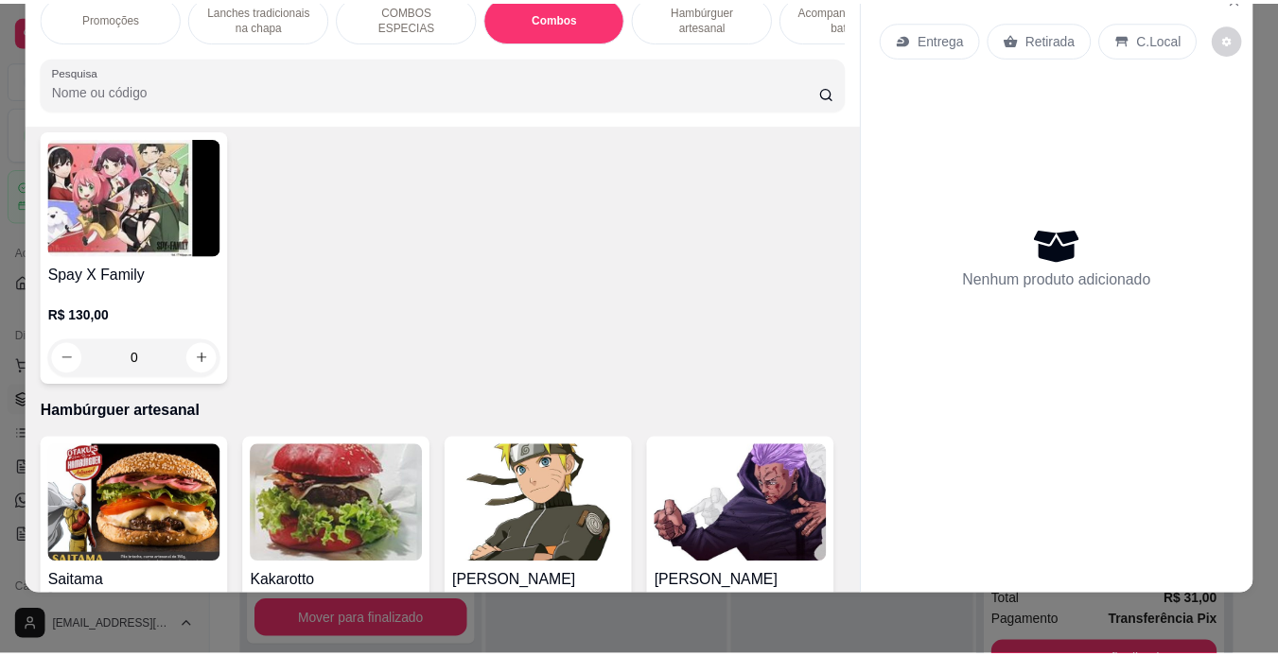
scroll to position [3203, 0]
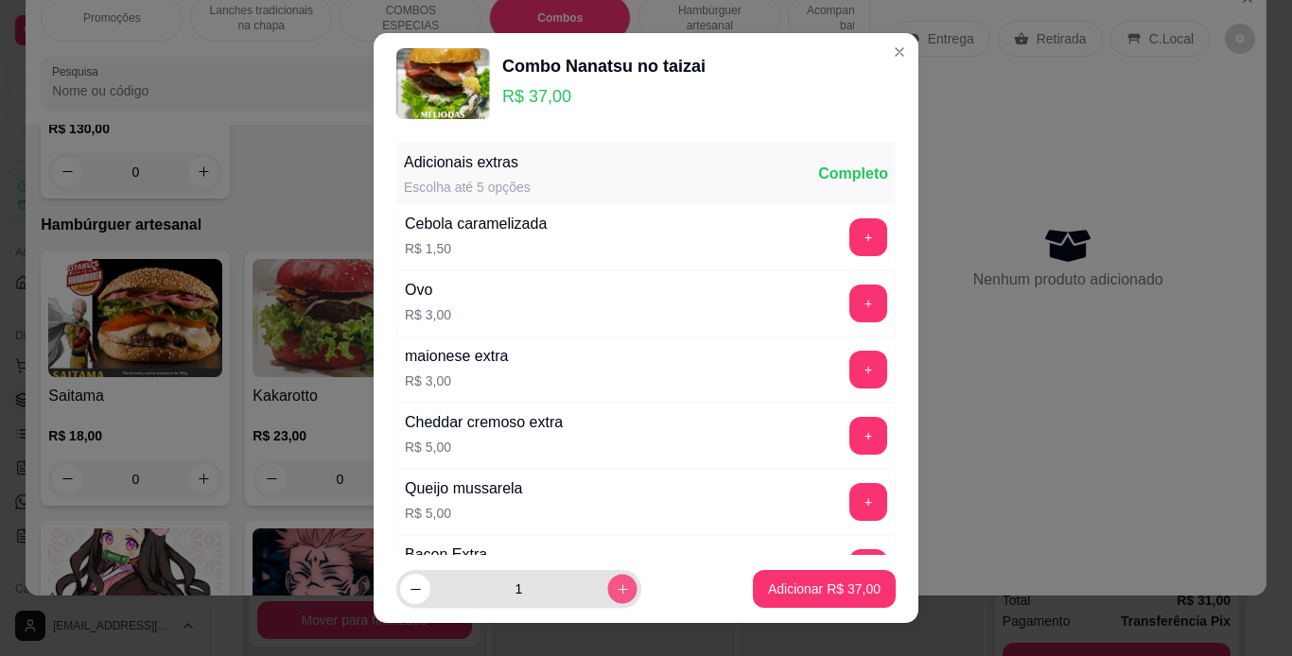
click at [616, 583] on icon "increase-product-quantity" at bounding box center [623, 590] width 14 height 14
type input "2"
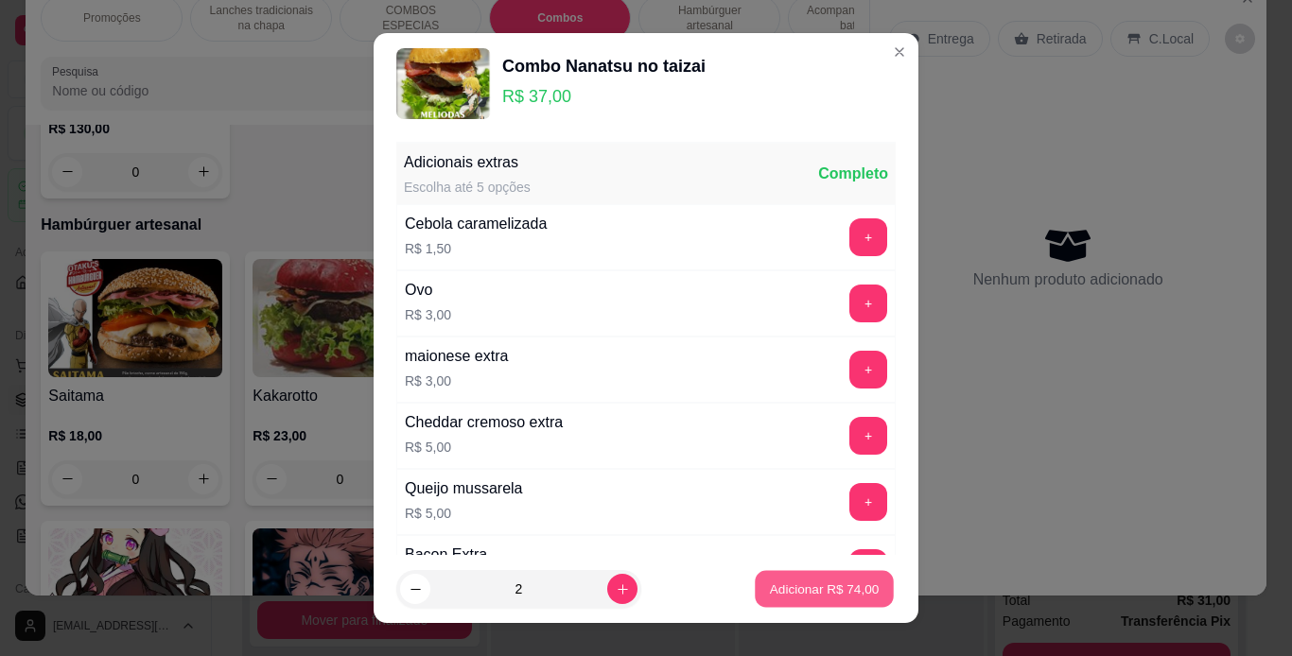
click at [795, 587] on p "Adicionar R$ 74,00" at bounding box center [825, 590] width 110 height 18
type input "2"
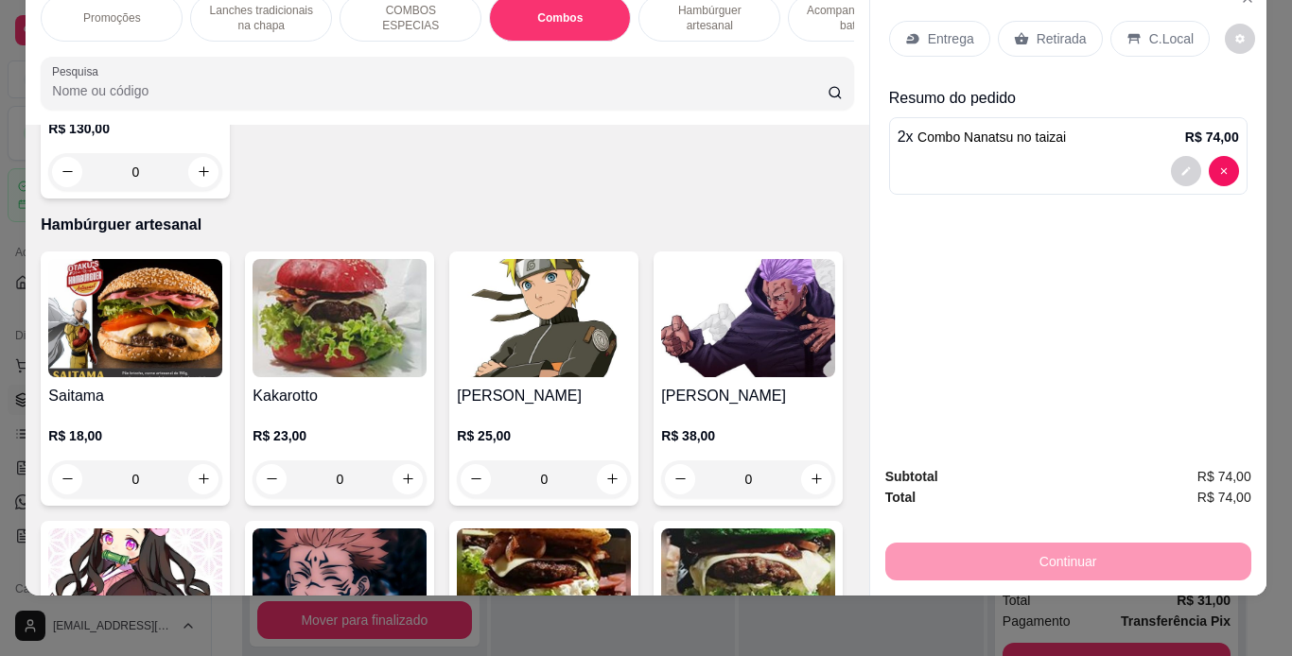
click at [1058, 21] on div "Retirada" at bounding box center [1050, 39] width 105 height 36
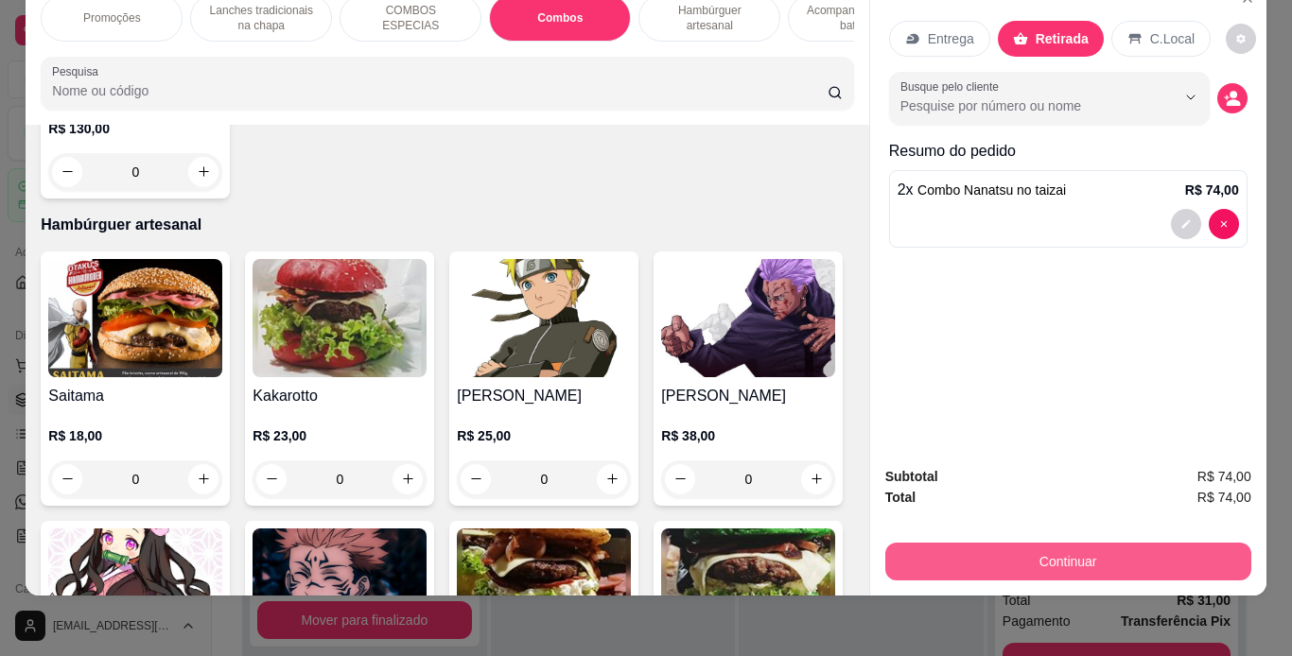
click at [903, 543] on button "Continuar" at bounding box center [1068, 562] width 366 height 38
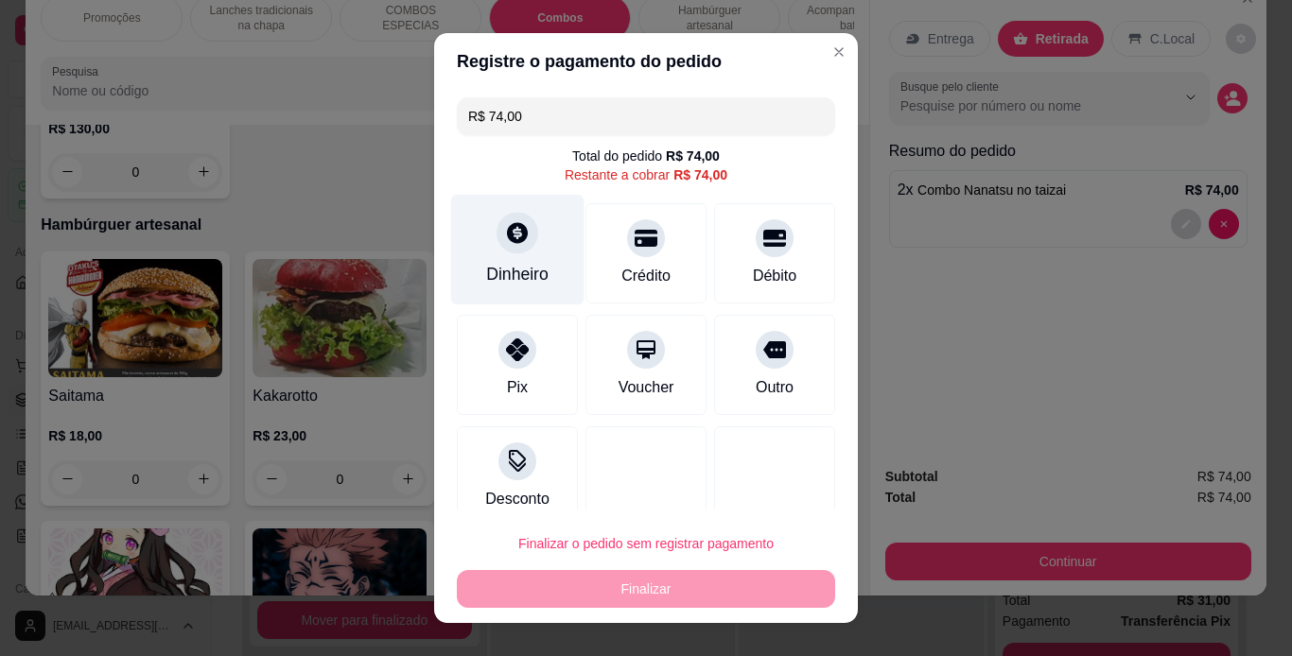
click at [529, 222] on div "Dinheiro" at bounding box center [517, 249] width 133 height 111
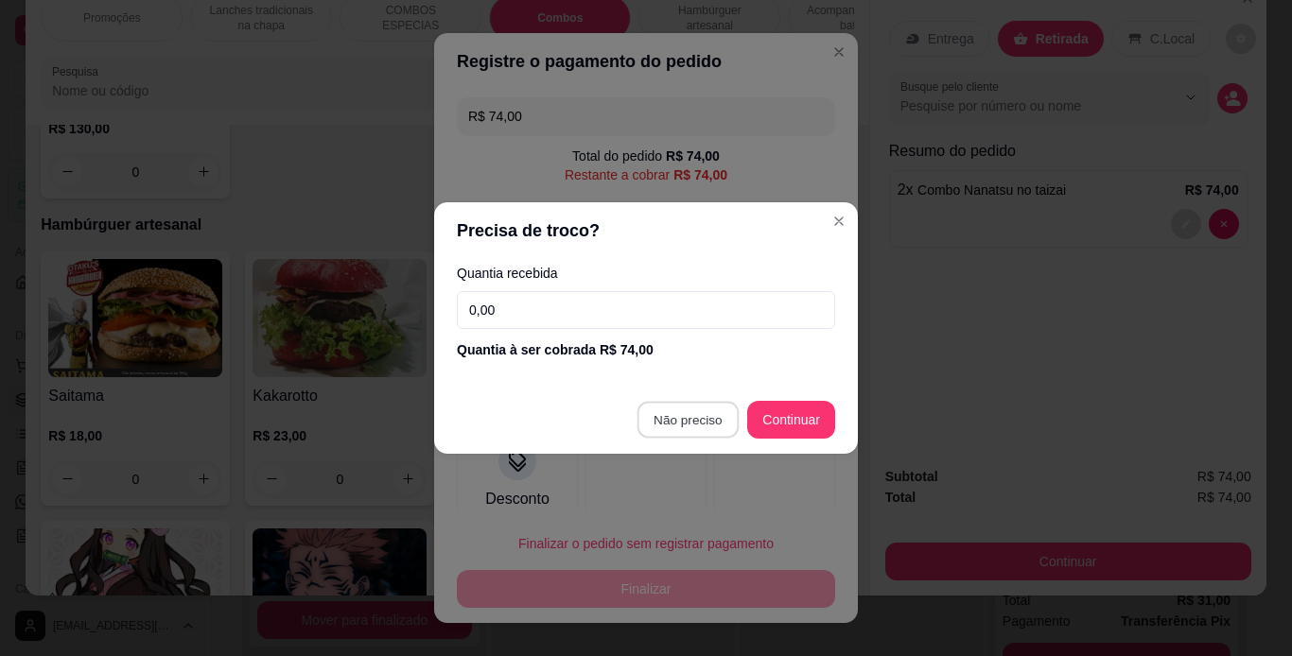
type input "R$ 0,00"
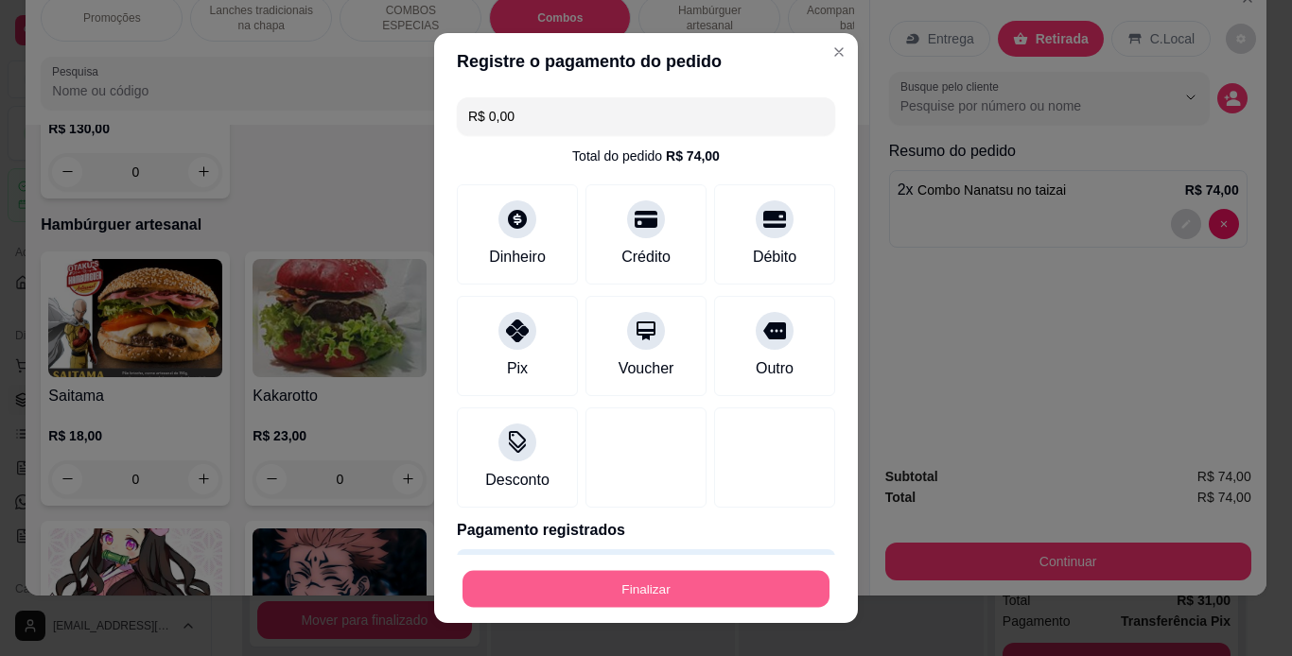
click at [624, 586] on button "Finalizar" at bounding box center [645, 589] width 367 height 37
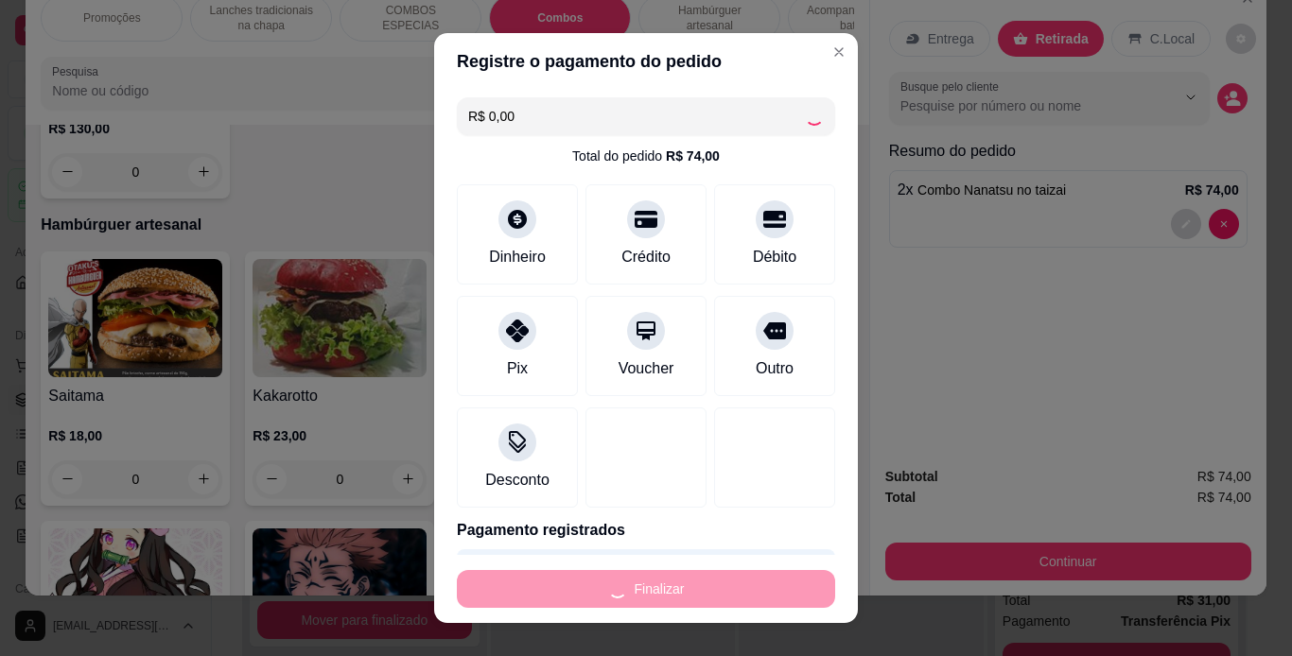
type input "0"
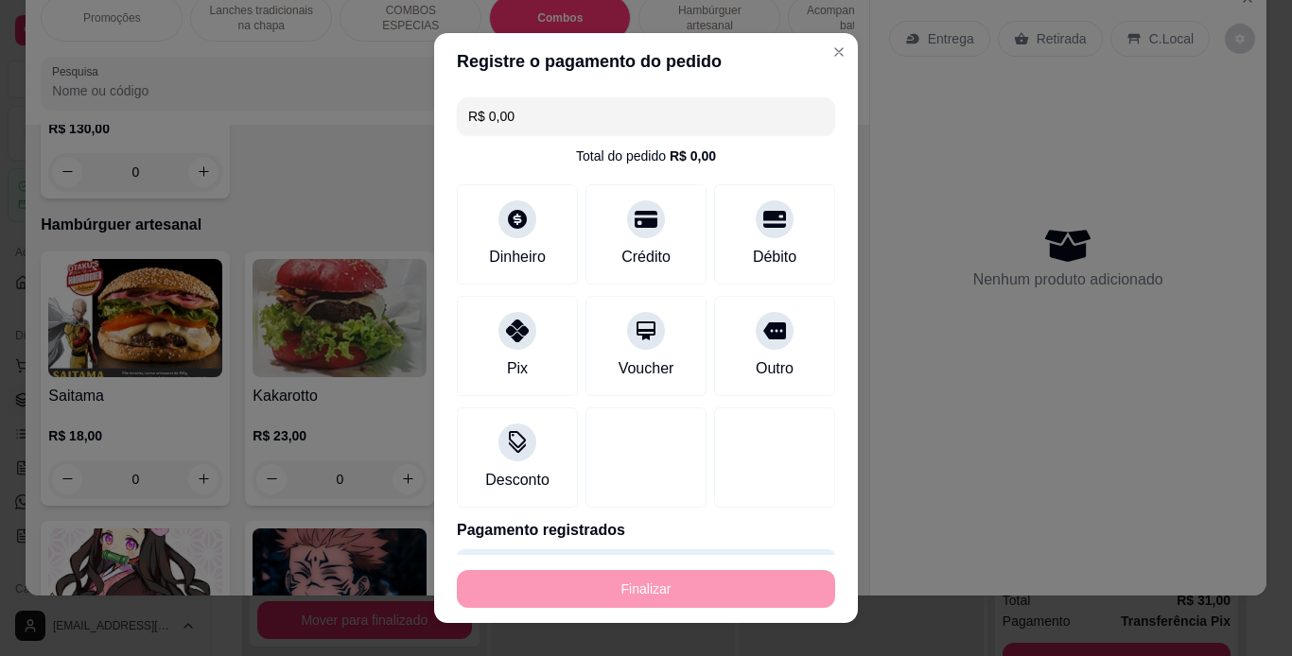
type input "-R$ 74,00"
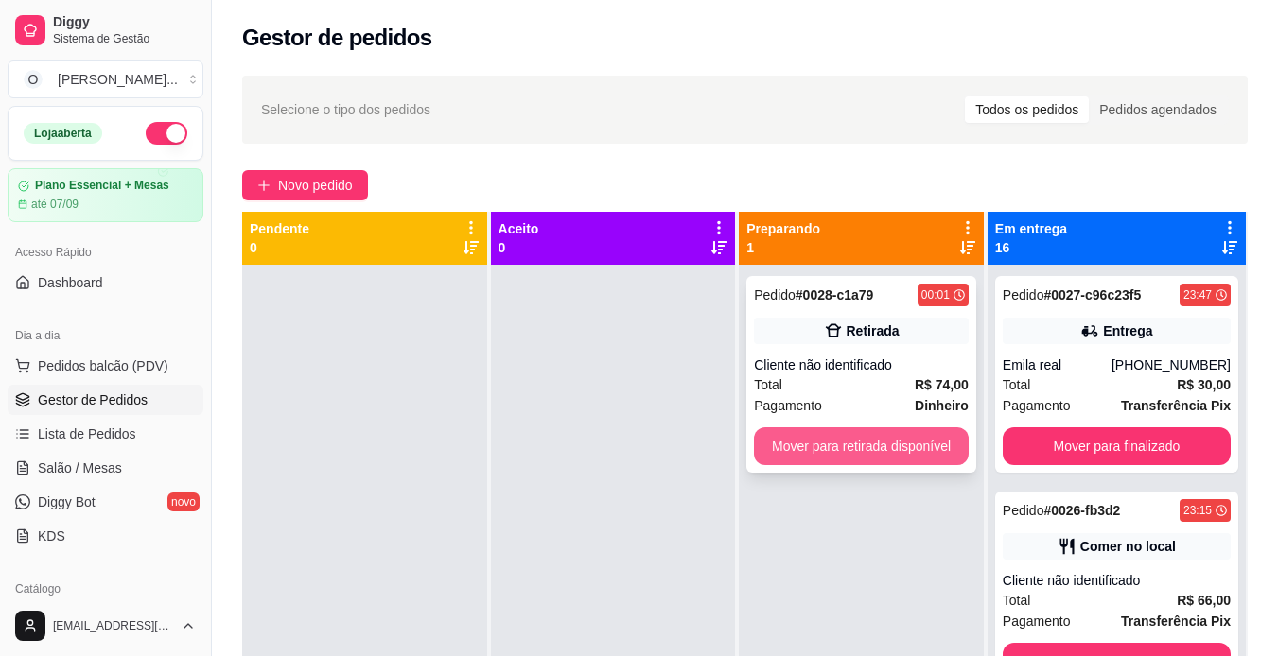
click at [840, 446] on button "Mover para retirada disponível" at bounding box center [861, 446] width 215 height 38
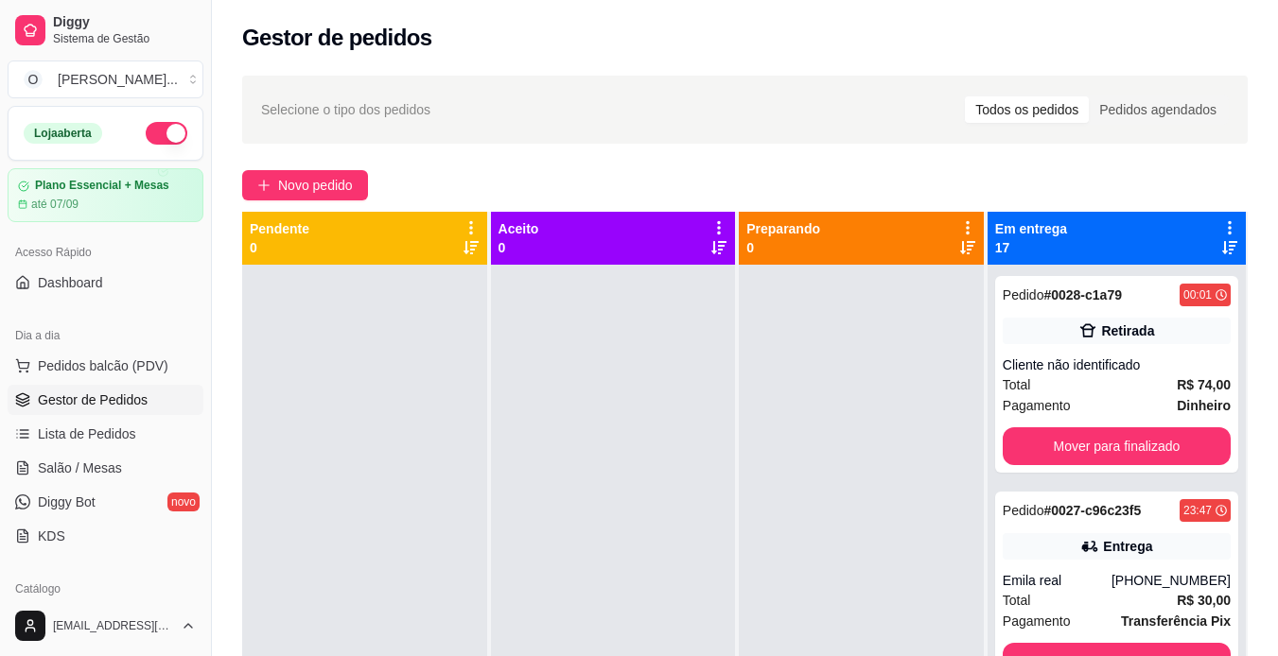
click at [165, 134] on button "button" at bounding box center [167, 133] width 42 height 23
